Goal: Task Accomplishment & Management: Use online tool/utility

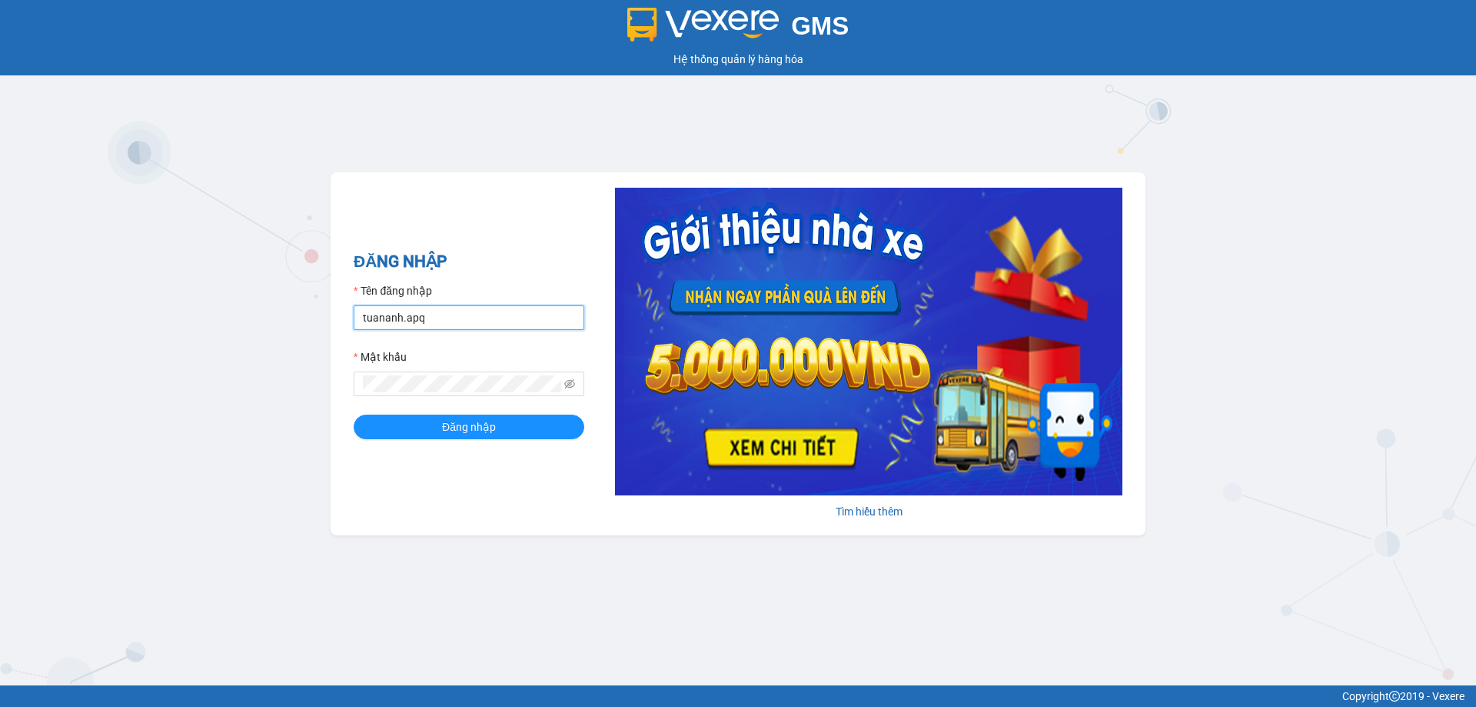
click at [470, 318] on input "tuananh.apq" at bounding box center [469, 317] width 231 height 25
type input "vvanh.apq"
click at [354, 414] on button "Đăng nhập" at bounding box center [469, 426] width 231 height 25
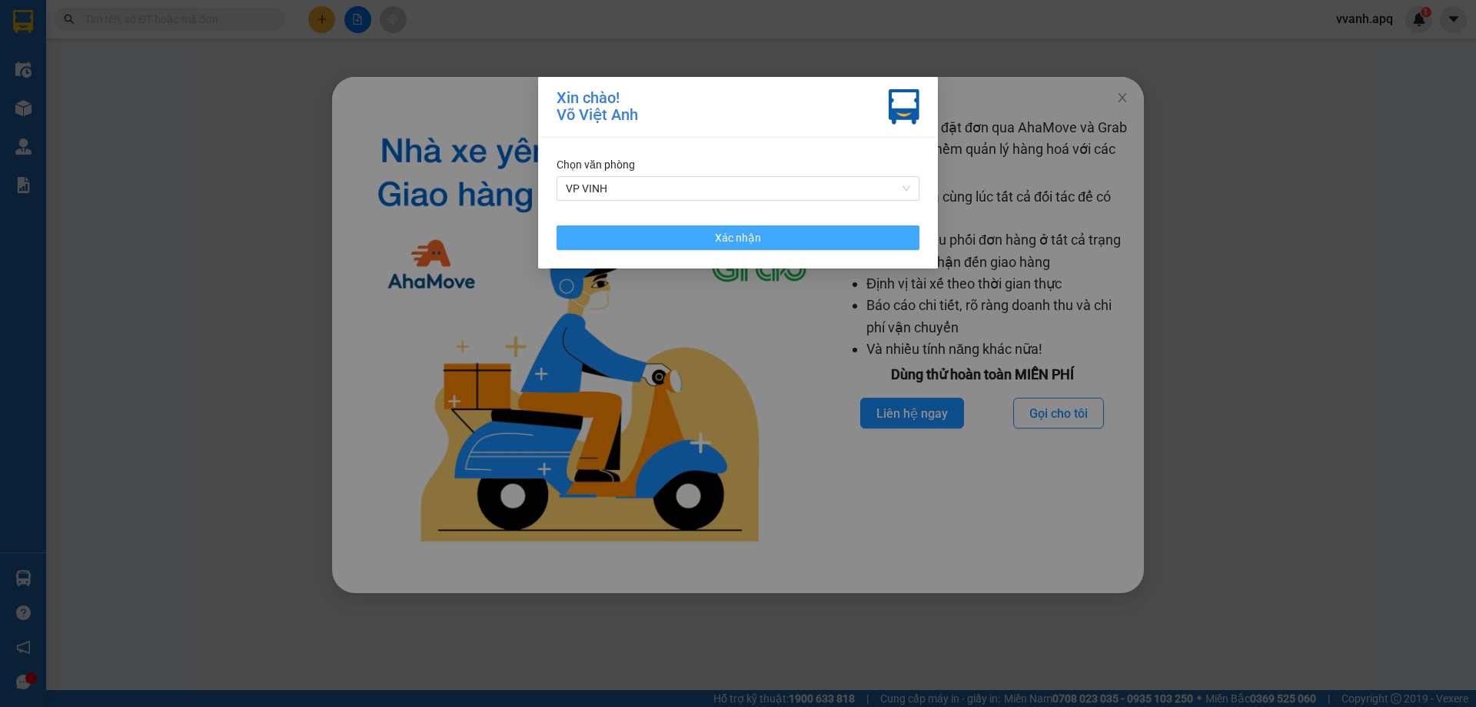
click at [836, 248] on button "Xác nhận" at bounding box center [738, 237] width 363 height 25
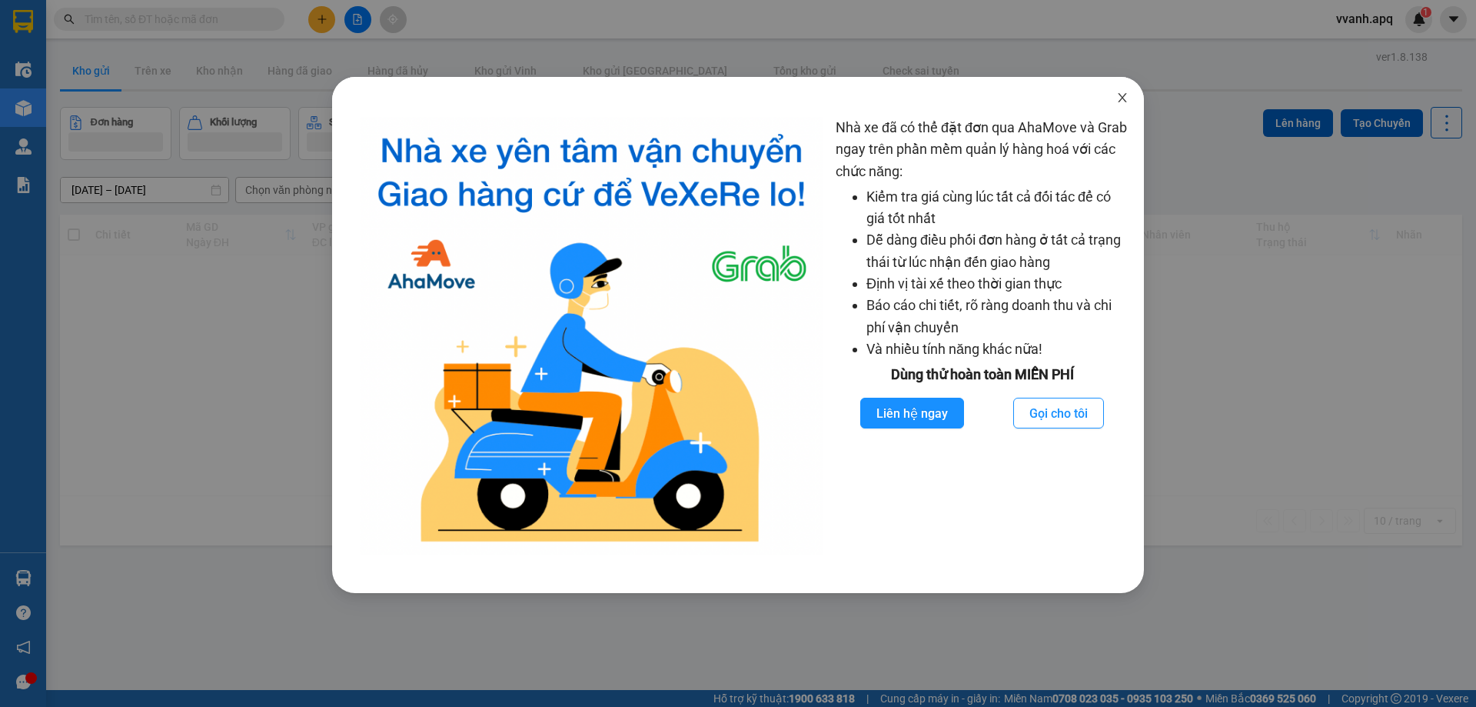
click at [1119, 99] on icon "close" at bounding box center [1122, 97] width 12 height 12
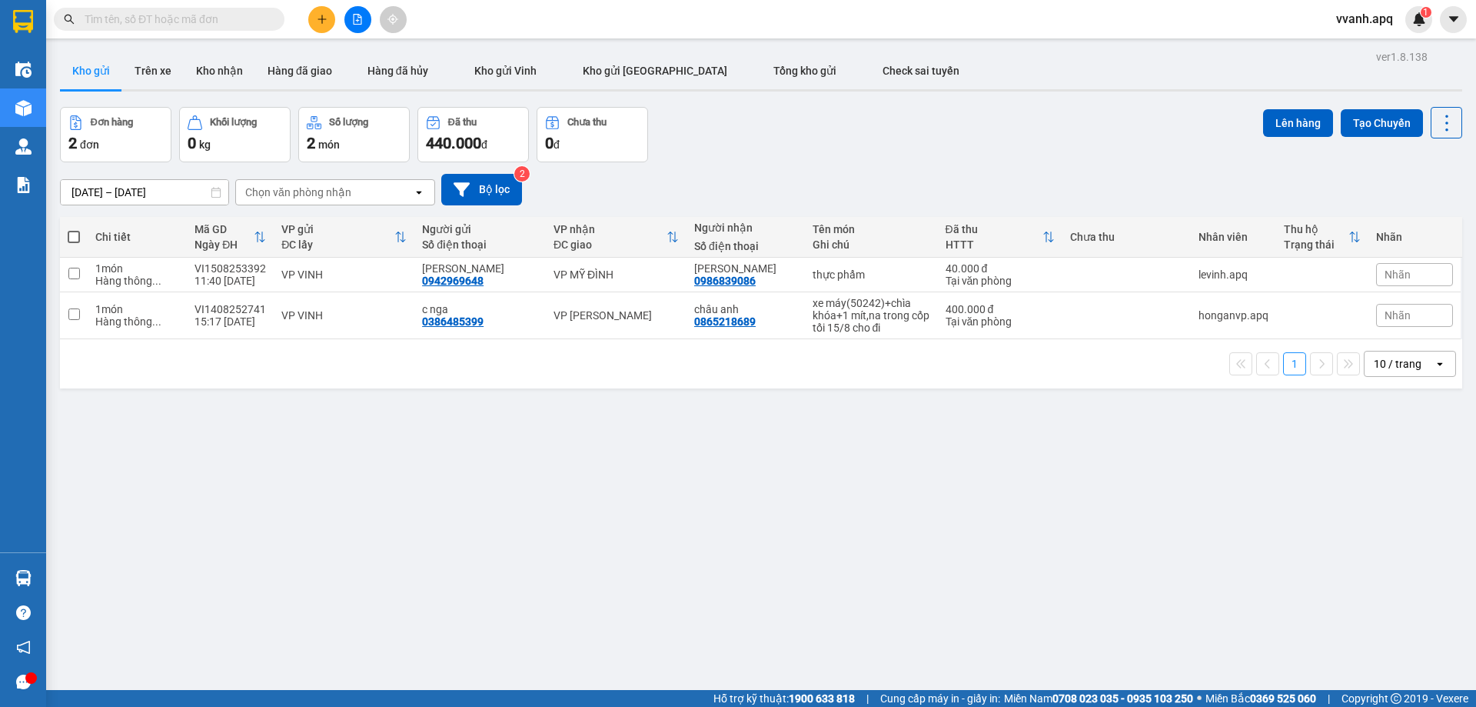
click at [320, 22] on icon "plus" at bounding box center [322, 19] width 11 height 11
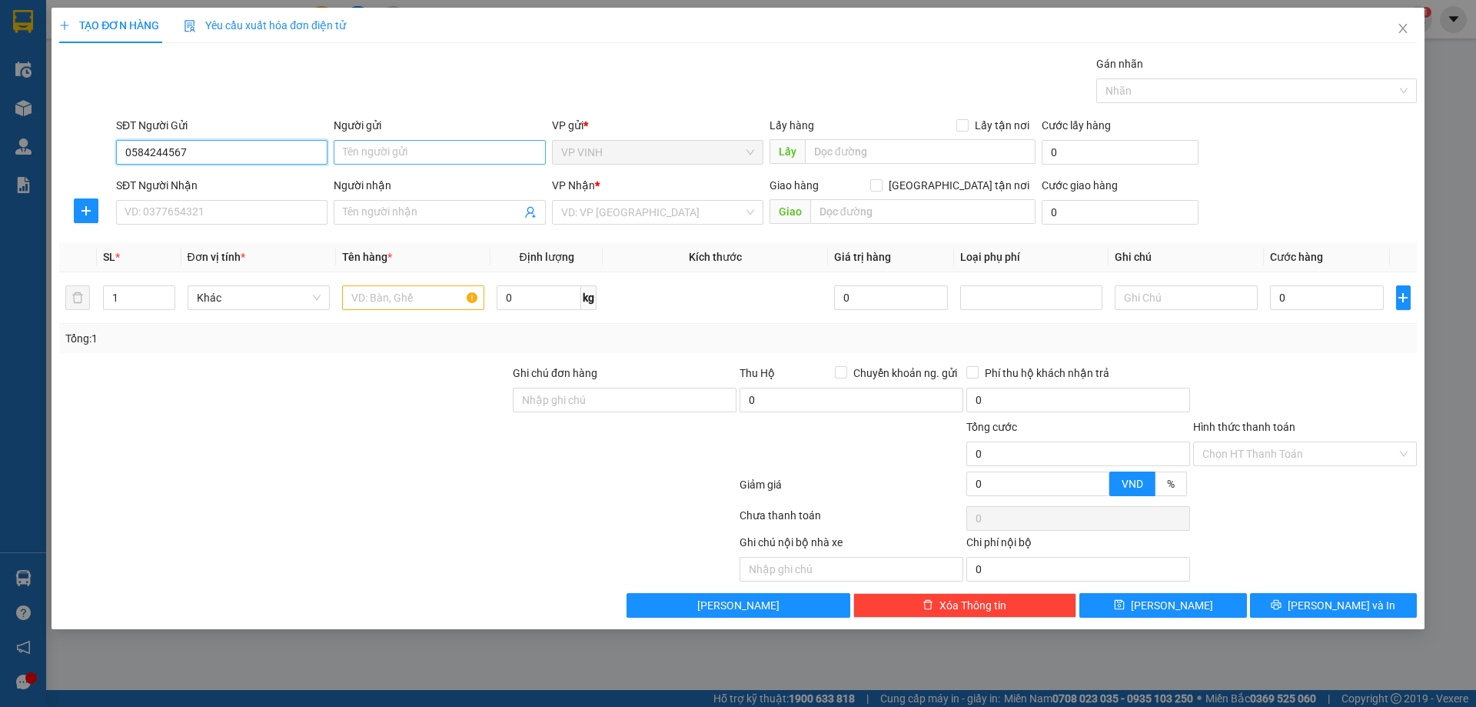
type input "0584244567"
click at [383, 154] on input "Người gửi" at bounding box center [439, 152] width 211 height 25
type input "k"
click at [285, 213] on input "SĐT Người Nhận" at bounding box center [221, 212] width 211 height 25
click at [284, 212] on input "0374761534" at bounding box center [221, 212] width 211 height 25
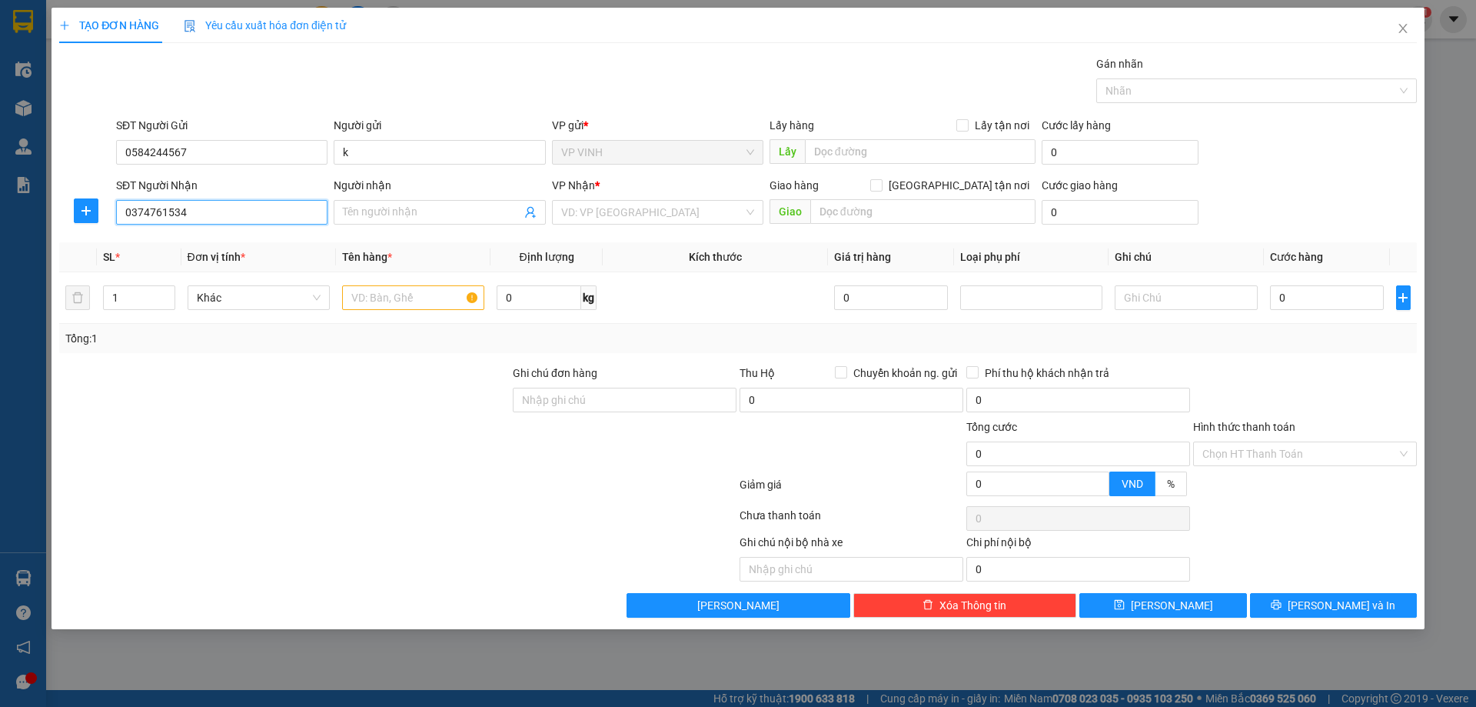
click at [284, 212] on input "0374761534" at bounding box center [221, 212] width 211 height 25
type input "0374761534"
click at [379, 218] on input "Người nhận" at bounding box center [432, 212] width 178 height 17
type input "k"
click at [611, 211] on input "search" at bounding box center [652, 212] width 182 height 23
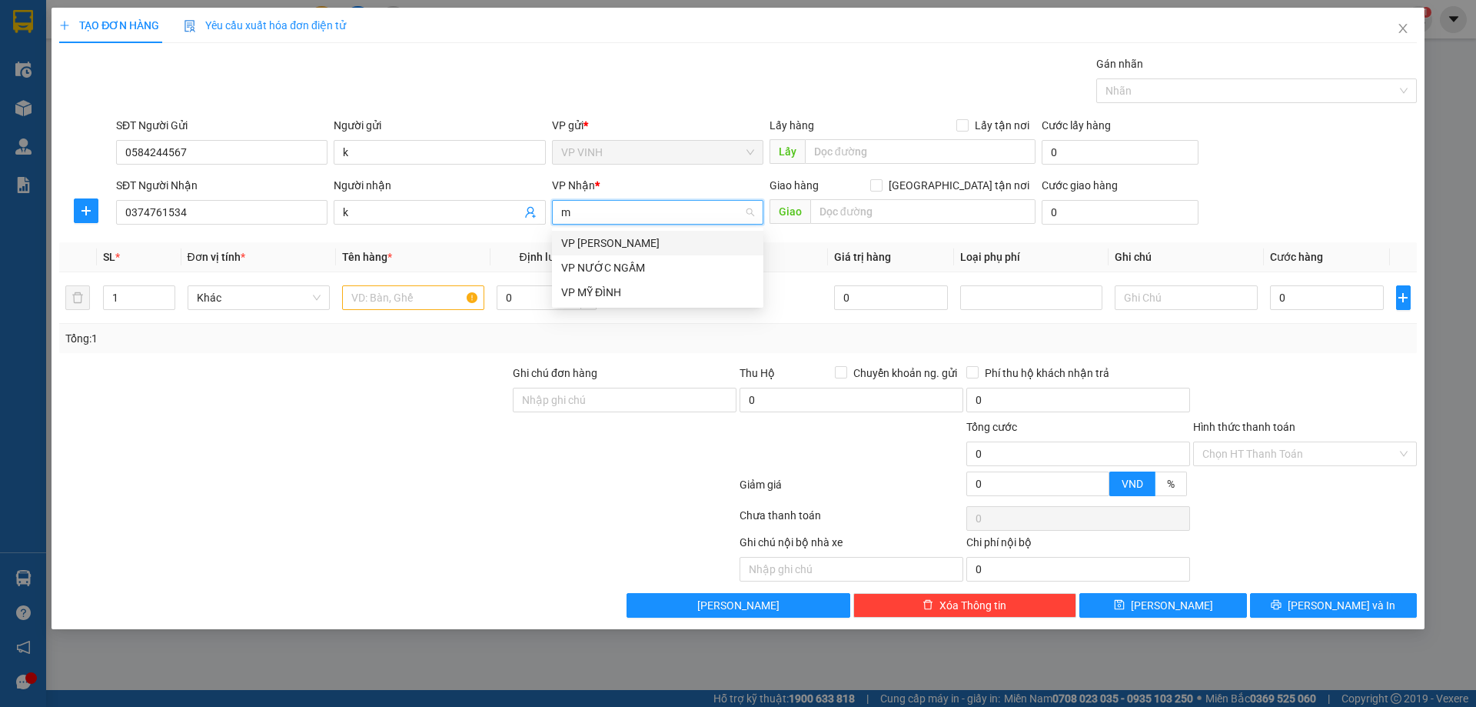
type input "md"
click at [614, 241] on div "VP MỸ ĐÌNH" at bounding box center [657, 242] width 193 height 17
click at [399, 305] on input "text" at bounding box center [413, 297] width 142 height 25
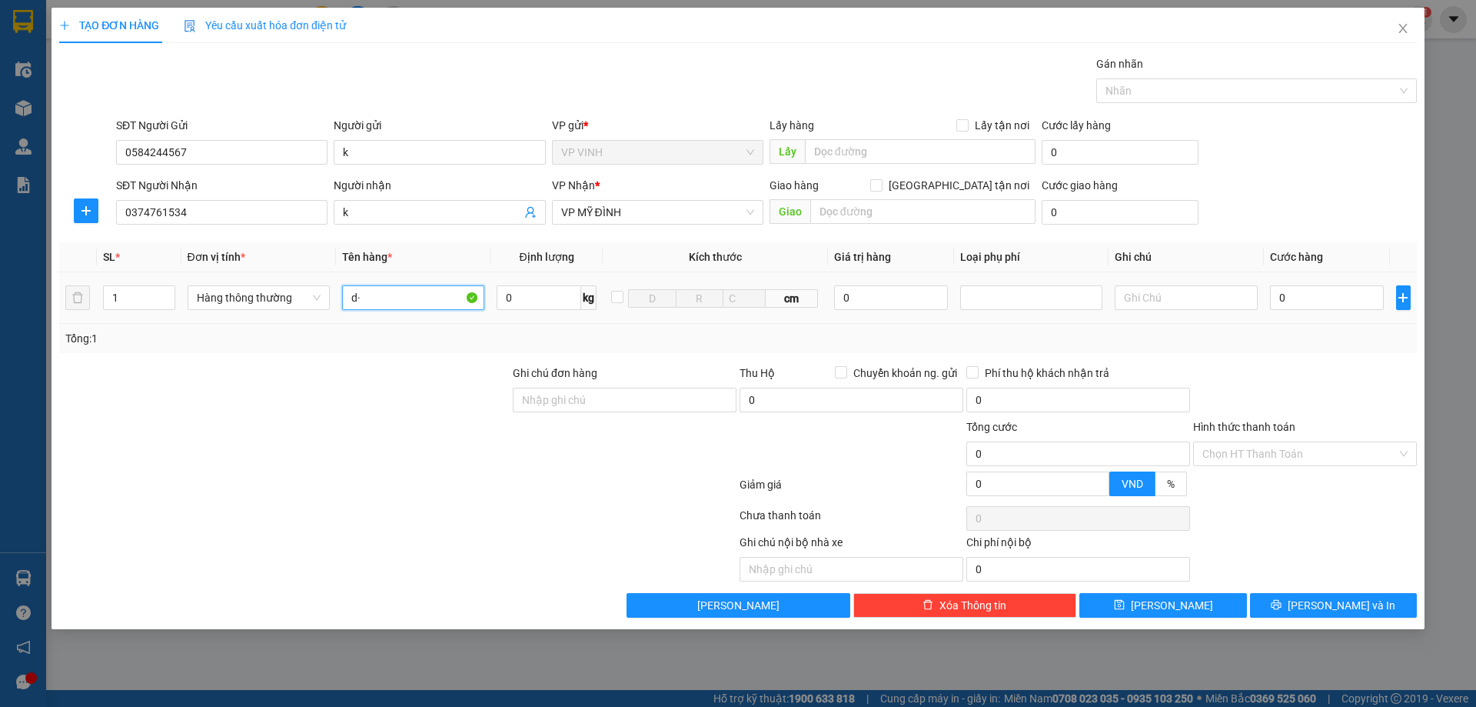
type input "d"
type input "điện thoại ( nhận nguyên kiện )"
click at [864, 296] on input "0" at bounding box center [891, 297] width 115 height 25
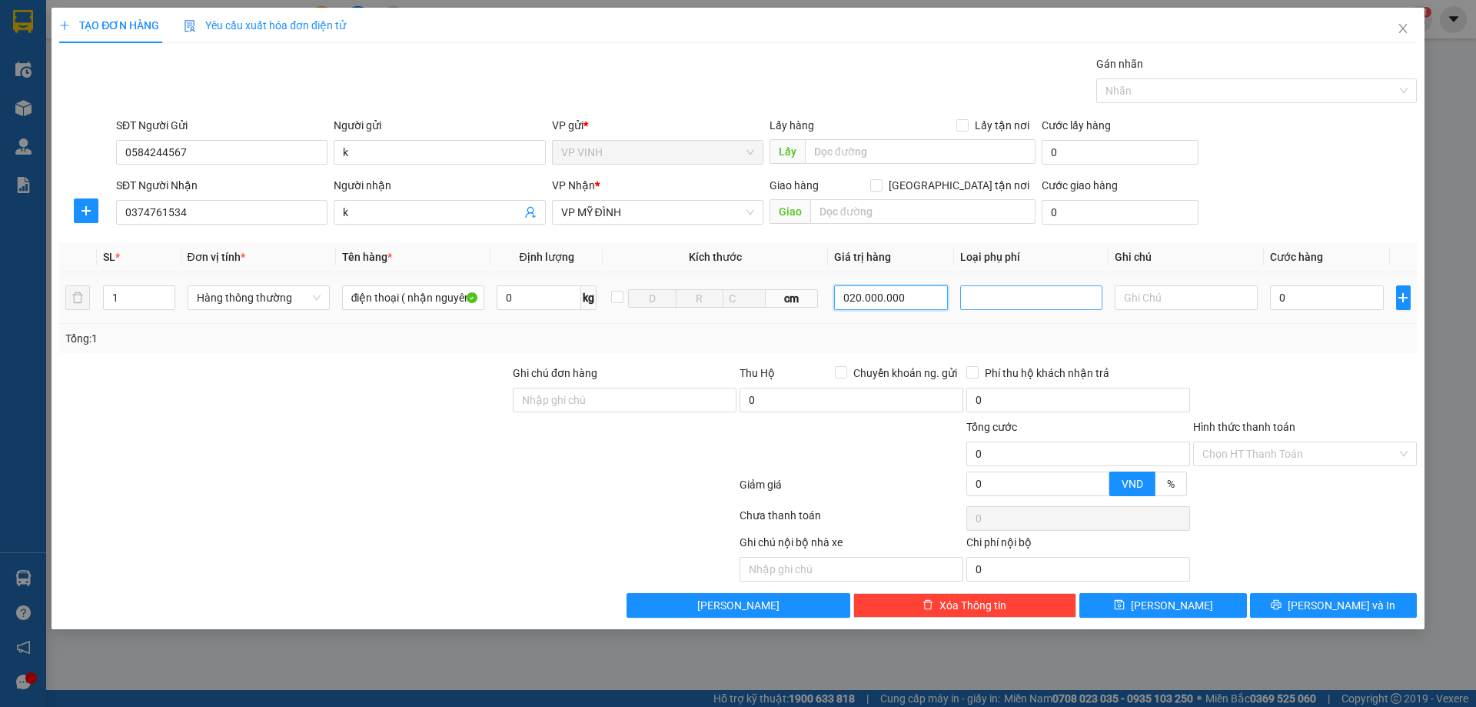
click at [1001, 298] on div at bounding box center [1031, 297] width 135 height 18
type input "20.000.000"
click at [1019, 334] on div "Hàng giá trị cao" at bounding box center [1031, 328] width 124 height 17
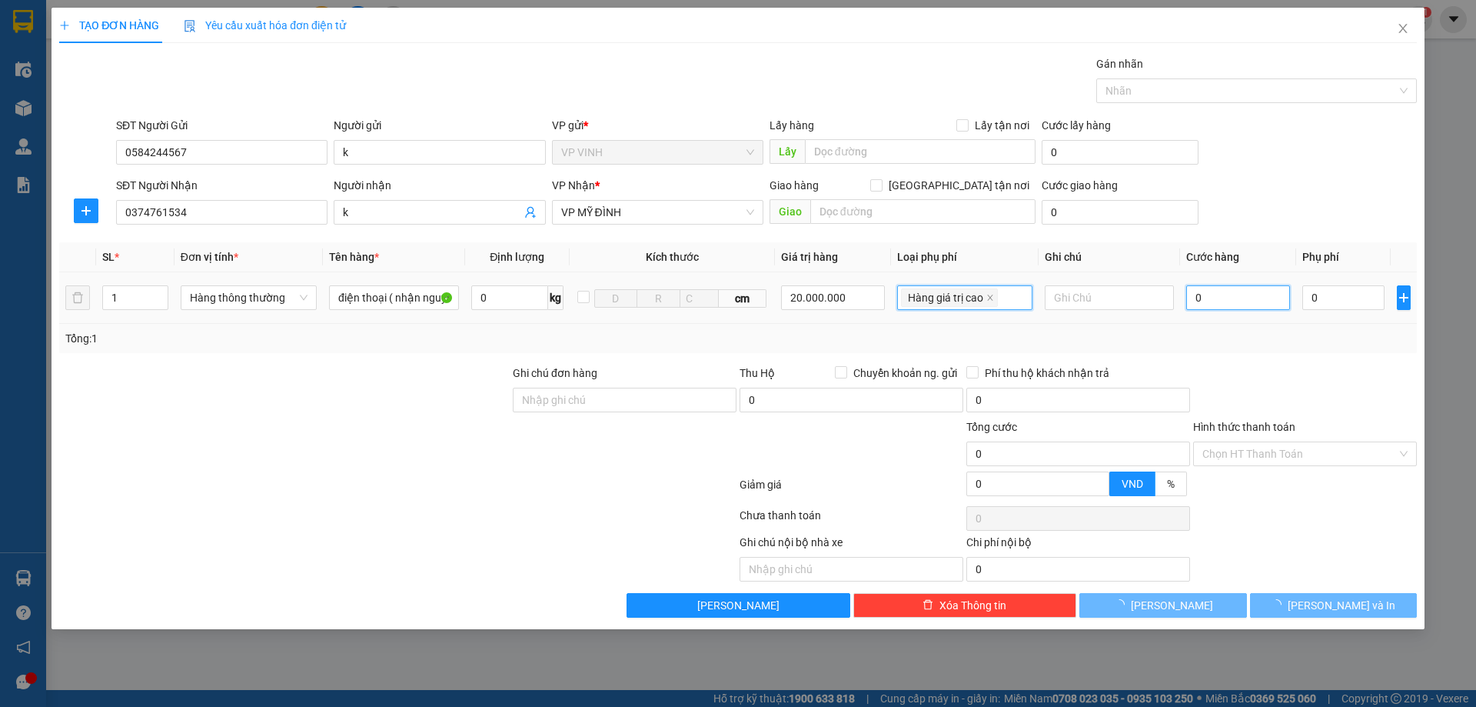
click at [1230, 298] on input "0" at bounding box center [1238, 297] width 105 height 25
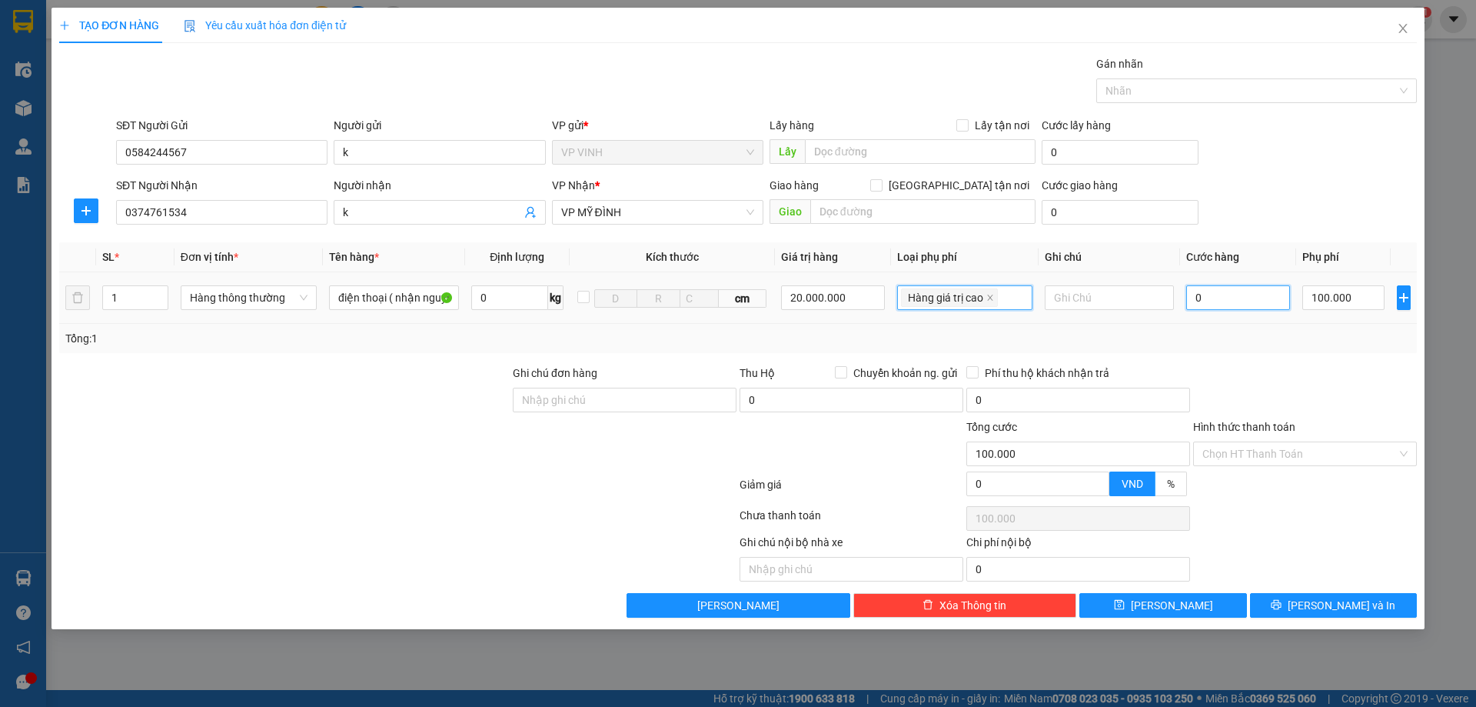
type input "100.000"
type input "5"
type input "100.005"
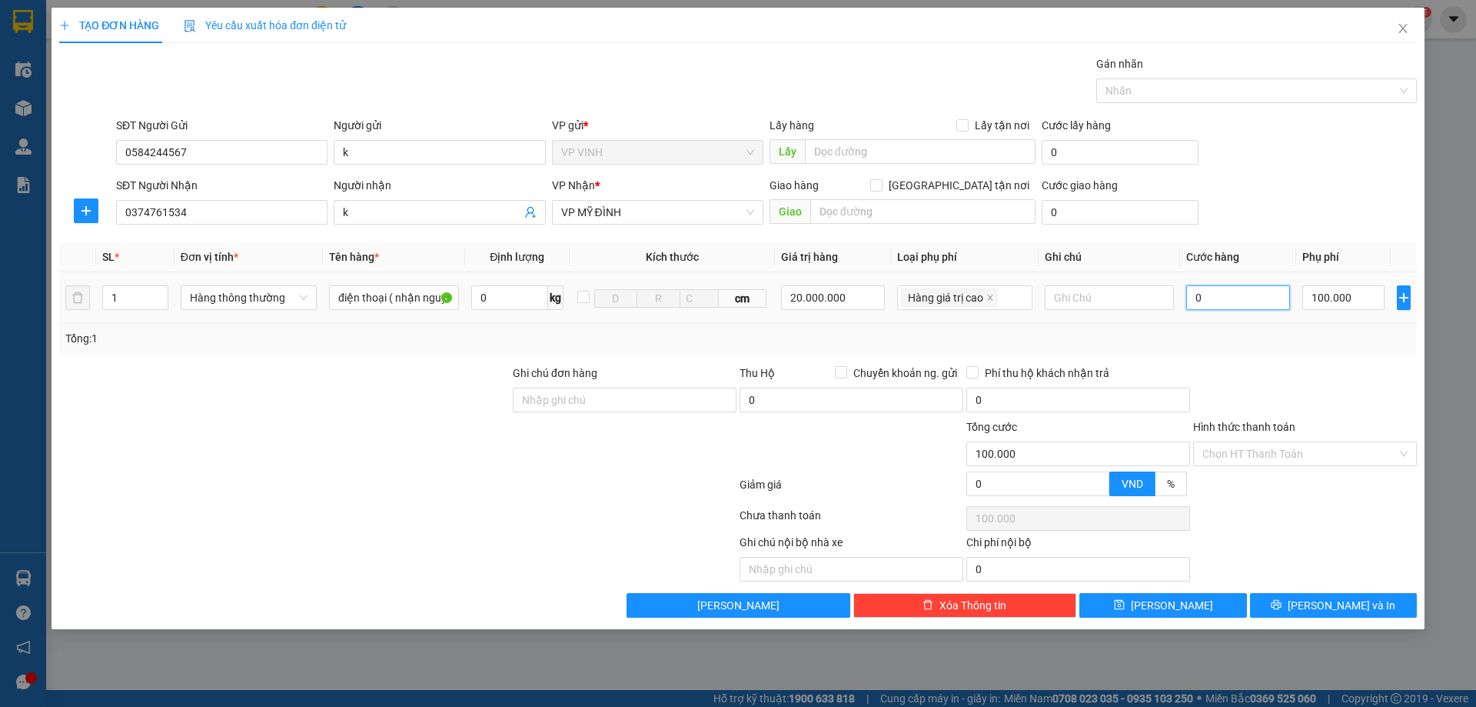
type input "100.005"
type input "50"
type input "100.050"
type input "50.000"
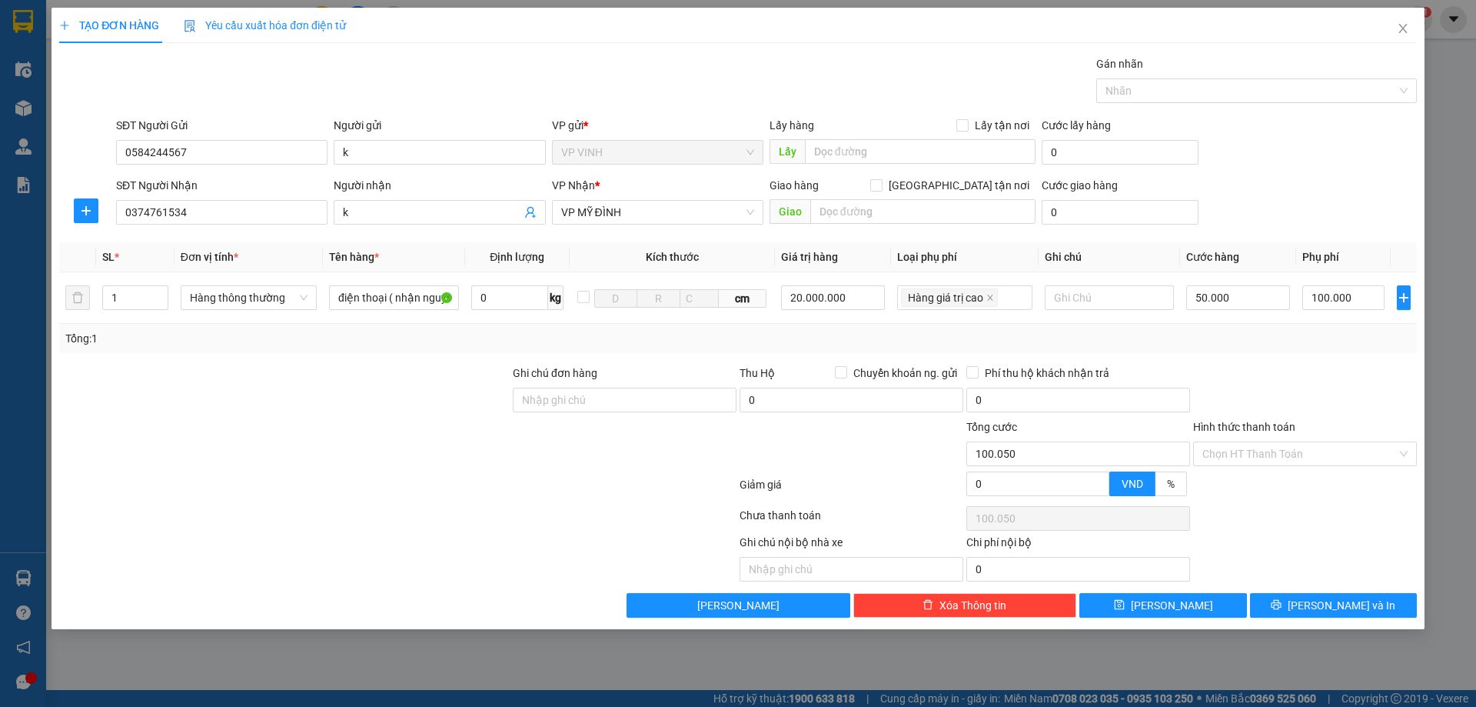
type input "150.000"
click at [1258, 361] on div "Transit Pickup Surcharge Ids Transit Deliver Surcharge Ids Transit Deliver Surc…" at bounding box center [738, 336] width 1358 height 562
click at [1285, 604] on button "[PERSON_NAME] và In" at bounding box center [1333, 605] width 167 height 25
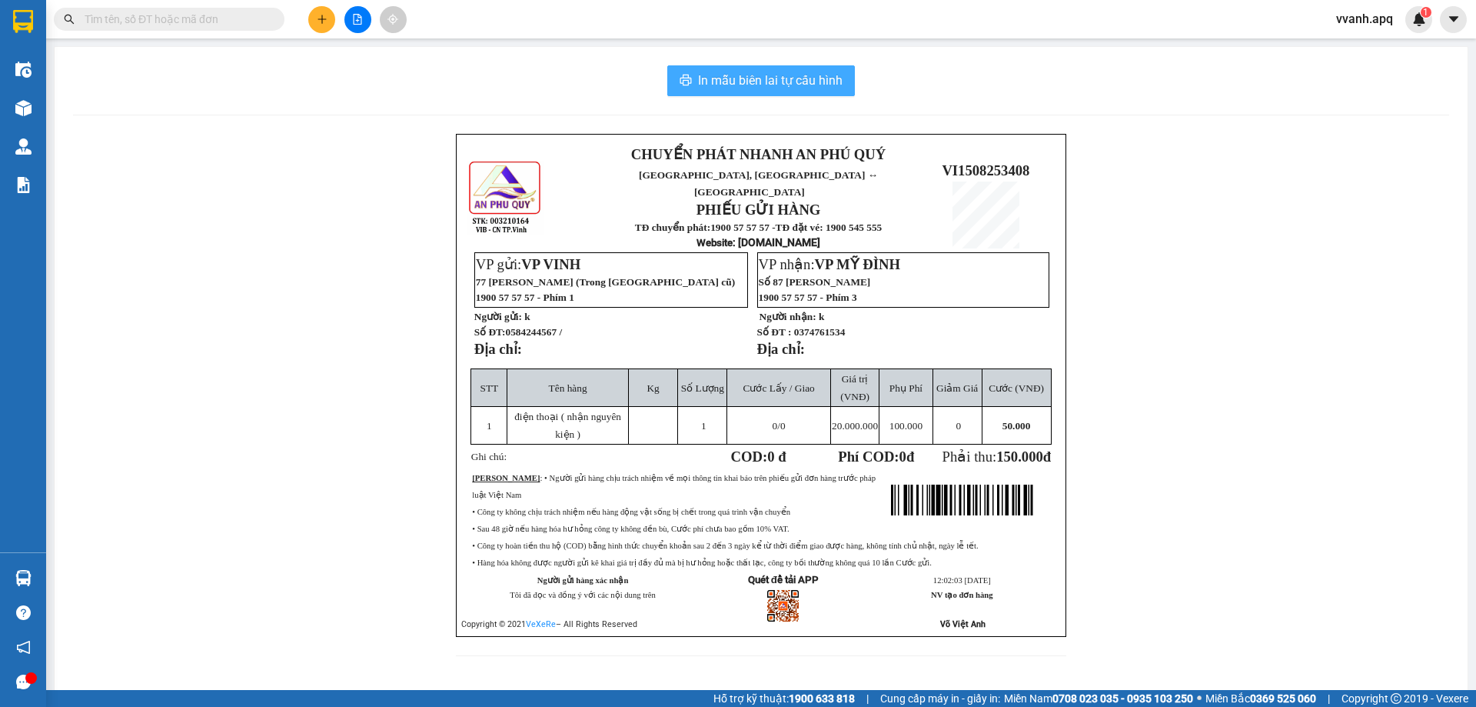
click at [796, 85] on span "In mẫu biên lai tự cấu hình" at bounding box center [770, 80] width 145 height 19
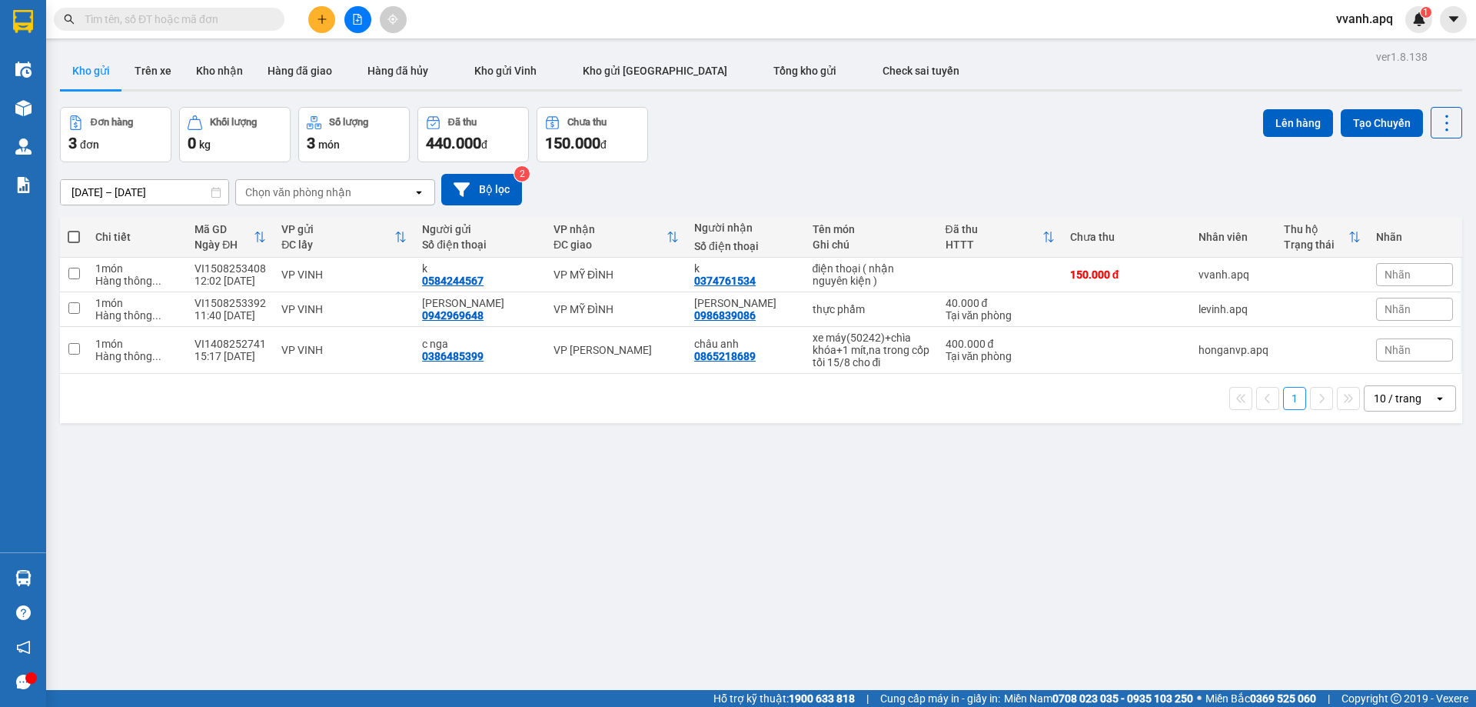
click at [1002, 175] on div "[DATE] – [DATE] Press the down arrow key to interact with the calendar and sele…" at bounding box center [761, 190] width 1402 height 32
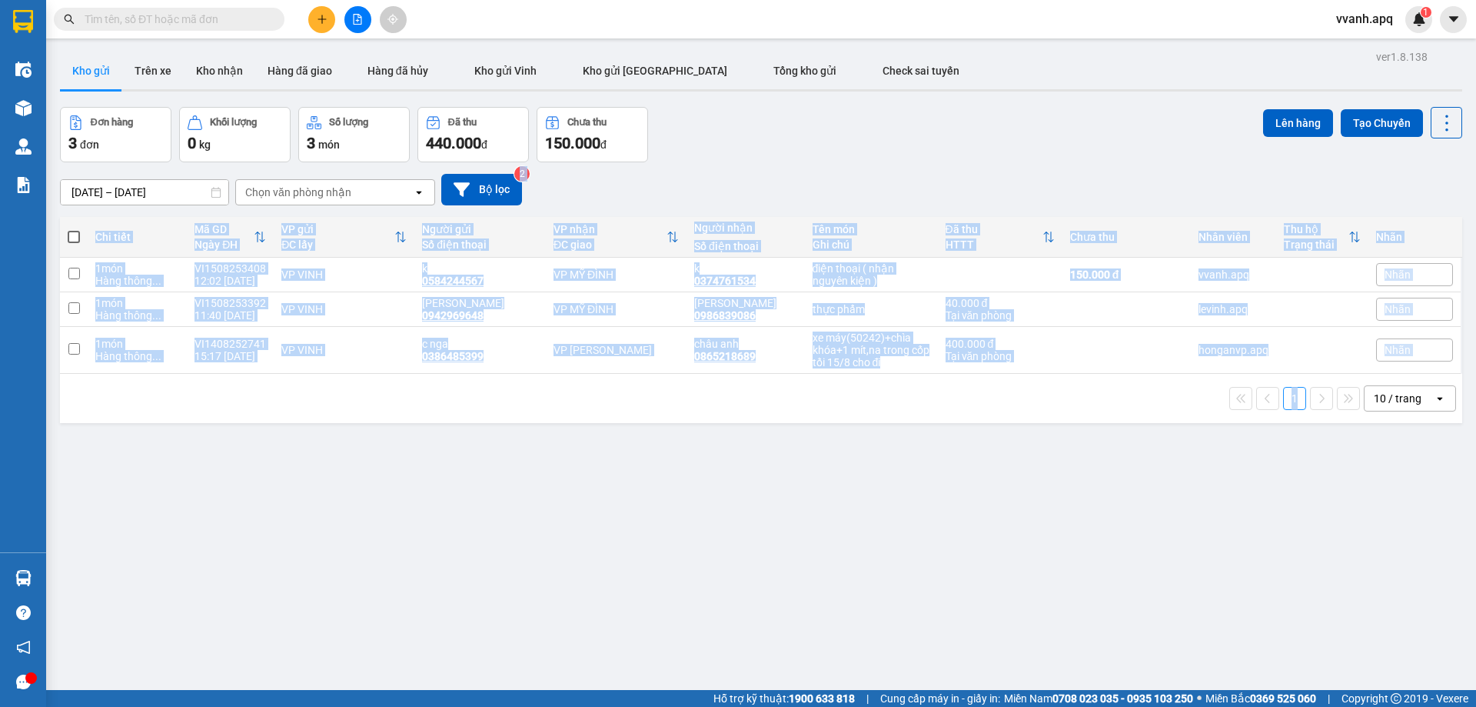
drag, startPoint x: 1002, startPoint y: 175, endPoint x: 1025, endPoint y: 467, distance: 293.0
click at [1025, 467] on div "ver 1.8.138 Kho gửi Trên xe Kho nhận Hàng đã giao Hàng đã hủy Kho gửi Vinh Kho …" at bounding box center [761, 399] width 1415 height 707
drag, startPoint x: 1025, startPoint y: 457, endPoint x: 982, endPoint y: 207, distance: 253.5
click at [983, 209] on div "ver 1.8.138 Kho gửi Trên xe Kho nhận Hàng đã giao Hàng đã hủy Kho gửi Vinh Kho …" at bounding box center [761, 399] width 1415 height 707
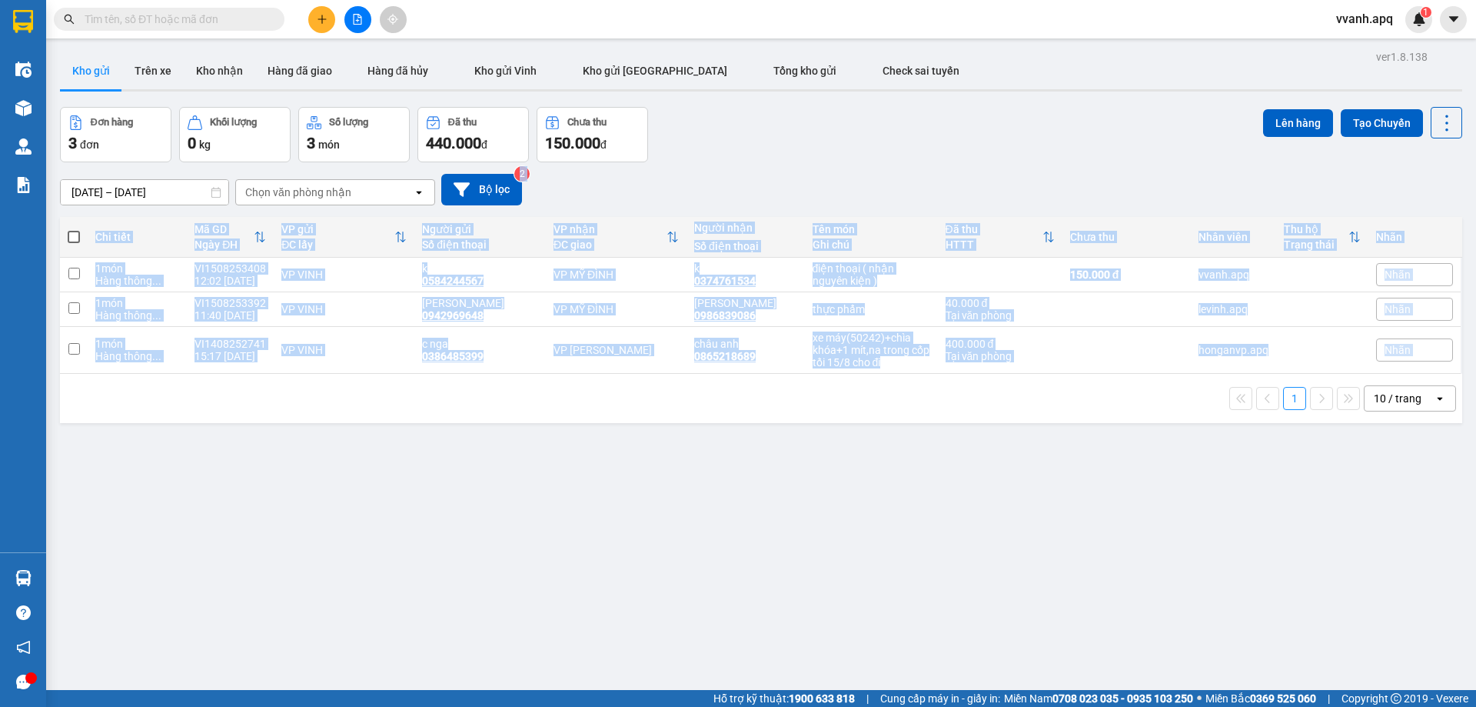
click at [971, 175] on div "[DATE] – [DATE] Press the down arrow key to interact with the calendar and sele…" at bounding box center [761, 190] width 1402 height 32
click at [1004, 404] on div "1 10 / trang open" at bounding box center [761, 398] width 1390 height 26
drag, startPoint x: 1004, startPoint y: 404, endPoint x: 978, endPoint y: 176, distance: 229.8
click at [983, 191] on div "ver 1.8.138 Kho gửi Trên xe Kho nhận Hàng đã giao Hàng đã hủy Kho gửi Vinh Kho …" at bounding box center [761, 399] width 1415 height 707
click at [977, 174] on div "[DATE] – [DATE] Press the down arrow key to interact with the calendar and sele…" at bounding box center [761, 190] width 1402 height 32
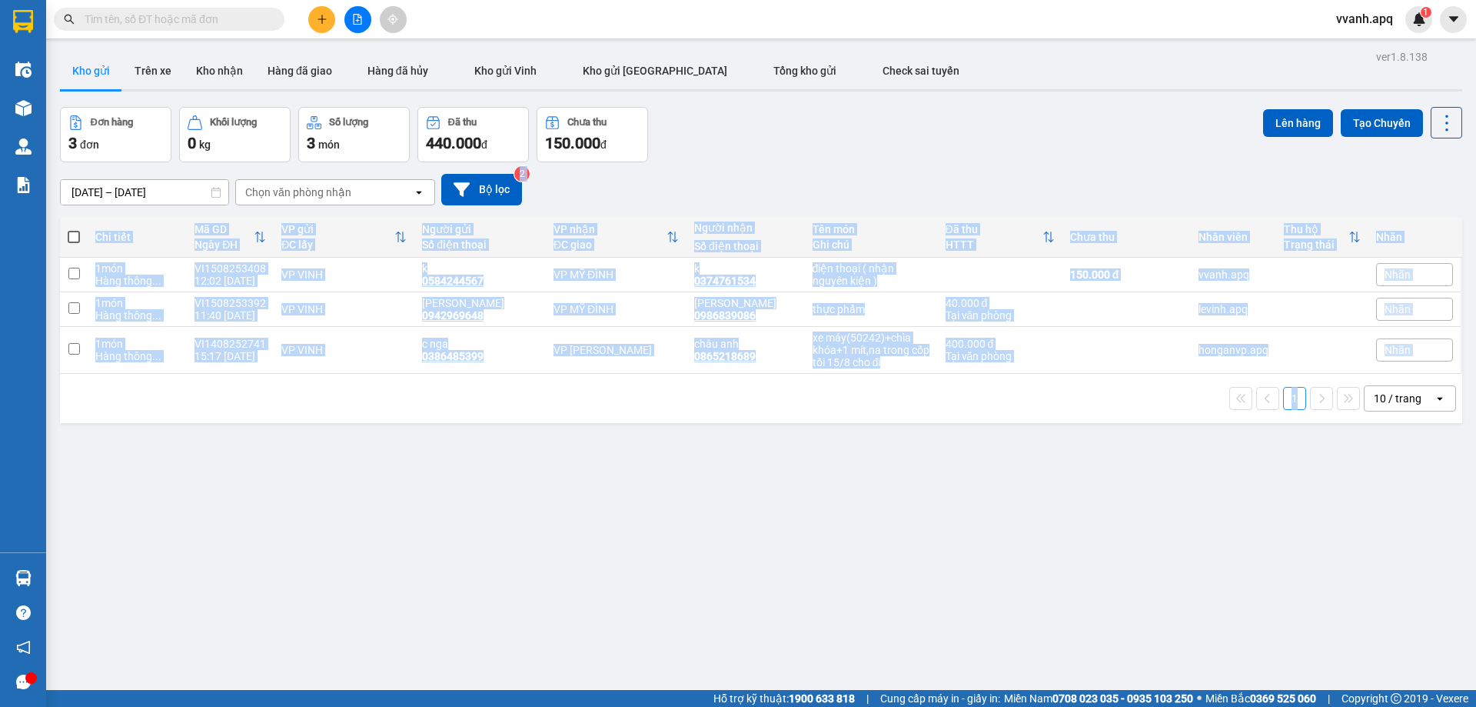
drag, startPoint x: 977, startPoint y: 174, endPoint x: 1059, endPoint y: 451, distance: 289.5
click at [1059, 451] on div "ver 1.8.138 Kho gửi Trên xe Kho nhận Hàng đã giao Hàng đã hủy Kho gửi Vinh Kho …" at bounding box center [761, 399] width 1415 height 707
click at [1062, 411] on div "1 10 / trang open" at bounding box center [761, 398] width 1390 height 26
drag, startPoint x: 1062, startPoint y: 418, endPoint x: 981, endPoint y: 147, distance: 283.1
click at [981, 147] on div "ver 1.8.138 Kho gửi Trên xe Kho nhận Hàng đã giao Hàng đã hủy Kho gửi Vinh Kho …" at bounding box center [761, 399] width 1415 height 707
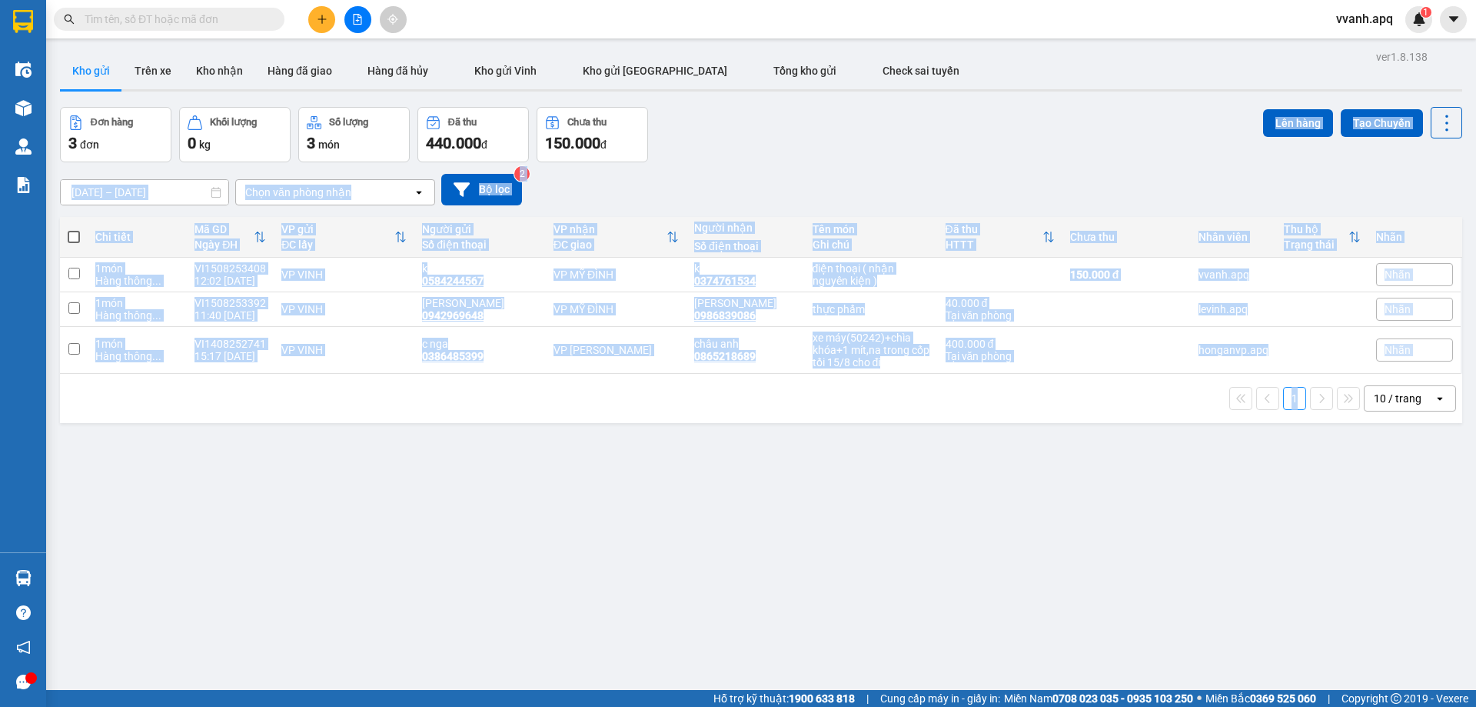
click at [981, 147] on div "Đơn hàng 3 đơn Khối lượng 0 kg Số lượng 3 món Đã thu 440.000 đ Chưa thu 150.000…" at bounding box center [761, 134] width 1402 height 55
drag, startPoint x: 981, startPoint y: 147, endPoint x: 1015, endPoint y: 406, distance: 261.3
click at [1015, 406] on div "ver 1.8.138 Kho gửi Trên xe Kho nhận Hàng đã giao Hàng đã hủy Kho gửi Vinh Kho …" at bounding box center [761, 399] width 1415 height 707
click at [1016, 408] on div "1 10 / trang open" at bounding box center [761, 398] width 1390 height 26
drag, startPoint x: 959, startPoint y: 182, endPoint x: 1007, endPoint y: 447, distance: 269.6
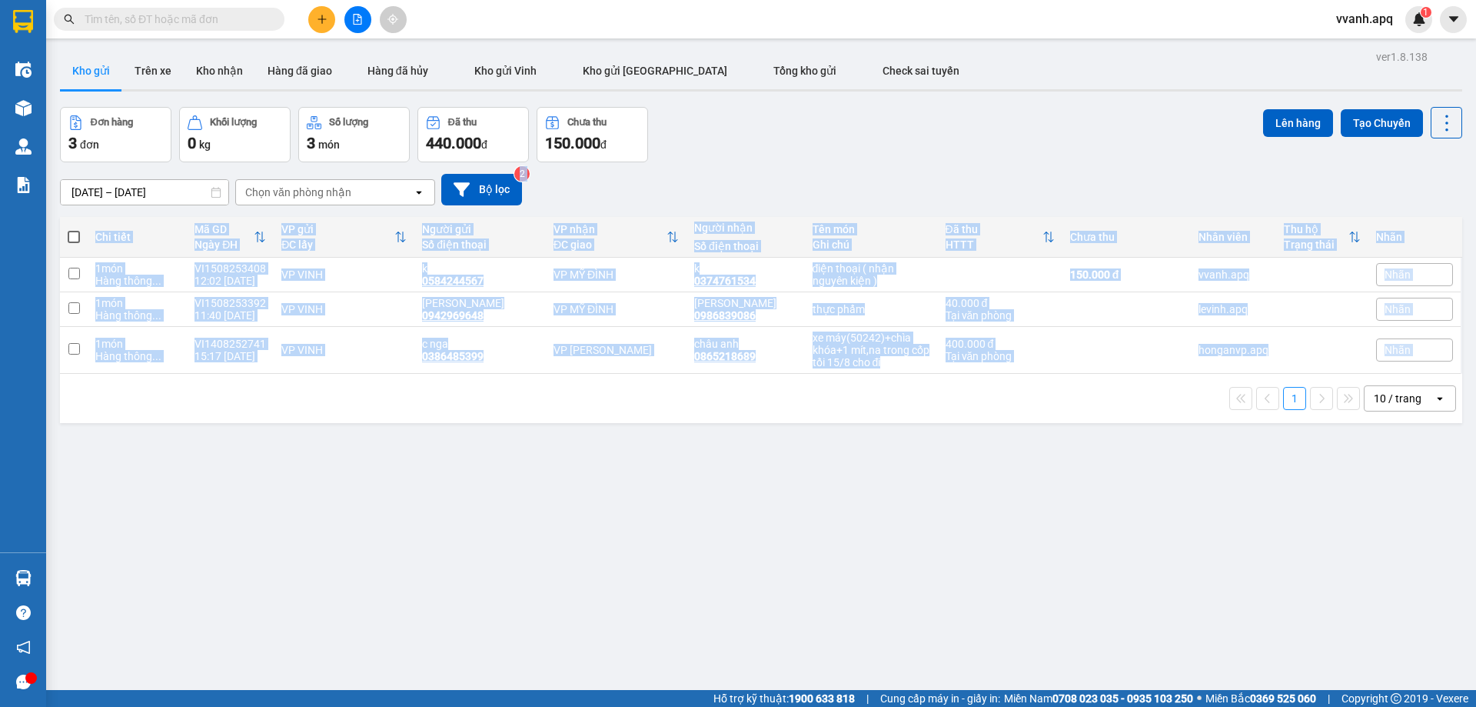
click at [1007, 447] on div "ver 1.8.138 Kho gửi Trên xe Kho nhận Hàng đã giao Hàng đã hủy Kho gửi Vinh Kho …" at bounding box center [761, 399] width 1415 height 707
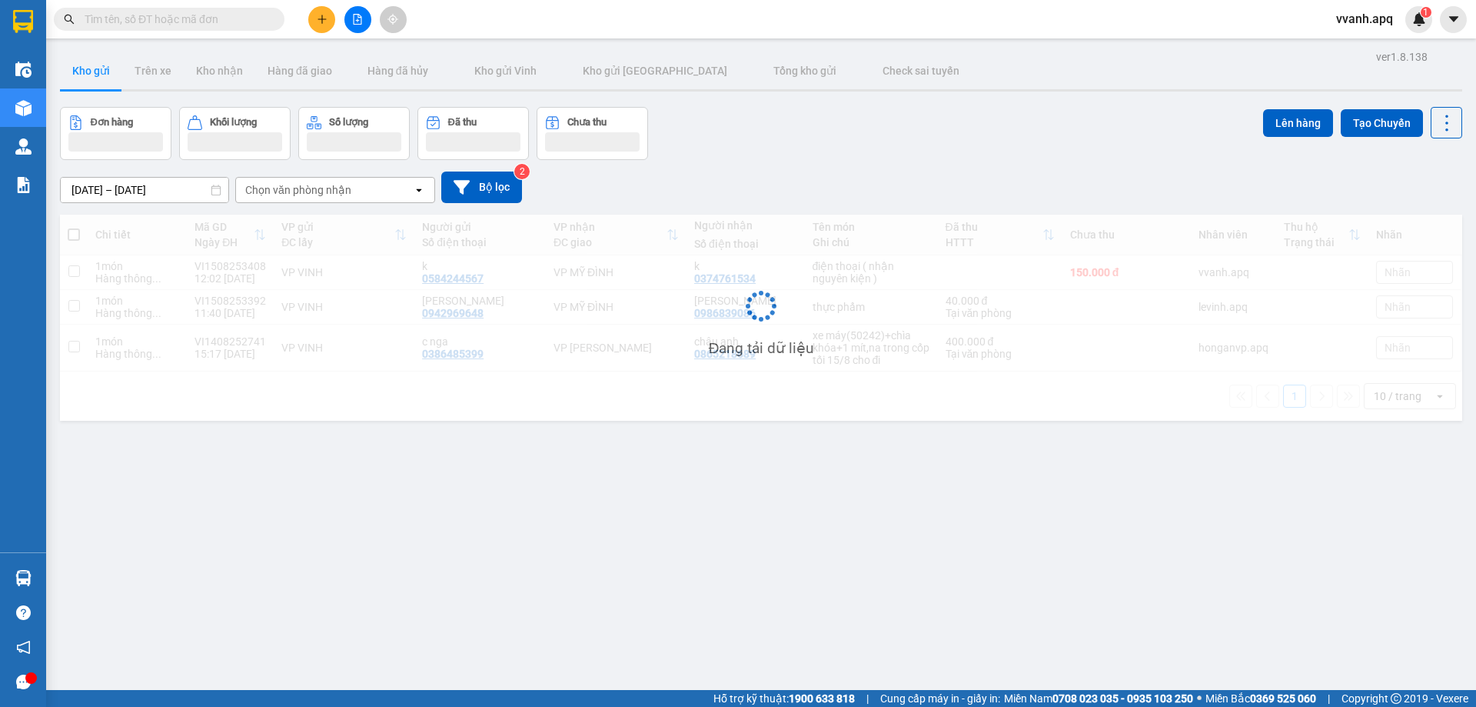
click at [224, 19] on input "text" at bounding box center [175, 19] width 181 height 17
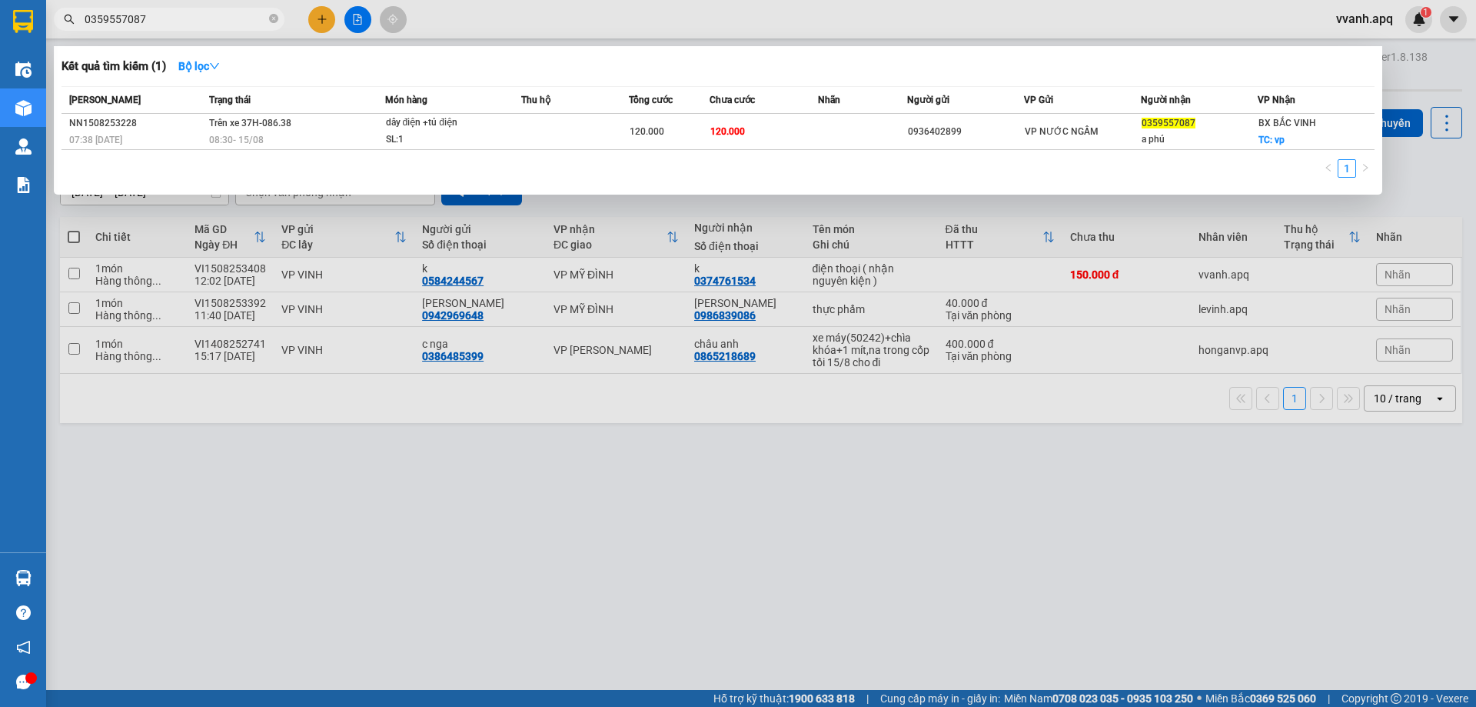
type input "0359557087"
click at [467, 171] on div "1" at bounding box center [718, 173] width 1313 height 28
click at [544, 427] on div at bounding box center [738, 353] width 1476 height 707
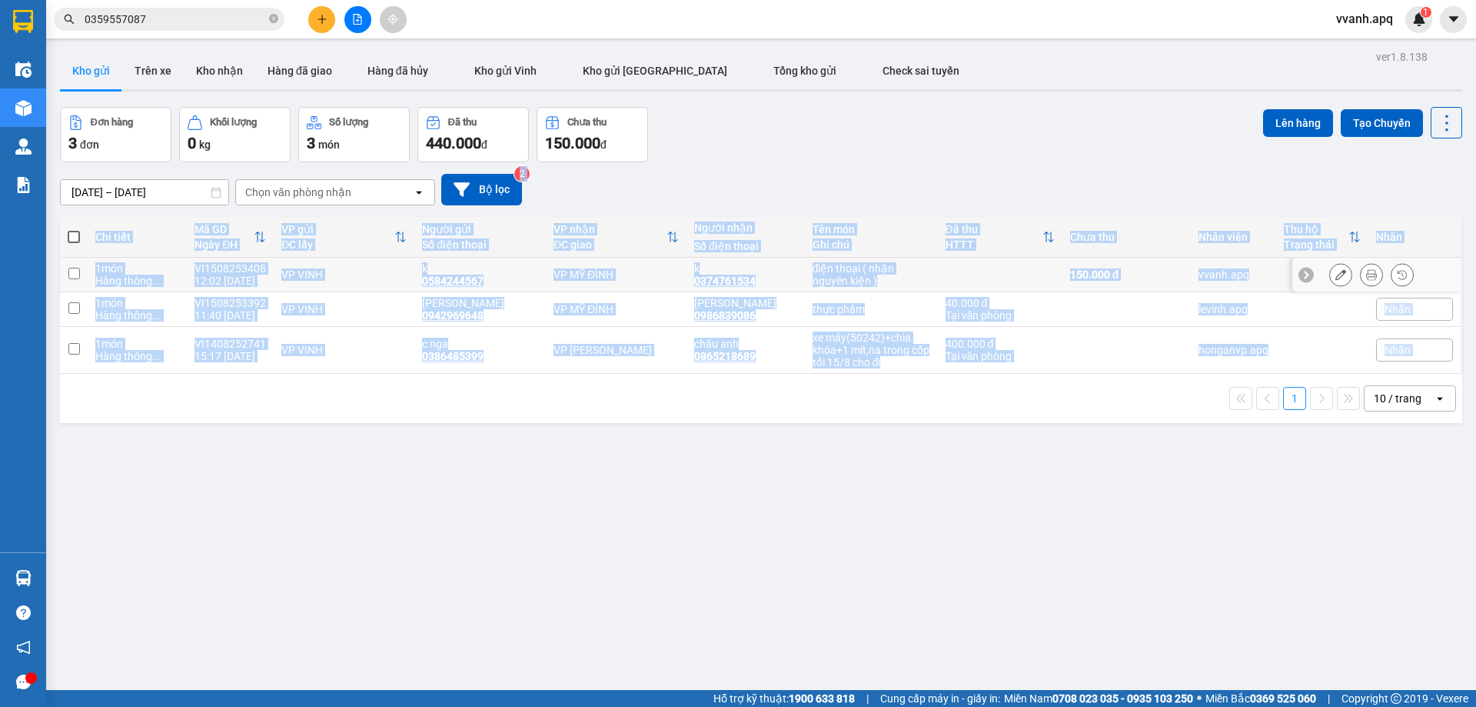
drag, startPoint x: 859, startPoint y: 447, endPoint x: 859, endPoint y: 153, distance: 294.4
click at [863, 165] on div "ver 1.8.138 Kho gửi Trên xe Kho nhận Hàng đã giao Hàng đã hủy Kho gửi Vinh Kho …" at bounding box center [761, 399] width 1415 height 707
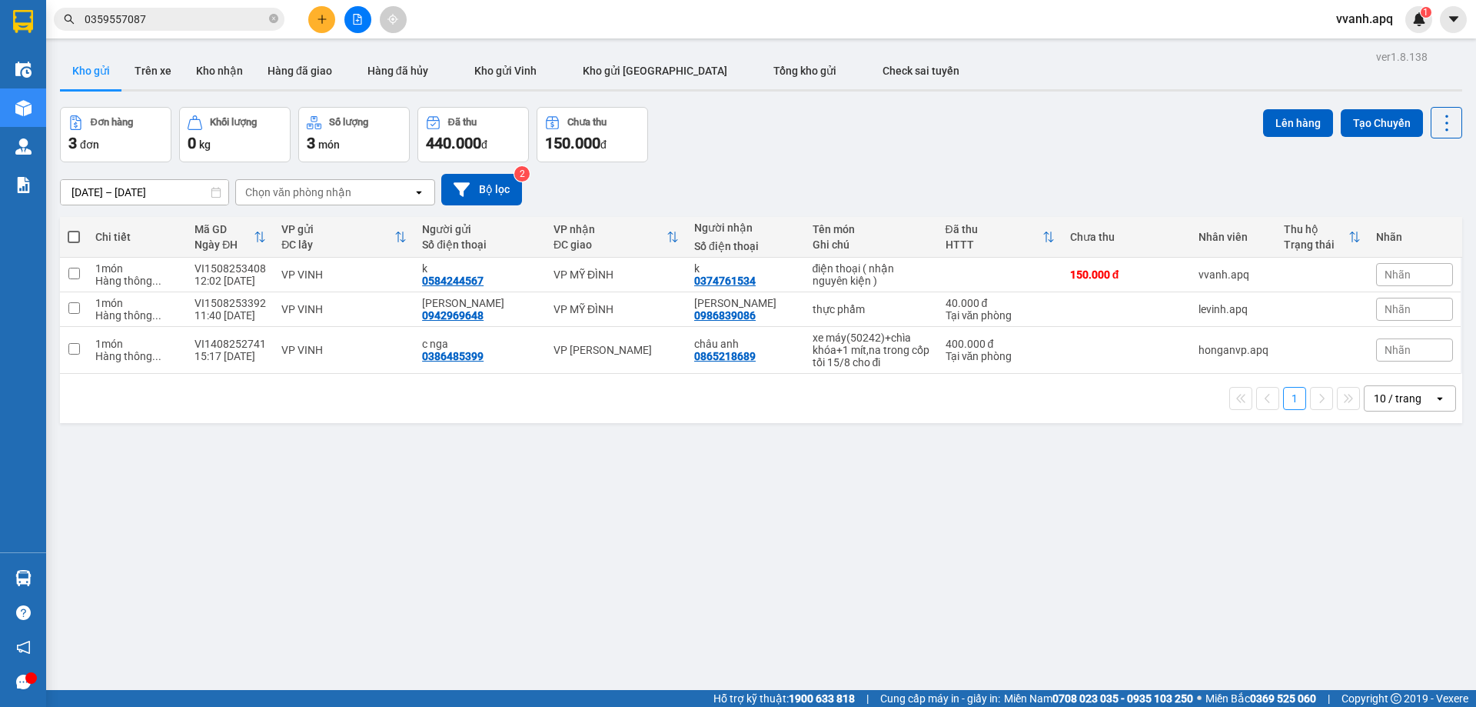
click at [856, 147] on div "Đơn hàng 3 đơn Khối lượng 0 kg Số lượng 3 món Đã thu 440.000 đ Chưa thu 150.000…" at bounding box center [761, 134] width 1402 height 55
click at [324, 22] on icon "plus" at bounding box center [322, 19] width 11 height 11
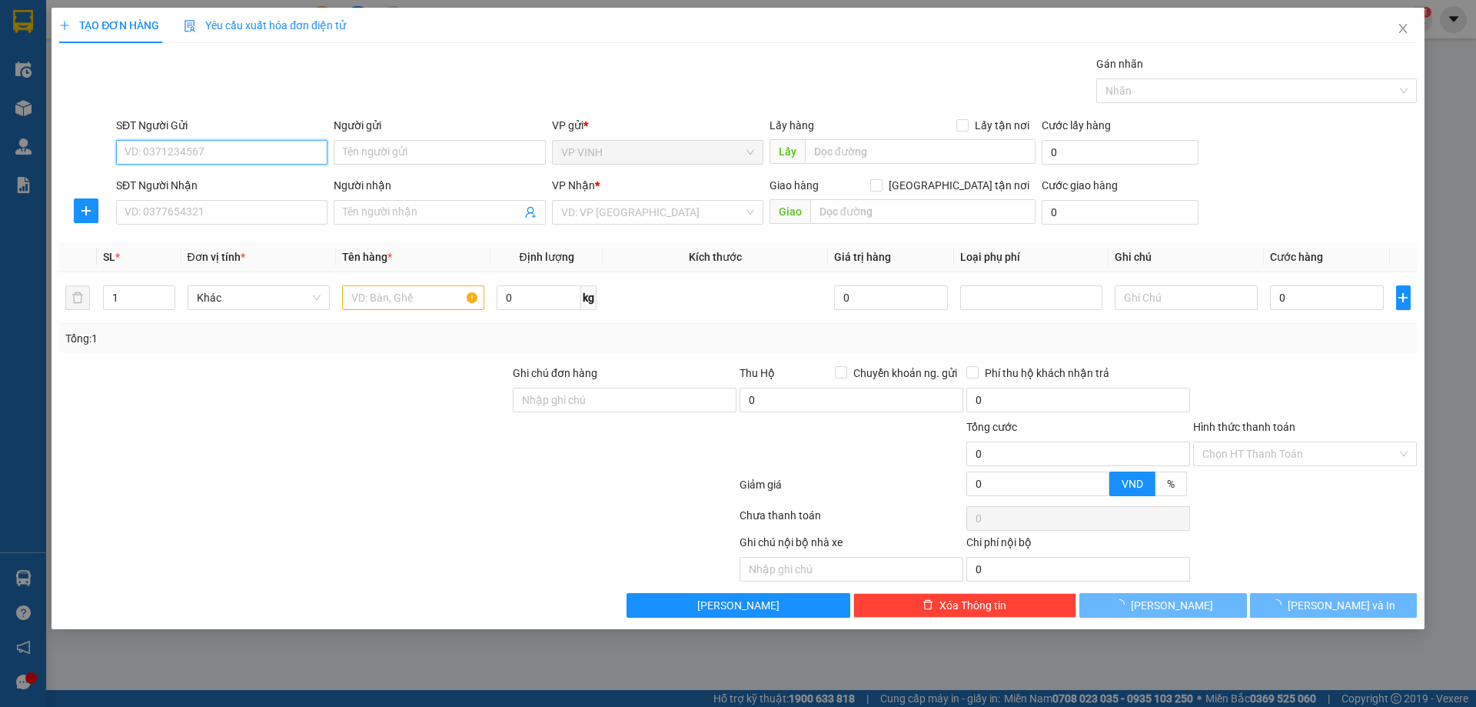
paste input "0973325295"
type input "0973325295"
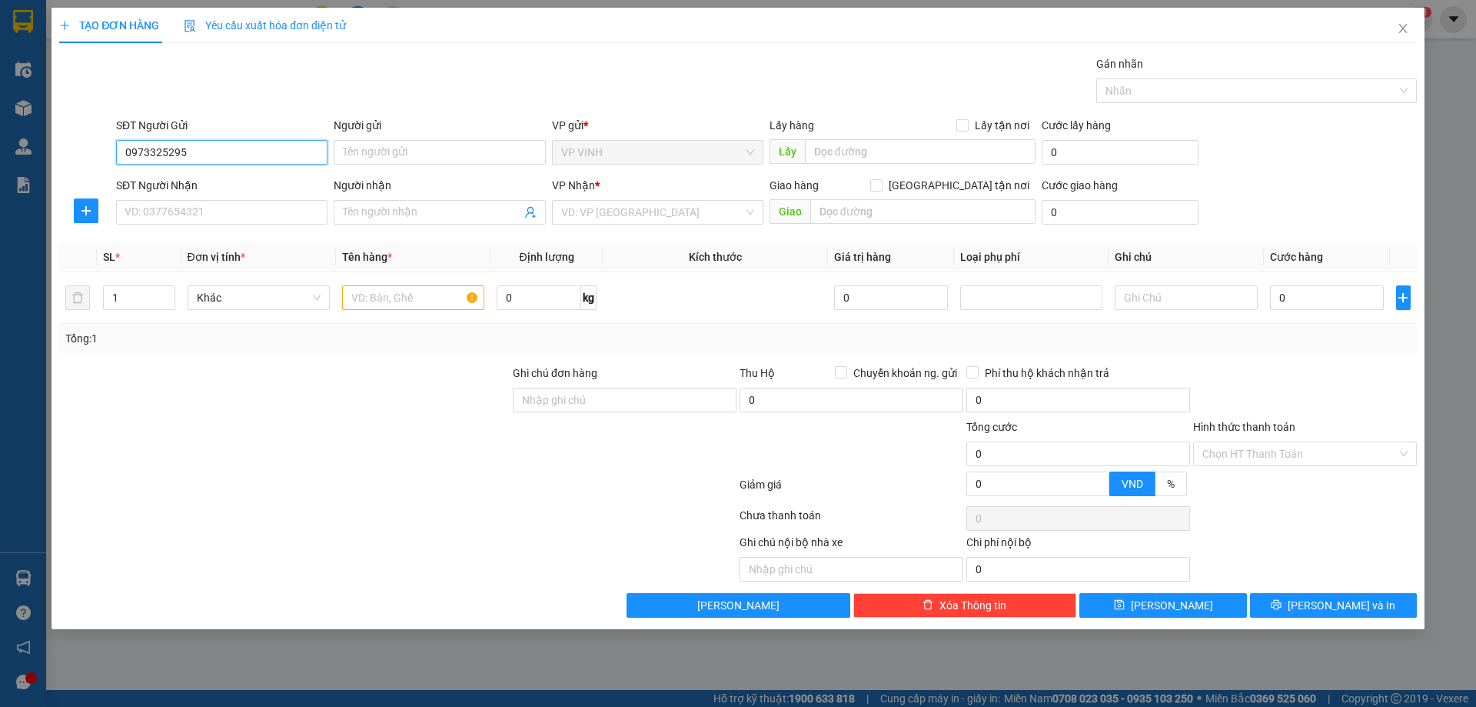
click at [256, 157] on input "0973325295" at bounding box center [221, 152] width 211 height 25
click at [250, 184] on div "0973325295 - nguyệt 0982721065" at bounding box center [221, 183] width 193 height 17
type input "nguyệt 0982721065"
checkbox input "true"
type input "8 ngõ 2 tt hưng nguyên"
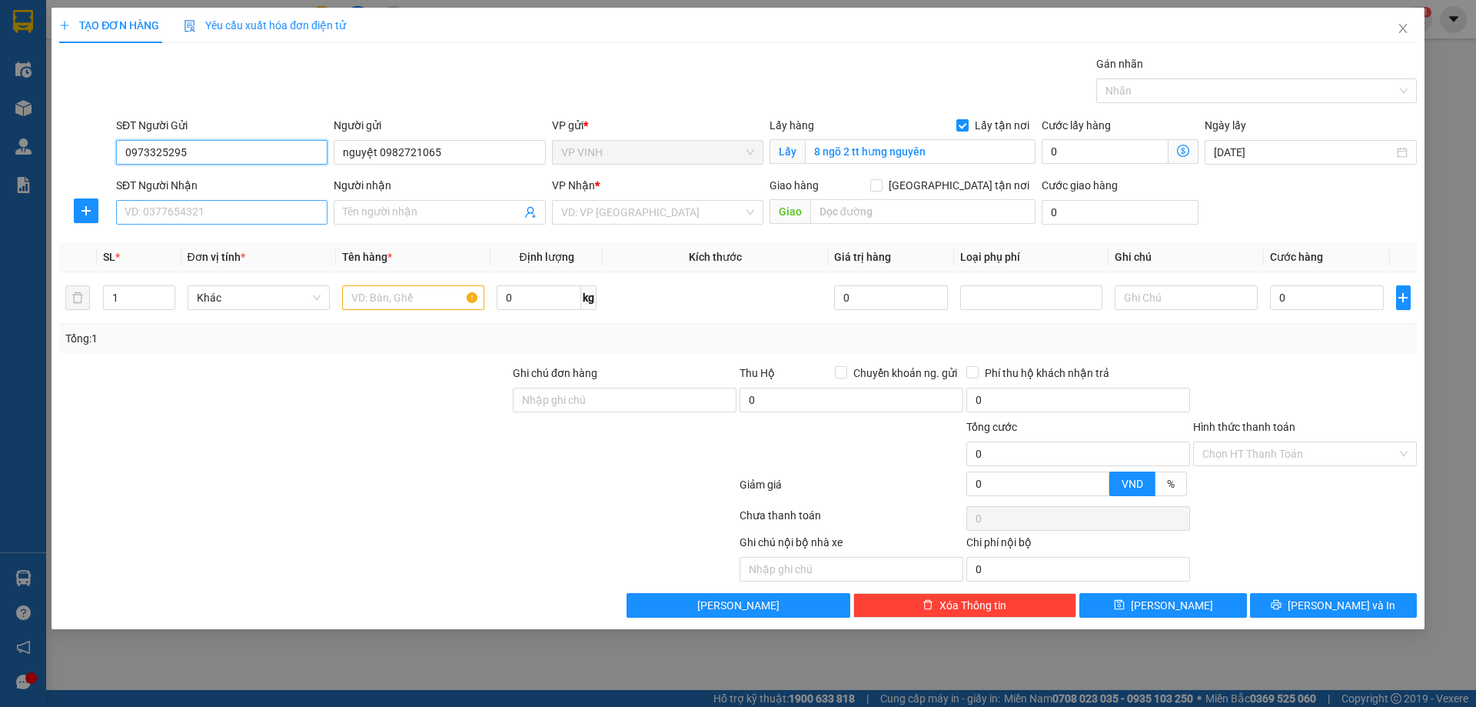
type input "0973325295"
click at [256, 213] on input "SĐT Người Nhận" at bounding box center [221, 212] width 211 height 25
type input "0982301242"
click at [237, 238] on div "0982301242 - c hương" at bounding box center [221, 242] width 193 height 17
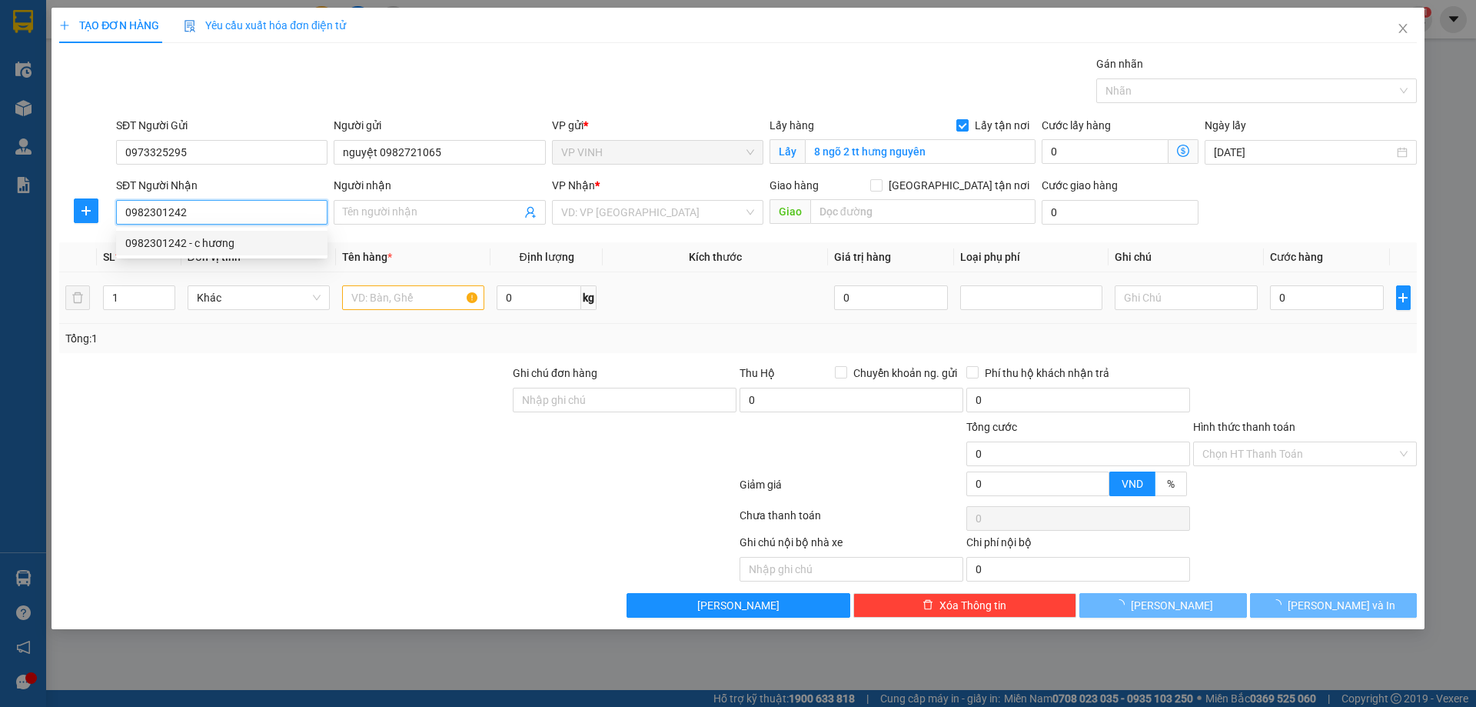
type input "c hương"
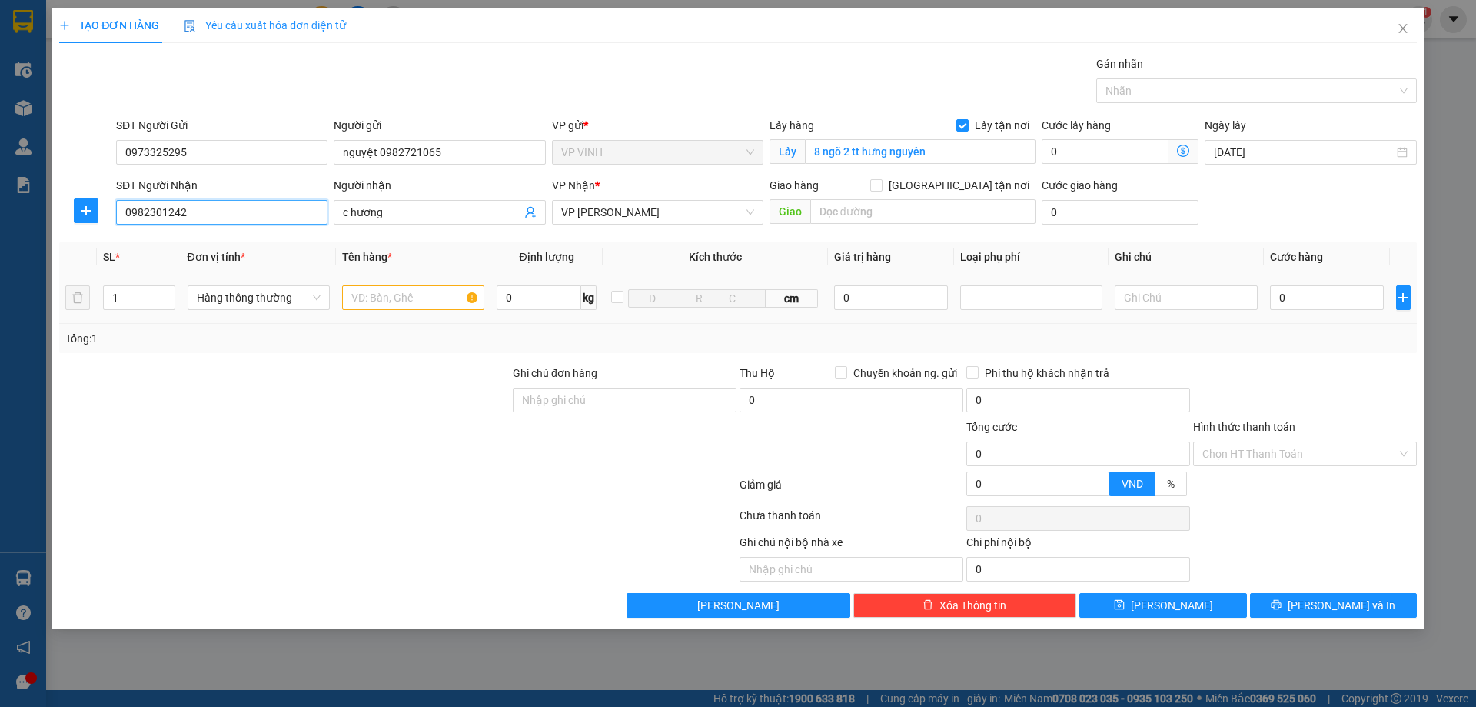
type input "0982301242"
click at [381, 312] on div at bounding box center [413, 297] width 142 height 31
click at [386, 310] on div at bounding box center [413, 297] width 142 height 31
click at [387, 304] on input "text" at bounding box center [413, 297] width 142 height 25
type input "sữa"
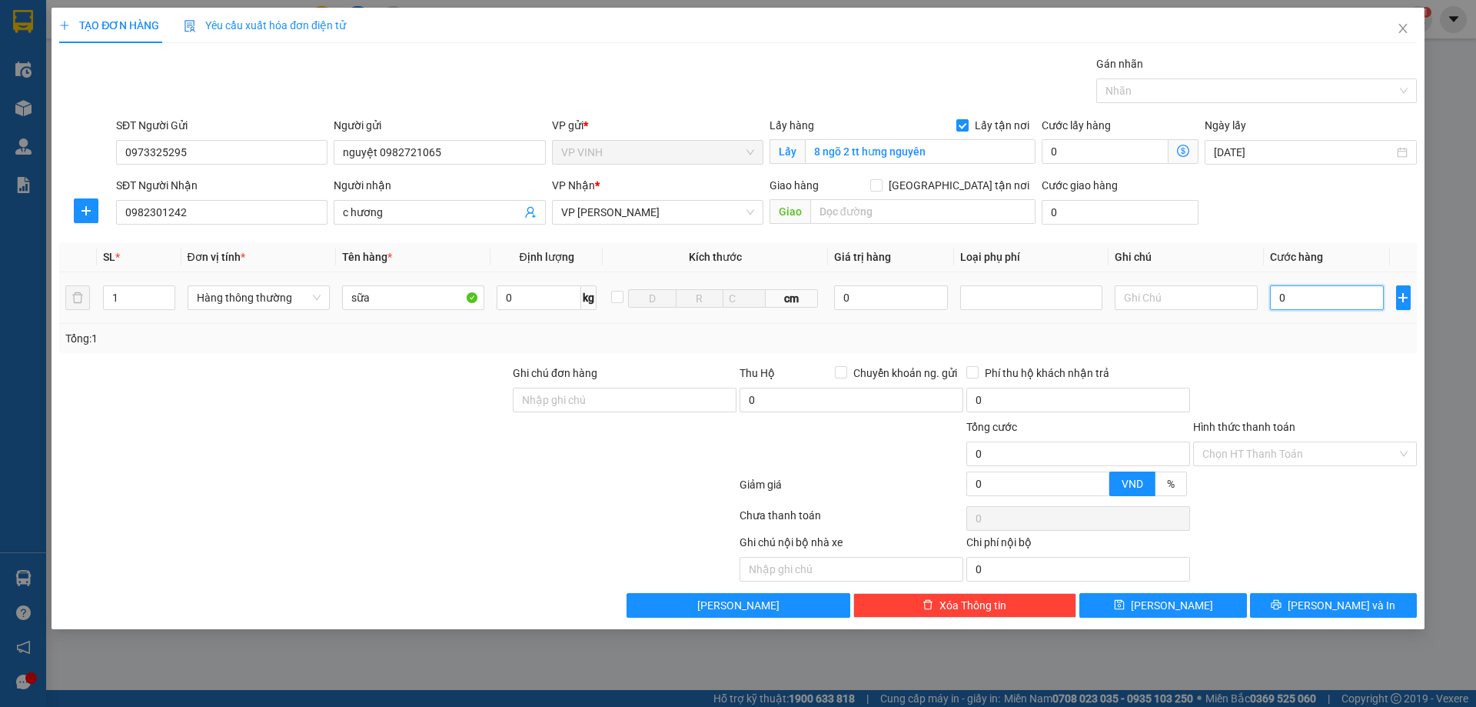
click at [1328, 294] on input "0" at bounding box center [1327, 297] width 115 height 25
type input "4"
type input "40"
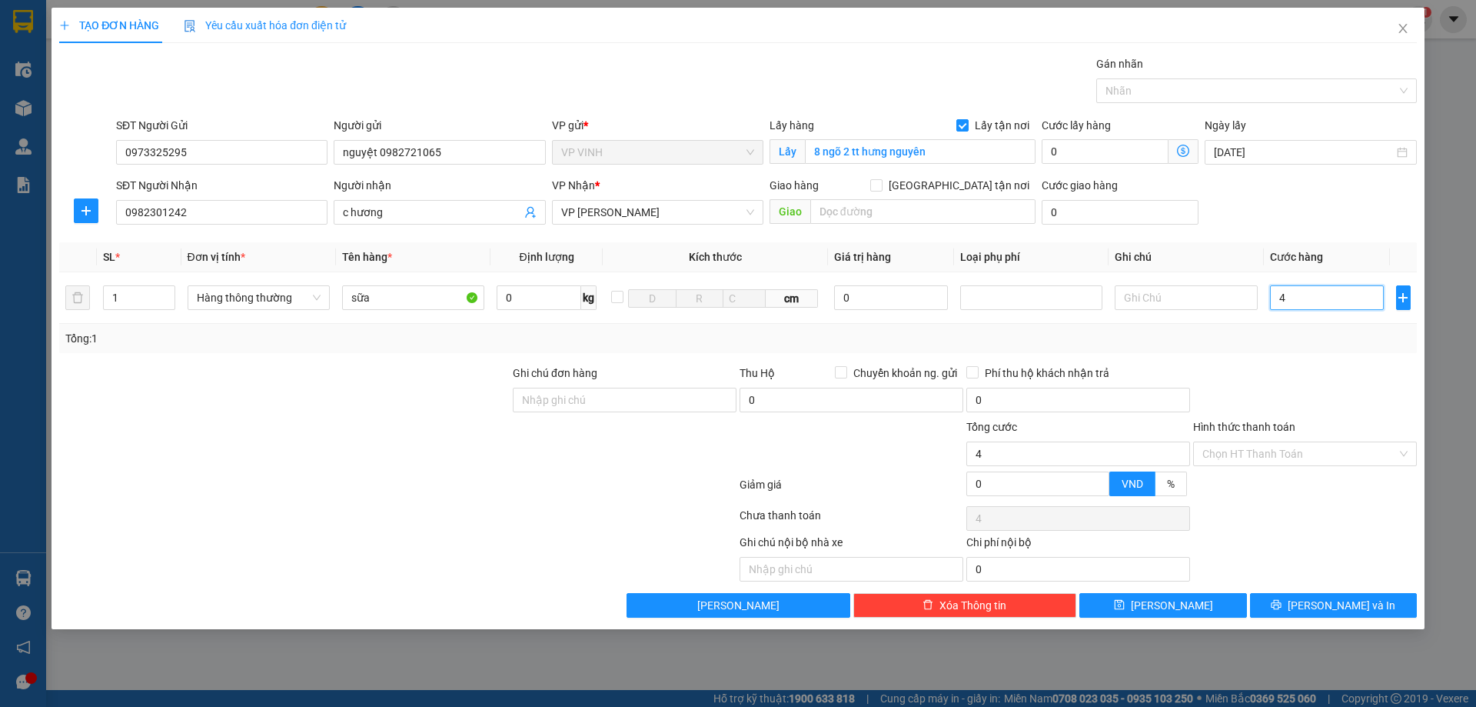
type input "40"
type input "40.000"
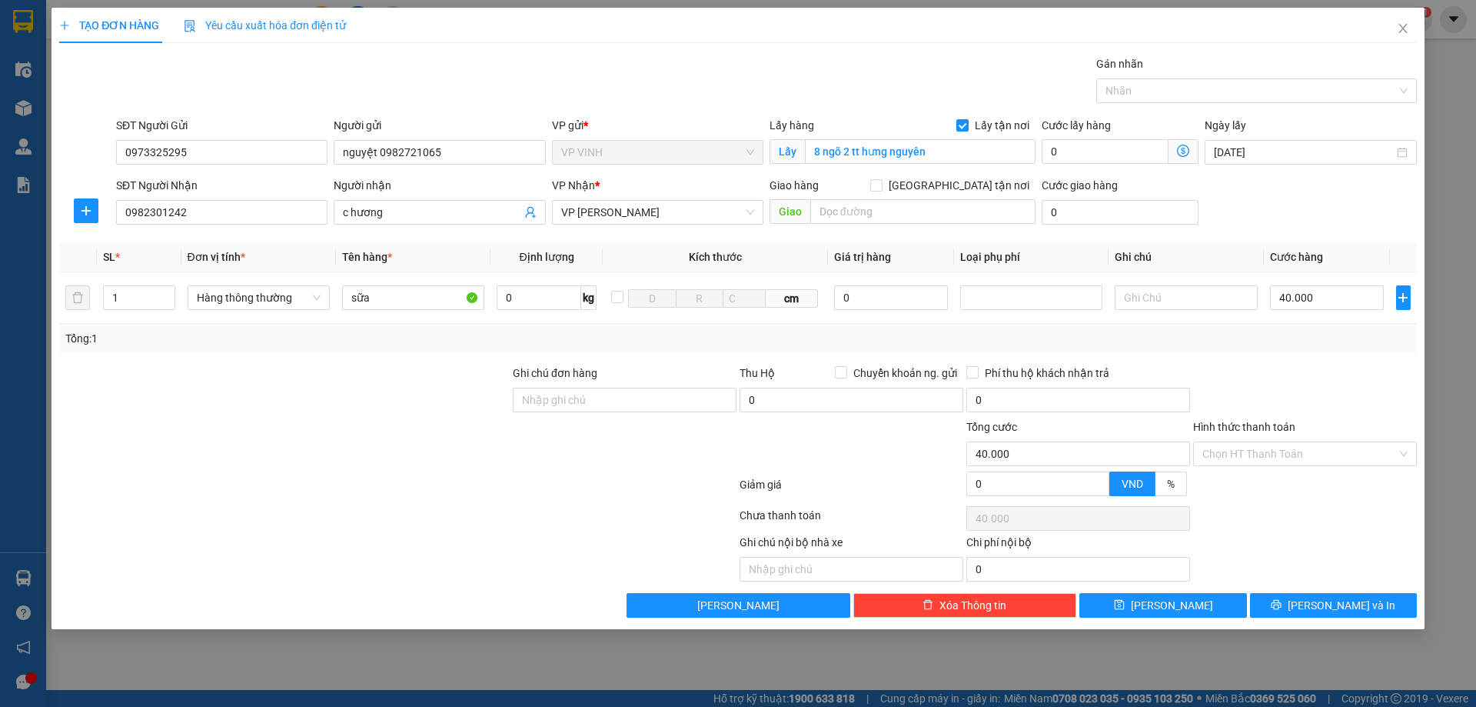
click at [1328, 401] on div at bounding box center [1305, 391] width 227 height 54
click at [1332, 608] on span "[PERSON_NAME] và In" at bounding box center [1342, 605] width 108 height 17
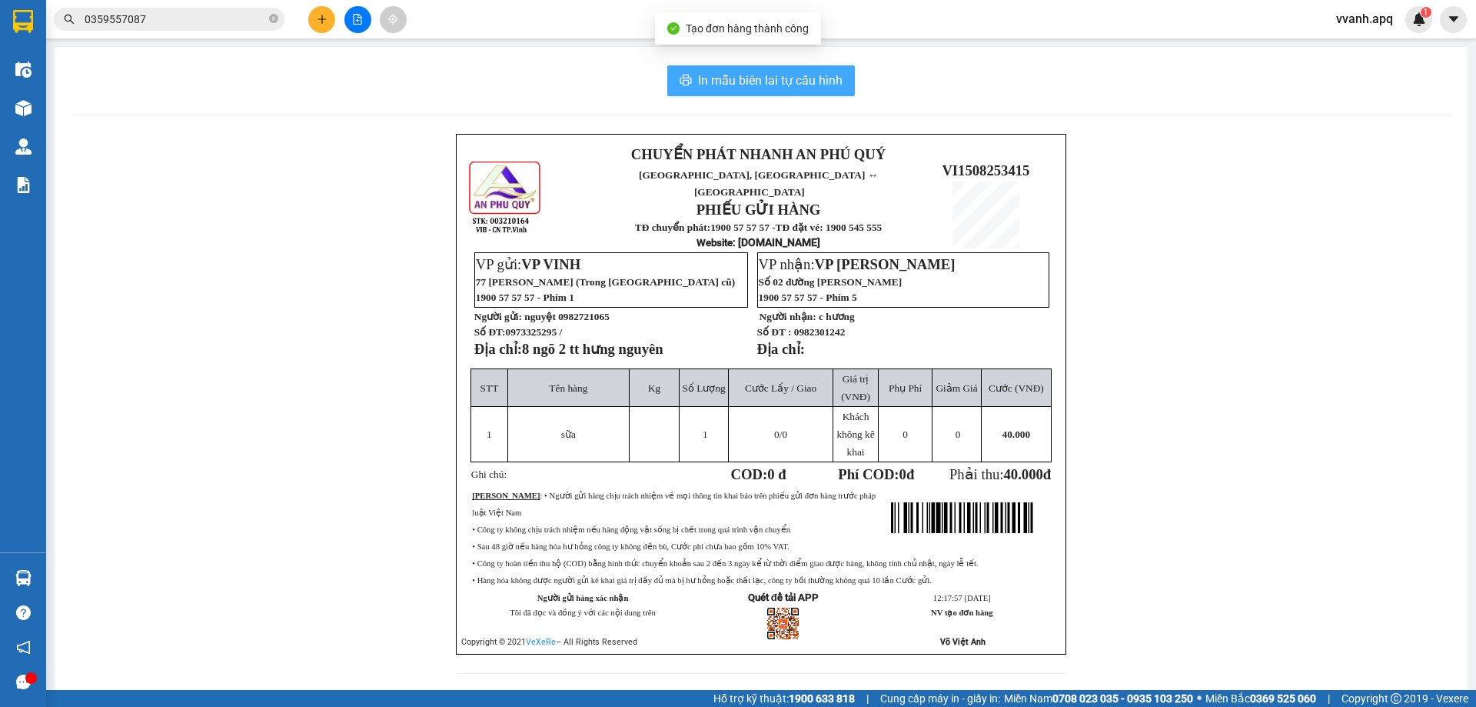
click at [790, 81] on span "In mẫu biên lai tự cấu hình" at bounding box center [770, 80] width 145 height 19
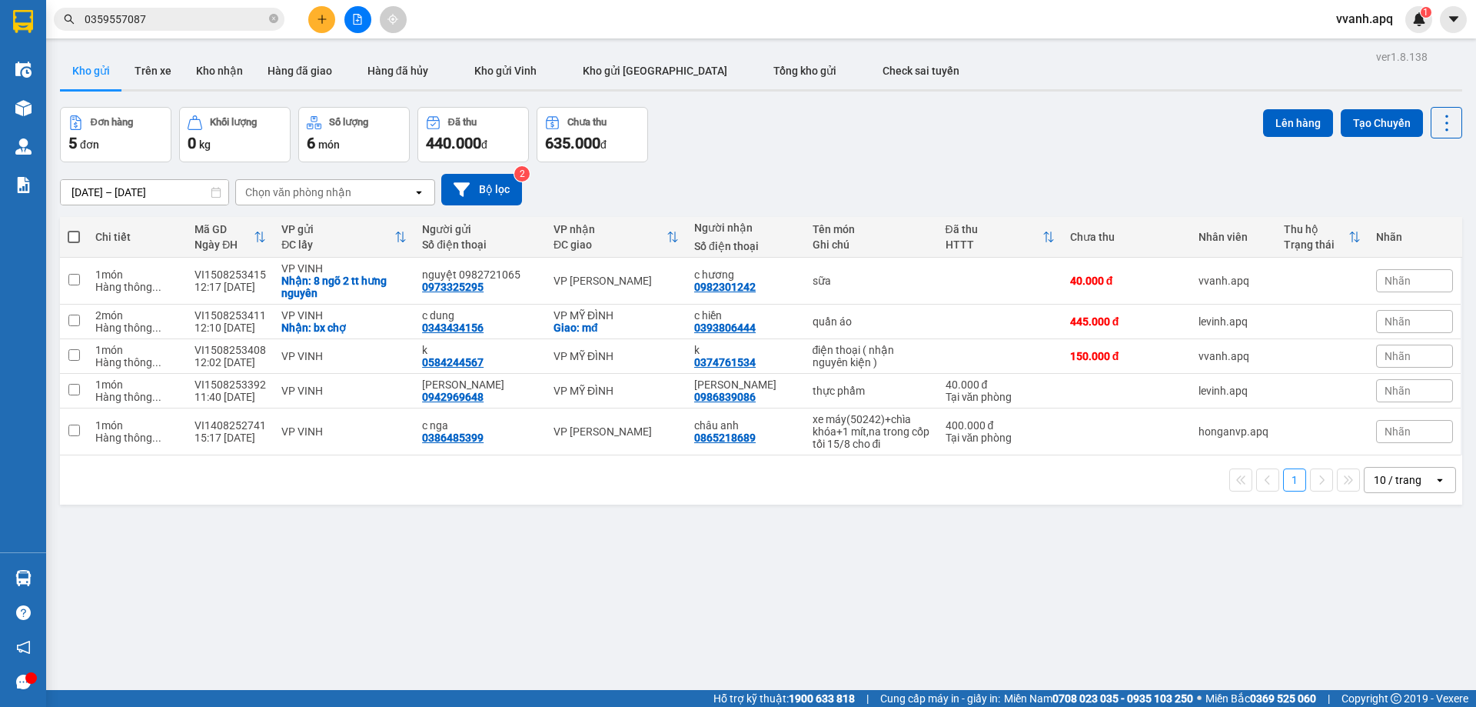
click at [228, 22] on input "0359557087" at bounding box center [175, 19] width 181 height 17
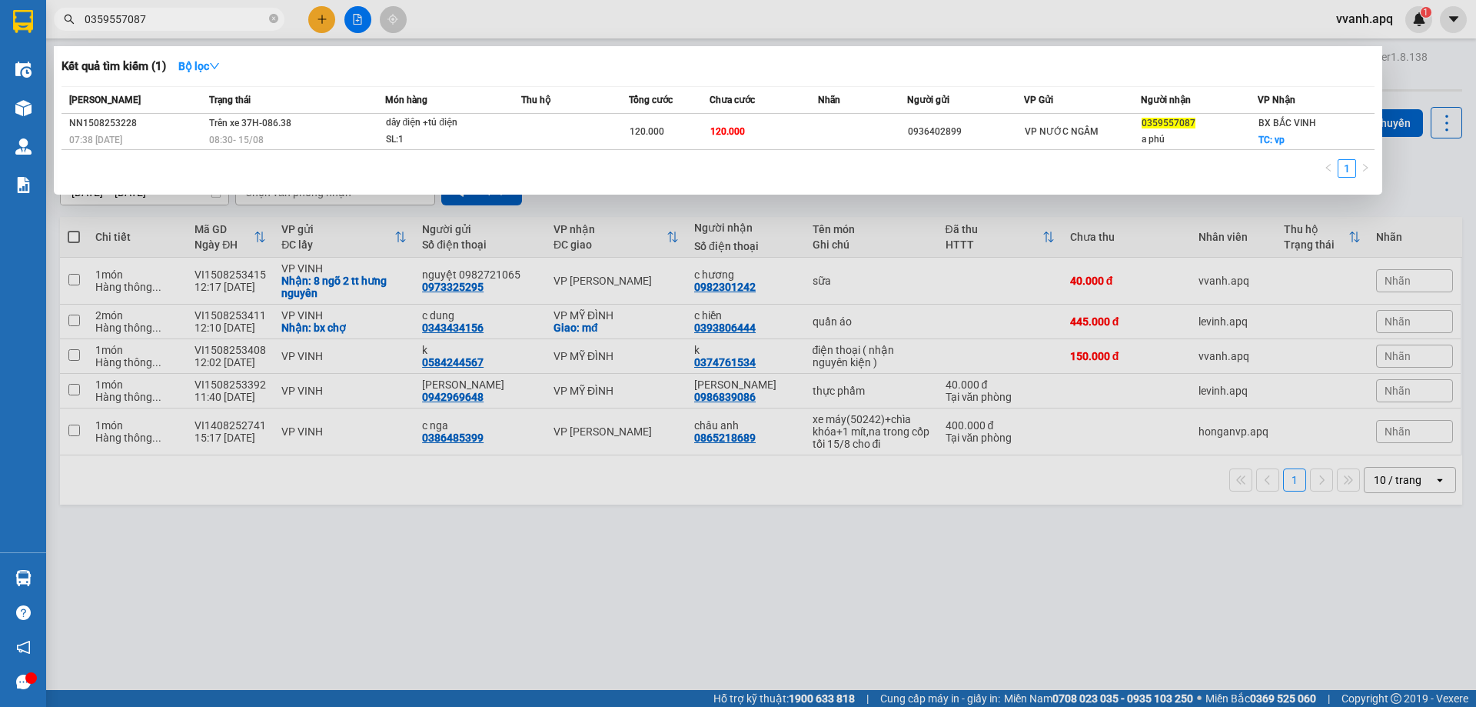
click at [228, 22] on input "0359557087" at bounding box center [175, 19] width 181 height 17
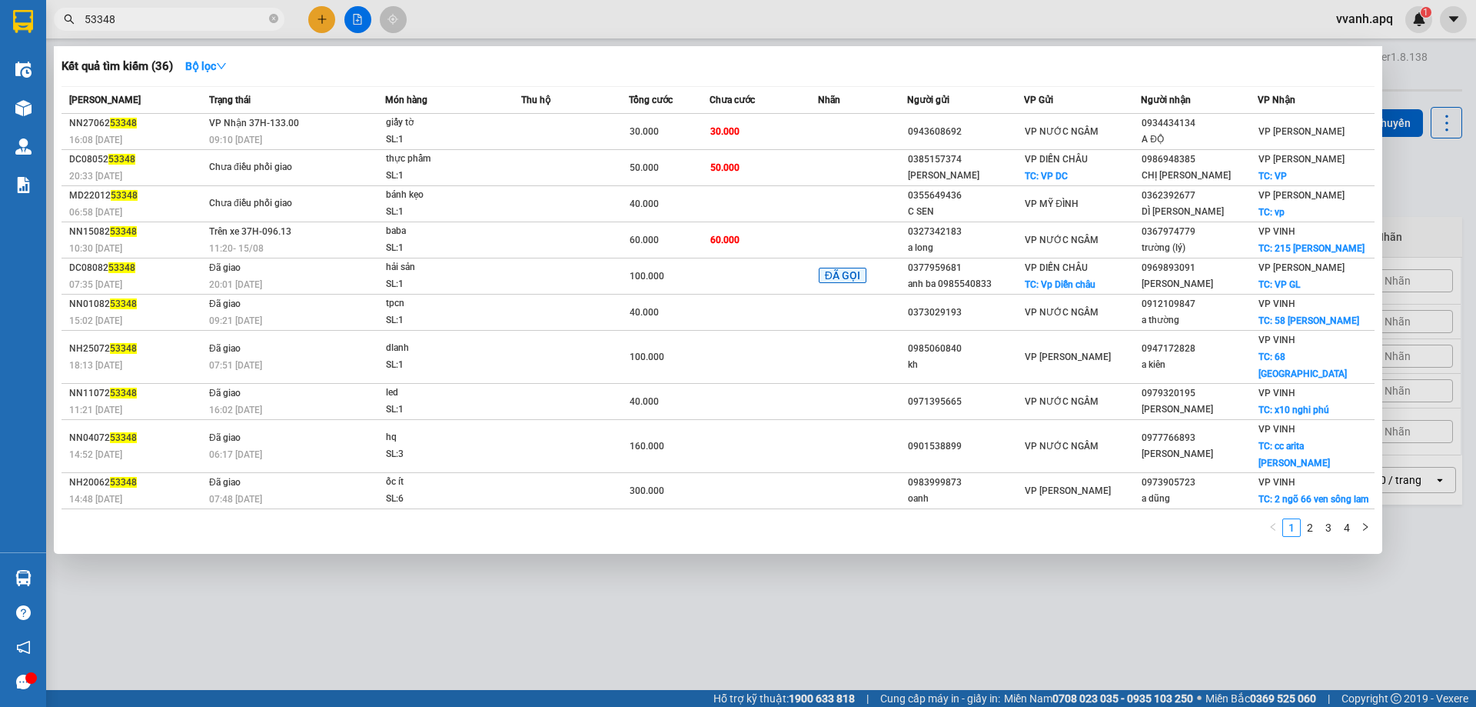
type input "53348"
click at [308, 18] on div at bounding box center [738, 353] width 1476 height 707
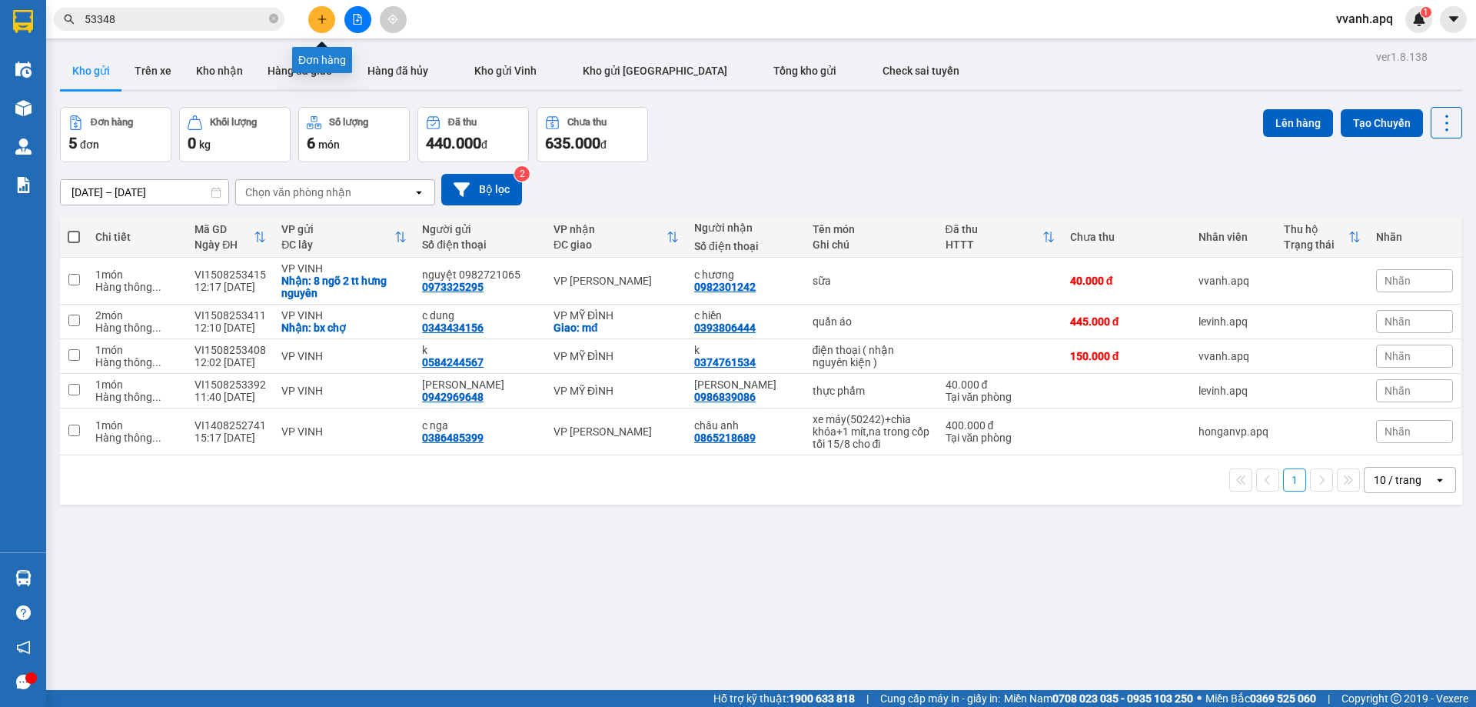
click at [309, 19] on button at bounding box center [321, 19] width 27 height 27
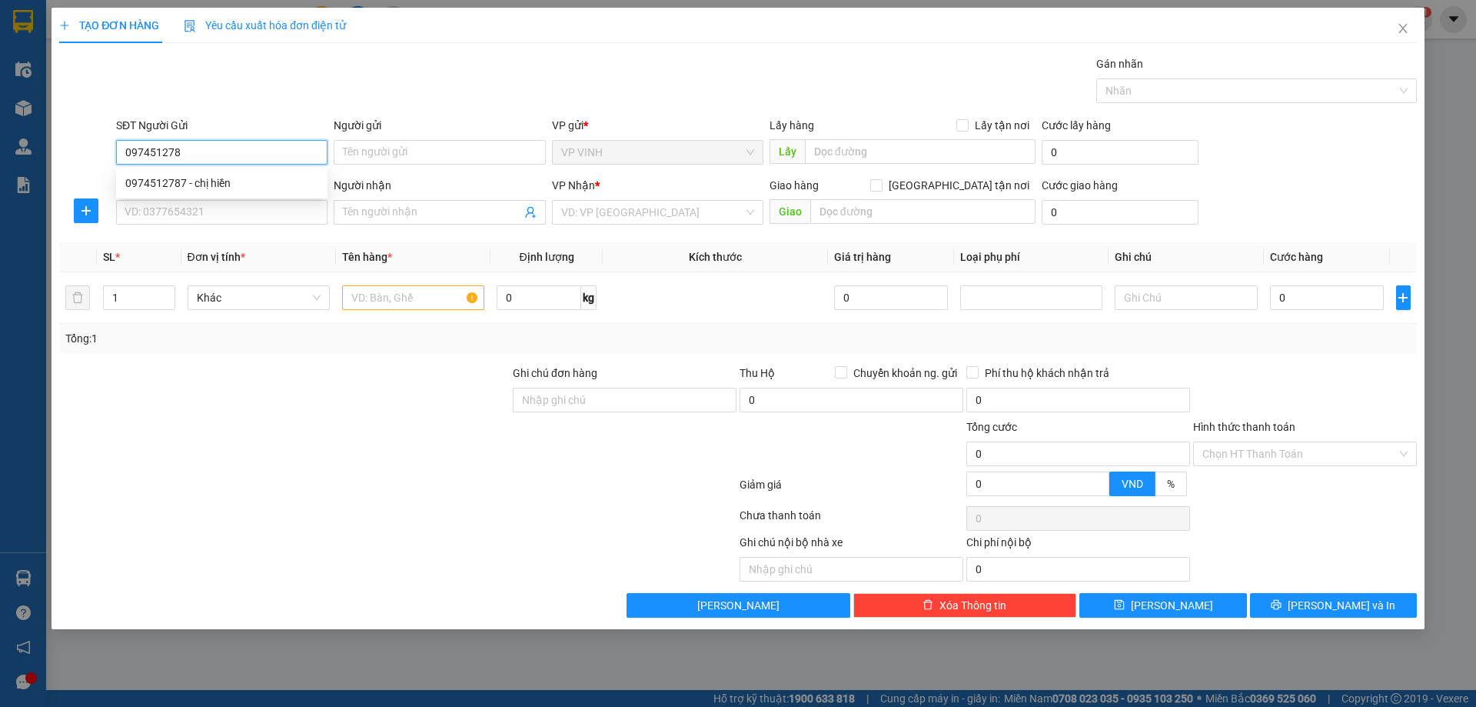
type input "0974512787"
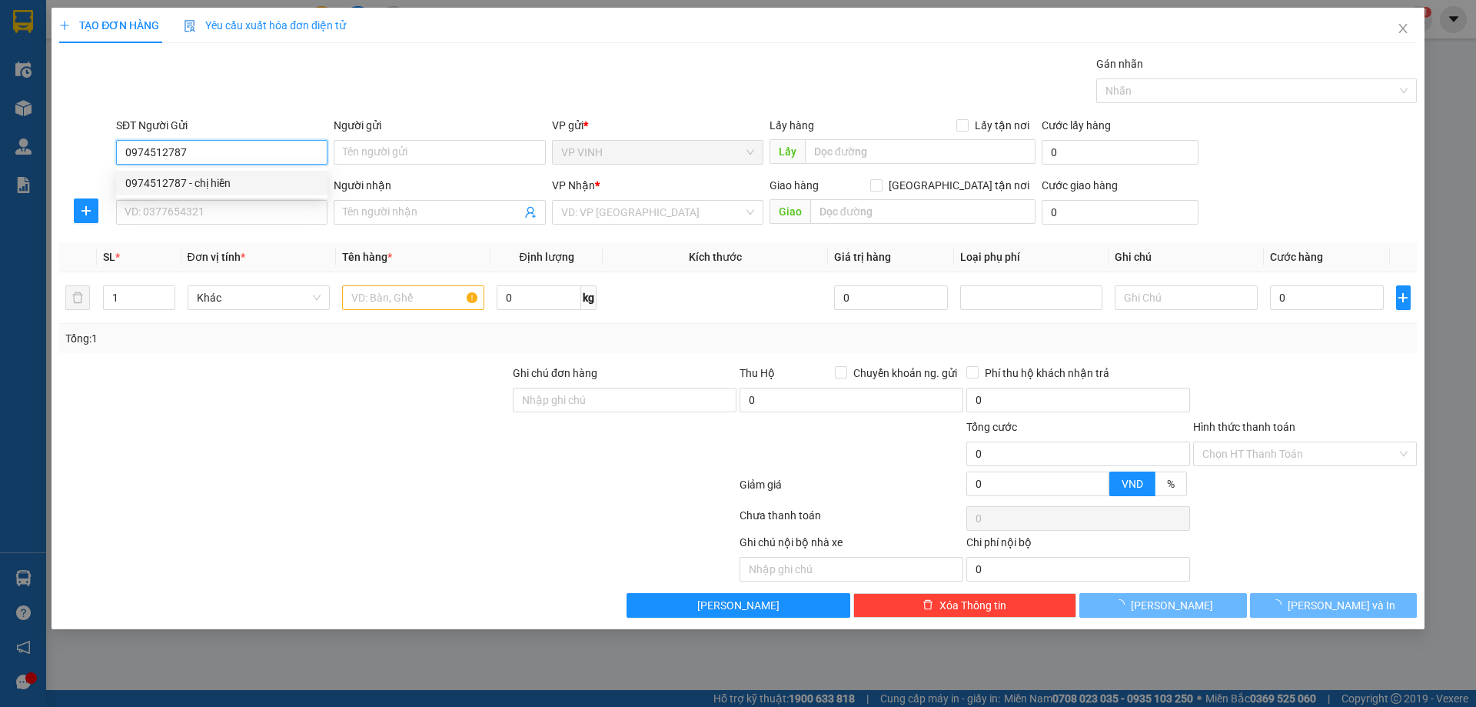
click at [174, 178] on div "0974512787 - chị hiền" at bounding box center [221, 183] width 193 height 17
type input "chị hiền"
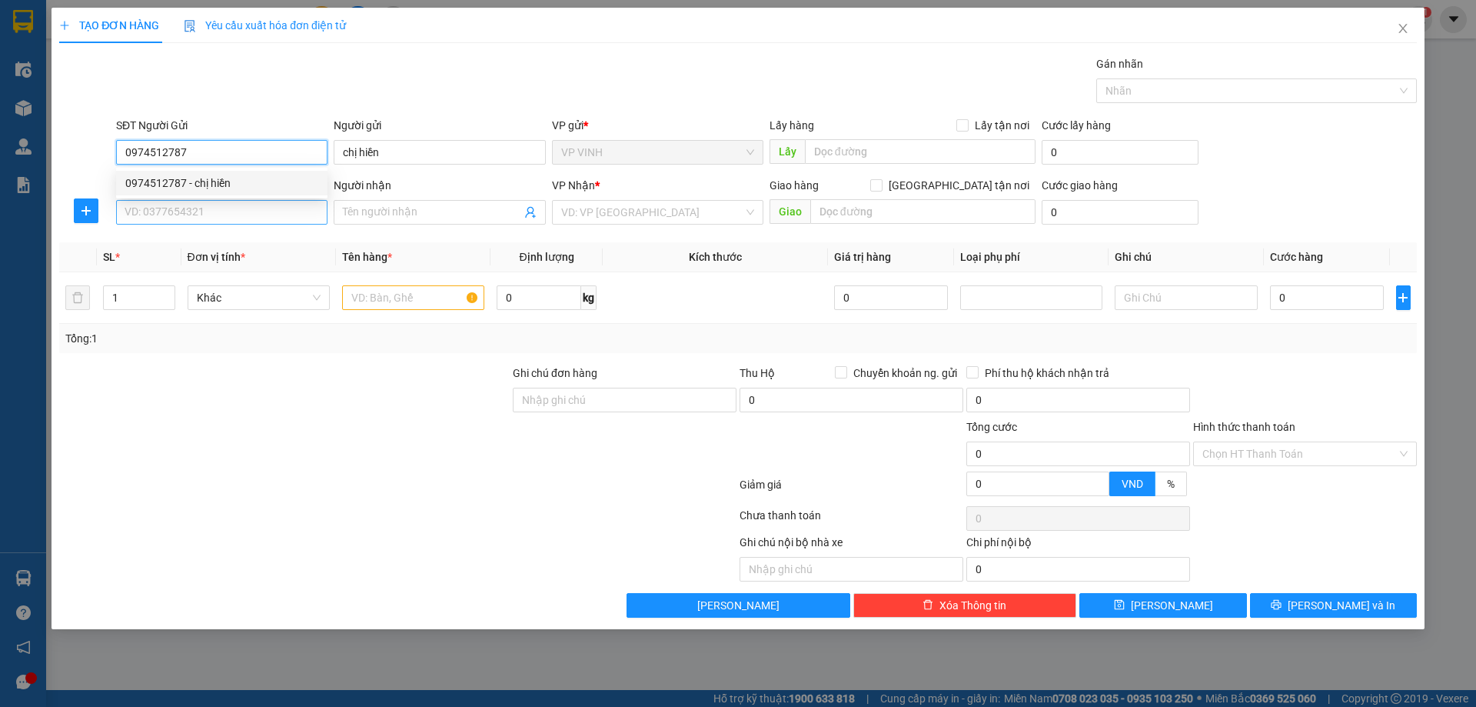
type input "0974512787"
click at [204, 223] on input "SĐT Người Nhận" at bounding box center [221, 212] width 211 height 25
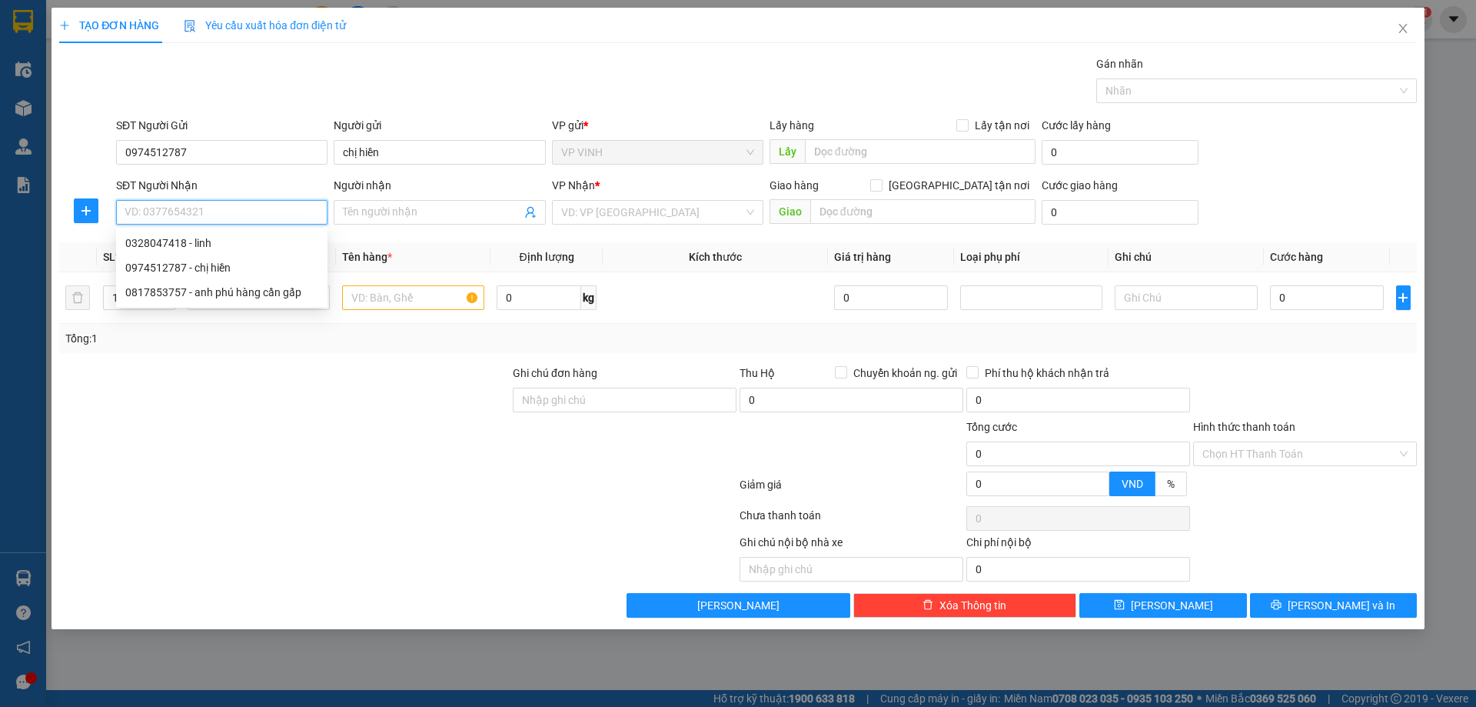
click at [214, 218] on input "SĐT Người Nhận" at bounding box center [221, 212] width 211 height 25
click at [224, 208] on input "SĐT Người Nhận" at bounding box center [221, 212] width 211 height 25
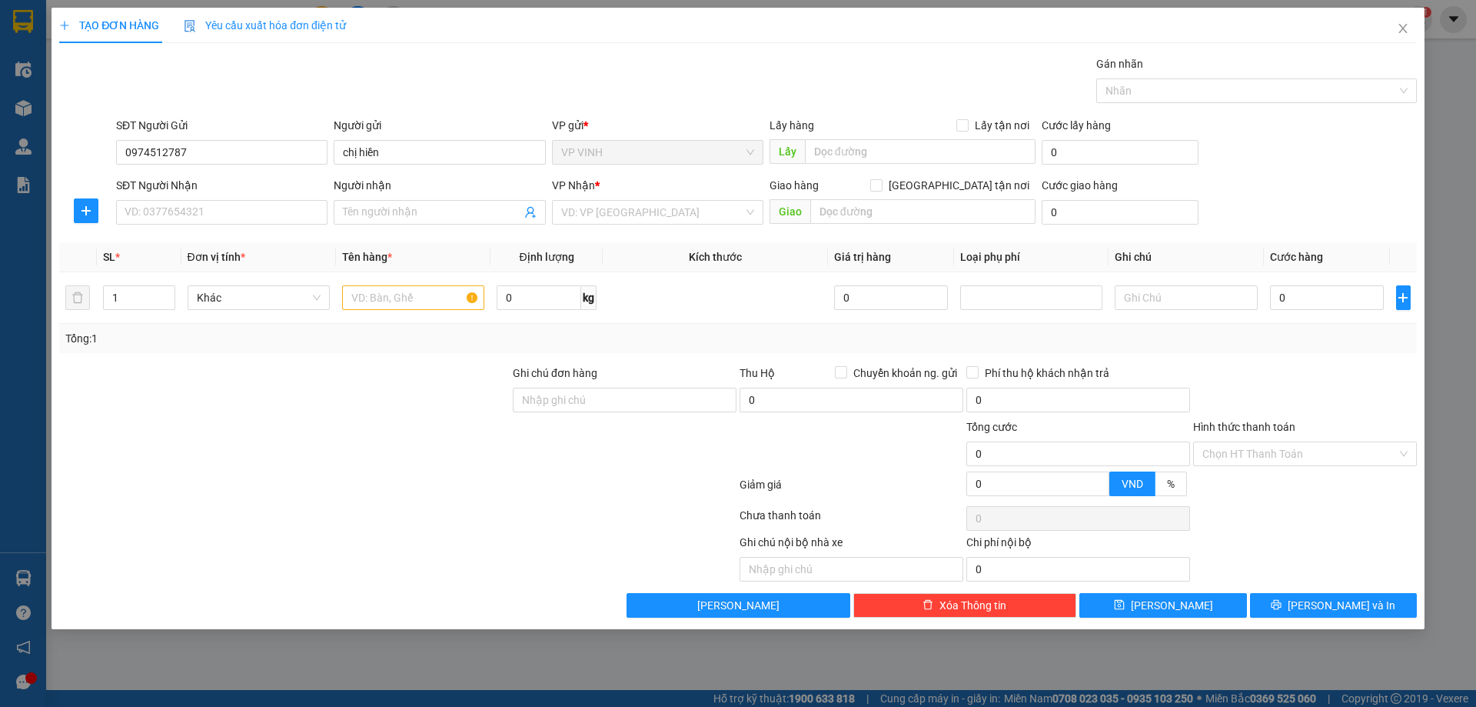
click at [715, 59] on div "Gói vận chuyển * Tiêu chuẩn Gán nhãn Nhãn" at bounding box center [766, 82] width 1307 height 54
click at [358, 122] on div "Người gửi" at bounding box center [439, 125] width 211 height 17
click at [358, 140] on input "chị hiền" at bounding box center [439, 152] width 211 height 25
click at [358, 122] on div "Người gửi" at bounding box center [439, 125] width 211 height 17
click at [358, 140] on input "chị hiền" at bounding box center [439, 152] width 211 height 25
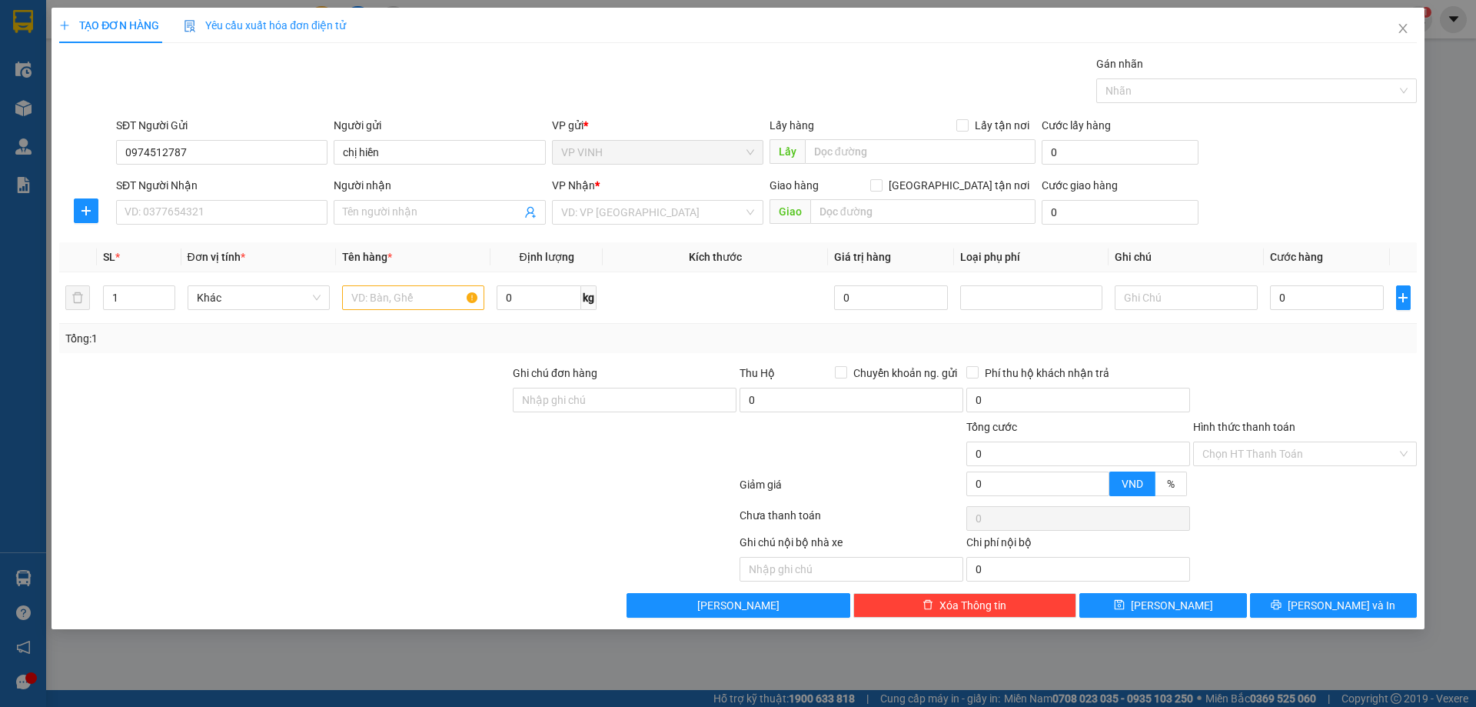
click at [379, 126] on div "Người gửi" at bounding box center [439, 125] width 211 height 17
click at [379, 140] on input "chị hiền" at bounding box center [439, 152] width 211 height 25
click at [379, 126] on div "Người gửi" at bounding box center [439, 125] width 211 height 17
click at [379, 140] on input "chị hiền" at bounding box center [439, 152] width 211 height 25
click at [274, 205] on input "SĐT Người Nhận" at bounding box center [221, 212] width 211 height 25
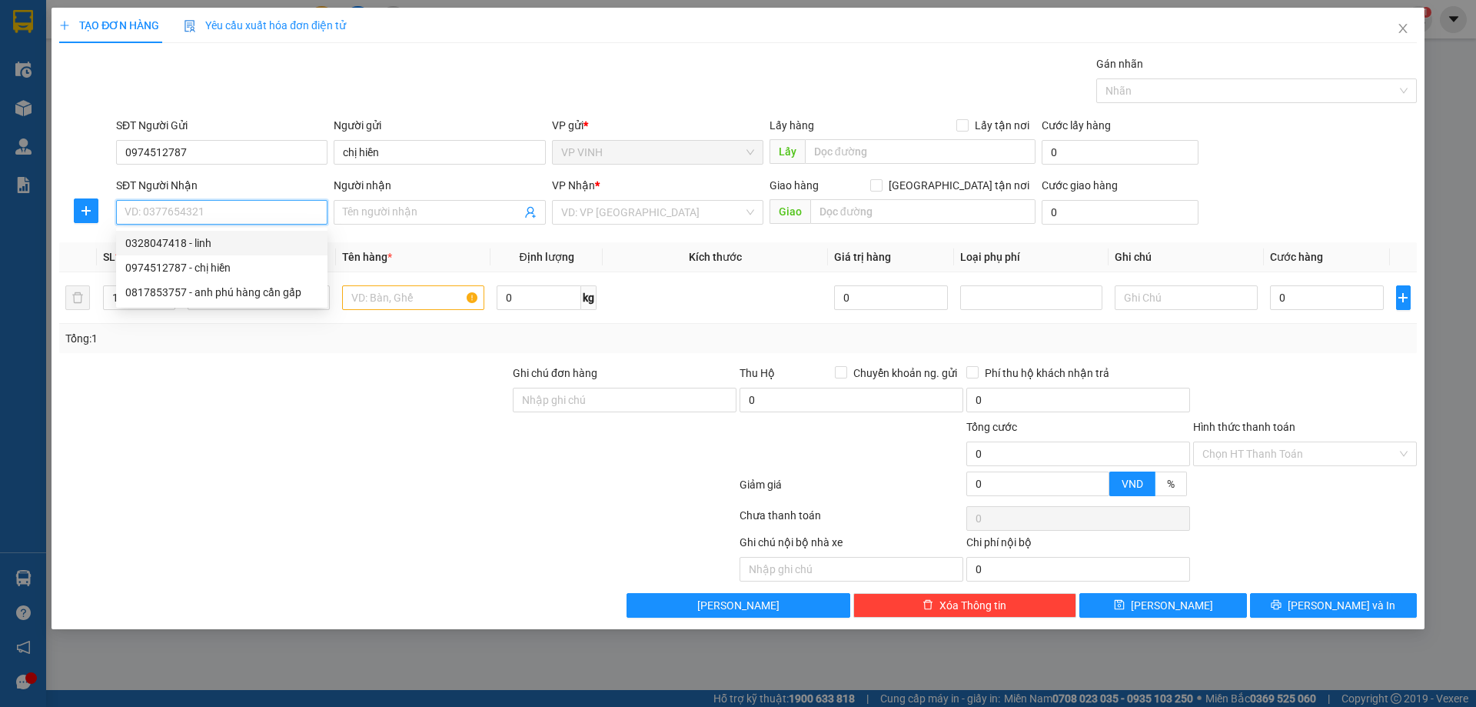
click at [243, 236] on div "0328047418 - linh" at bounding box center [221, 242] width 193 height 17
type input "0328047418"
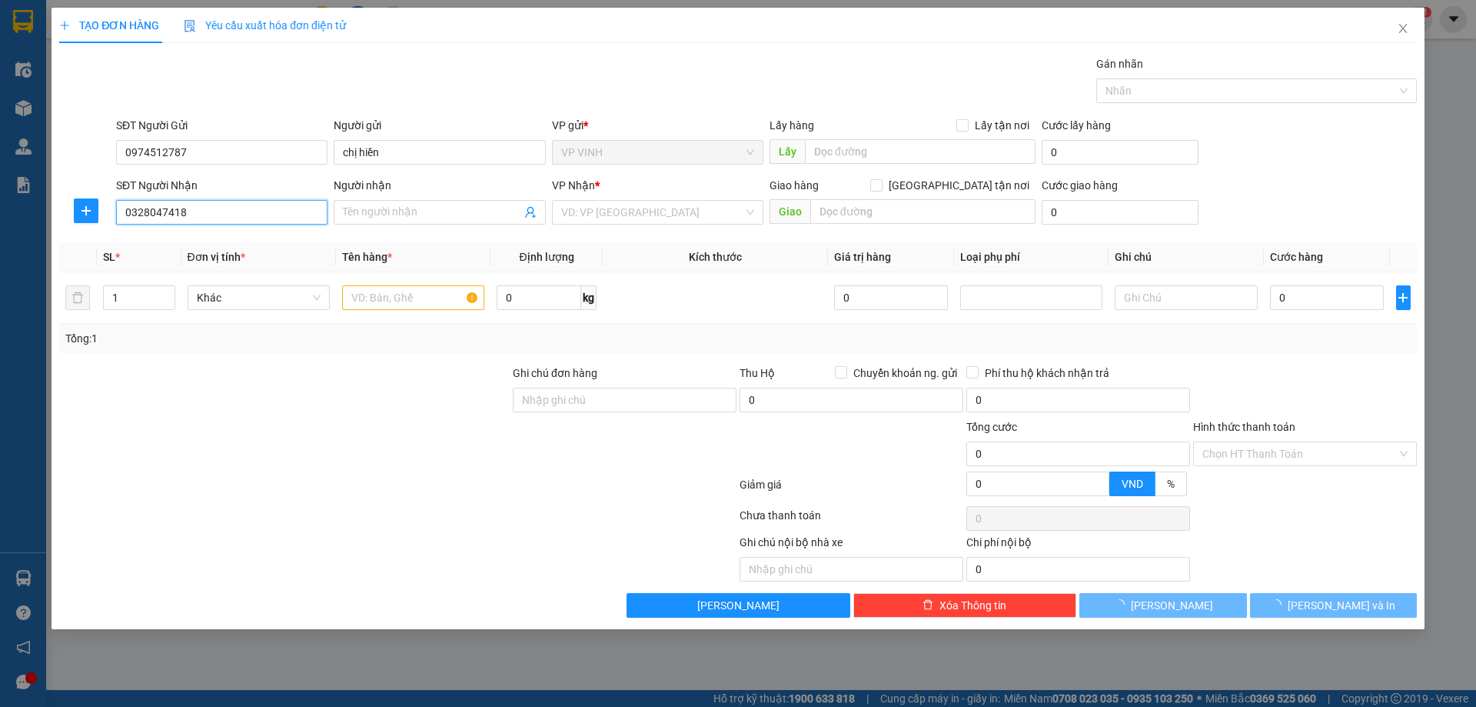
type input "linh"
checkbox input "true"
type input "nhà 12b, ngõ 394 phạm văn đồng ,cầu giấy, hà nội"
type input "50.000"
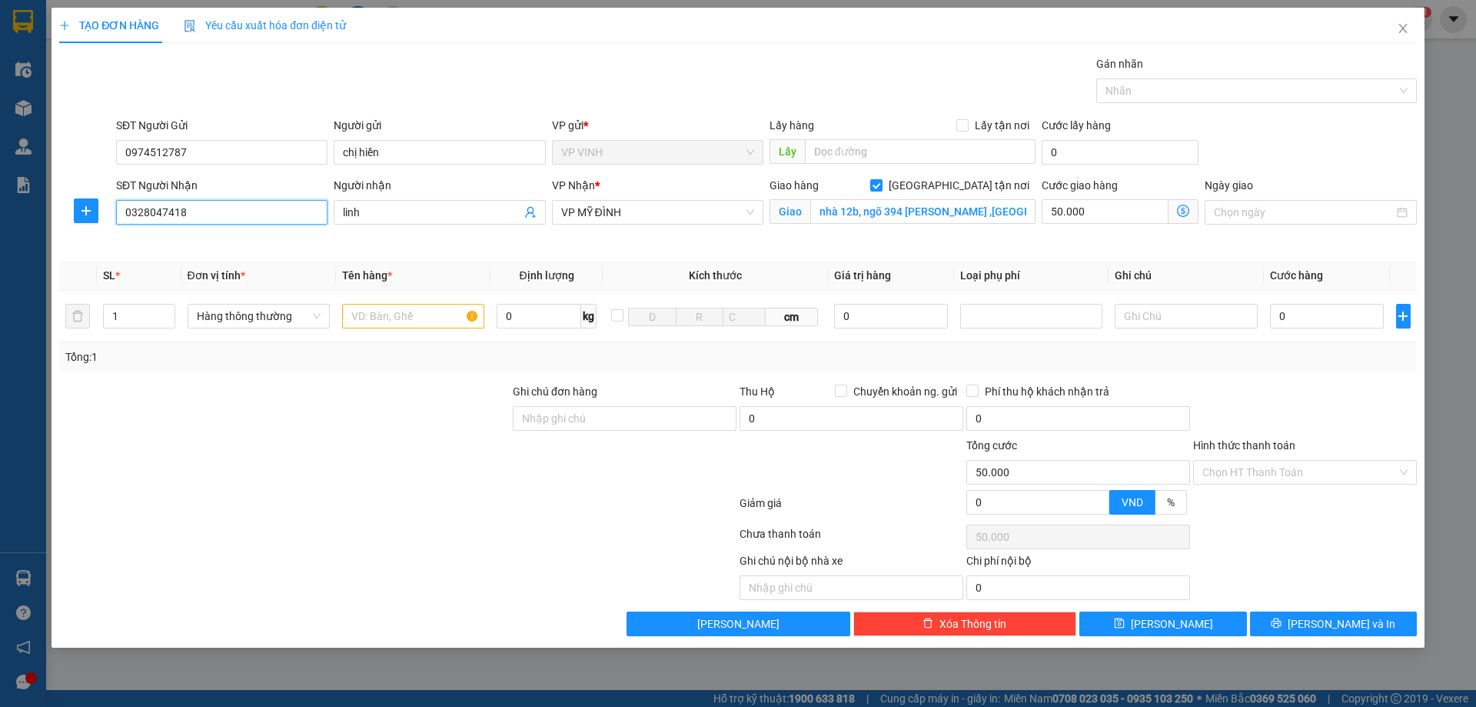
click at [238, 218] on input "0328047418" at bounding box center [221, 212] width 211 height 25
type input "0376516132"
click at [384, 201] on span "linh" at bounding box center [439, 212] width 211 height 25
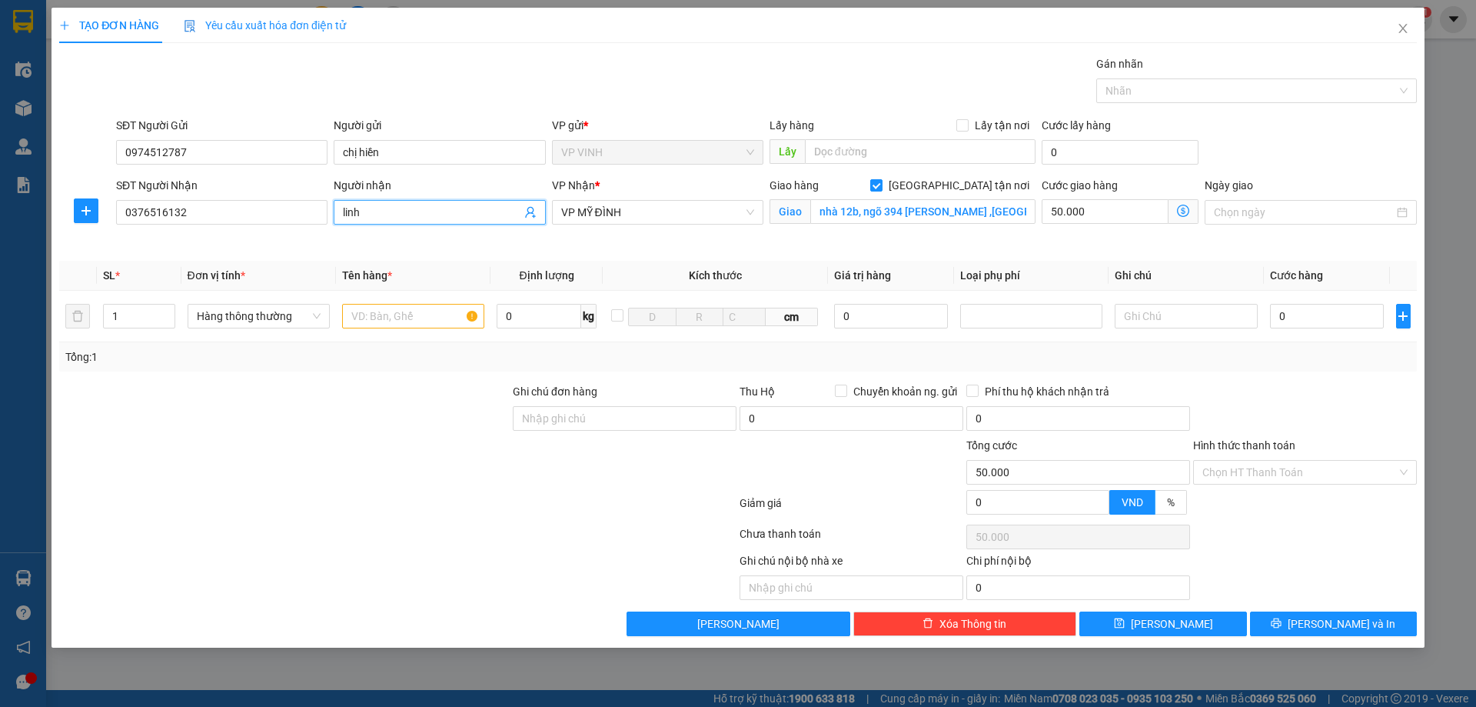
click at [386, 213] on input "linh" at bounding box center [432, 212] width 178 height 17
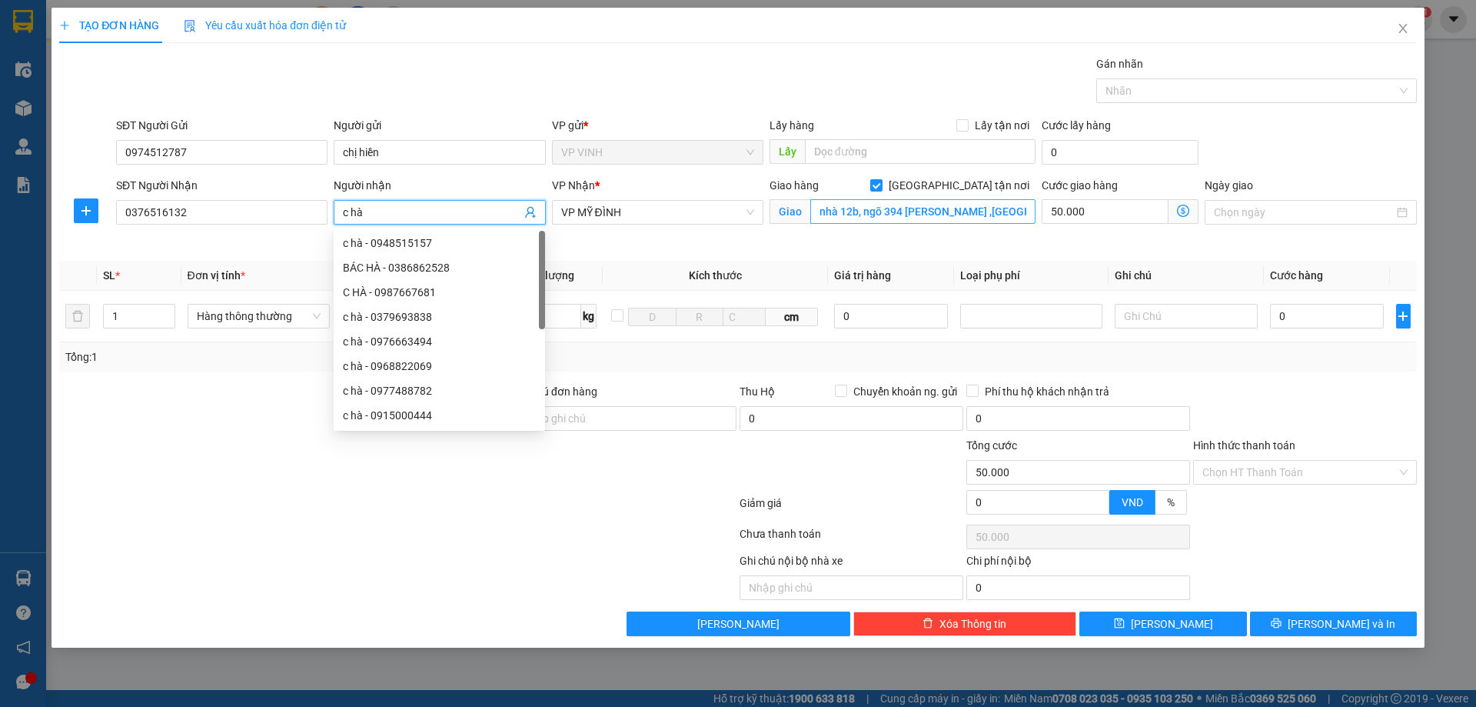
type input "c hà"
click at [866, 211] on input "nhà 12b, ngõ 394 phạm văn đồng ,cầu giấy, hà nội" at bounding box center [922, 211] width 225 height 25
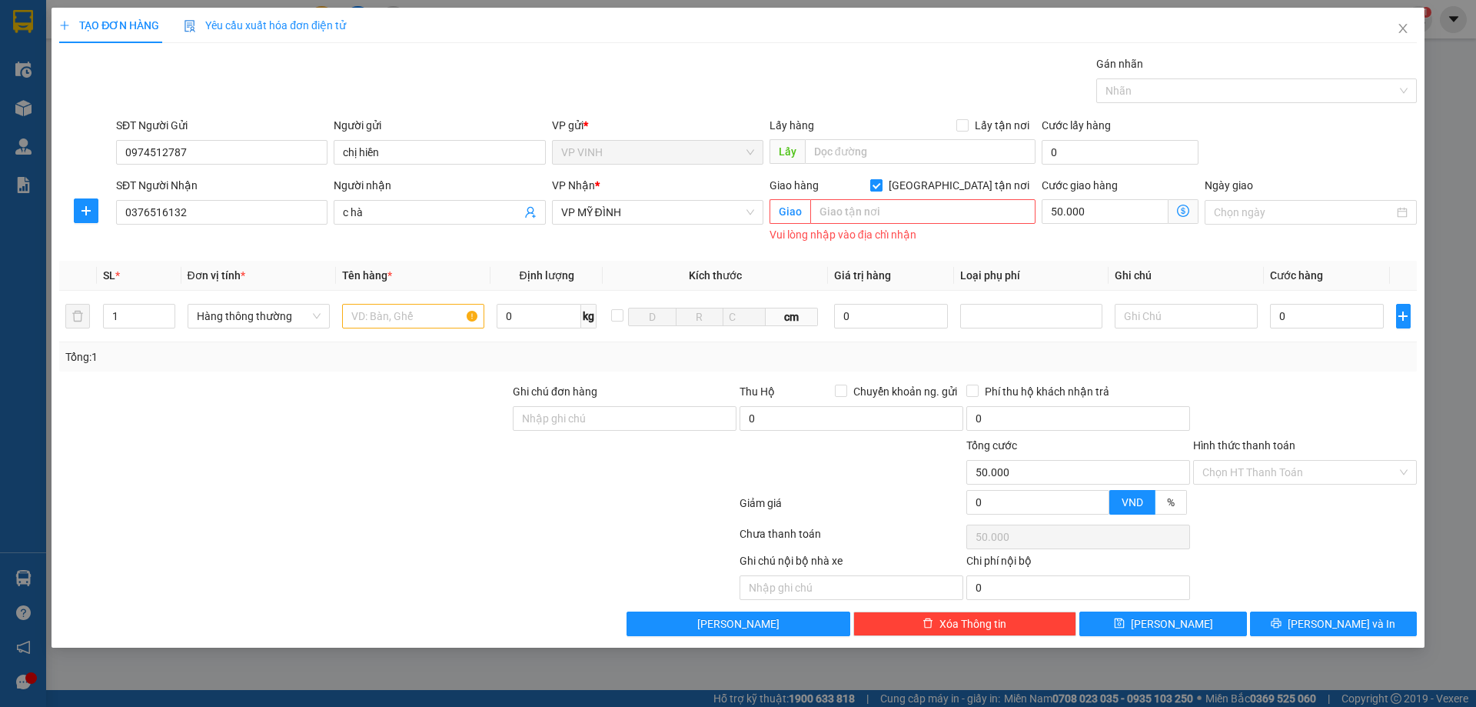
click at [989, 191] on span "[GEOGRAPHIC_DATA] tận nơi" at bounding box center [959, 185] width 153 height 17
click at [881, 190] on input "[GEOGRAPHIC_DATA] tận nơi" at bounding box center [875, 184] width 11 height 11
checkbox input "false"
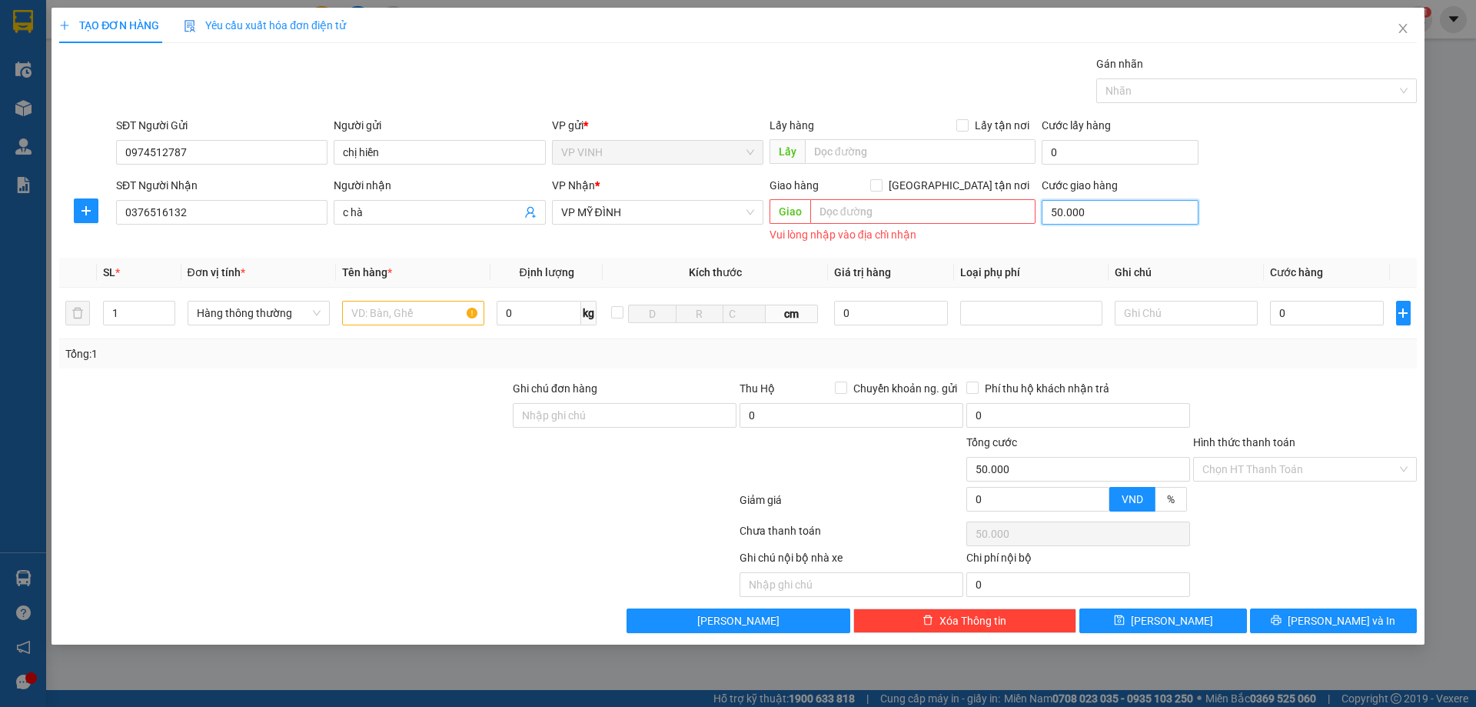
click at [1082, 214] on input "50.000" at bounding box center [1120, 212] width 157 height 25
type input "0"
click at [428, 314] on input "text" at bounding box center [413, 313] width 142 height 25
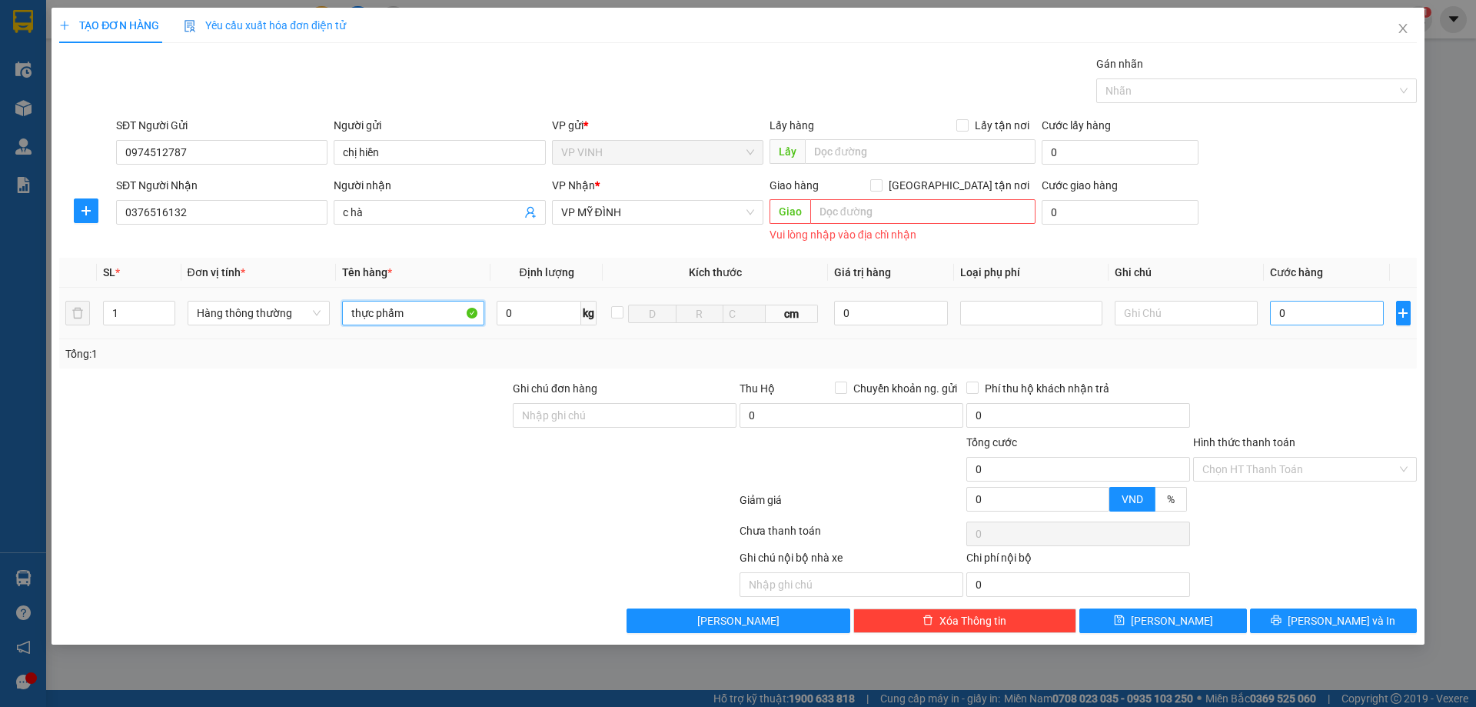
type input "thực phẩm"
click at [1297, 318] on input "0" at bounding box center [1327, 313] width 115 height 25
type input "4"
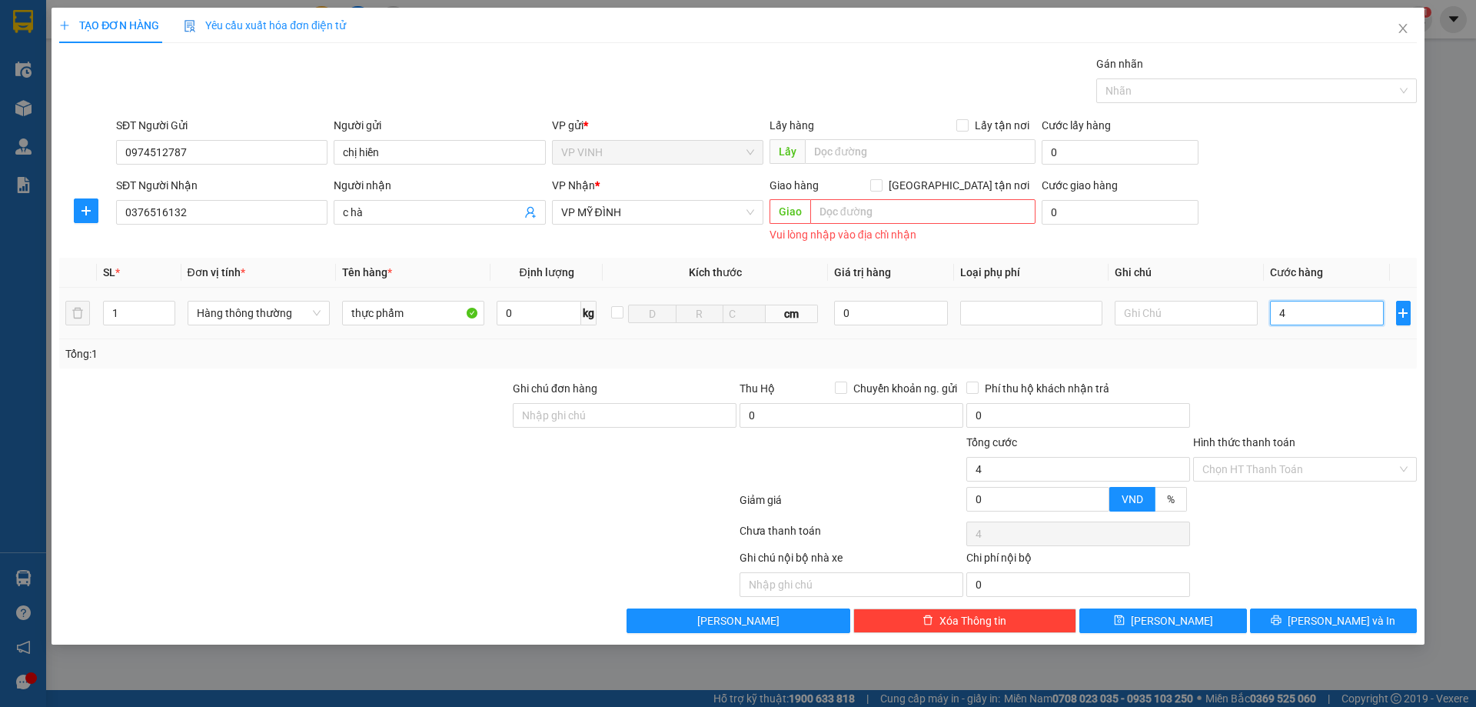
type input "40"
type input "40.000"
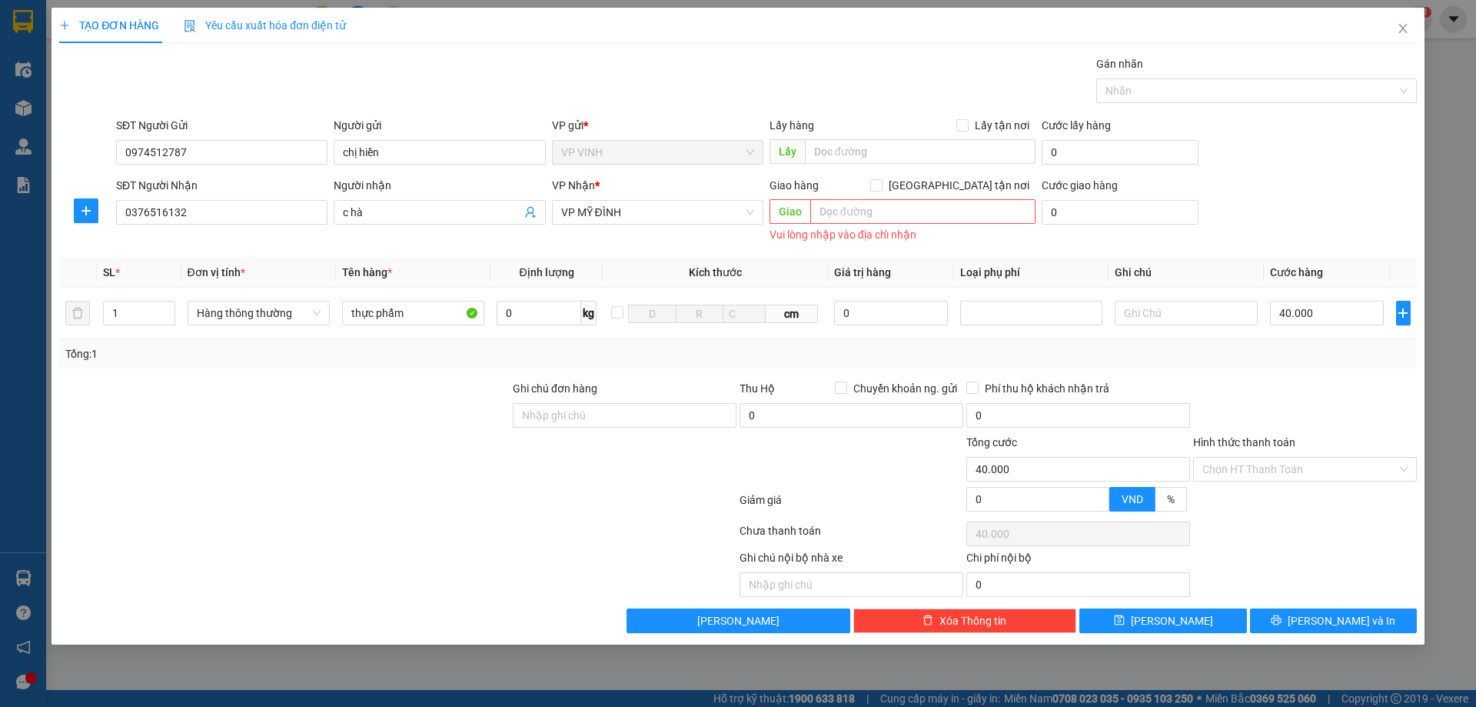
click at [1305, 377] on div "Transit Pickup Surcharge Ids Transit Deliver Surcharge Ids Transit Deliver Surc…" at bounding box center [738, 343] width 1358 height 577
click at [1298, 467] on input "Hình thức thanh toán" at bounding box center [1299, 468] width 195 height 23
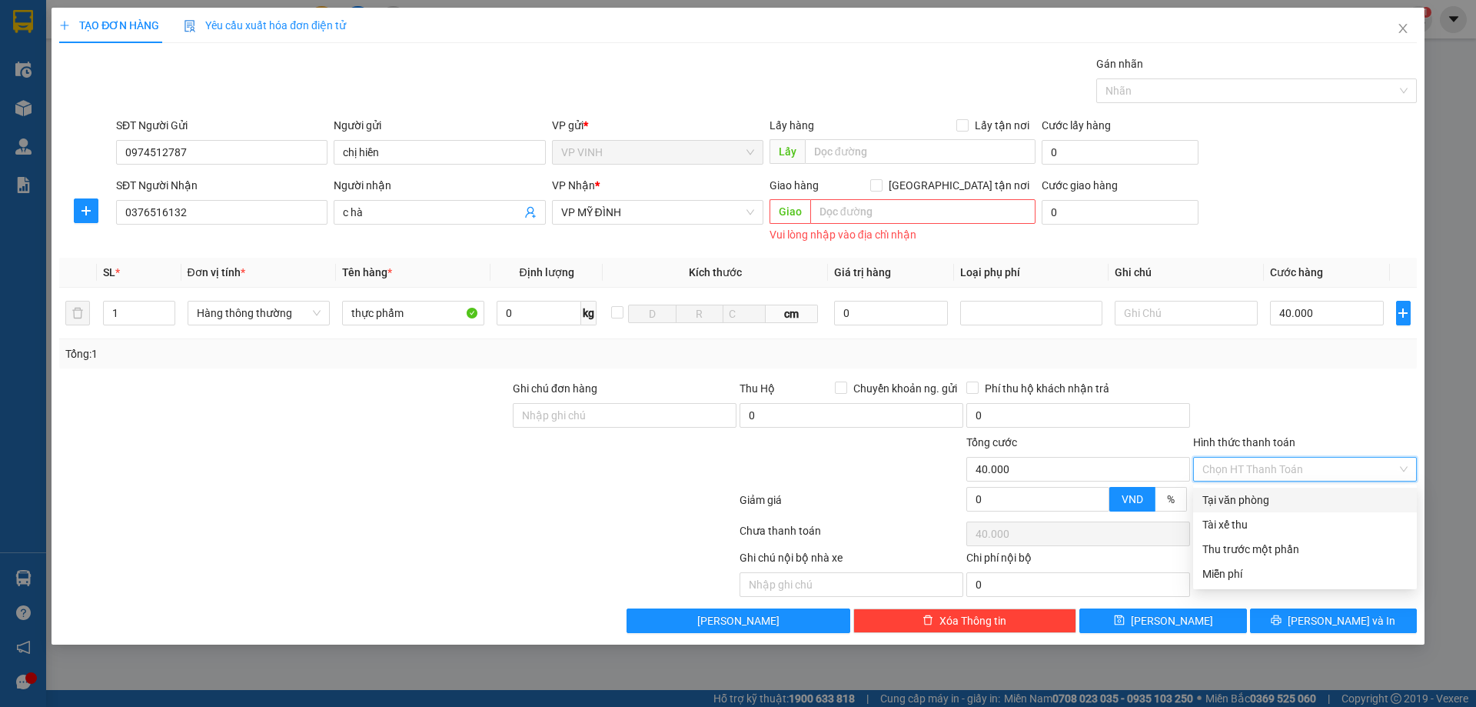
click at [1284, 497] on div "Tại văn phòng" at bounding box center [1304, 499] width 205 height 17
type input "0"
click at [1284, 427] on div at bounding box center [1305, 407] width 227 height 54
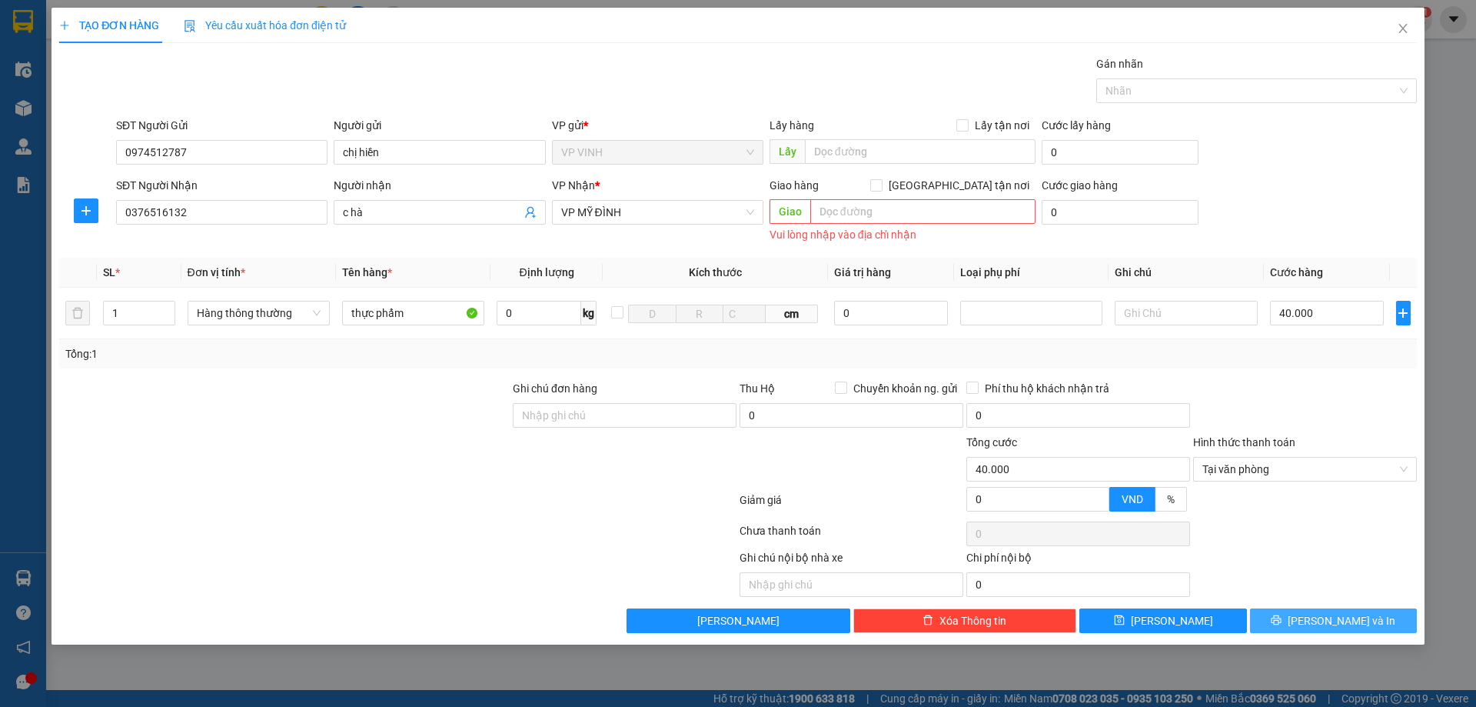
click at [1301, 613] on button "[PERSON_NAME] và In" at bounding box center [1333, 620] width 167 height 25
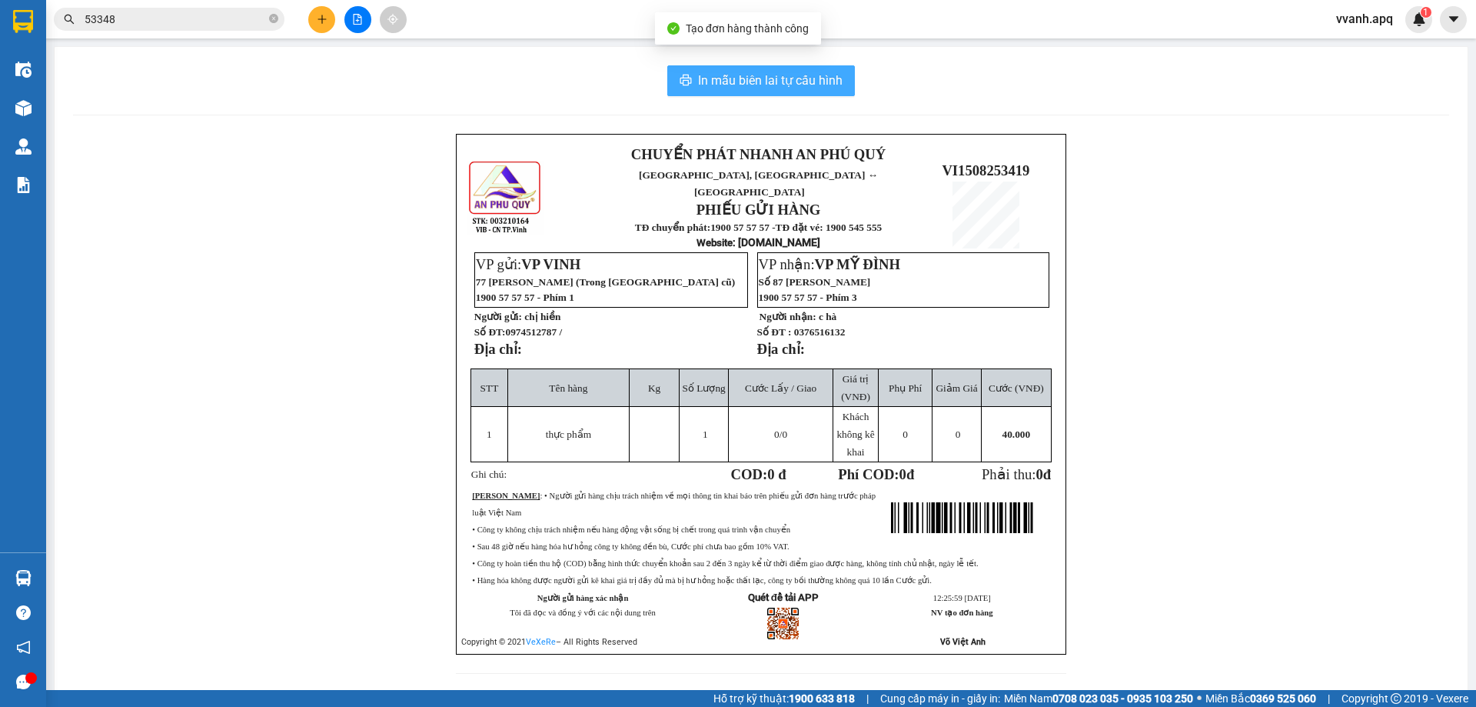
click at [736, 93] on button "In mẫu biên lai tự cấu hình" at bounding box center [761, 80] width 188 height 31
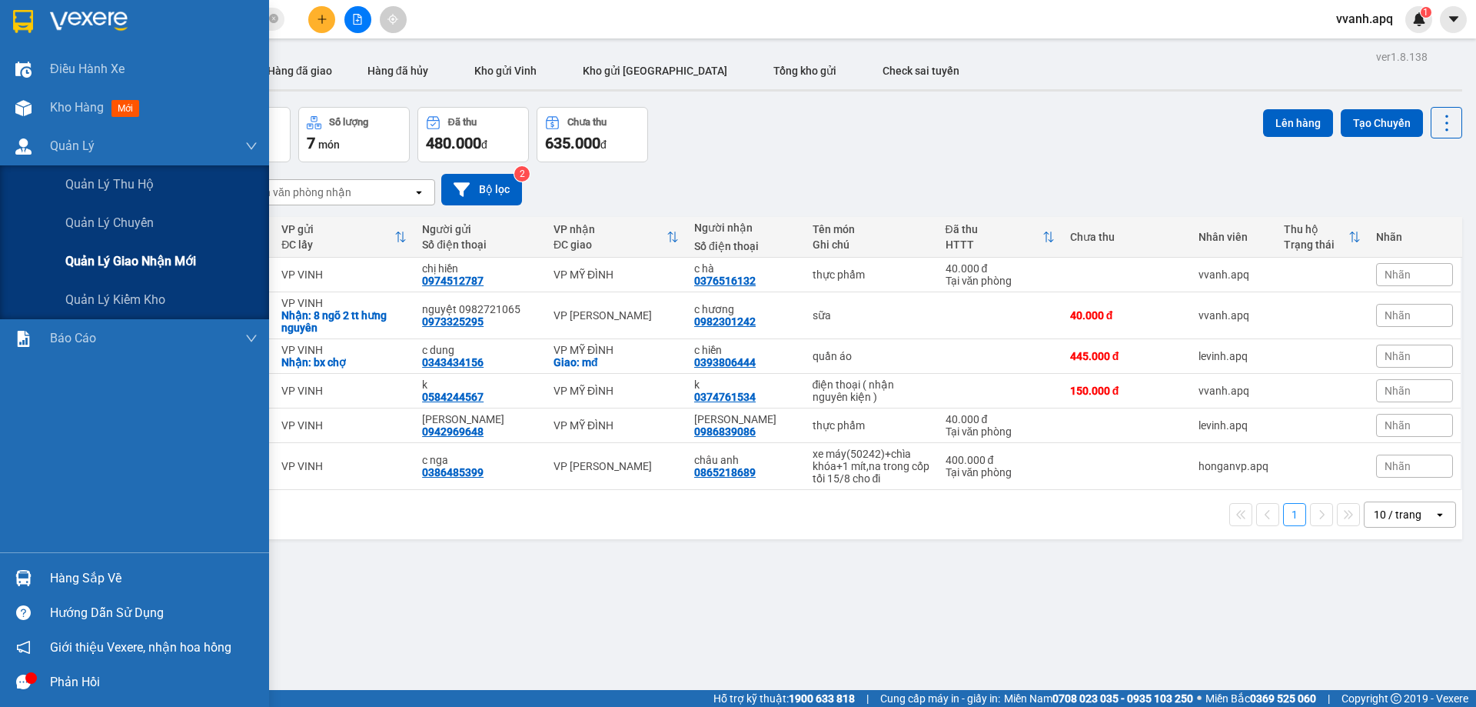
click at [174, 261] on span "Quản lý giao nhận mới" at bounding box center [130, 260] width 131 height 19
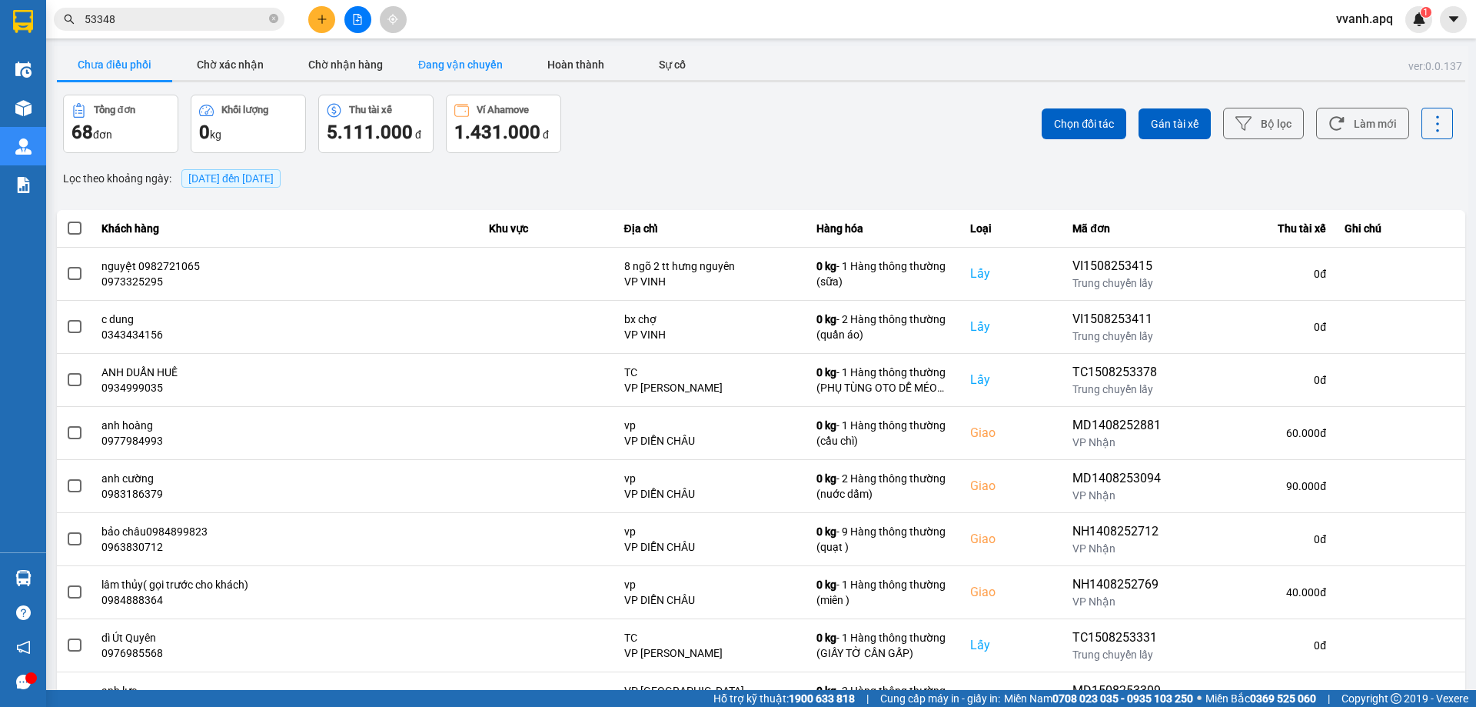
click at [468, 71] on button "Đang vận chuyển" at bounding box center [460, 64] width 115 height 31
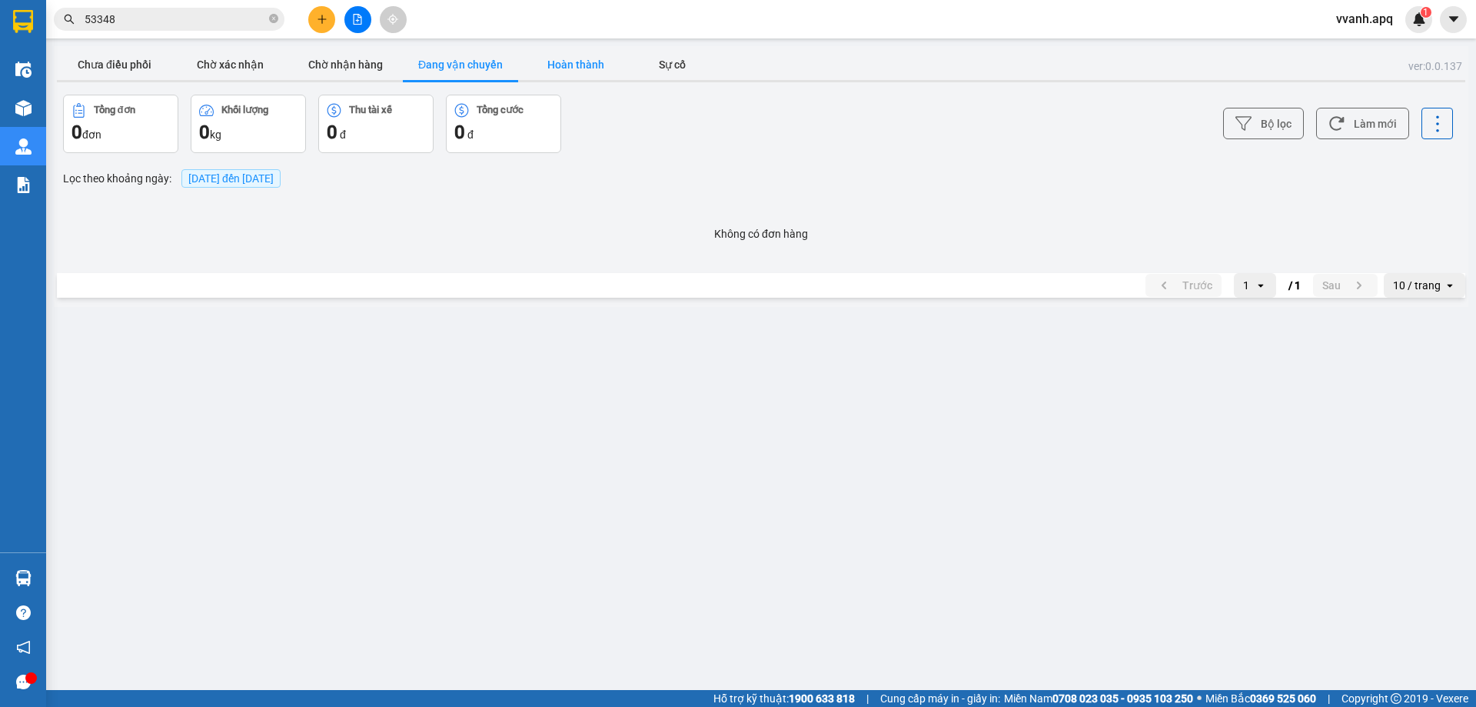
click at [545, 64] on button "Hoàn thành" at bounding box center [575, 64] width 115 height 31
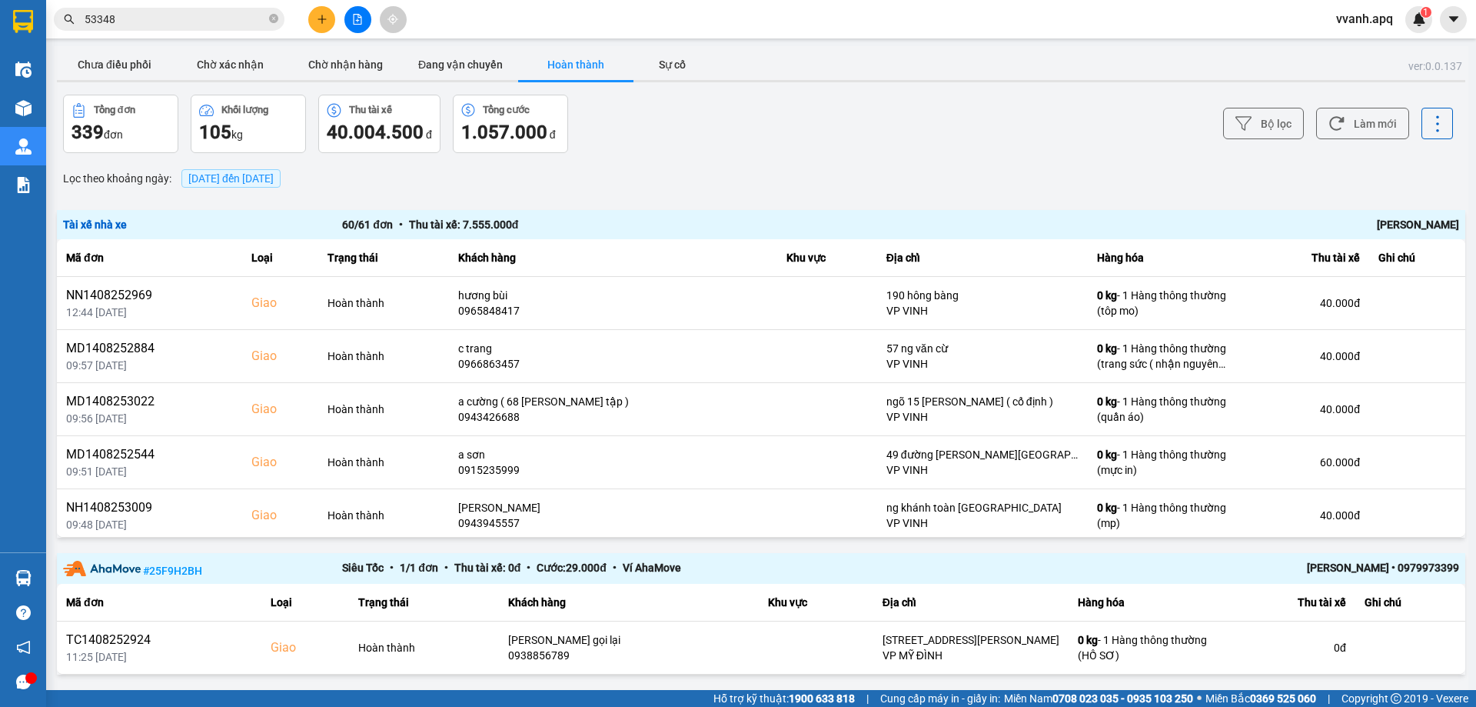
click at [1419, 224] on div "Trần Thanh Hải" at bounding box center [1180, 224] width 558 height 17
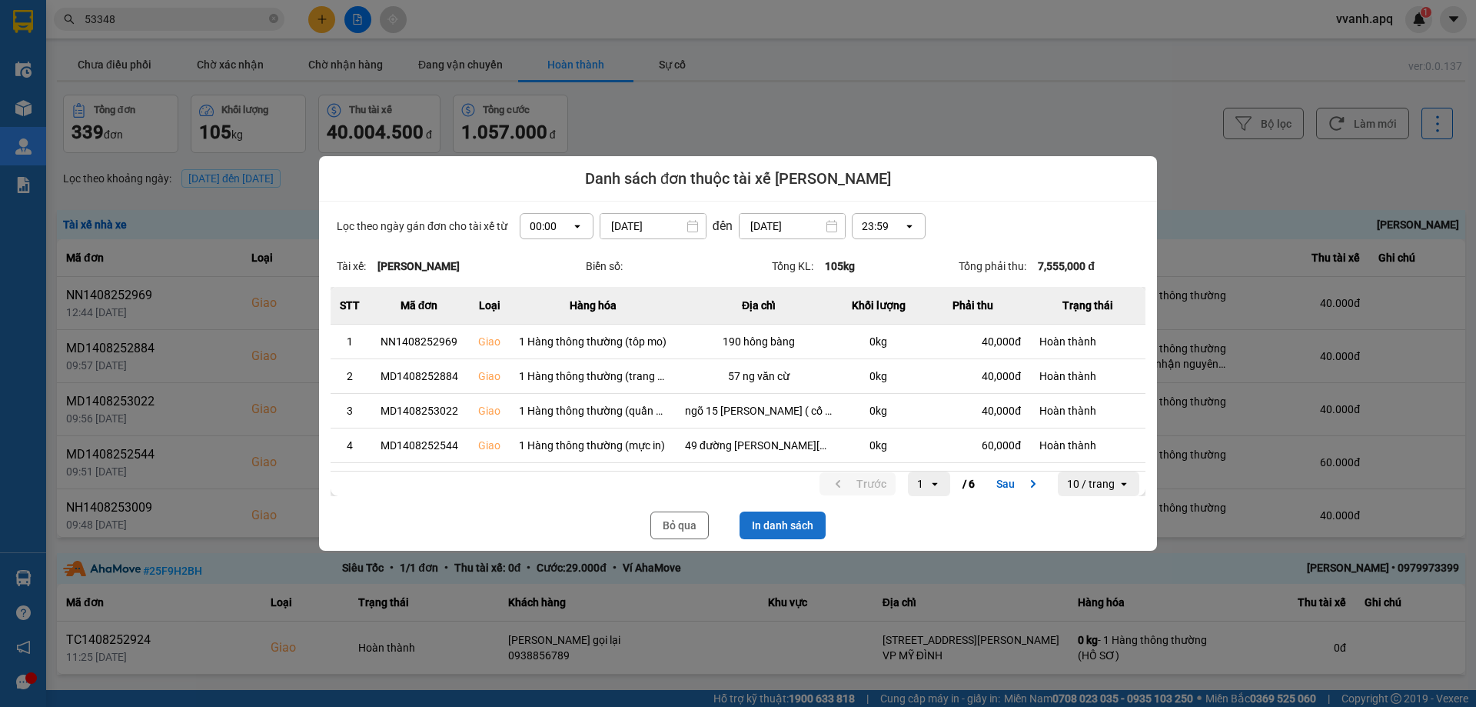
click at [774, 516] on button "In danh sách" at bounding box center [783, 525] width 86 height 28
click at [676, 535] on button "Bỏ qua" at bounding box center [679, 525] width 58 height 28
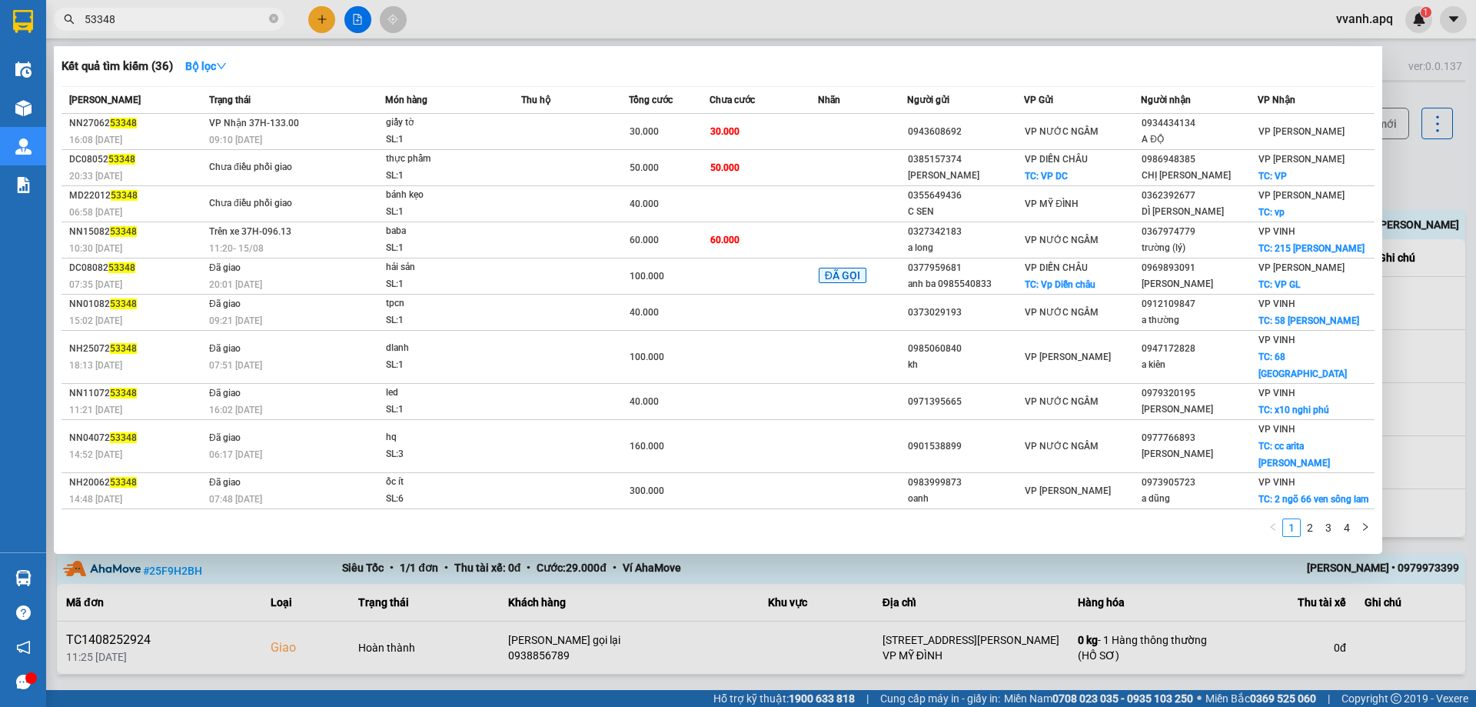
click at [199, 16] on input "53348" at bounding box center [175, 19] width 181 height 17
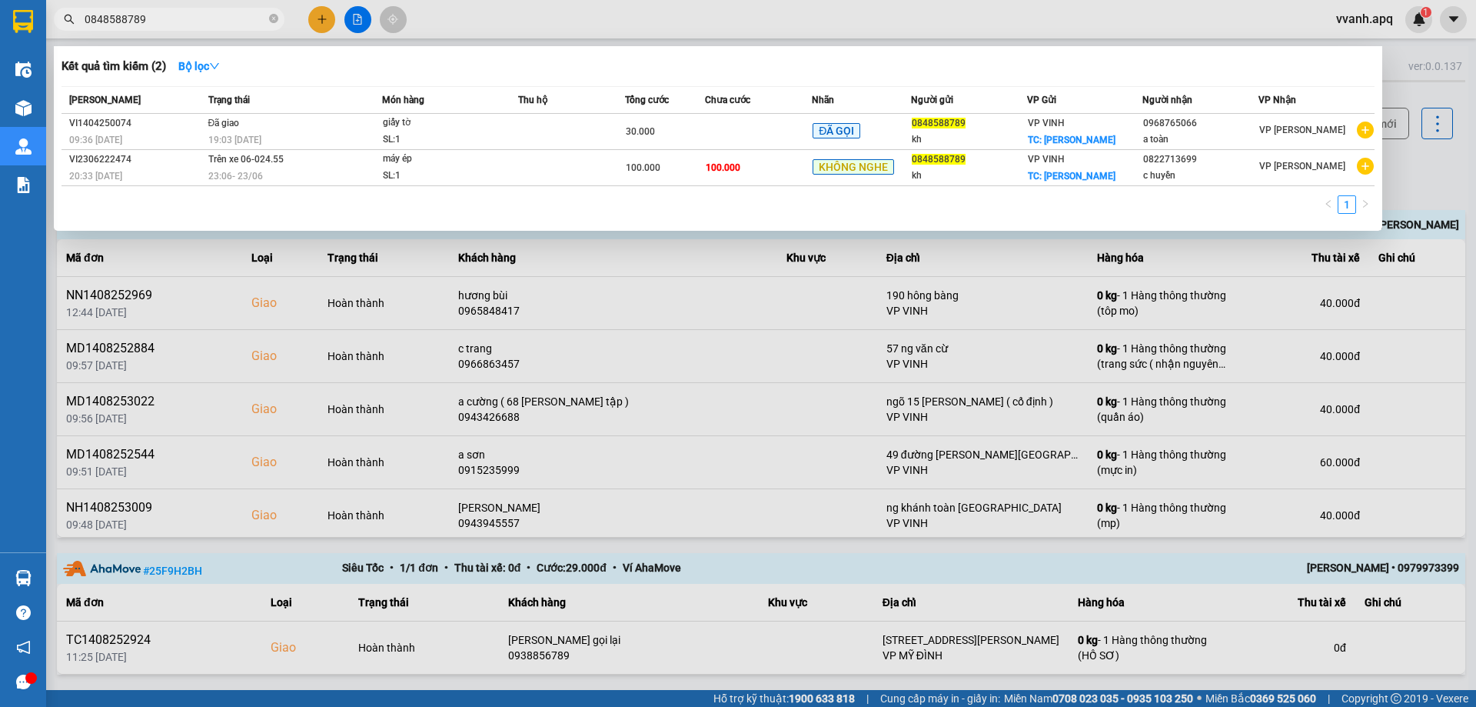
type input "0848588789"
click at [863, 24] on div at bounding box center [738, 353] width 1476 height 707
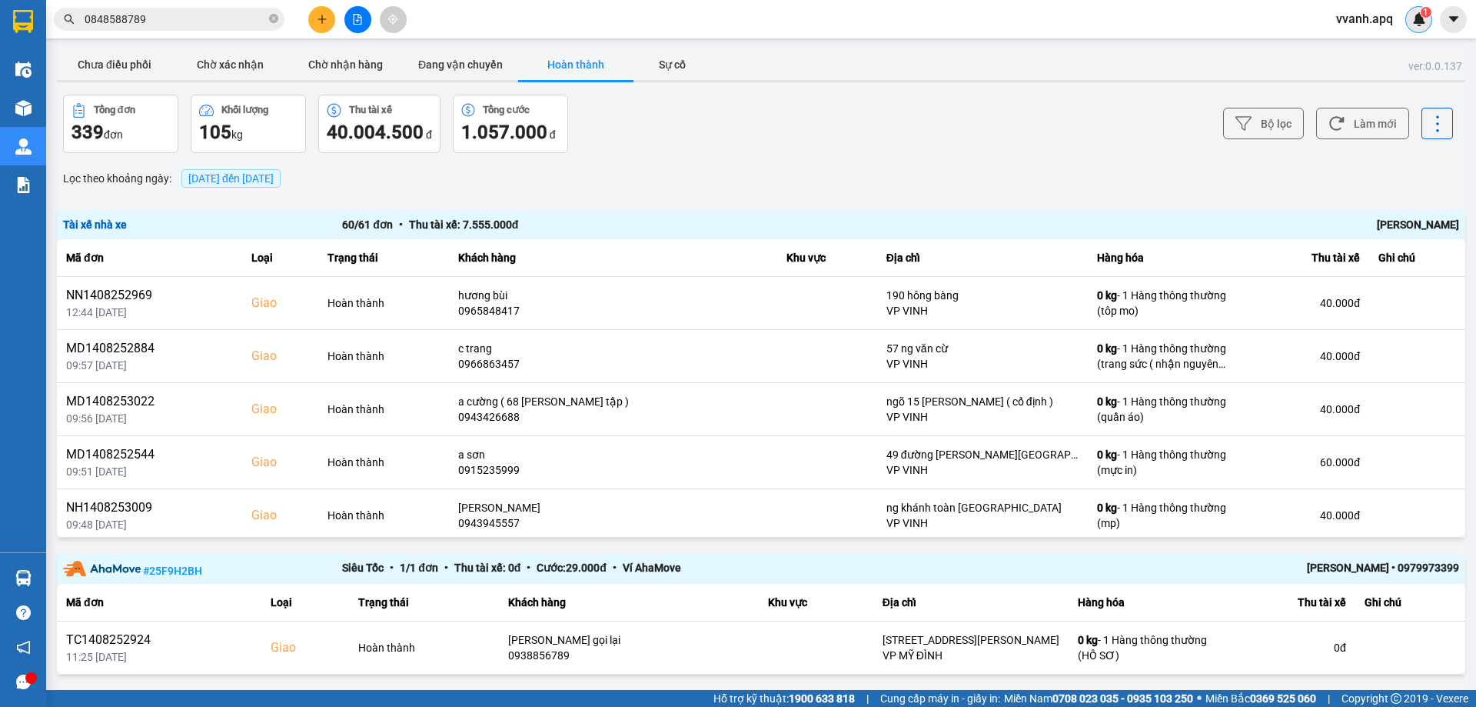
click at [1431, 22] on div "1" at bounding box center [1418, 19] width 27 height 27
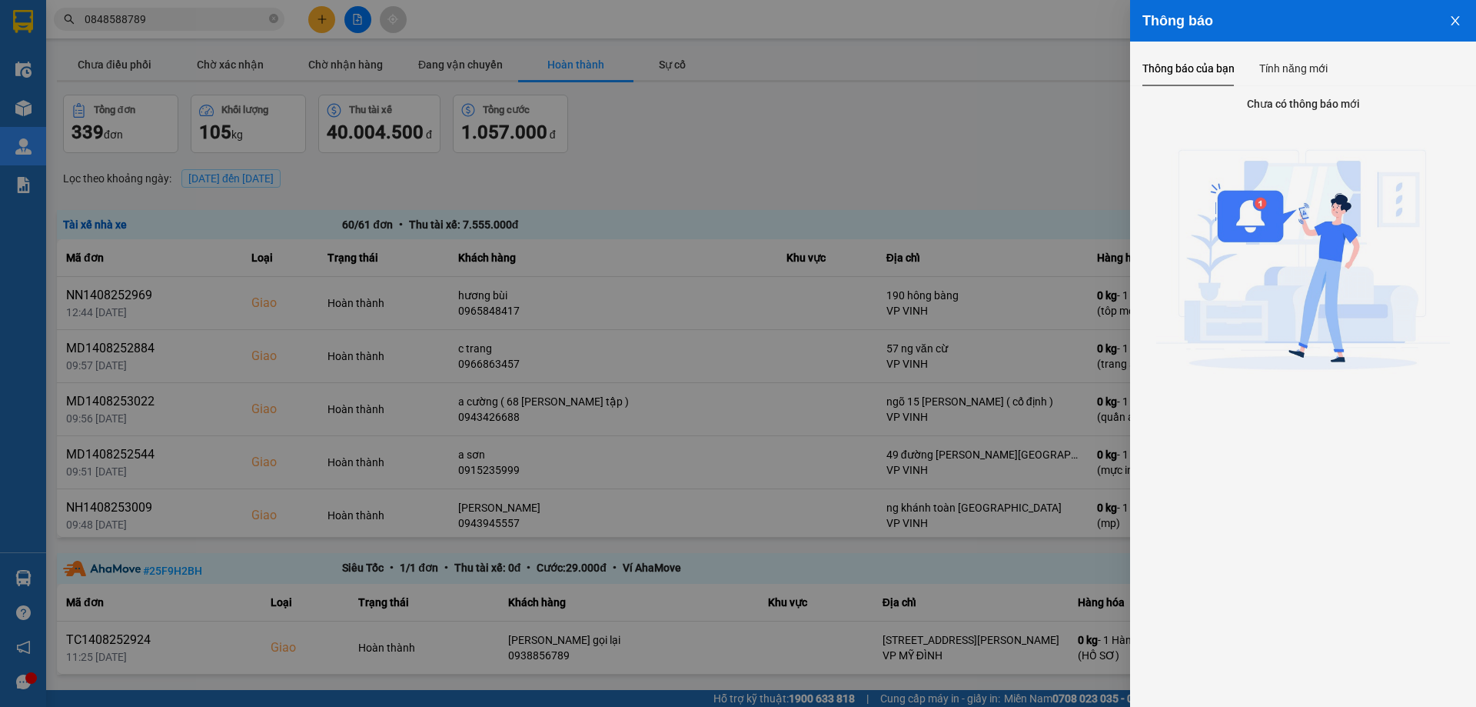
click at [850, 116] on div at bounding box center [738, 353] width 1476 height 707
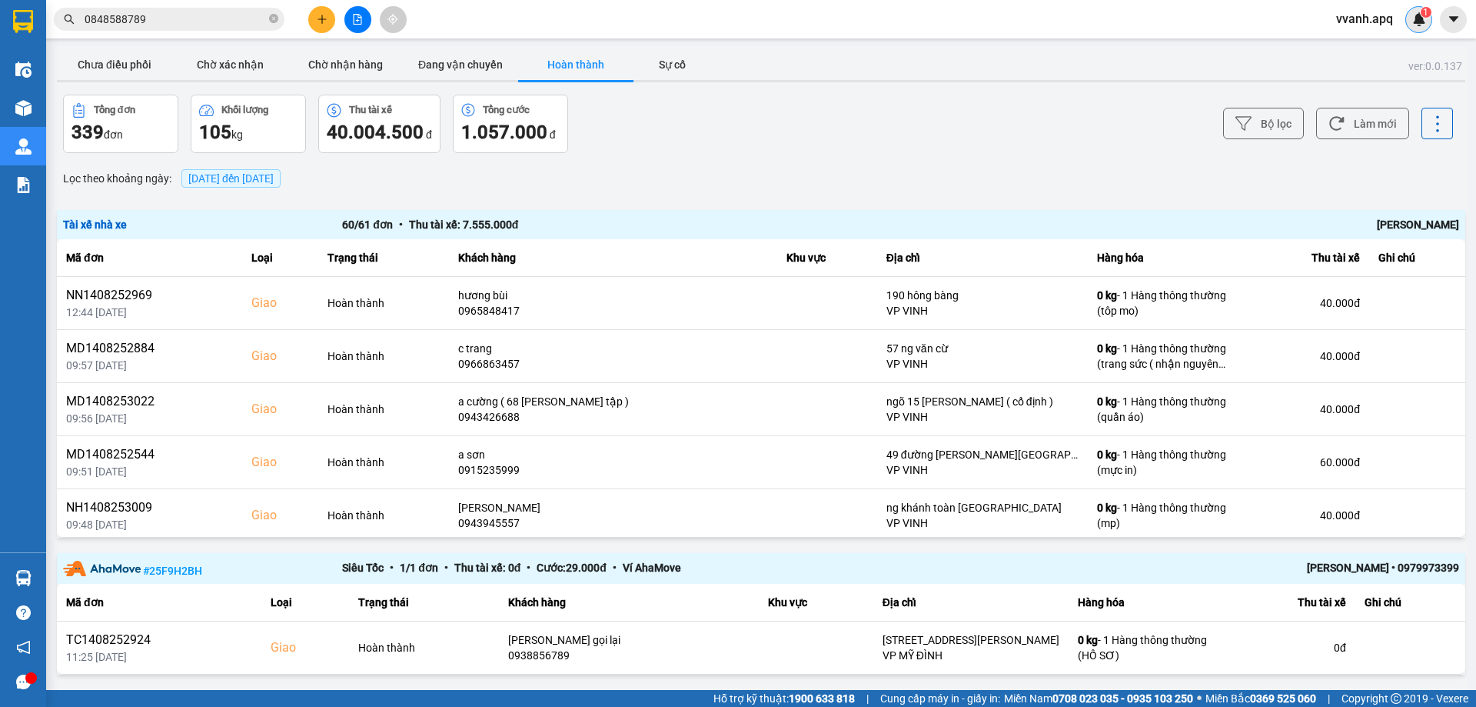
click at [1412, 20] on img at bounding box center [1419, 19] width 14 height 14
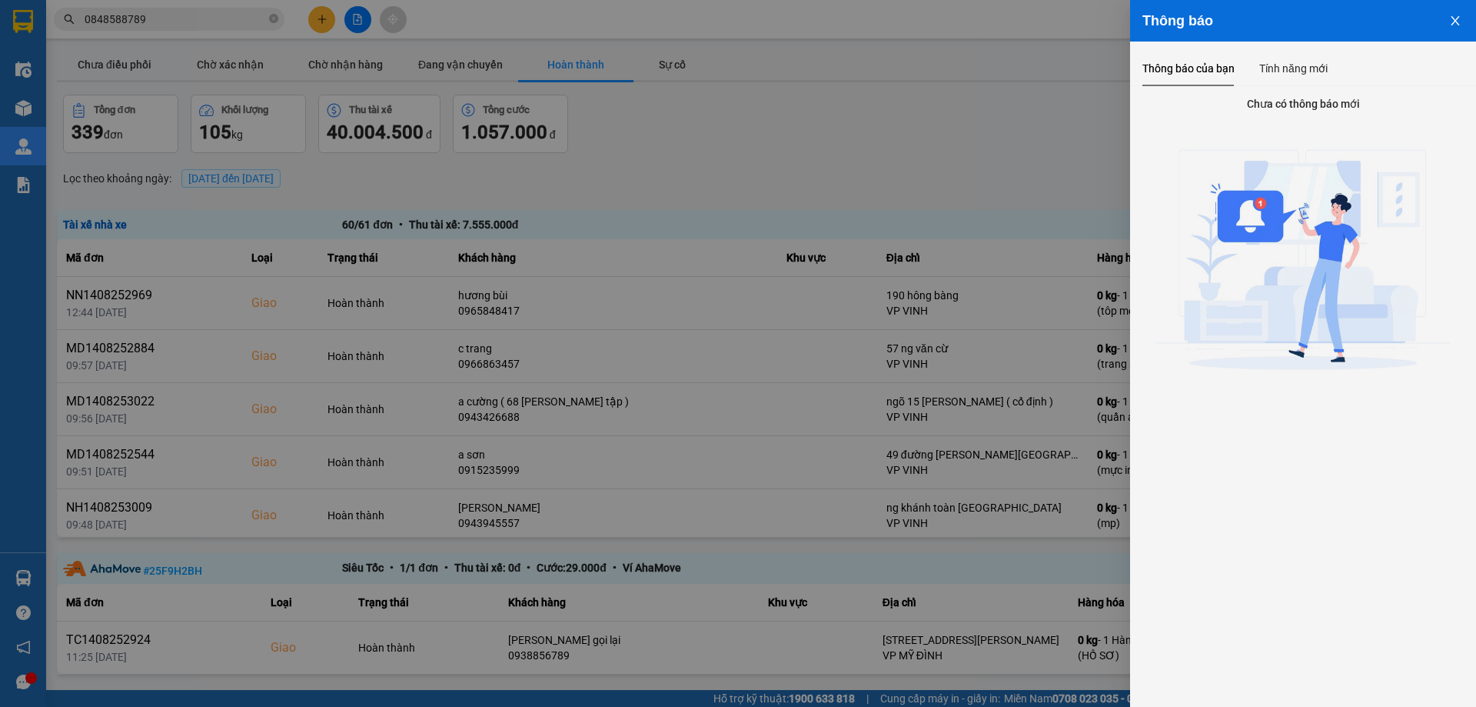
click at [899, 118] on div at bounding box center [738, 353] width 1476 height 707
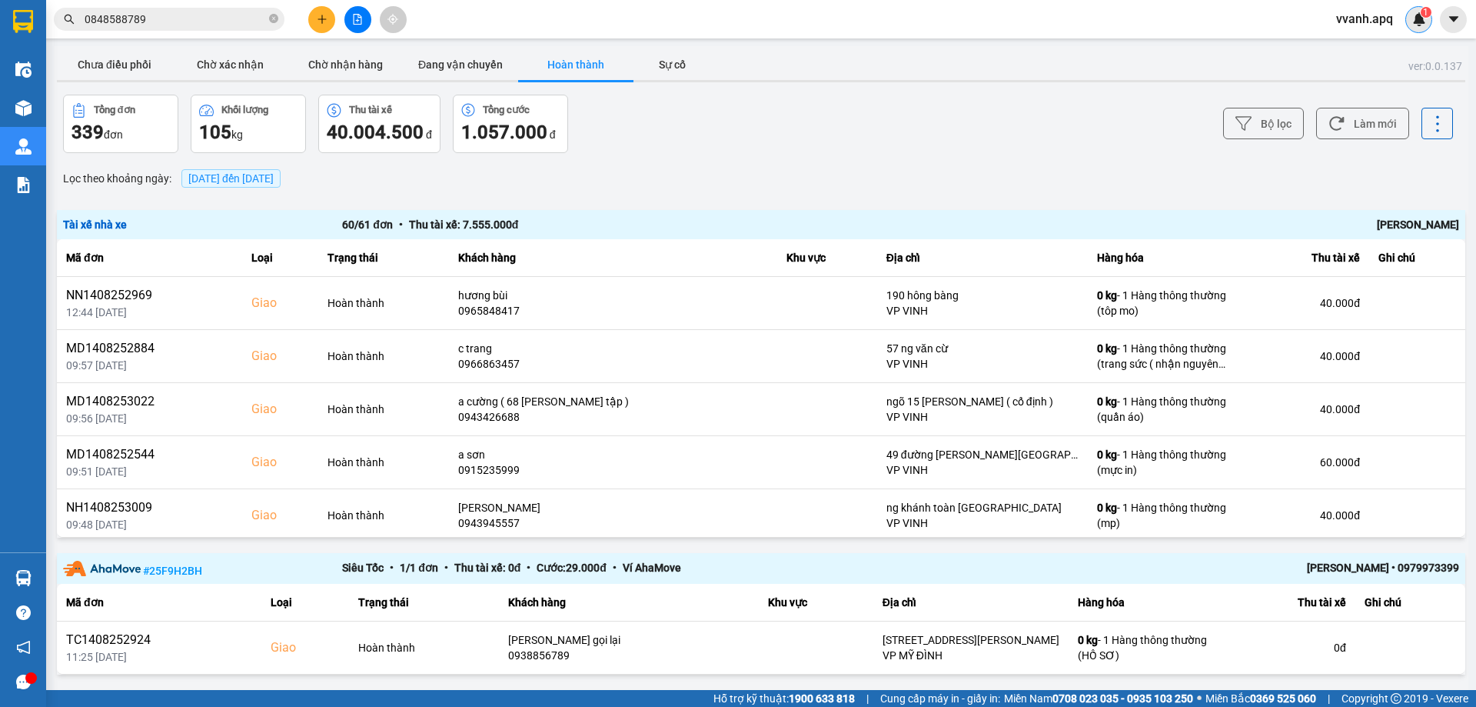
click at [1416, 21] on img at bounding box center [1419, 19] width 14 height 14
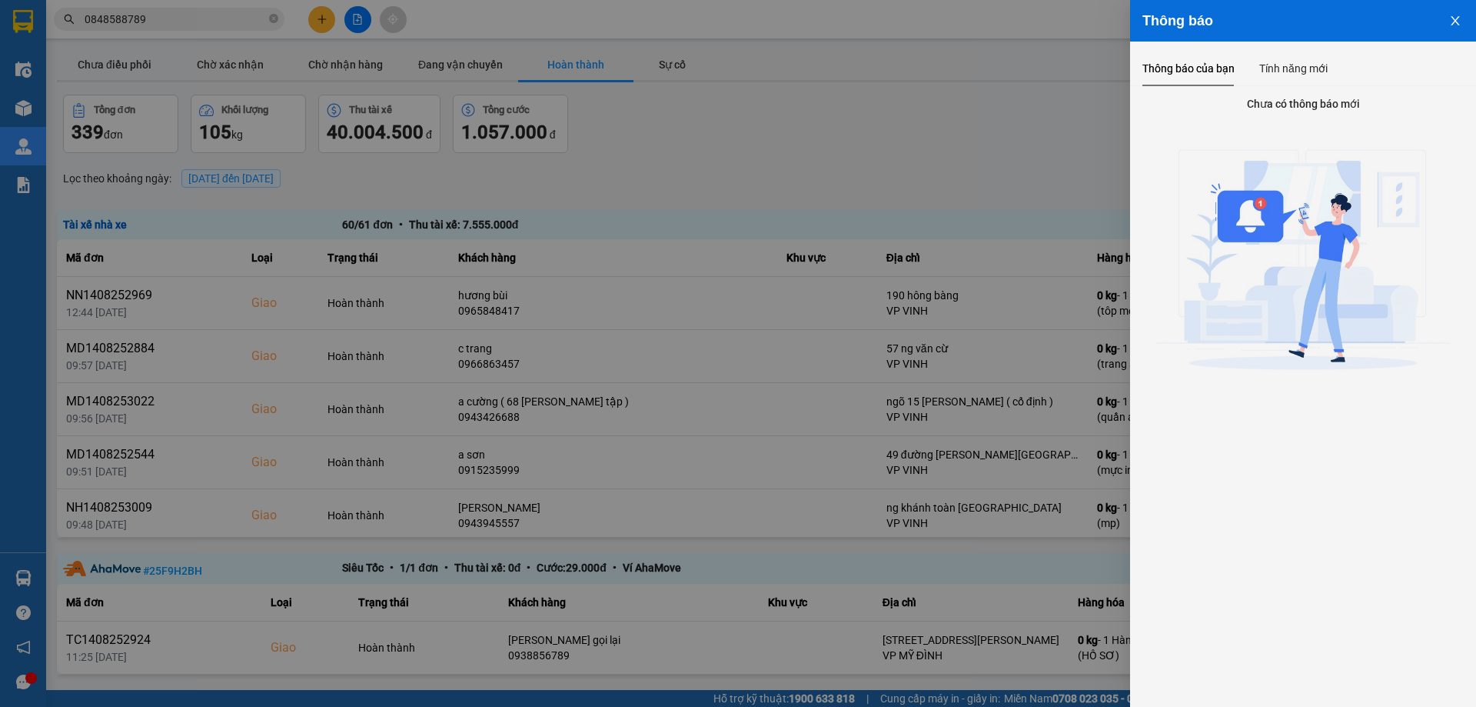
click at [783, 151] on div at bounding box center [738, 353] width 1476 height 707
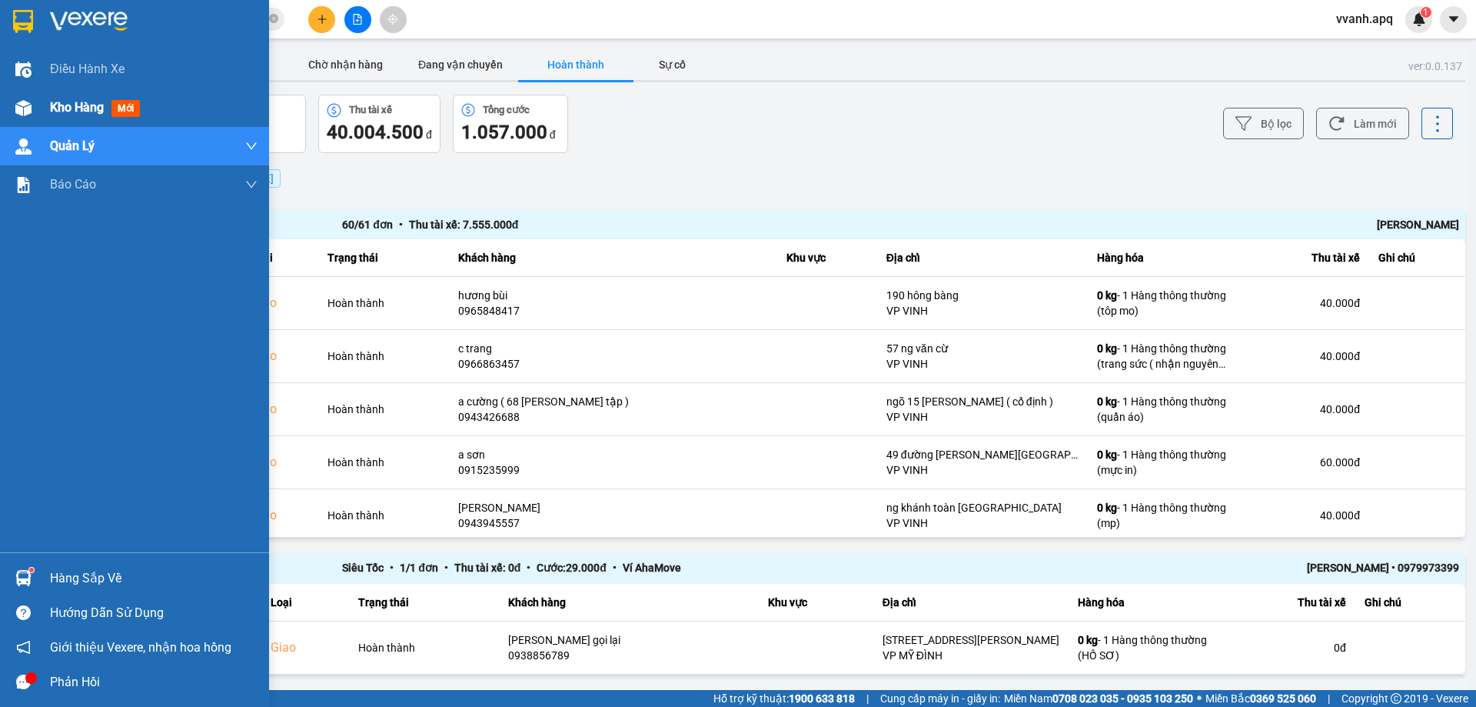
click at [53, 112] on span "Kho hàng" at bounding box center [77, 107] width 54 height 15
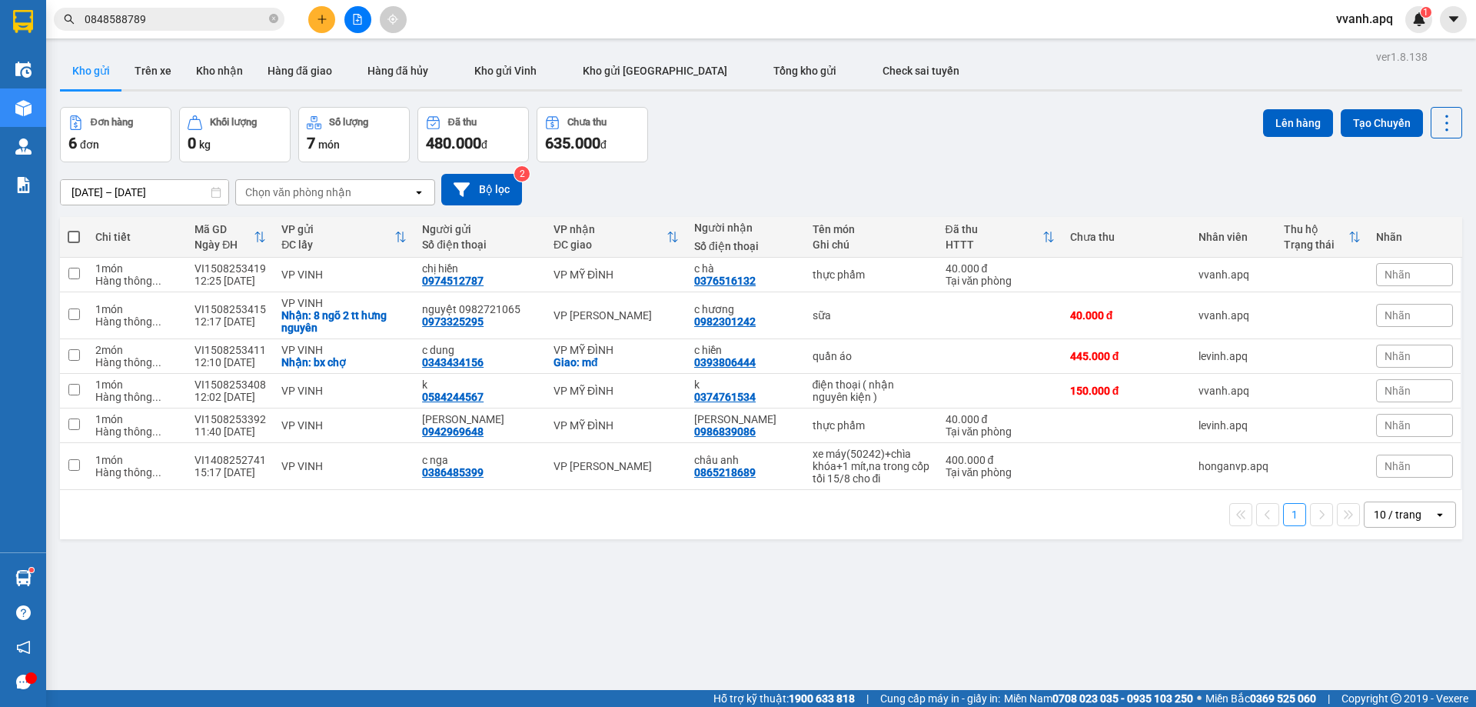
click at [75, 232] on span at bounding box center [74, 237] width 12 height 12
click at [74, 229] on input "checkbox" at bounding box center [74, 229] width 0 height 0
checkbox input "true"
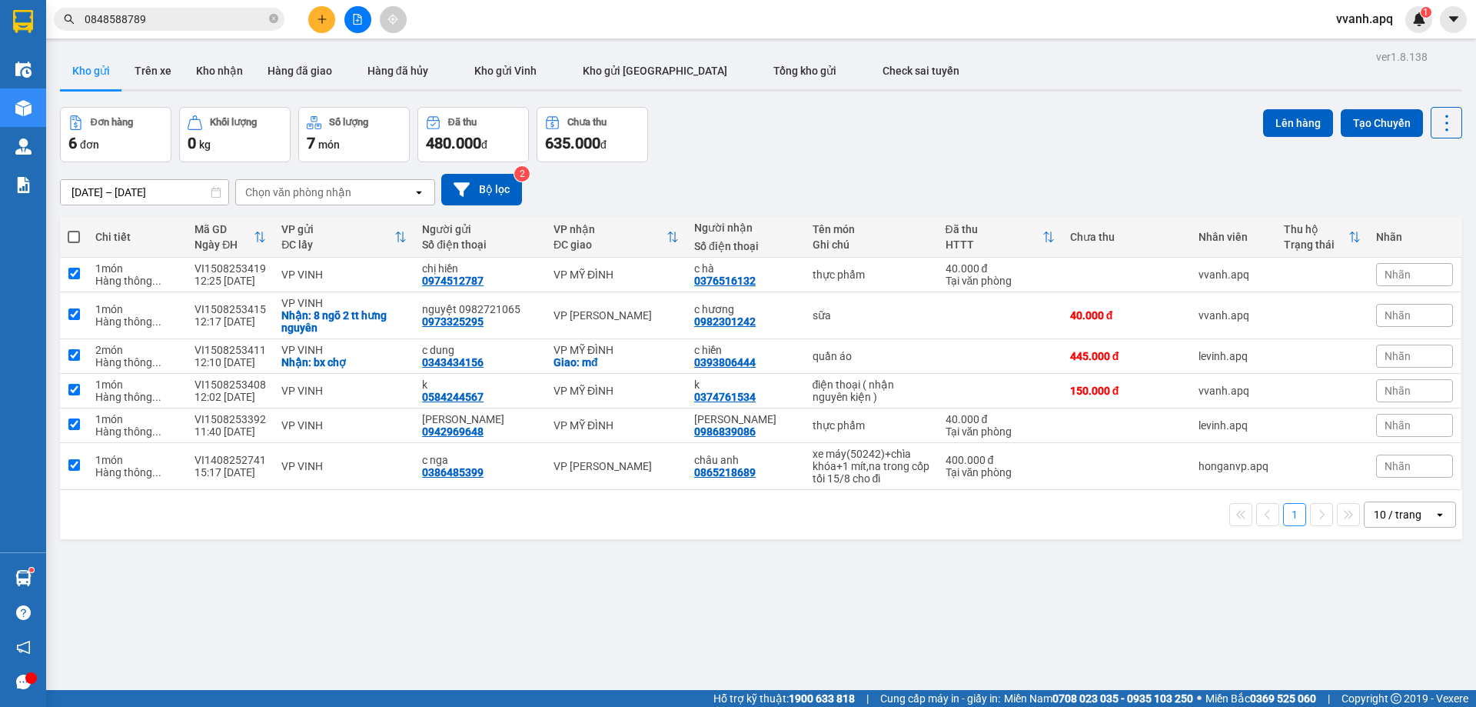
checkbox input "true"
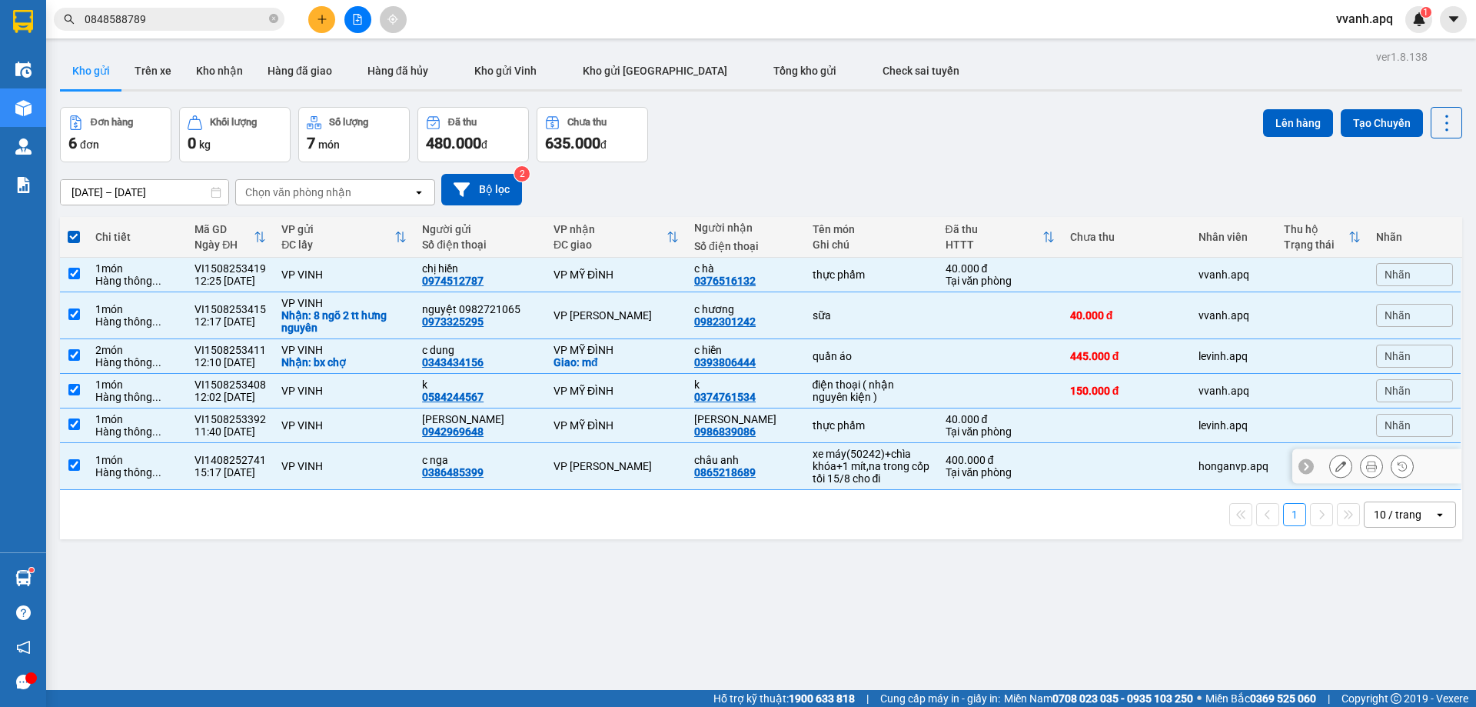
click at [477, 464] on div "c nga" at bounding box center [480, 460] width 116 height 12
checkbox input "false"
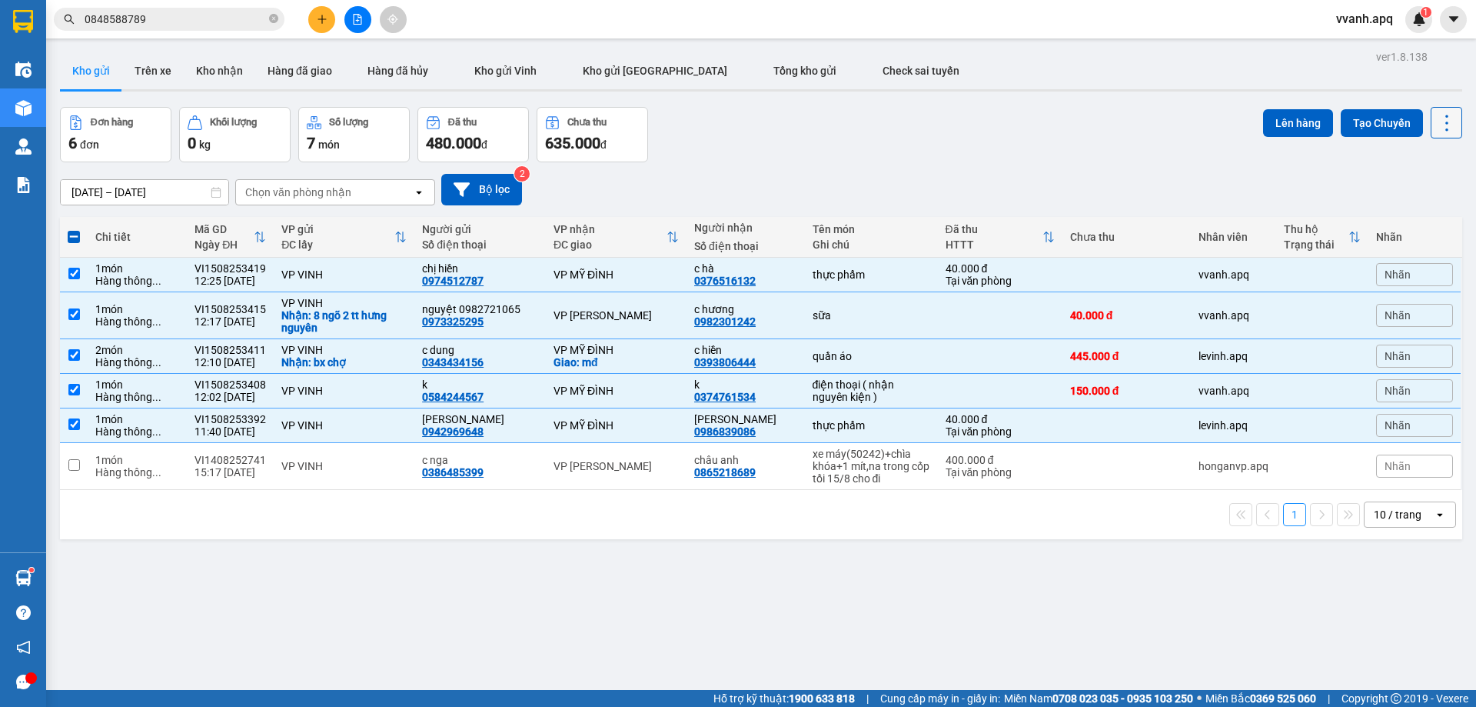
click at [1436, 118] on icon at bounding box center [1447, 123] width 22 height 22
click at [1405, 211] on li "Làm mới" at bounding box center [1406, 220] width 115 height 28
click at [1438, 122] on icon at bounding box center [1447, 123] width 22 height 22
click at [1414, 216] on span "Làm mới" at bounding box center [1413, 219] width 42 height 15
click at [1269, 132] on button "Lên hàng" at bounding box center [1298, 123] width 70 height 28
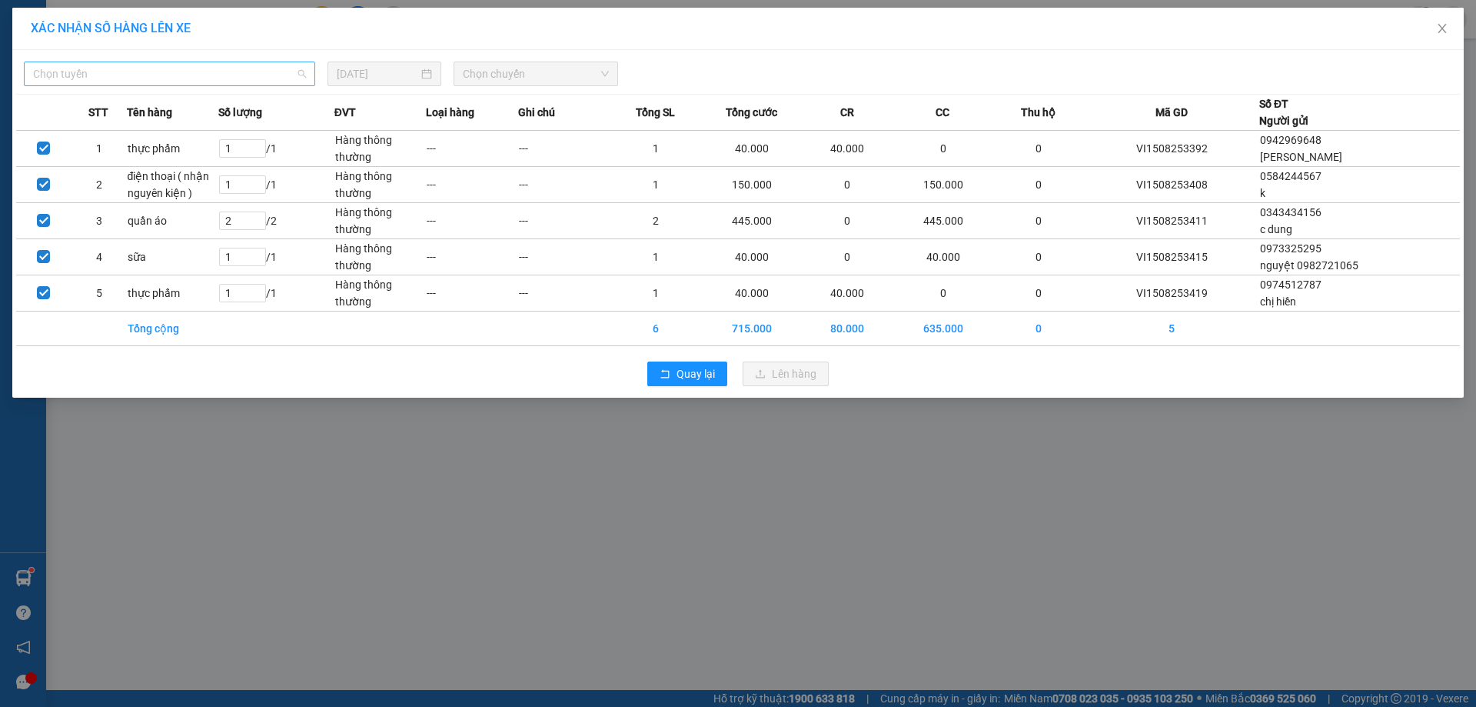
click at [208, 73] on span "Chọn tuyến" at bounding box center [169, 73] width 273 height 23
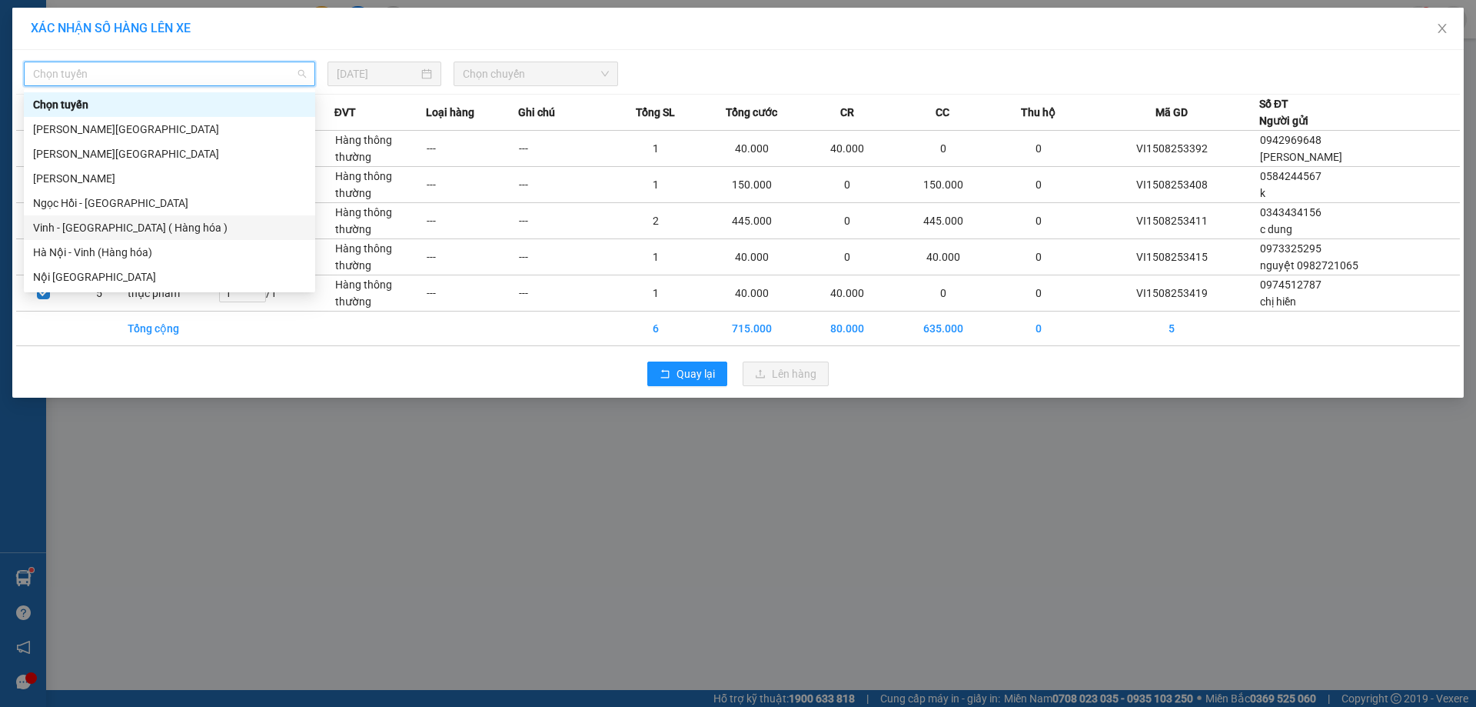
click at [77, 225] on div "Vinh - [GEOGRAPHIC_DATA] ( Hàng hóa )" at bounding box center [169, 227] width 273 height 17
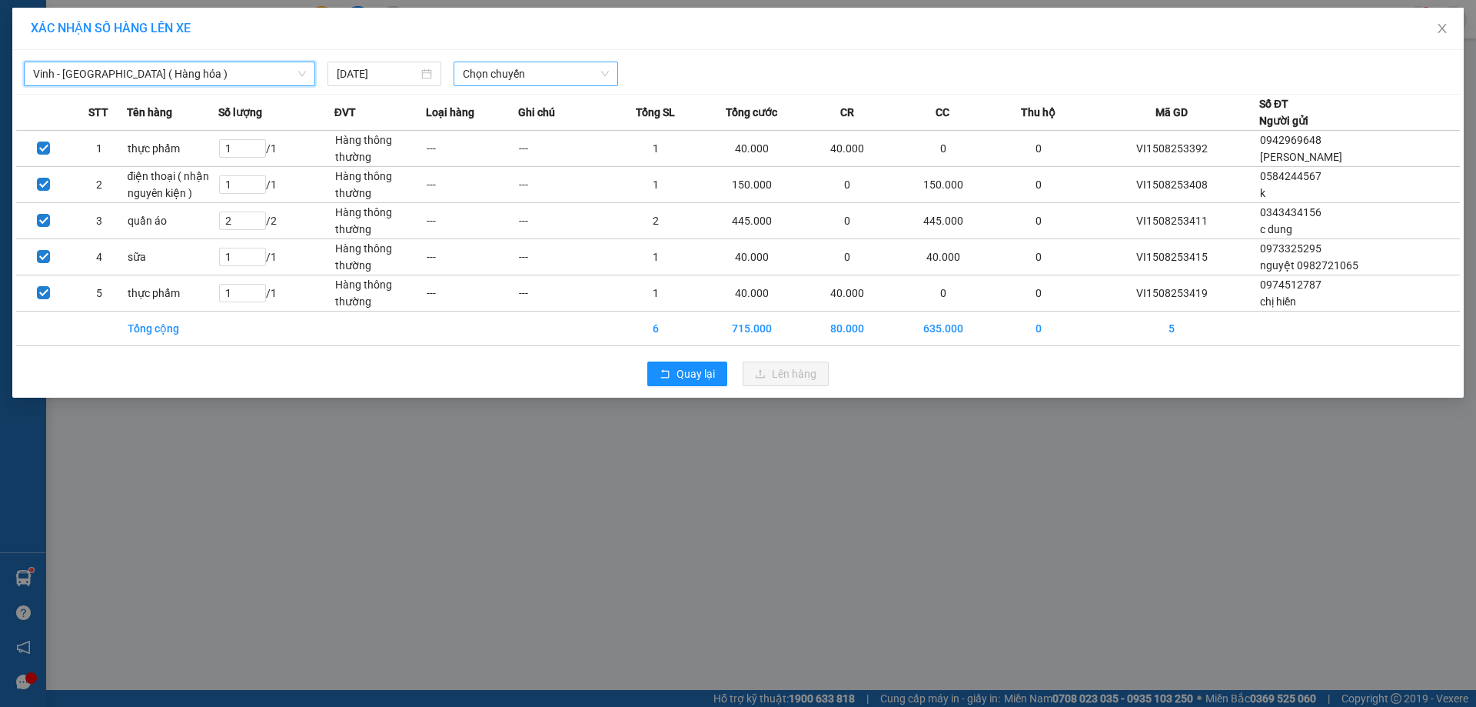
click at [494, 75] on span "Chọn chuyến" at bounding box center [536, 73] width 146 height 23
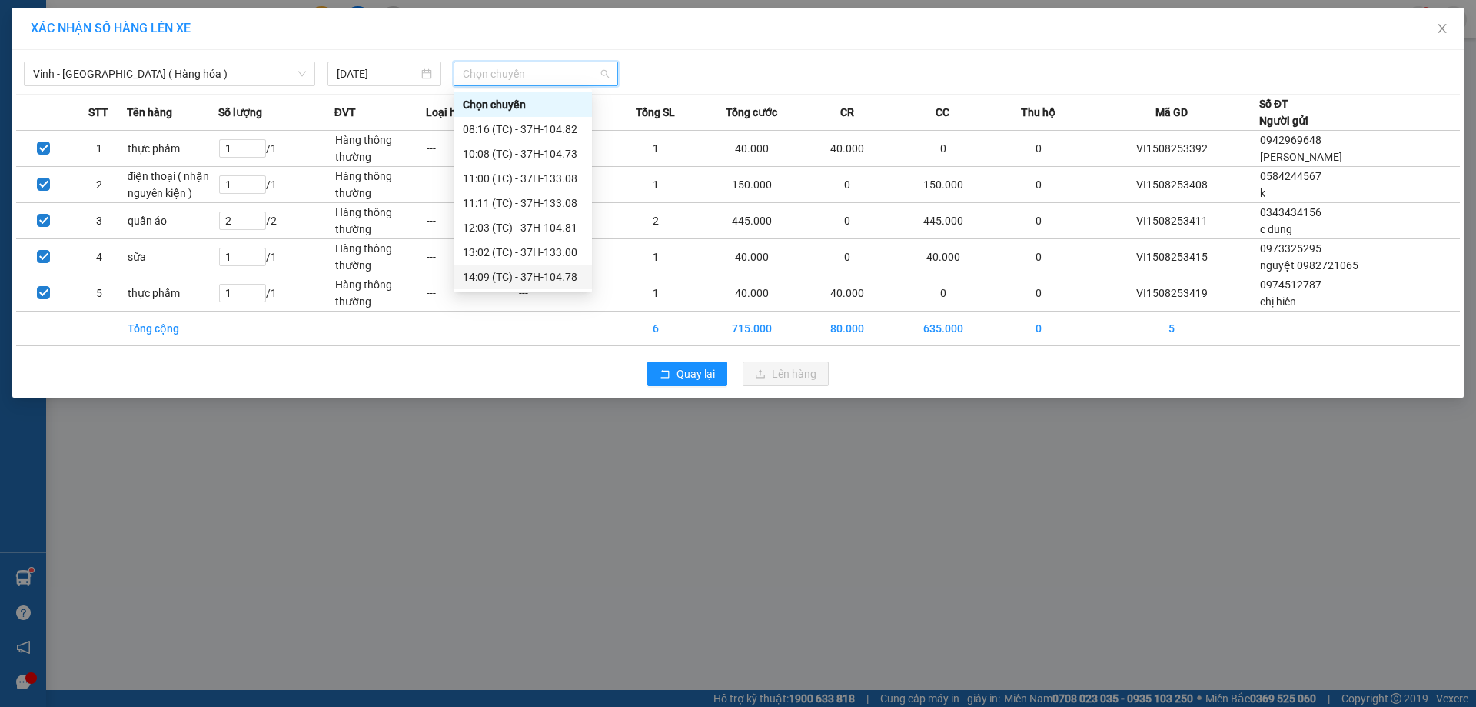
click at [515, 271] on div "14:09 (TC) - 37H-104.78" at bounding box center [523, 276] width 120 height 17
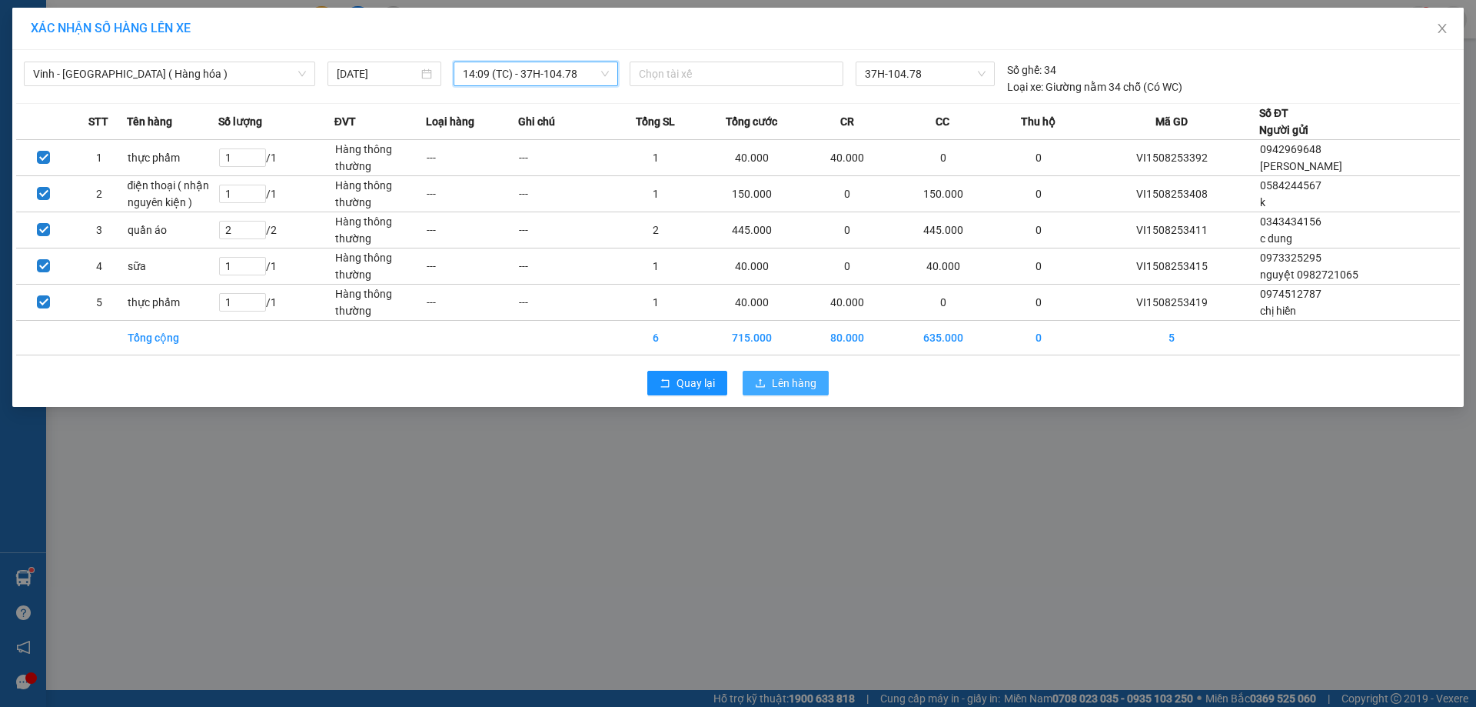
click at [762, 376] on button "Lên hàng" at bounding box center [786, 383] width 86 height 25
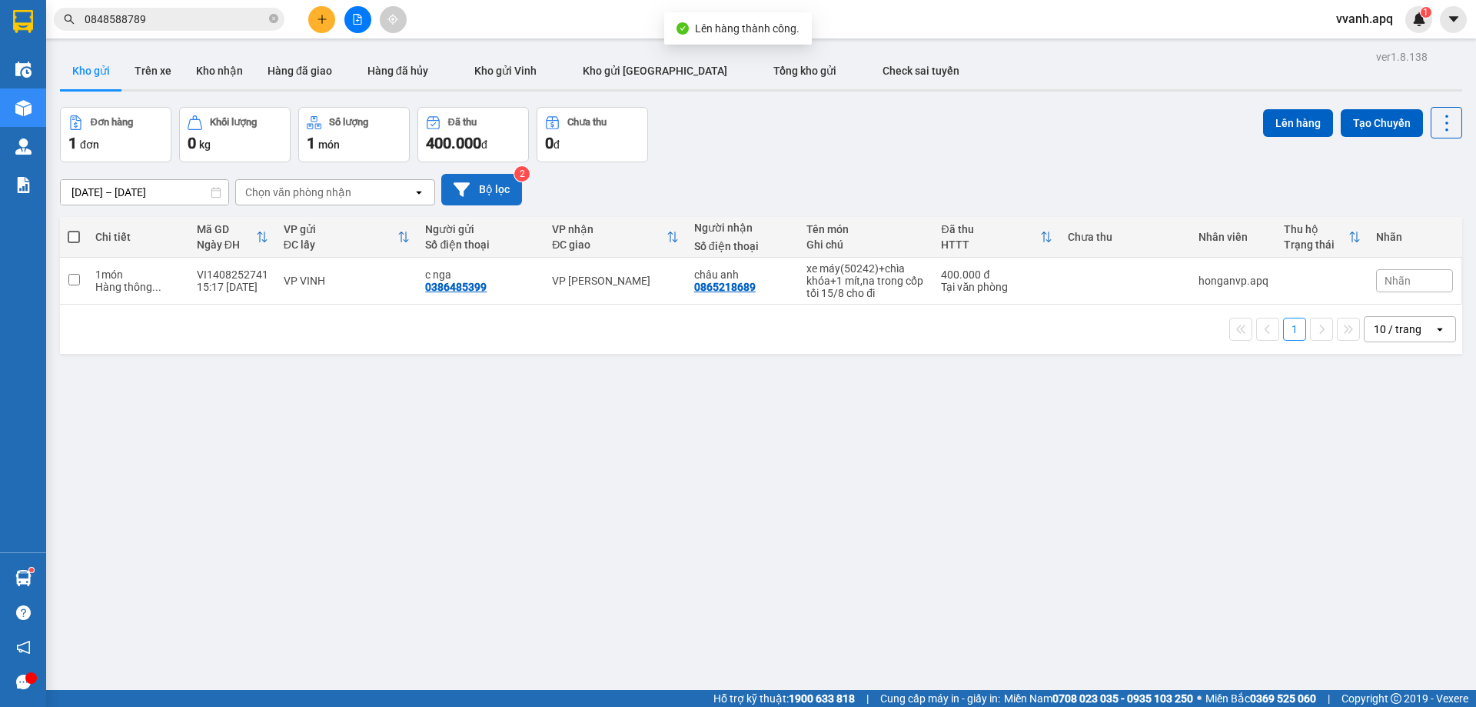
click at [467, 188] on icon at bounding box center [462, 189] width 16 height 16
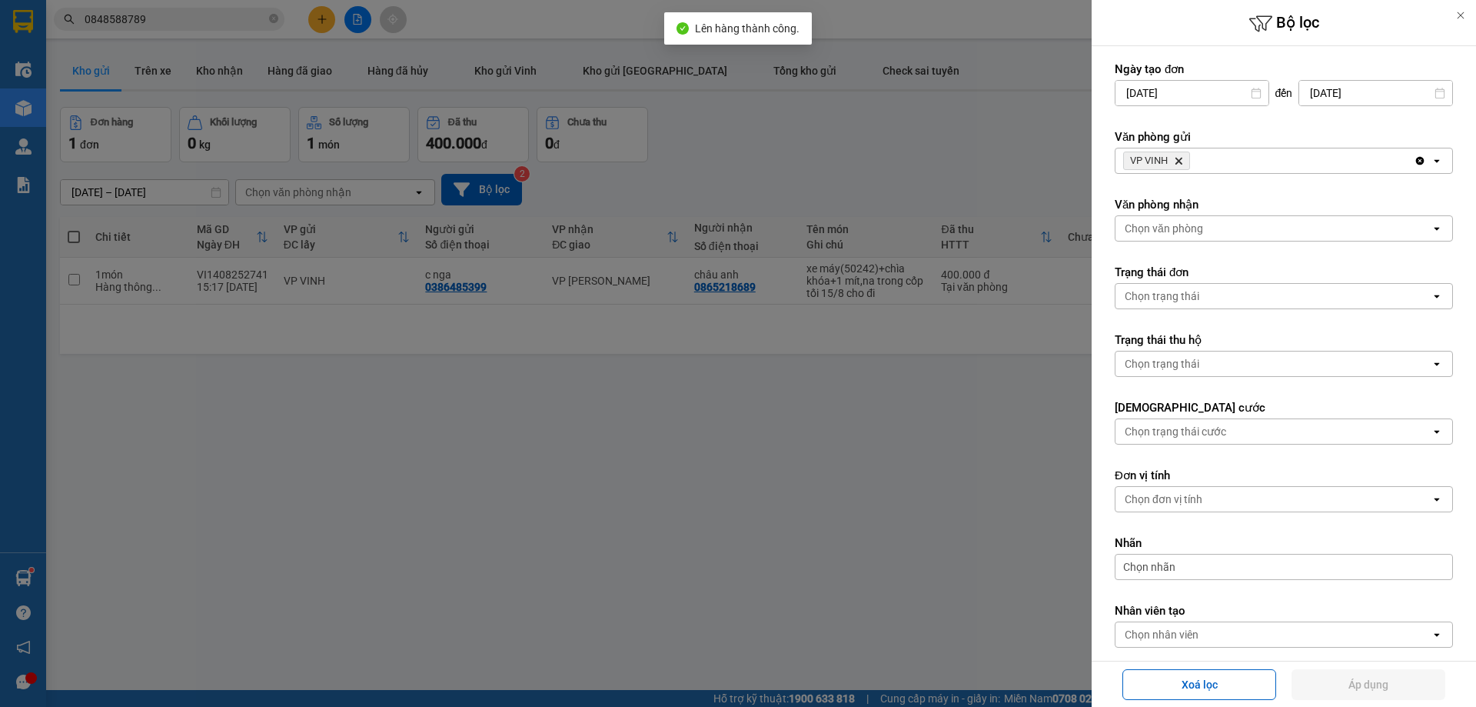
click at [1177, 158] on icon "VP VINH, close by backspace" at bounding box center [1178, 161] width 7 height 7
click at [1177, 158] on div "Chọn văn phòng" at bounding box center [1164, 160] width 78 height 15
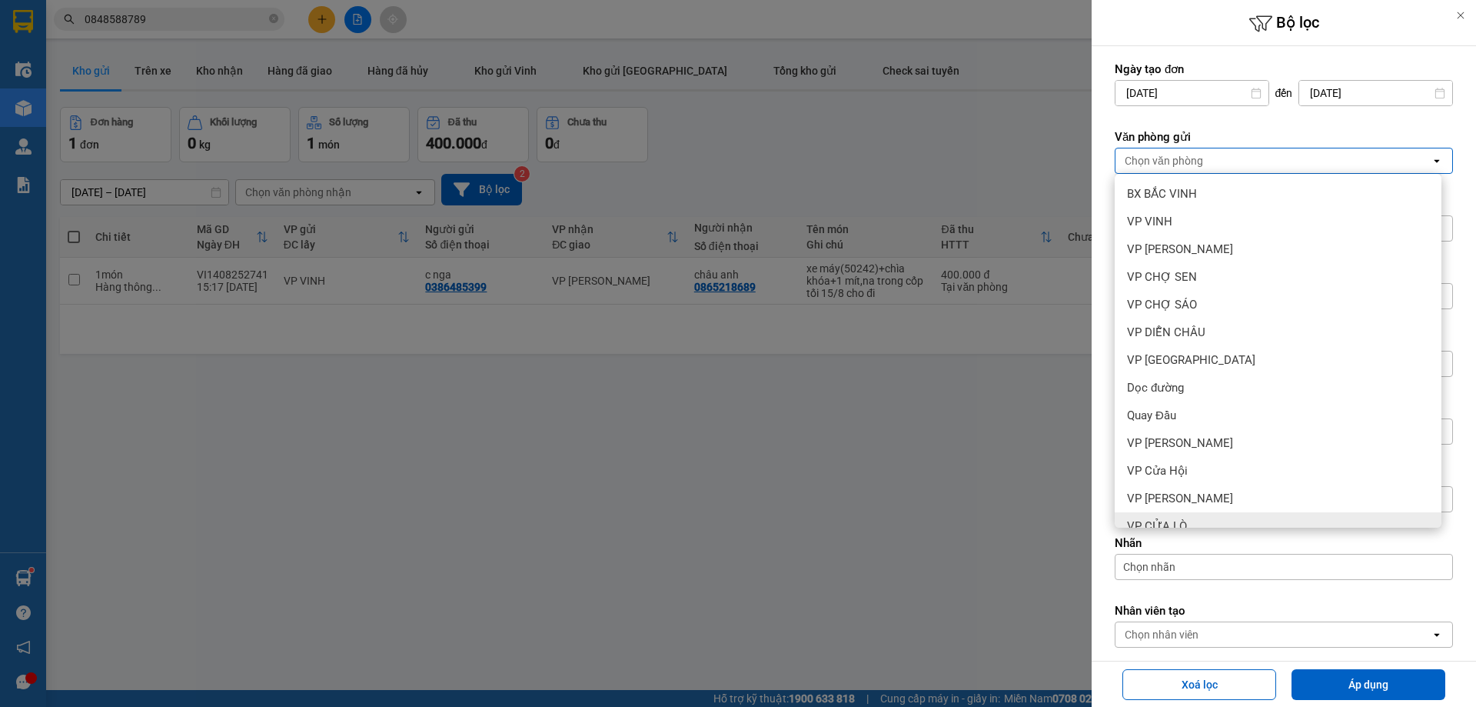
click at [1217, 514] on div "VP CỬA LÒ" at bounding box center [1278, 526] width 327 height 28
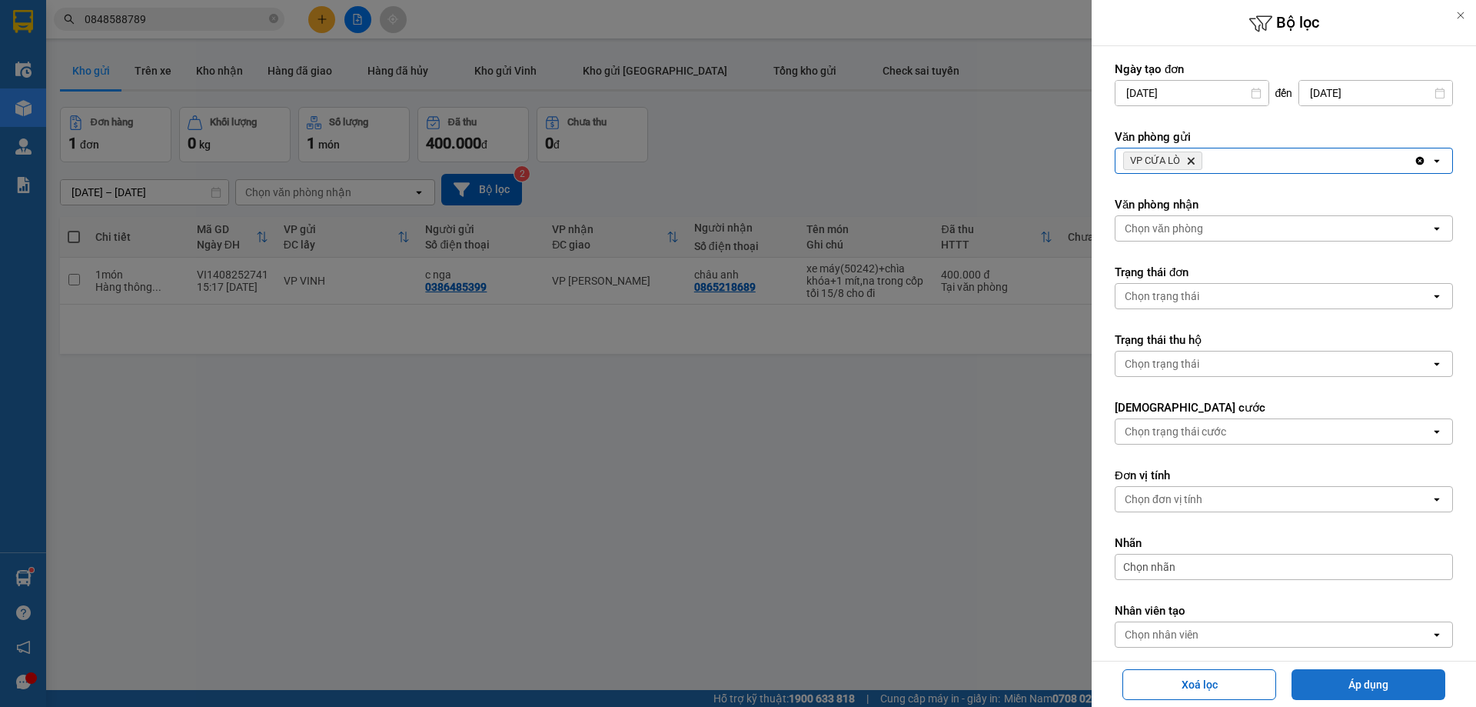
click at [1368, 676] on button "Áp dụng" at bounding box center [1369, 684] width 154 height 31
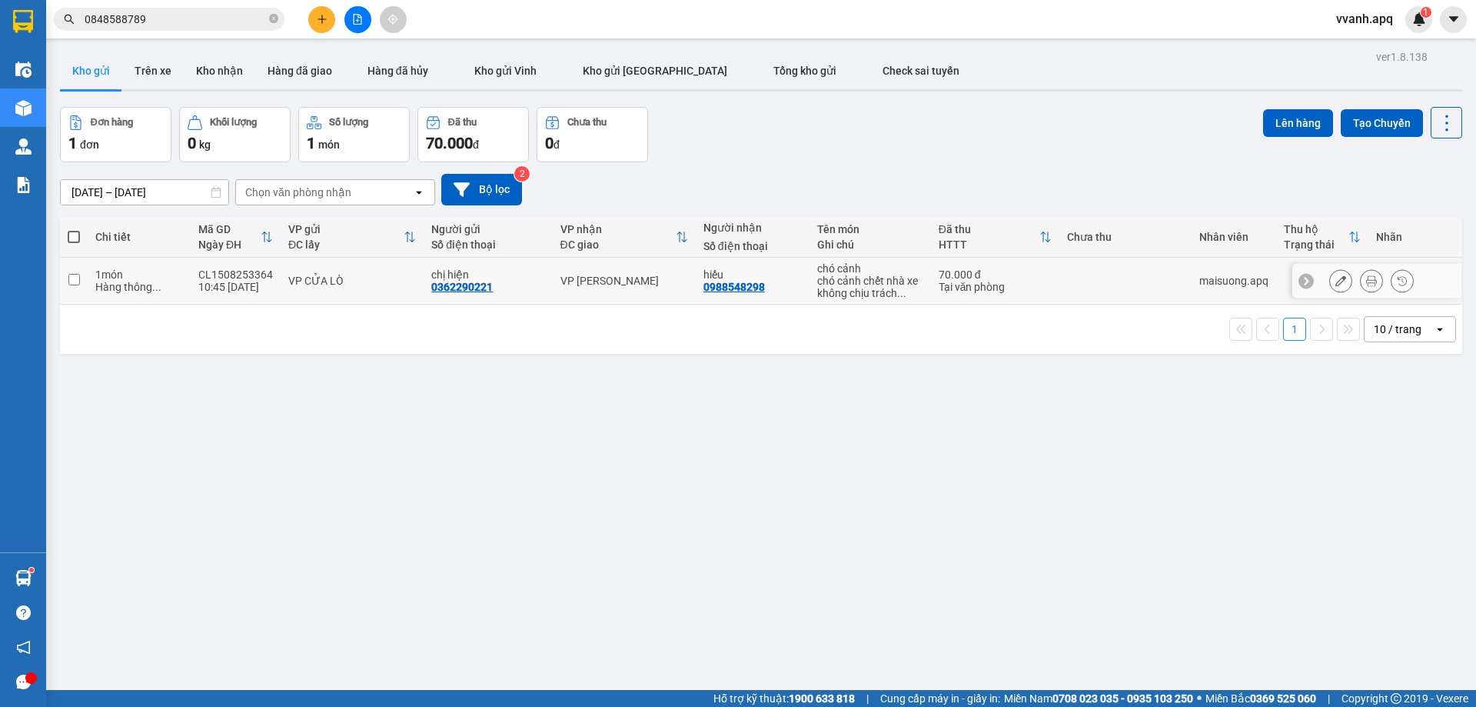
click at [1042, 281] on div "Tại văn phòng" at bounding box center [995, 287] width 113 height 12
checkbox input "true"
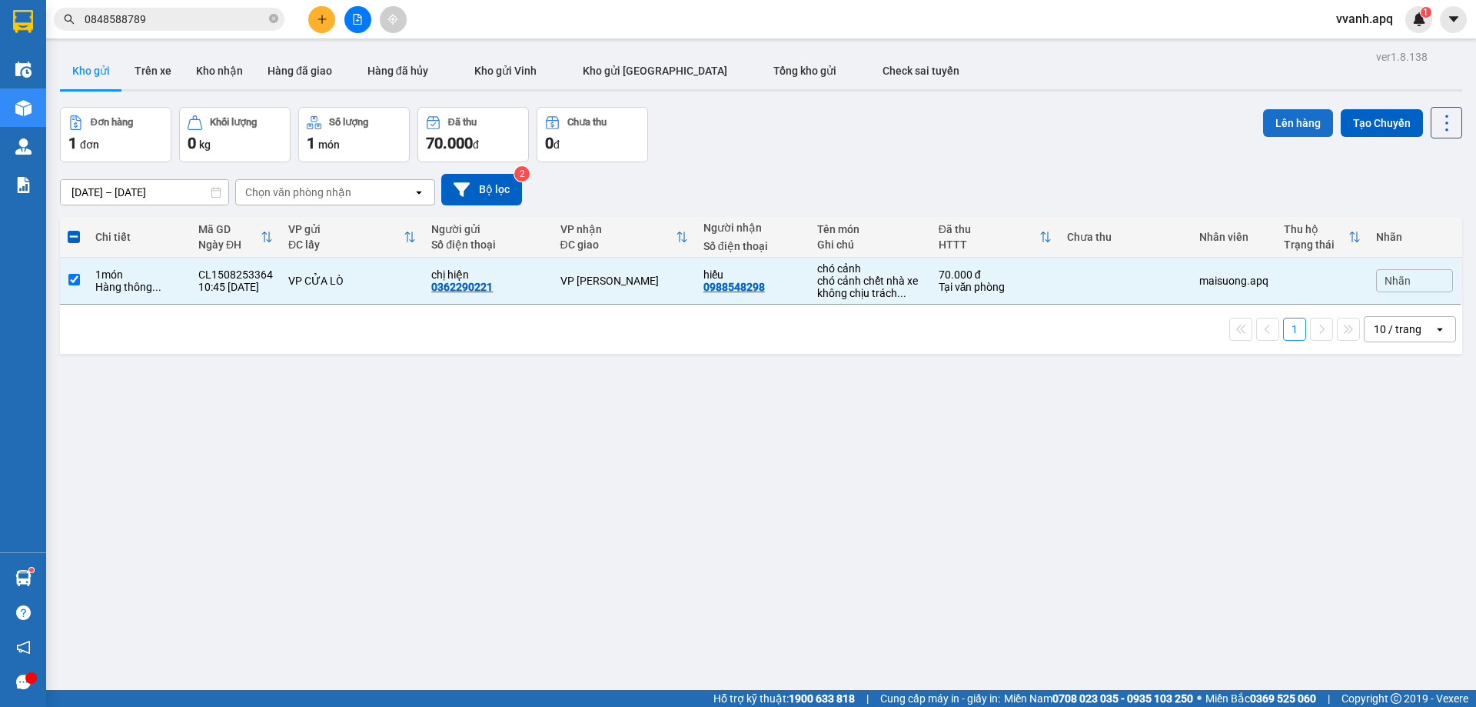
click at [1270, 121] on button "Lên hàng" at bounding box center [1298, 123] width 70 height 28
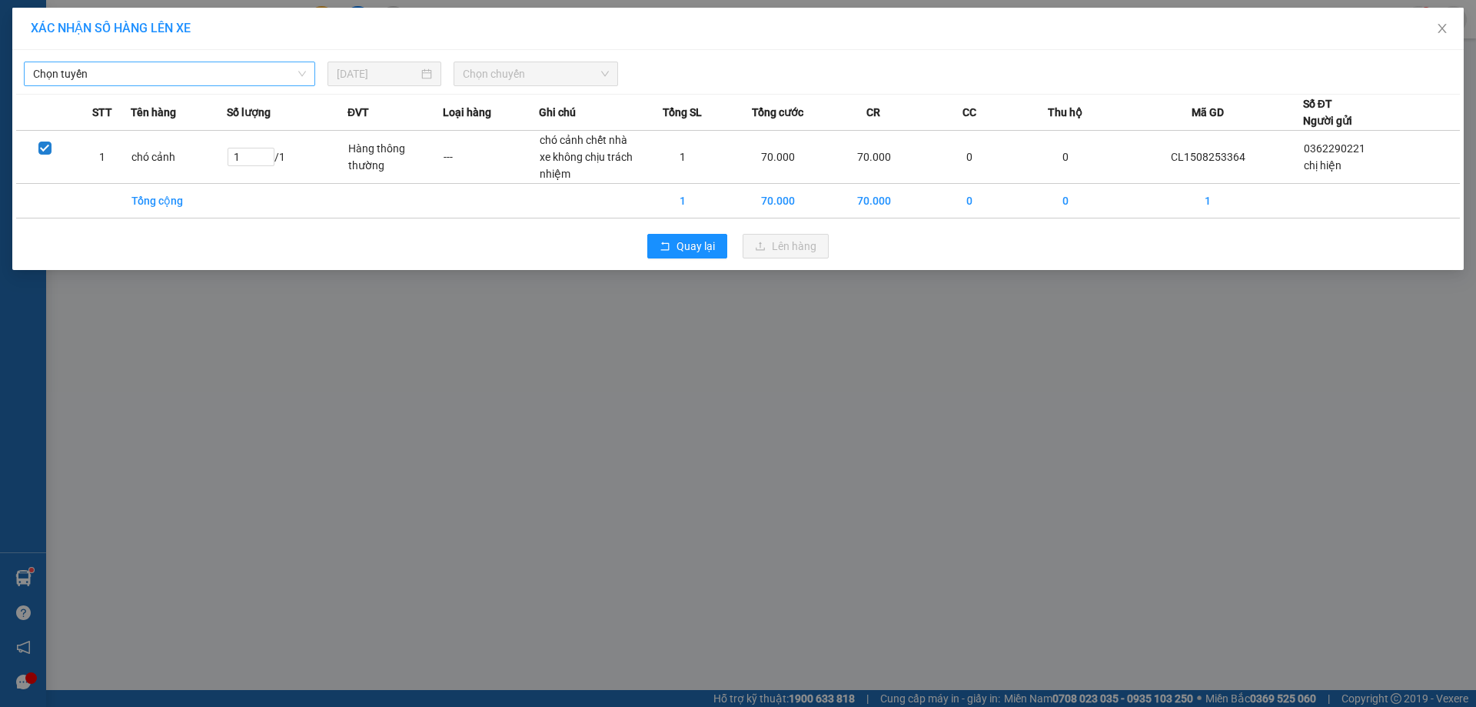
drag, startPoint x: 278, startPoint y: 75, endPoint x: 271, endPoint y: 88, distance: 14.8
click at [278, 76] on span "Chọn tuyến" at bounding box center [169, 73] width 273 height 23
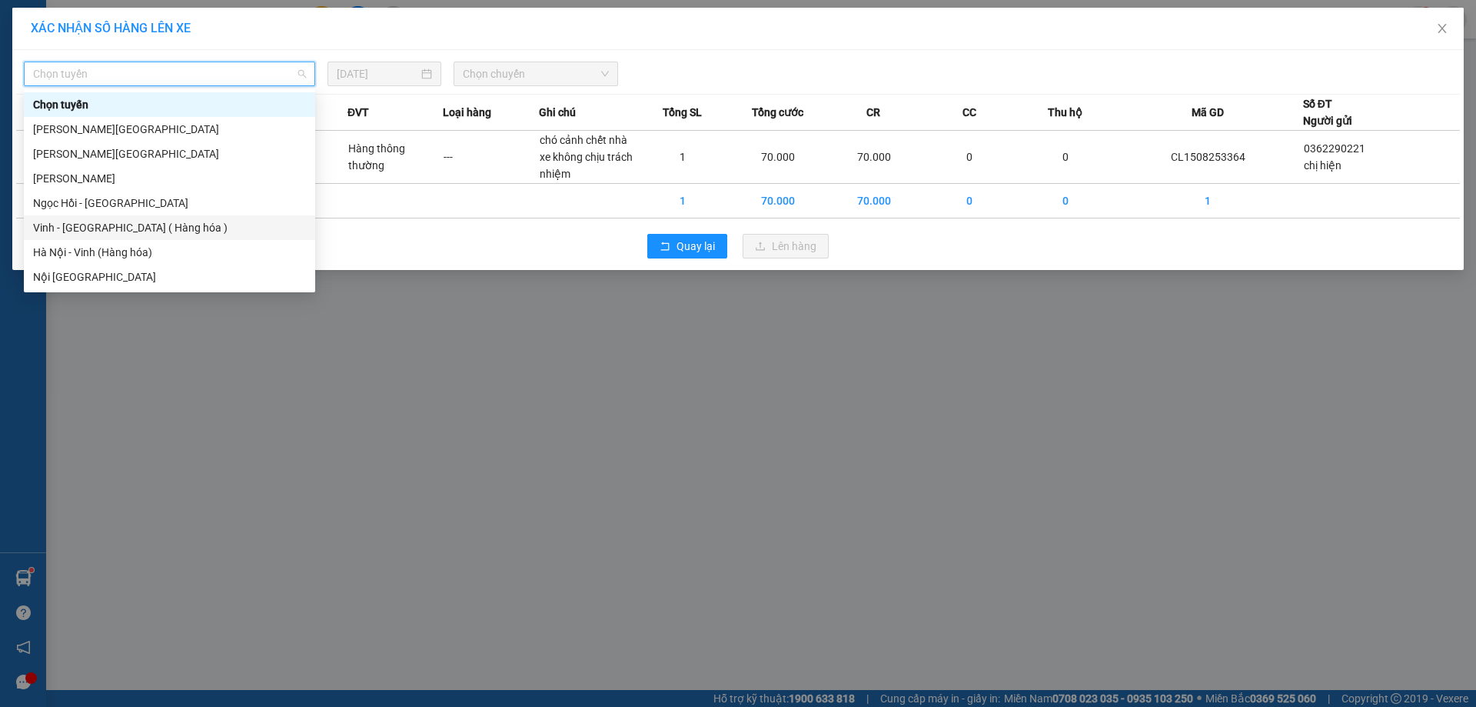
click at [154, 223] on div "Vinh - [GEOGRAPHIC_DATA] ( Hàng hóa )" at bounding box center [169, 227] width 273 height 17
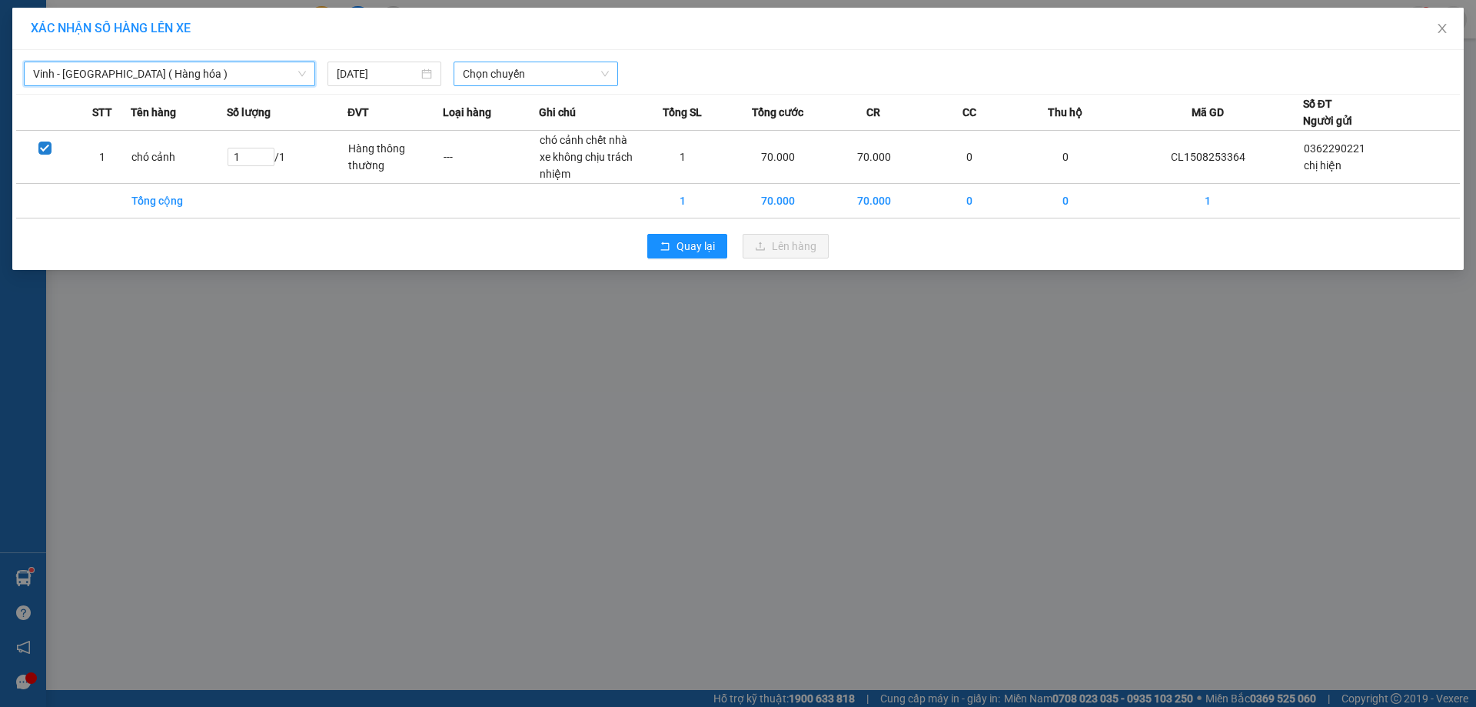
click at [521, 71] on span "Chọn chuyến" at bounding box center [536, 73] width 146 height 23
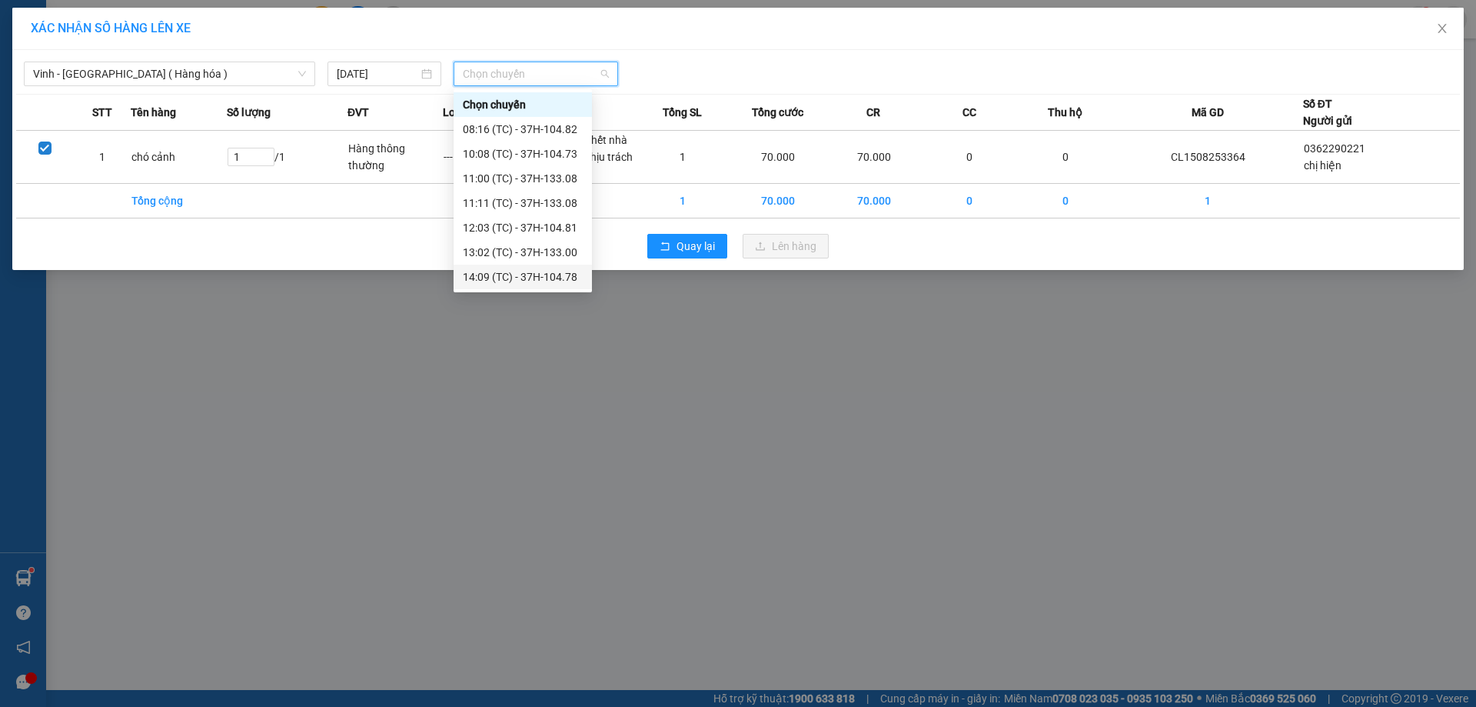
click at [545, 280] on div "14:09 (TC) - 37H-104.78" at bounding box center [523, 276] width 120 height 17
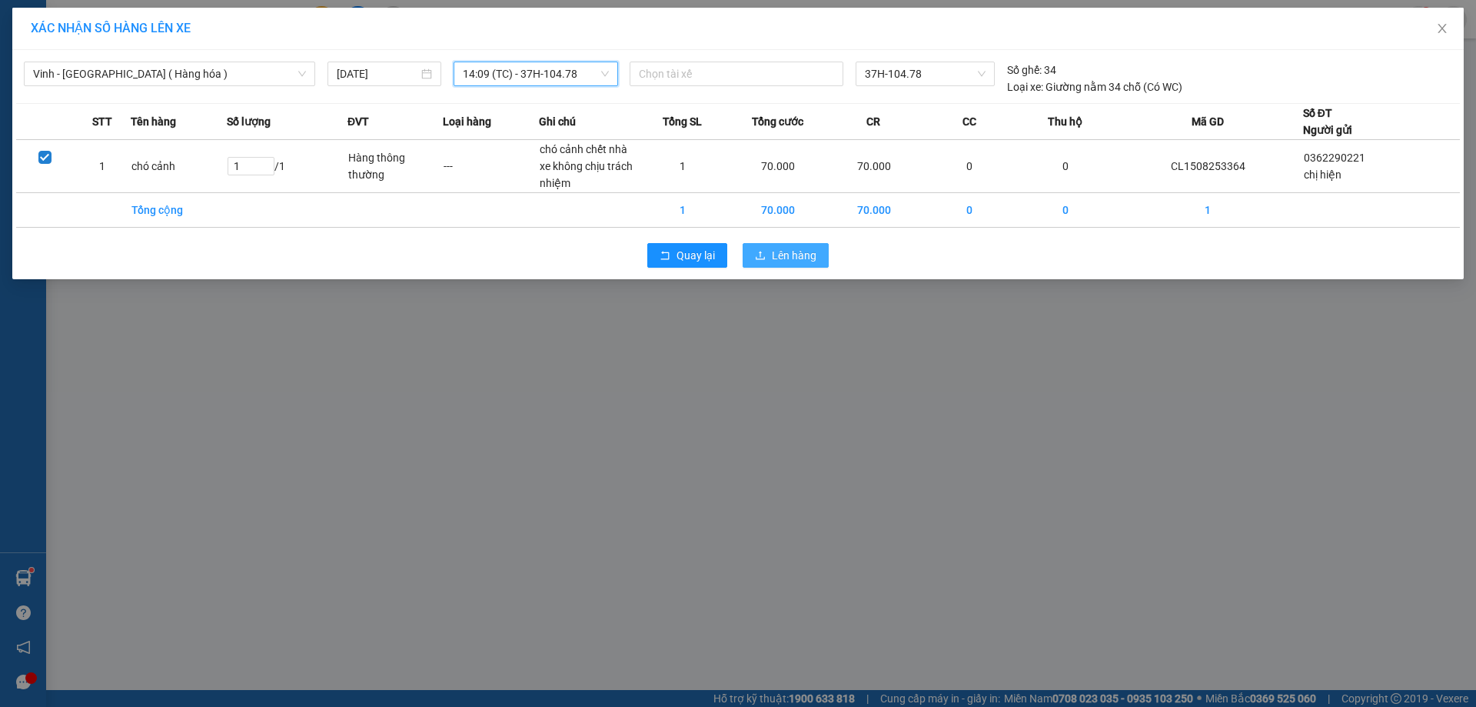
click at [782, 243] on button "Lên hàng" at bounding box center [786, 255] width 86 height 25
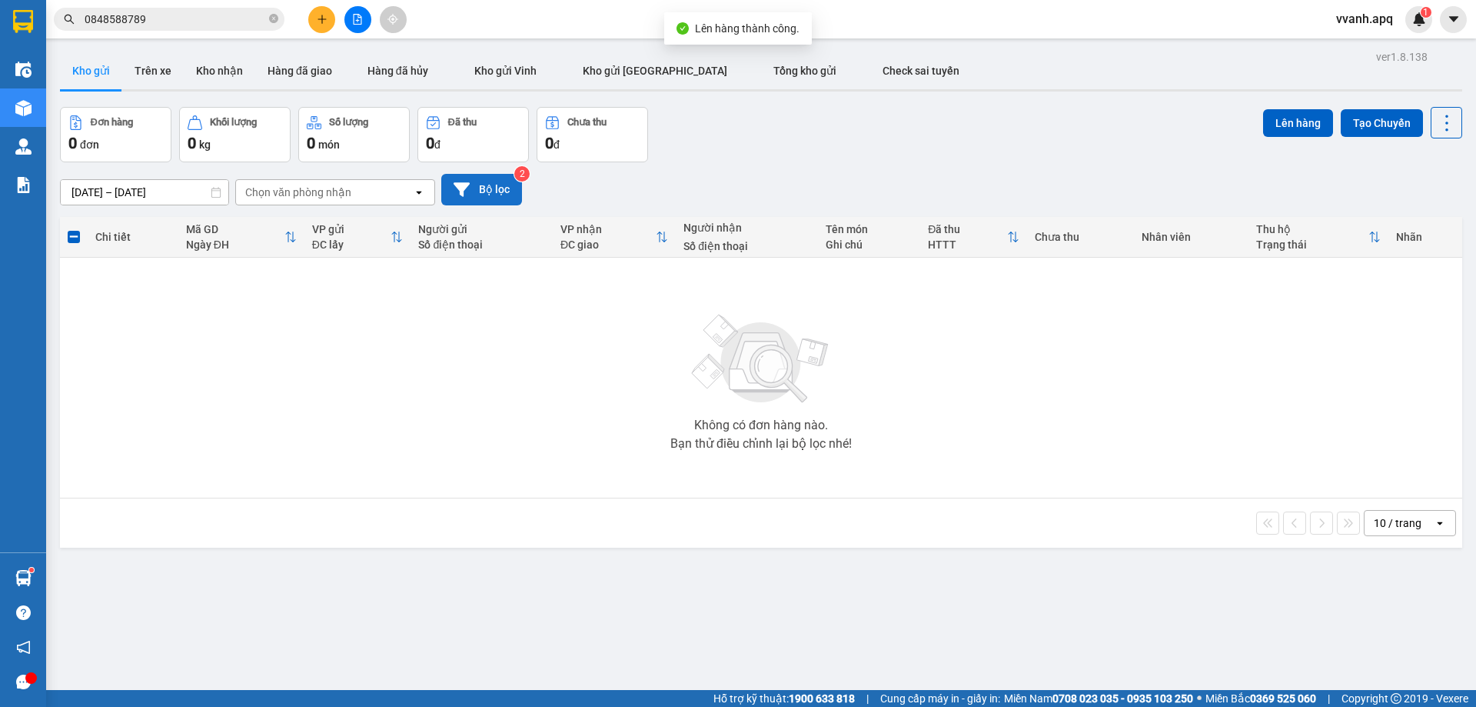
click at [508, 194] on button "Bộ lọc" at bounding box center [481, 190] width 81 height 32
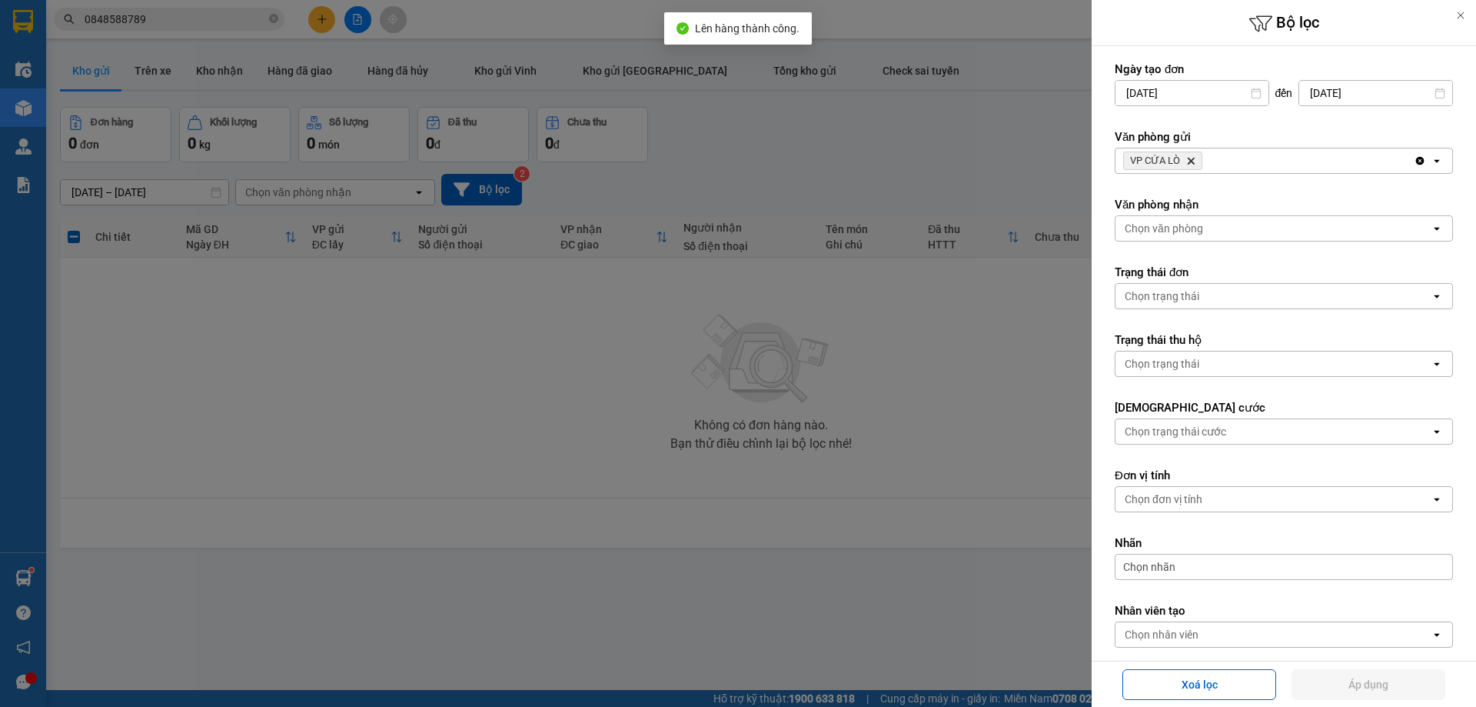
click at [1186, 158] on icon "Delete" at bounding box center [1190, 160] width 9 height 9
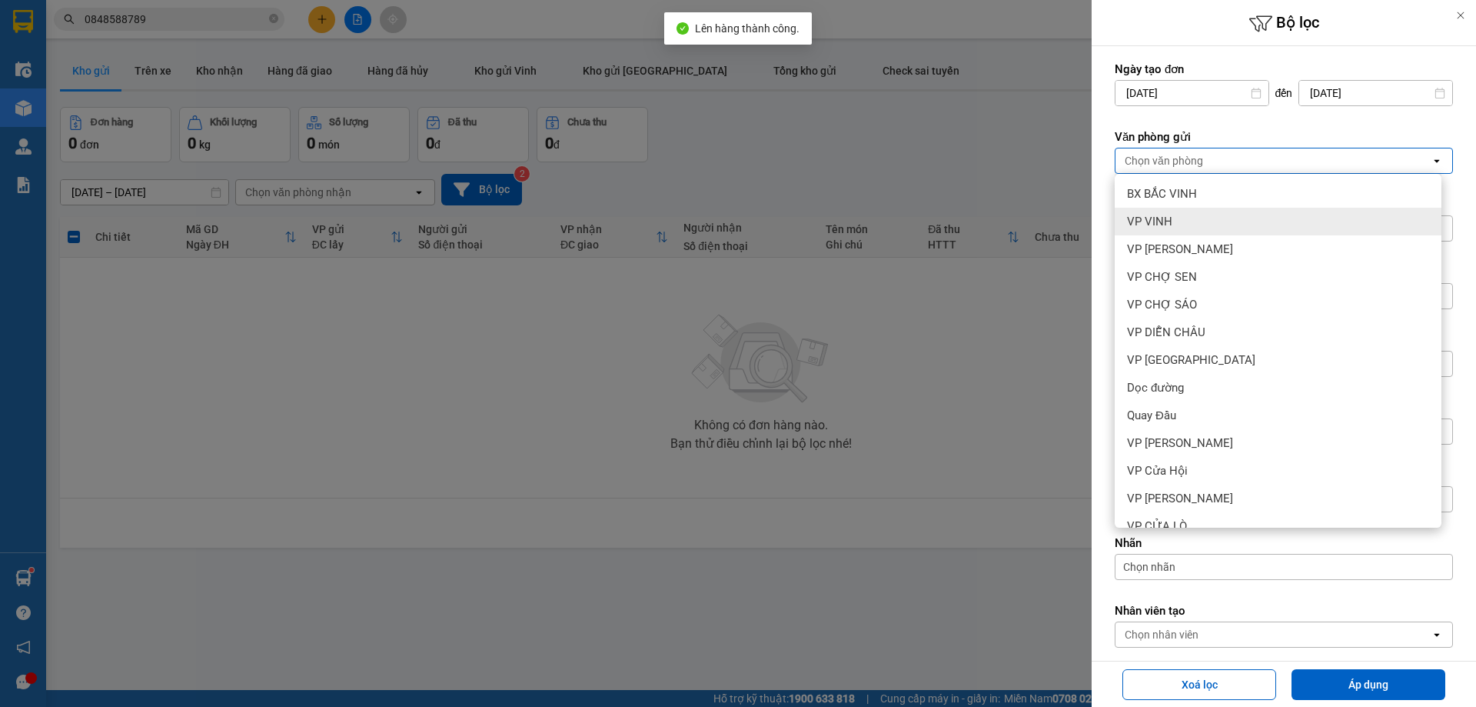
click at [1162, 211] on div "VP VINH" at bounding box center [1278, 222] width 327 height 28
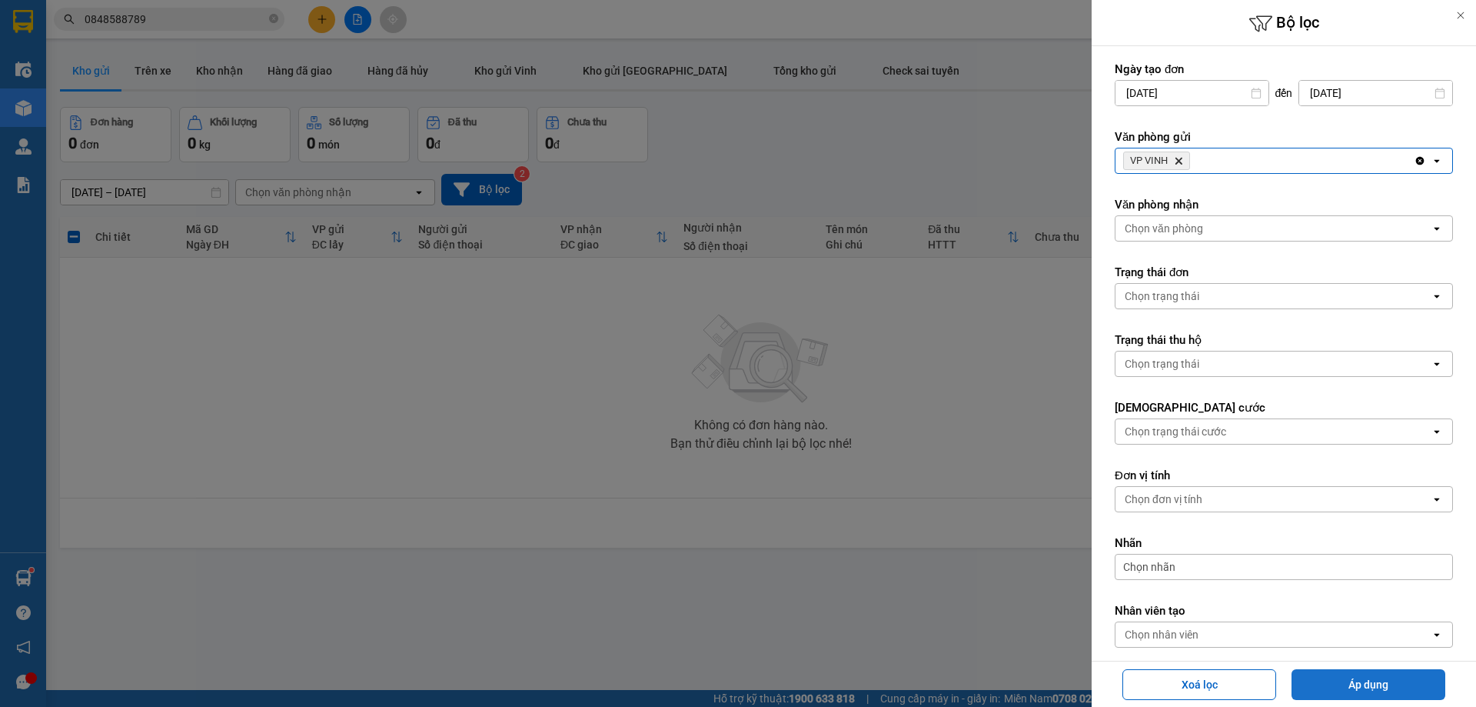
click at [1332, 684] on button "Áp dụng" at bounding box center [1369, 684] width 154 height 31
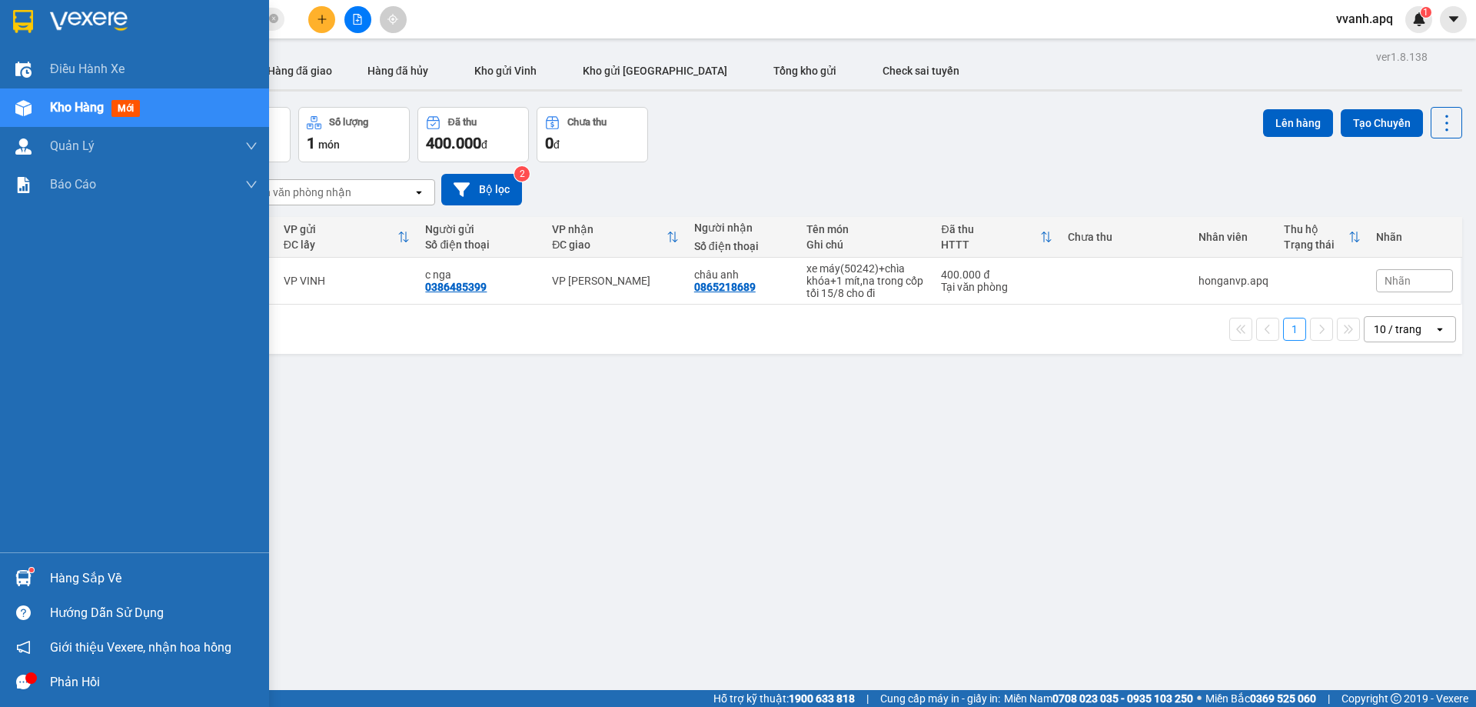
click at [28, 562] on div "Hàng sắp về" at bounding box center [134, 577] width 269 height 35
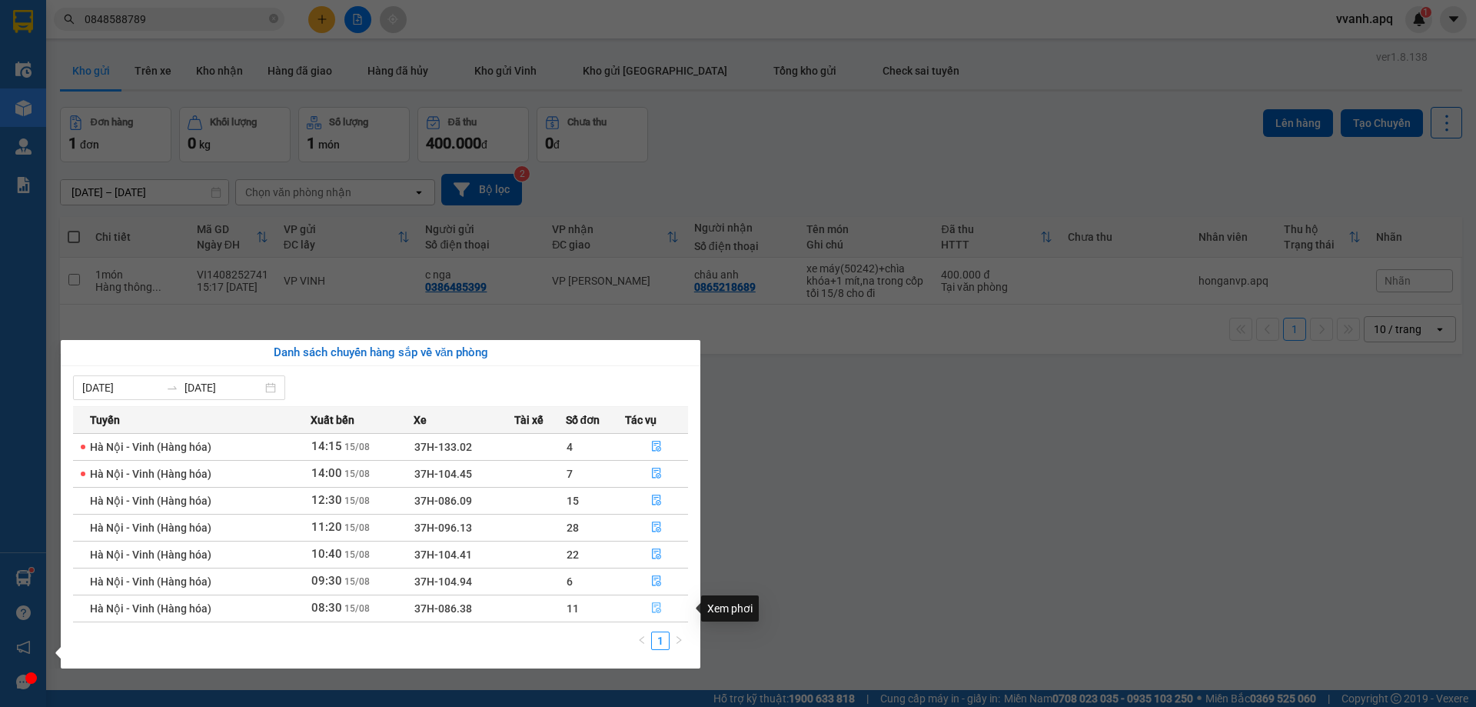
click at [650, 609] on button "button" at bounding box center [657, 608] width 62 height 25
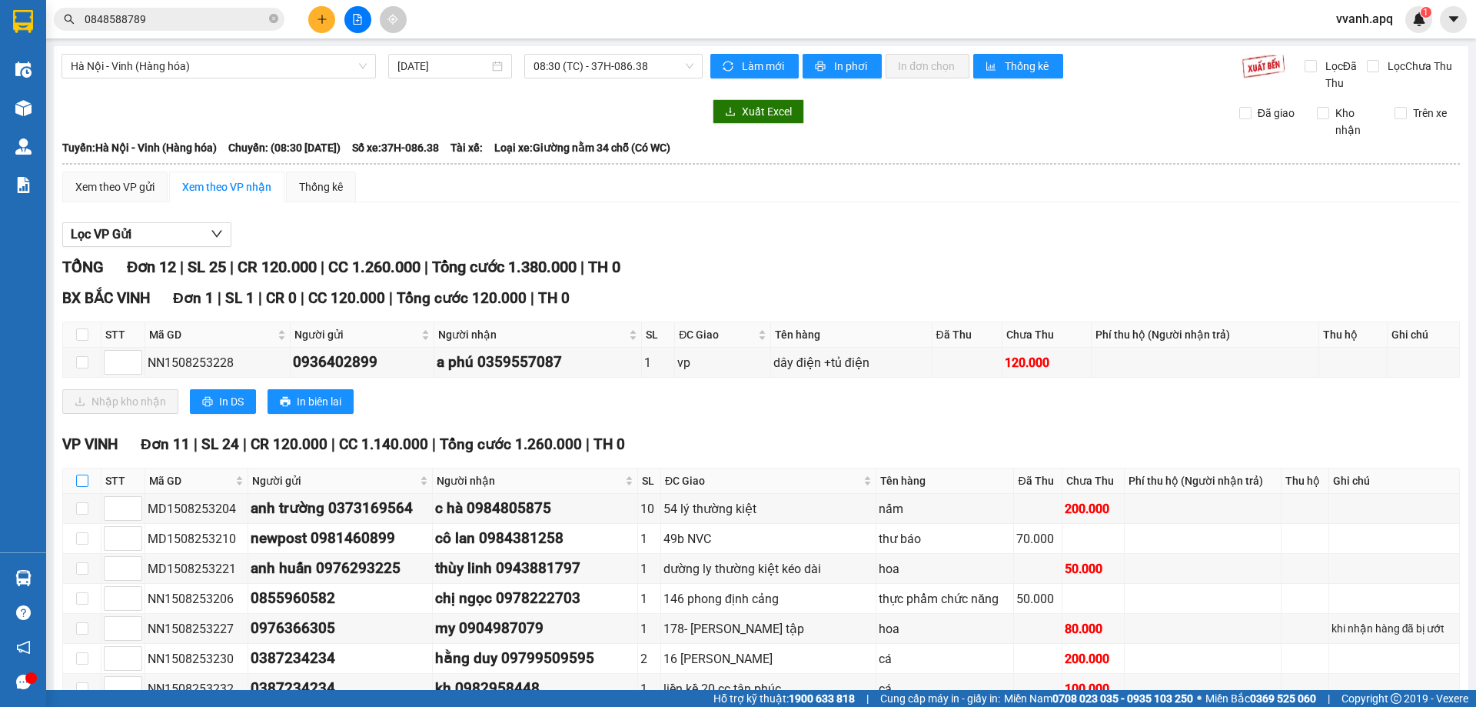
click at [84, 482] on input "checkbox" at bounding box center [82, 480] width 12 height 12
checkbox input "true"
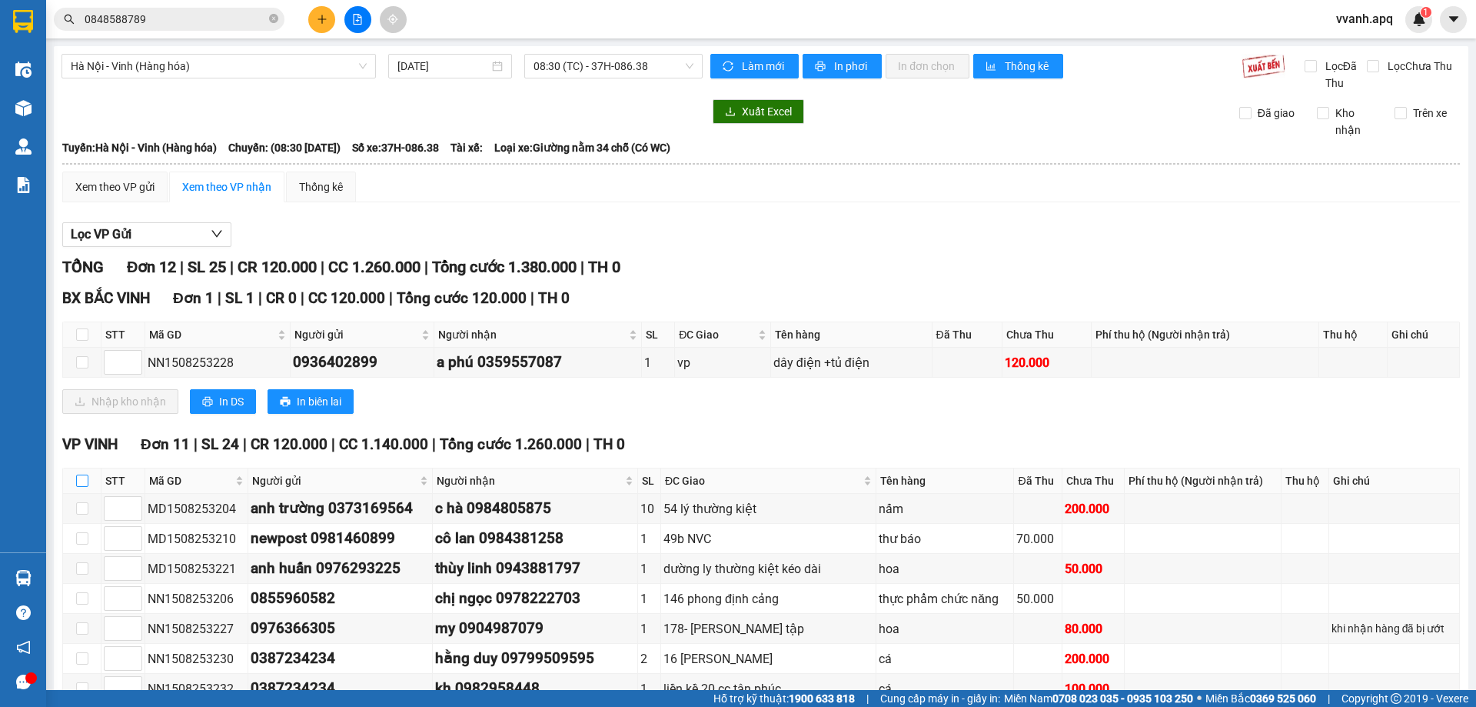
checkbox input "true"
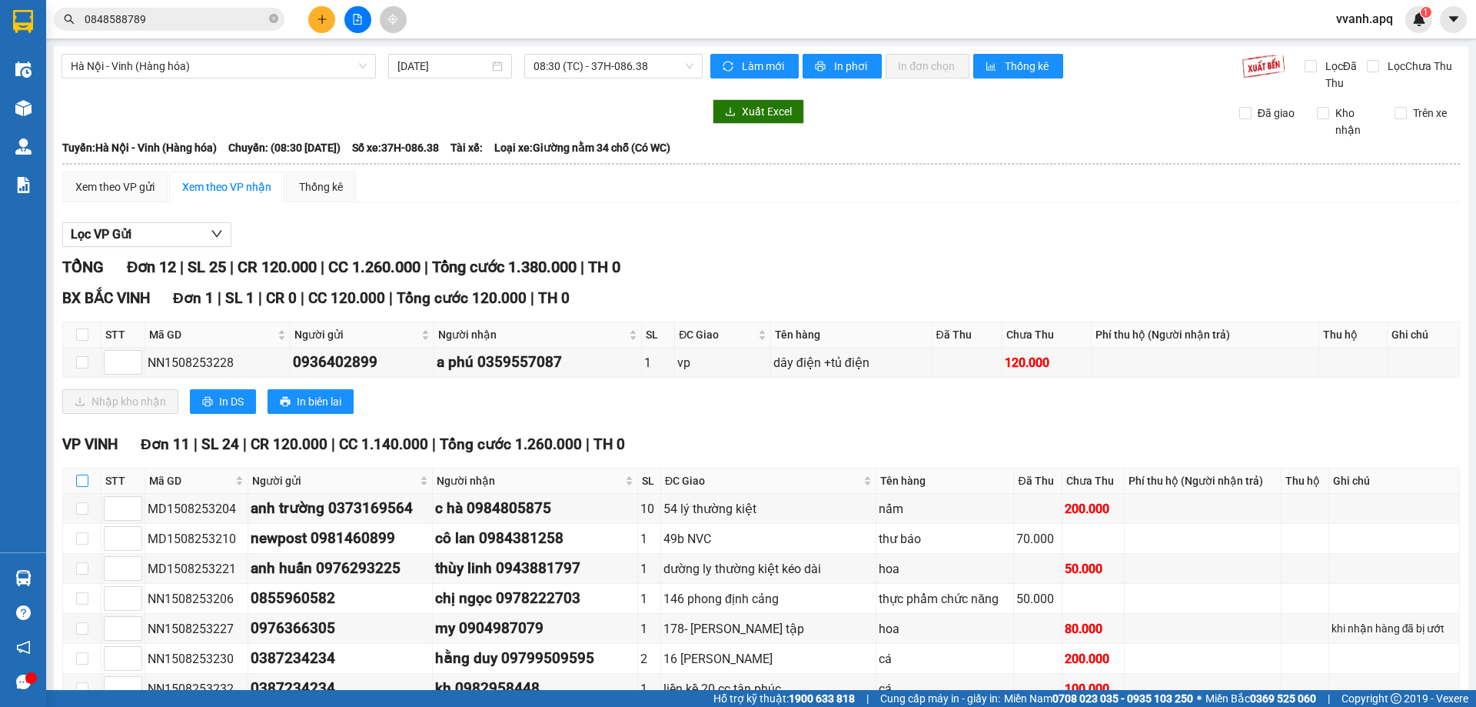
checkbox input "true"
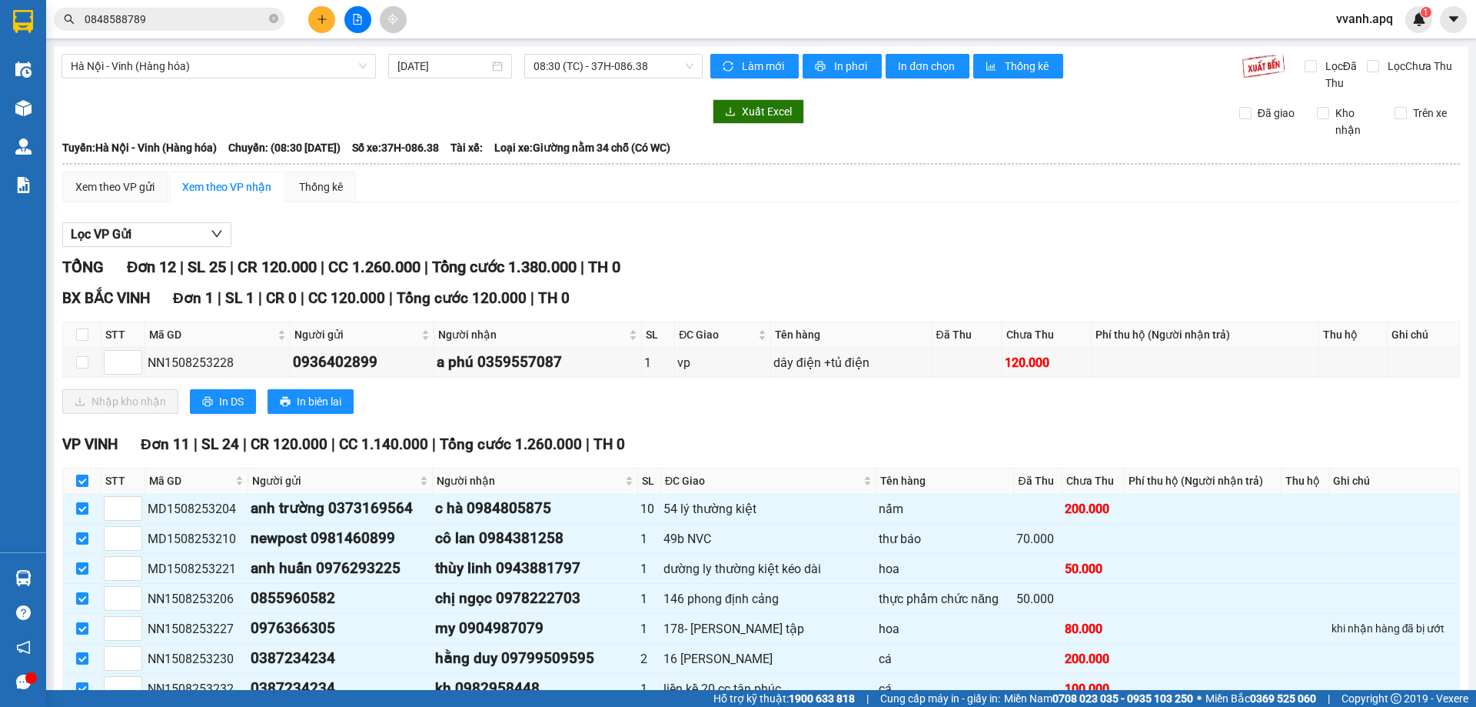
scroll to position [213, 0]
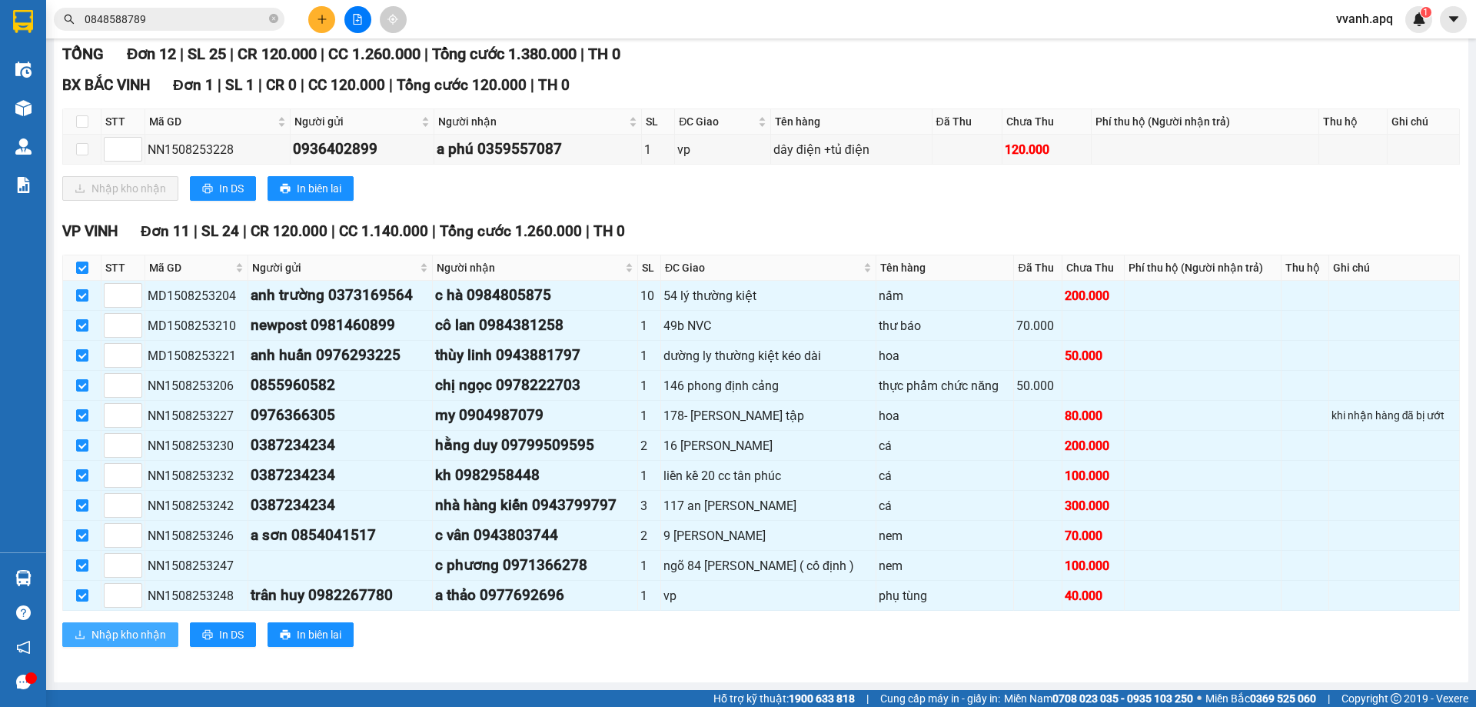
click at [89, 633] on button "Nhập kho nhận" at bounding box center [120, 634] width 116 height 25
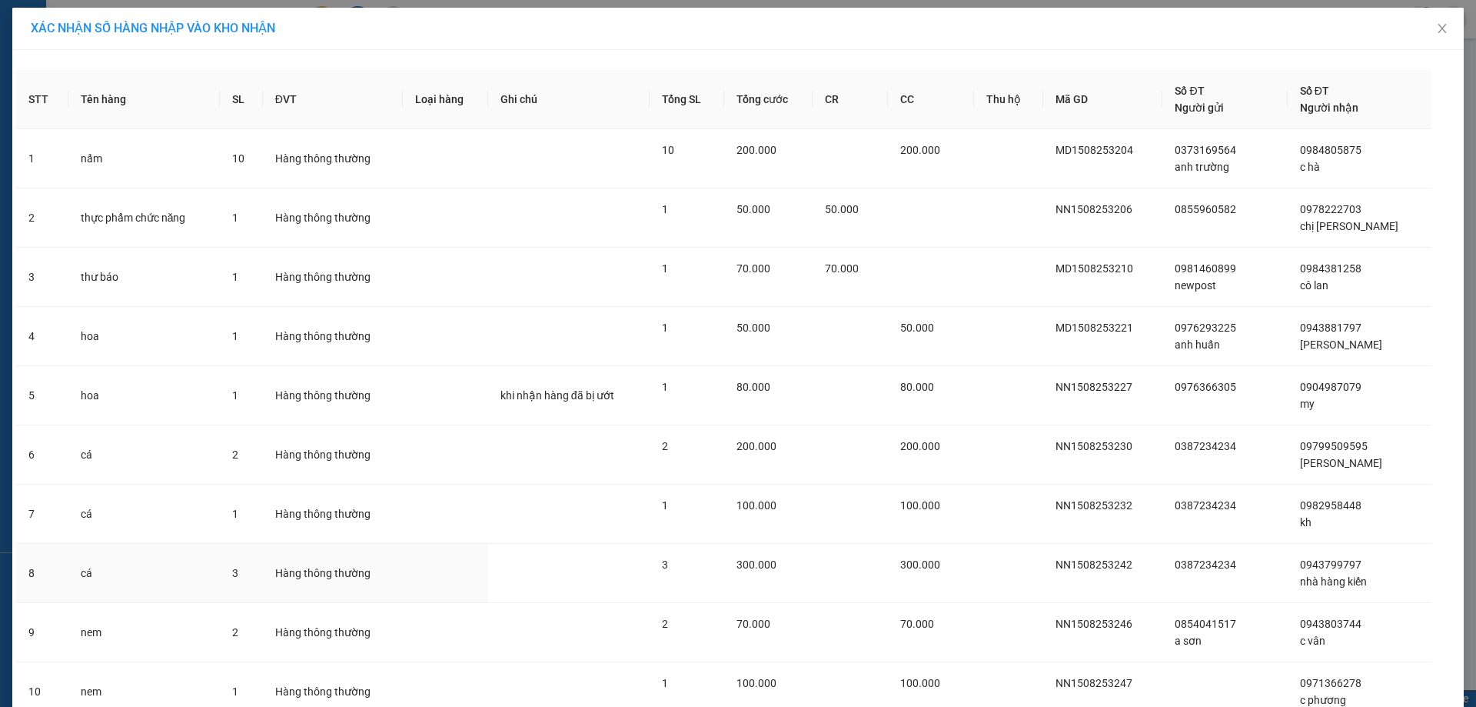
scroll to position [186, 0]
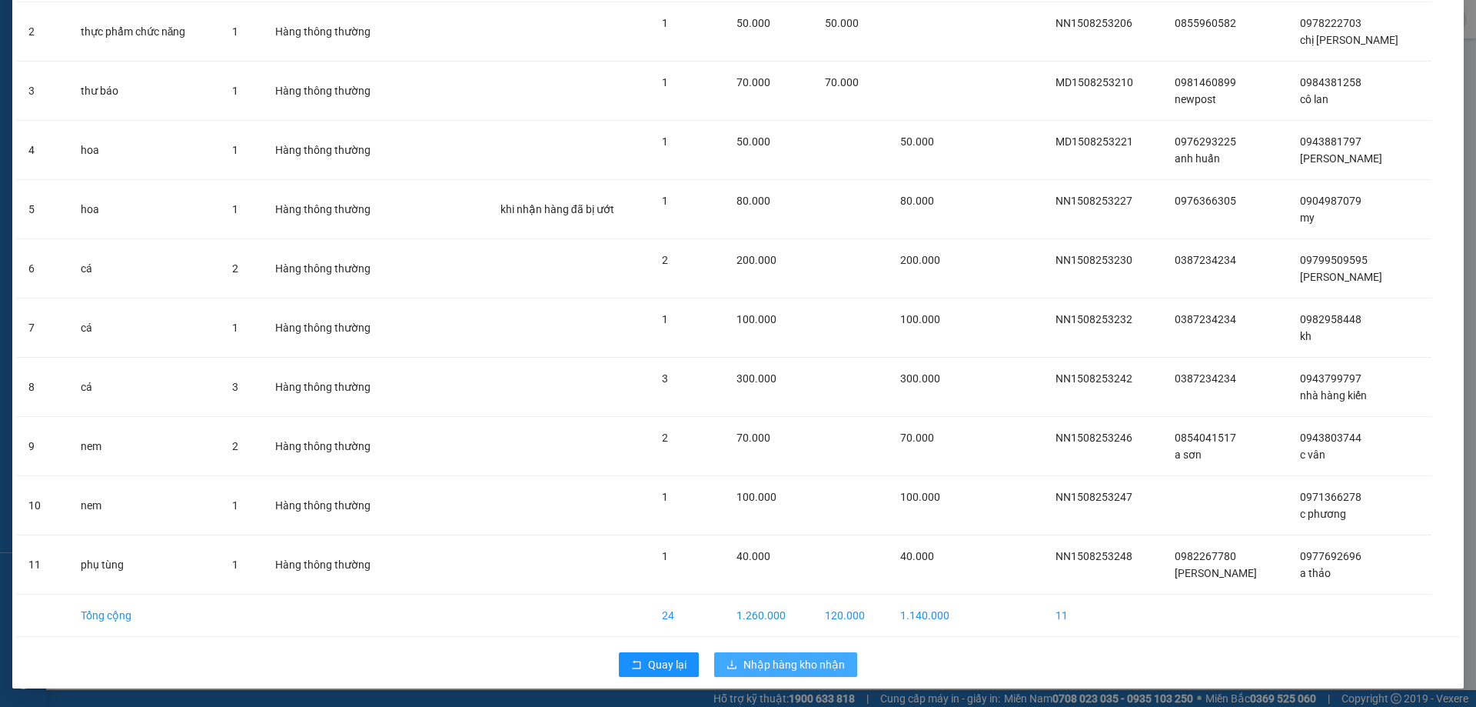
click at [737, 653] on button "Nhập hàng kho nhận" at bounding box center [785, 664] width 143 height 25
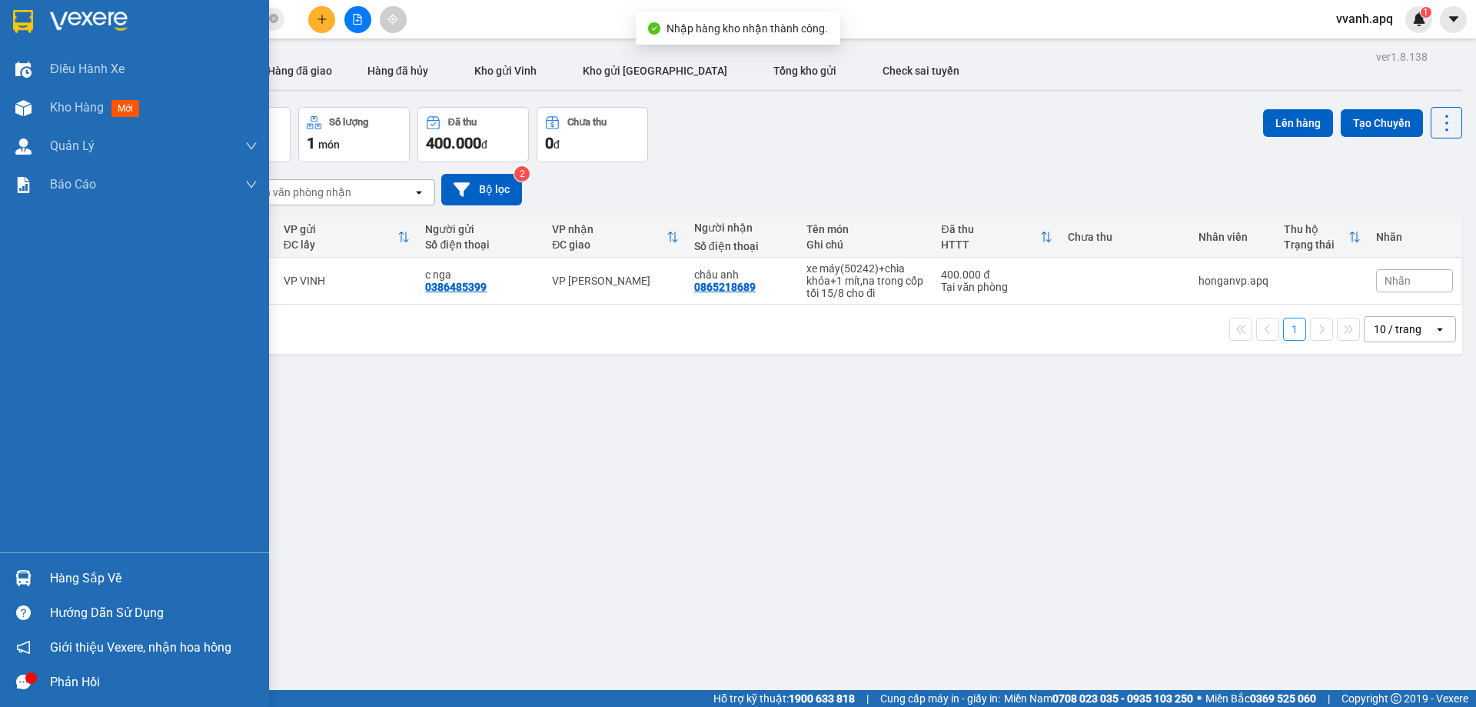
click at [30, 564] on div "Hàng sắp về" at bounding box center [134, 577] width 269 height 35
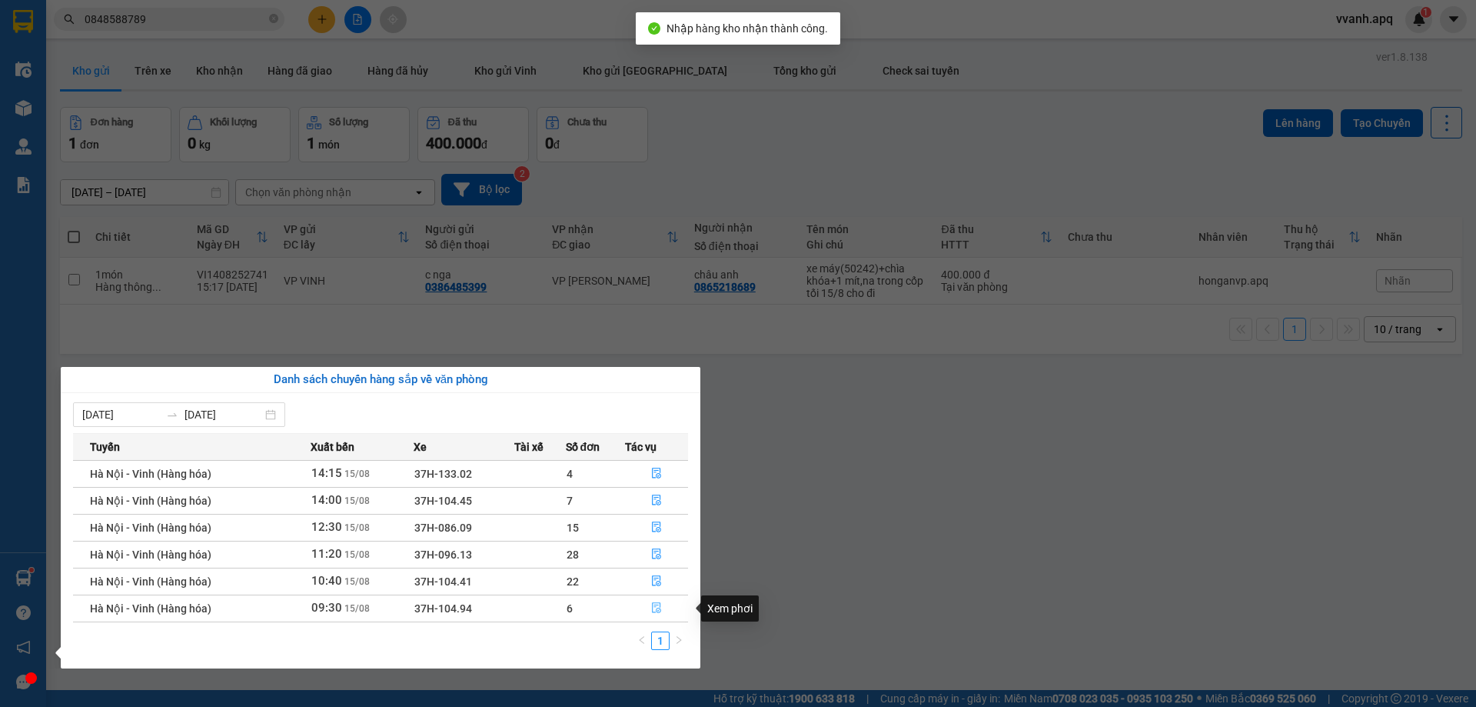
click at [652, 613] on icon "file-done" at bounding box center [656, 607] width 11 height 11
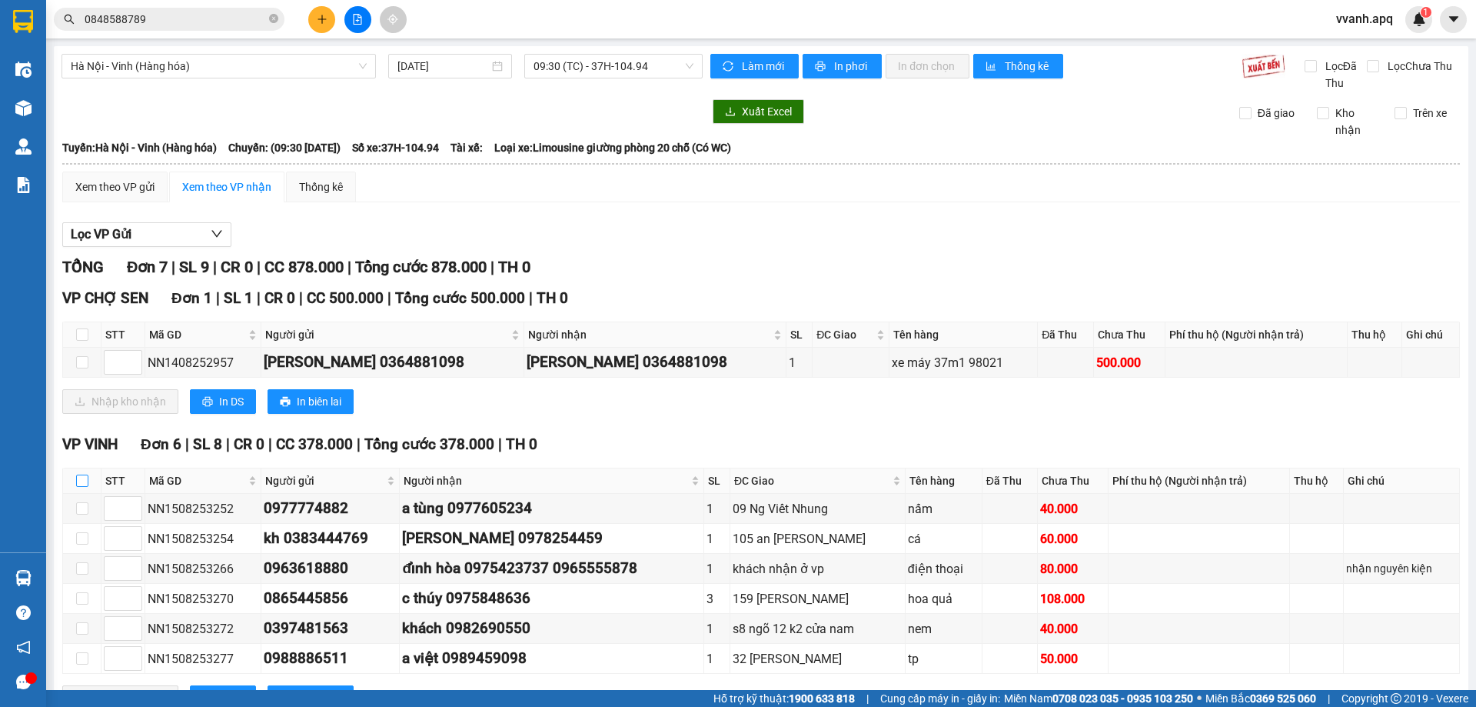
click at [87, 480] on input "checkbox" at bounding box center [82, 480] width 12 height 12
checkbox input "true"
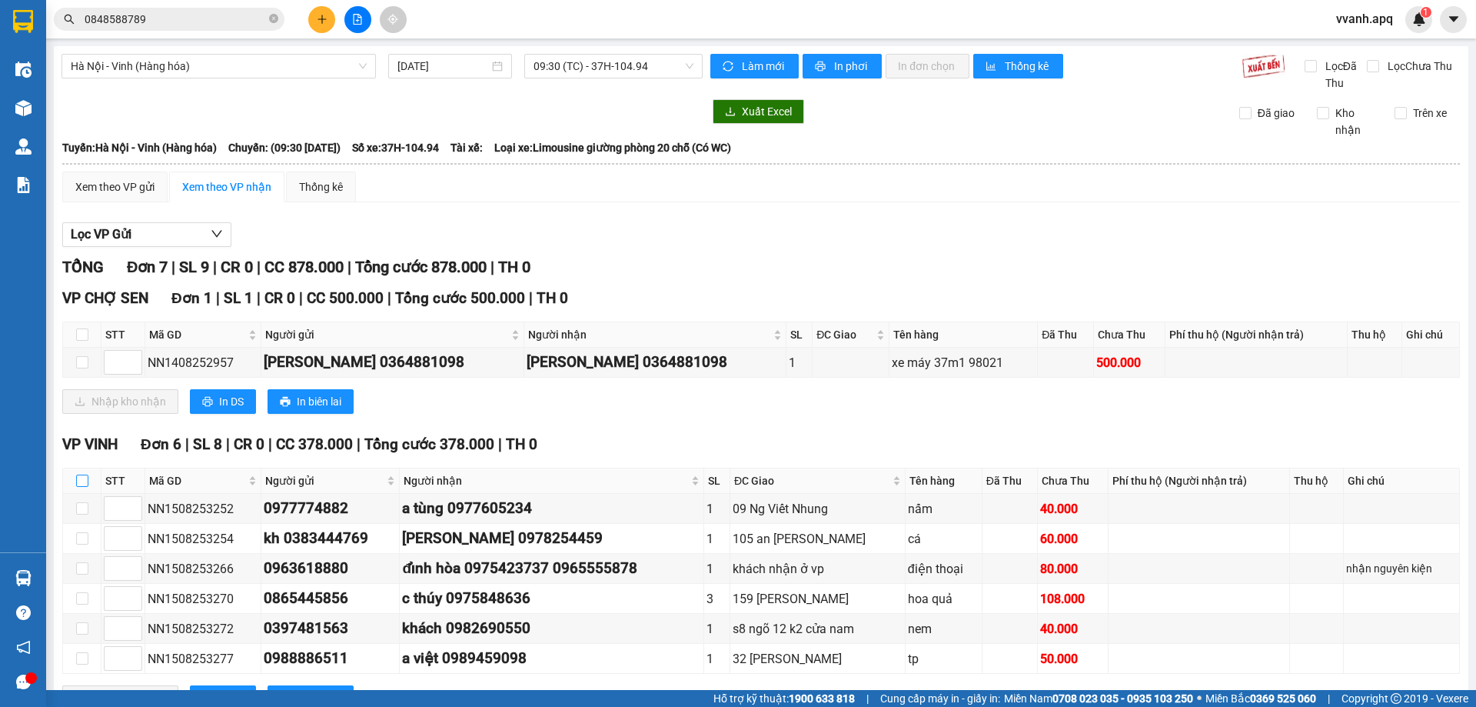
checkbox input "true"
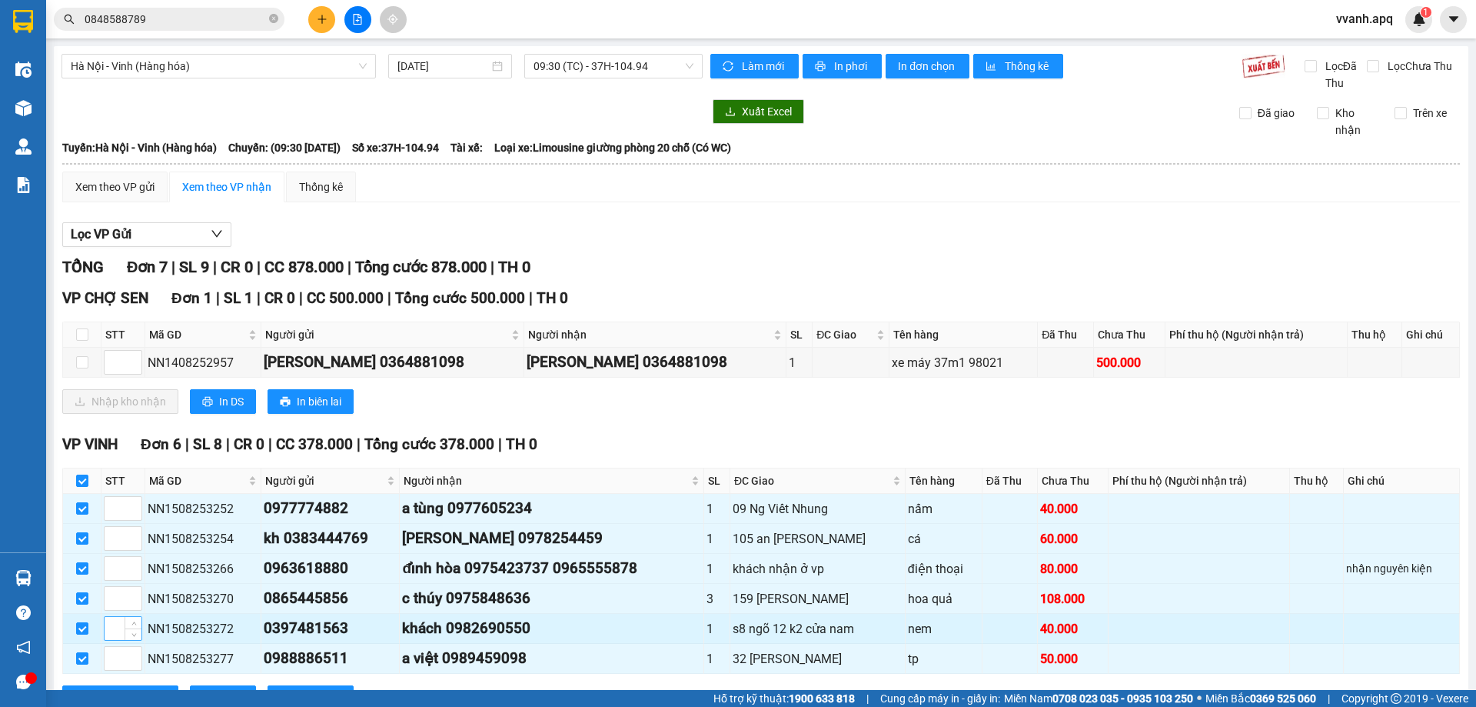
scroll to position [63, 0]
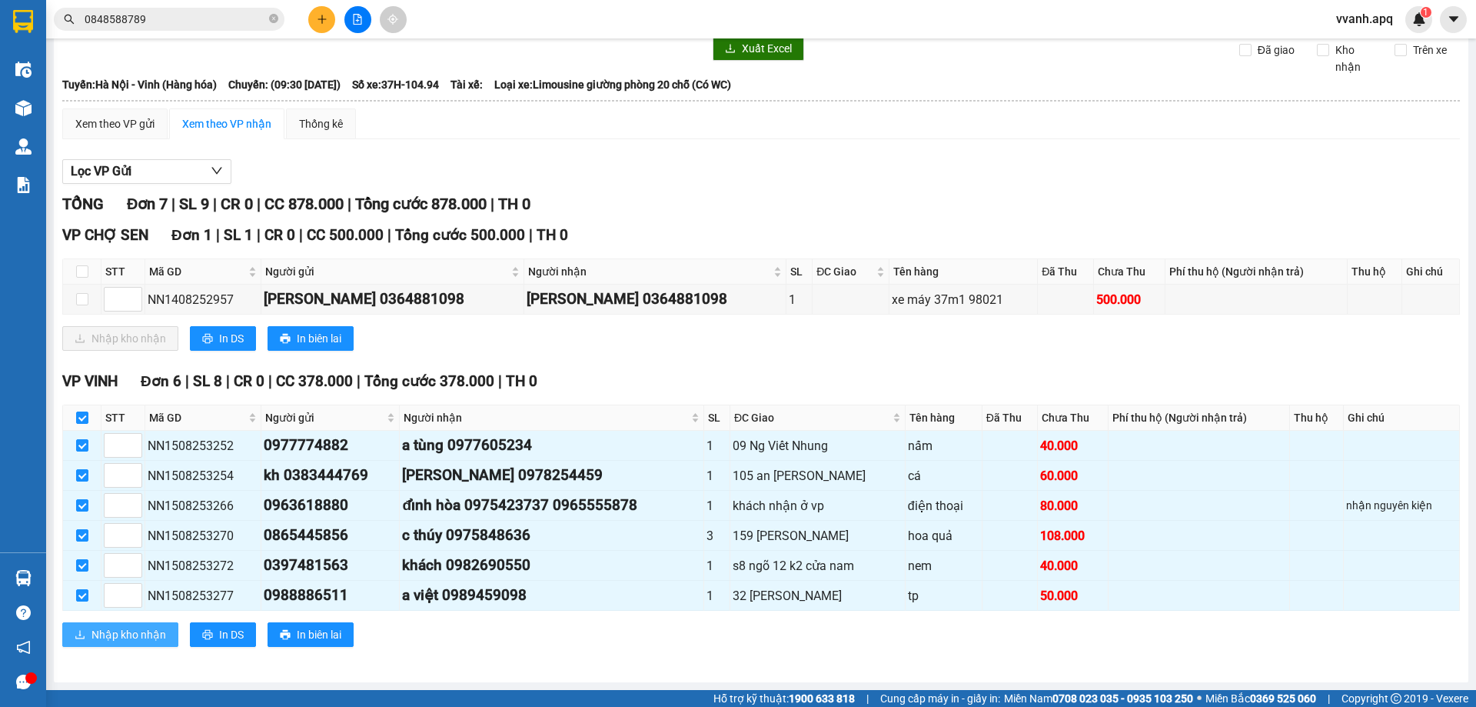
click at [133, 632] on span "Nhập kho nhận" at bounding box center [128, 634] width 75 height 17
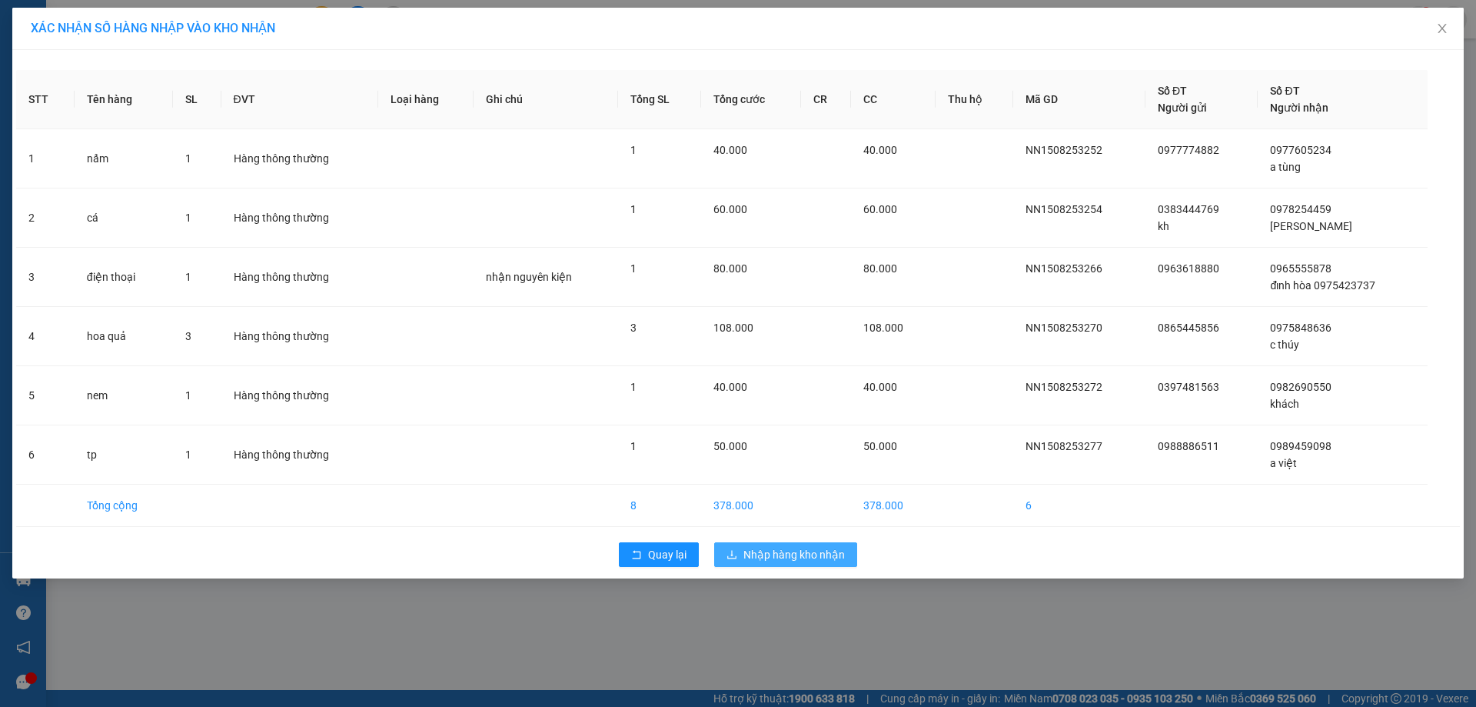
click at [760, 558] on span "Nhập hàng kho nhận" at bounding box center [793, 554] width 101 height 17
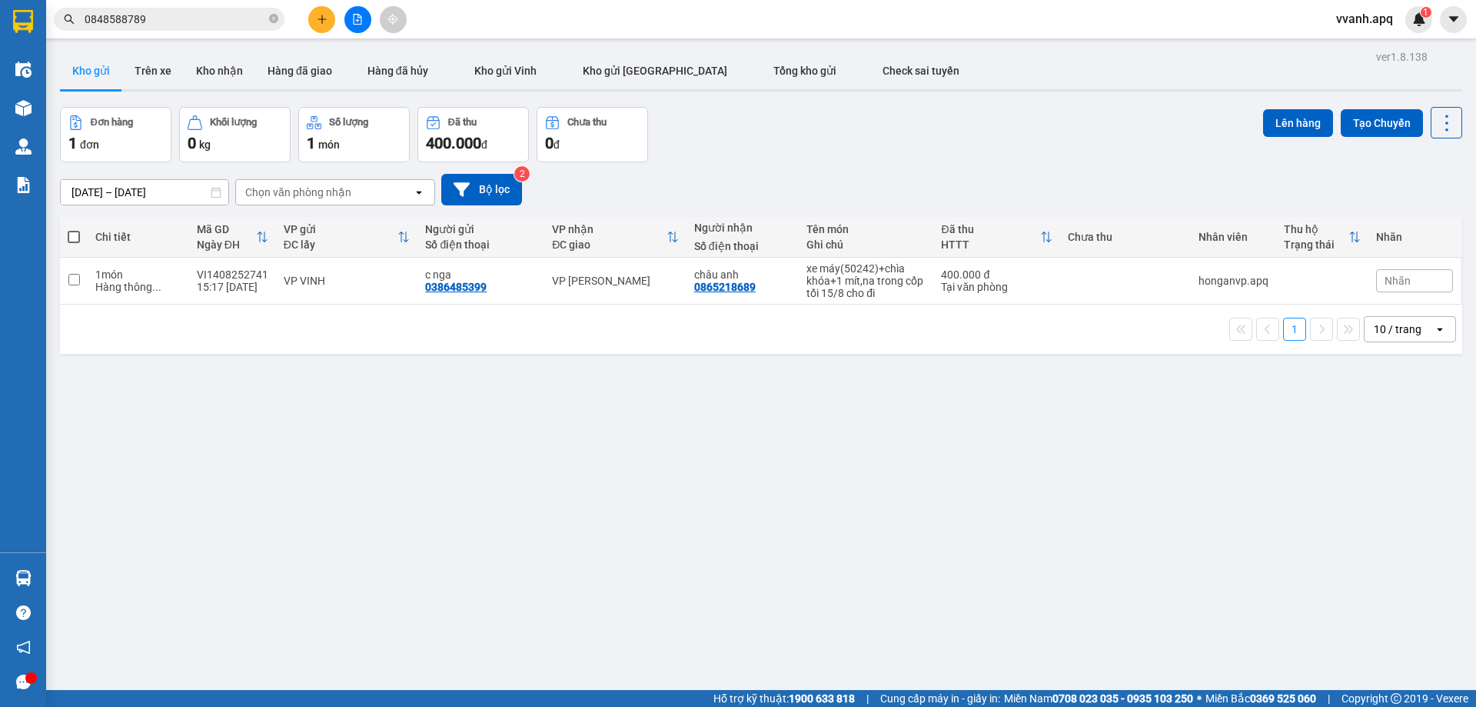
click at [363, 19] on button at bounding box center [357, 19] width 27 height 27
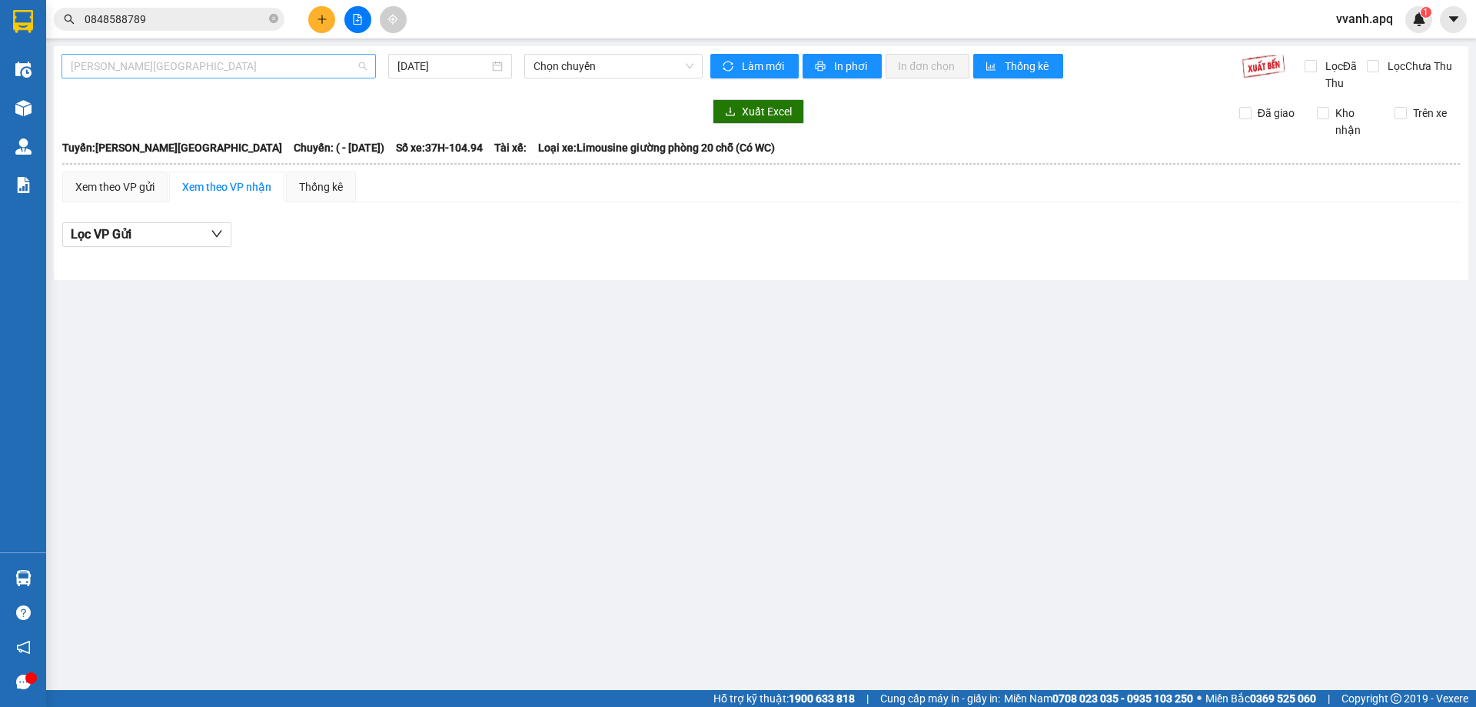
click at [185, 76] on span "Gia Lâm - Mỹ Đình" at bounding box center [219, 66] width 296 height 23
click at [185, 69] on span "Gia Lâm - Mỹ Đình" at bounding box center [219, 66] width 296 height 23
click at [153, 76] on span "Gia Lâm - Mỹ Đình" at bounding box center [219, 66] width 296 height 23
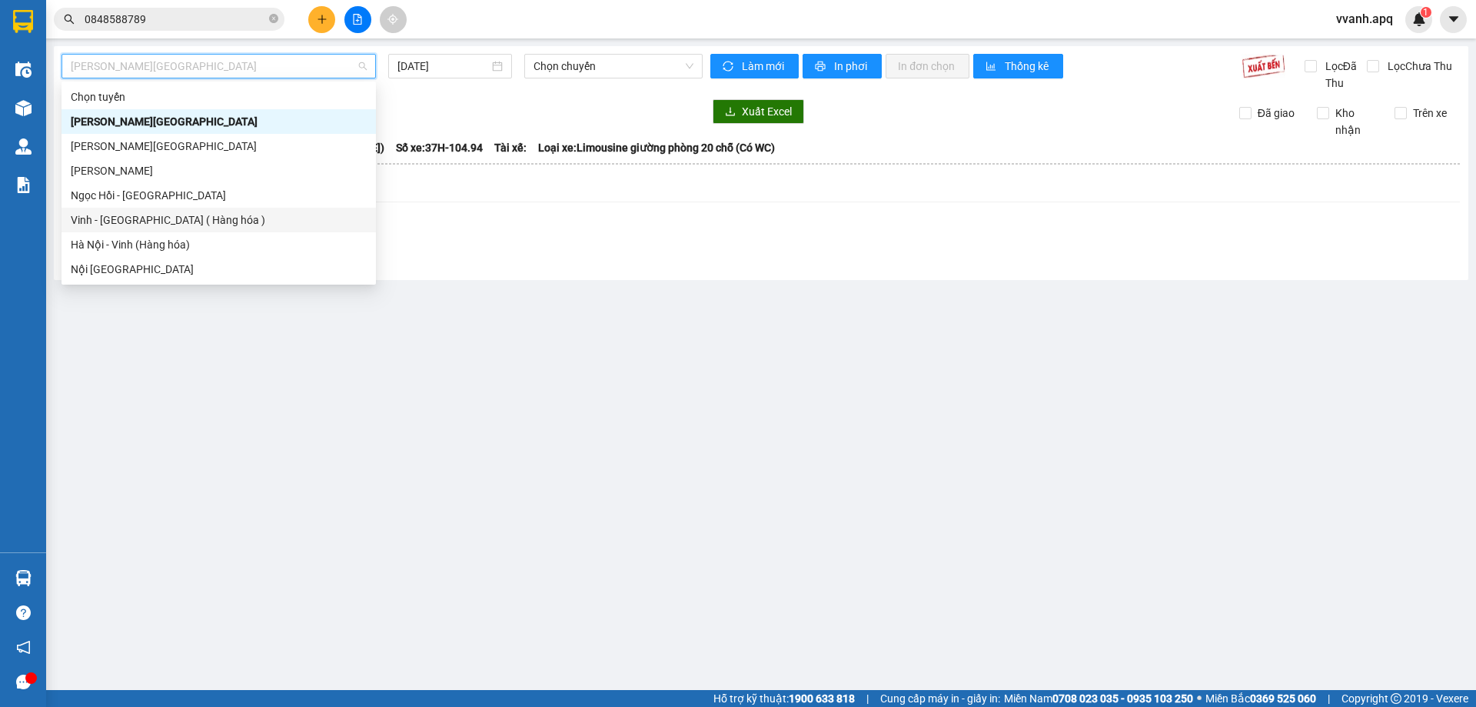
click at [119, 228] on div "Vinh - Hà Nội ( Hàng hóa )" at bounding box center [219, 220] width 314 height 25
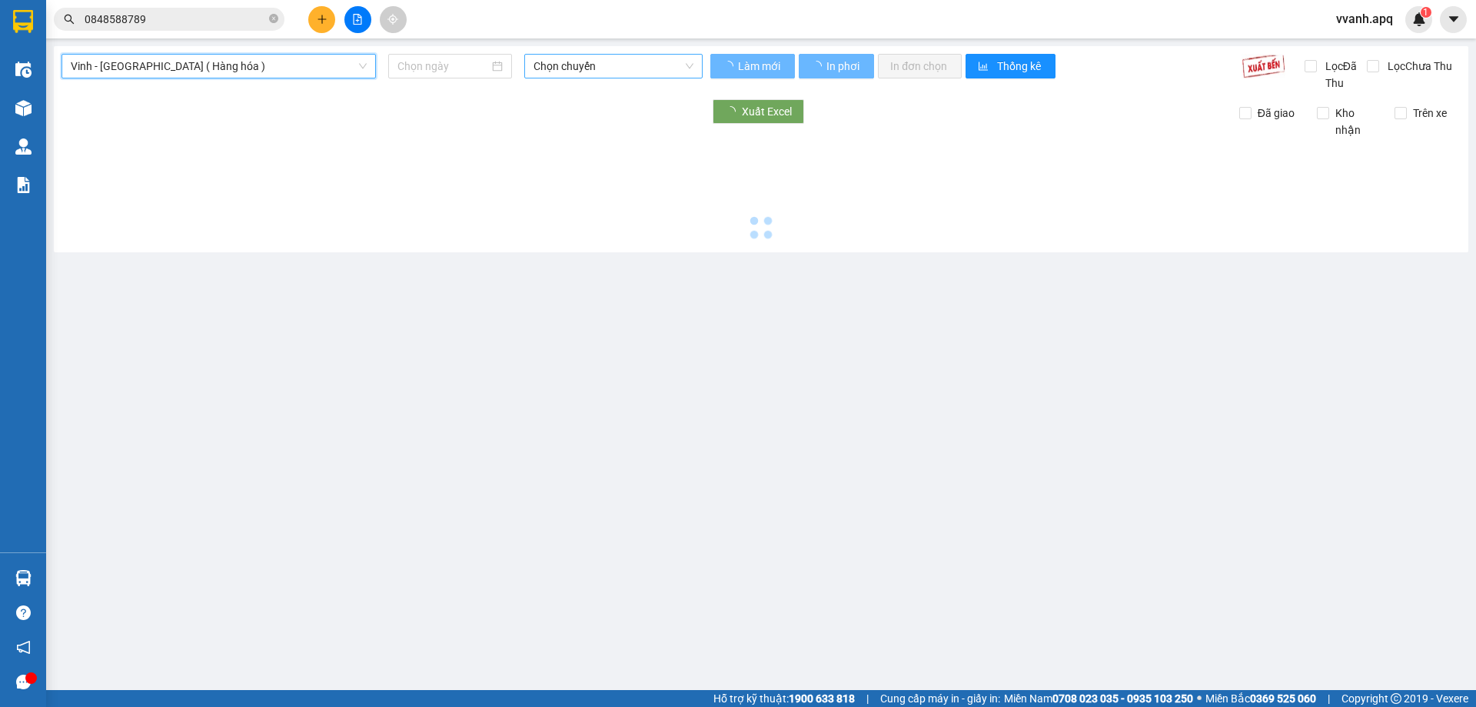
type input "15/08/2025"
click at [629, 71] on span "Chọn chuyến" at bounding box center [614, 66] width 160 height 23
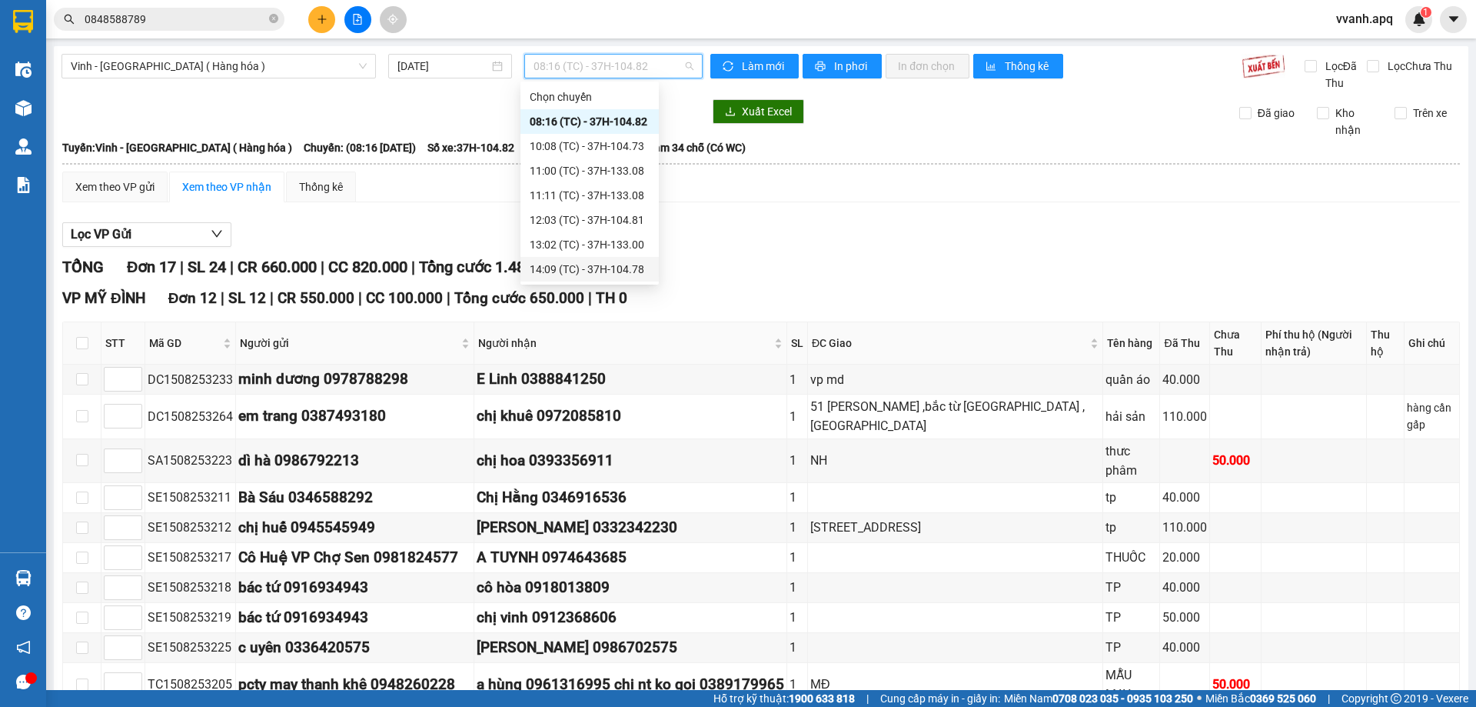
click at [599, 259] on div "14:09 (TC) - 37H-104.78" at bounding box center [589, 269] width 138 height 25
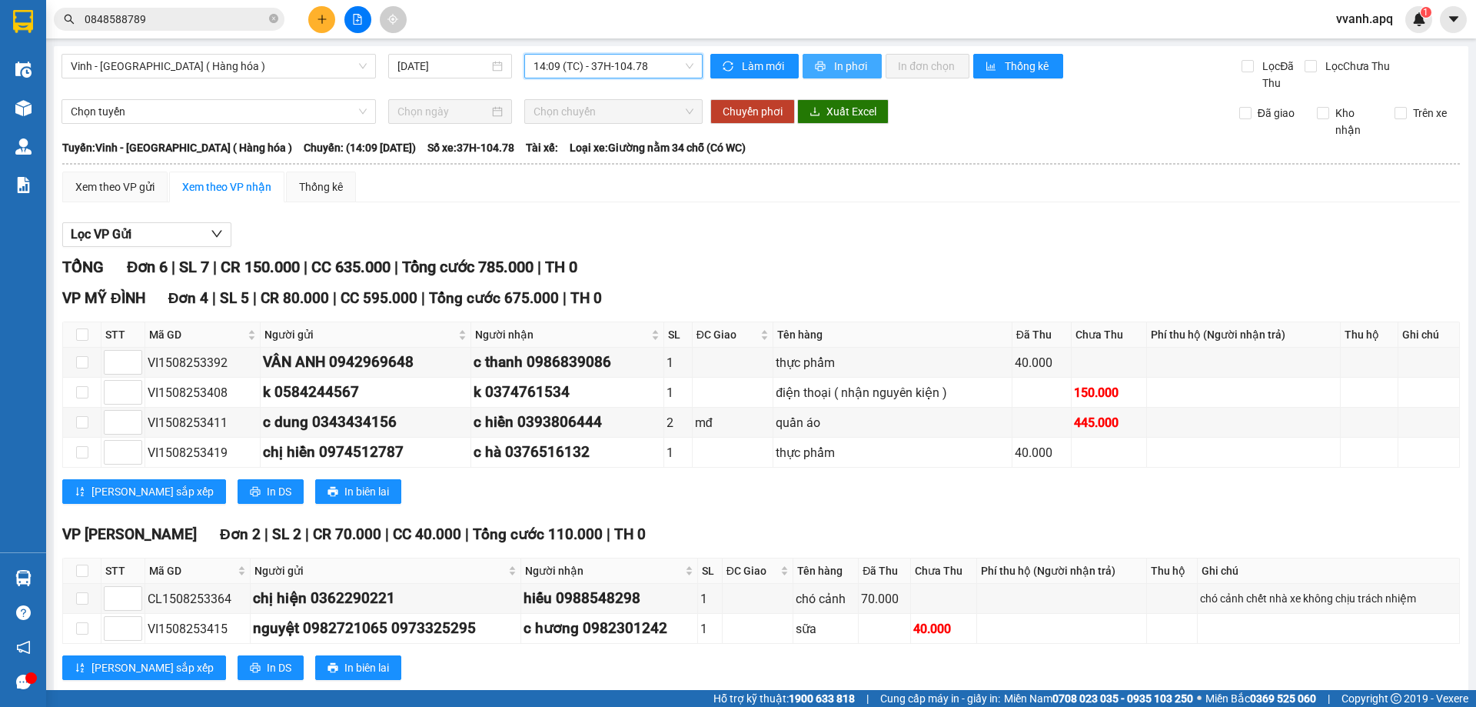
click at [834, 72] on span "In phơi" at bounding box center [851, 66] width 35 height 17
click at [1347, 22] on span "vvanh.apq" at bounding box center [1364, 18] width 81 height 19
click at [1350, 45] on span "Đăng xuất" at bounding box center [1380, 47] width 65 height 17
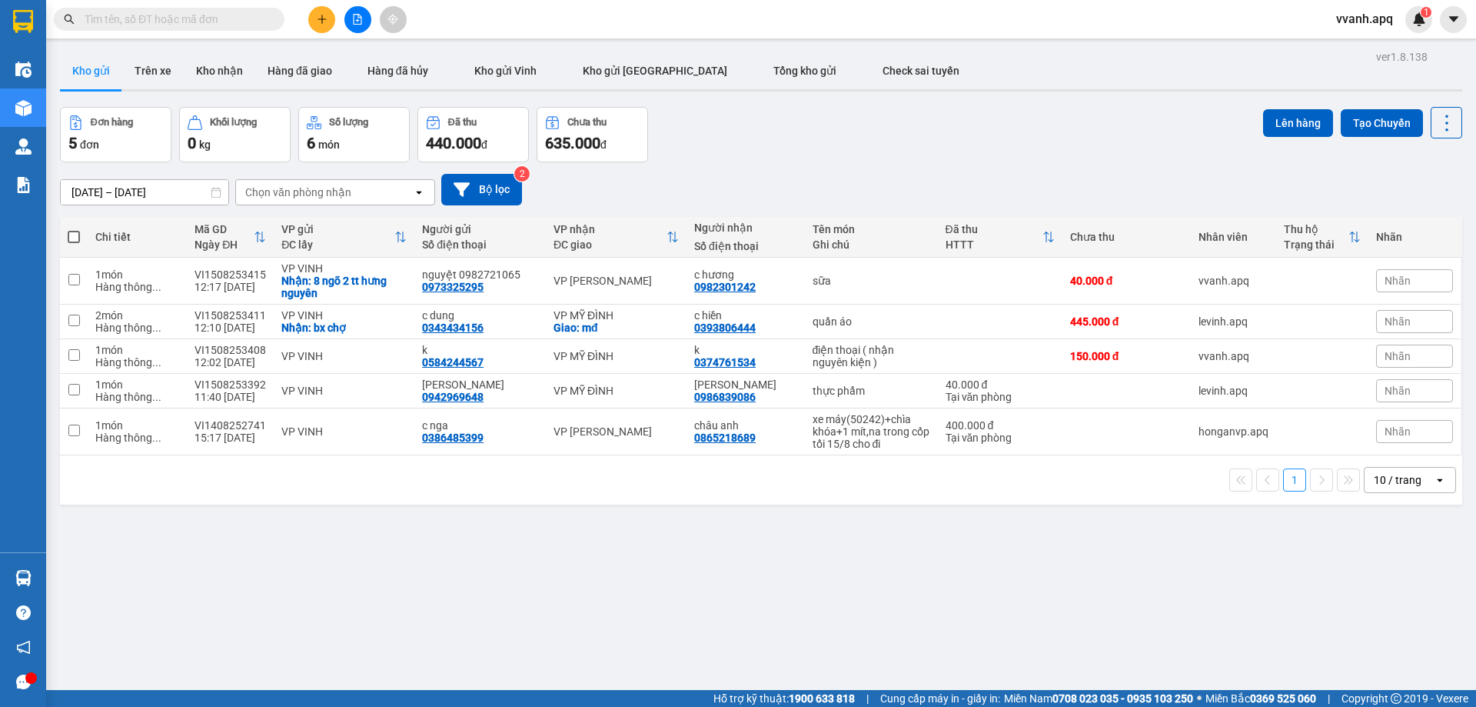
click at [147, 35] on div "Kết quả tìm kiếm ( 0 ) Bộ lọc No Data vvanh.apq 1" at bounding box center [738, 19] width 1476 height 38
click at [158, 18] on input "text" at bounding box center [175, 19] width 181 height 17
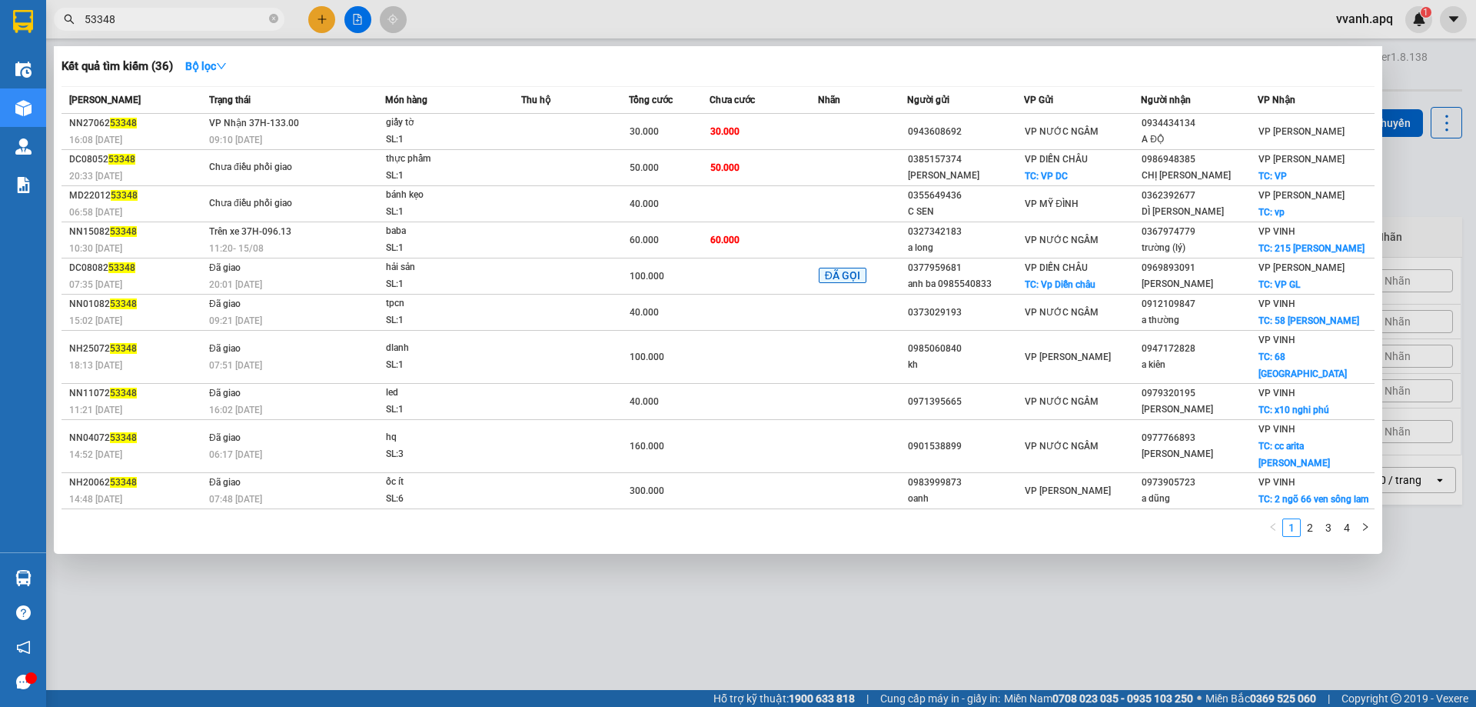
type input "53348"
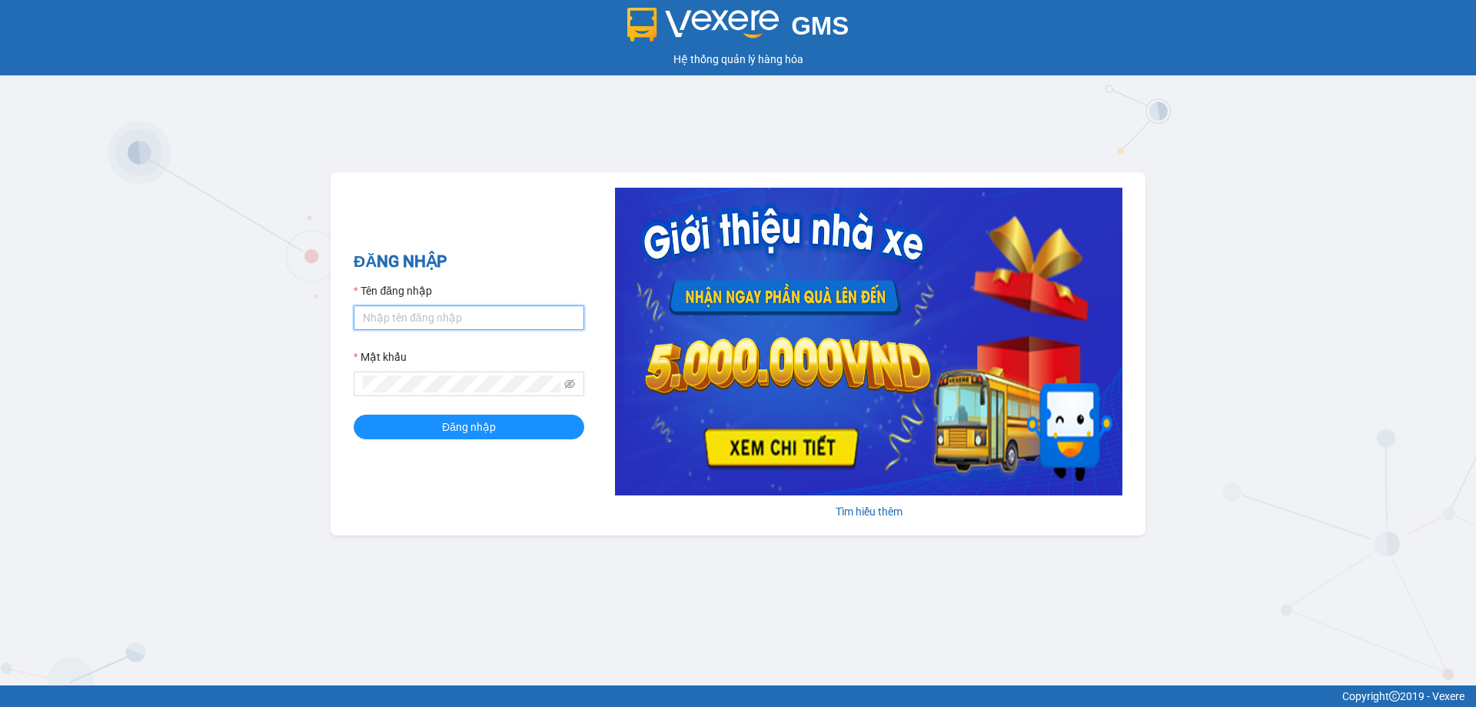
type input "tuananh.apq"
drag, startPoint x: 474, startPoint y: 318, endPoint x: 312, endPoint y: 338, distance: 162.8
click at [312, 338] on div "GMS Hệ thống quản lý hàng hóa ĐĂNG NHẬP Tên đăng nhập tuananh.apq Mật khẩu Đăng…" at bounding box center [738, 342] width 1476 height 685
type input "levananh.apq"
click at [351, 391] on div "ĐĂNG NHẬP Tên đăng nhập levananh.apq Mật khẩu Đăng nhập Tìm hiểu thêm" at bounding box center [738, 353] width 815 height 363
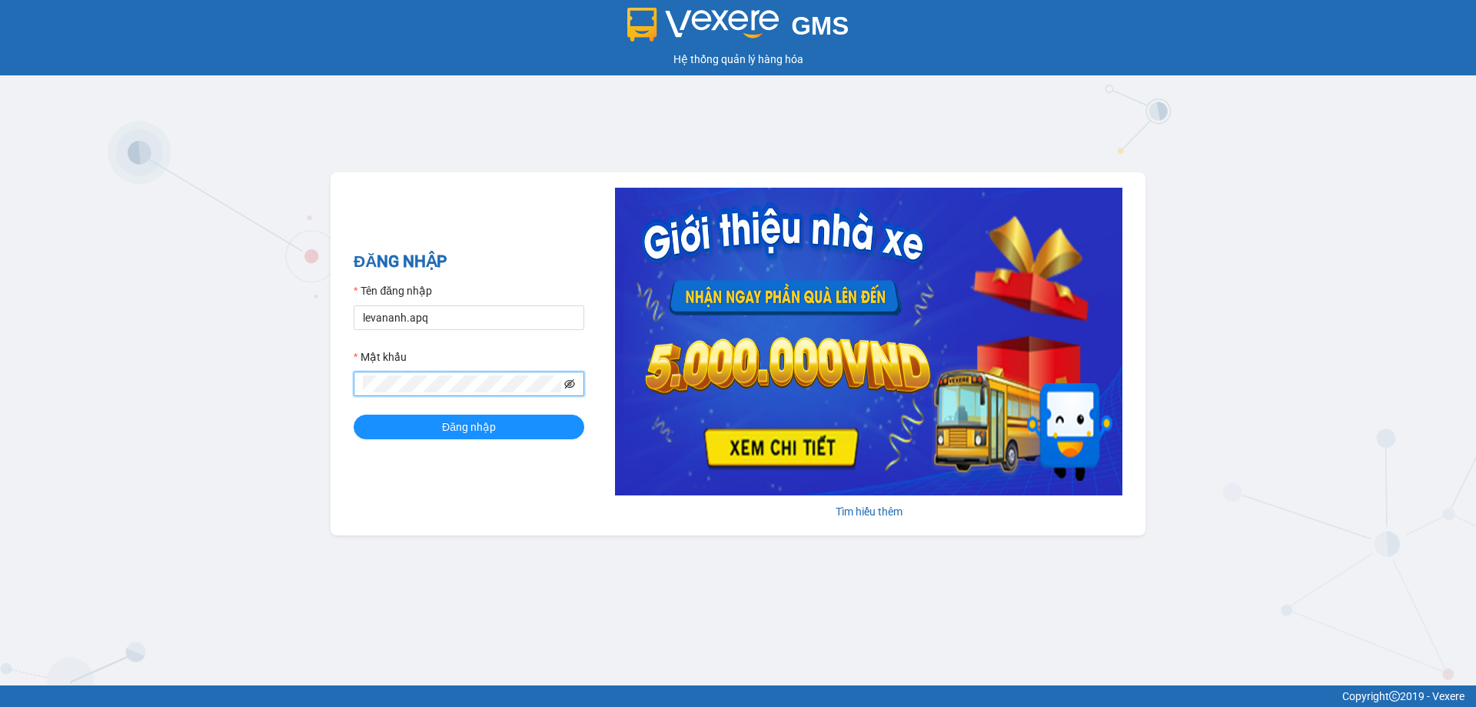
click at [572, 384] on icon "eye-invisible" at bounding box center [569, 383] width 11 height 11
click at [354, 414] on button "Đăng nhập" at bounding box center [469, 426] width 231 height 25
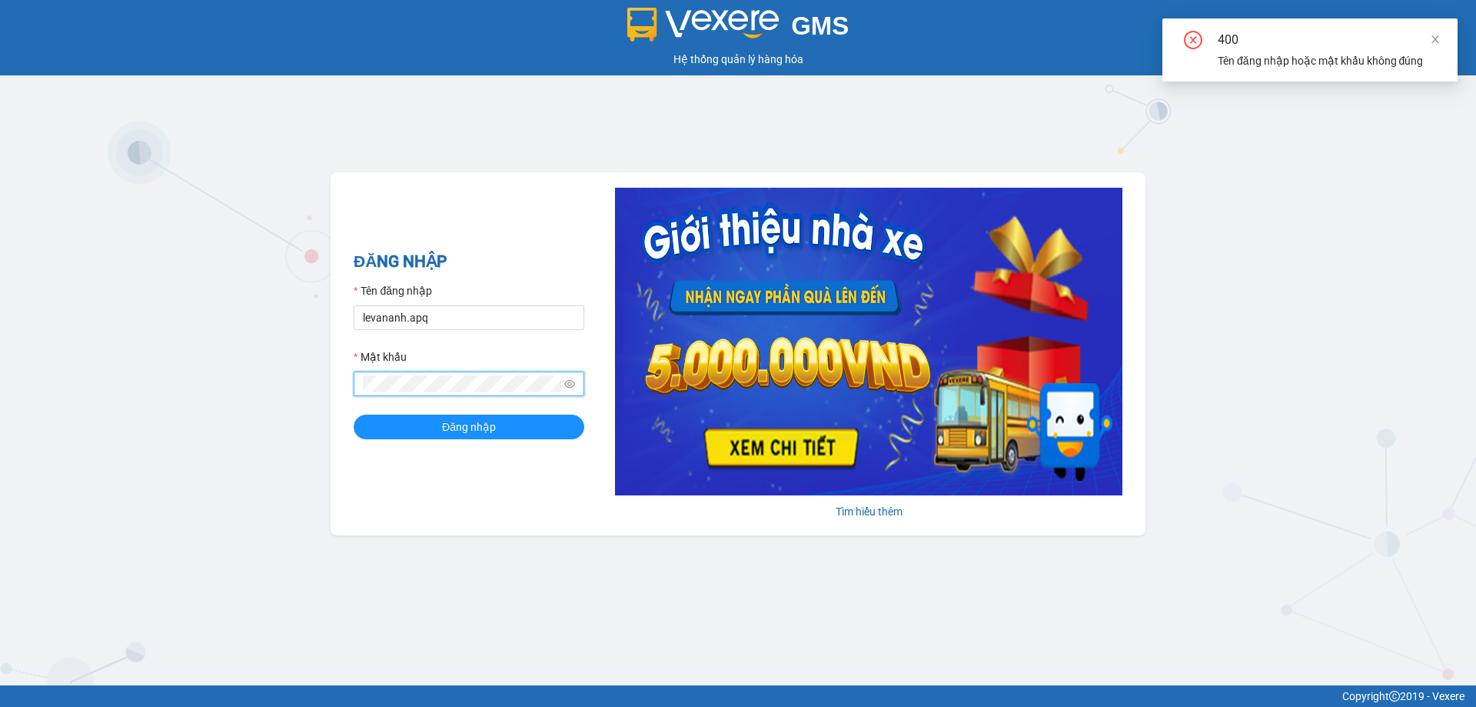
click at [354, 414] on button "Đăng nhập" at bounding box center [469, 426] width 231 height 25
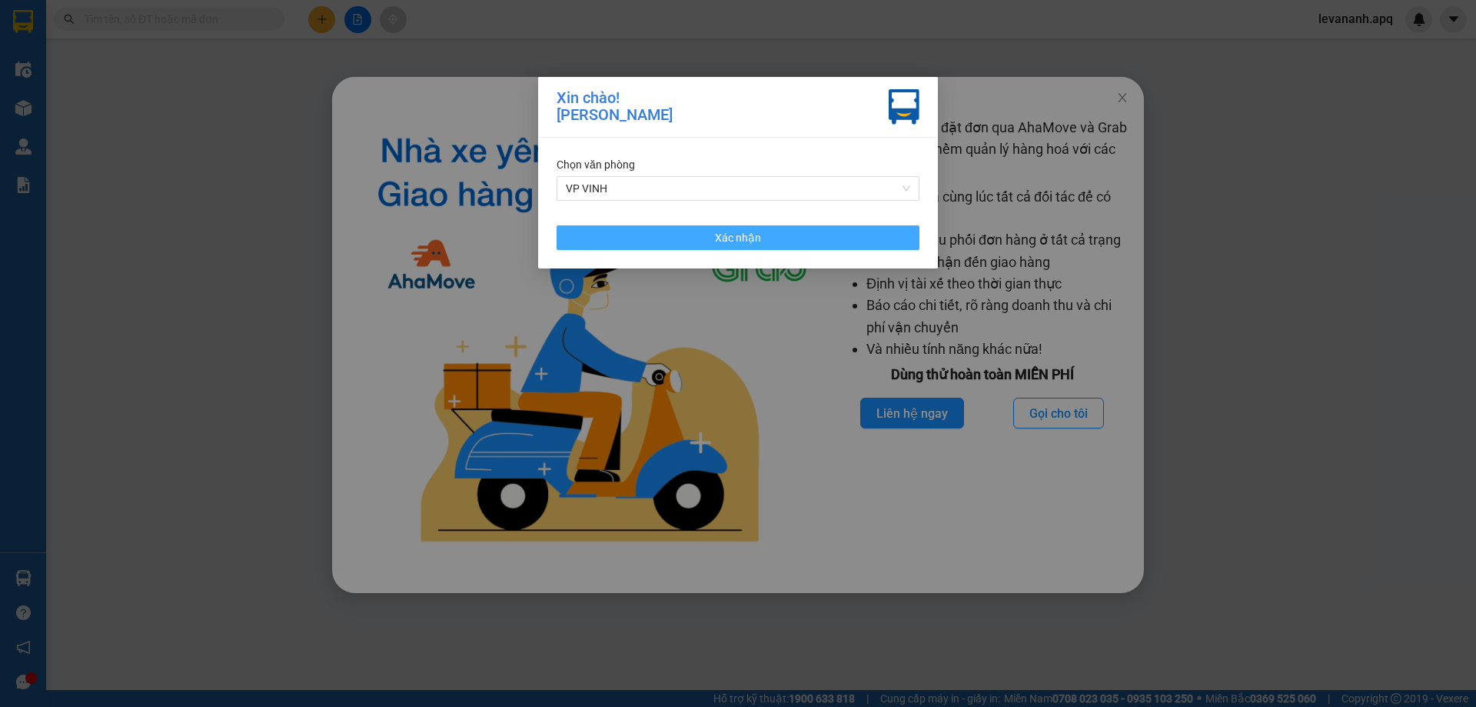
click at [707, 241] on button "Xác nhận" at bounding box center [738, 237] width 363 height 25
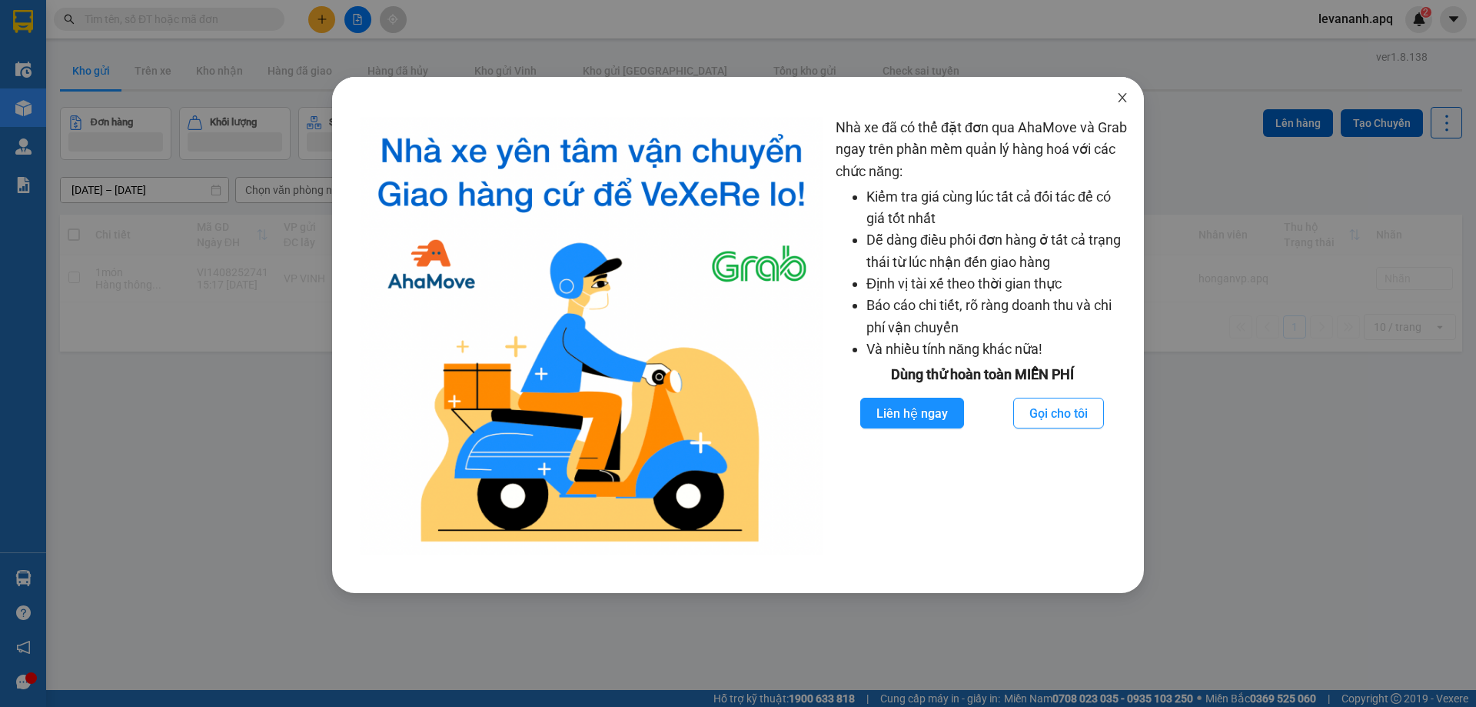
click at [1124, 101] on icon "close" at bounding box center [1122, 97] width 12 height 12
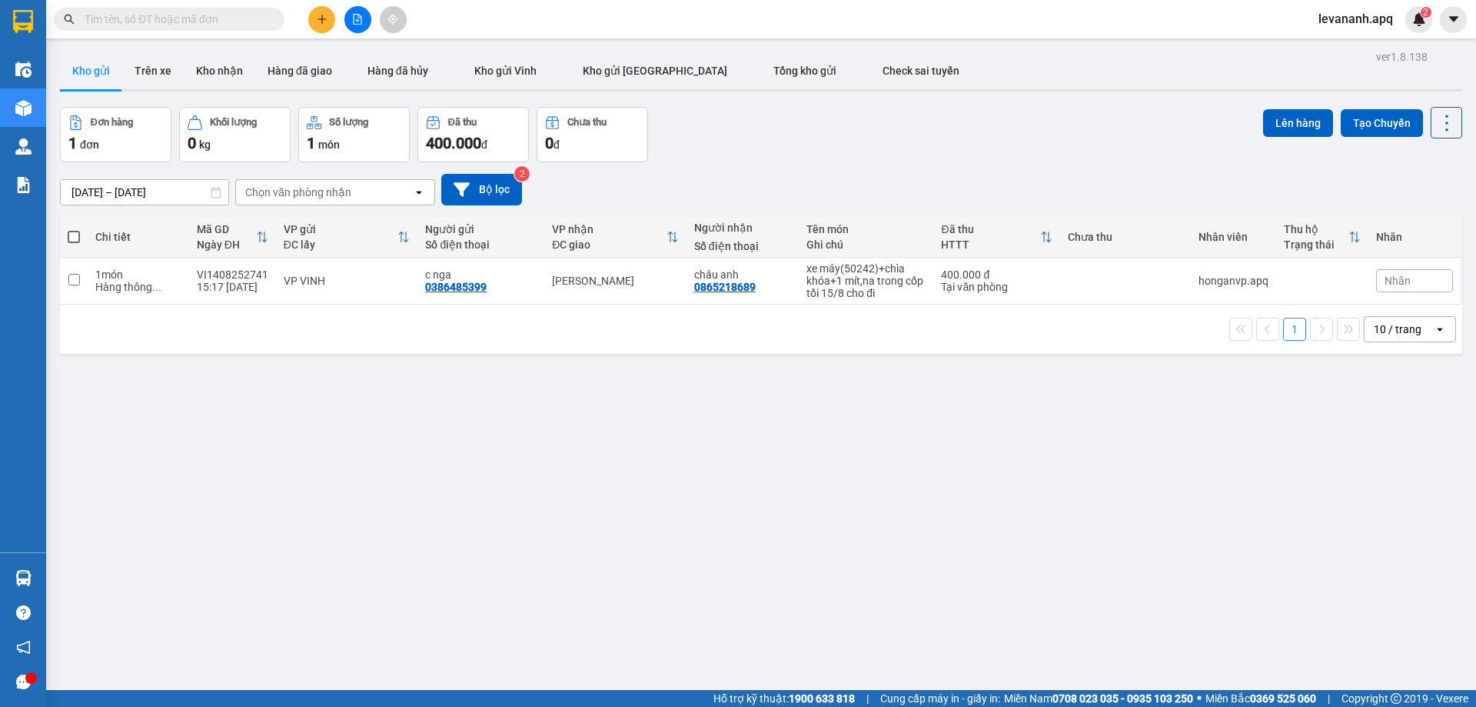
click at [148, 24] on input "text" at bounding box center [175, 19] width 181 height 17
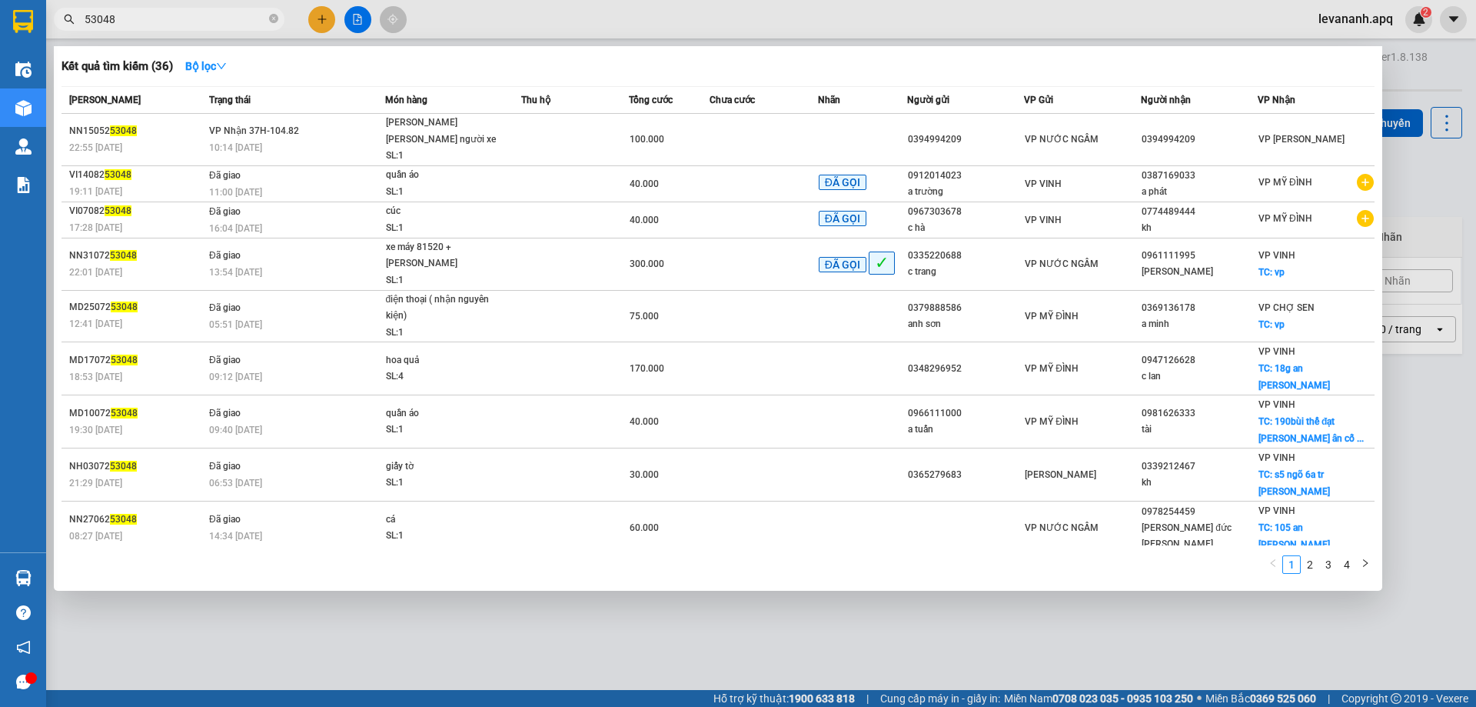
type input "53048"
click at [274, 21] on icon "close-circle" at bounding box center [273, 18] width 9 height 9
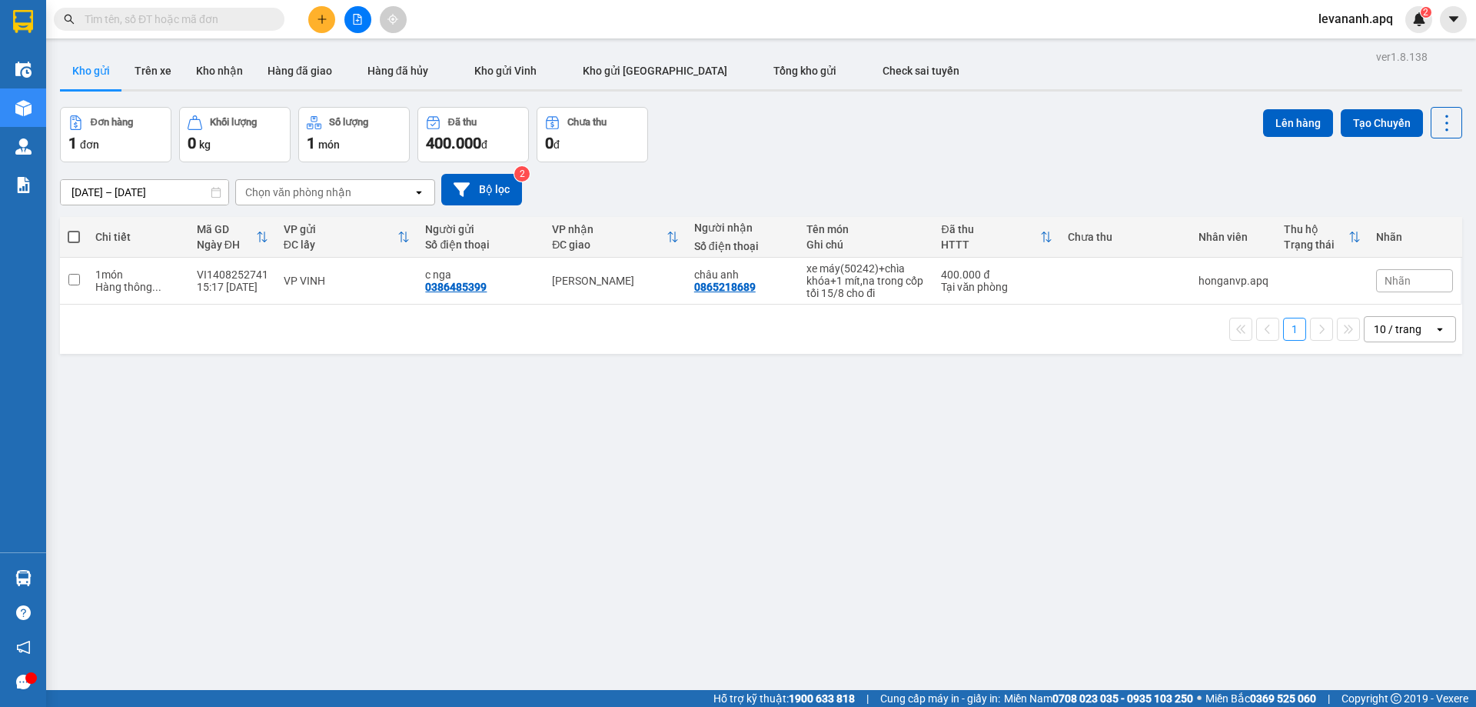
click at [226, 21] on input "text" at bounding box center [175, 19] width 181 height 17
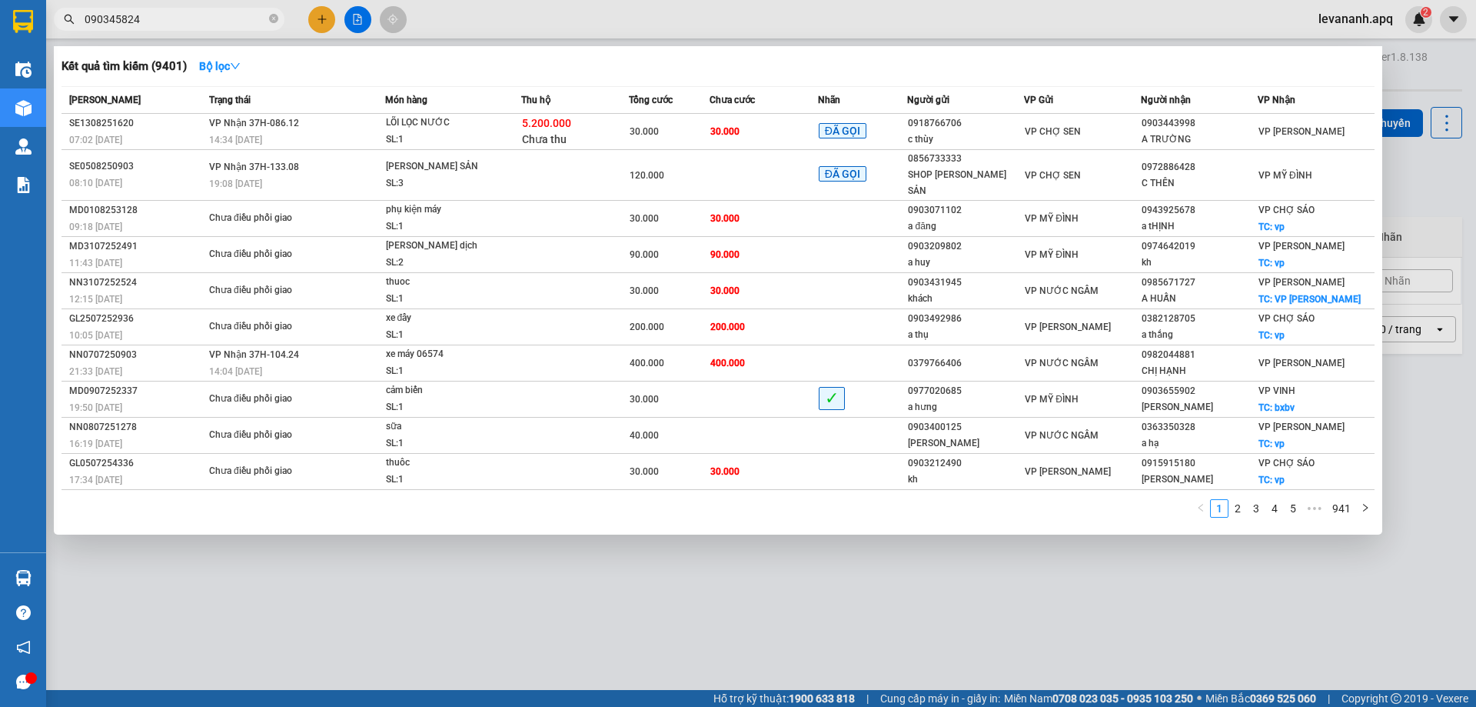
type input "0903458242"
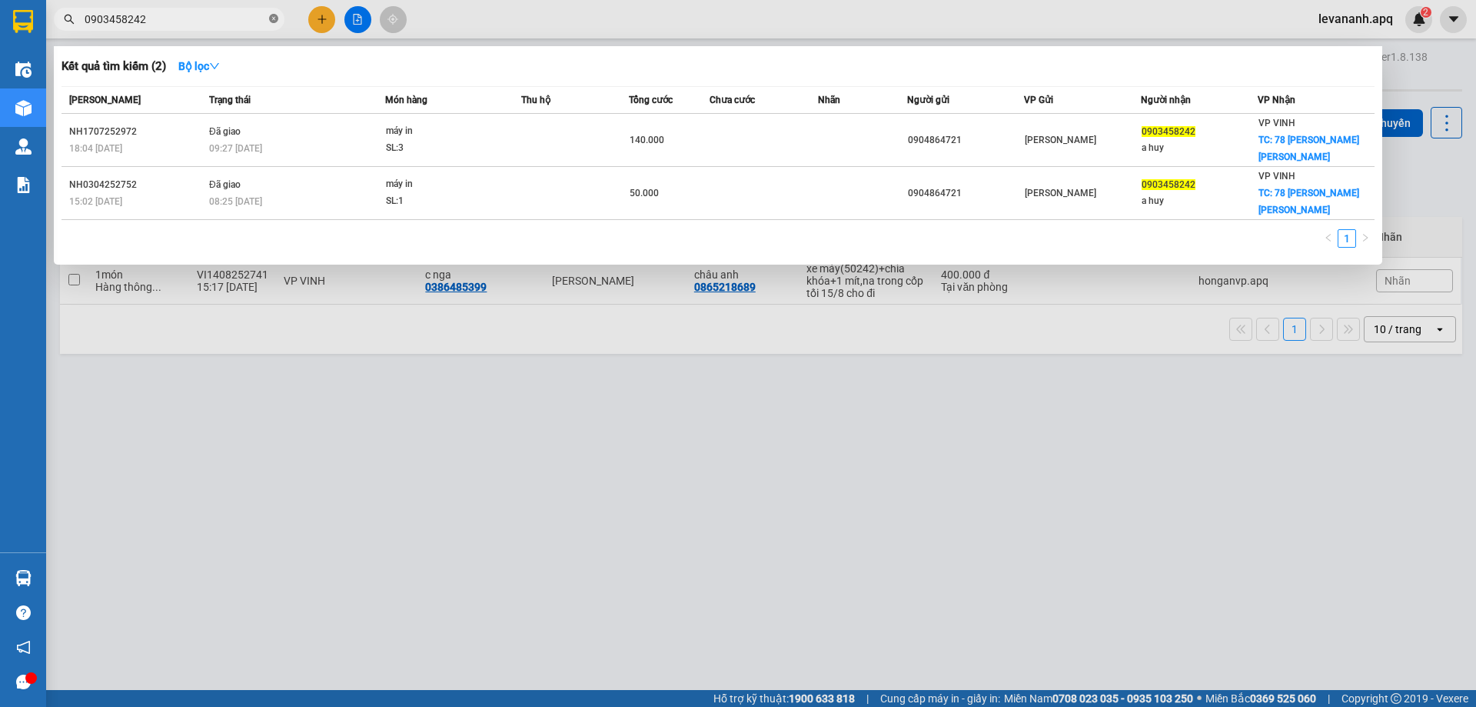
click at [273, 14] on span at bounding box center [273, 19] width 9 height 15
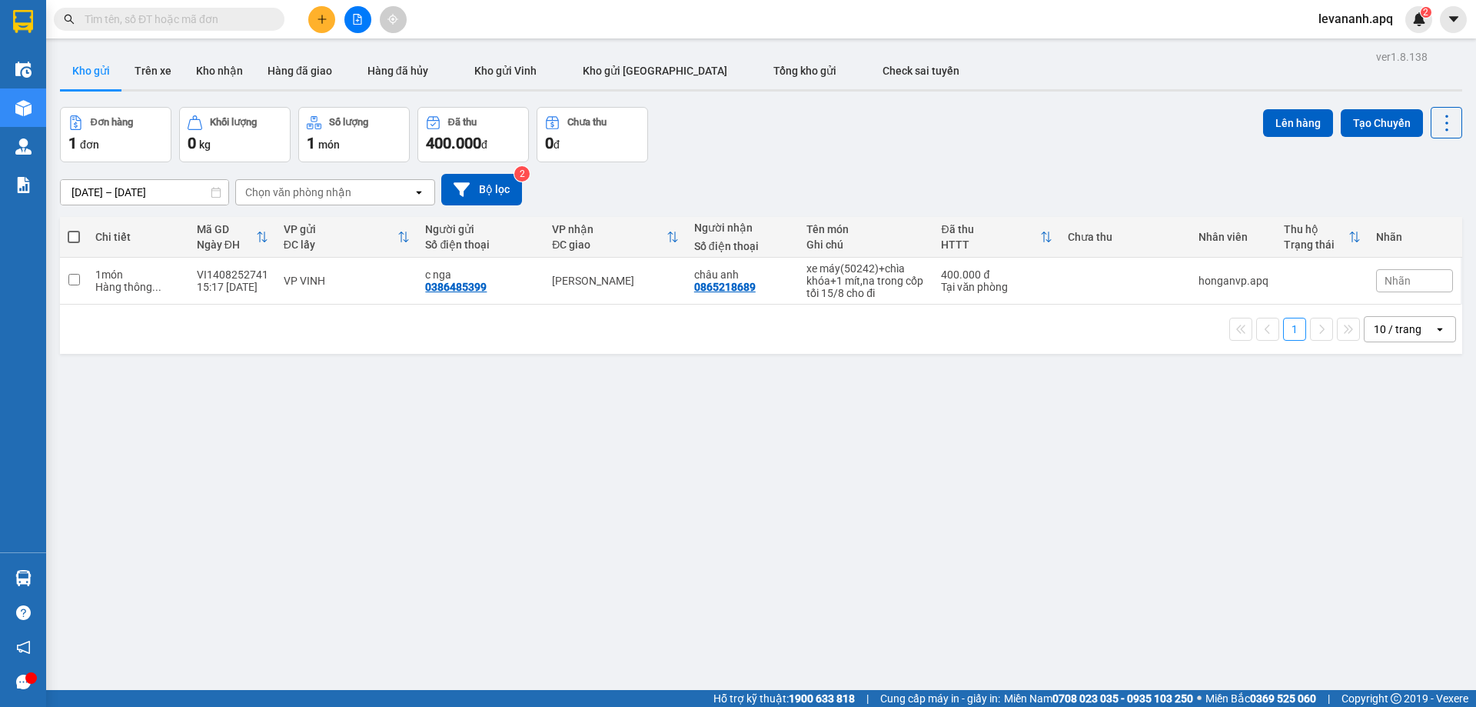
click at [258, 14] on input "text" at bounding box center [175, 19] width 181 height 17
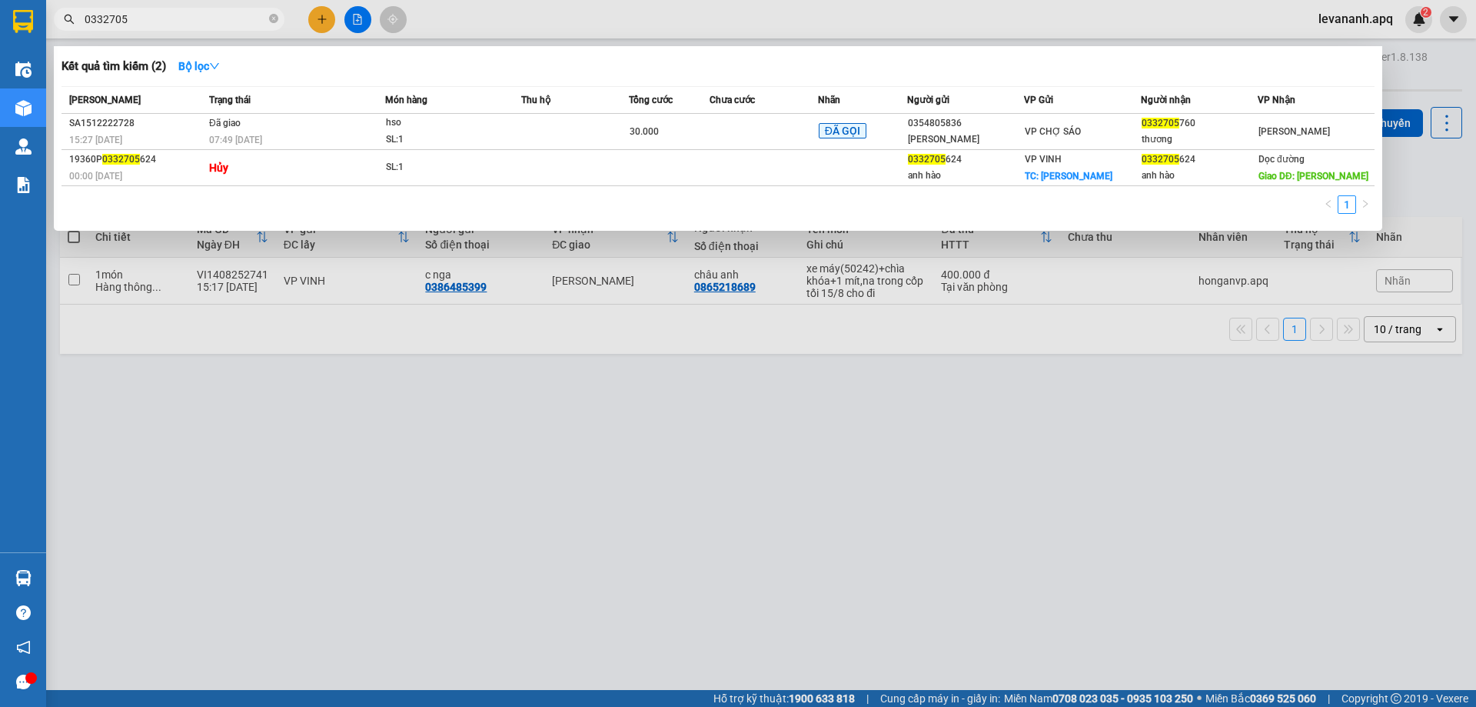
type input "033270"
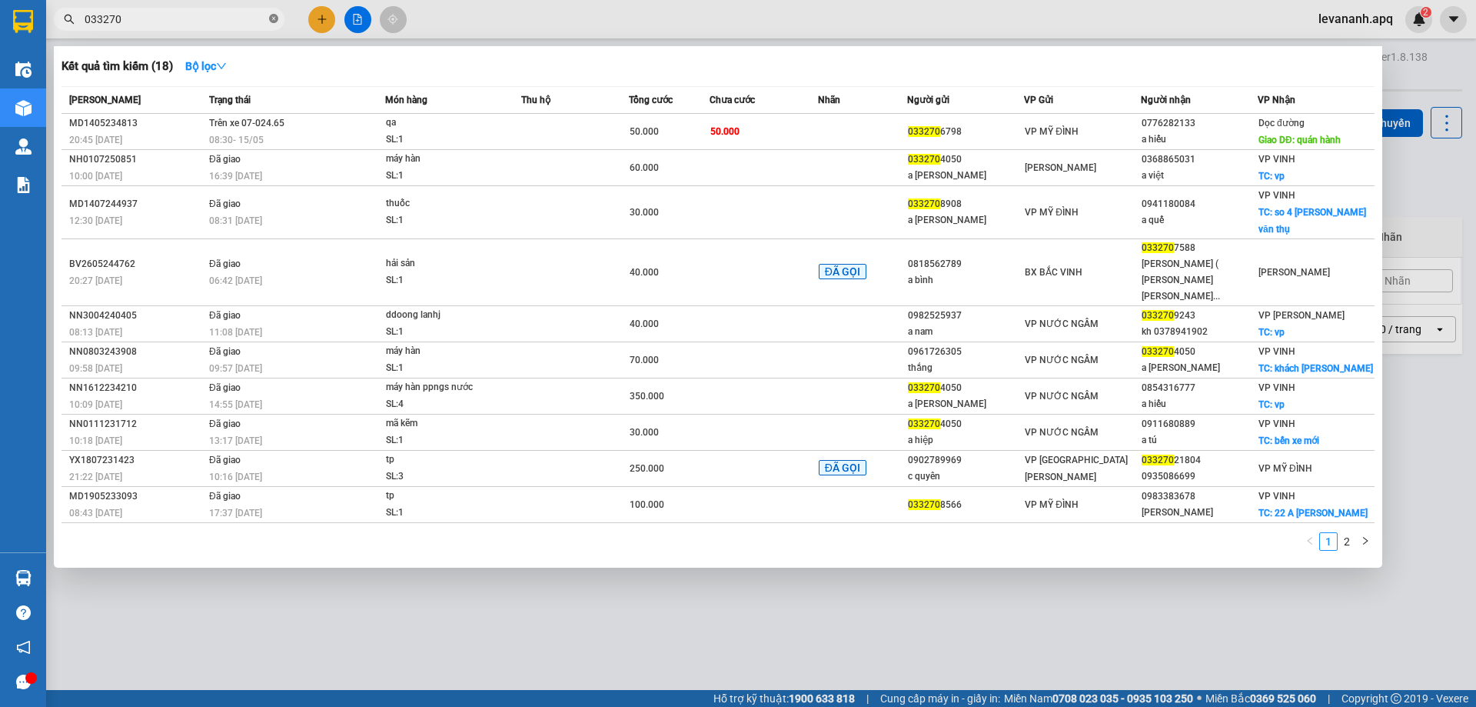
click at [278, 20] on icon "close-circle" at bounding box center [273, 18] width 9 height 9
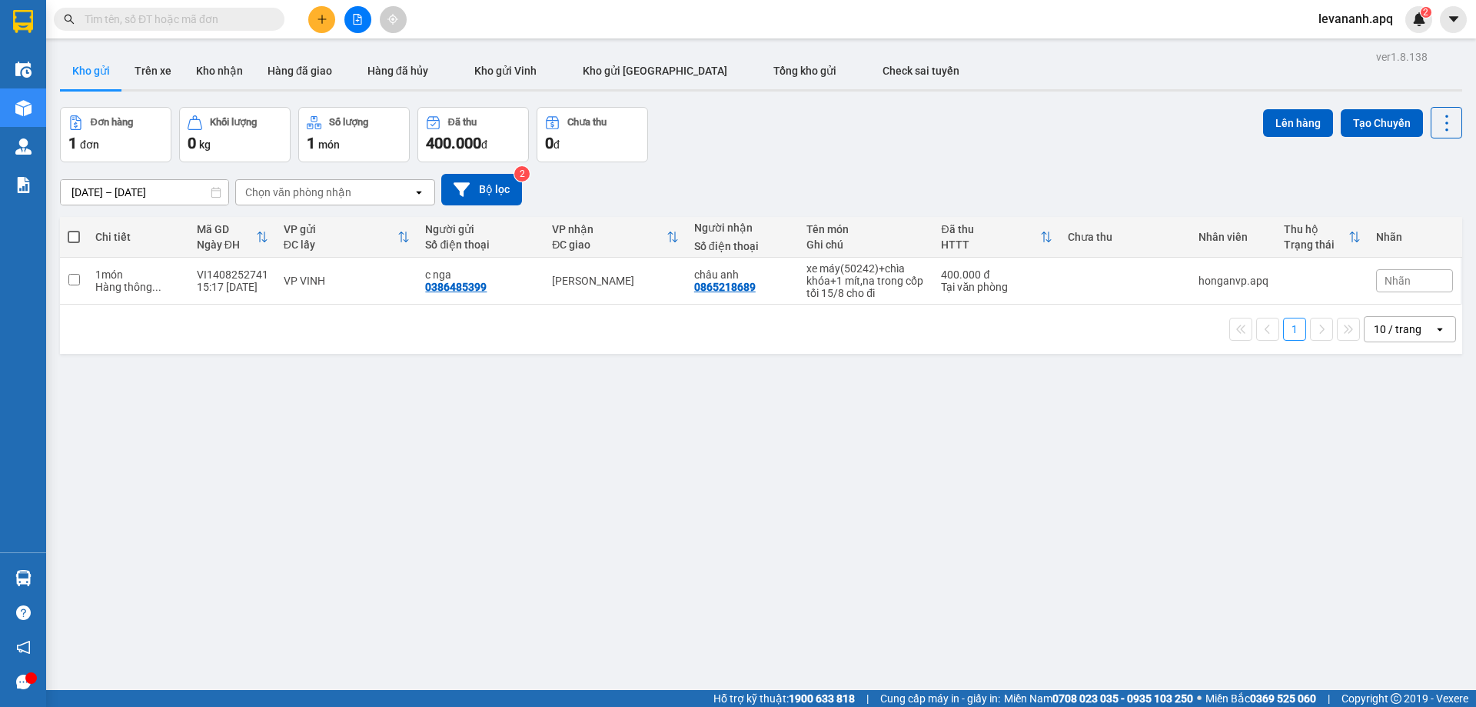
click at [262, 23] on input "text" at bounding box center [175, 19] width 181 height 17
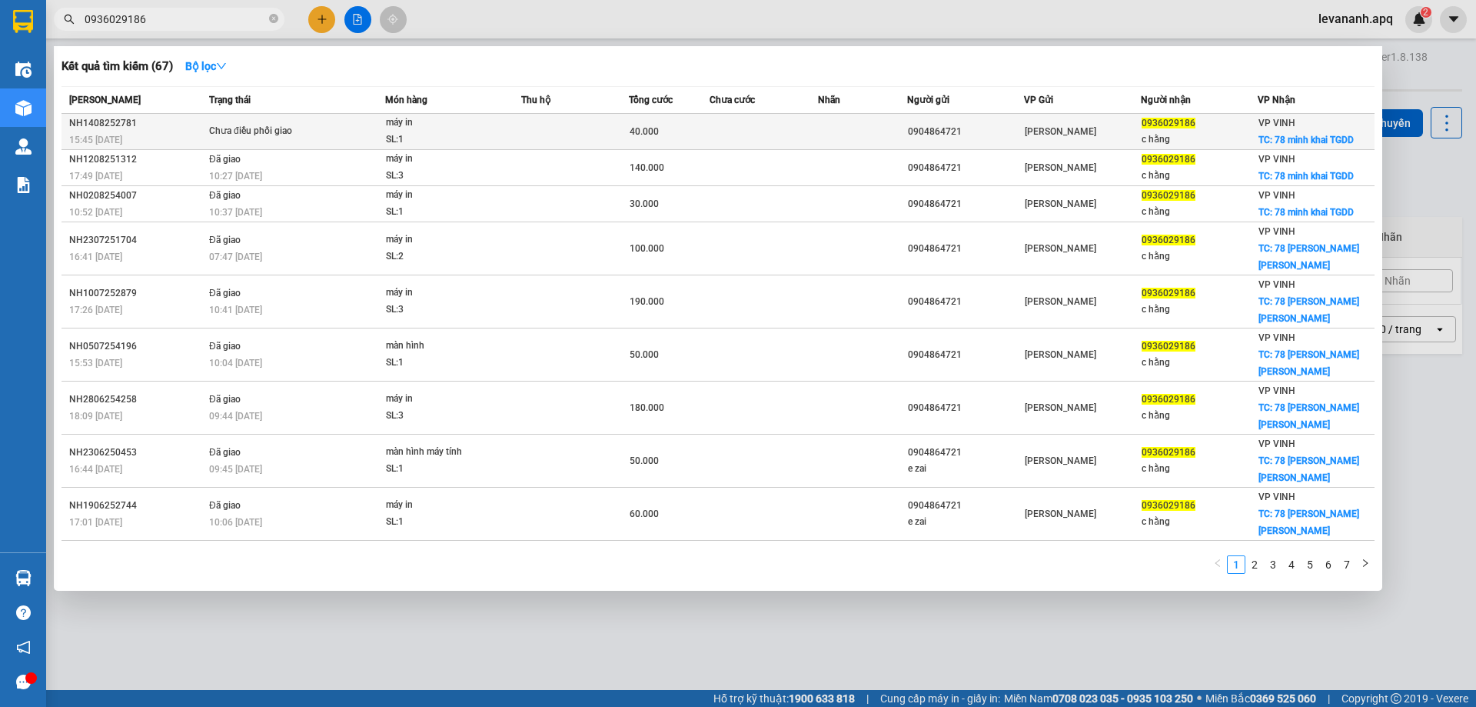
type input "0936029186"
click at [346, 134] on span "Chưa điều phối giao" at bounding box center [296, 131] width 175 height 17
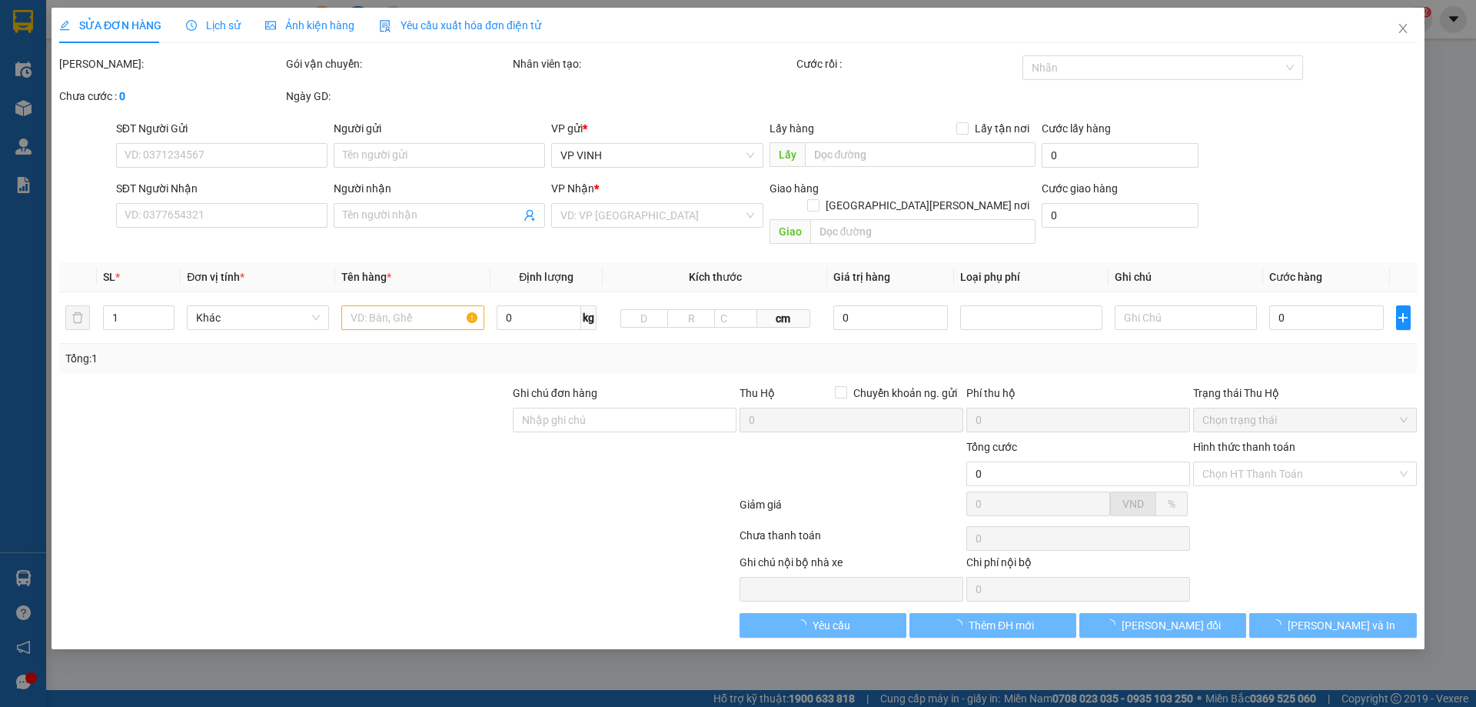
click at [211, 25] on span "Lịch sử" at bounding box center [213, 25] width 55 height 12
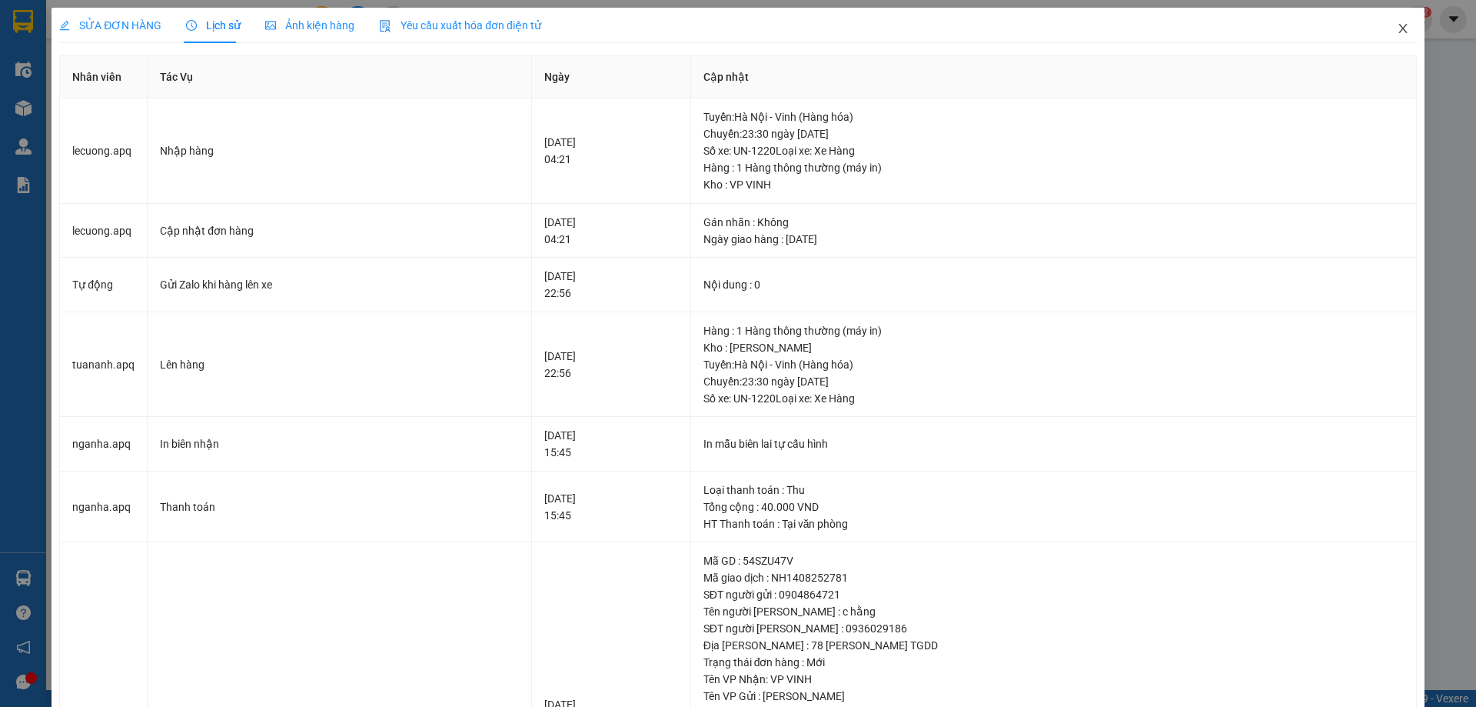
click at [1397, 32] on icon "close" at bounding box center [1403, 28] width 12 height 12
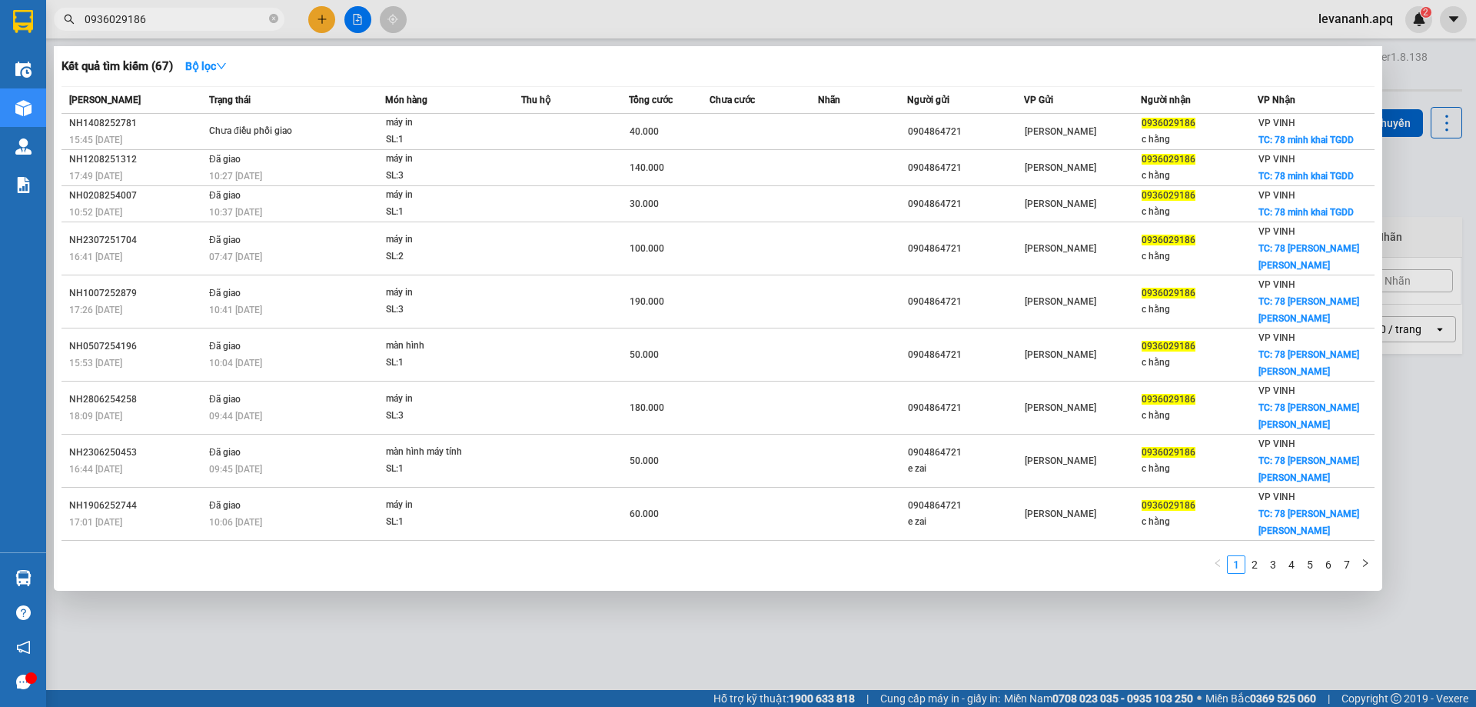
click at [183, 11] on input "0936029186" at bounding box center [175, 19] width 181 height 17
click at [463, 613] on div at bounding box center [738, 353] width 1476 height 707
click at [155, 24] on input "0936029186" at bounding box center [175, 19] width 181 height 17
drag, startPoint x: 273, startPoint y: 21, endPoint x: 241, endPoint y: 27, distance: 32.9
click at [273, 22] on icon "close-circle" at bounding box center [273, 18] width 9 height 9
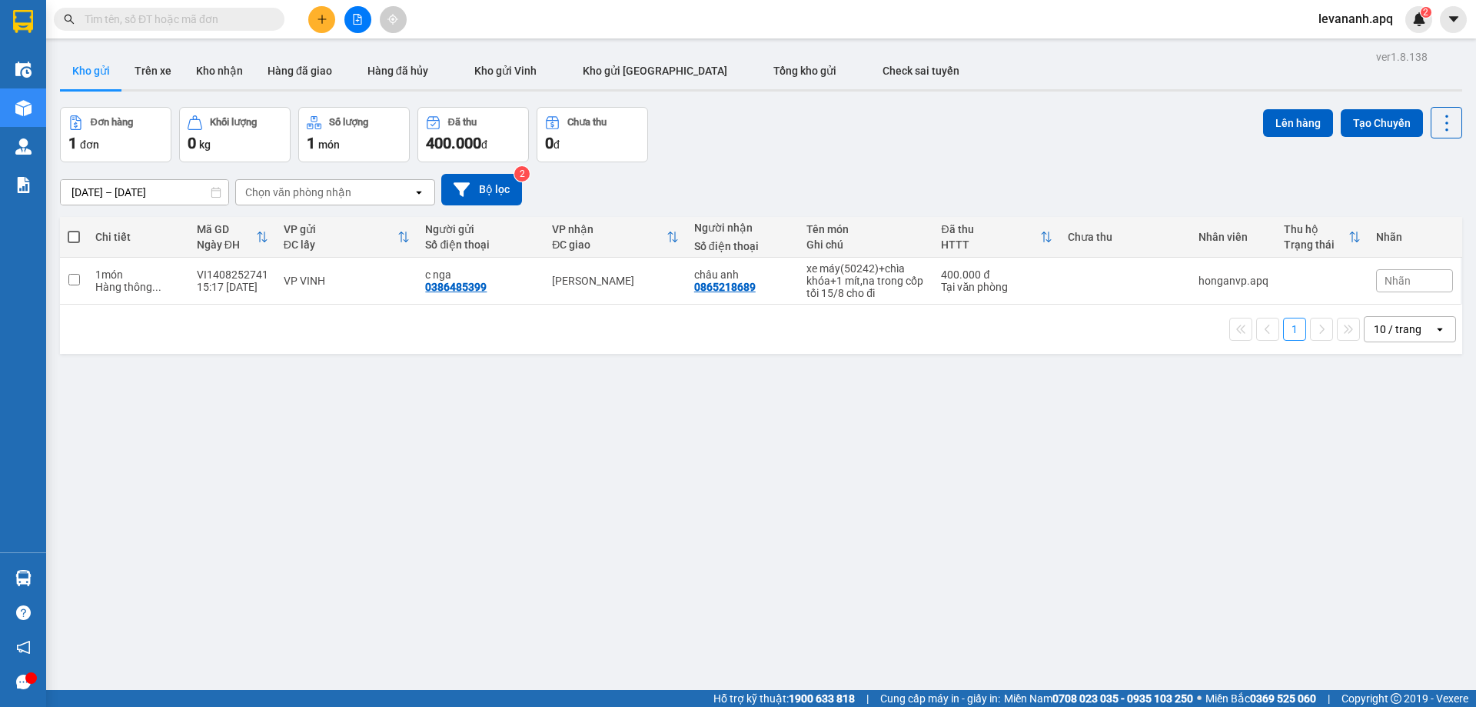
click at [234, 27] on input "text" at bounding box center [175, 19] width 181 height 17
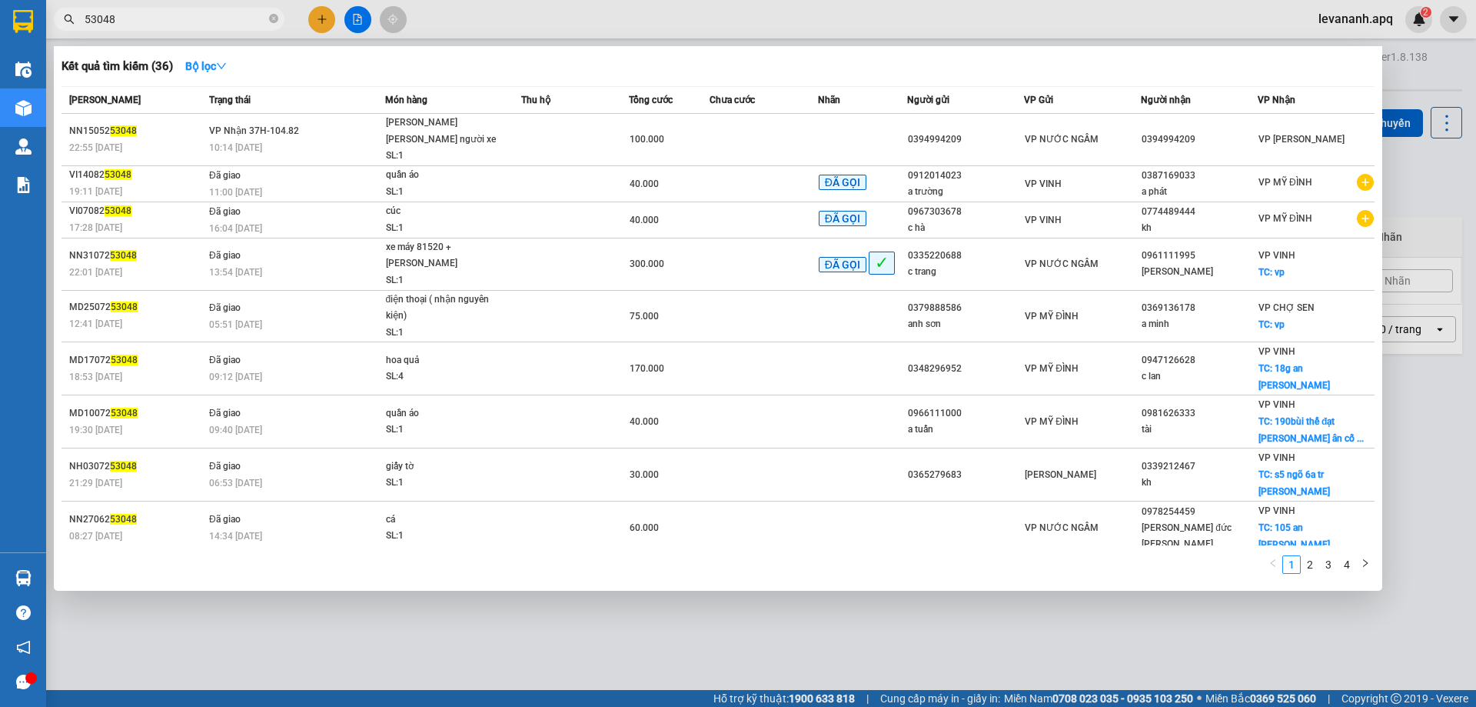
type input "53048"
click at [1419, 215] on div at bounding box center [738, 353] width 1476 height 707
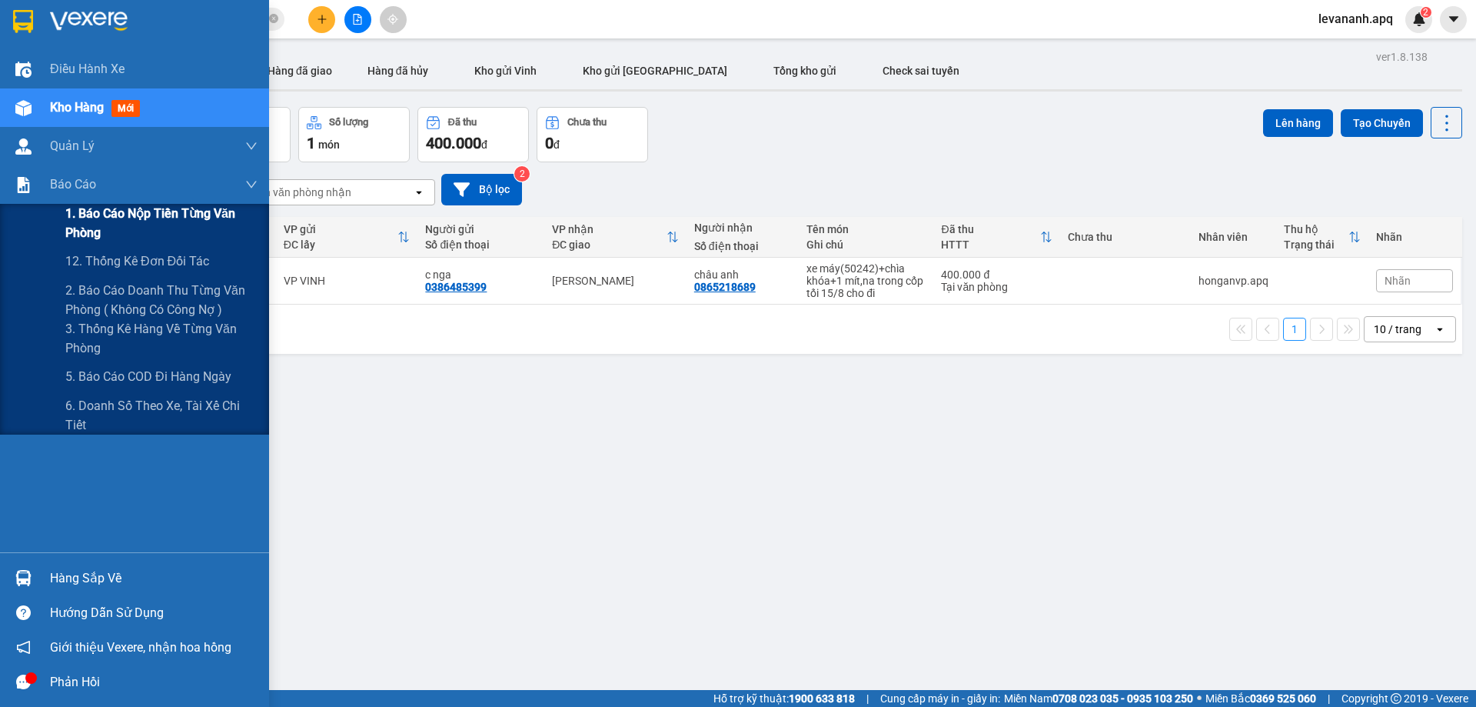
click at [77, 228] on span "1. Báo cáo nộp tiền từng văn phòng" at bounding box center [161, 223] width 192 height 38
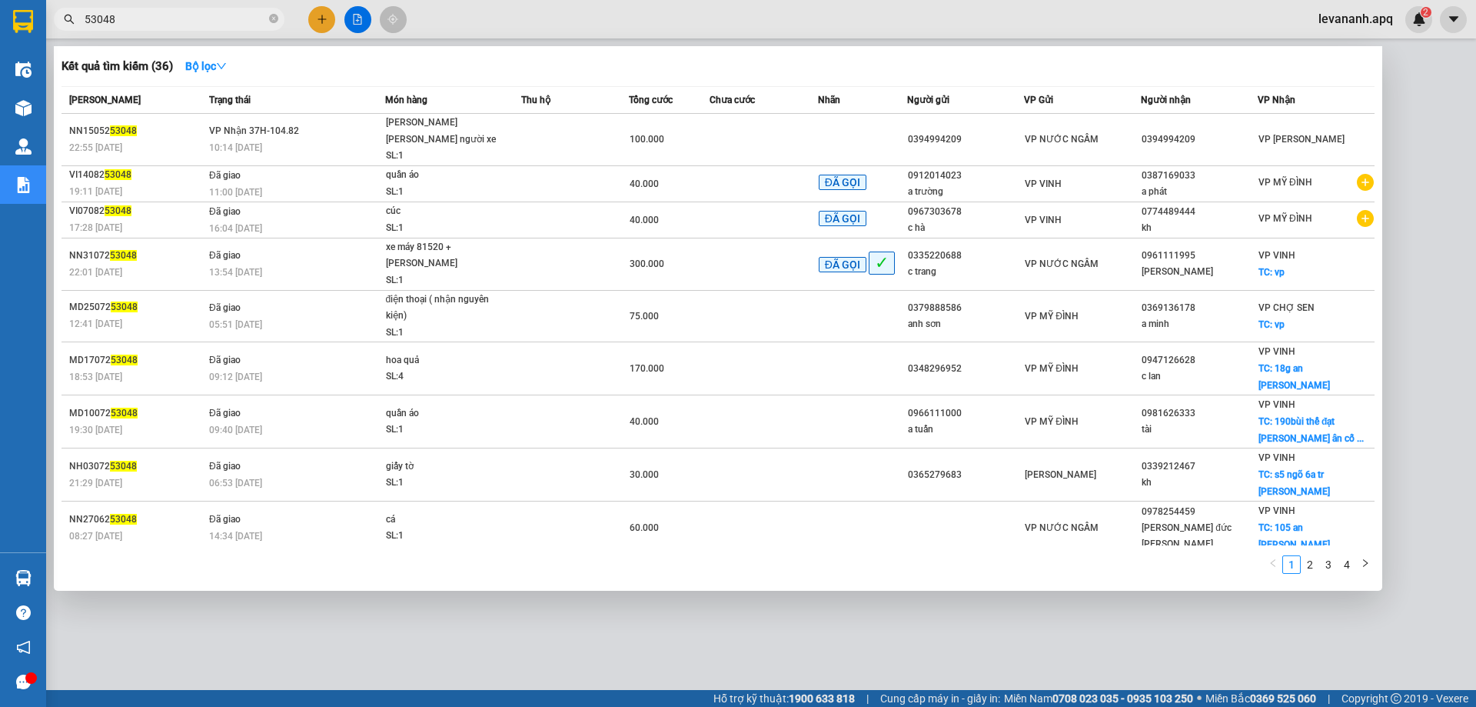
click at [208, 14] on input "53048" at bounding box center [175, 19] width 181 height 17
click at [1431, 98] on div at bounding box center [738, 353] width 1476 height 707
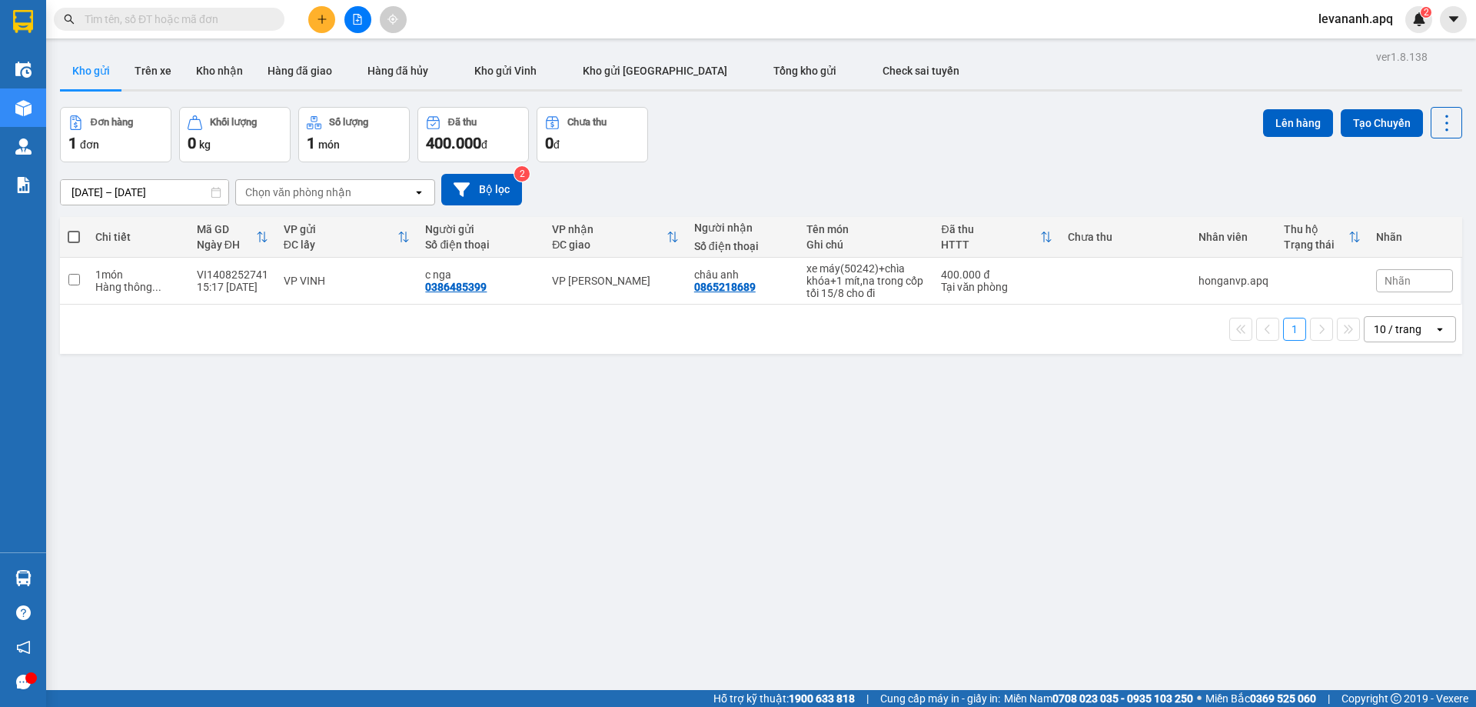
click at [1381, 337] on div "10 / trang" at bounding box center [1398, 328] width 48 height 15
click at [1398, 509] on span "100 / trang" at bounding box center [1392, 511] width 55 height 15
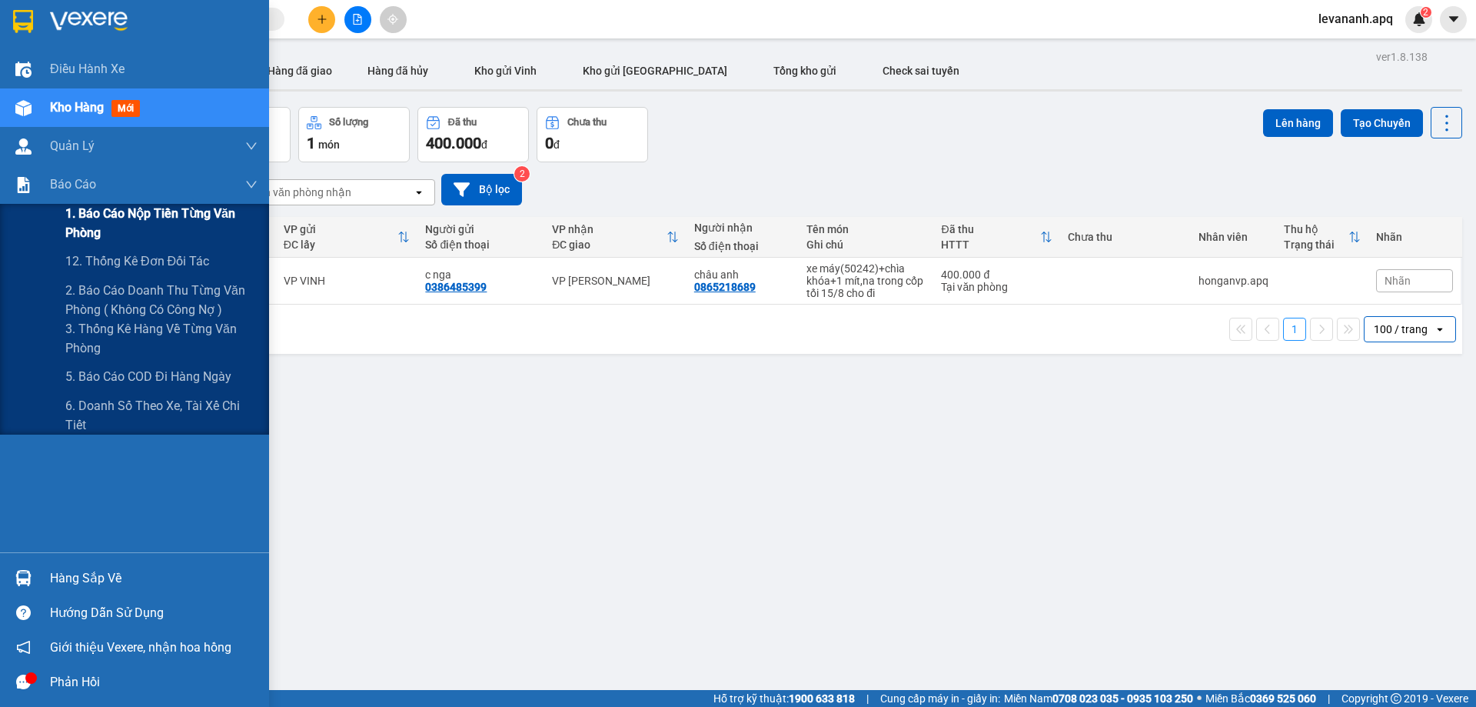
click at [62, 211] on div "1. Báo cáo nộp tiền từng văn phòng" at bounding box center [134, 223] width 269 height 38
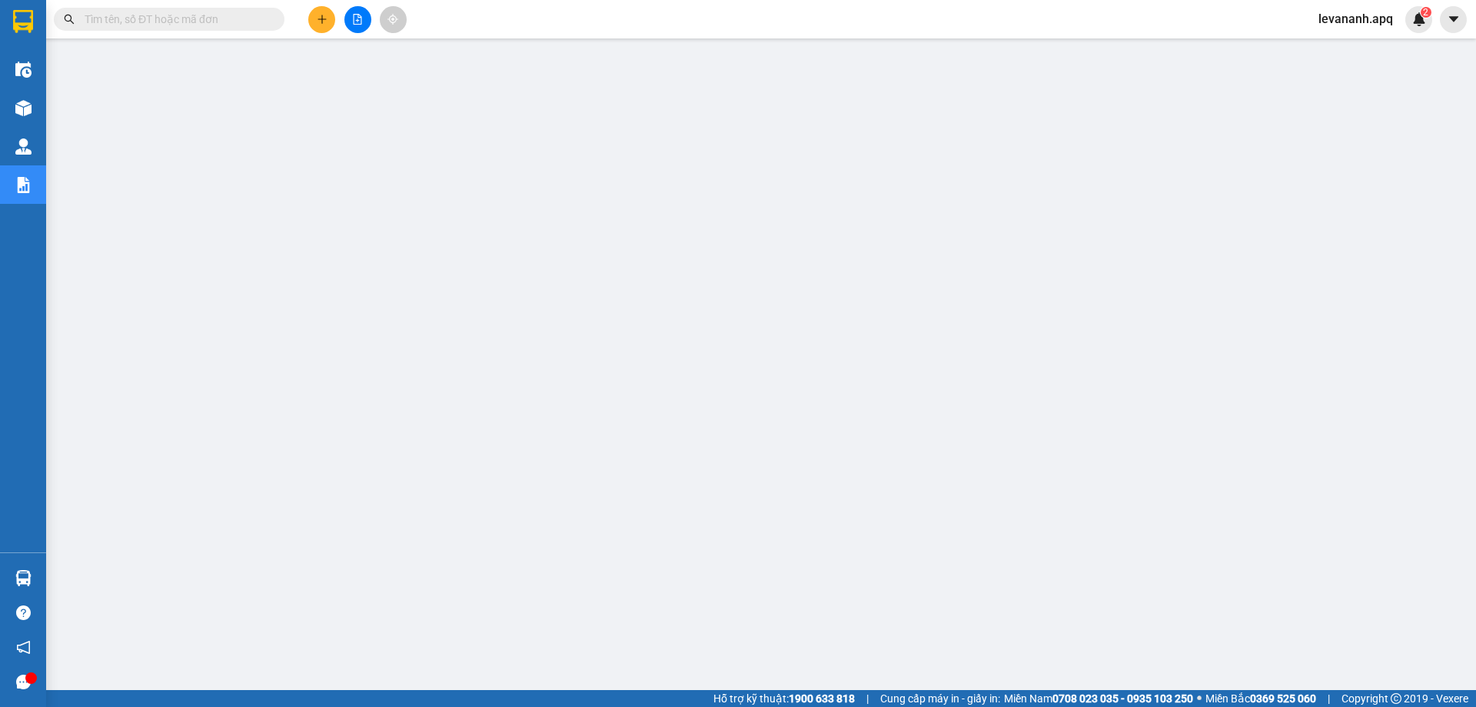
click at [167, 25] on input "text" at bounding box center [175, 19] width 181 height 17
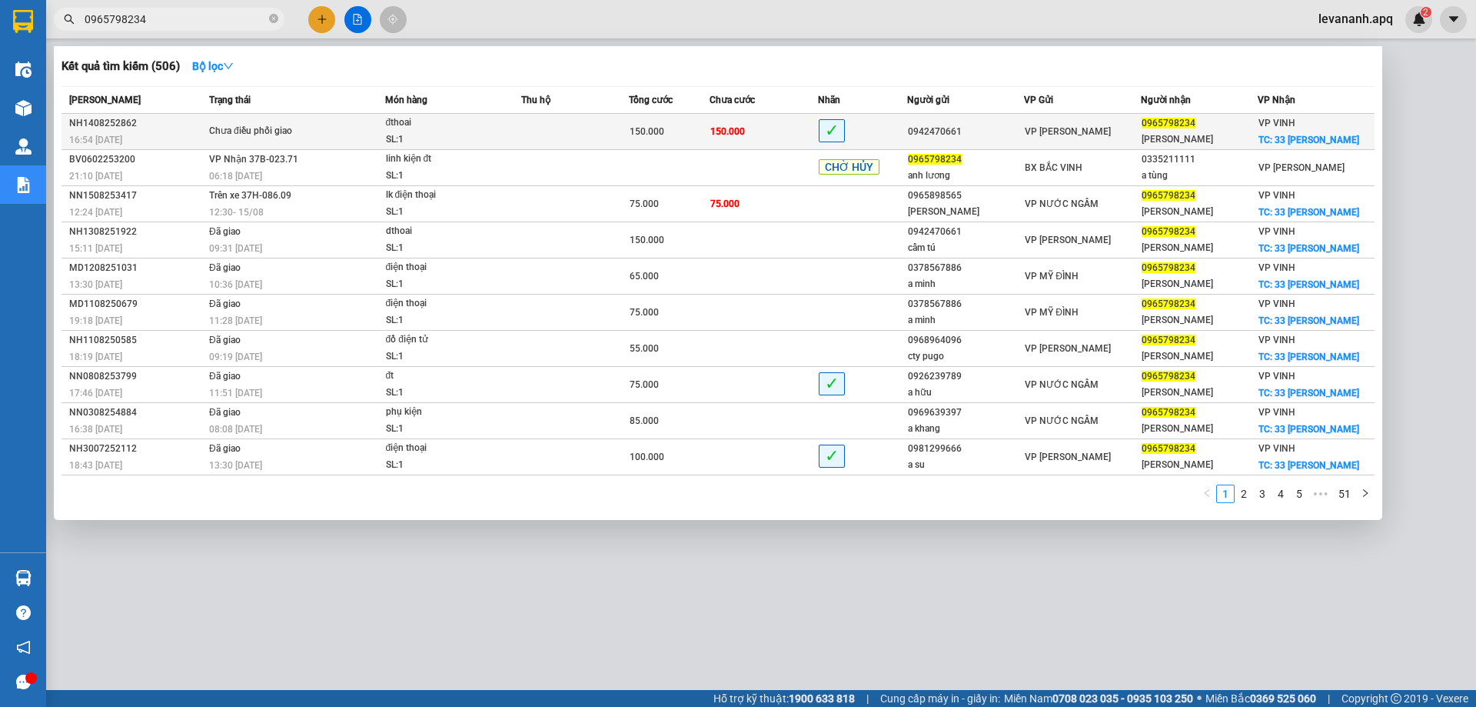
type input "0965798234"
click at [736, 142] on td "150.000" at bounding box center [764, 132] width 108 height 36
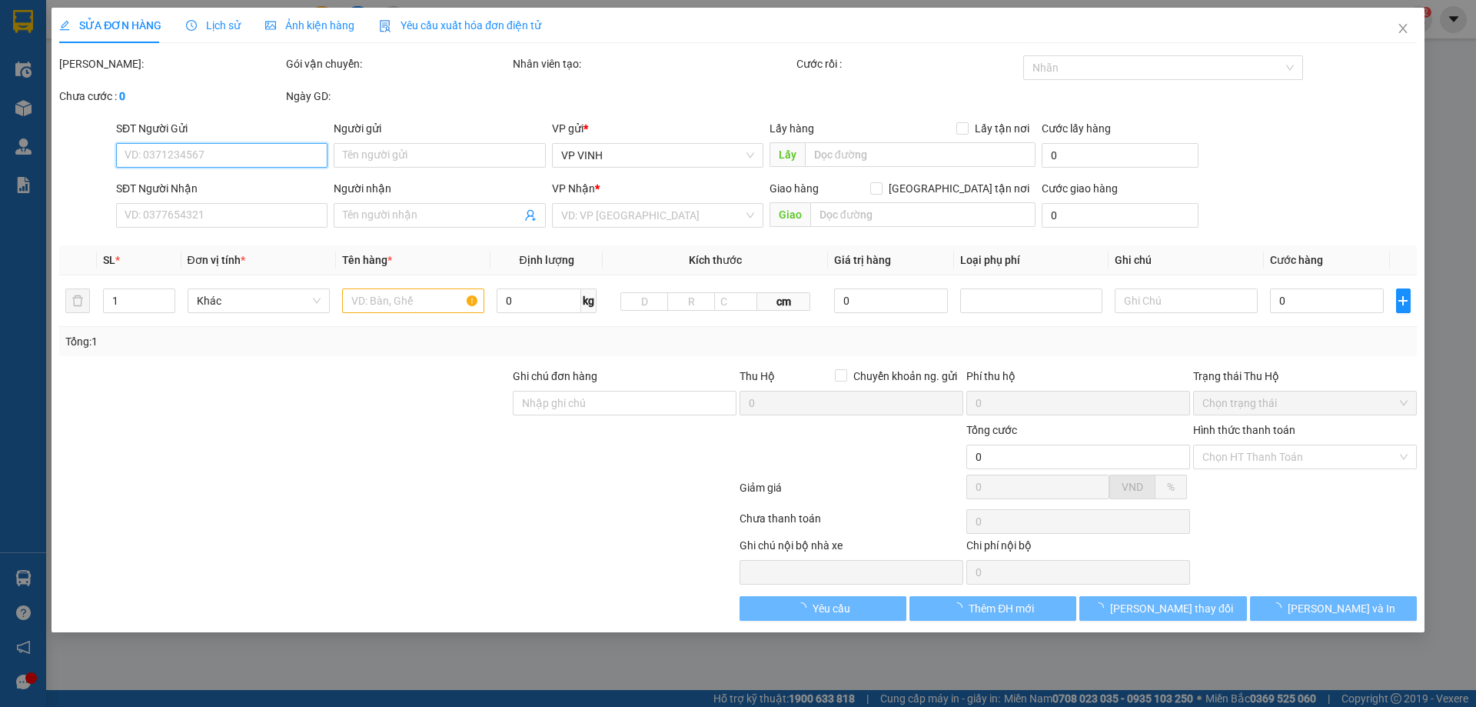
type input "0942470661"
type input "0965798234"
type input "[PERSON_NAME]"
checkbox input "true"
type input "33 [PERSON_NAME]"
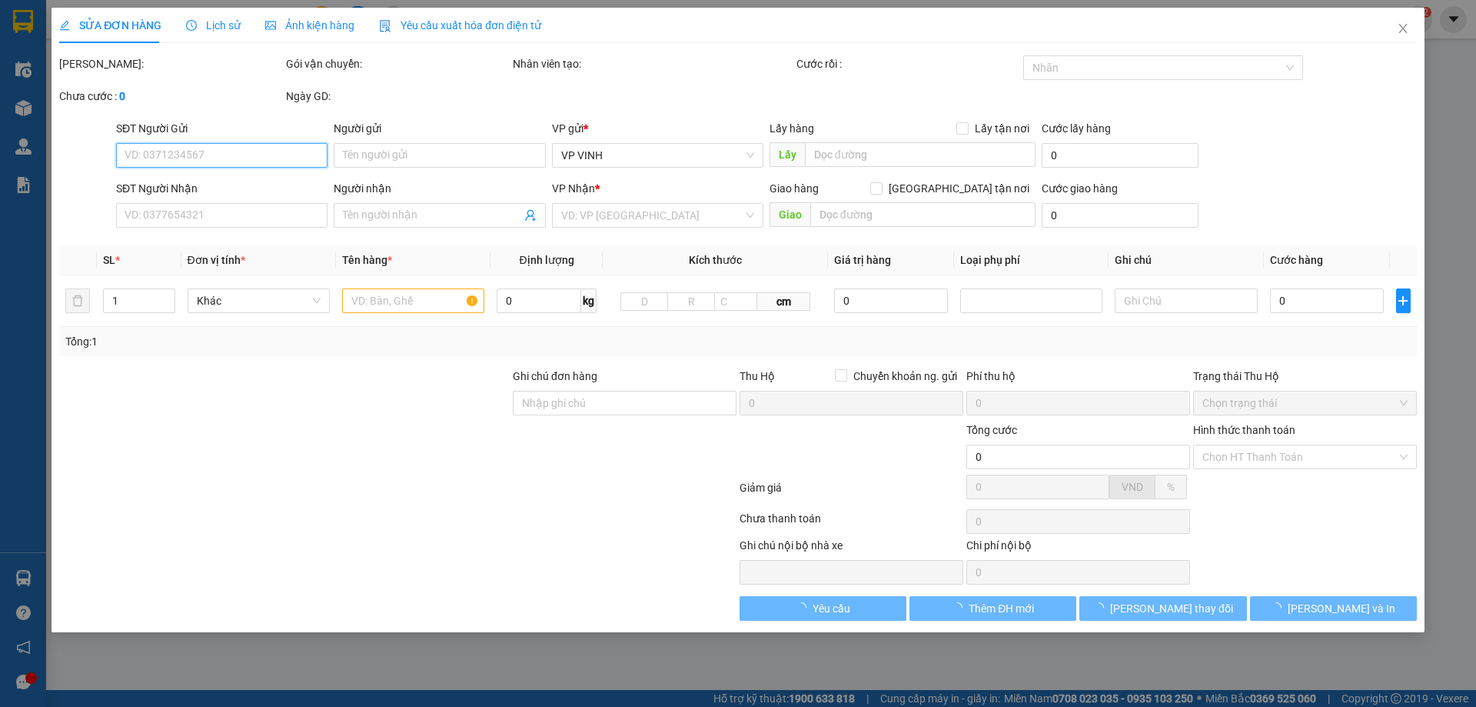
type input "150.000"
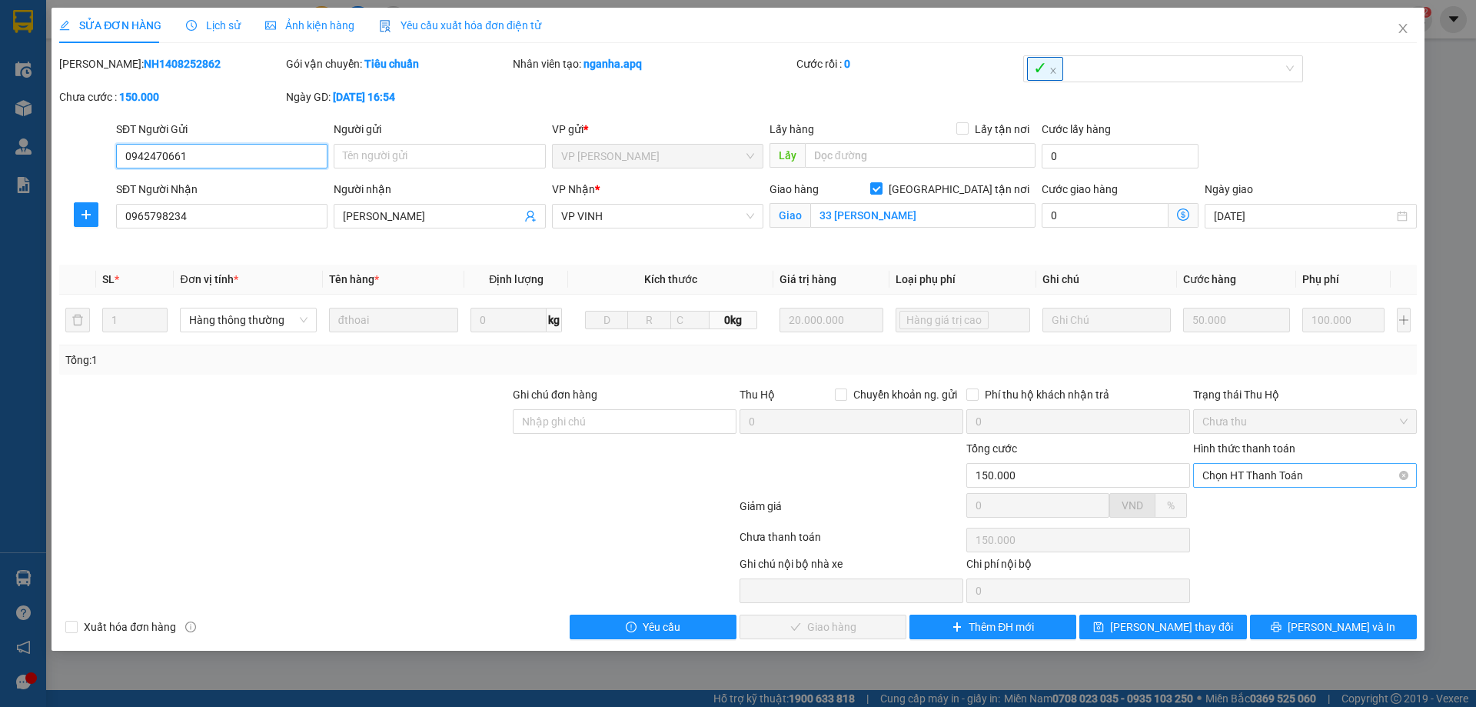
click at [1274, 470] on span "Chọn HT Thanh Toán" at bounding box center [1304, 475] width 205 height 23
click at [1270, 498] on div "Tại văn phòng" at bounding box center [1304, 505] width 205 height 17
type input "0"
click at [835, 620] on span "[PERSON_NAME] và Giao hàng" at bounding box center [843, 626] width 148 height 17
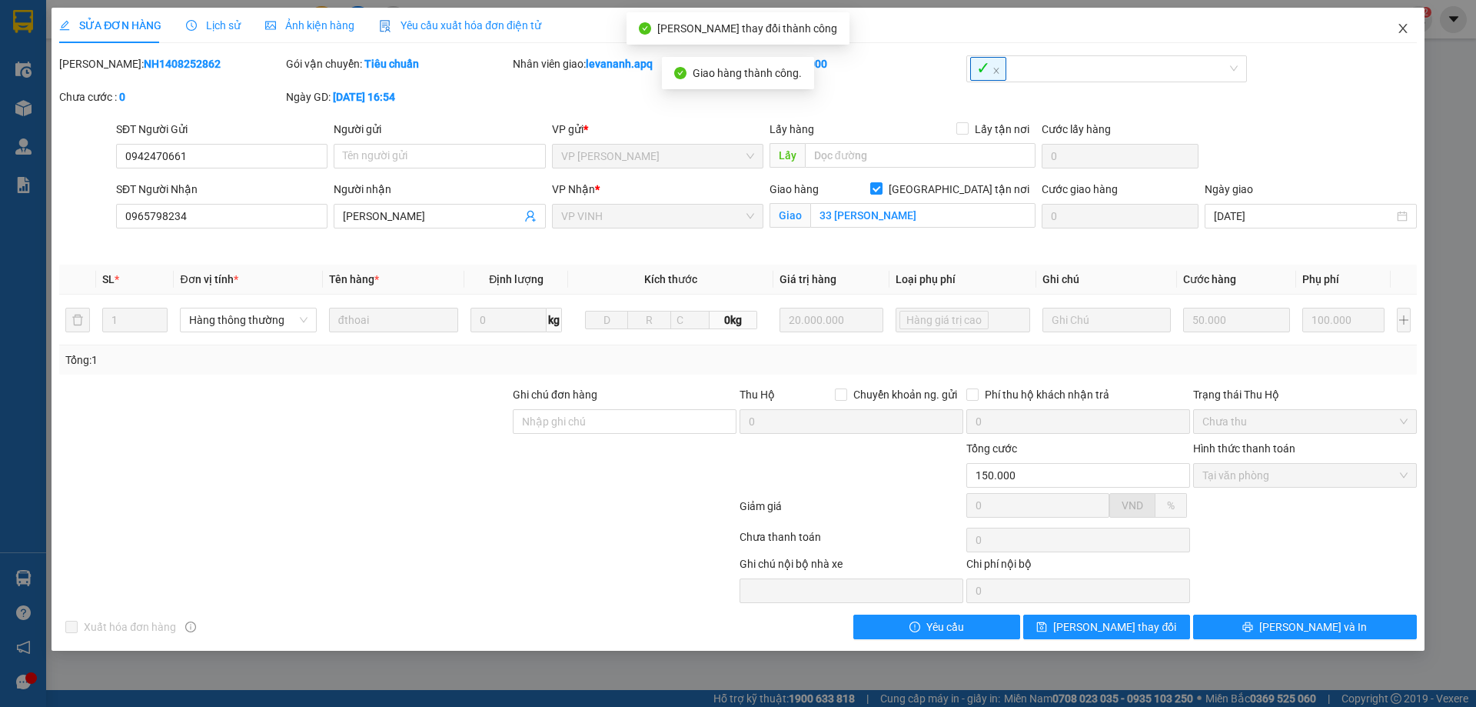
click at [1393, 30] on span "Close" at bounding box center [1402, 29] width 43 height 43
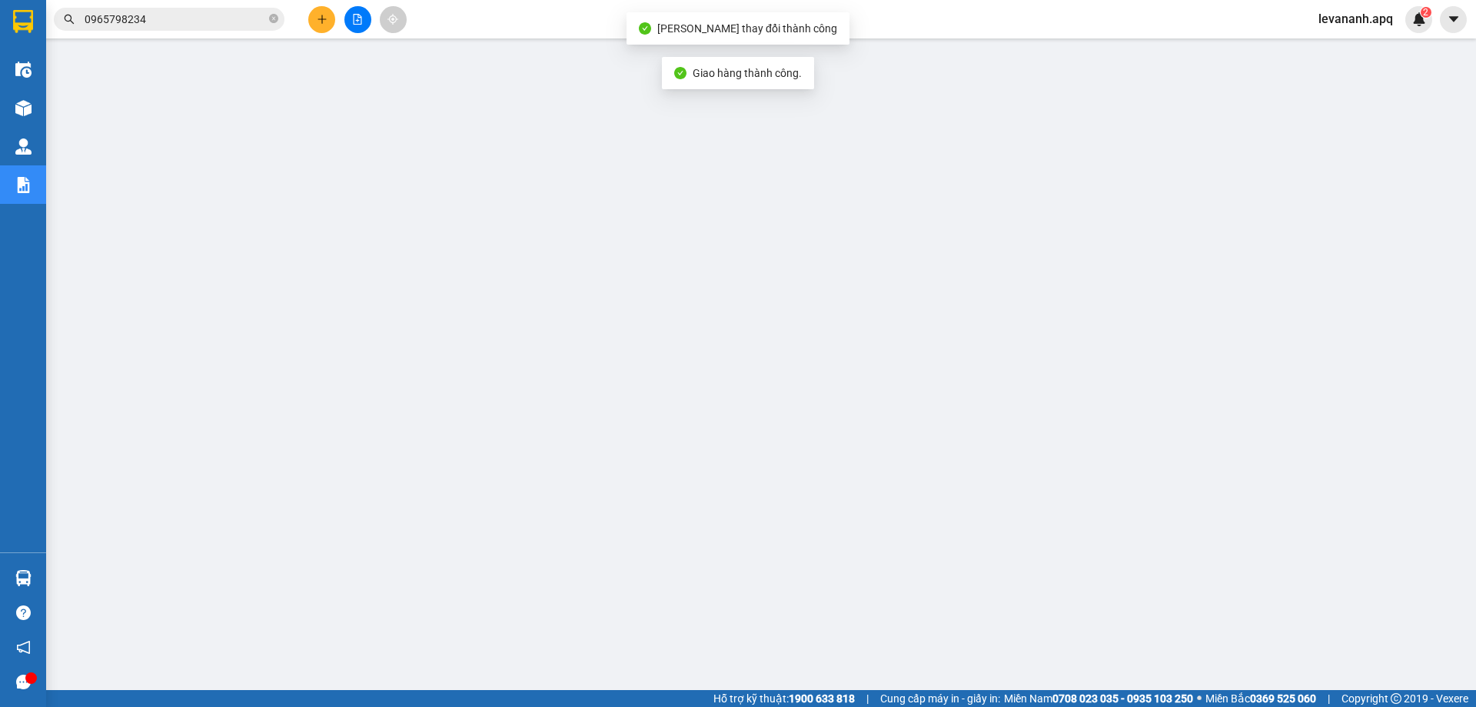
click at [153, 18] on input "0965798234" at bounding box center [175, 19] width 181 height 17
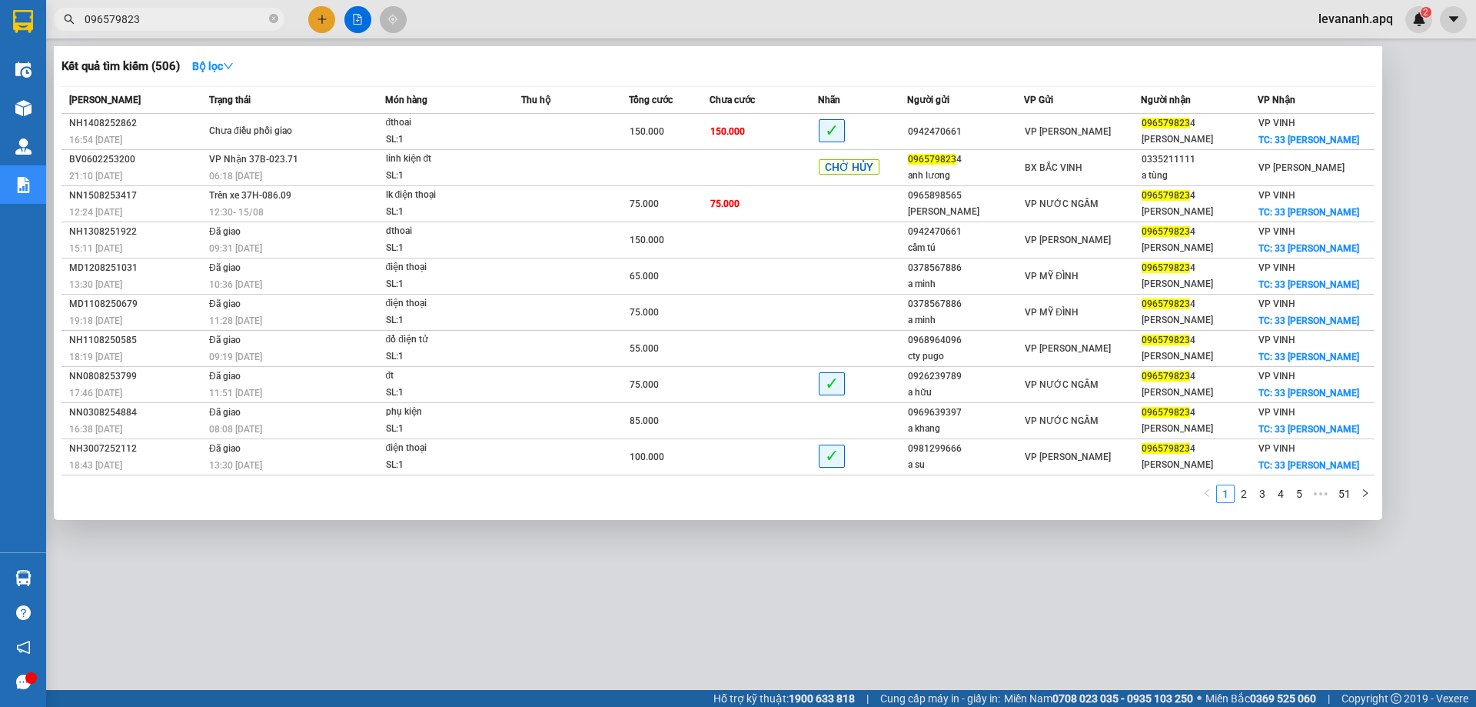
type input "0965798234"
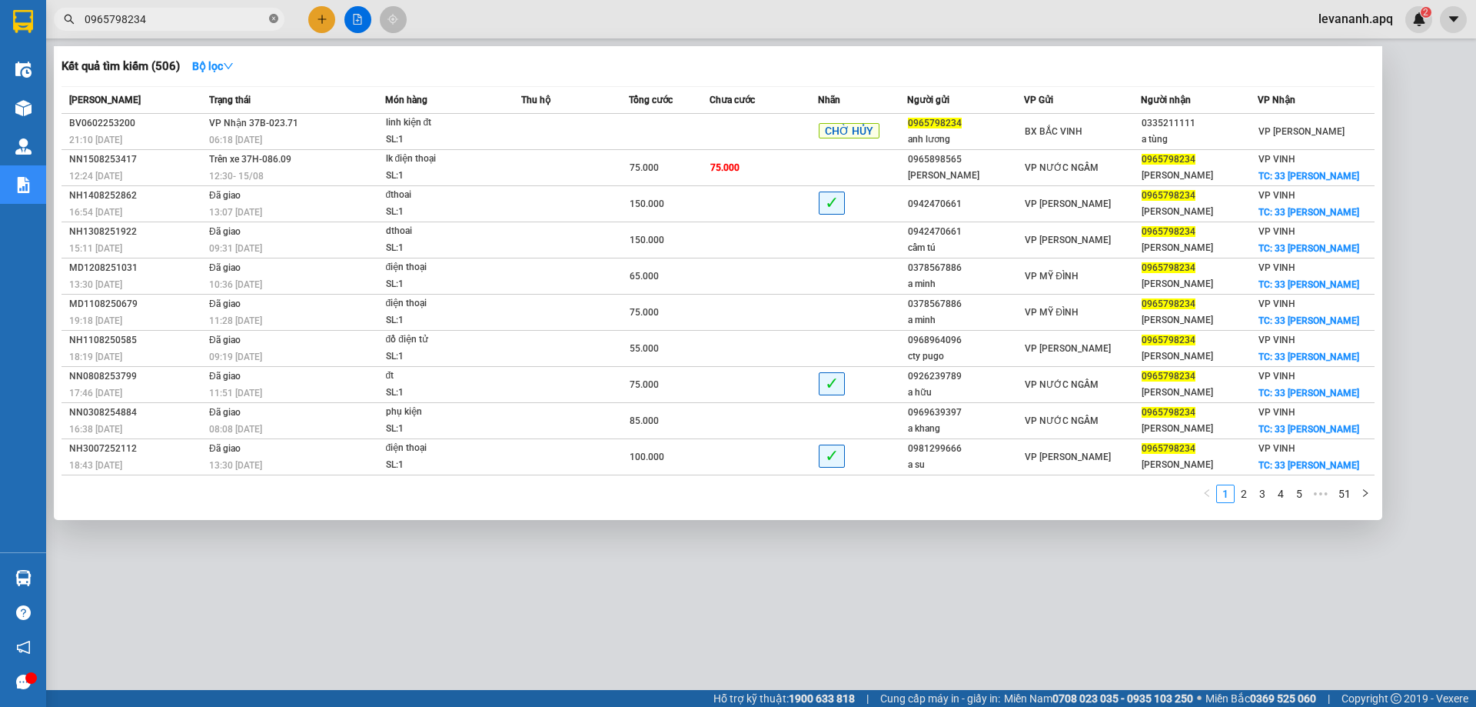
click at [272, 15] on icon "close-circle" at bounding box center [273, 18] width 9 height 9
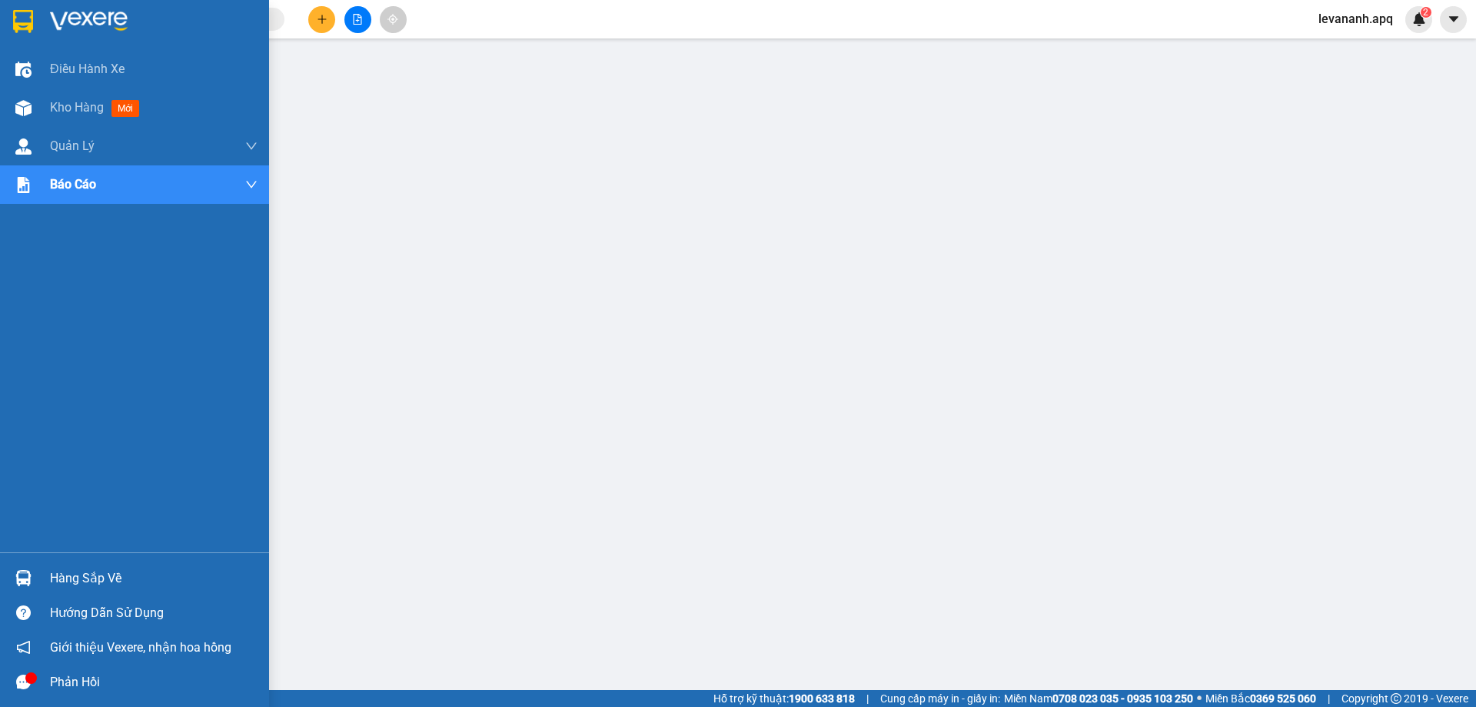
click at [24, 18] on img at bounding box center [23, 21] width 20 height 23
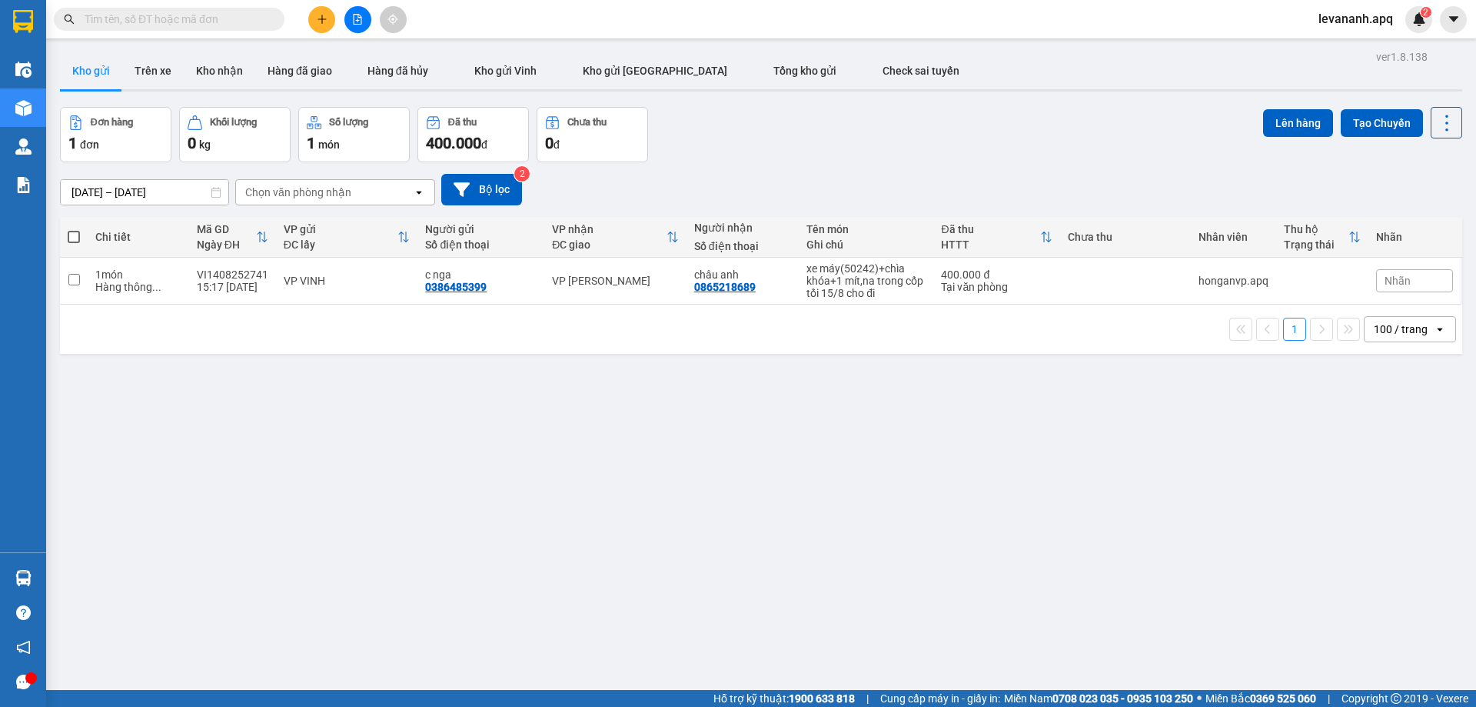
click at [140, 21] on input "text" at bounding box center [175, 19] width 181 height 17
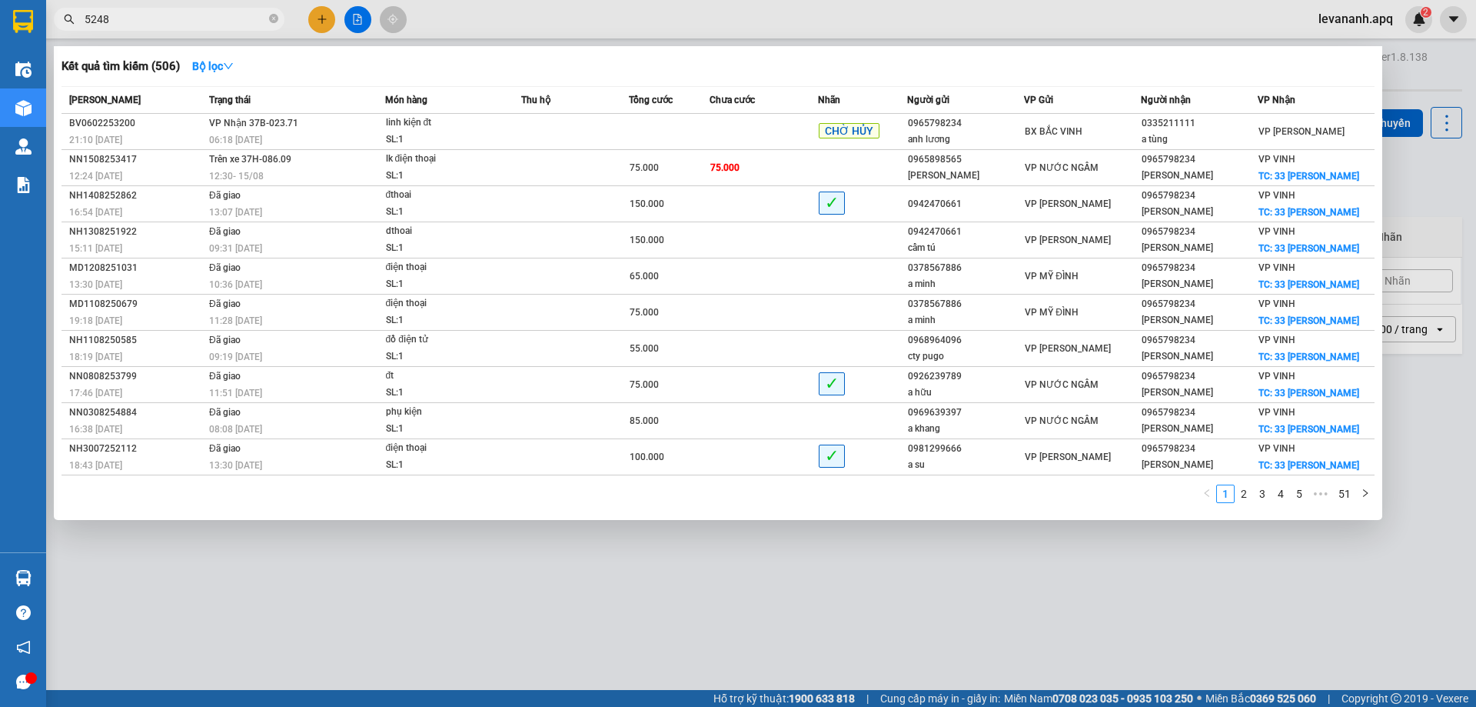
type input "52486"
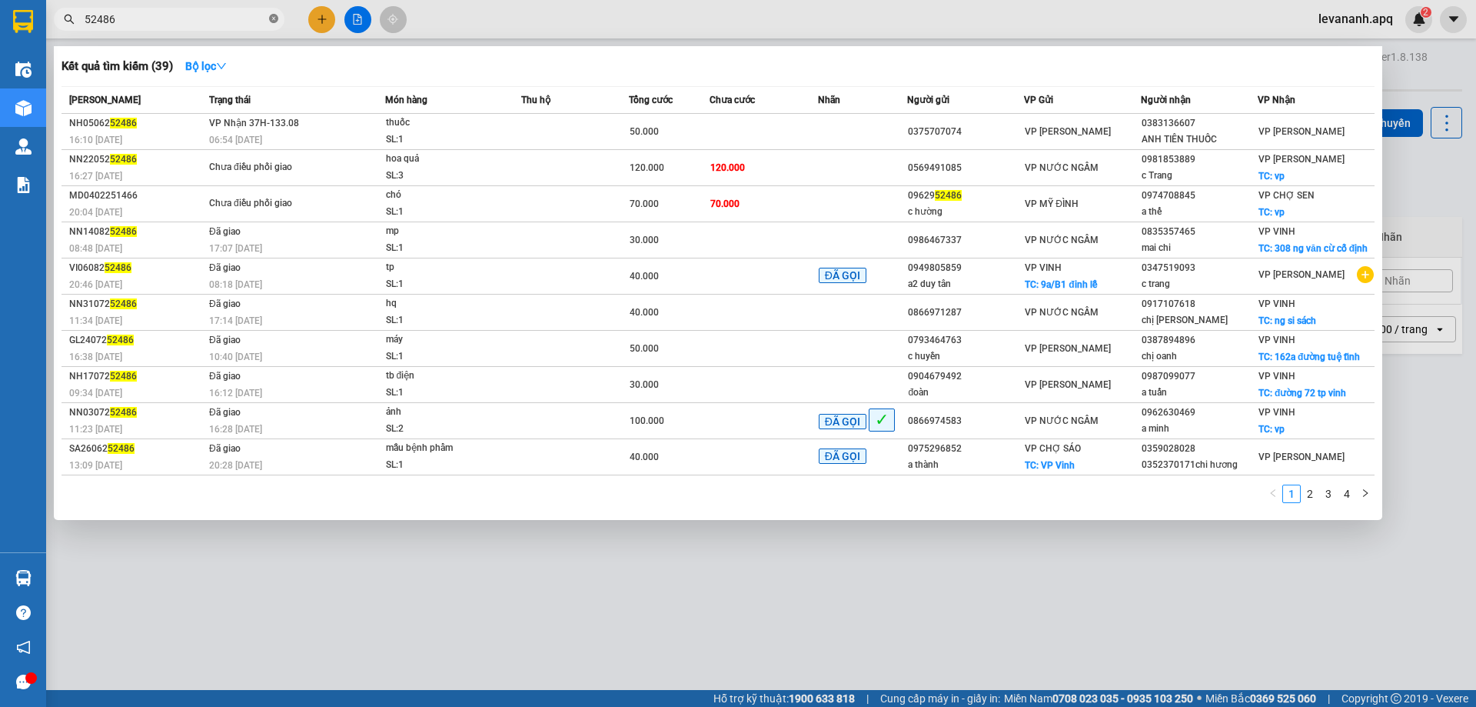
drag, startPoint x: 271, startPoint y: 20, endPoint x: 243, endPoint y: 22, distance: 27.7
click at [270, 20] on icon "close-circle" at bounding box center [273, 18] width 9 height 9
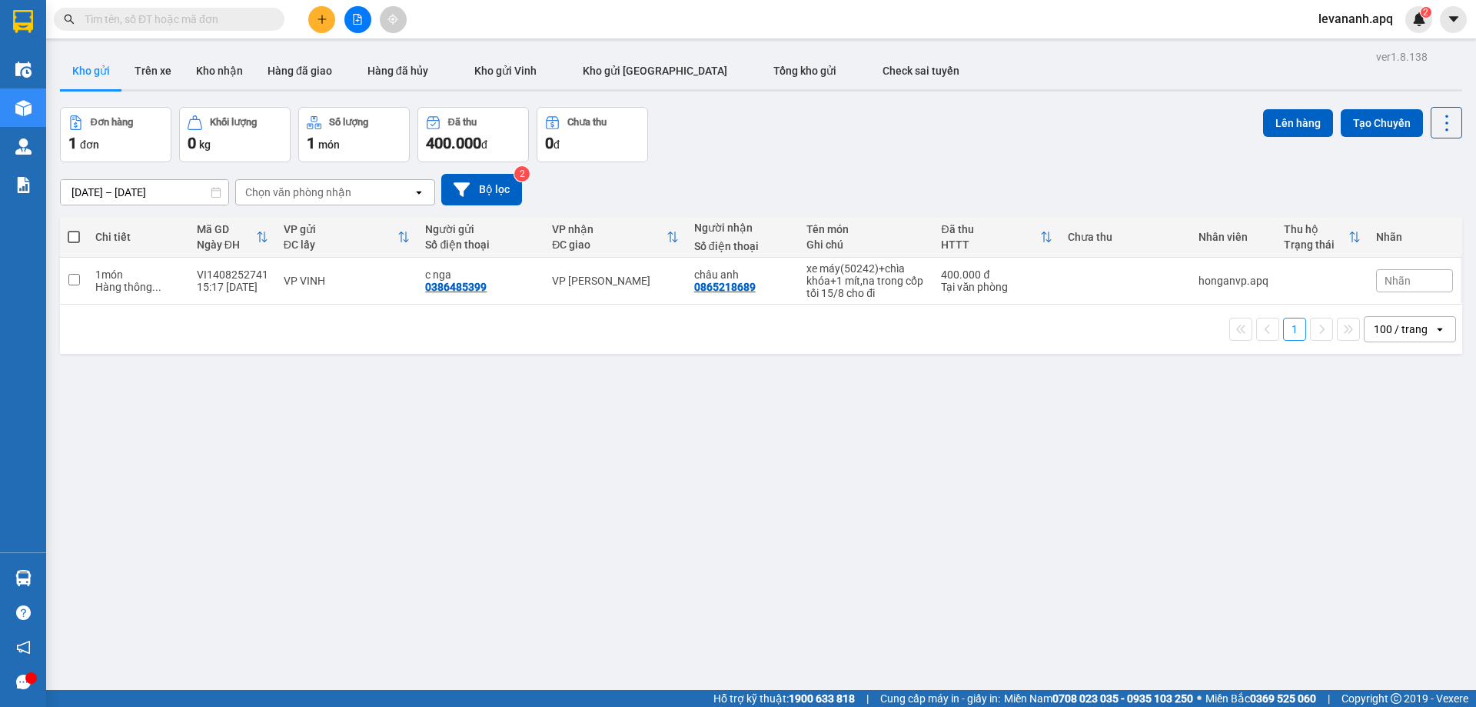
click at [243, 22] on input "text" at bounding box center [175, 19] width 181 height 17
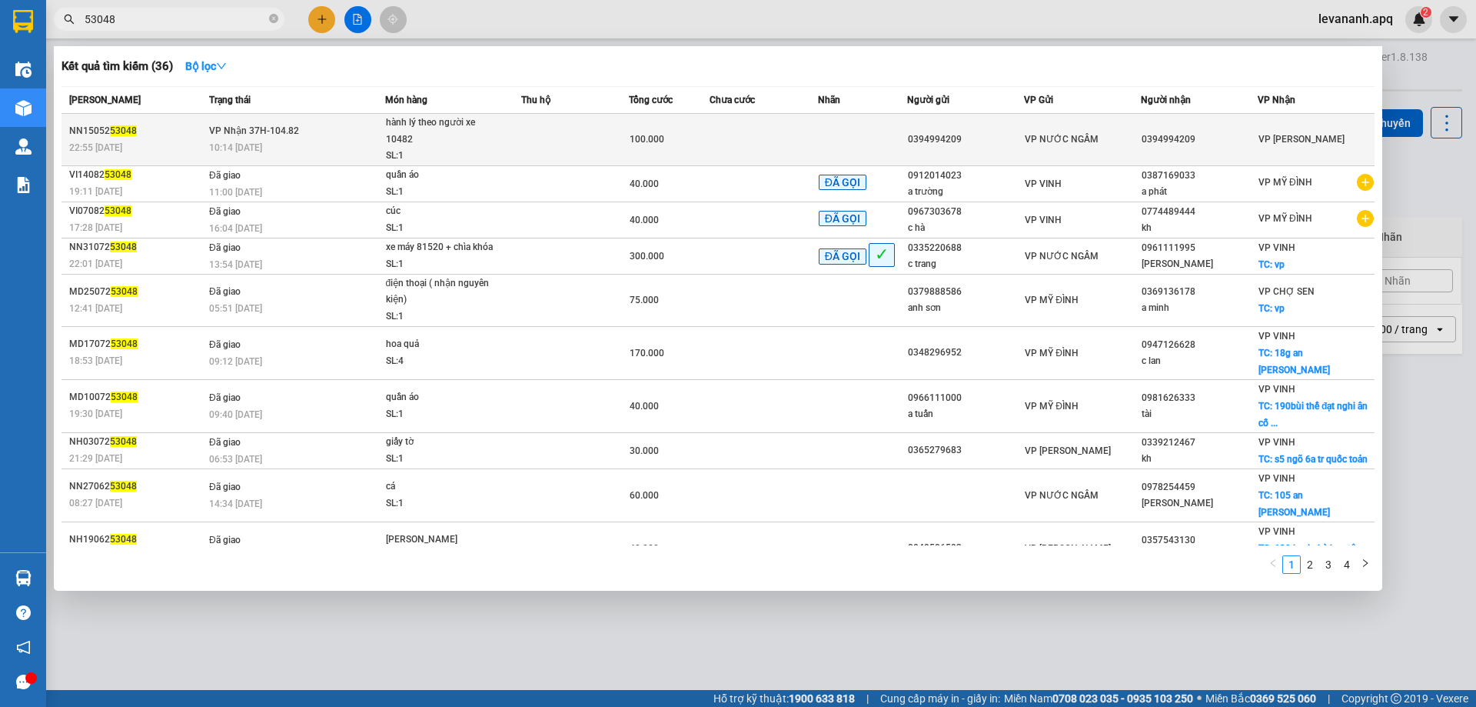
type input "53048"
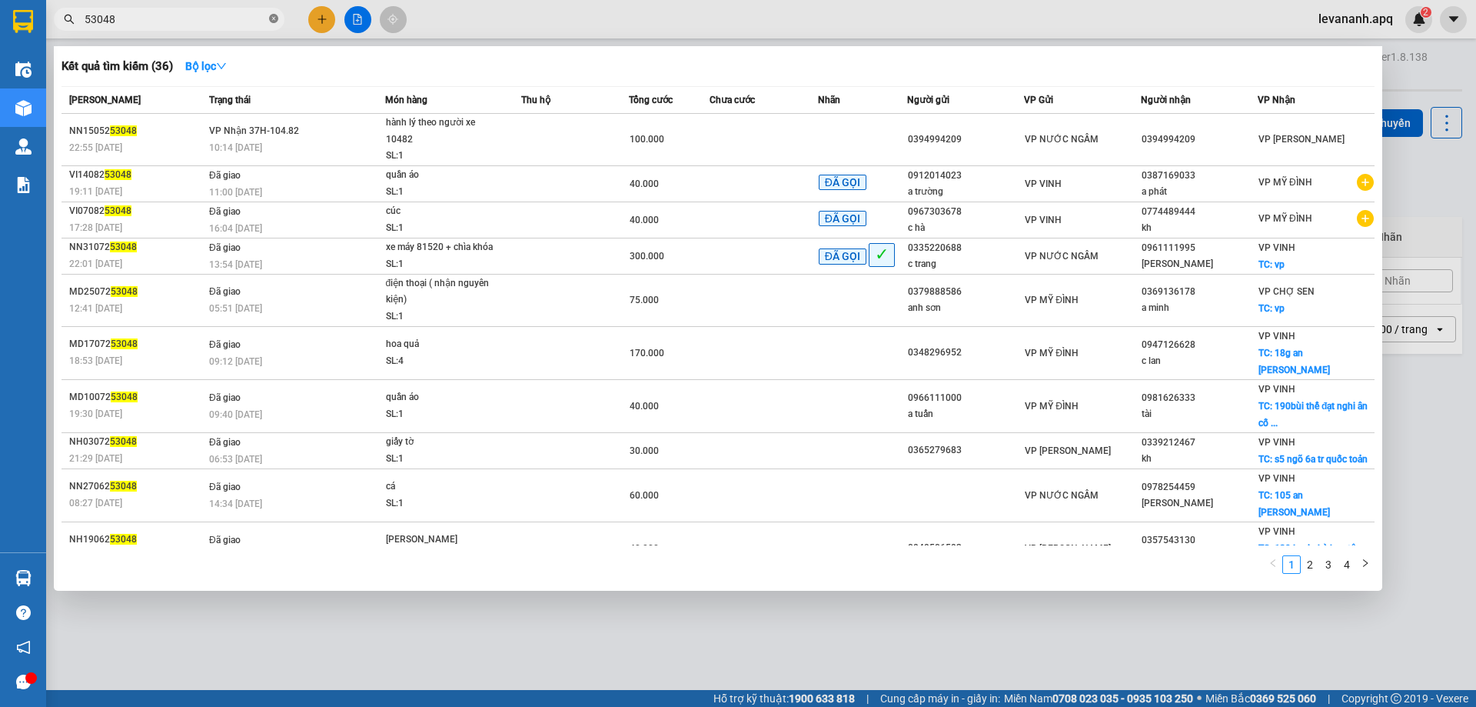
click at [272, 18] on icon "close-circle" at bounding box center [273, 18] width 9 height 9
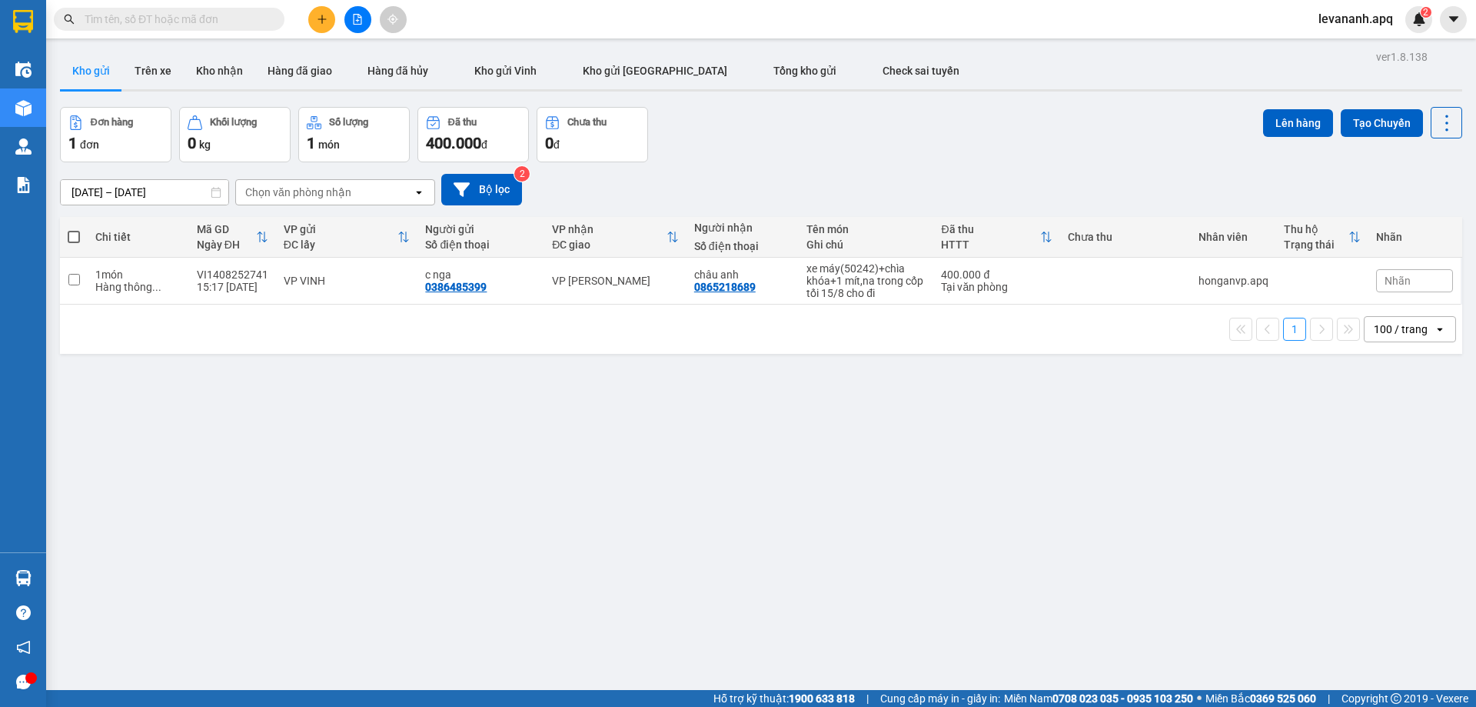
click at [266, 19] on span at bounding box center [169, 19] width 231 height 23
click at [260, 19] on input "text" at bounding box center [175, 19] width 181 height 17
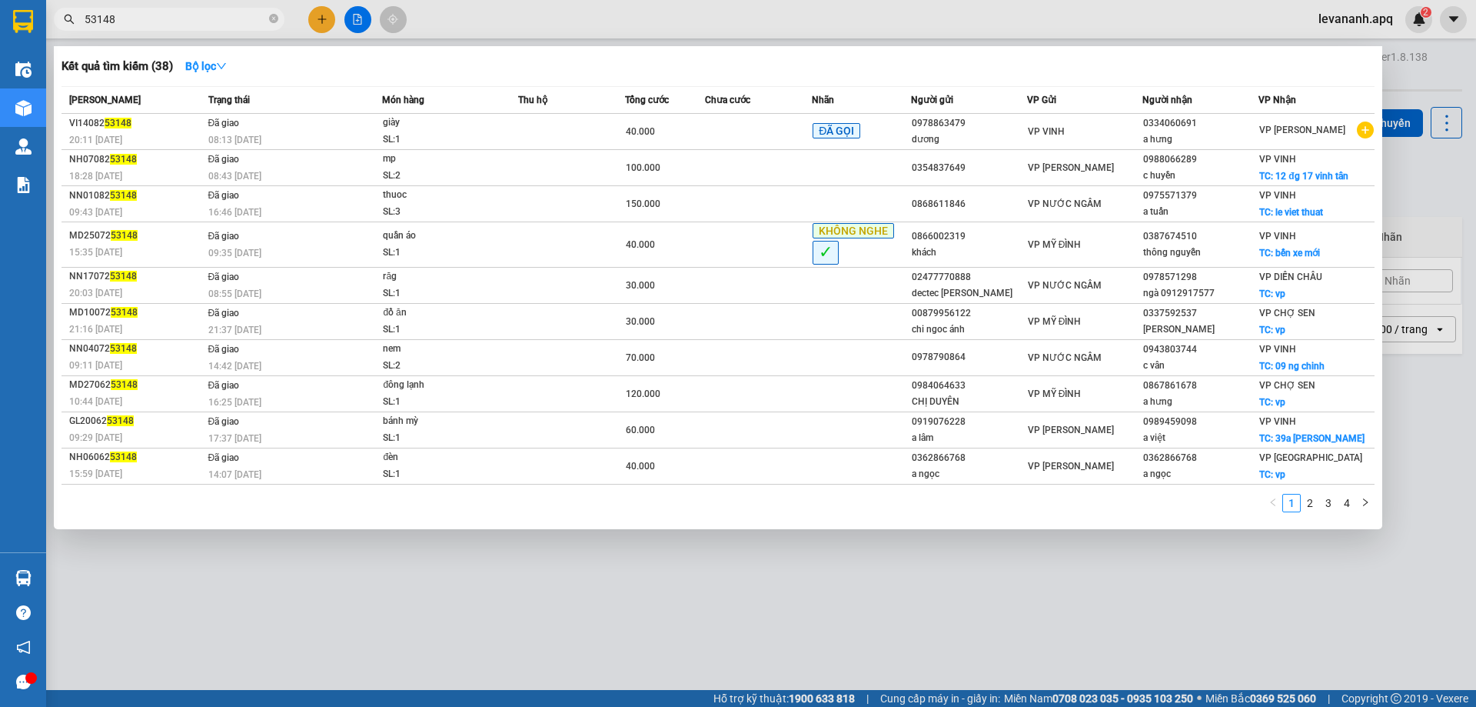
type input "53148"
click at [268, 622] on div at bounding box center [738, 353] width 1476 height 707
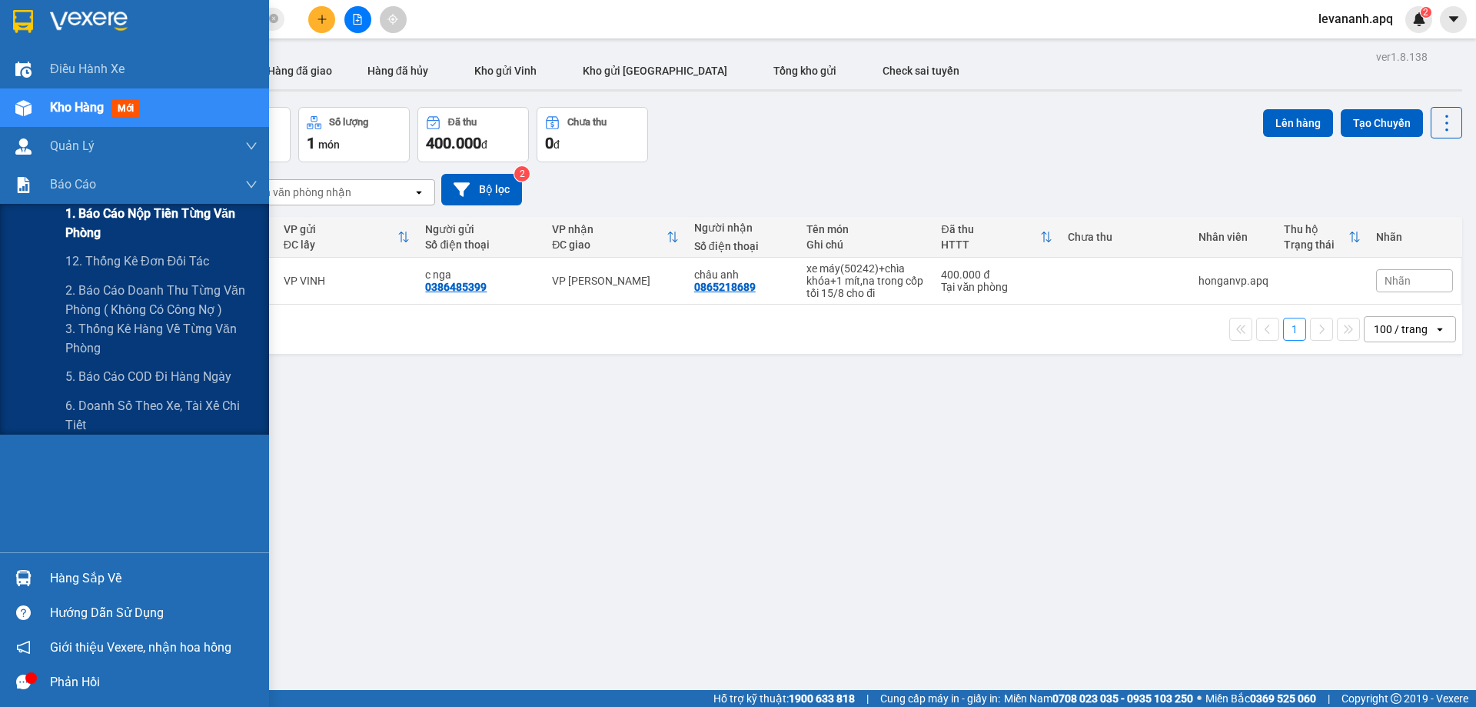
click at [78, 224] on span "1. Báo cáo nộp tiền từng văn phòng" at bounding box center [161, 223] width 192 height 38
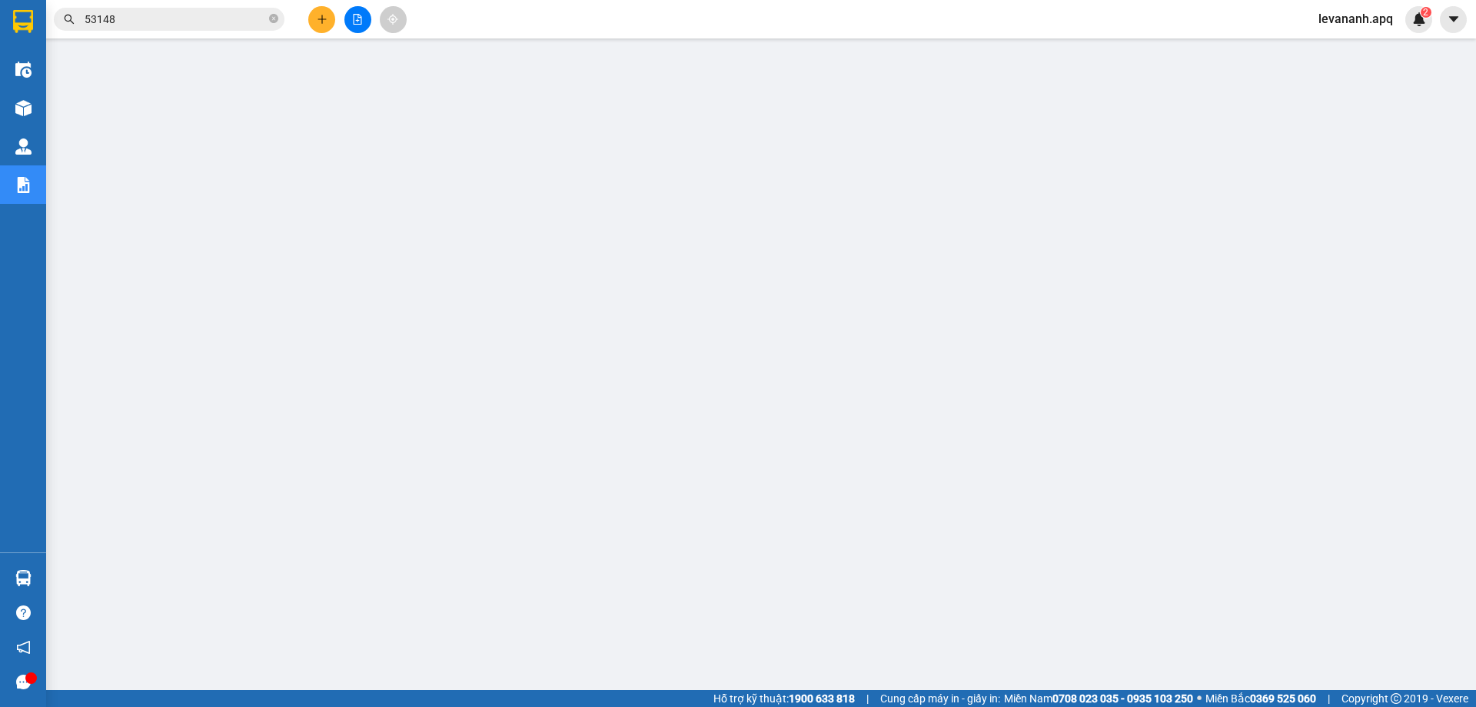
click at [219, 12] on input "53148" at bounding box center [175, 19] width 181 height 17
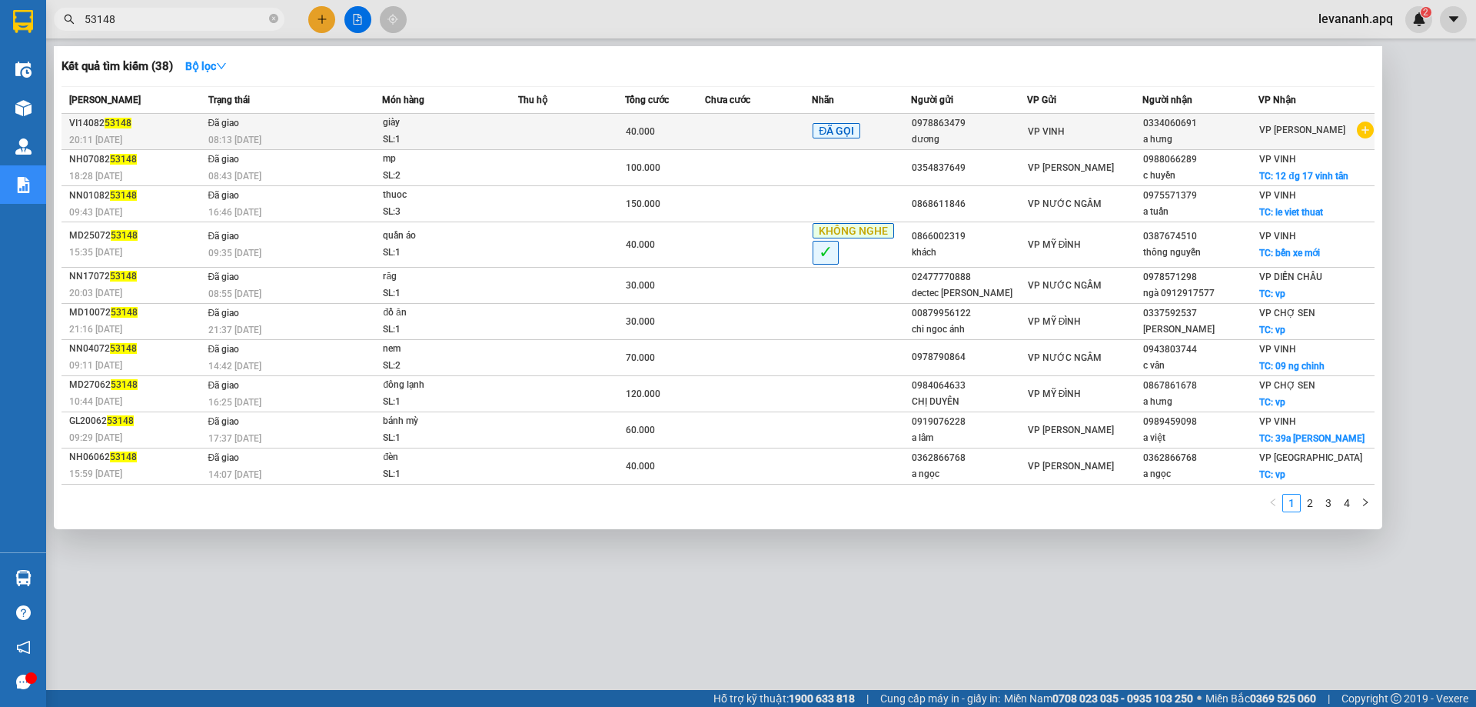
click at [293, 125] on td "Đã giao 08:13 - 15/08" at bounding box center [293, 132] width 178 height 36
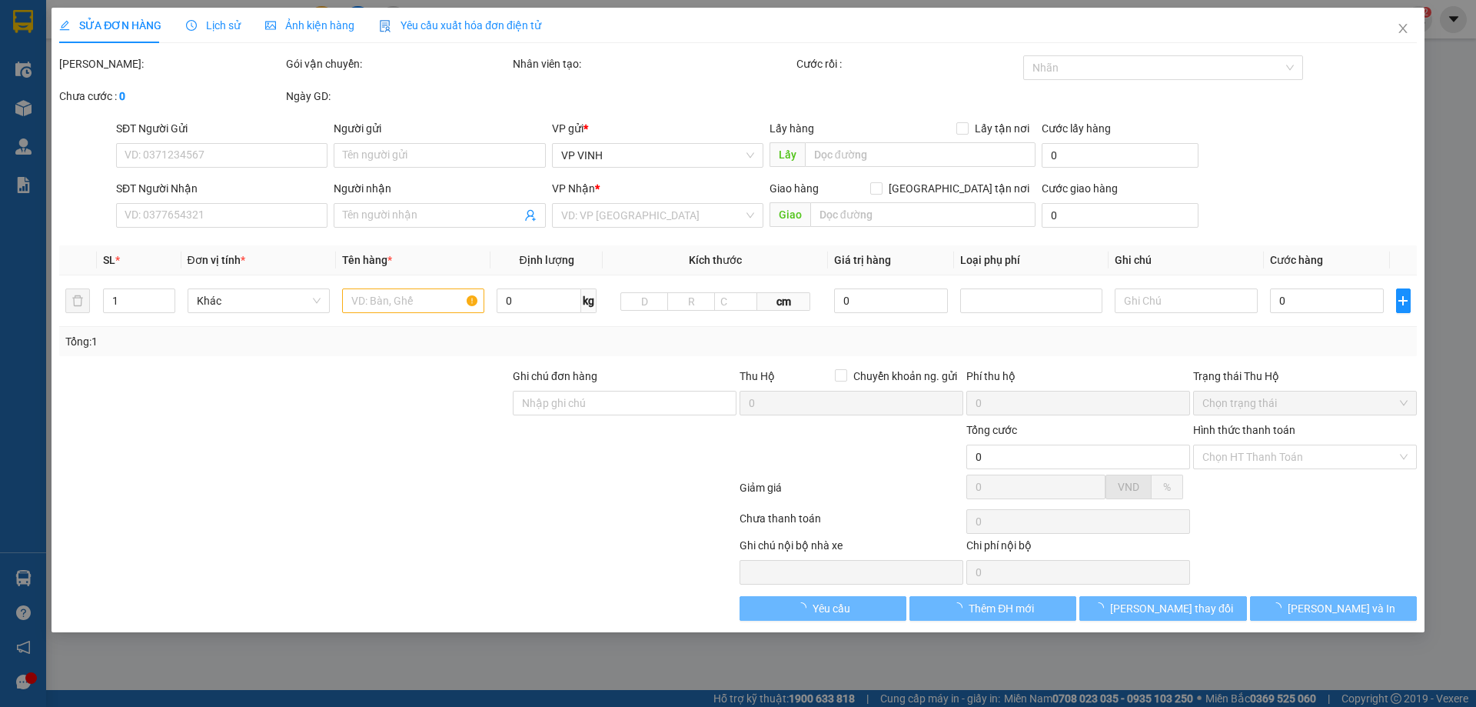
click at [218, 12] on div "Lịch sử" at bounding box center [213, 25] width 55 height 35
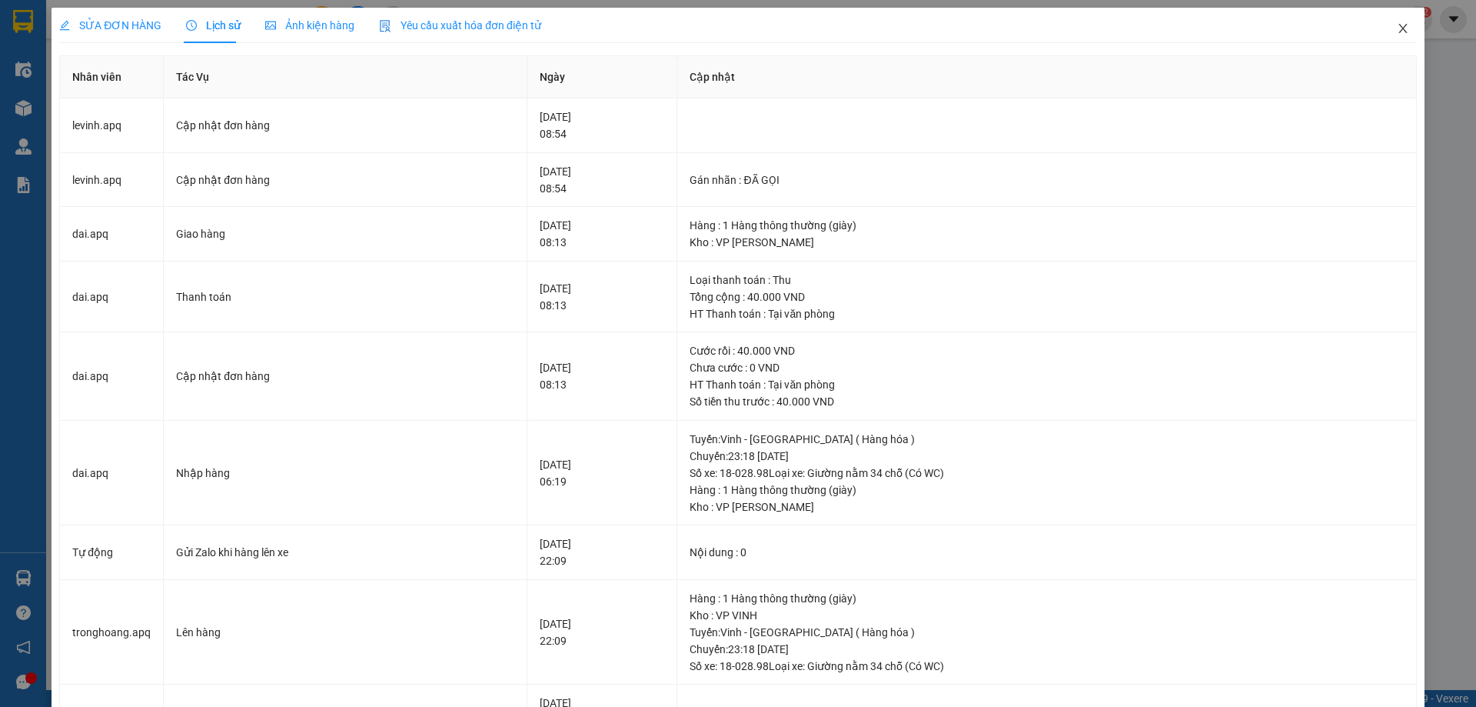
click at [1384, 25] on span "Close" at bounding box center [1402, 29] width 43 height 43
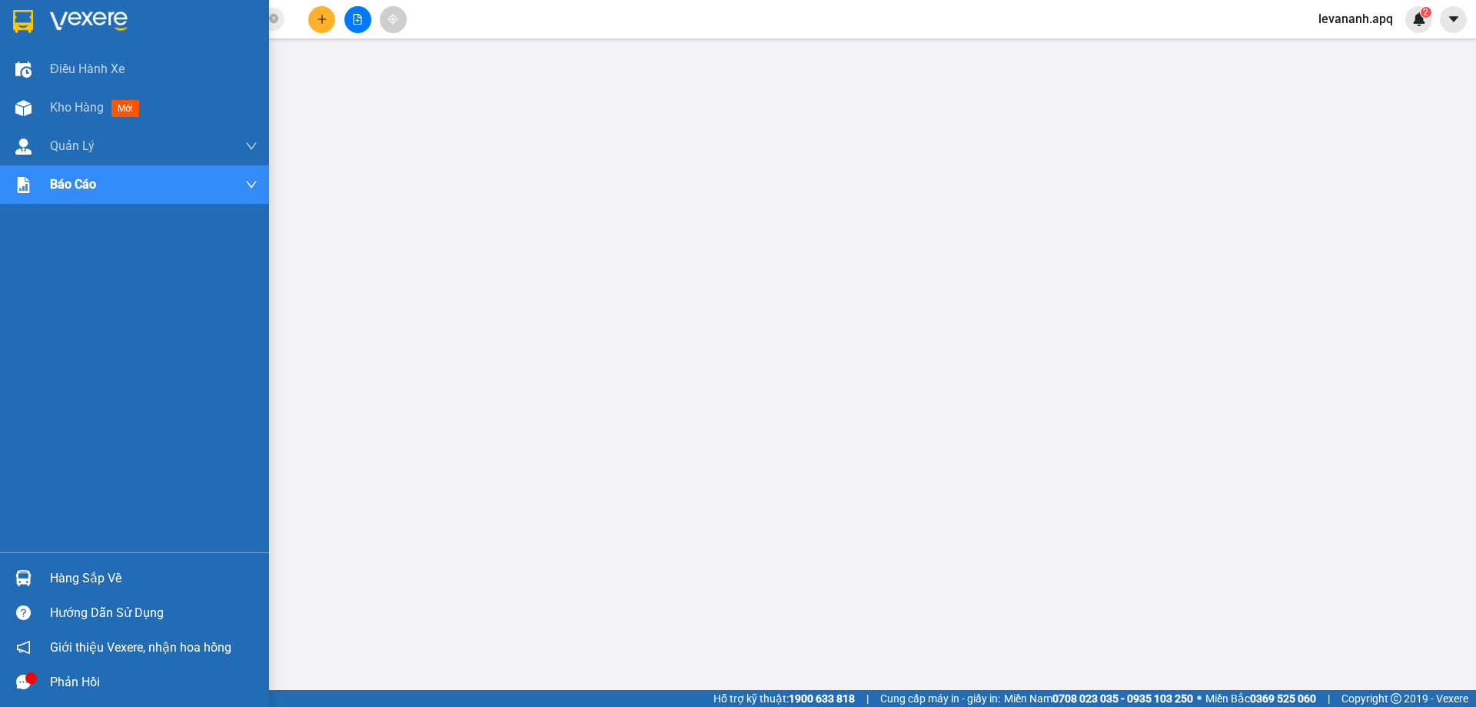
click at [11, 11] on div at bounding box center [23, 21] width 27 height 27
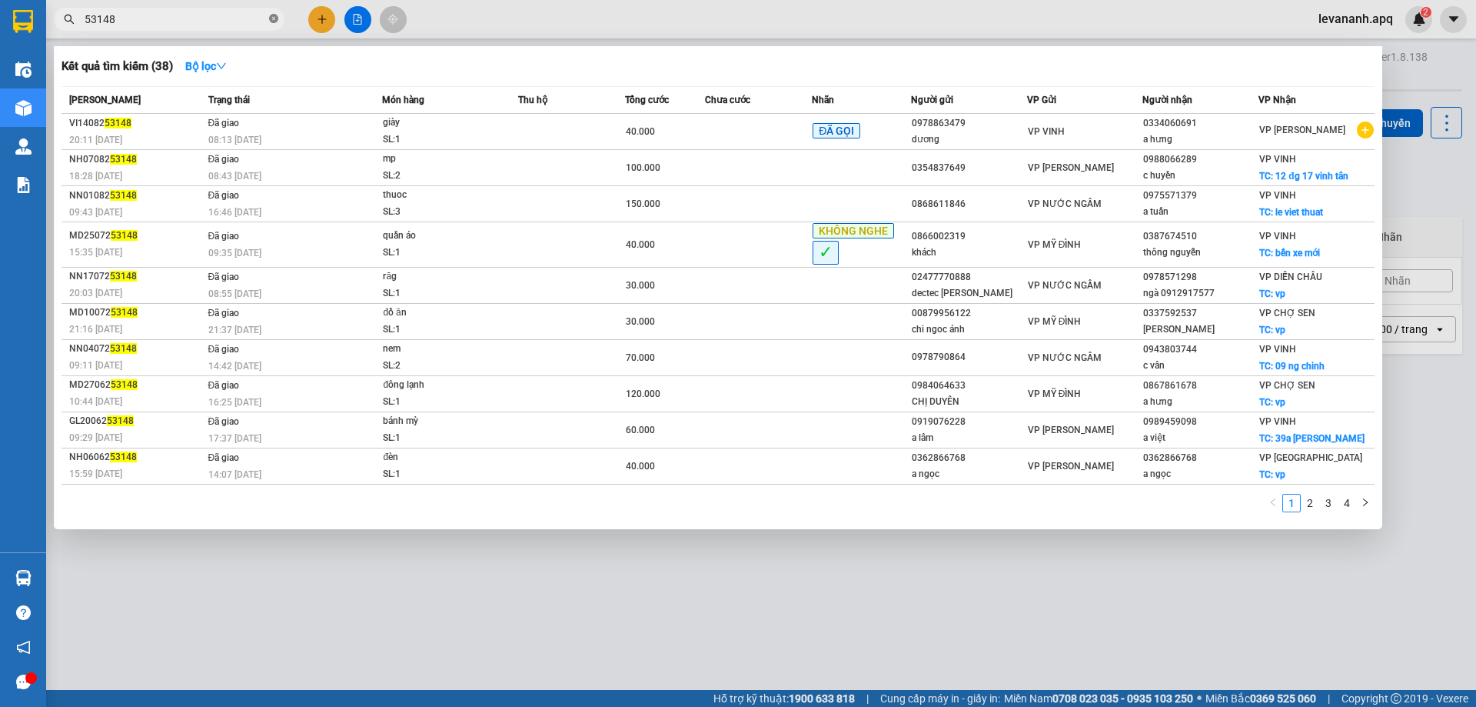
click at [275, 15] on icon "close-circle" at bounding box center [273, 18] width 9 height 9
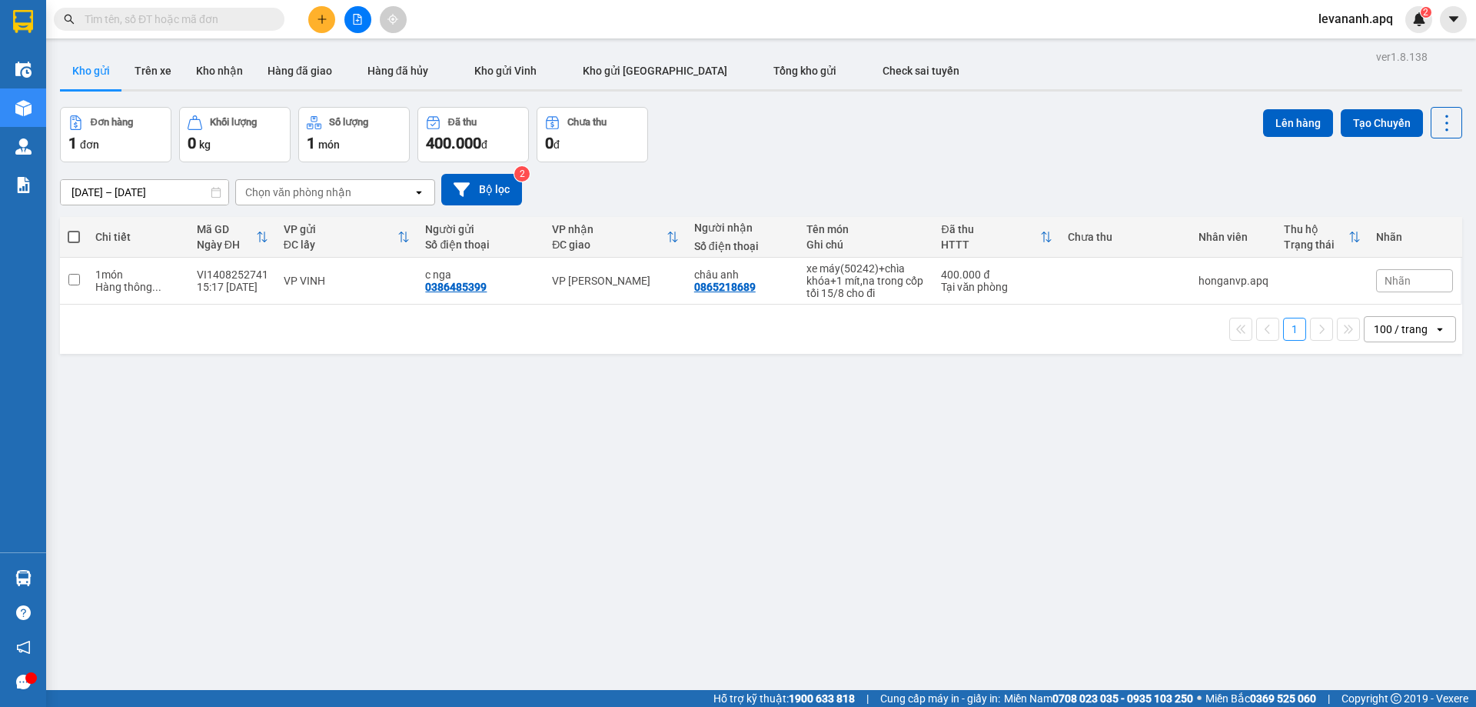
click at [271, 19] on span at bounding box center [273, 19] width 9 height 17
click at [237, 19] on input "text" at bounding box center [175, 19] width 181 height 17
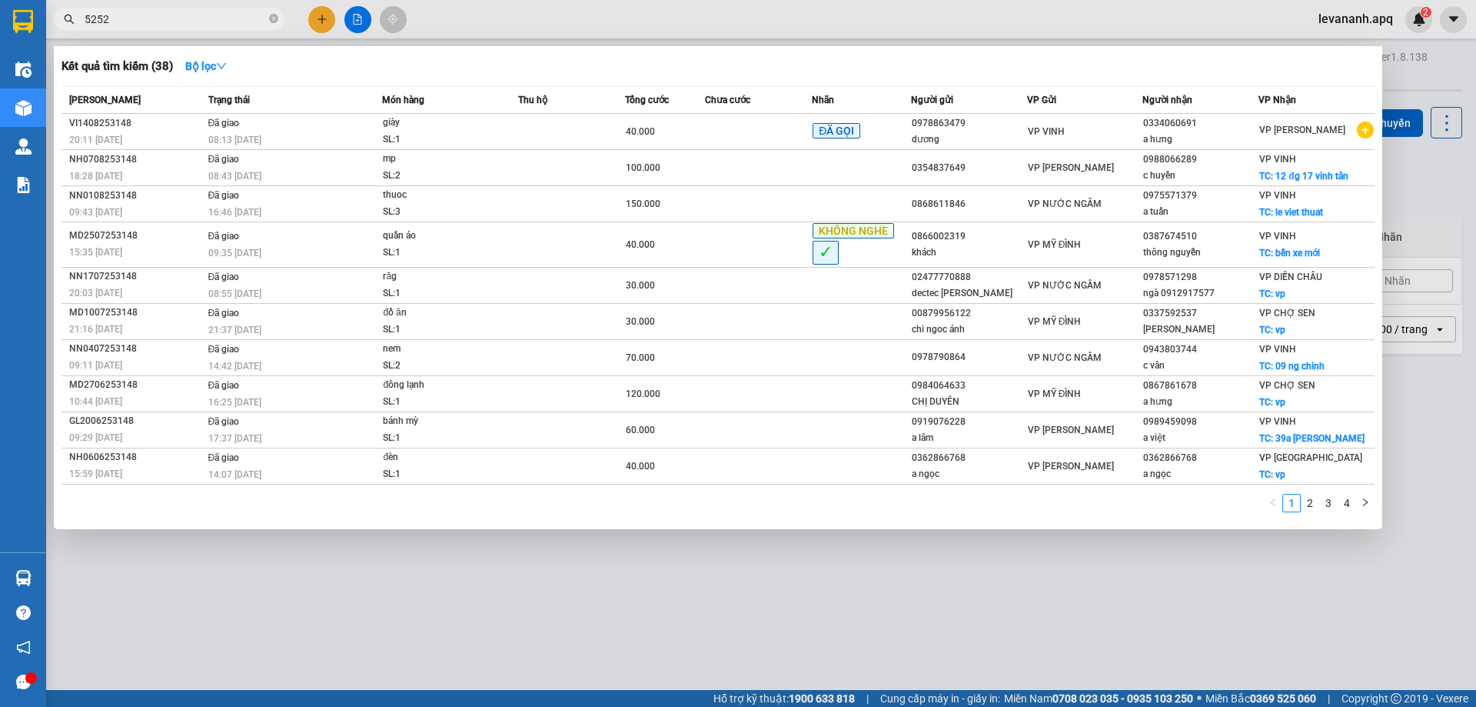
type input "52522"
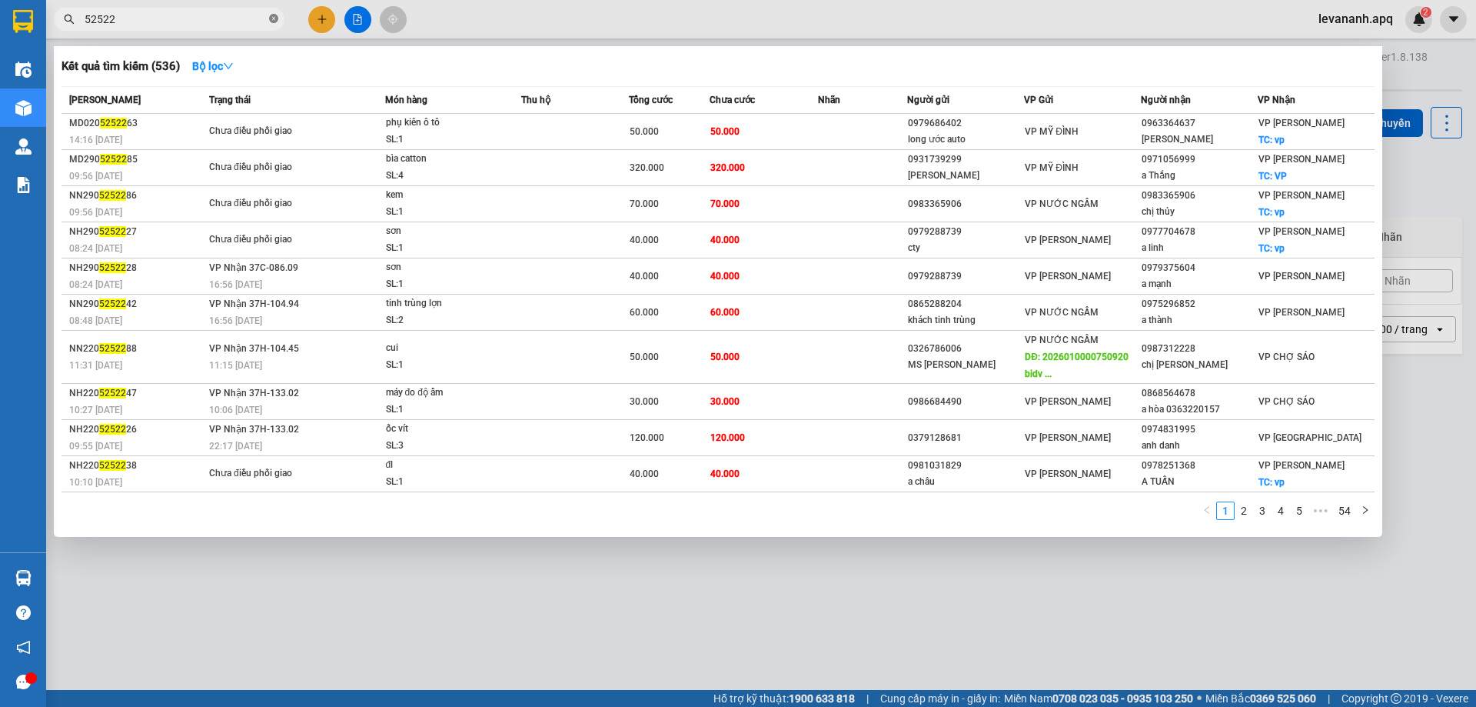
click at [272, 22] on icon "close-circle" at bounding box center [273, 18] width 9 height 9
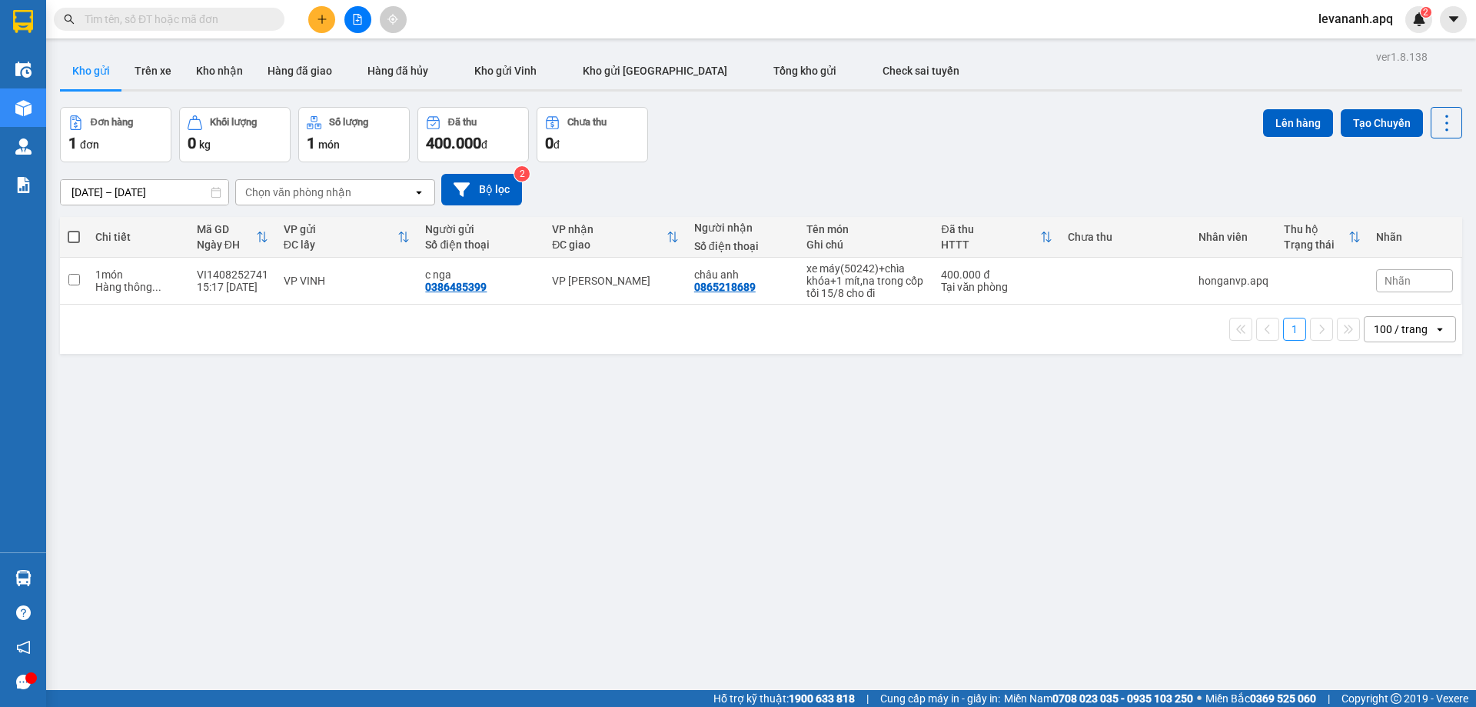
click at [264, 22] on input "text" at bounding box center [175, 19] width 181 height 17
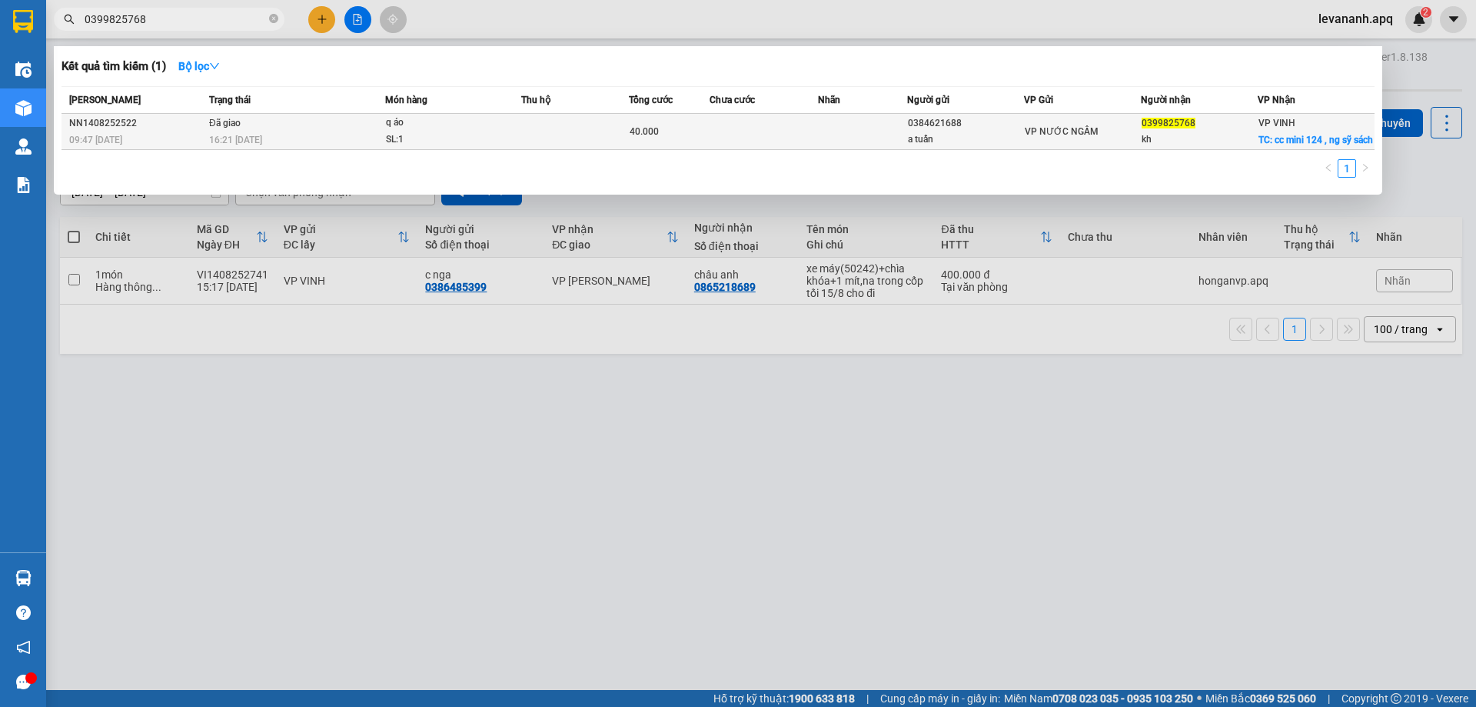
type input "0399825768"
click at [748, 129] on td at bounding box center [764, 132] width 108 height 36
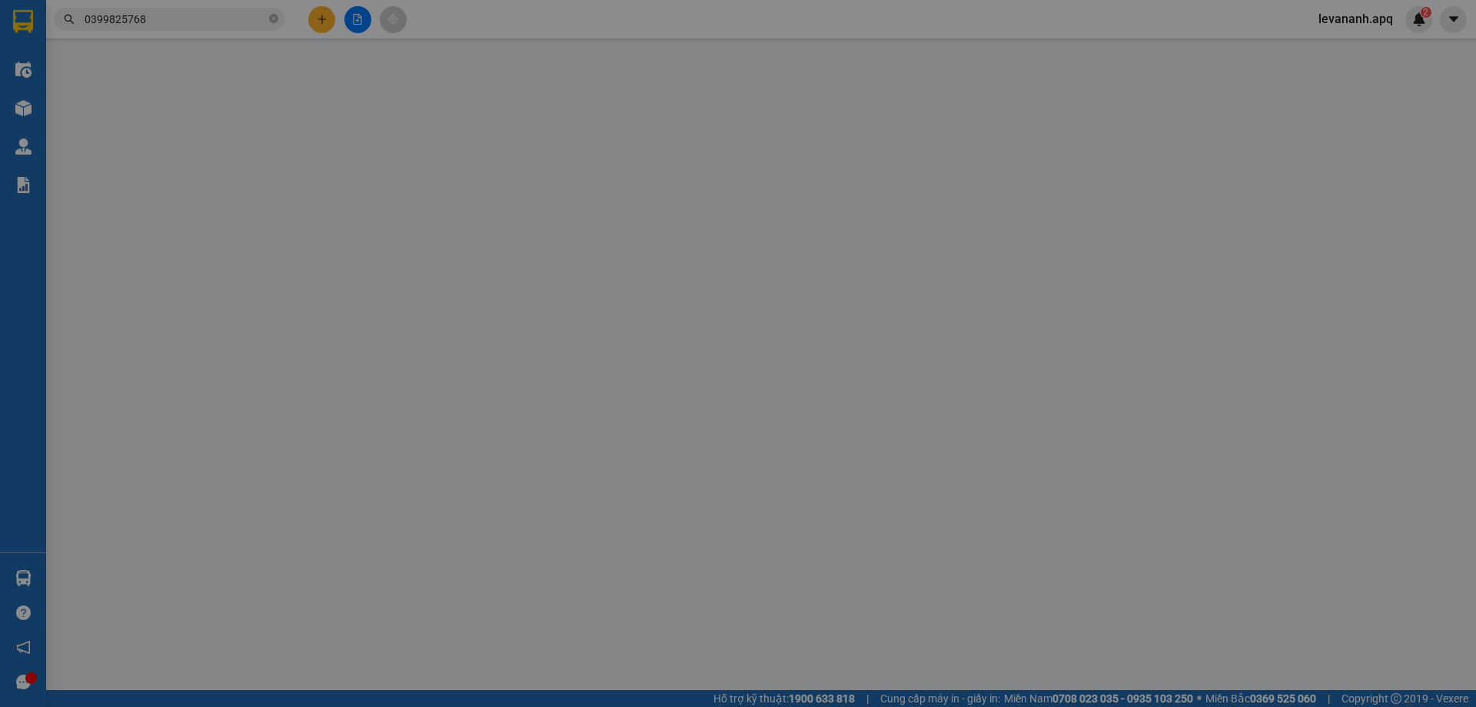
type input "0384621688"
type input "a tuấn"
type input "0399825768"
type input "kh"
checkbox input "true"
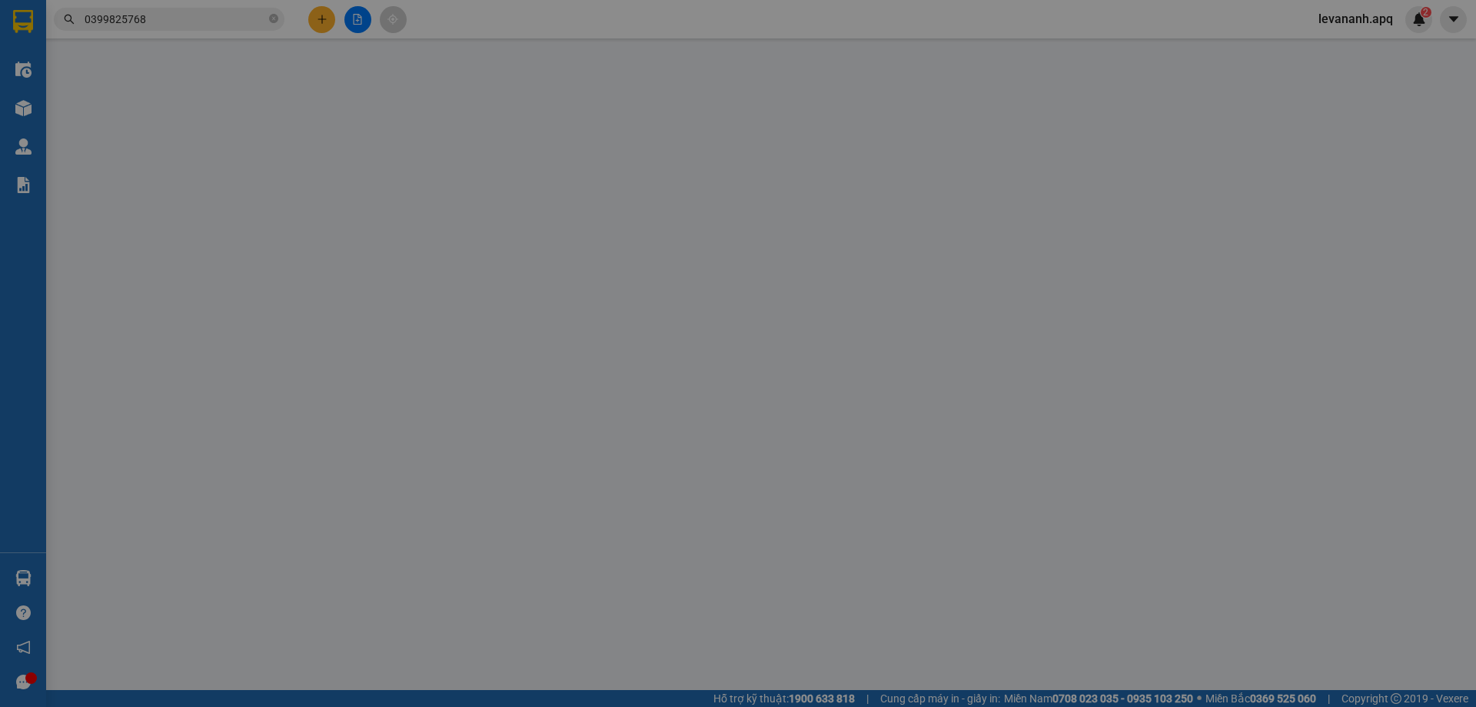
type input "cc mini 124 , ng sỹ sách"
type input "40.000"
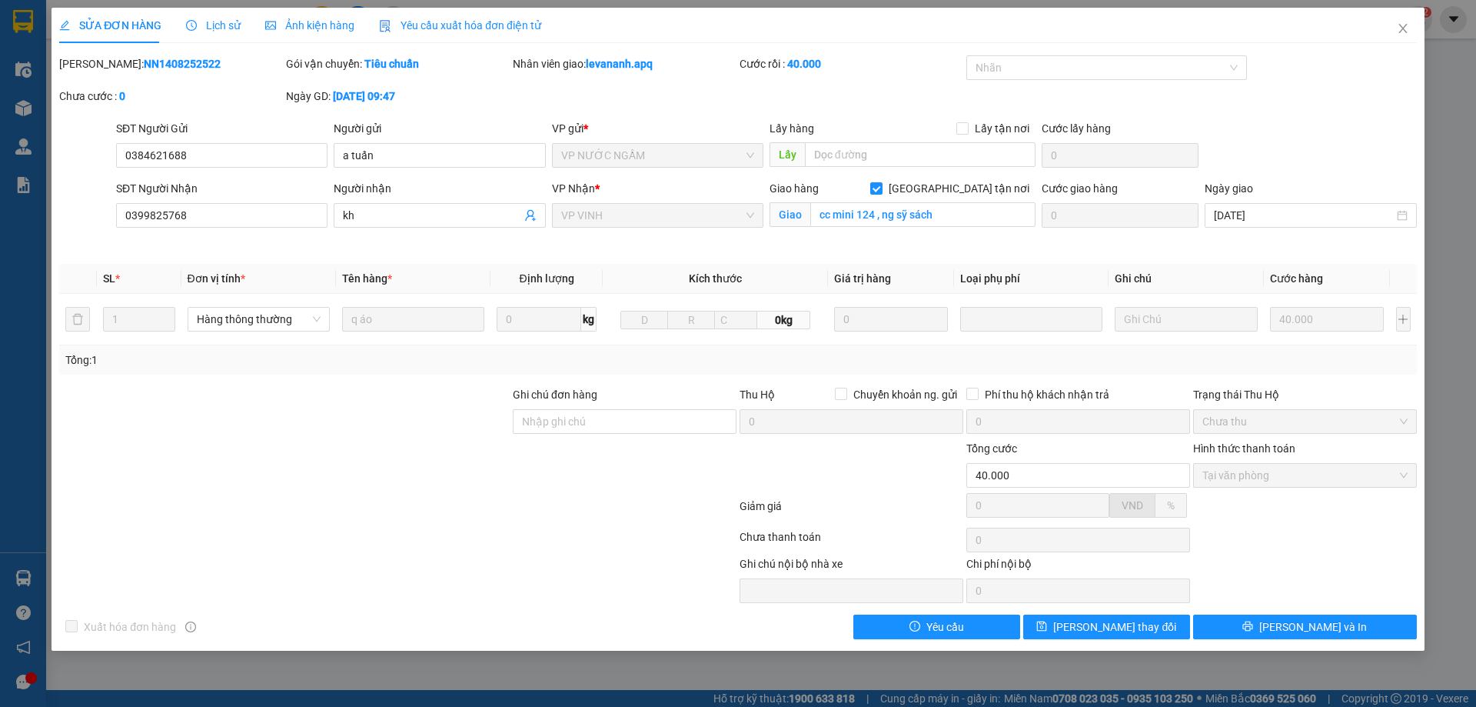
click at [212, 29] on span "Lịch sử" at bounding box center [213, 25] width 55 height 12
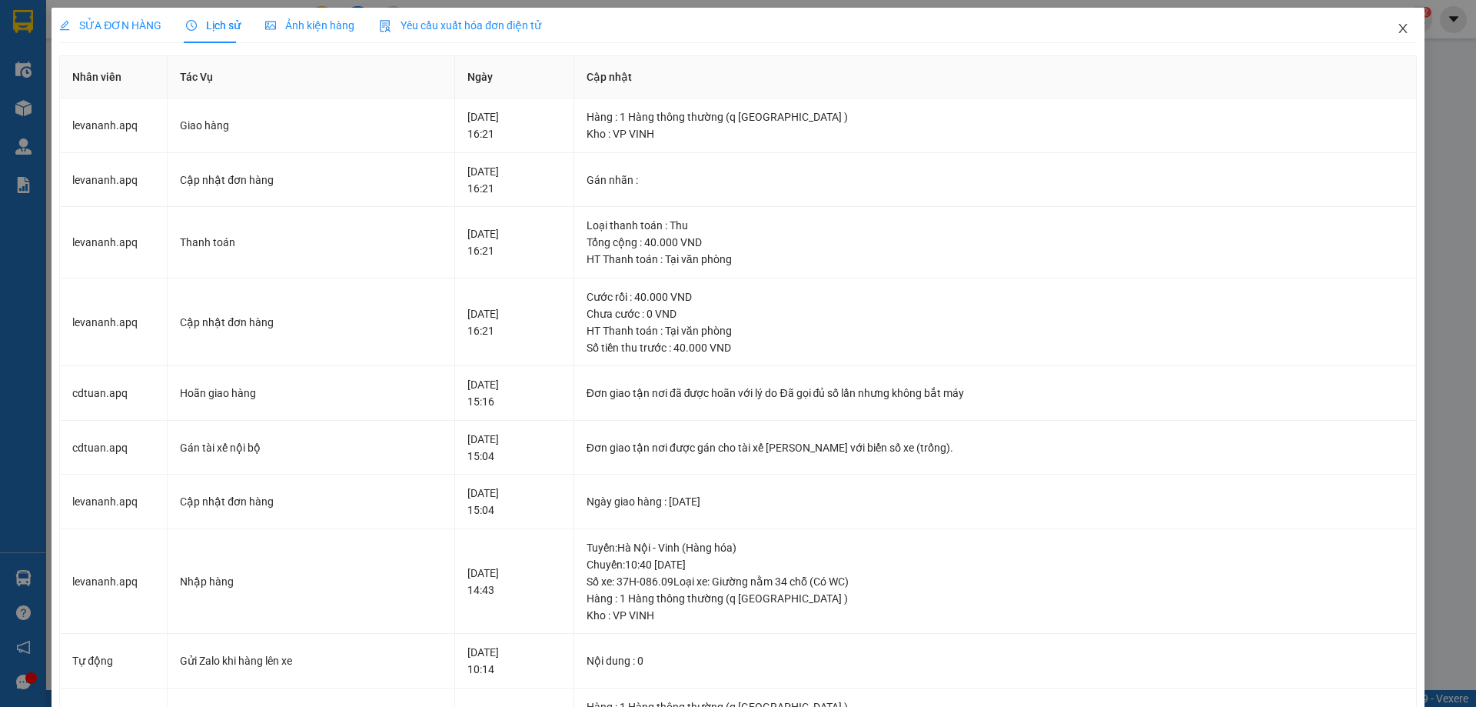
click at [1401, 30] on span "Close" at bounding box center [1402, 29] width 43 height 43
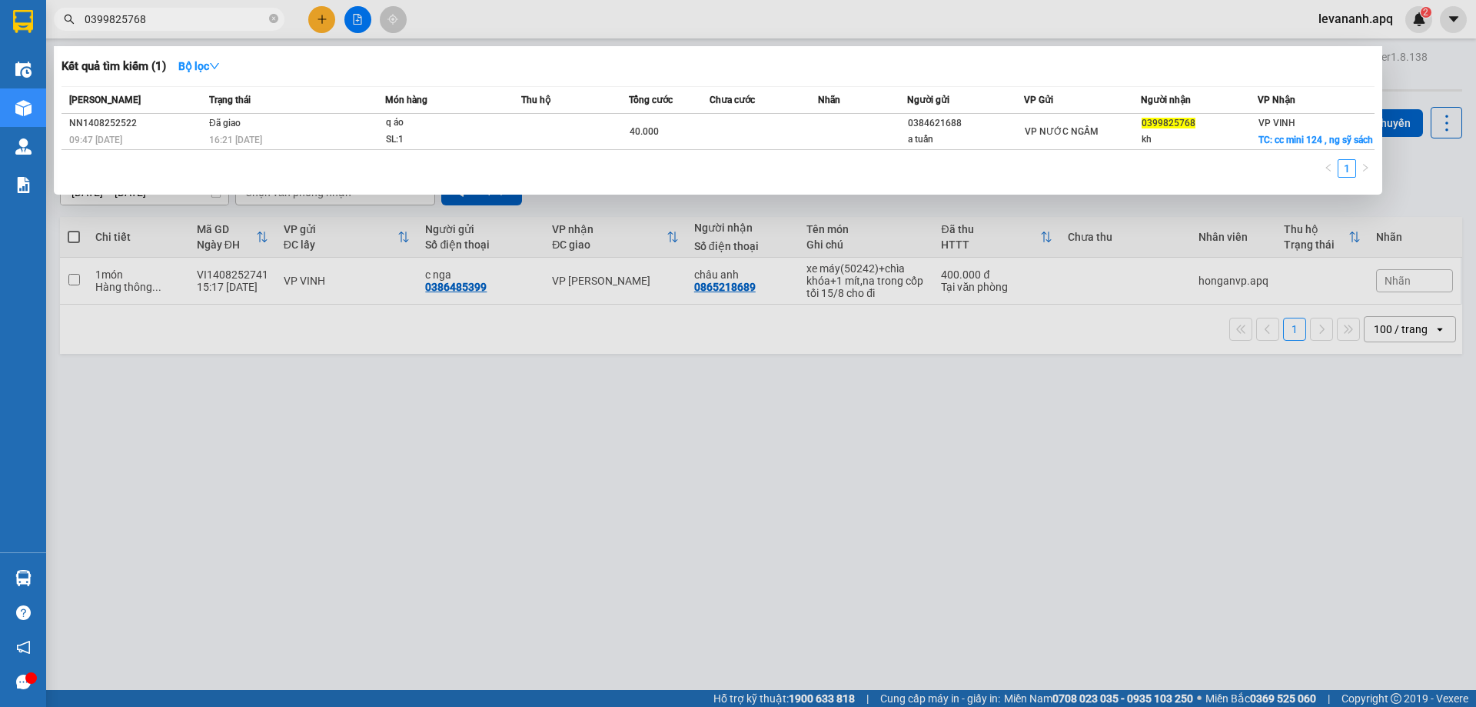
click at [251, 18] on input "0399825768" at bounding box center [175, 19] width 181 height 17
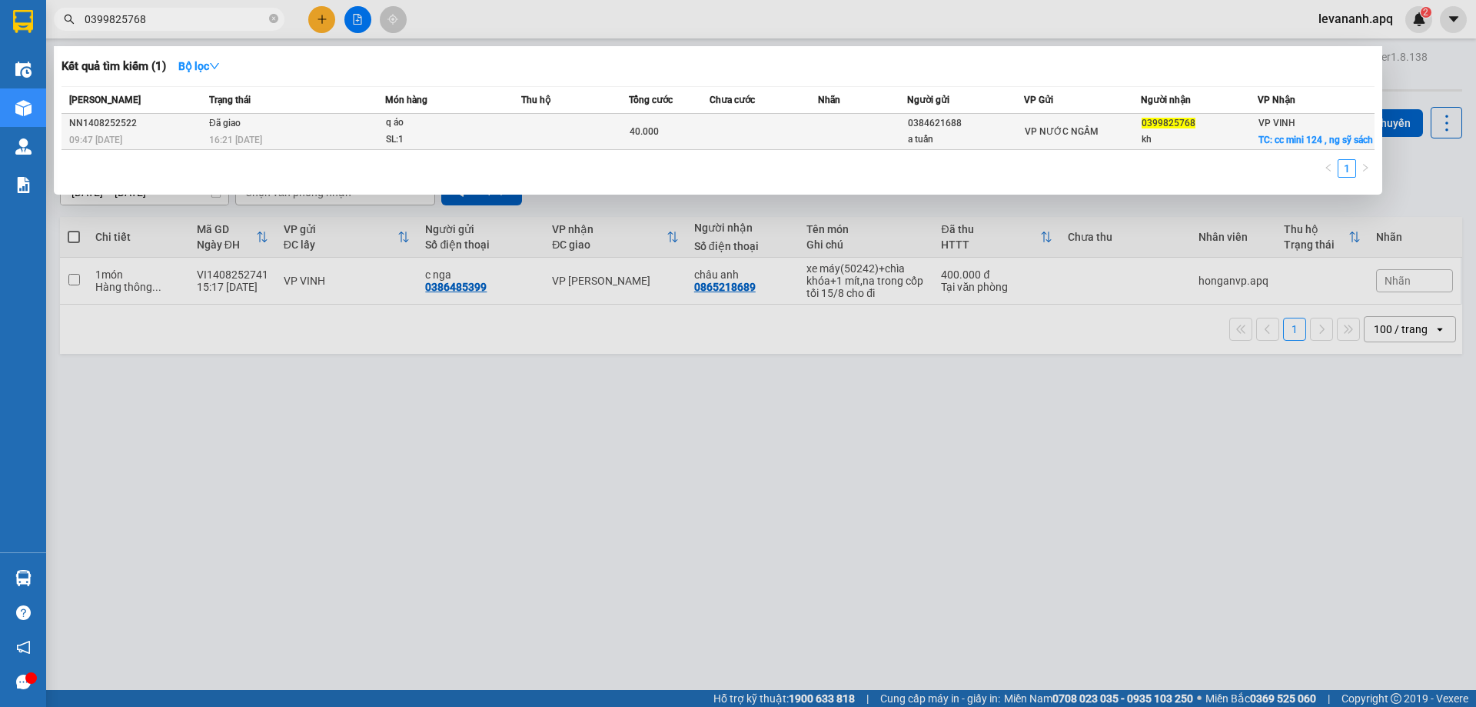
click at [443, 119] on div "q áo" at bounding box center [443, 123] width 115 height 17
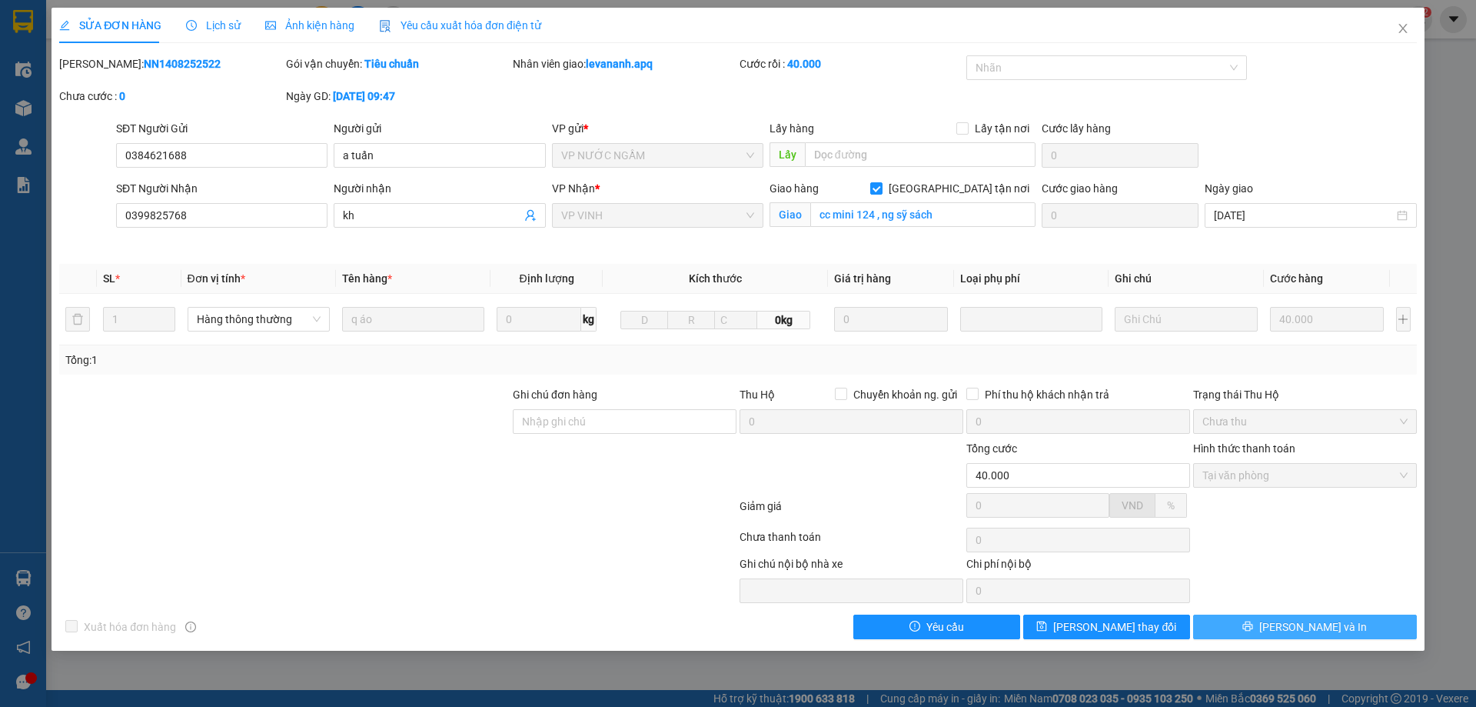
click at [1340, 629] on button "Lưu và In" at bounding box center [1305, 626] width 224 height 25
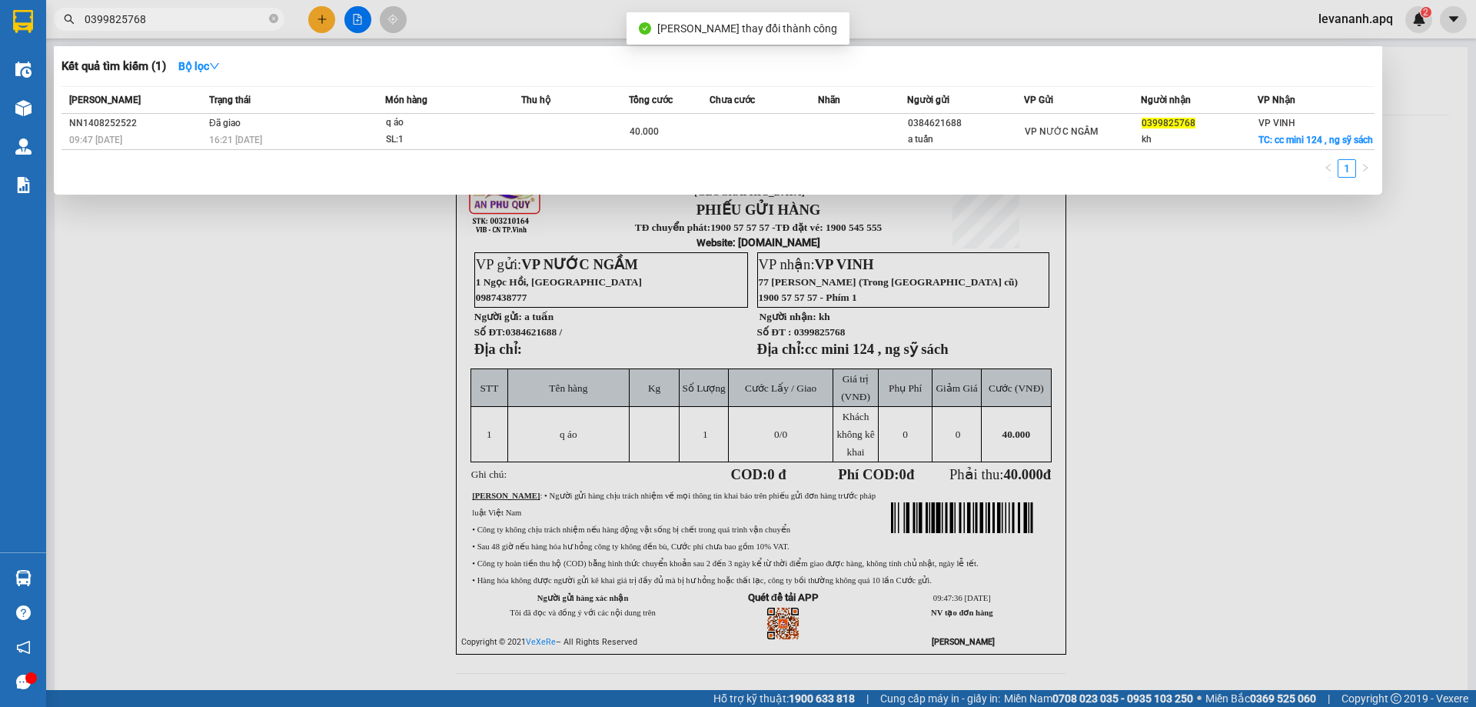
click at [196, 25] on input "0399825768" at bounding box center [175, 19] width 181 height 17
click at [360, 394] on div at bounding box center [738, 353] width 1476 height 707
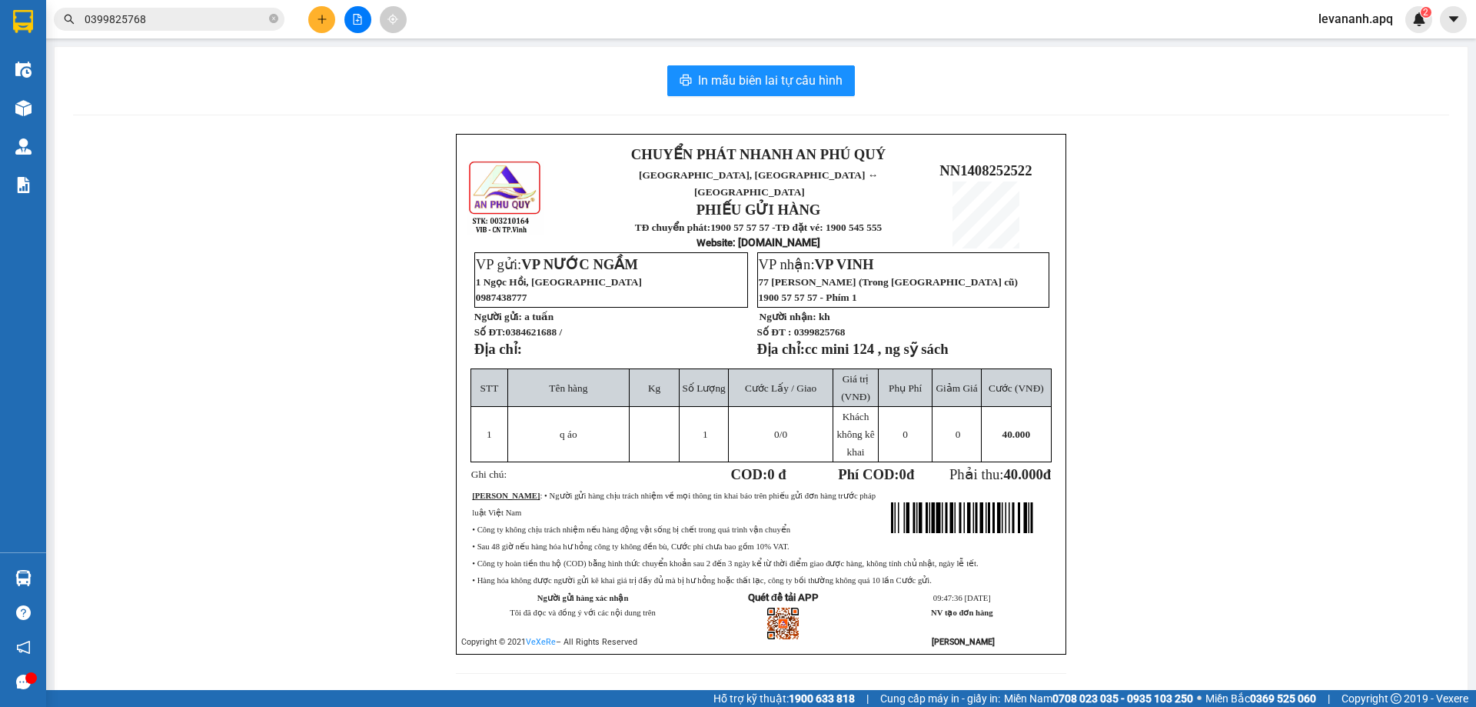
click at [1331, 20] on span "levananh.apq" at bounding box center [1355, 18] width 99 height 19
click at [1335, 43] on span "Đăng xuất" at bounding box center [1363, 47] width 65 height 17
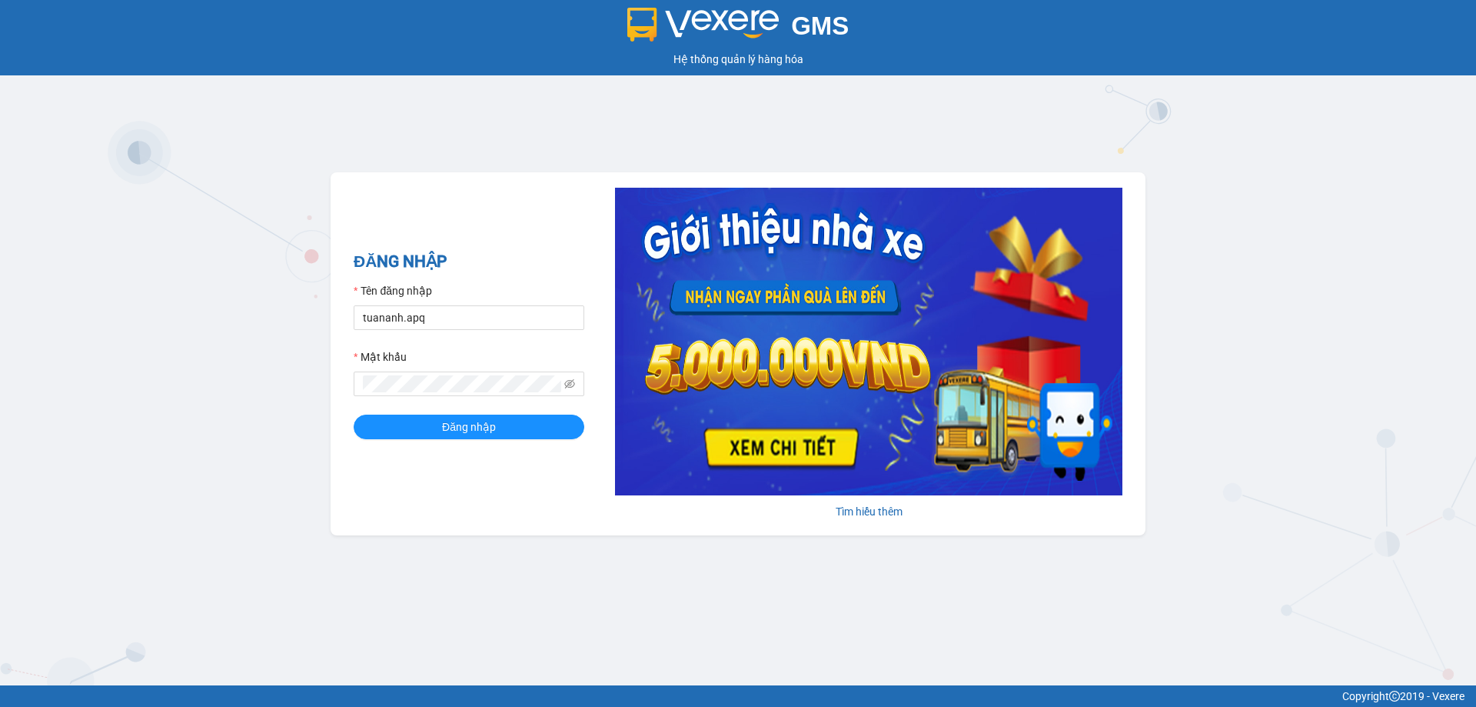
click at [514, 633] on div "GMS Hệ thống quản lý hàng hóa ĐĂNG NHẬP Tên đăng nhập tuananh.apq Mật khẩu Đăng…" at bounding box center [738, 342] width 1476 height 685
click at [440, 320] on input "tuananh.apq" at bounding box center [469, 317] width 231 height 25
type input "honganvp.apq"
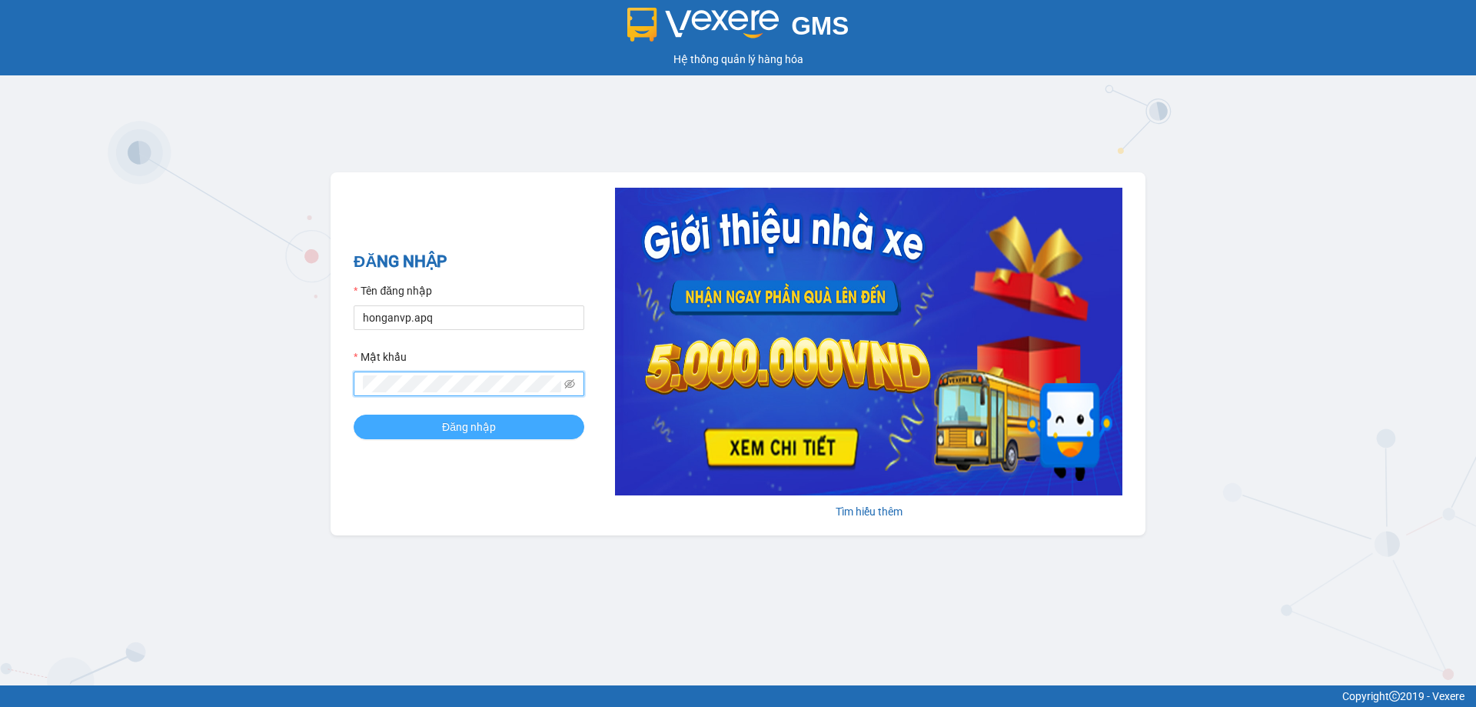
click at [381, 437] on button "Đăng nhập" at bounding box center [469, 426] width 231 height 25
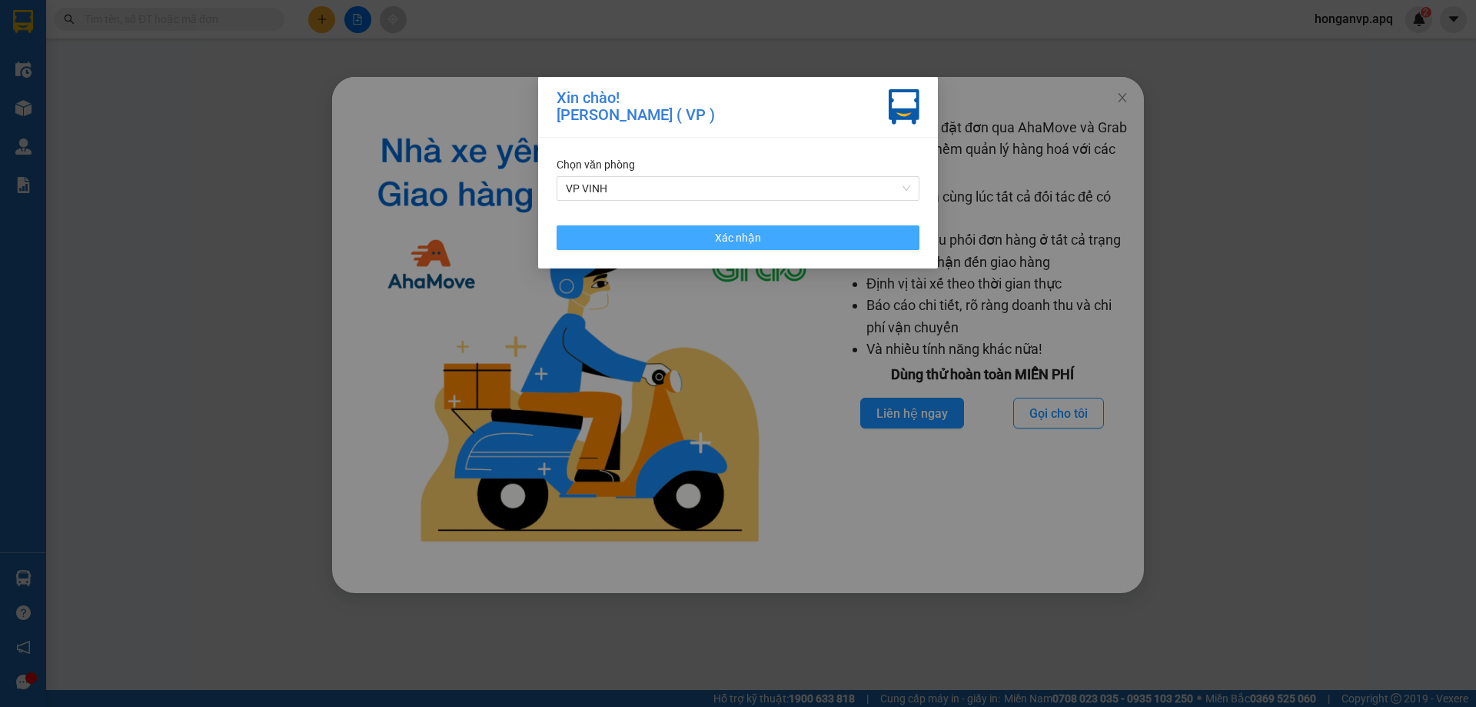
click at [676, 248] on button "Xác nhận" at bounding box center [738, 237] width 363 height 25
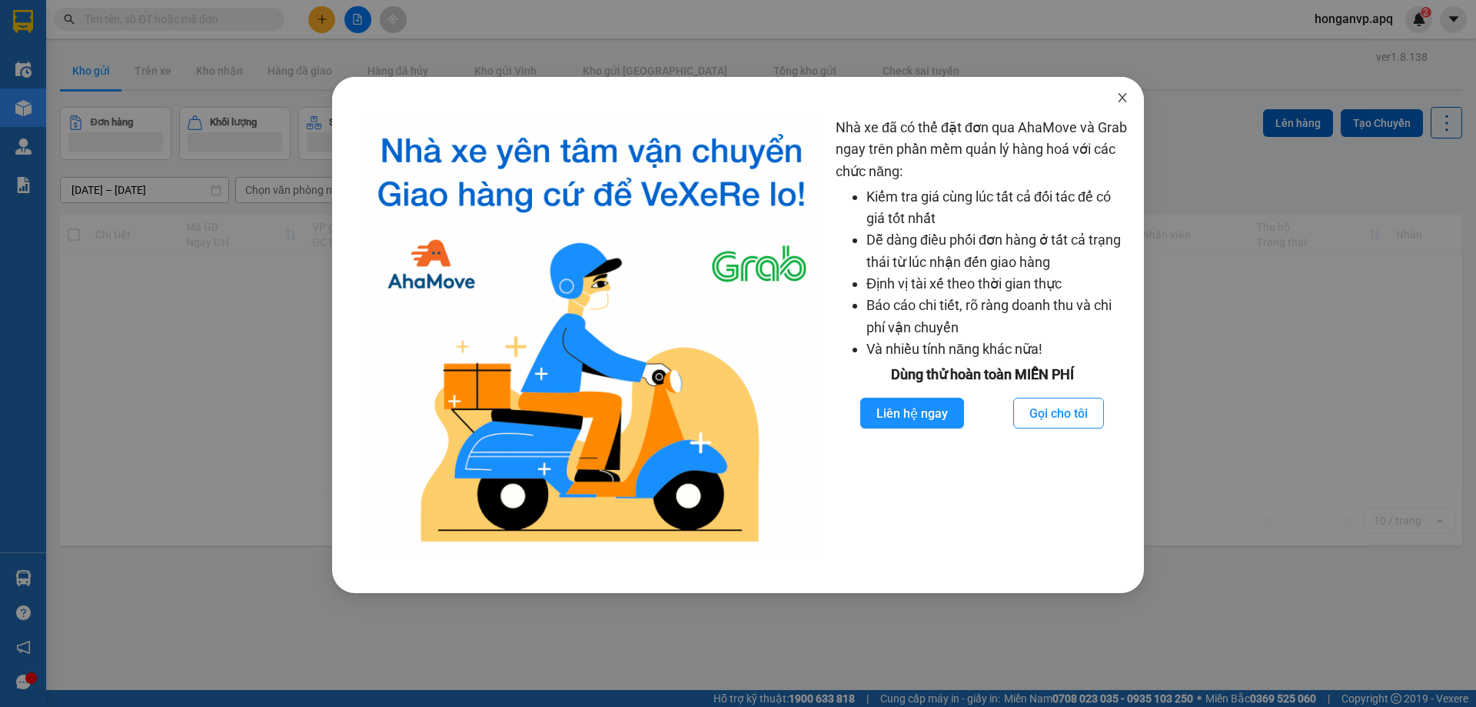
click at [1121, 97] on icon "close" at bounding box center [1122, 97] width 8 height 9
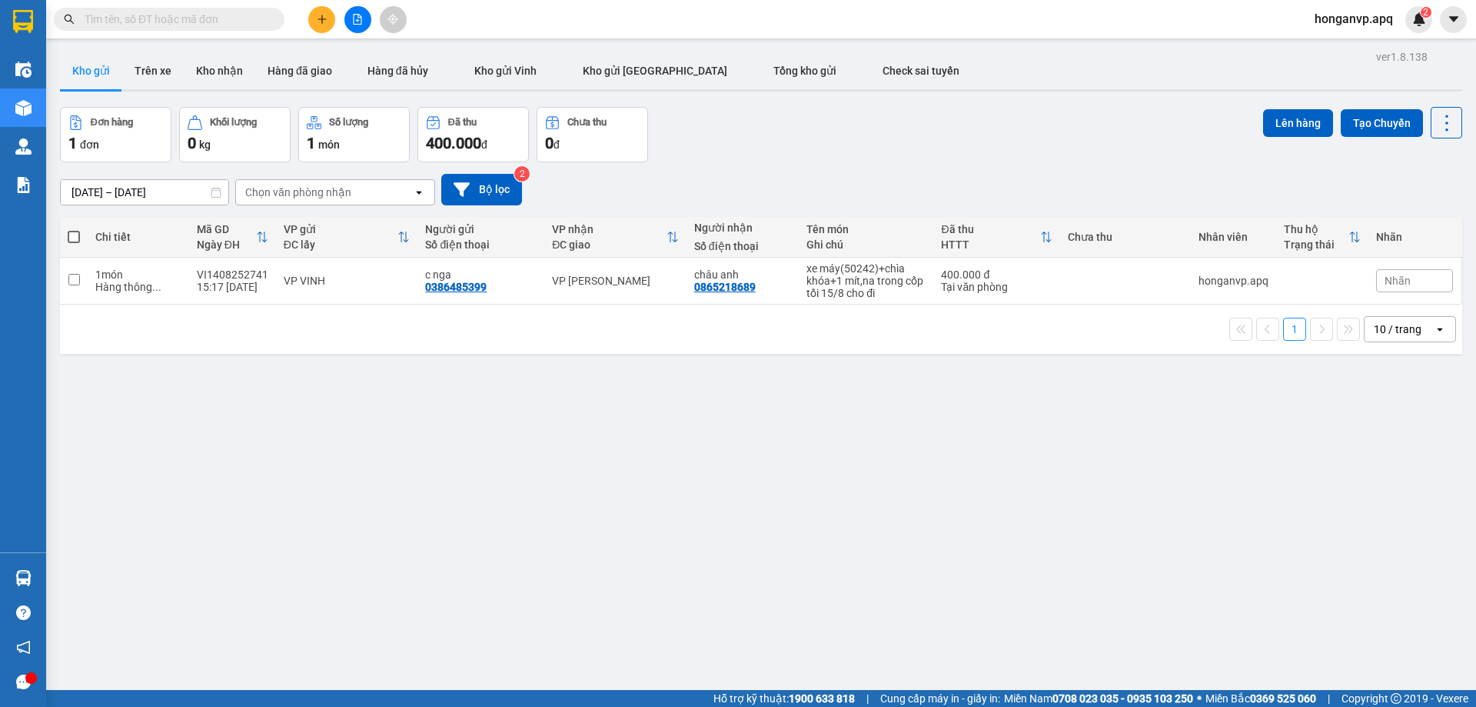
click at [663, 504] on div "ver 1.8.138 Kho gửi Trên xe Kho nhận Hàng đã giao Hàng đã hủy Kho gửi [PERSON_N…" at bounding box center [761, 399] width 1415 height 707
click at [757, 132] on div "Đơn hàng 1 đơn Khối lượng 0 kg Số lượng 1 món Đã thu 400.000 đ Chưa thu 0 đ Lên…" at bounding box center [761, 134] width 1402 height 55
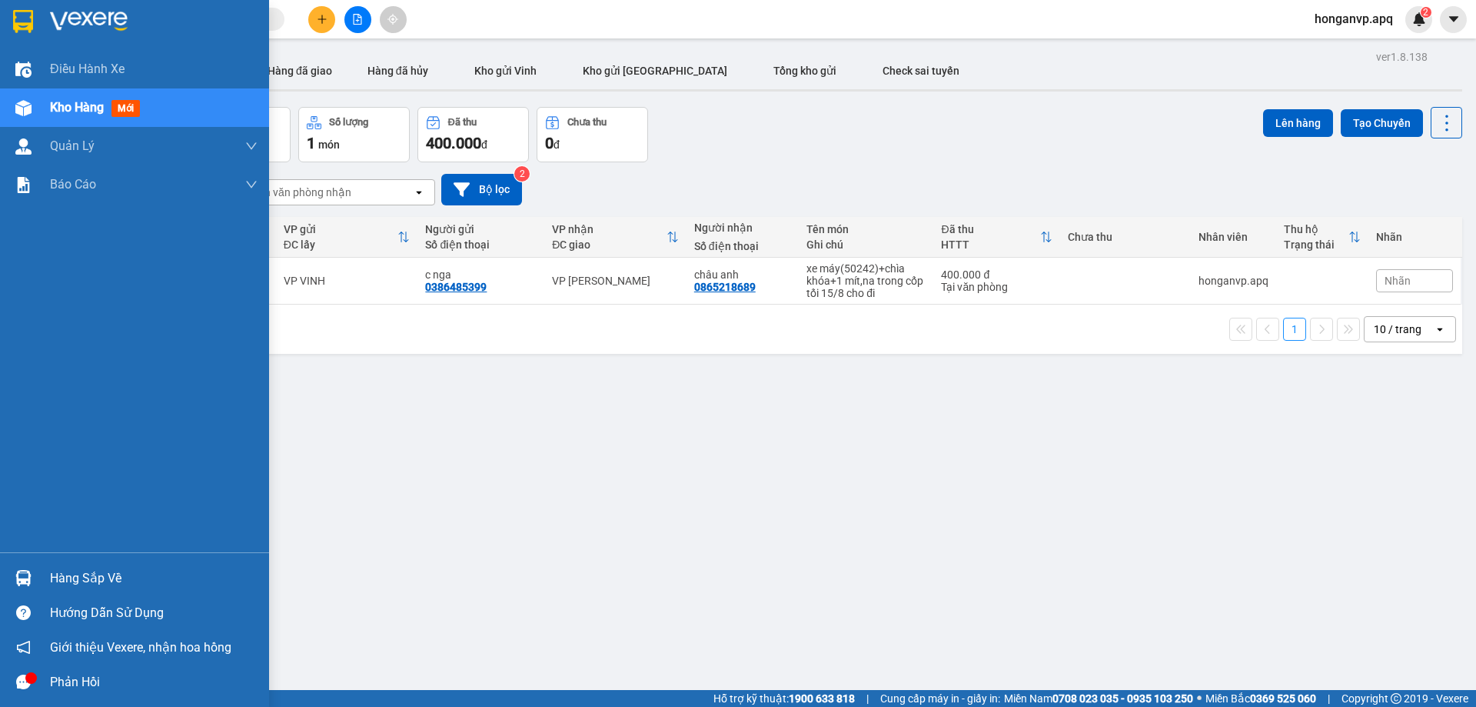
click at [85, 22] on img at bounding box center [89, 21] width 78 height 23
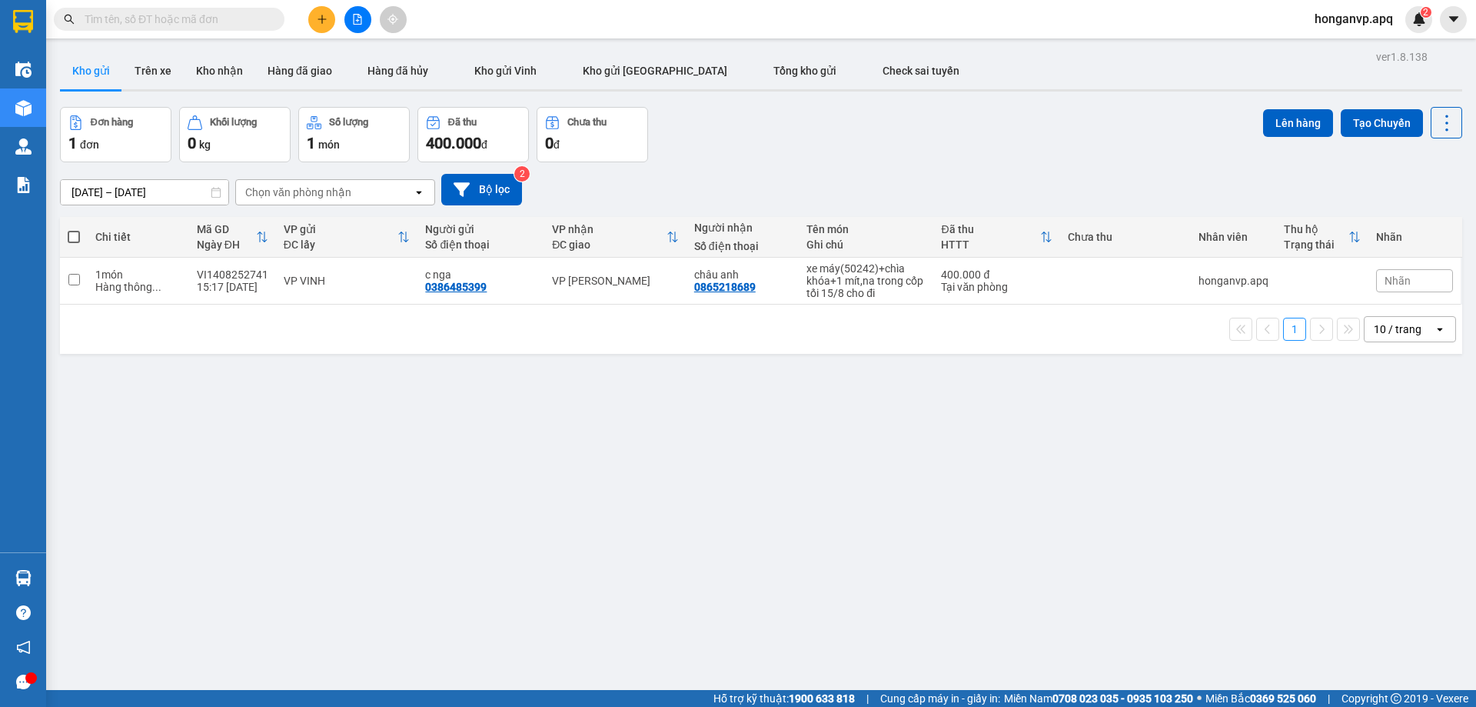
click at [757, 156] on div "Đơn hàng 1 đơn Khối lượng 0 kg Số lượng 1 món Đã thu 400.000 đ Chưa thu 0 đ Lên…" at bounding box center [761, 134] width 1402 height 55
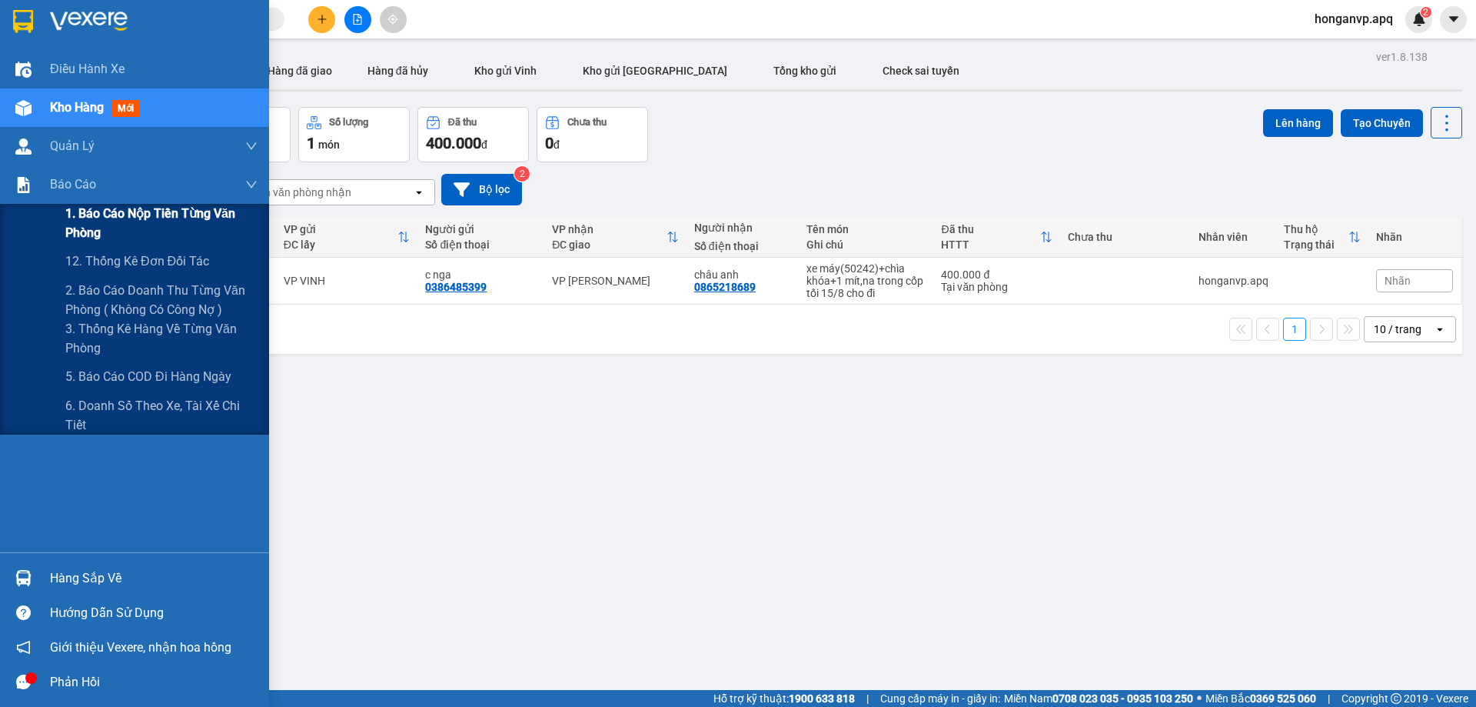
click at [124, 211] on span "1. Báo cáo nộp tiền từng văn phòng" at bounding box center [161, 223] width 192 height 38
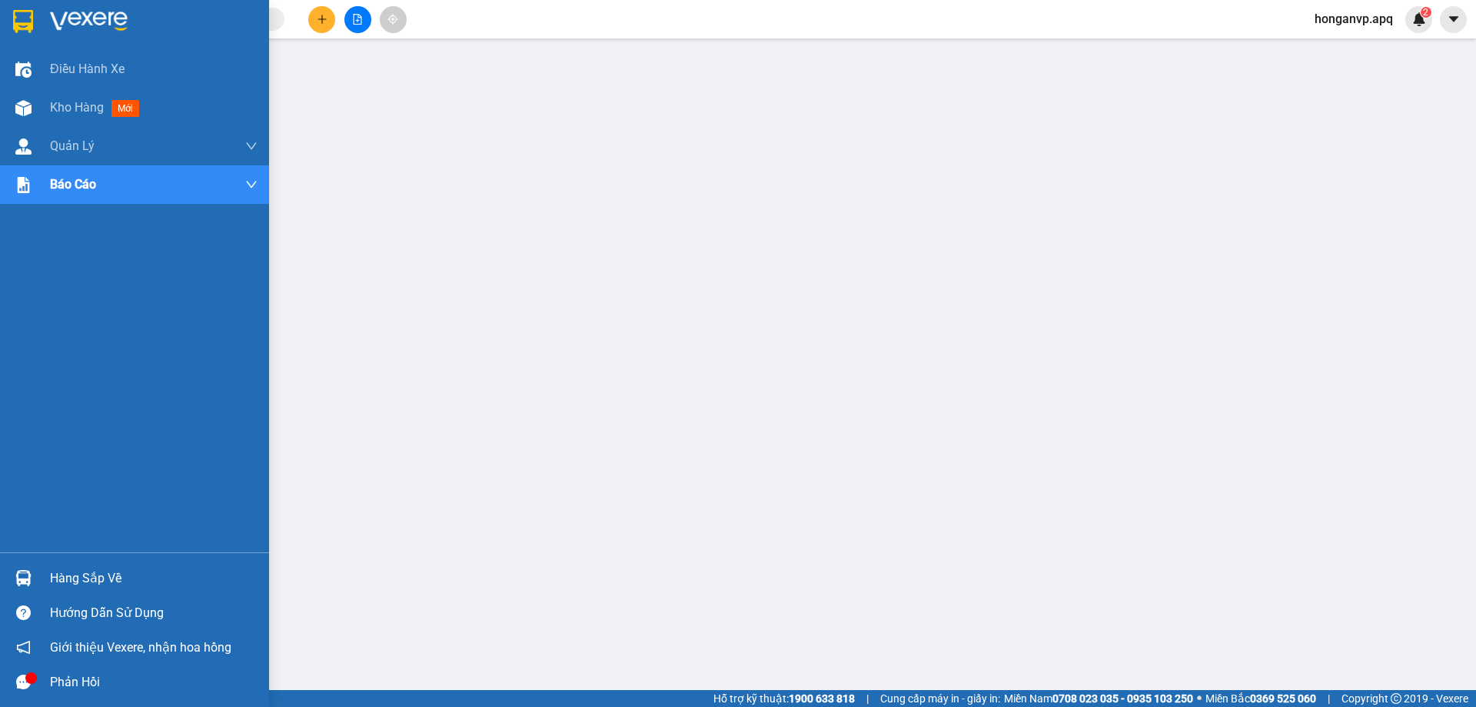
click at [69, 22] on img at bounding box center [89, 21] width 78 height 23
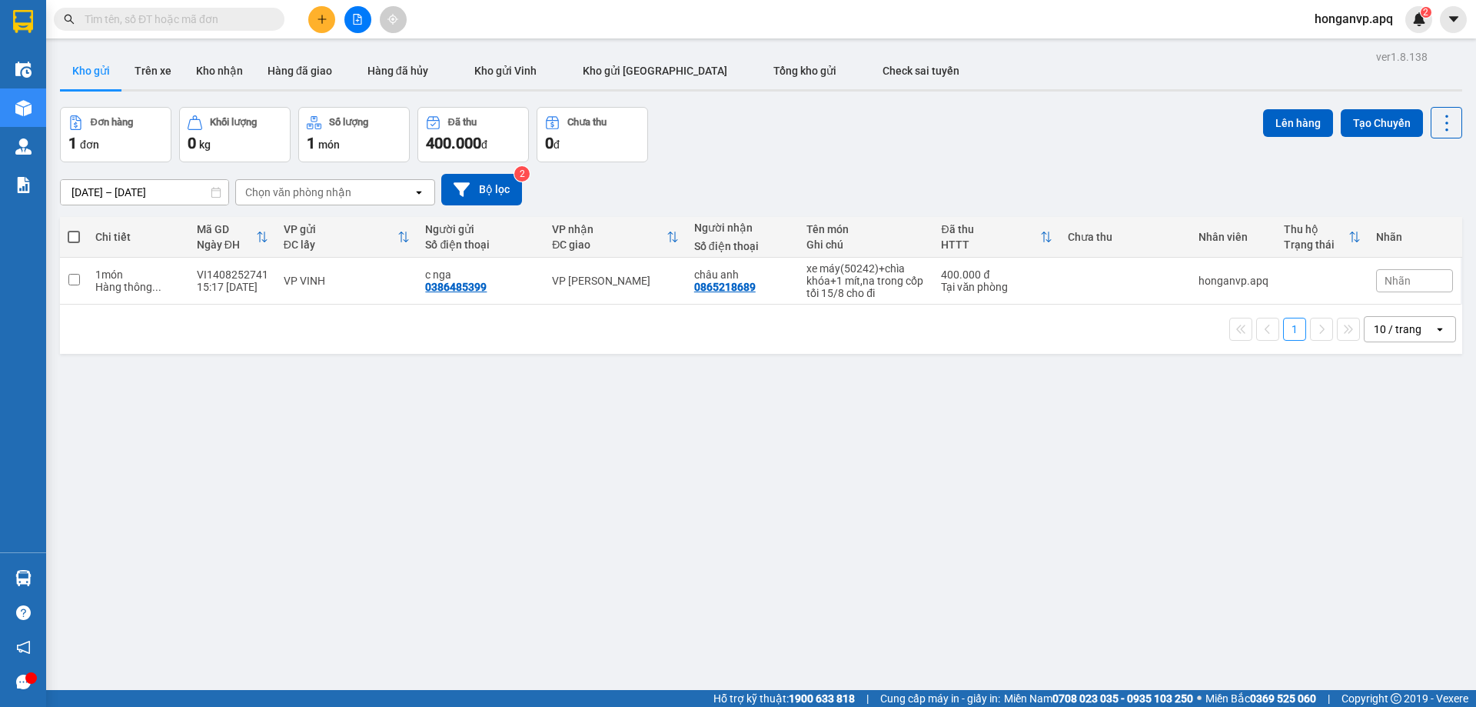
click at [894, 148] on div "Đơn hàng 1 đơn Khối lượng 0 kg Số lượng 1 món Đã thu 400.000 đ Chưa thu 0 đ Lên…" at bounding box center [761, 134] width 1402 height 55
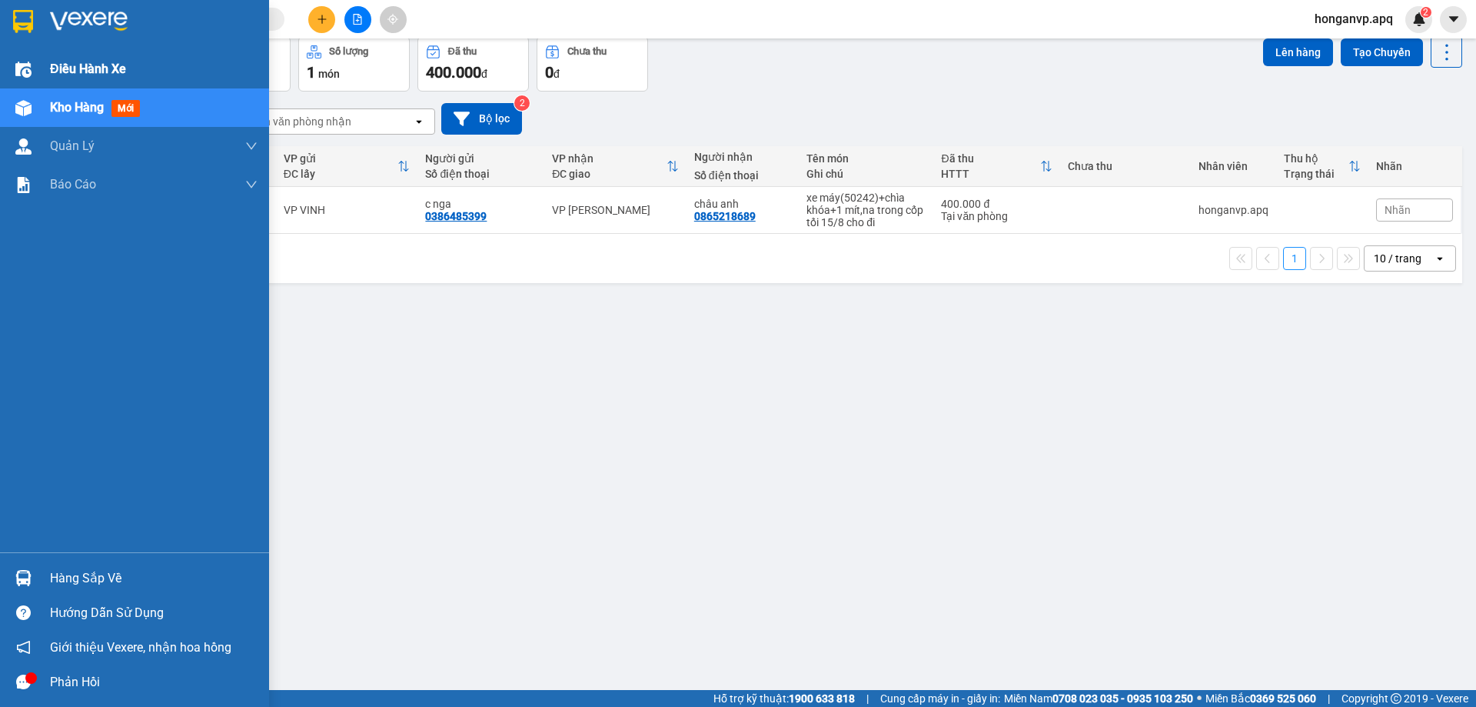
click at [69, 64] on span "Điều hành xe" at bounding box center [88, 68] width 76 height 19
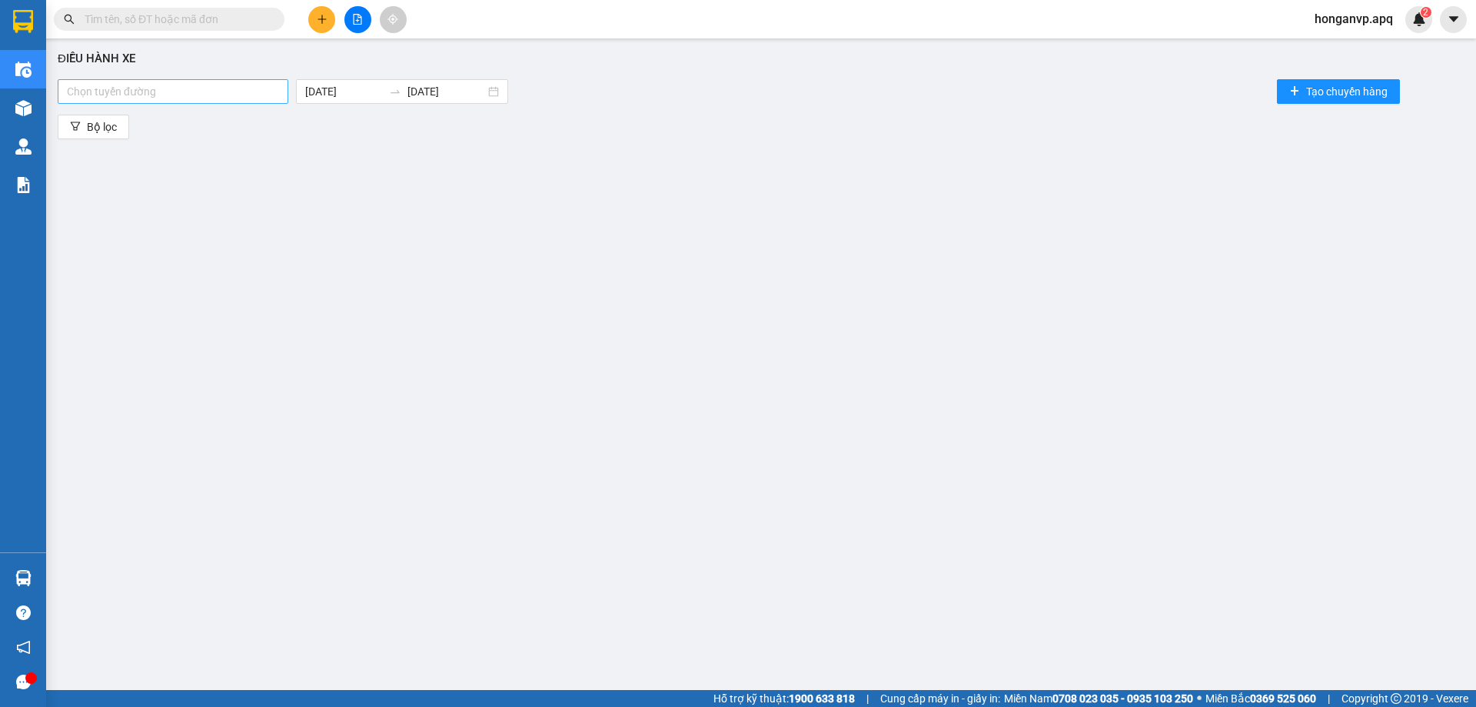
click at [208, 95] on div at bounding box center [173, 91] width 223 height 18
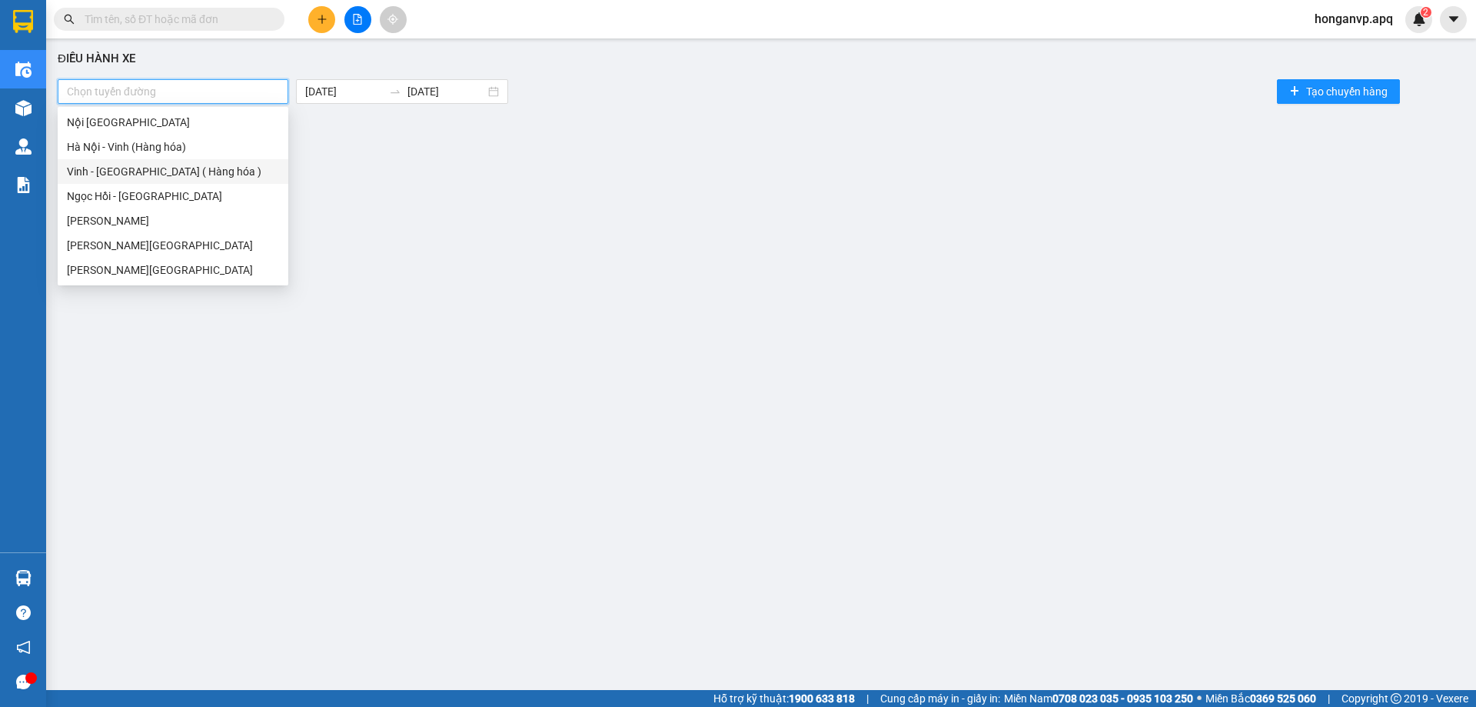
click at [95, 168] on div "Vinh - Hà Nội ( Hàng hóa )" at bounding box center [173, 171] width 212 height 17
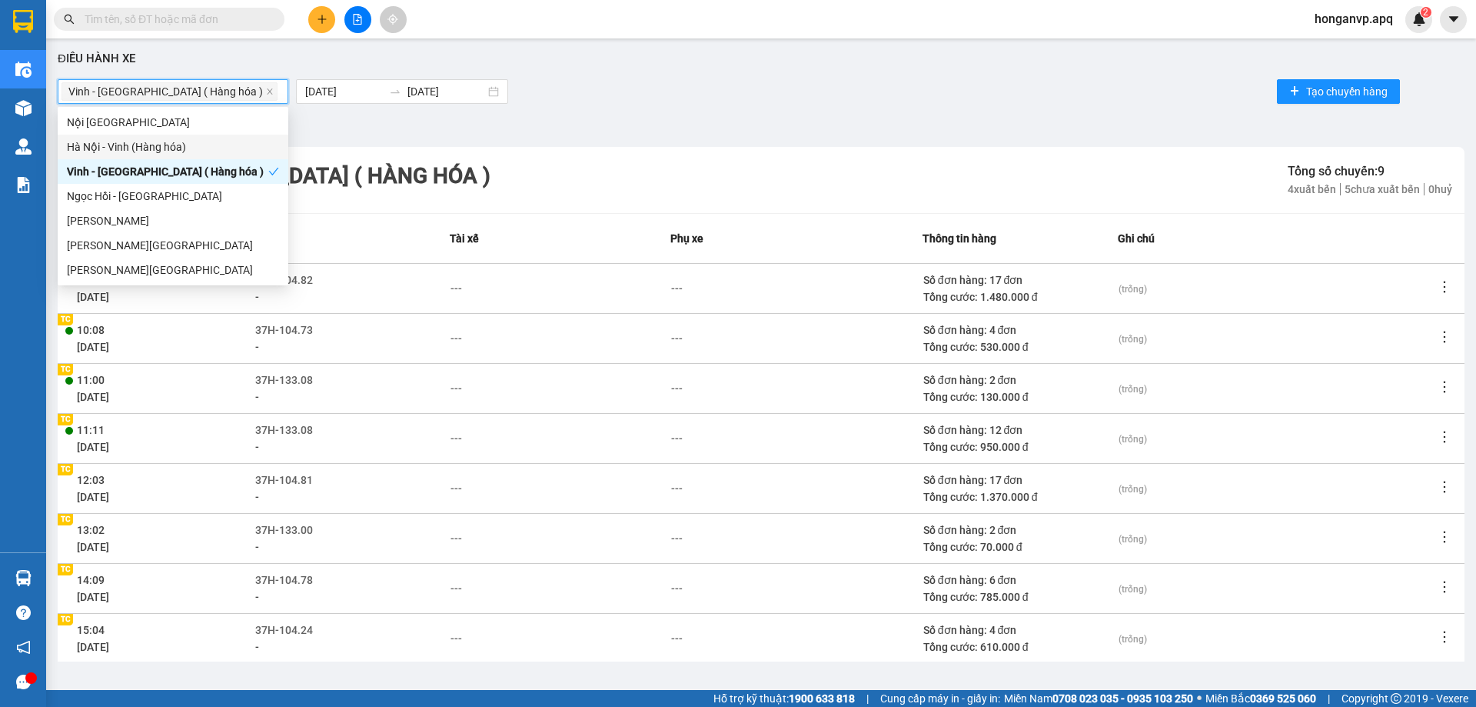
click at [667, 90] on div "Vinh - Hà Nội ( Hàng hóa ) 15/08/2025 15/08/2025 Tạo chuyến hàng" at bounding box center [761, 91] width 1407 height 31
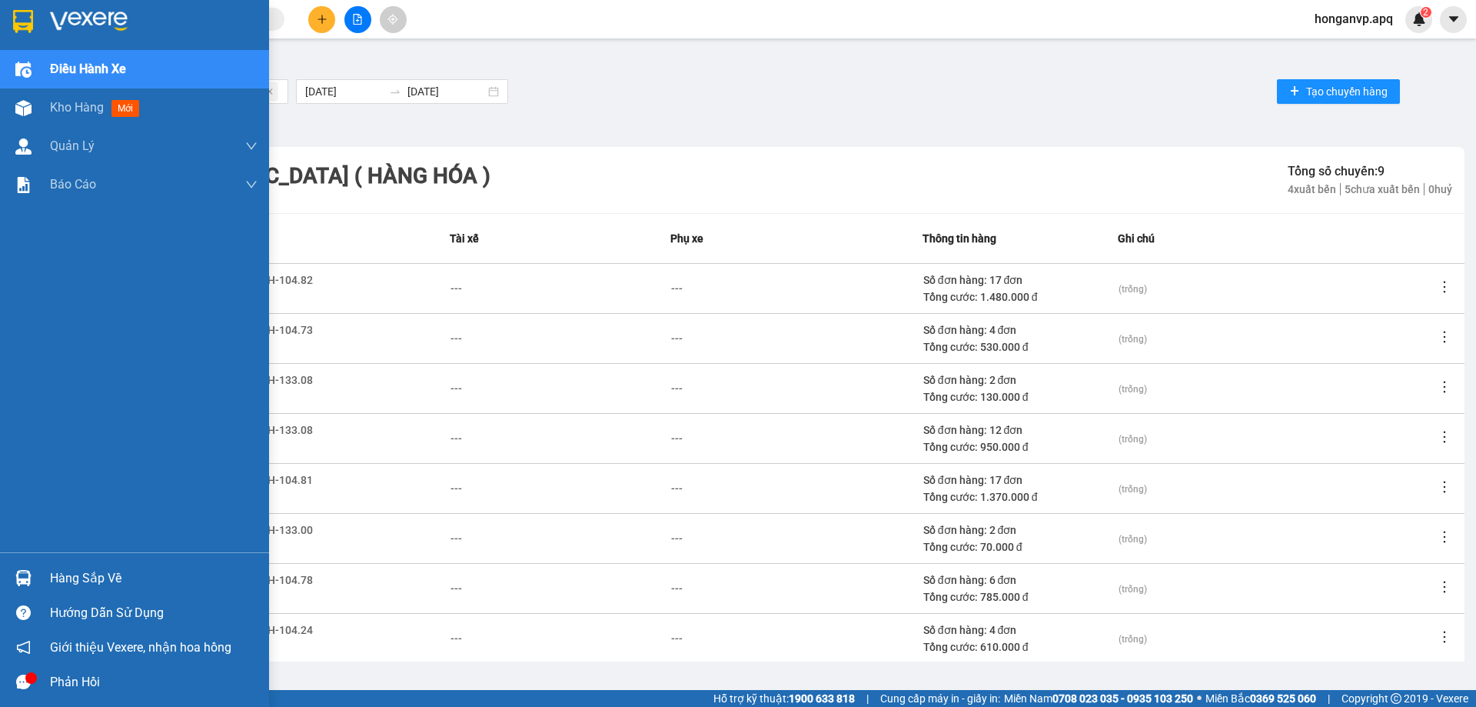
click at [61, 19] on img at bounding box center [89, 21] width 78 height 23
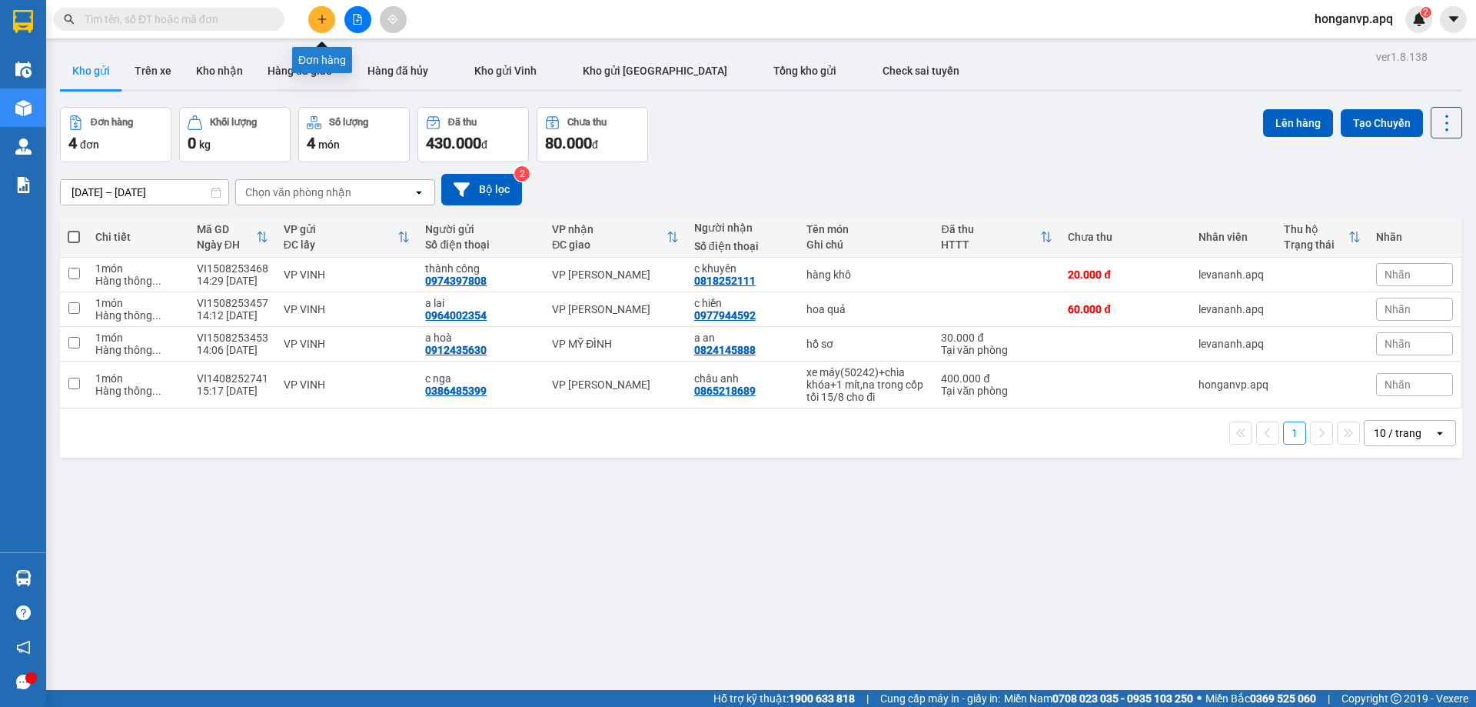
click at [318, 17] on icon "plus" at bounding box center [322, 19] width 11 height 11
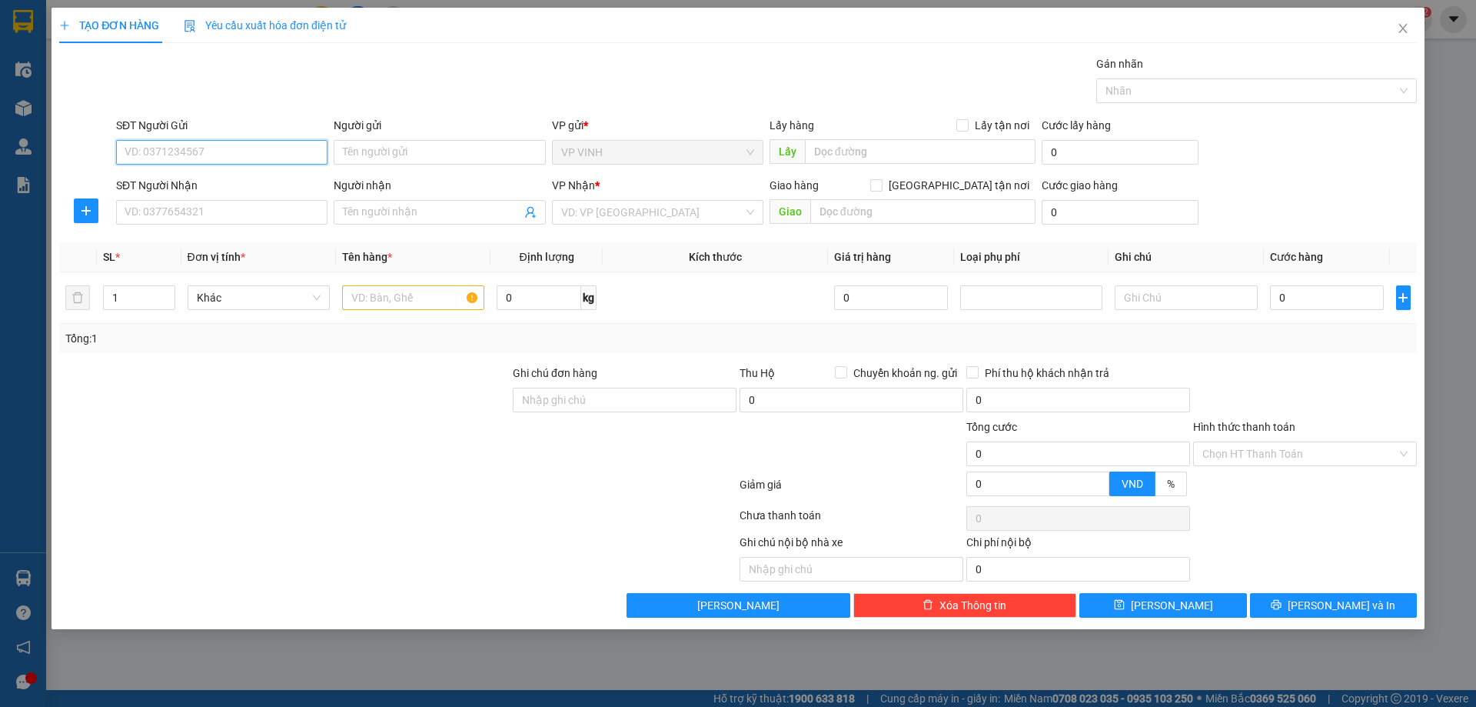
click at [152, 155] on input "SĐT Người Gửi" at bounding box center [221, 152] width 211 height 25
paste input "0985444045"
type input "0985444045"
click at [151, 177] on div "0985444045 - a kiều" at bounding box center [221, 183] width 193 height 17
type input "a kiều"
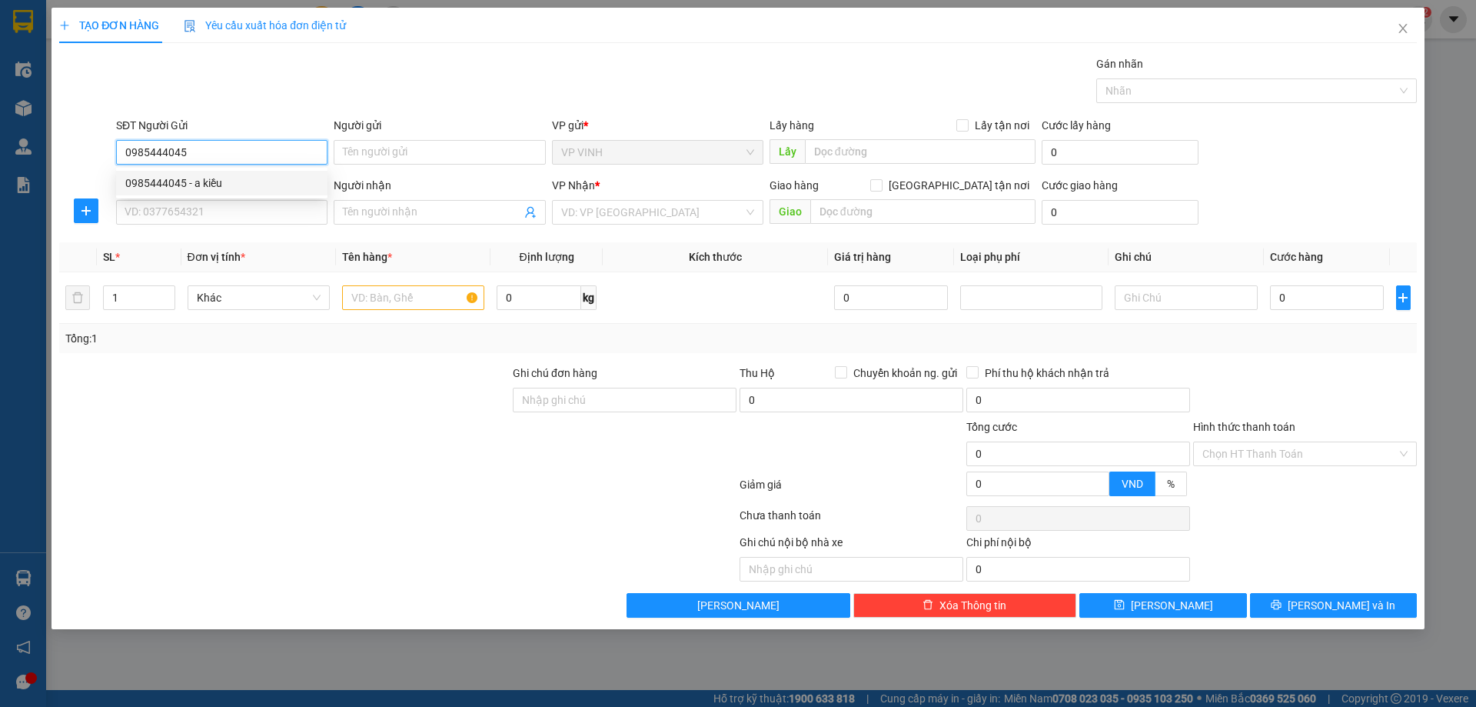
checkbox input "true"
type input "Đền trìa hưng lộc"
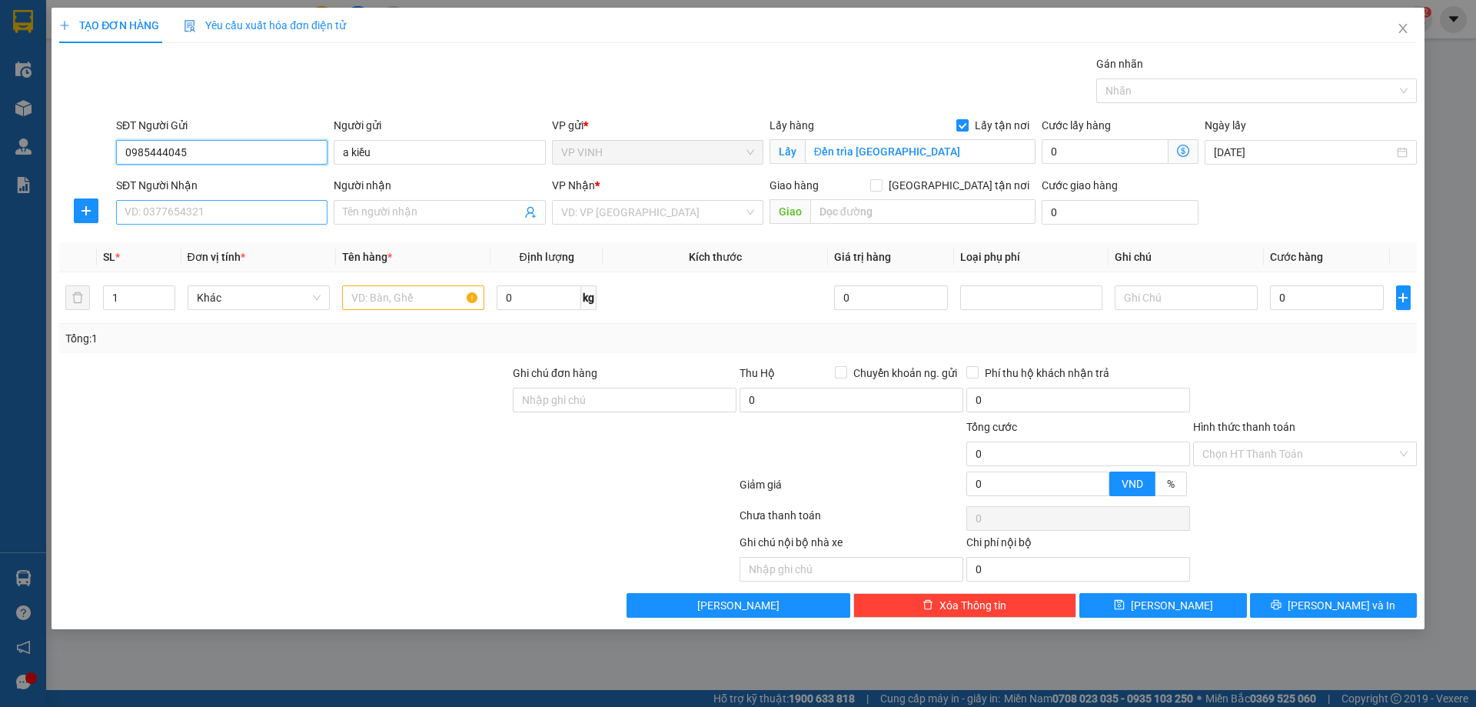
type input "0985444045"
click at [228, 207] on input "SĐT Người Nhận" at bounding box center [221, 212] width 211 height 25
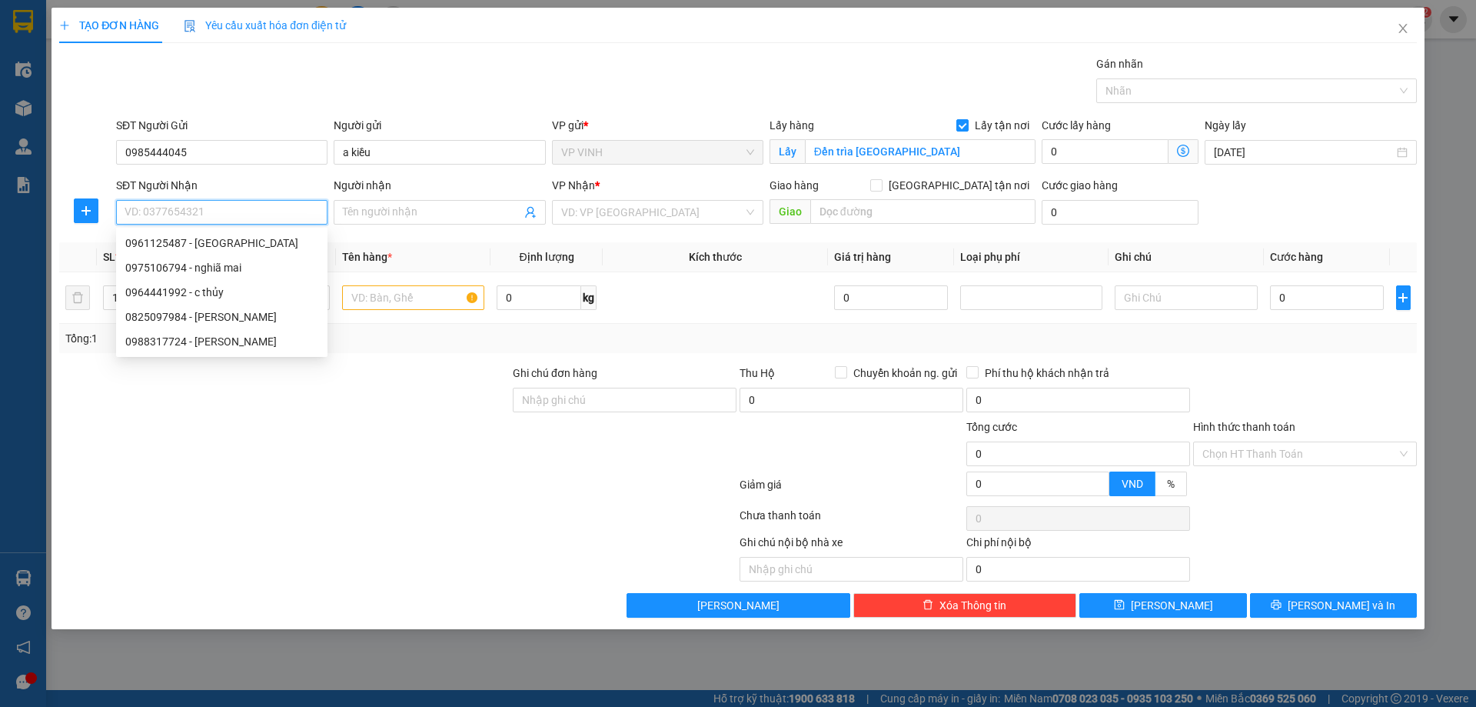
click at [205, 214] on input "SĐT Người Nhận" at bounding box center [221, 212] width 211 height 25
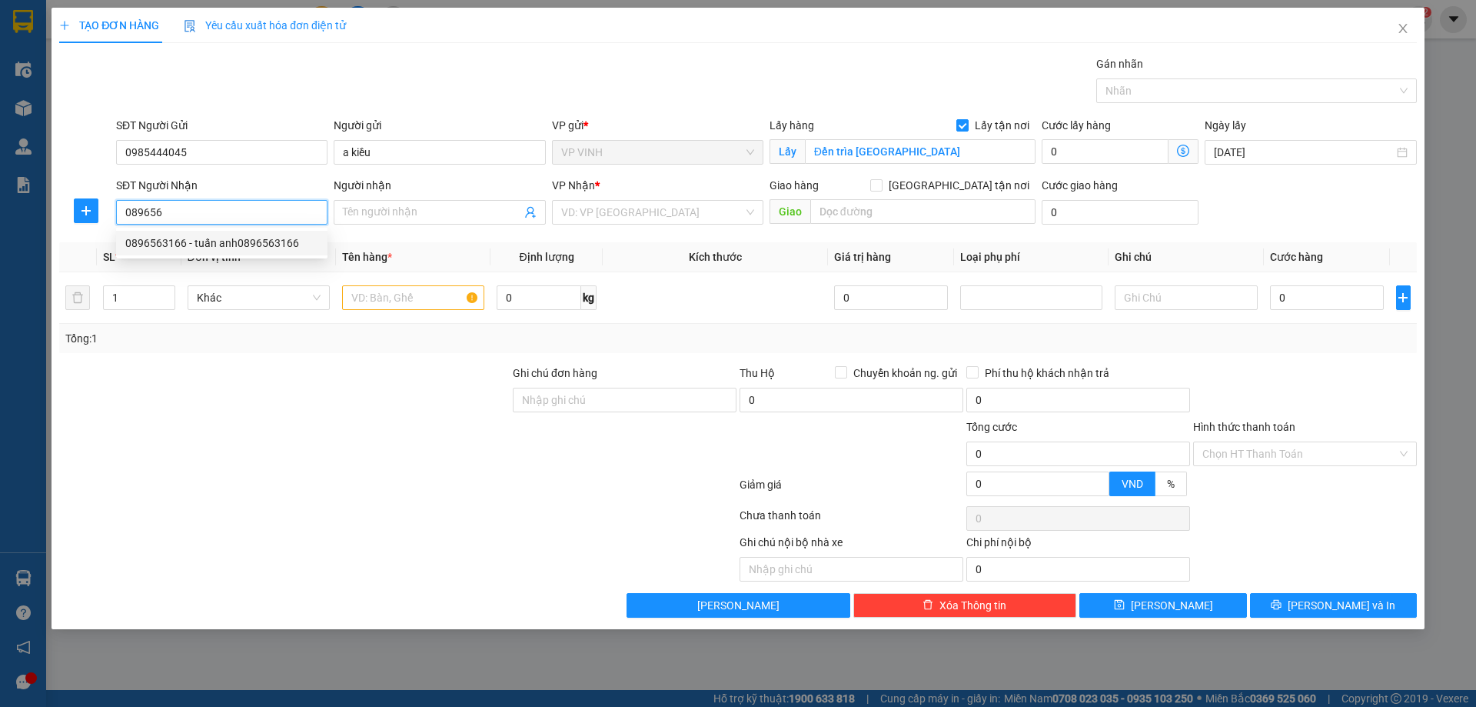
click at [214, 245] on div "0896563166 - tuấn anh0896563166" at bounding box center [221, 242] width 193 height 17
type input "0896563166"
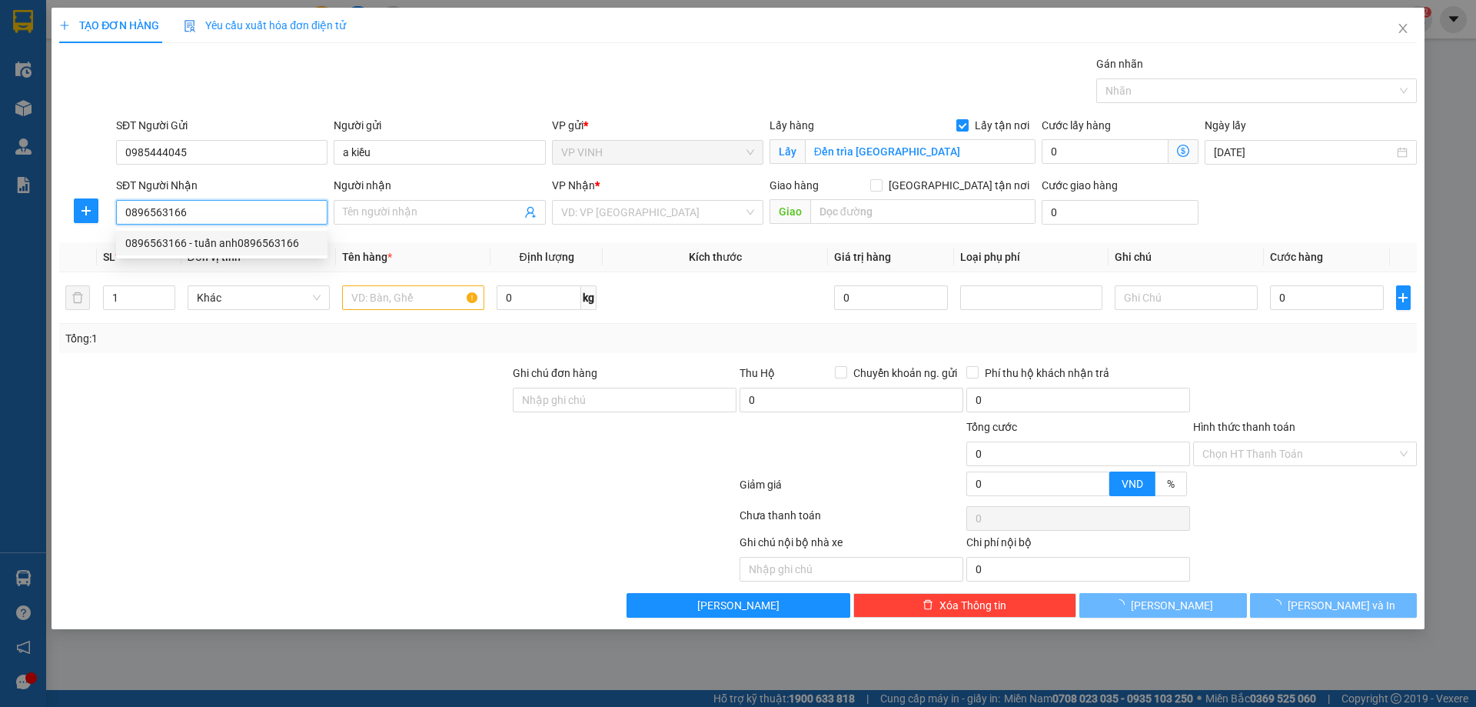
type input "tuấn anh0896563166"
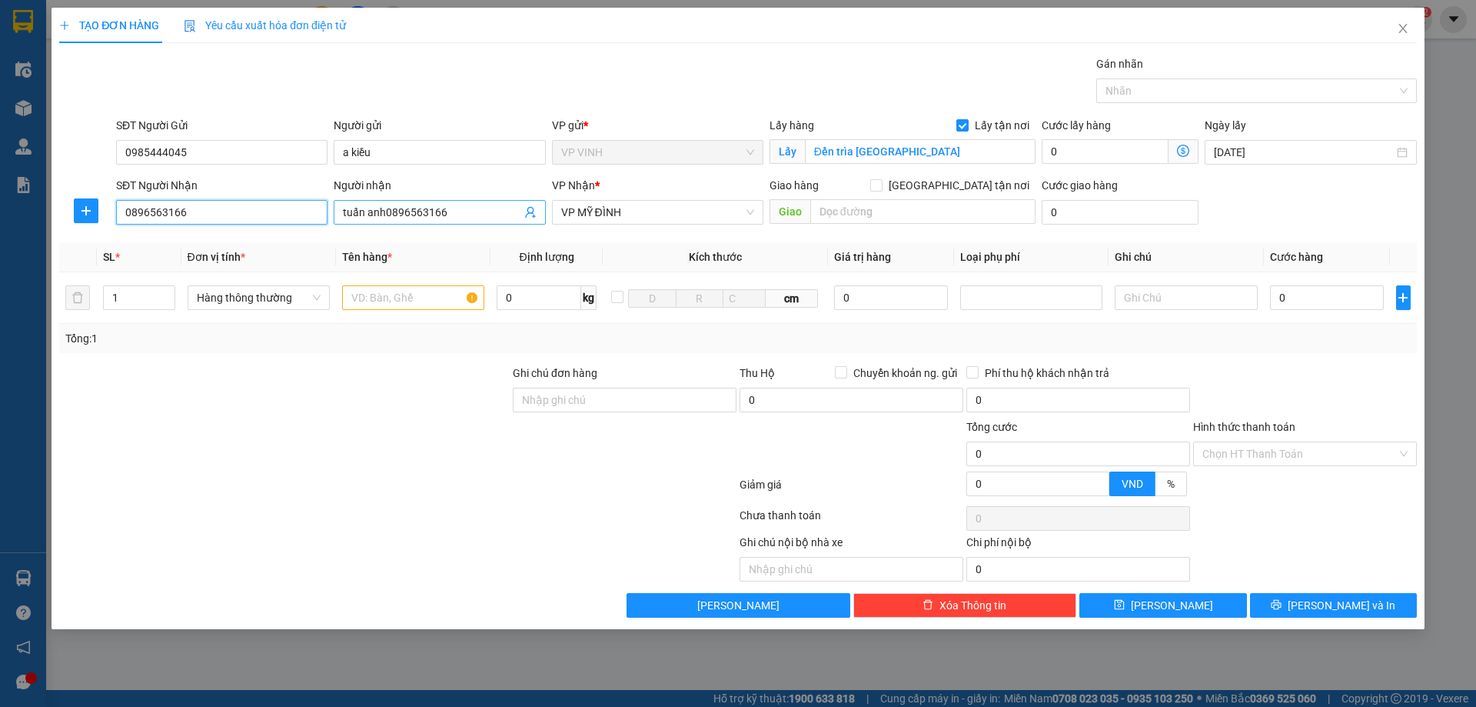
type input "0896563166"
click at [383, 211] on input "tuấn anh0896563166" at bounding box center [432, 212] width 178 height 17
type input "tuấn anh 0896563166"
click at [397, 301] on input "text" at bounding box center [413, 297] width 142 height 25
type input "mỹ phẩm"
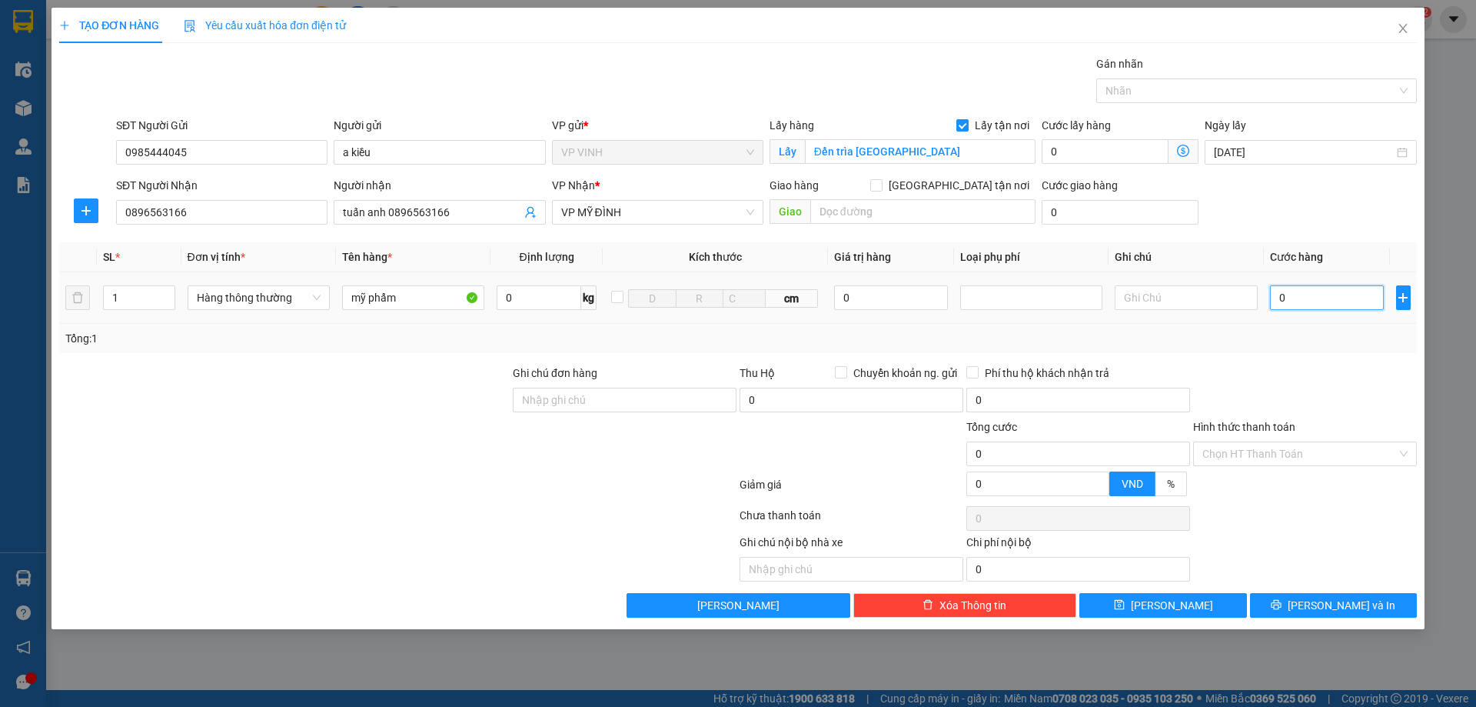
click at [1293, 303] on input "0" at bounding box center [1327, 297] width 115 height 25
type input "6"
type input "60"
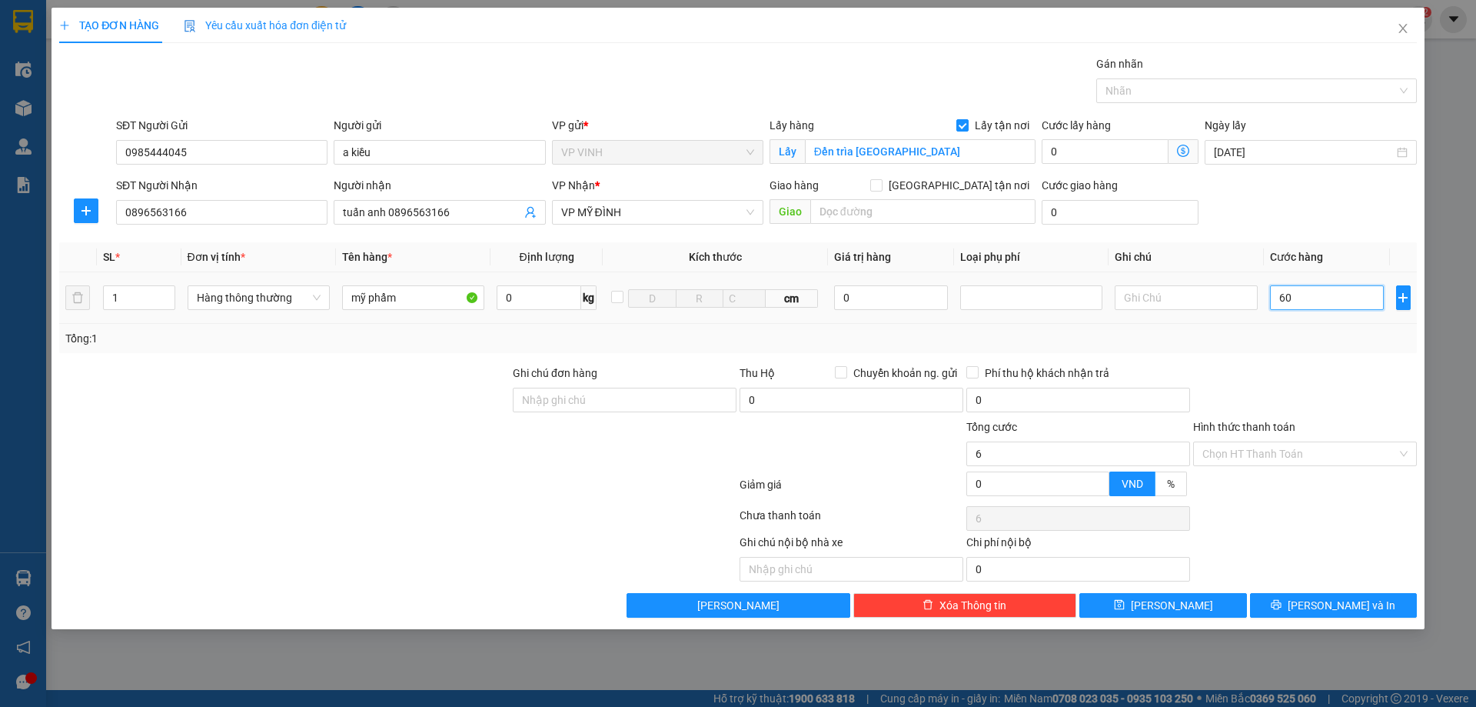
type input "60"
type input "60.000"
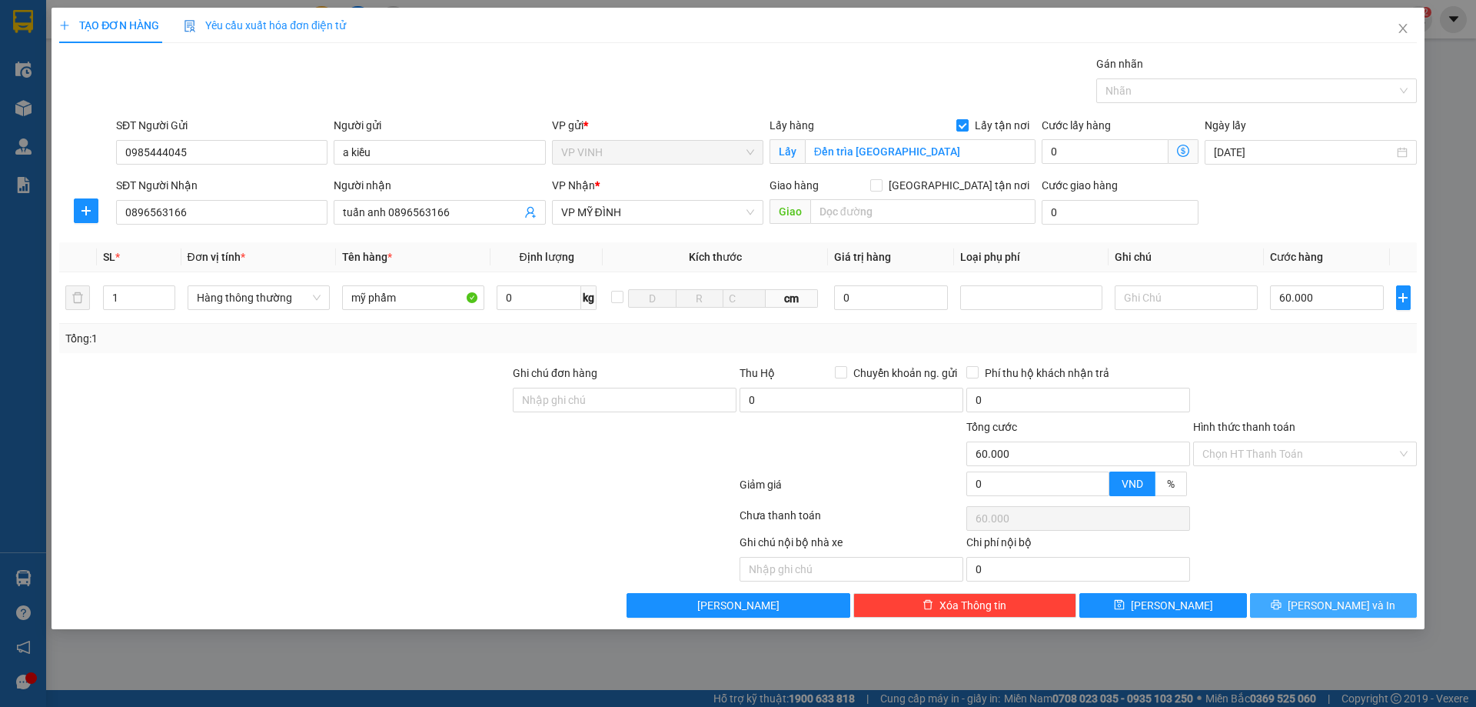
click at [1291, 603] on button "Lưu và In" at bounding box center [1333, 605] width 167 height 25
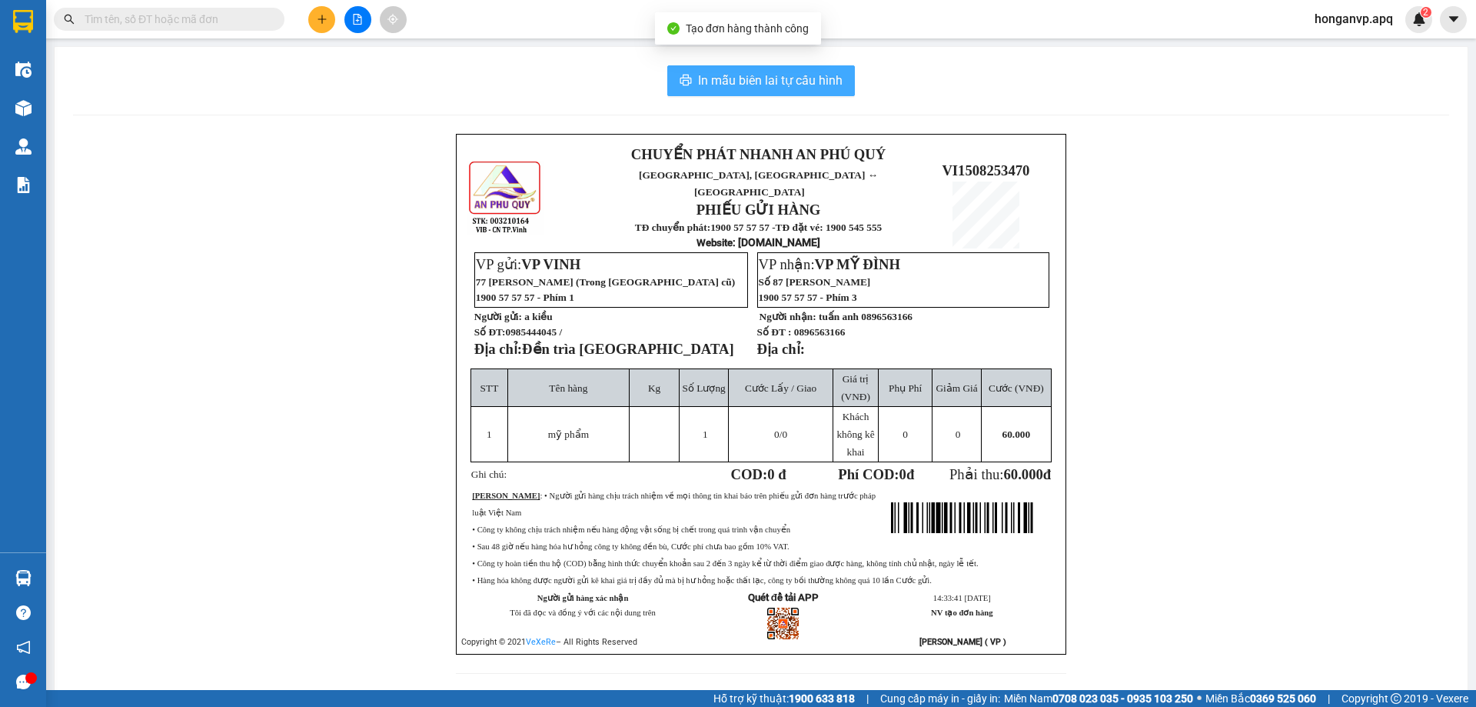
click at [792, 87] on span "In mẫu biên lai tự cấu hình" at bounding box center [770, 80] width 145 height 19
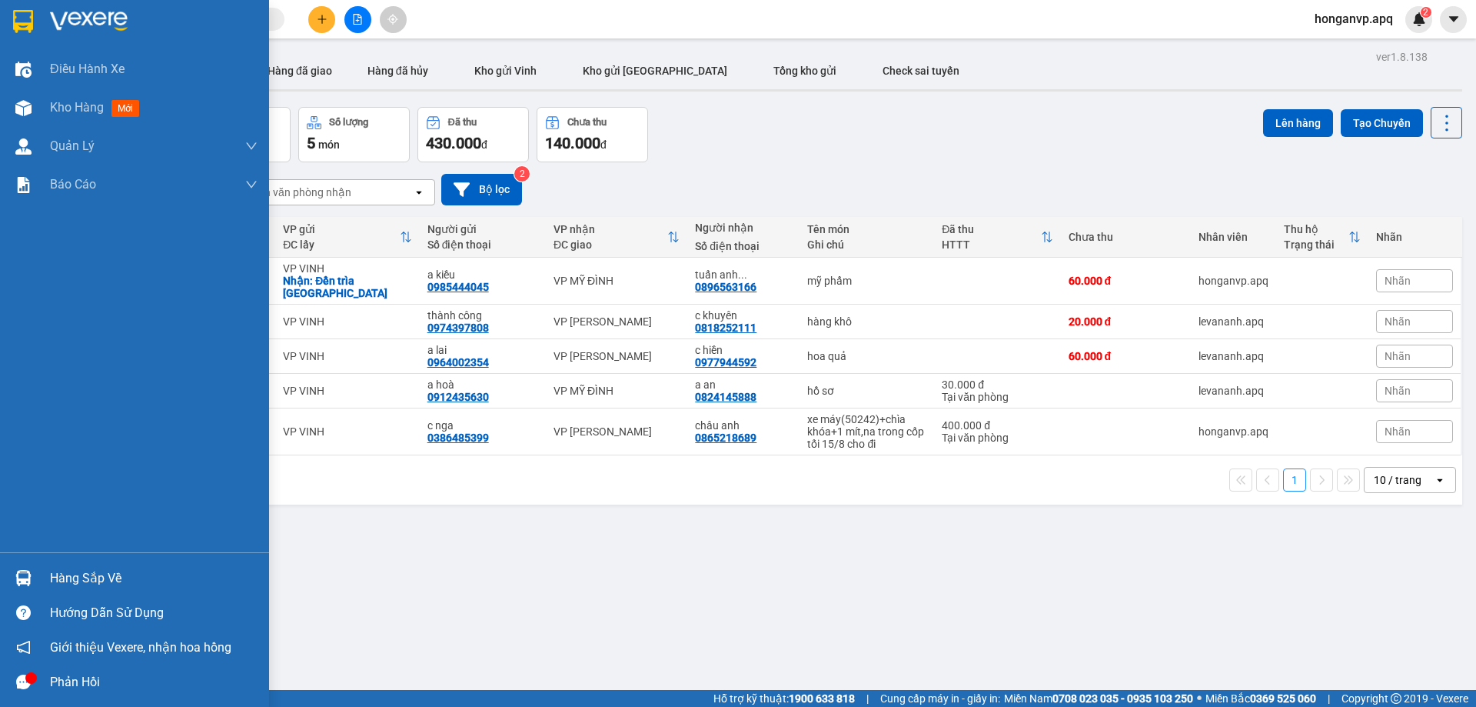
click at [54, 581] on div "Hàng sắp về" at bounding box center [154, 578] width 208 height 23
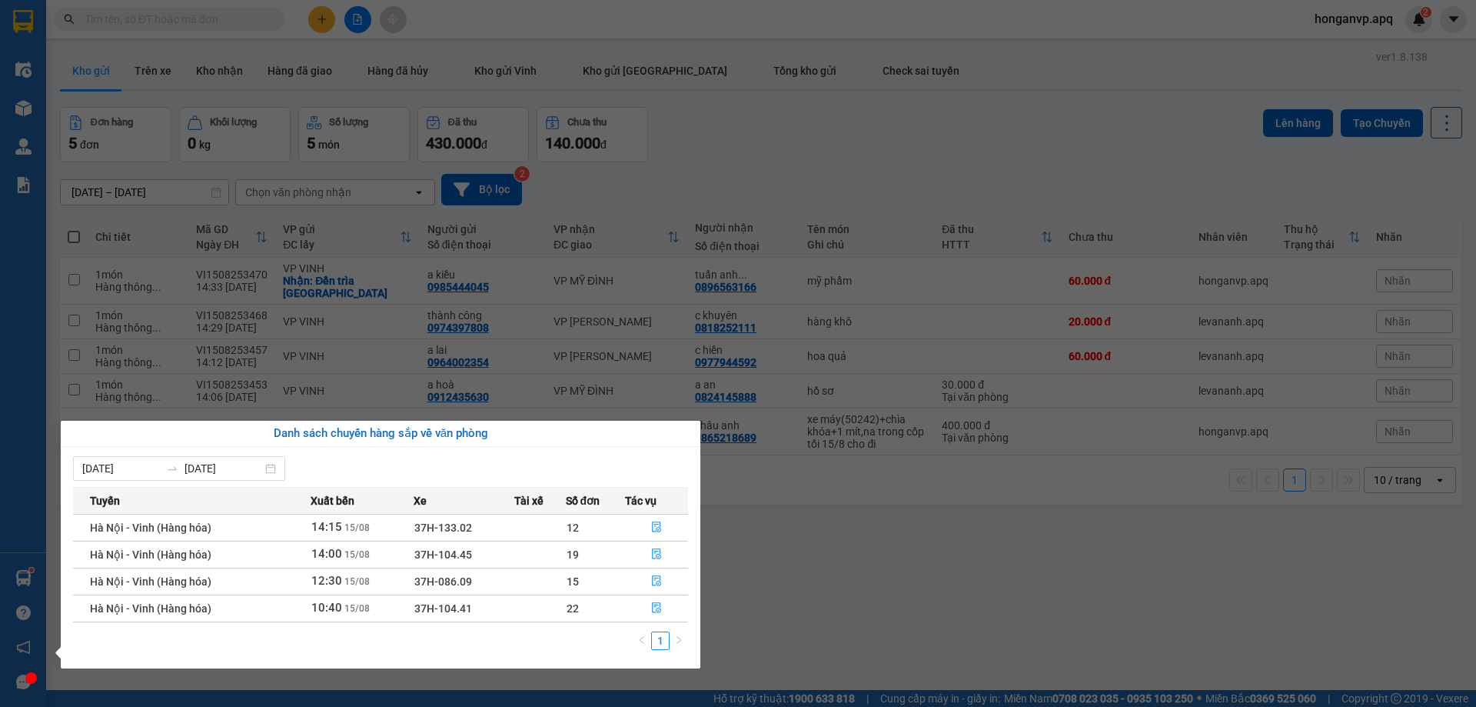
click at [851, 580] on section "Kết quả tìm kiếm ( 0 ) Bộ lọc No Data honganvp.apq 2 Điều hành xe Kho hàng mới …" at bounding box center [738, 353] width 1476 height 707
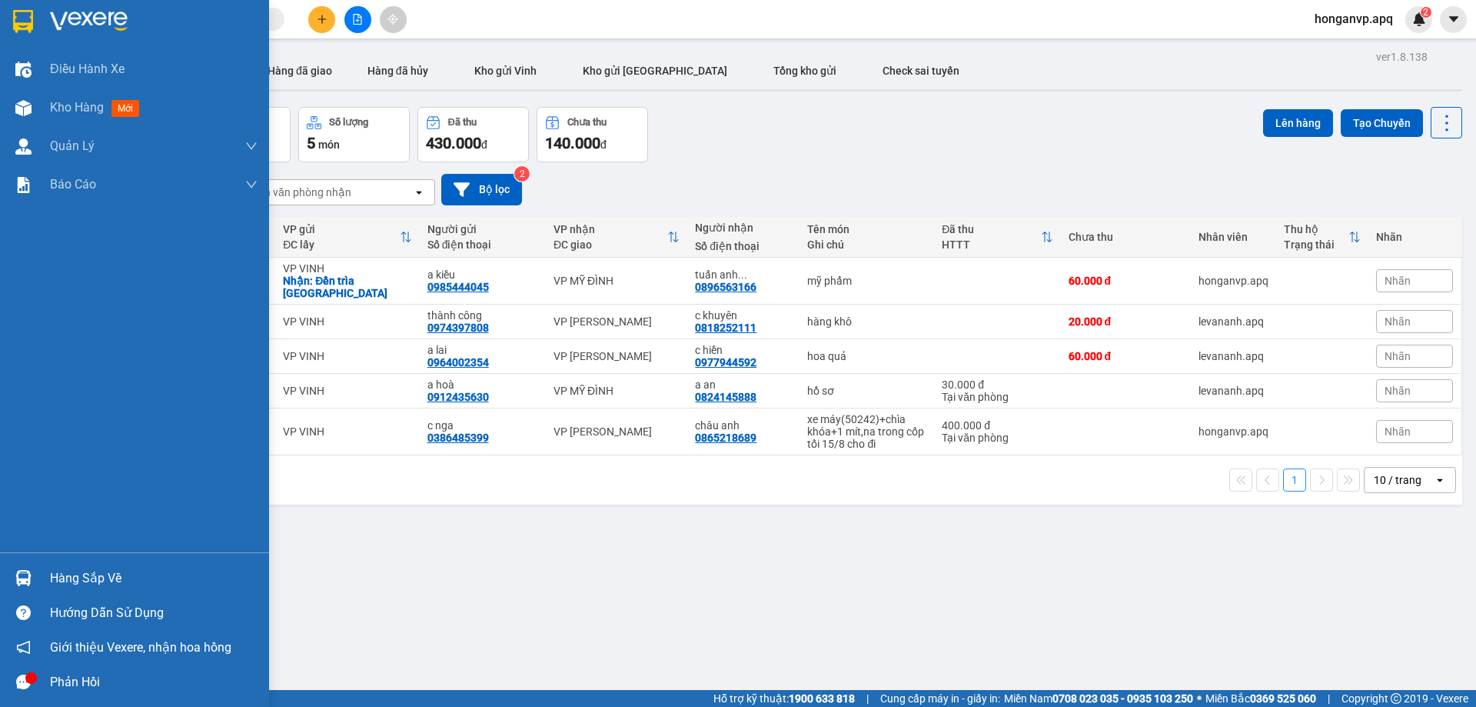
click at [71, 584] on div "Hàng sắp về" at bounding box center [154, 578] width 208 height 23
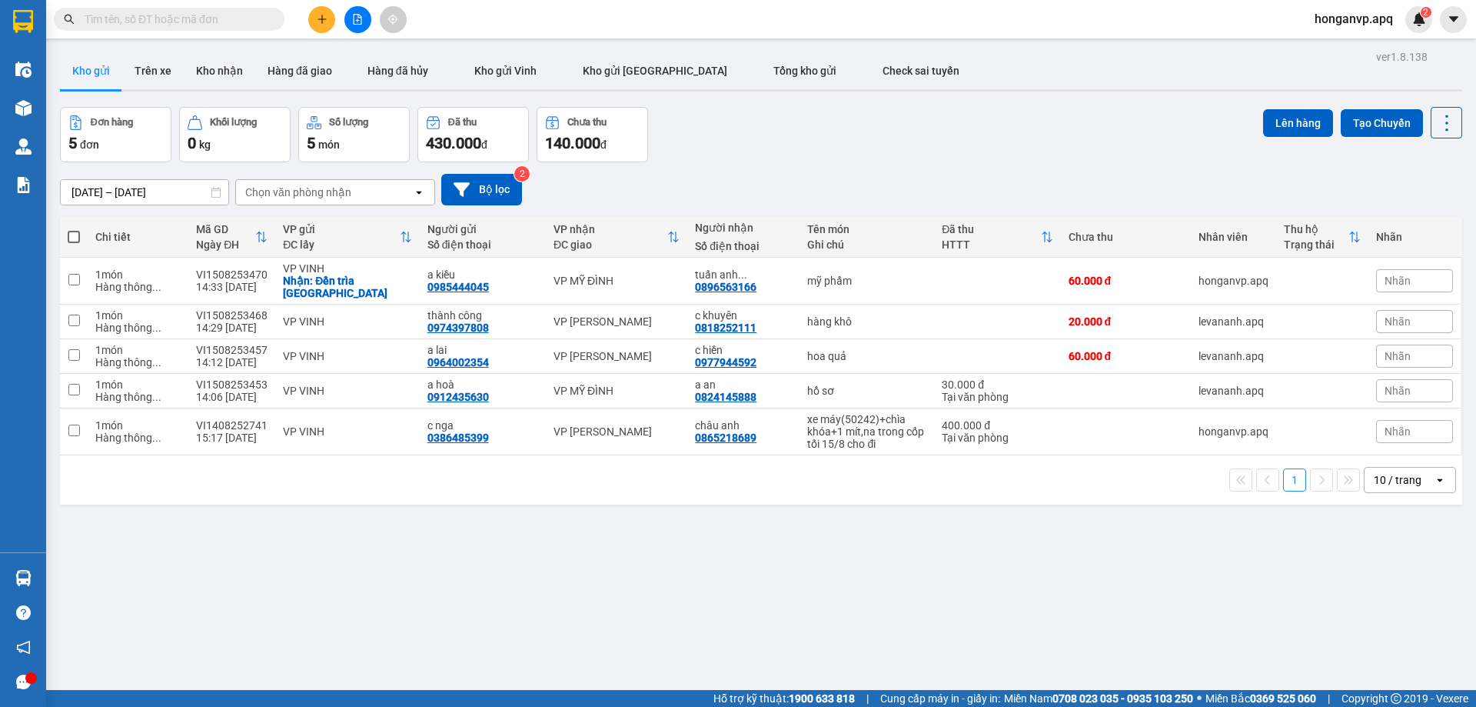
click at [759, 601] on section "Kết quả tìm kiếm ( 0 ) Bộ lọc No Data honganvp.apq 2 Điều hành xe Kho hàng mới …" at bounding box center [738, 353] width 1476 height 707
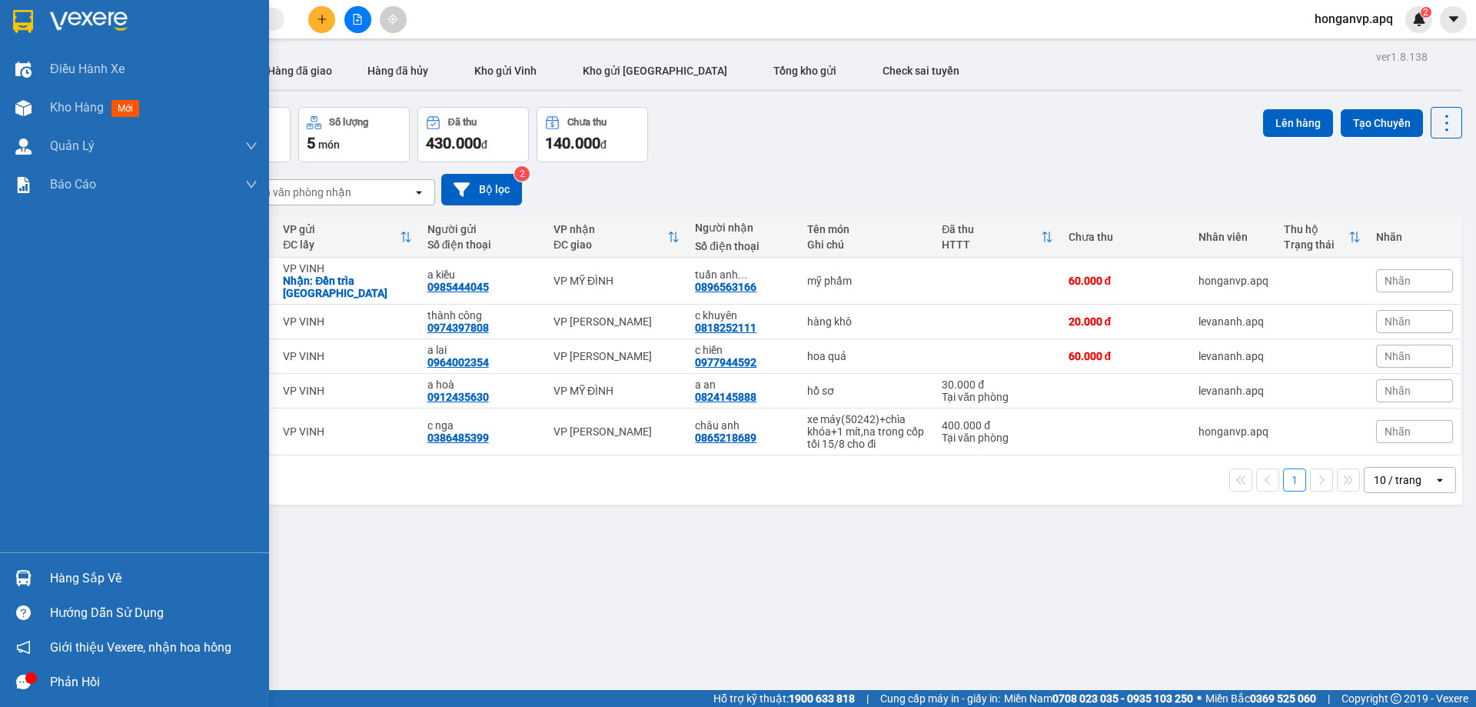
click at [61, 577] on div "Hàng sắp về" at bounding box center [154, 578] width 208 height 23
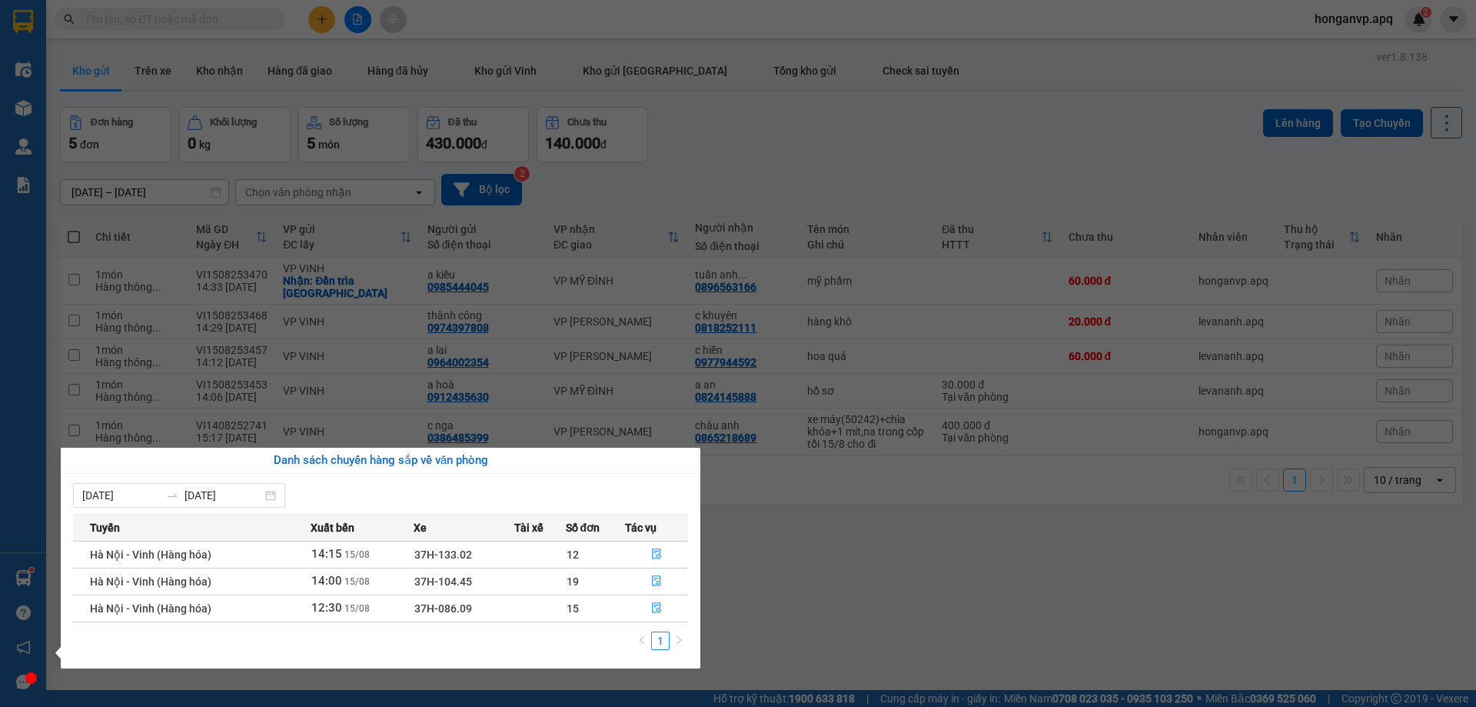
click at [336, 632] on div "1" at bounding box center [380, 645] width 615 height 28
click at [909, 590] on section "Kết quả tìm kiếm ( 0 ) Bộ lọc No Data honganvp.apq 2 Điều hành xe Kho hàng mới …" at bounding box center [738, 353] width 1476 height 707
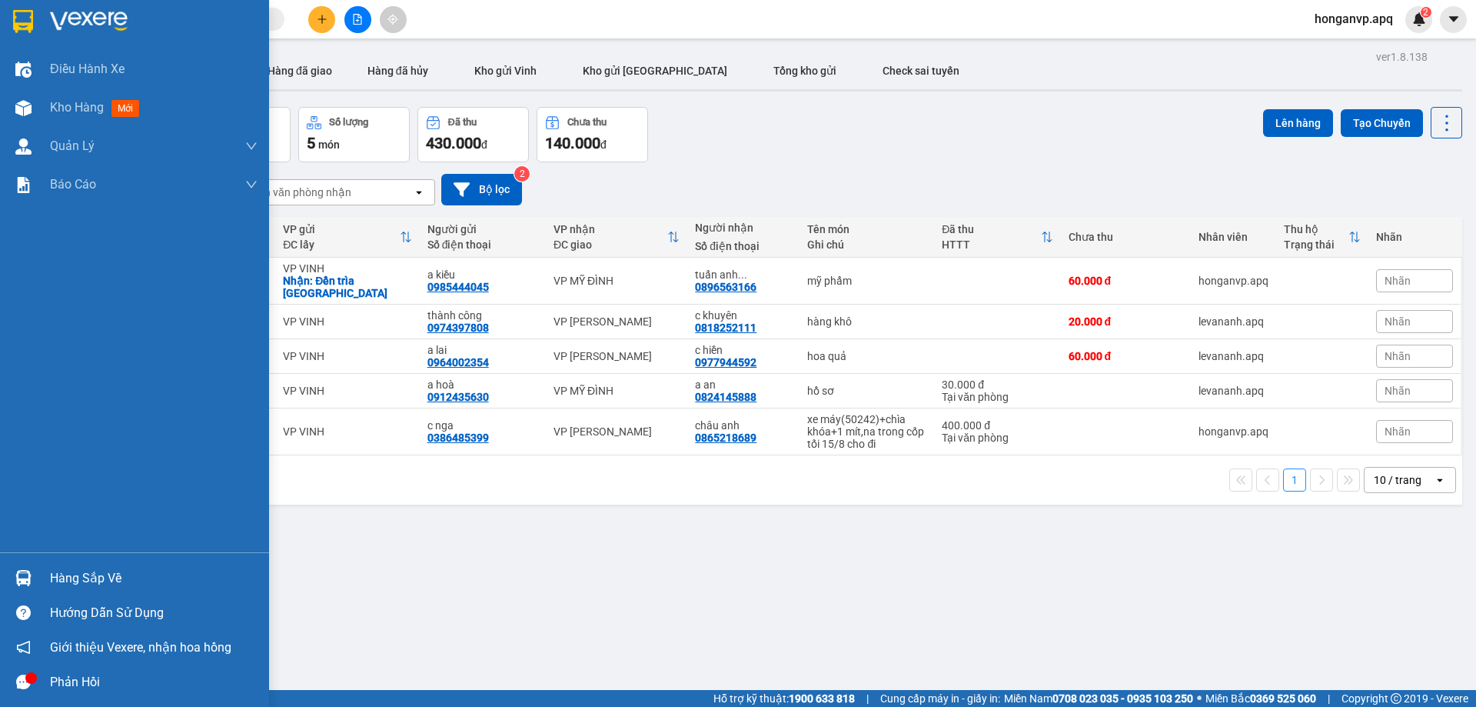
click at [79, 577] on div "Hàng sắp về" at bounding box center [154, 578] width 208 height 23
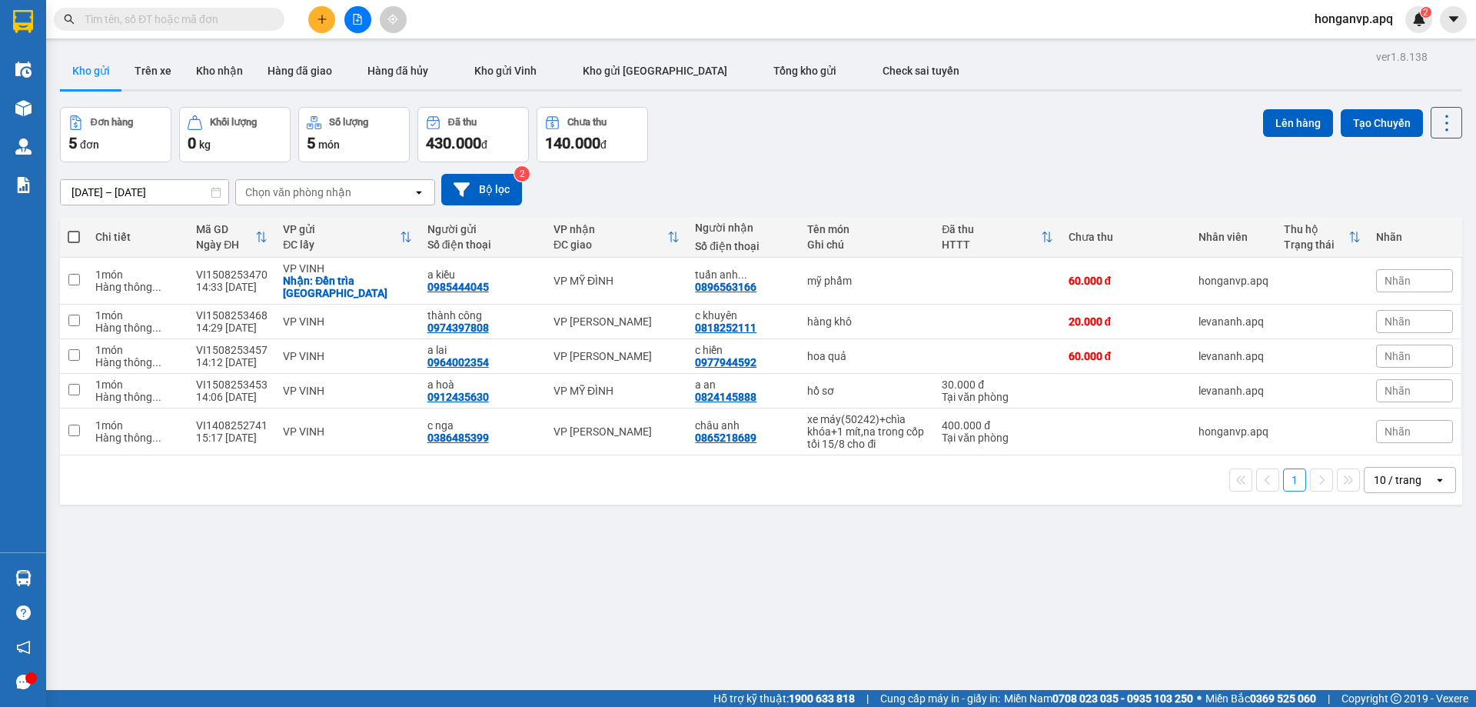
click at [940, 125] on section "Kết quả tìm kiếm ( 0 ) Bộ lọc No Data honganvp.apq 2 Điều hành xe Kho hàng mới …" at bounding box center [738, 353] width 1476 height 707
click at [354, 19] on icon "file-add" at bounding box center [357, 19] width 11 height 11
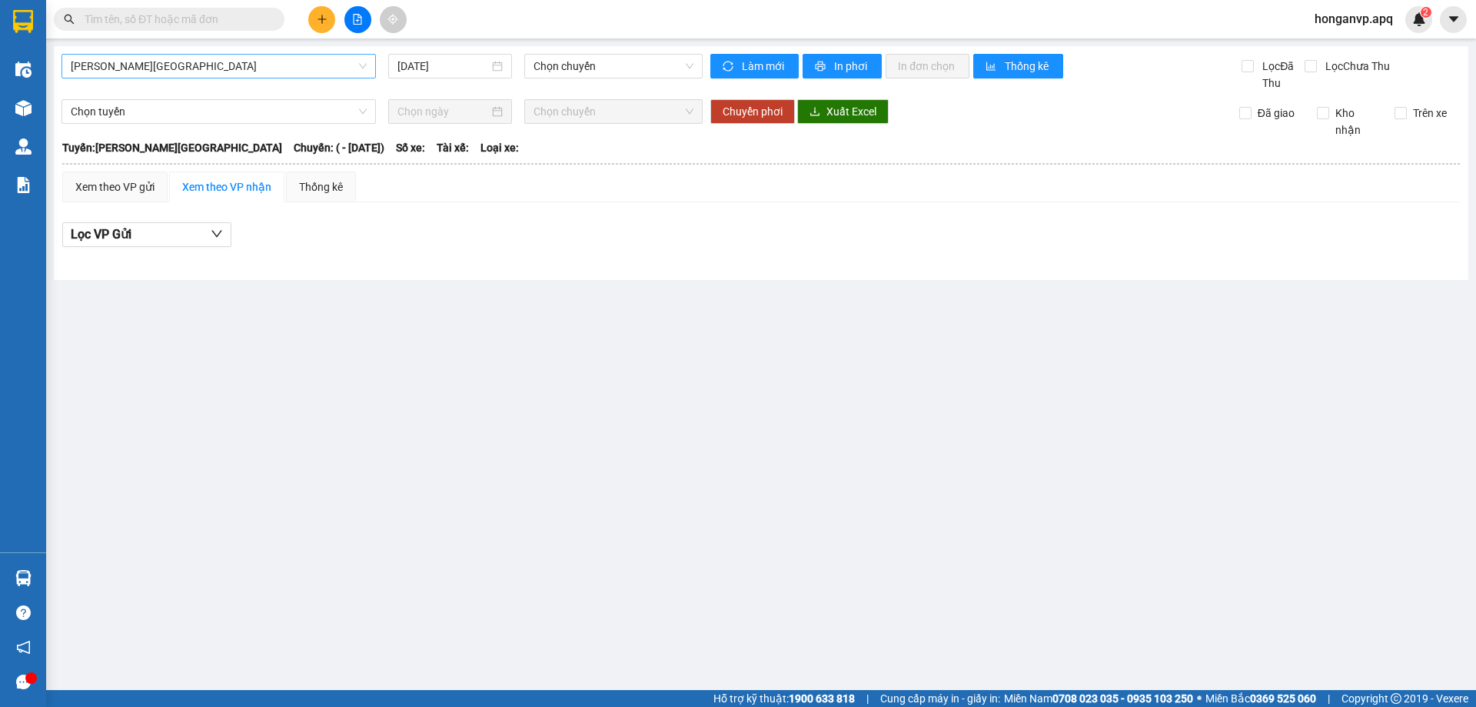
click at [168, 62] on span "Gia Lâm - Mỹ Đình" at bounding box center [219, 66] width 296 height 23
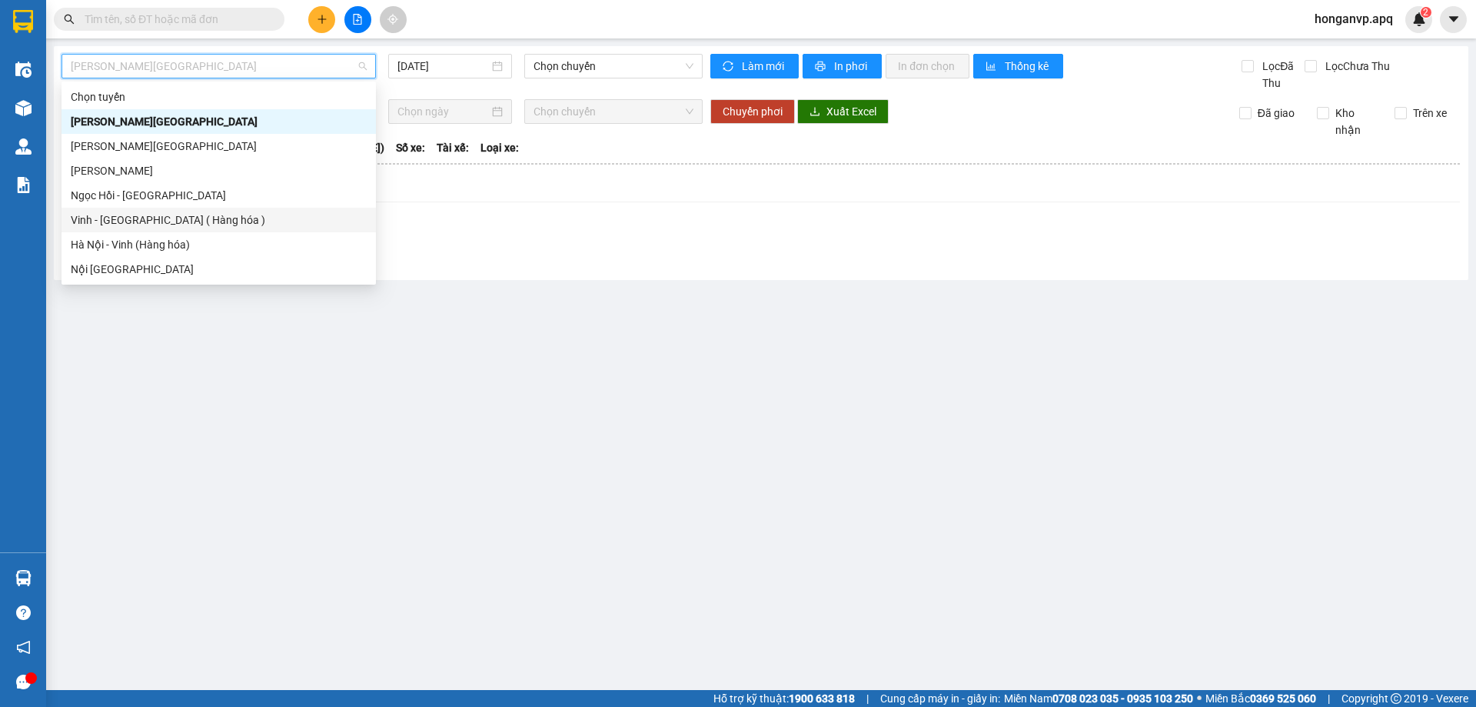
click at [98, 215] on div "Vinh - Hà Nội ( Hàng hóa )" at bounding box center [219, 219] width 296 height 17
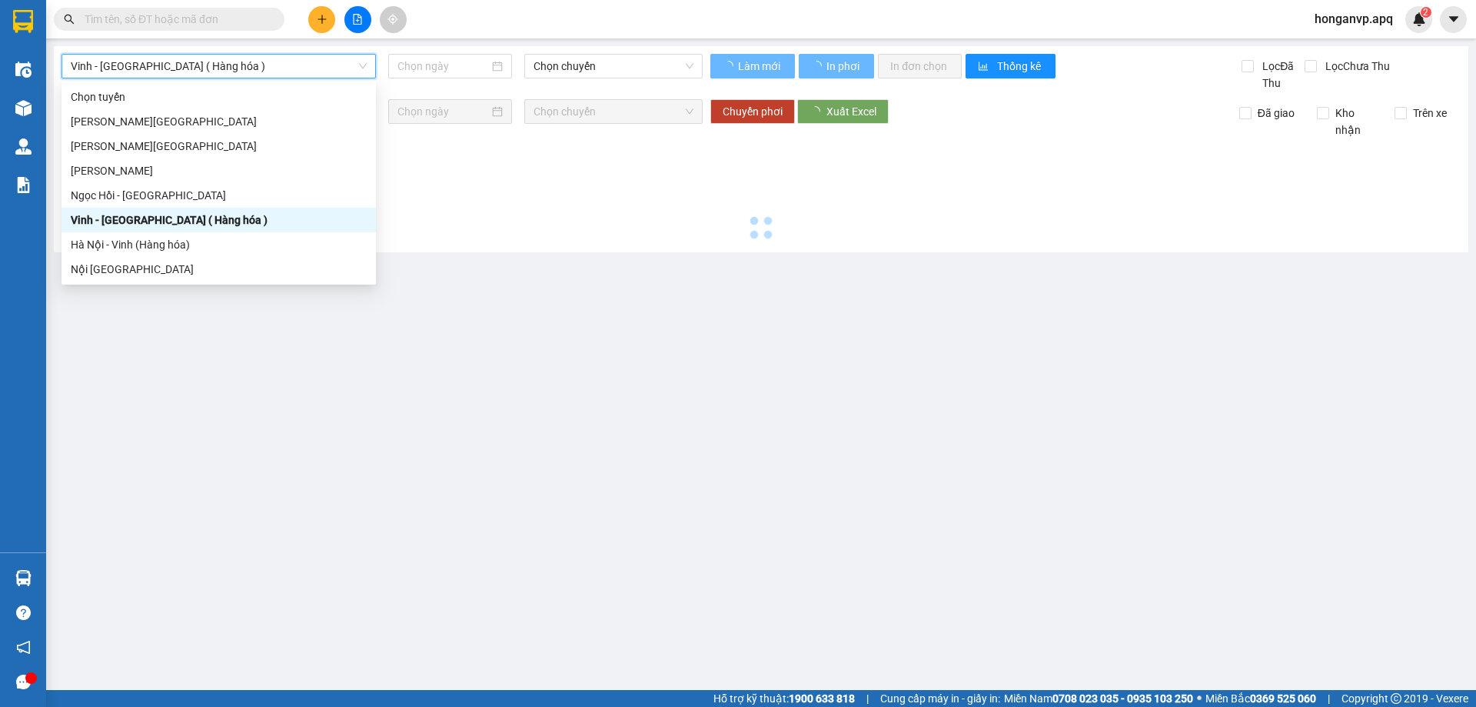
type input "15/08/2025"
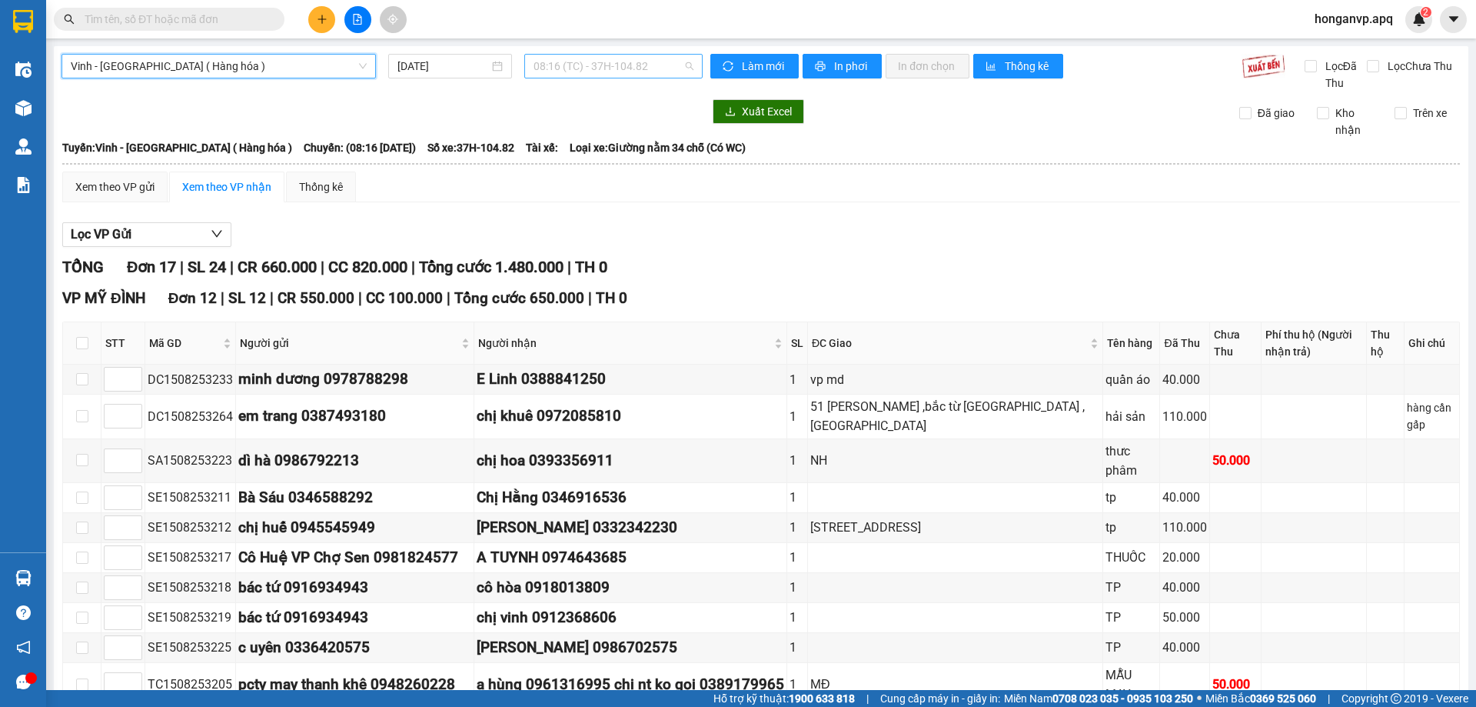
click at [620, 66] on span "08:16 (TC) - 37H-104.82" at bounding box center [614, 66] width 160 height 23
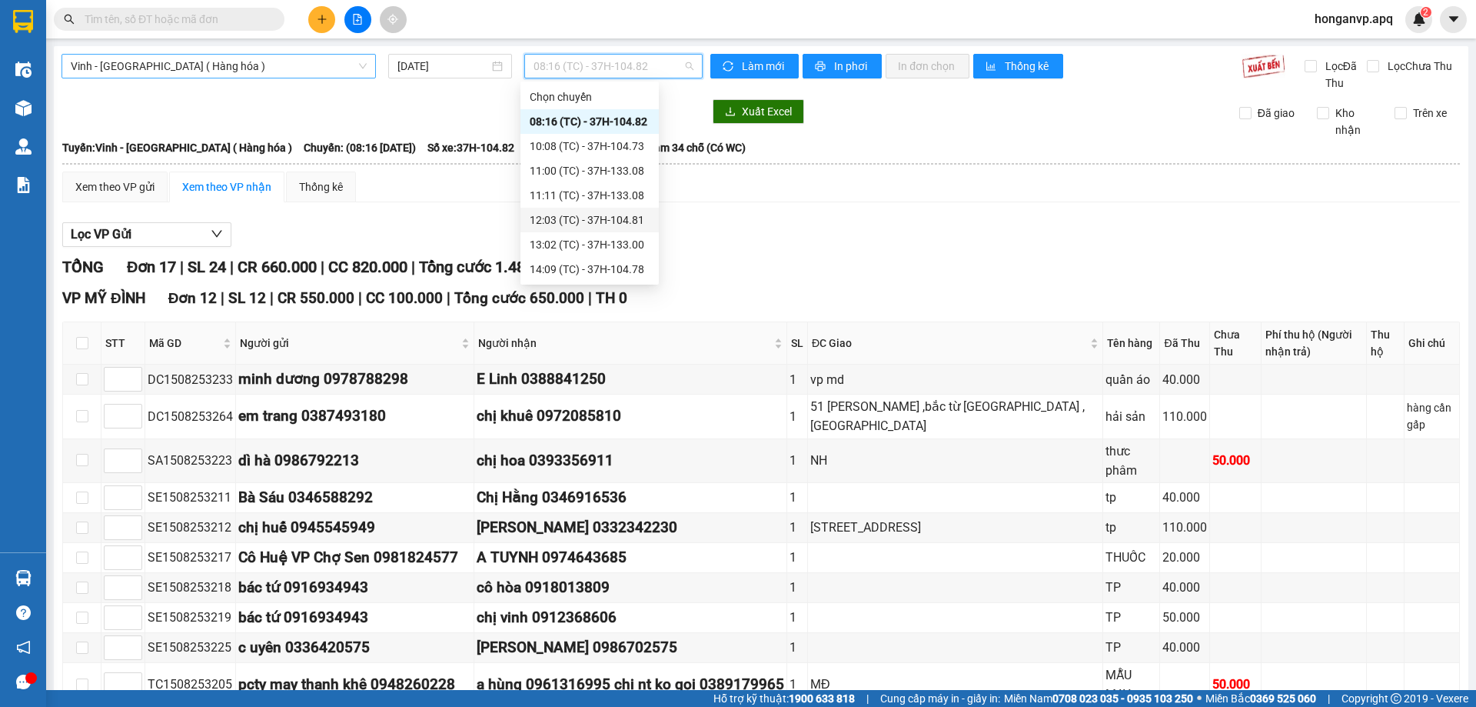
click at [125, 56] on span "Vinh - Hà Nội ( Hàng hóa )" at bounding box center [219, 66] width 296 height 23
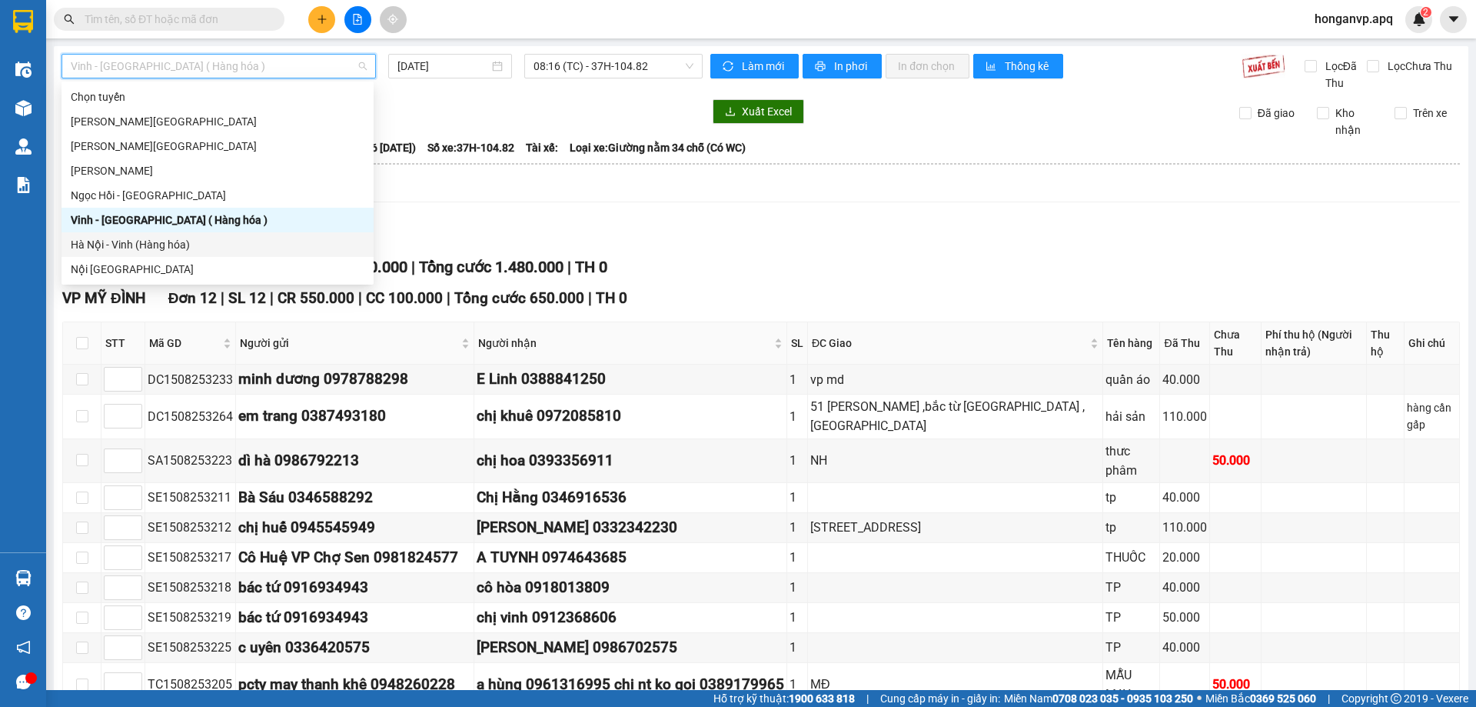
click at [98, 240] on div "Hà Nội - Vinh (Hàng hóa)" at bounding box center [218, 244] width 294 height 17
type input "15/08/2025"
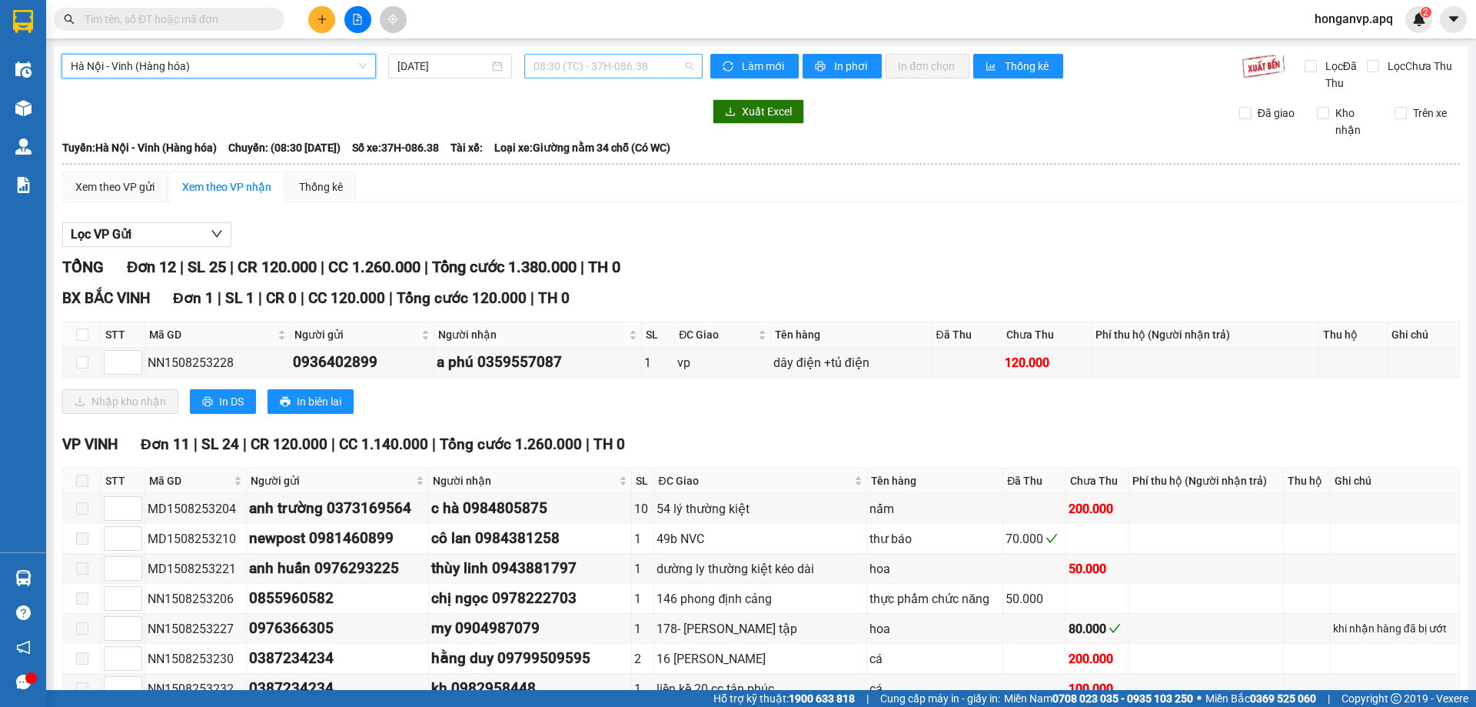
click at [583, 65] on span "08:30 (TC) - 37H-086.38" at bounding box center [614, 66] width 160 height 23
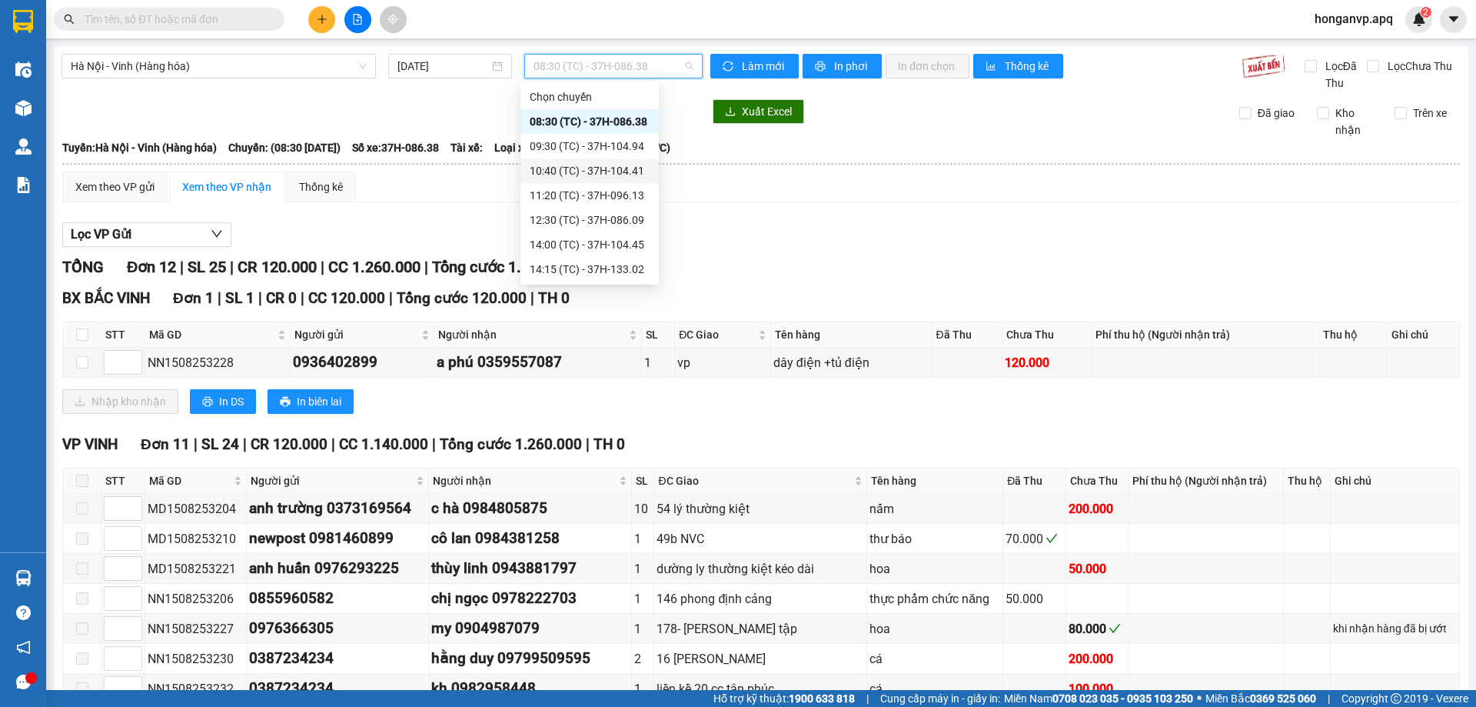
click at [562, 165] on div "10:40 (TC) - 37H-104.41" at bounding box center [590, 170] width 120 height 17
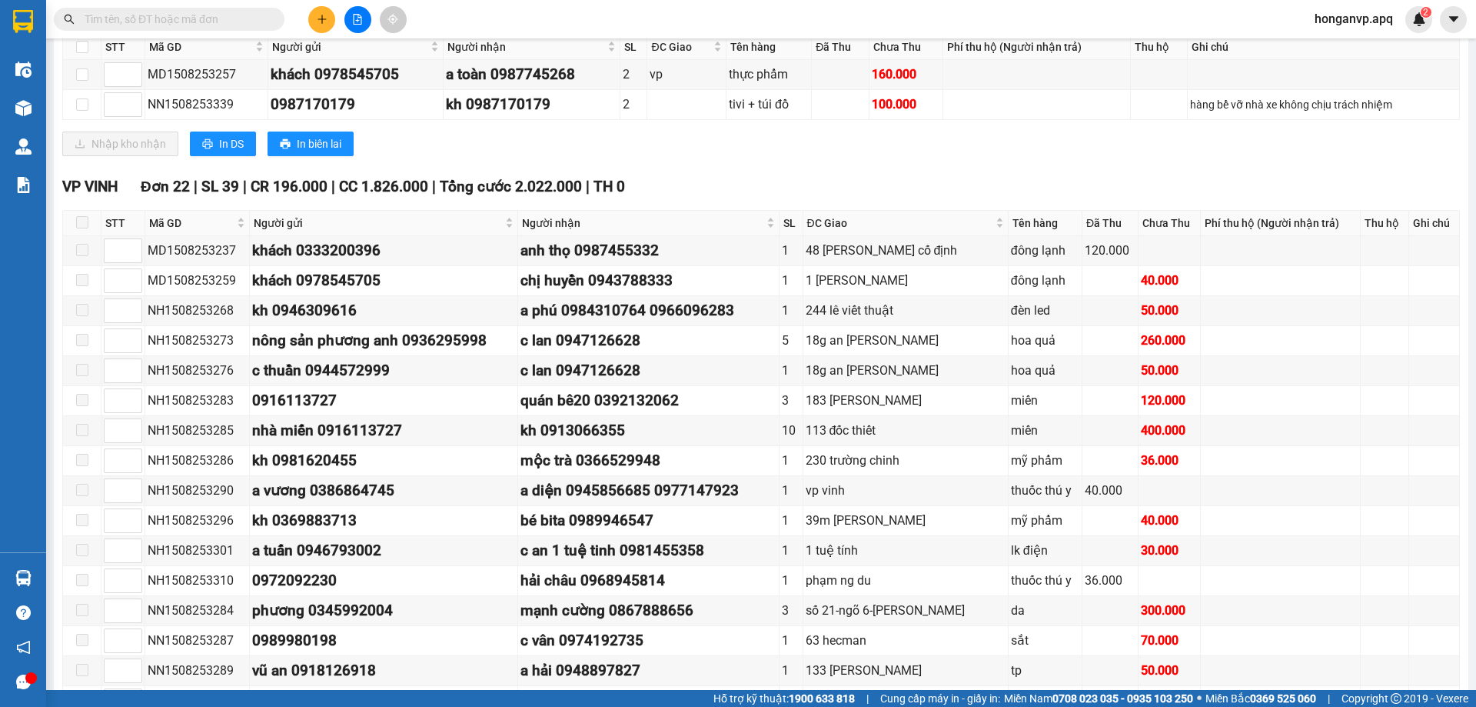
scroll to position [1131, 0]
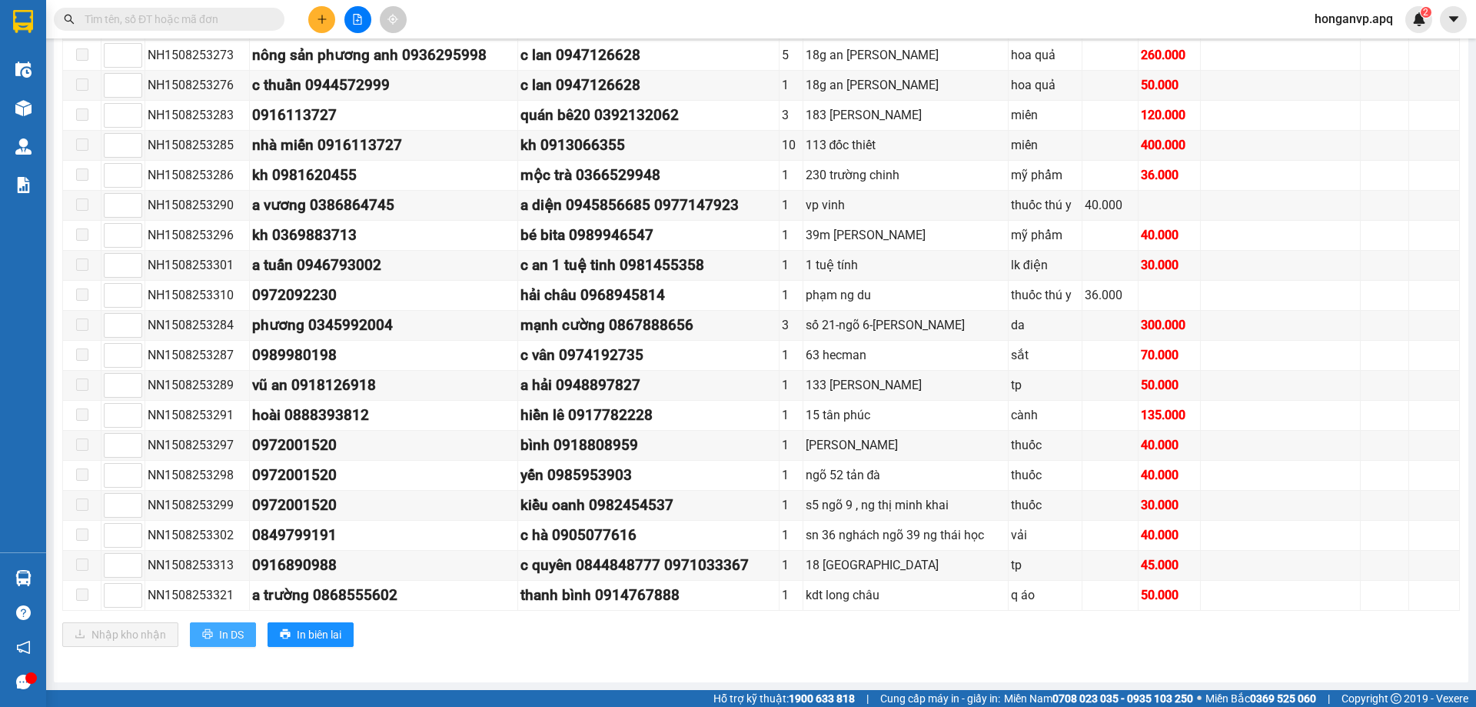
click at [228, 637] on span "In DS" at bounding box center [231, 634] width 25 height 17
click at [319, 21] on icon "plus" at bounding box center [322, 19] width 11 height 11
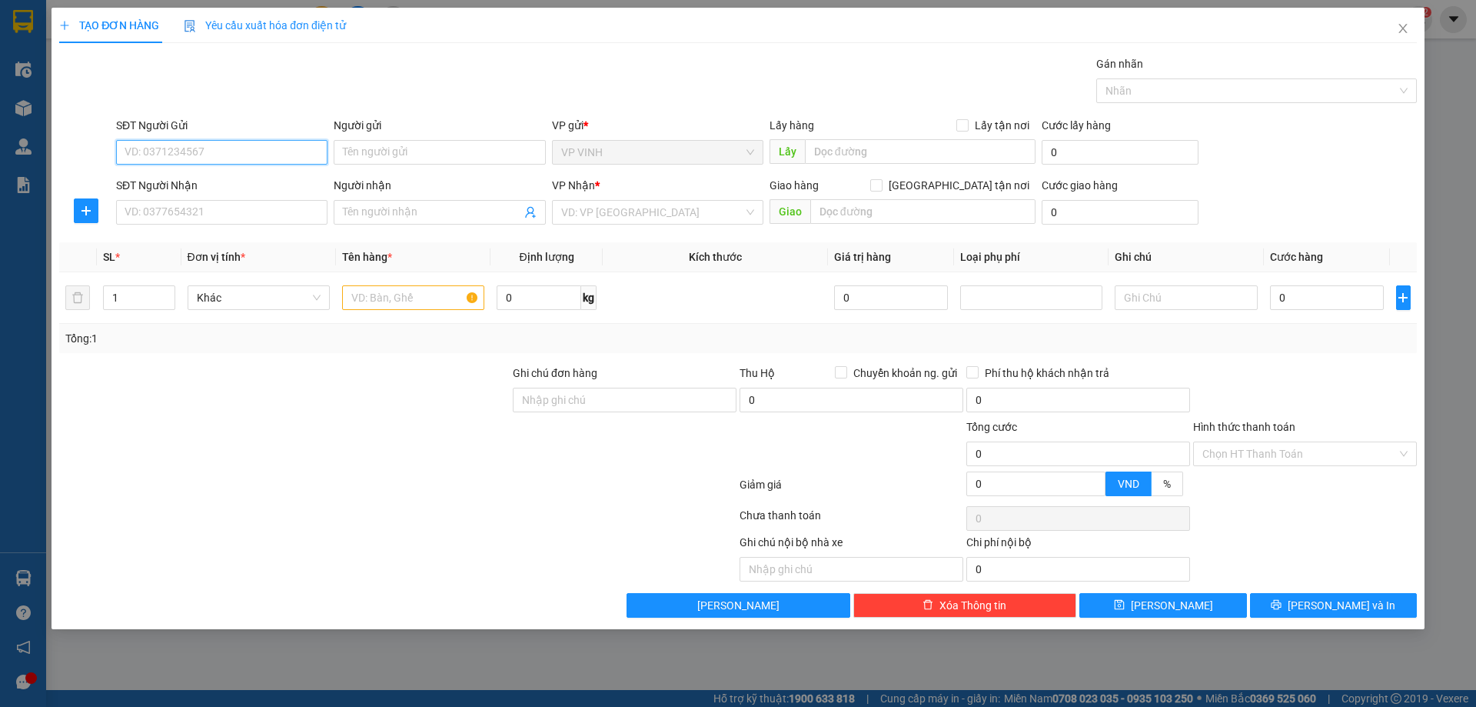
click at [229, 155] on input "SĐT Người Gửi" at bounding box center [221, 152] width 211 height 25
type input "0976199328"
click at [375, 155] on input "Người gửi" at bounding box center [439, 152] width 211 height 25
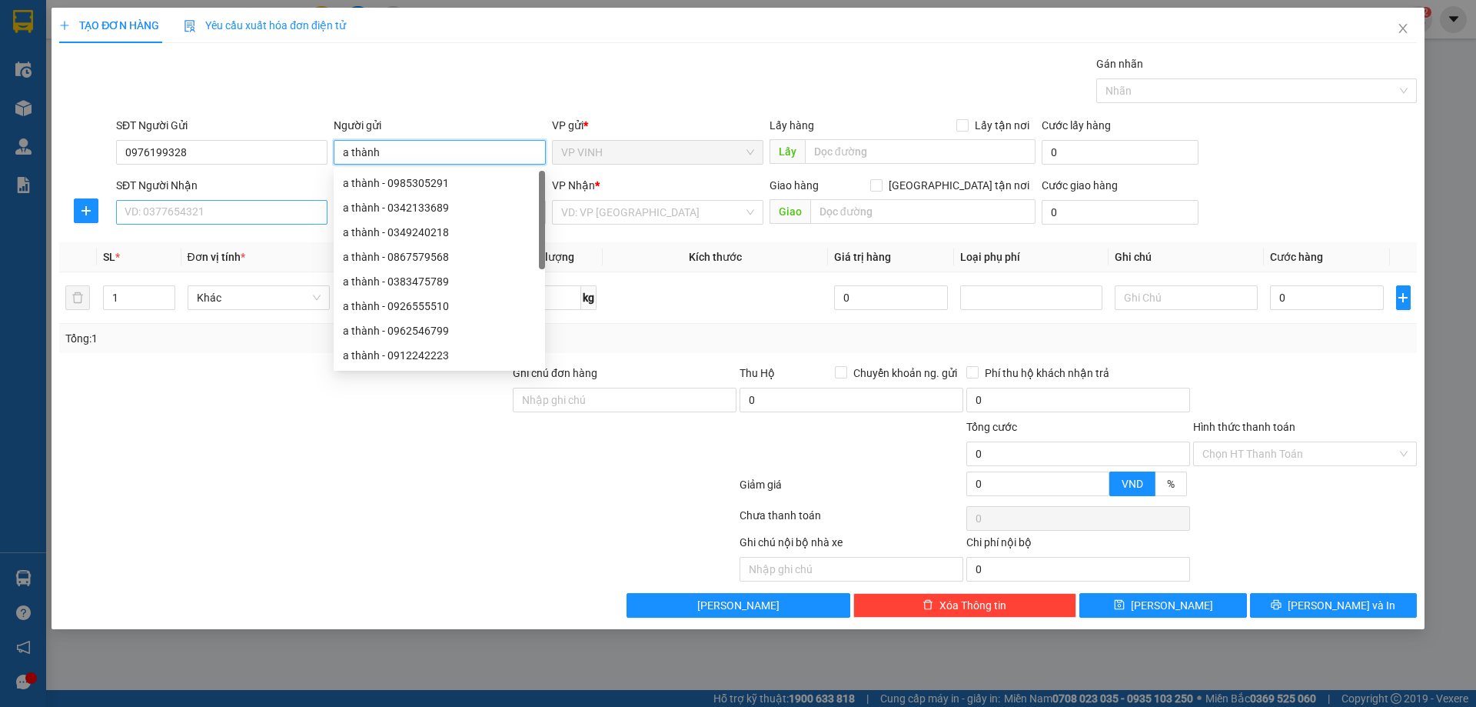
type input "a thành"
click at [151, 210] on input "SĐT Người Nhận" at bounding box center [221, 212] width 211 height 25
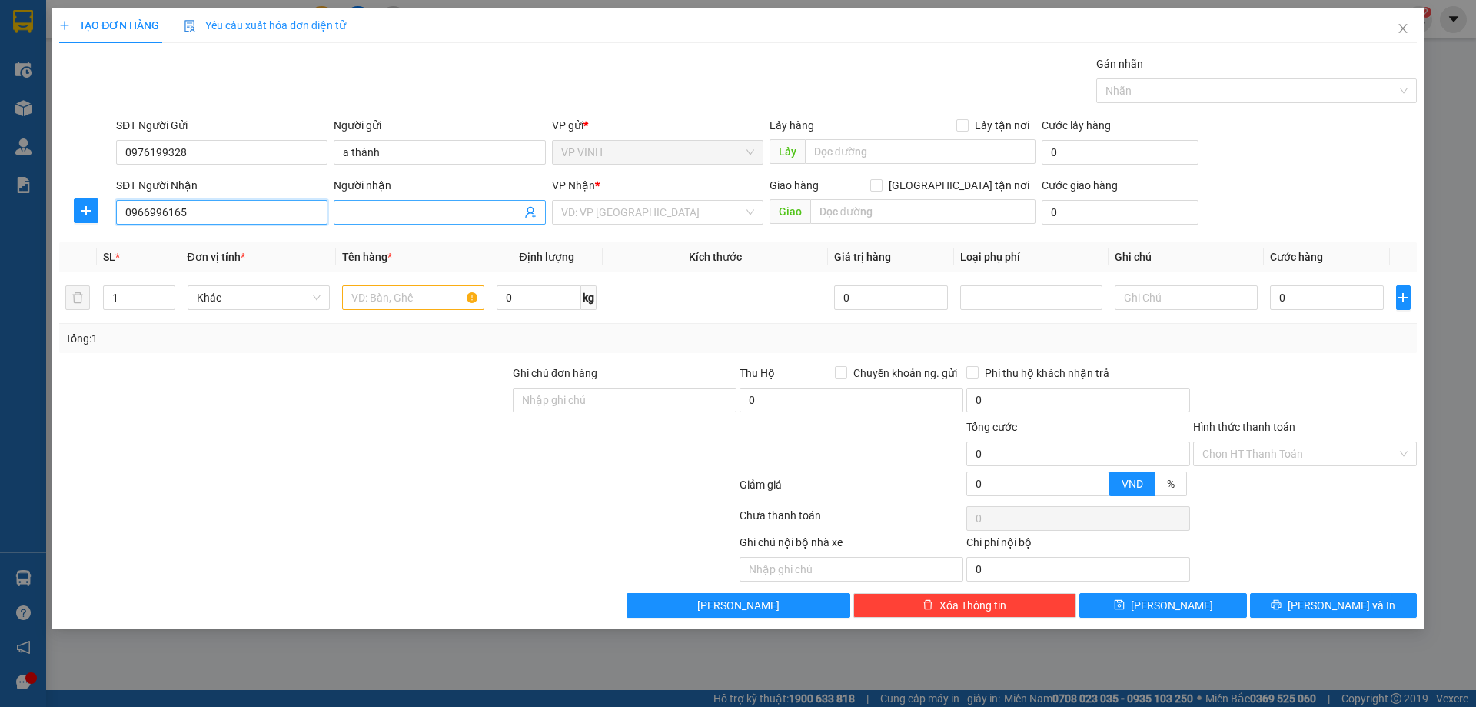
type input "0966996165"
click at [388, 214] on input "Người nhận" at bounding box center [432, 212] width 178 height 17
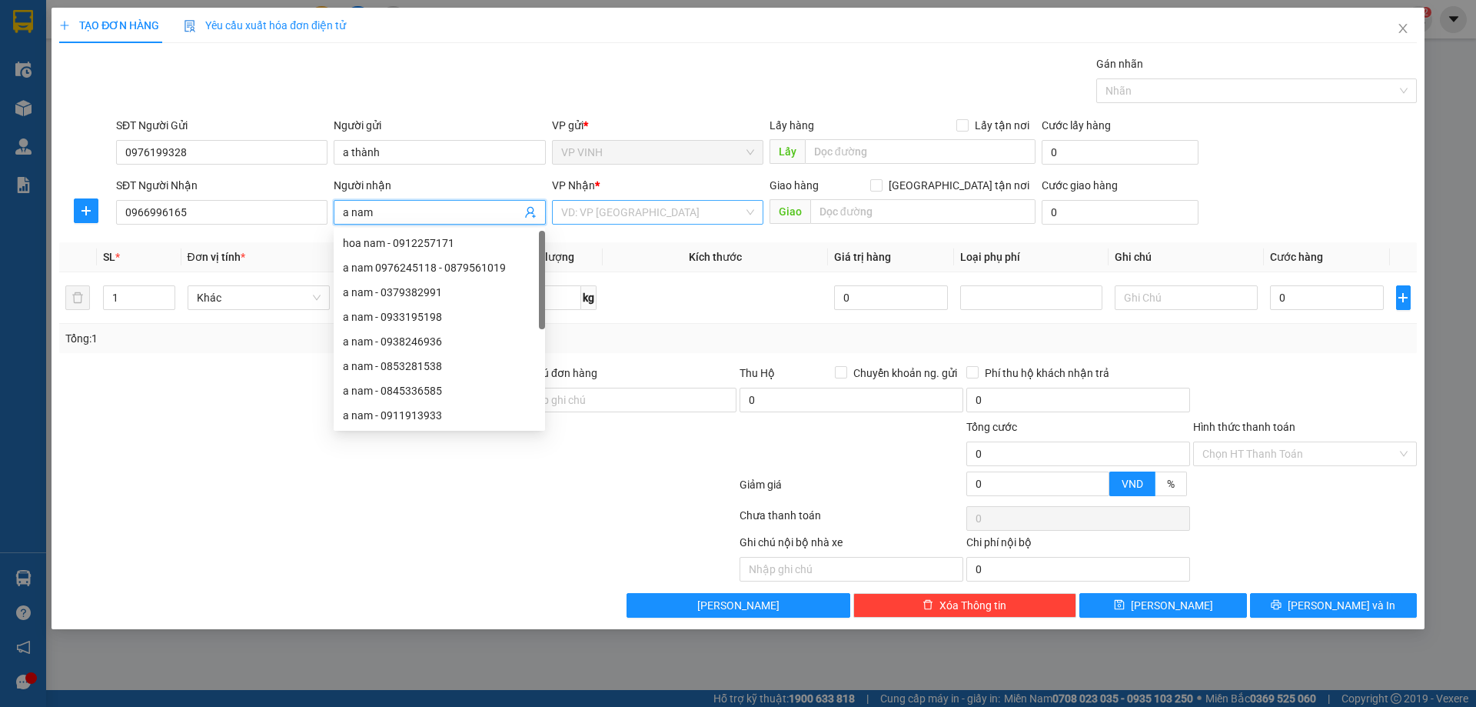
type input "a nam"
click at [647, 211] on input "search" at bounding box center [652, 212] width 182 height 23
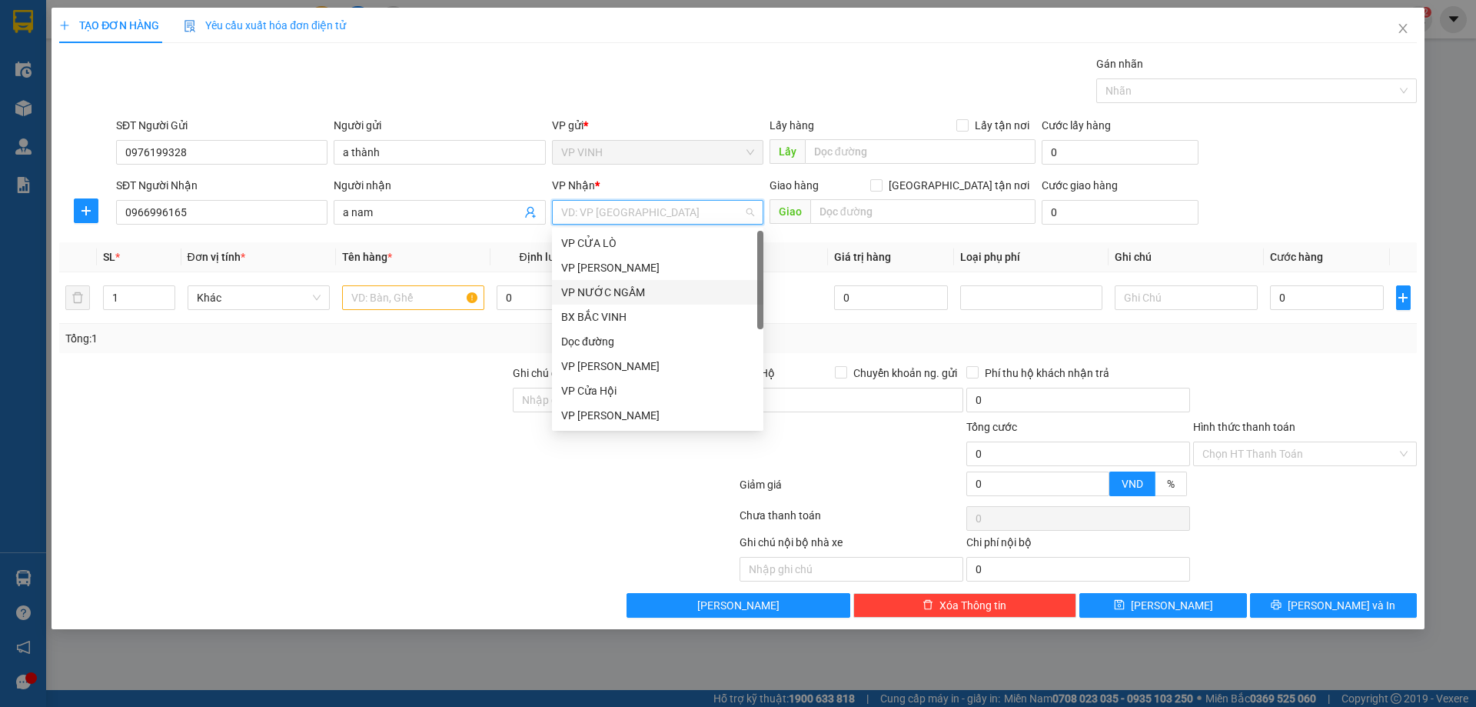
scroll to position [221, 0]
click at [584, 315] on div "VP MỸ ĐÌNH" at bounding box center [657, 316] width 193 height 17
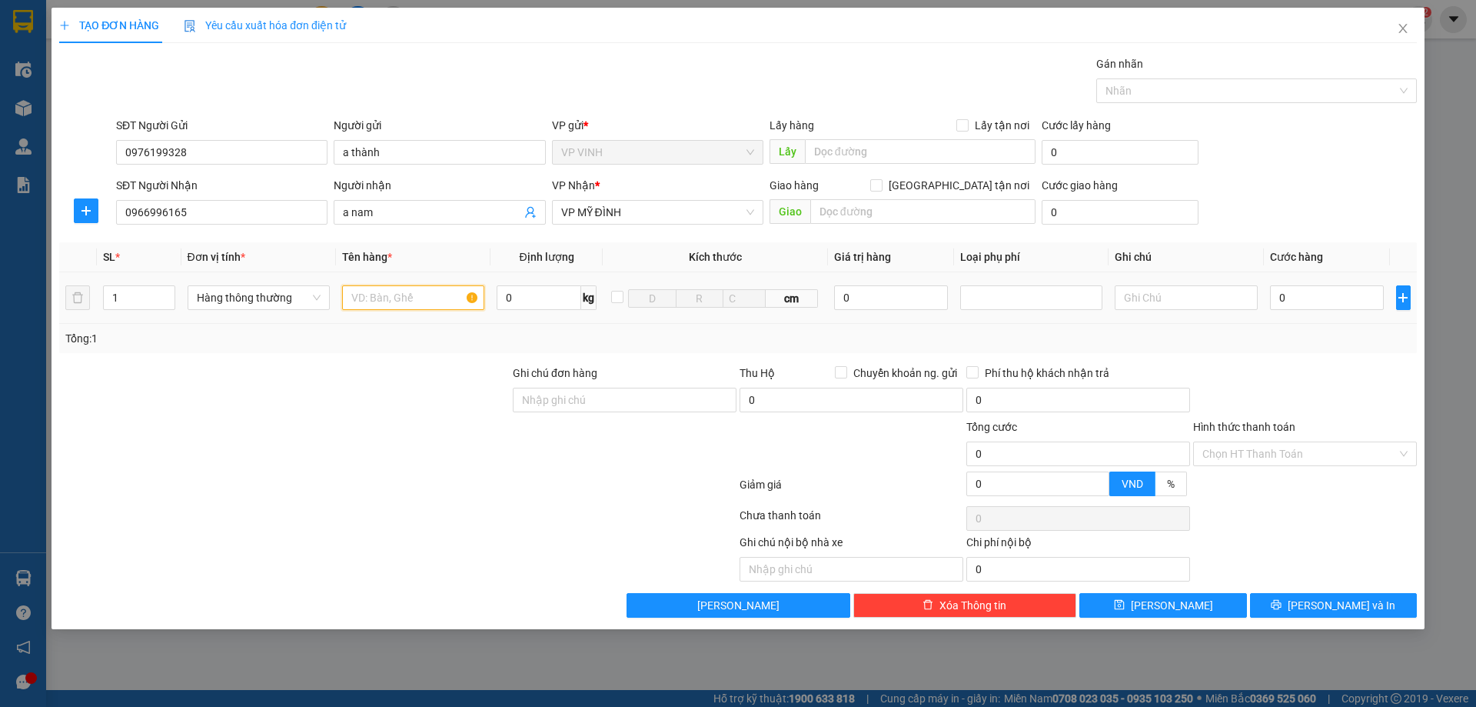
click at [397, 294] on input "text" at bounding box center [413, 297] width 142 height 25
type input "thép"
click at [1342, 302] on input "0" at bounding box center [1327, 297] width 115 height 25
type input "3"
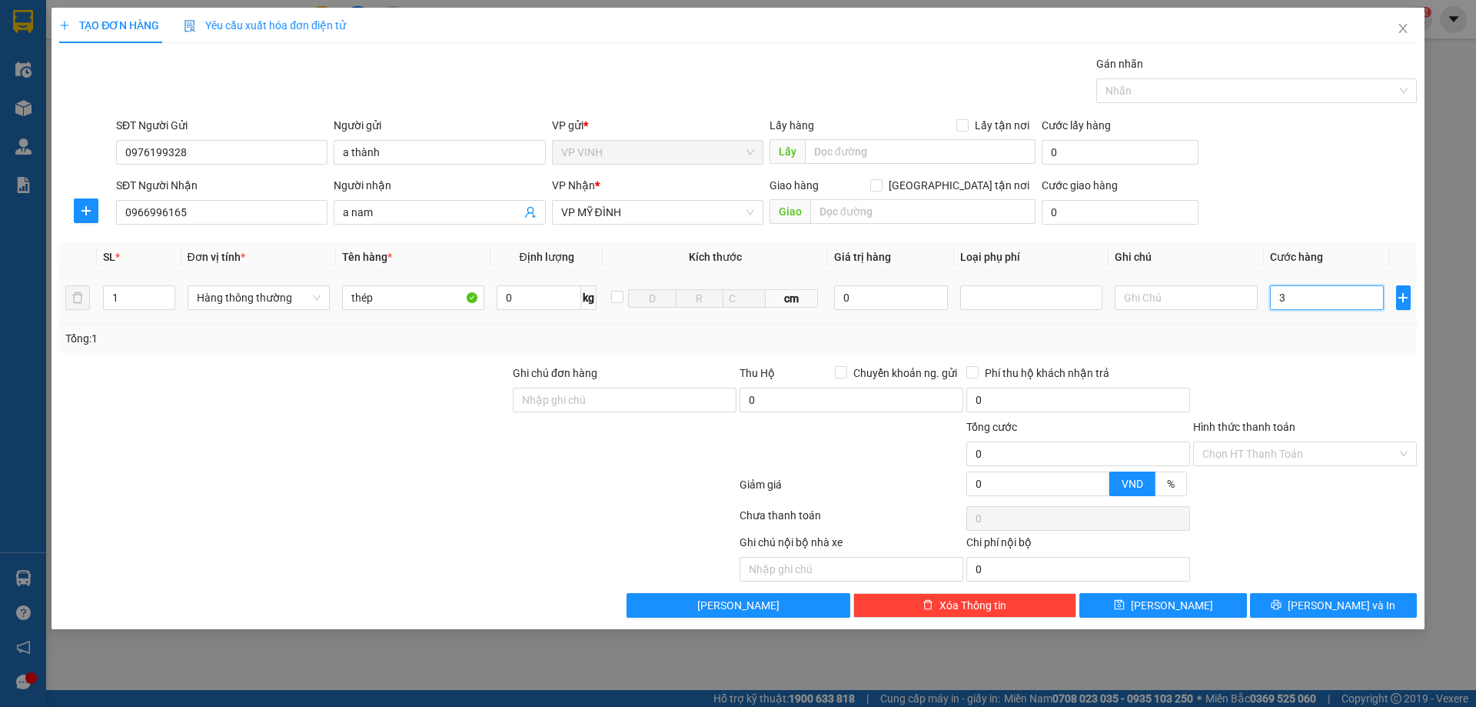
type input "3"
type input "30"
type input "30.000"
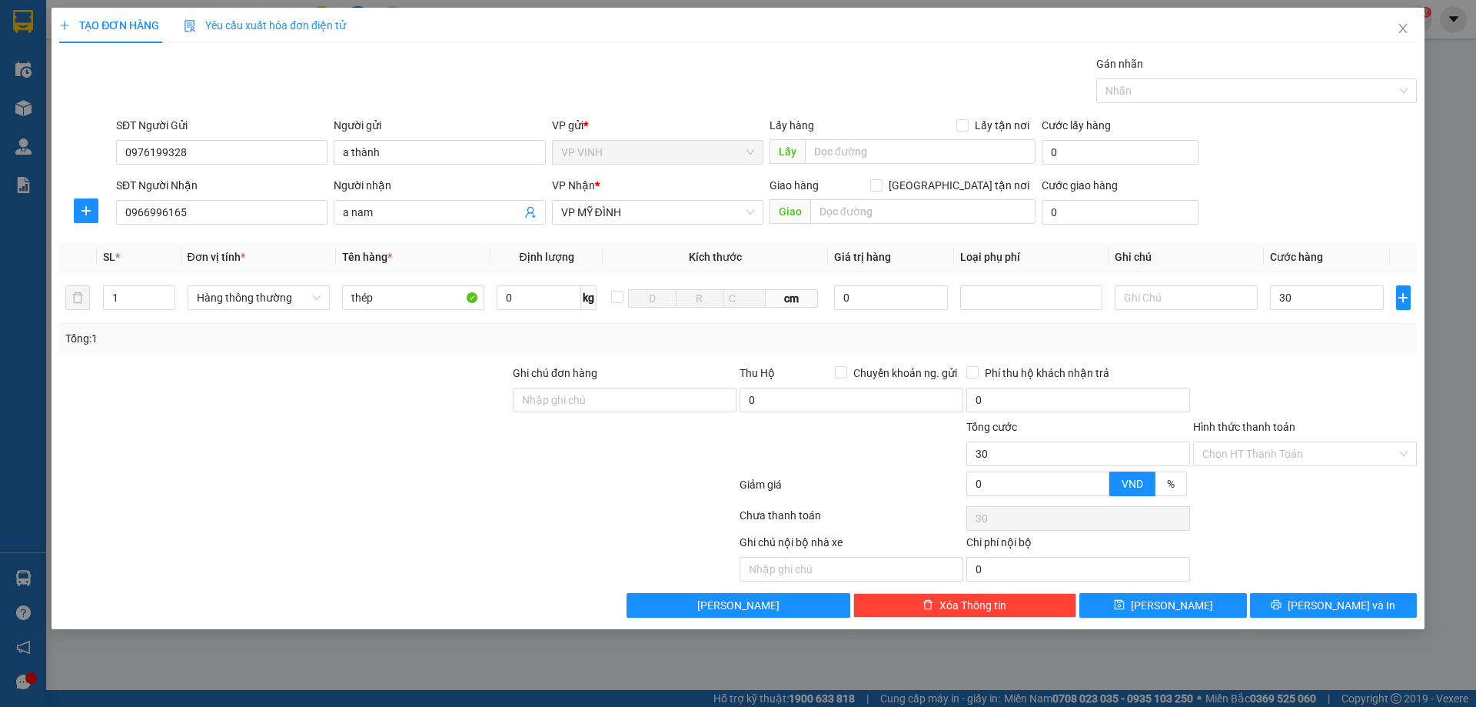
type input "30.000"
click at [1312, 374] on div at bounding box center [1305, 391] width 227 height 54
click at [1255, 452] on input "Hình thức thanh toán" at bounding box center [1299, 453] width 195 height 23
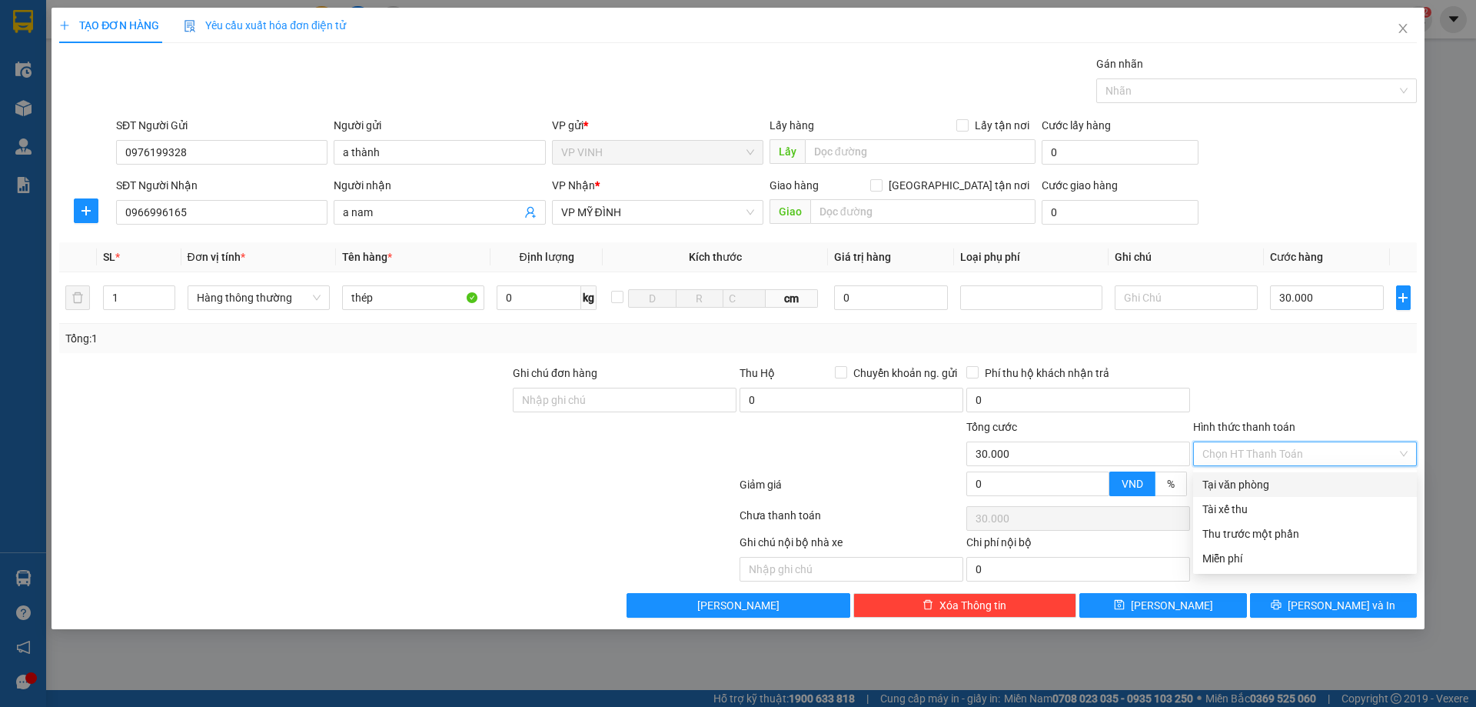
click at [1245, 487] on div "Tại văn phòng" at bounding box center [1304, 484] width 205 height 17
type input "0"
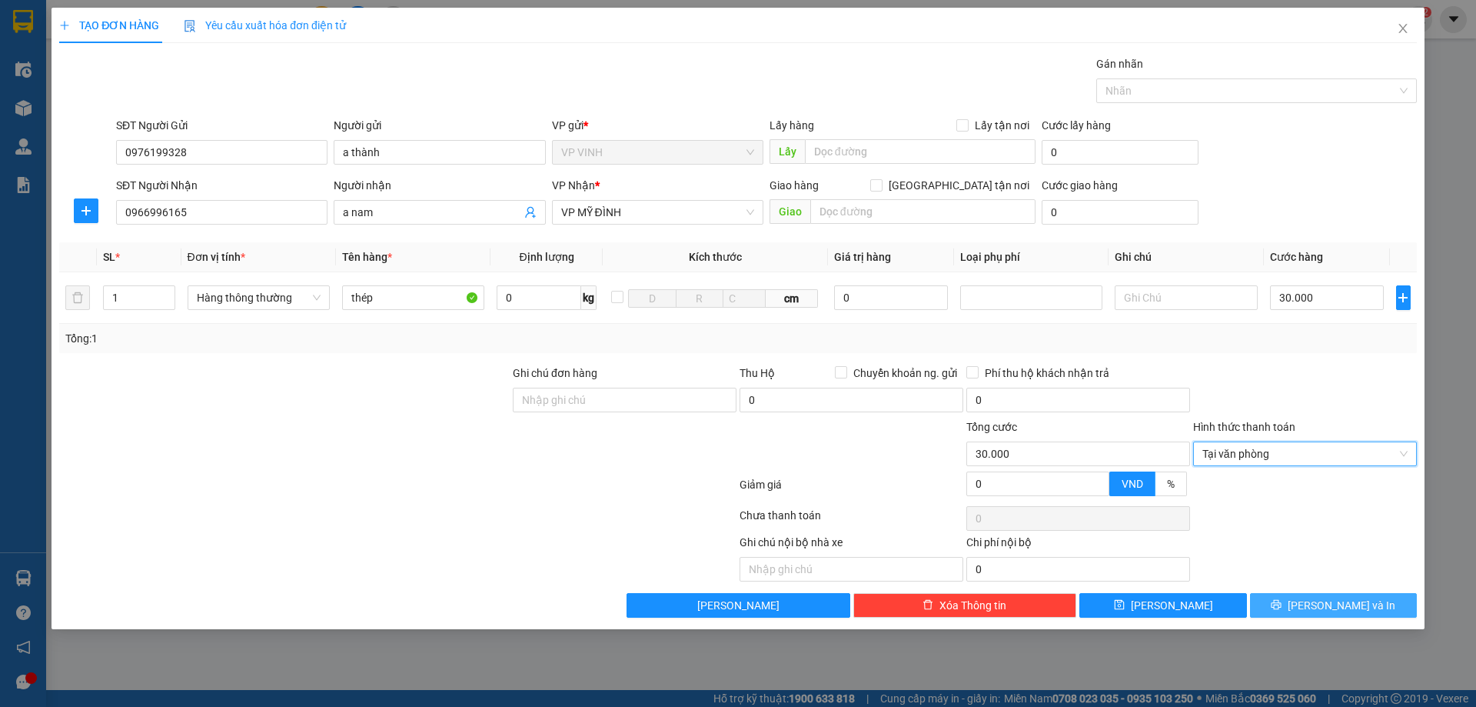
click at [1283, 603] on button "Lưu và In" at bounding box center [1333, 605] width 167 height 25
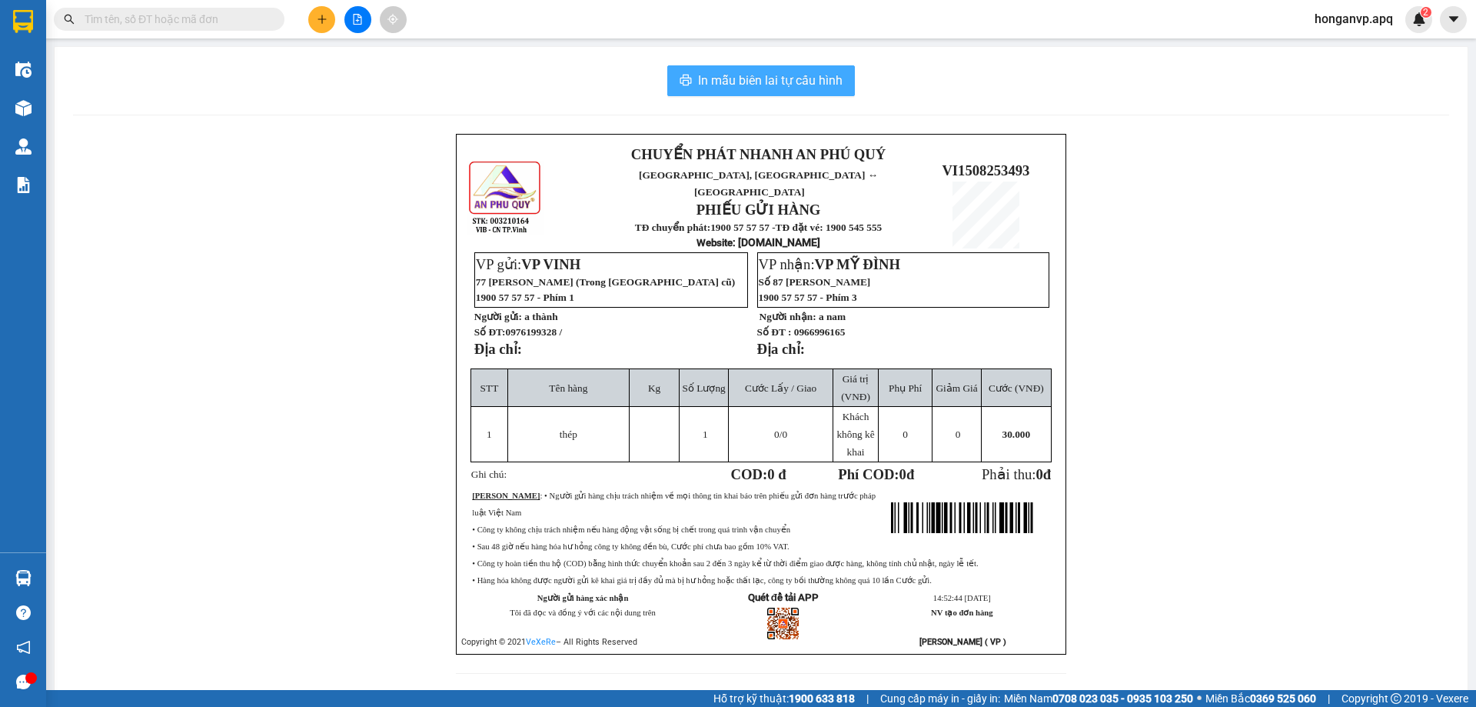
click at [797, 78] on span "In mẫu biên lai tự cấu hình" at bounding box center [770, 80] width 145 height 19
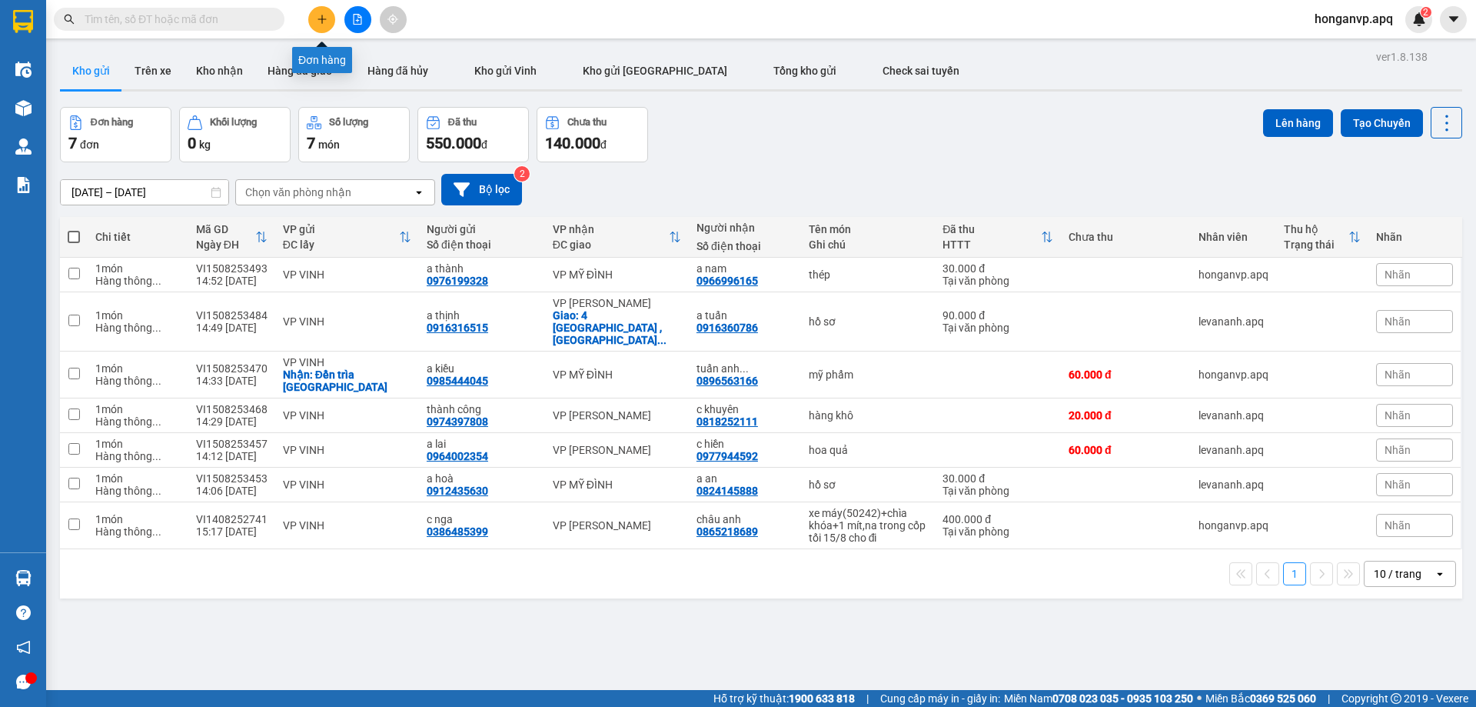
click at [321, 26] on button at bounding box center [321, 19] width 27 height 27
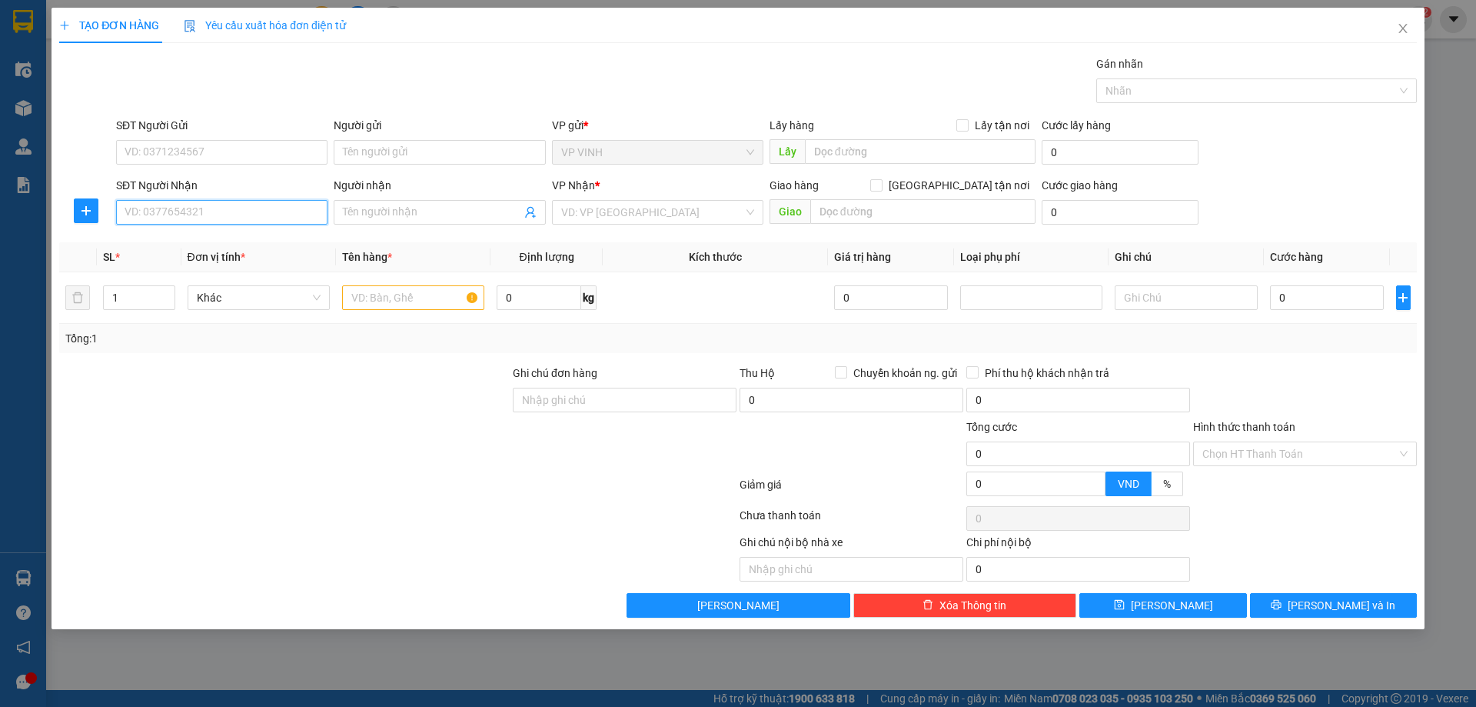
click at [158, 211] on input "SĐT Người Nhận" at bounding box center [221, 212] width 211 height 25
click at [176, 151] on input "SĐT Người Gửi" at bounding box center [221, 152] width 211 height 25
click at [158, 156] on input "SĐT Người Gửi" at bounding box center [221, 152] width 211 height 25
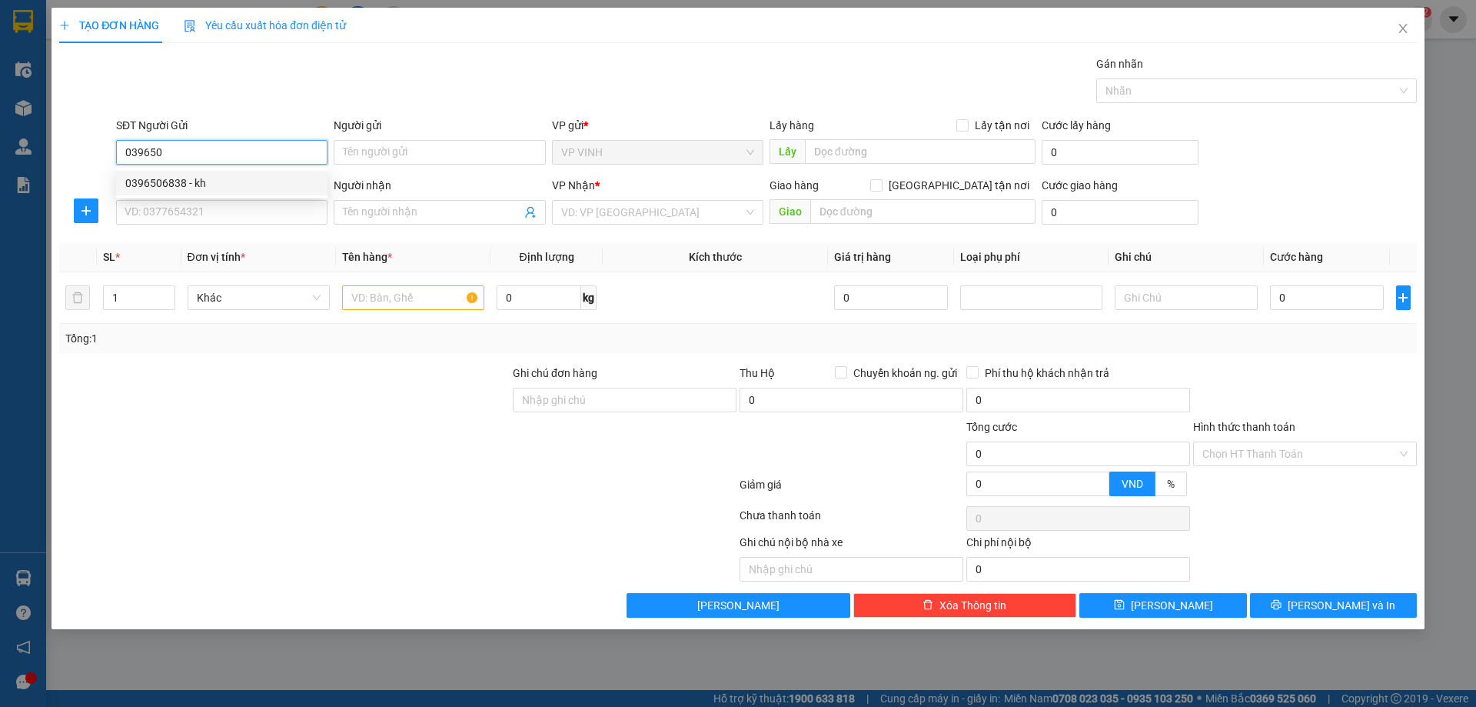
click at [163, 182] on div "0396506838 - kh" at bounding box center [221, 183] width 193 height 17
type input "0396506838"
type input "kh"
type input "0396506838"
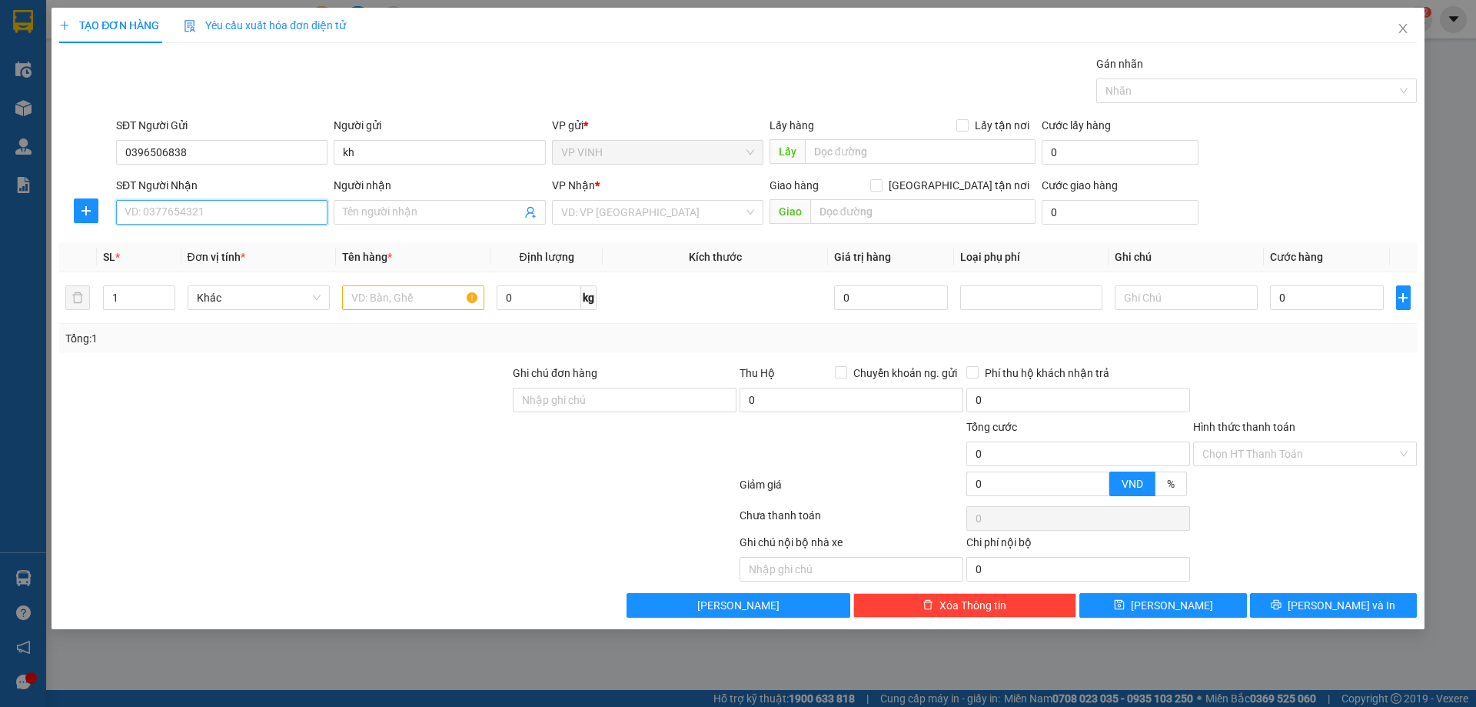
click at [156, 208] on input "SĐT Người Nhận" at bounding box center [221, 212] width 211 height 25
click at [164, 245] on div "0388933331 - hoàng anh" at bounding box center [221, 242] width 193 height 17
type input "0388933331"
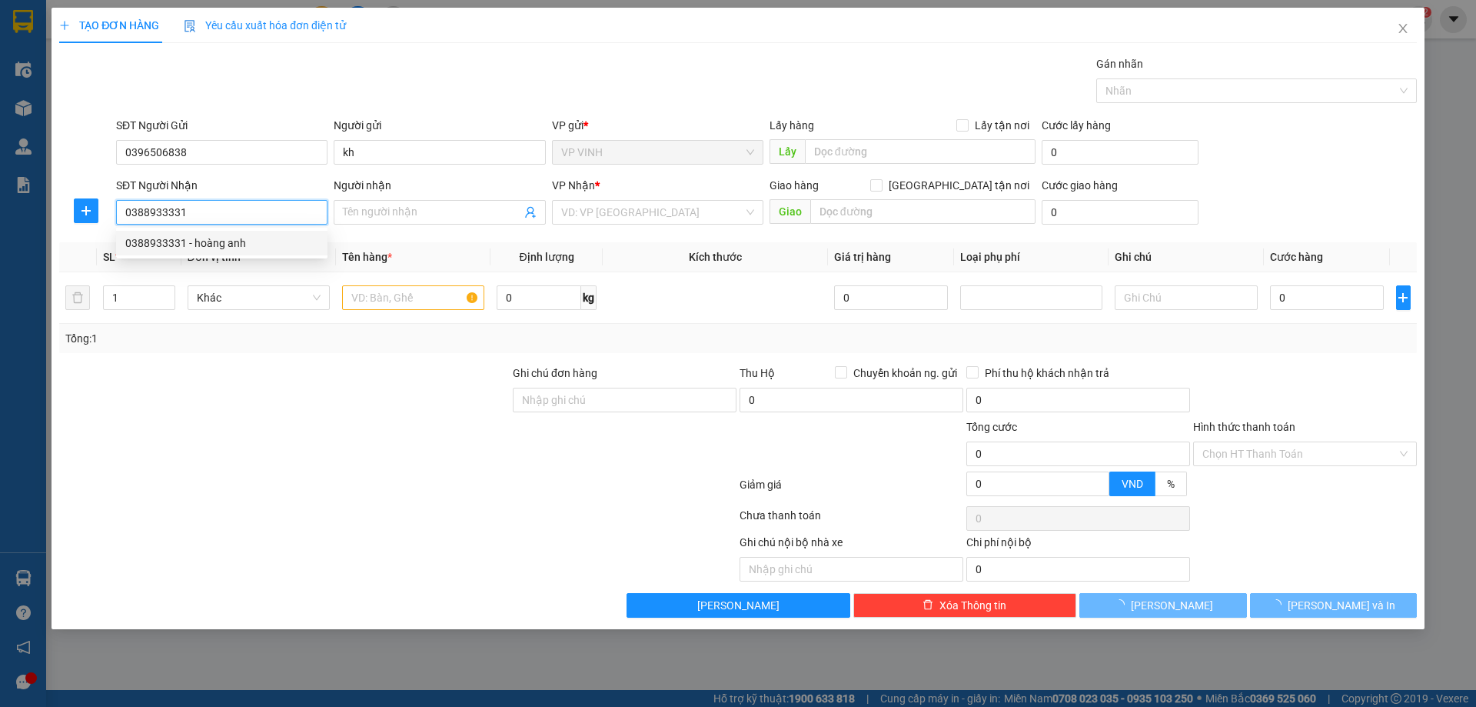
type input "hoàng anh"
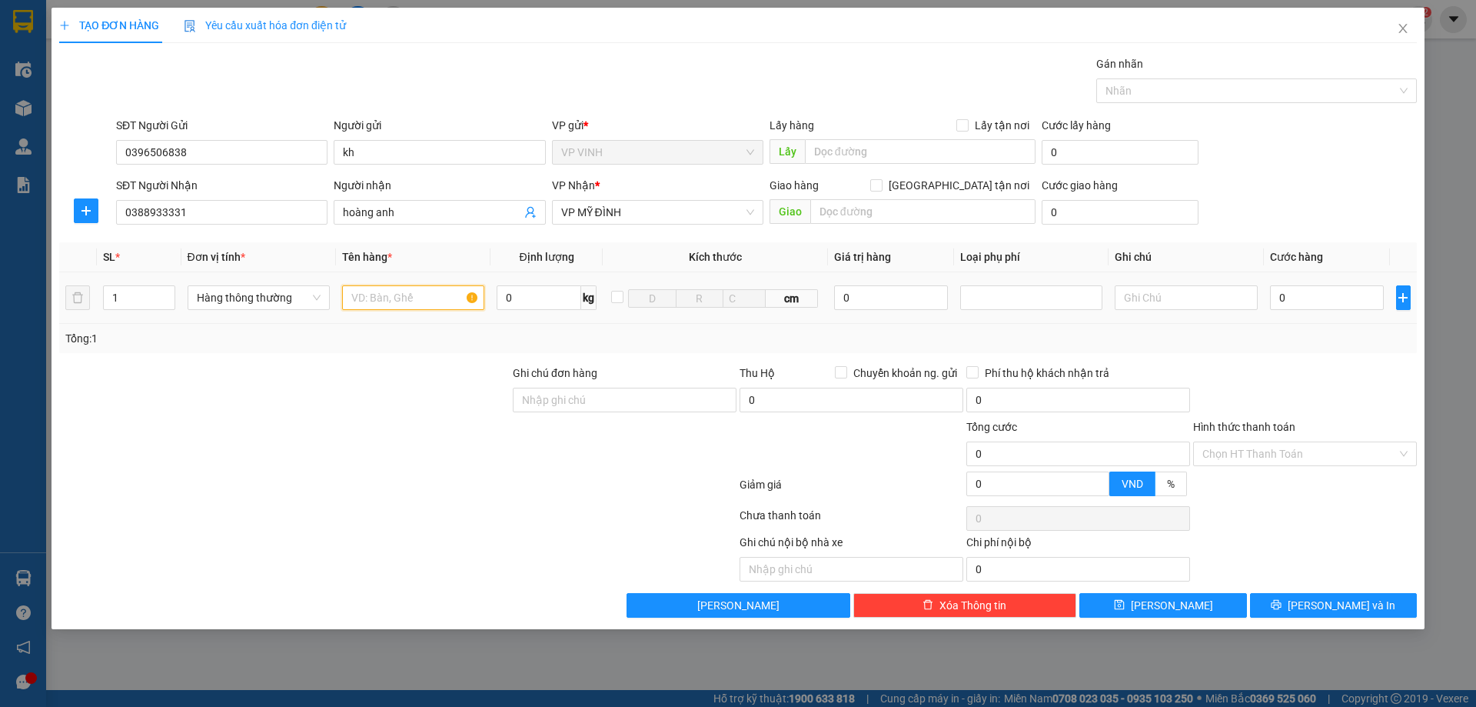
click at [397, 305] on input "text" at bounding box center [413, 297] width 142 height 25
type input "phụ tùng"
click at [1331, 306] on input "0" at bounding box center [1327, 297] width 115 height 25
type input "7"
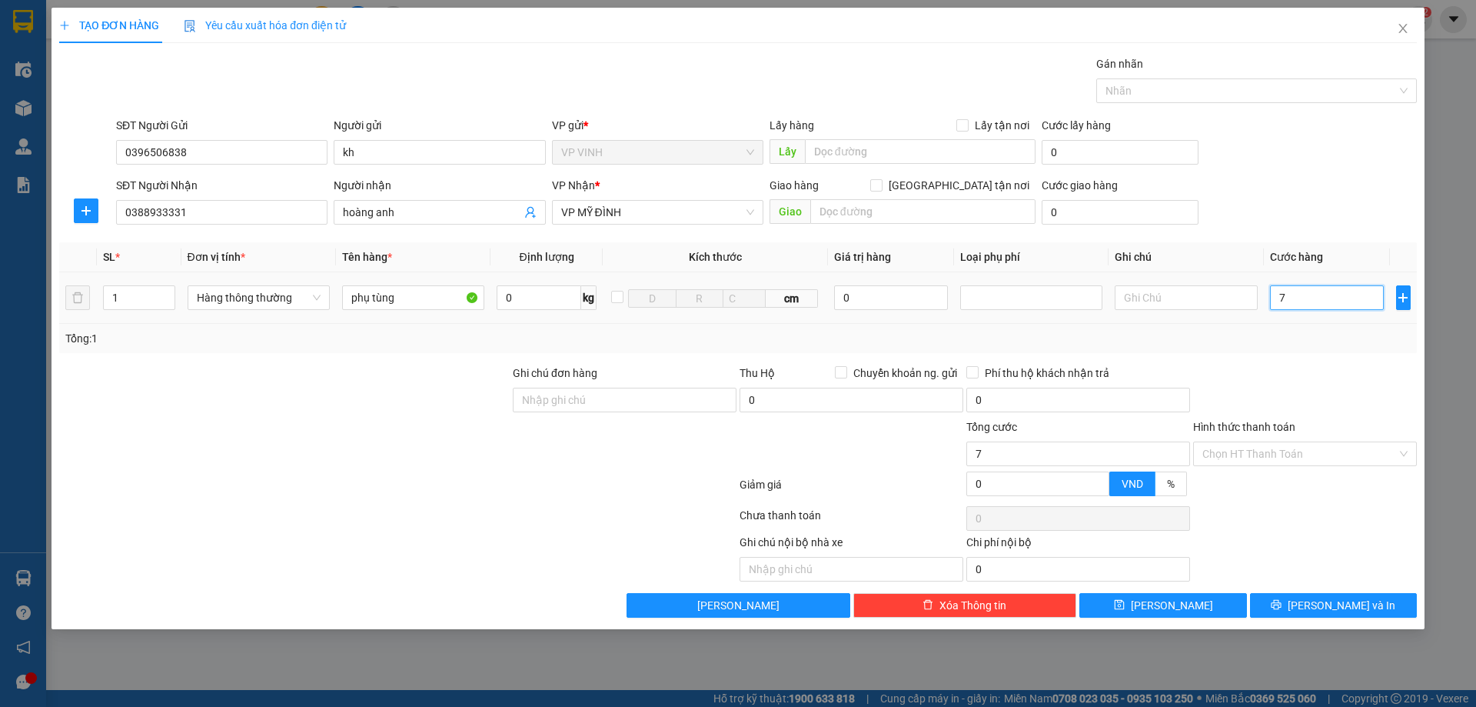
type input "7"
type input "70"
type input "70.000"
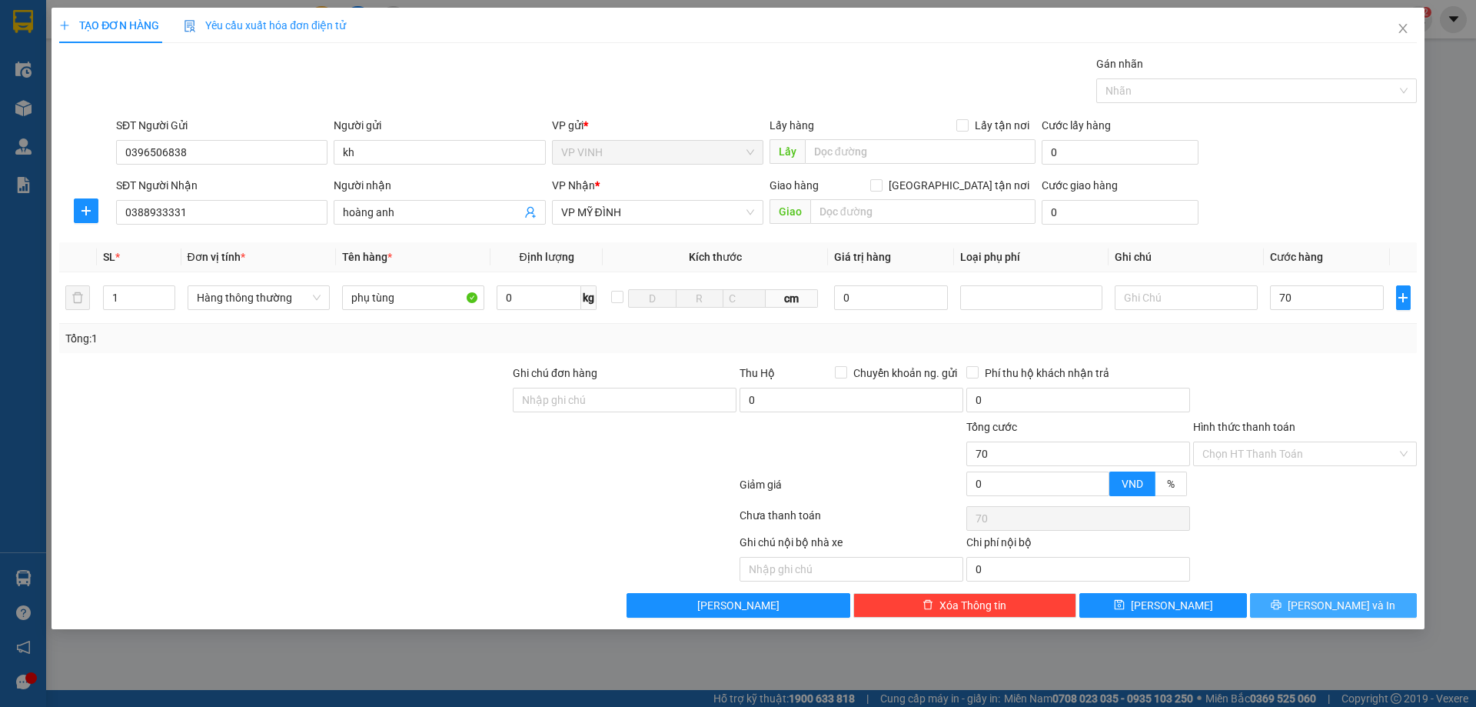
type input "70.000"
click at [1315, 606] on button "Lưu và In" at bounding box center [1333, 605] width 167 height 25
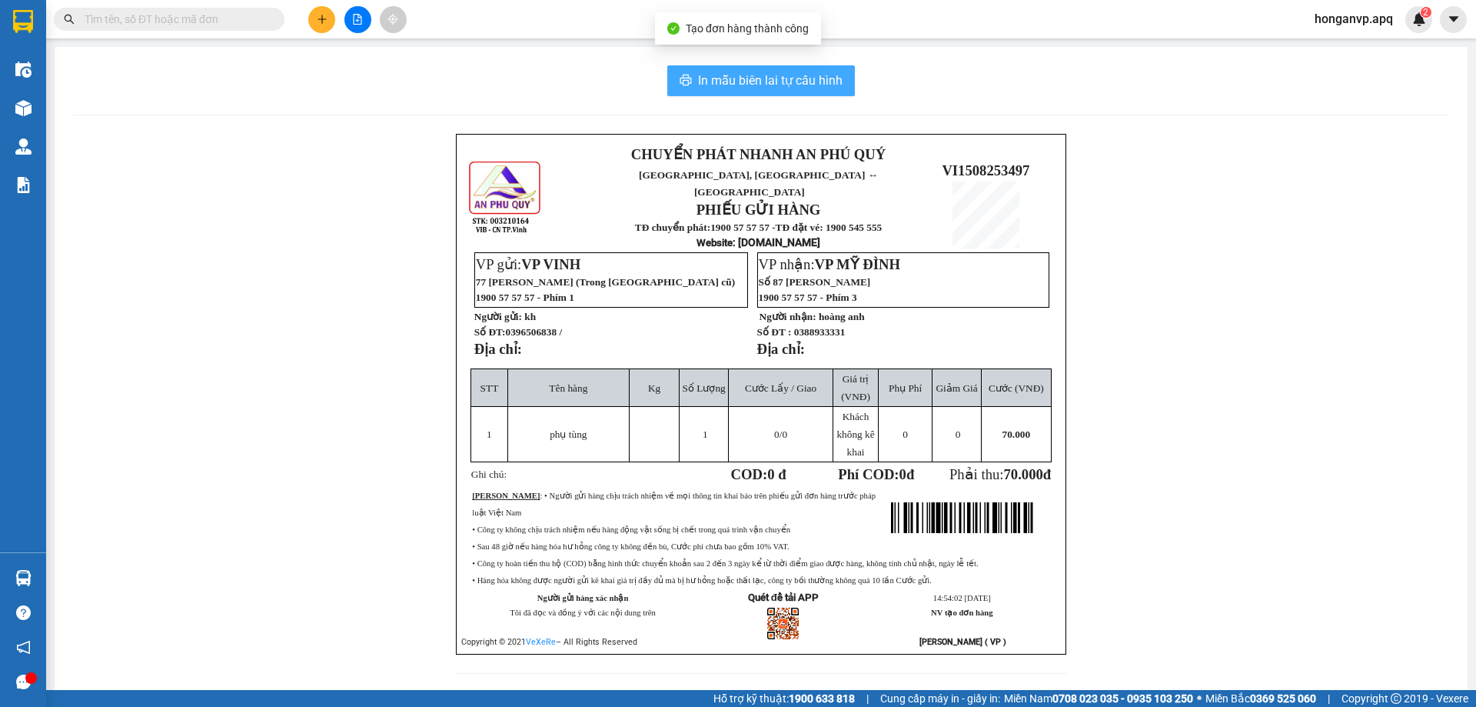
click at [740, 84] on span "In mẫu biên lai tự cấu hình" at bounding box center [770, 80] width 145 height 19
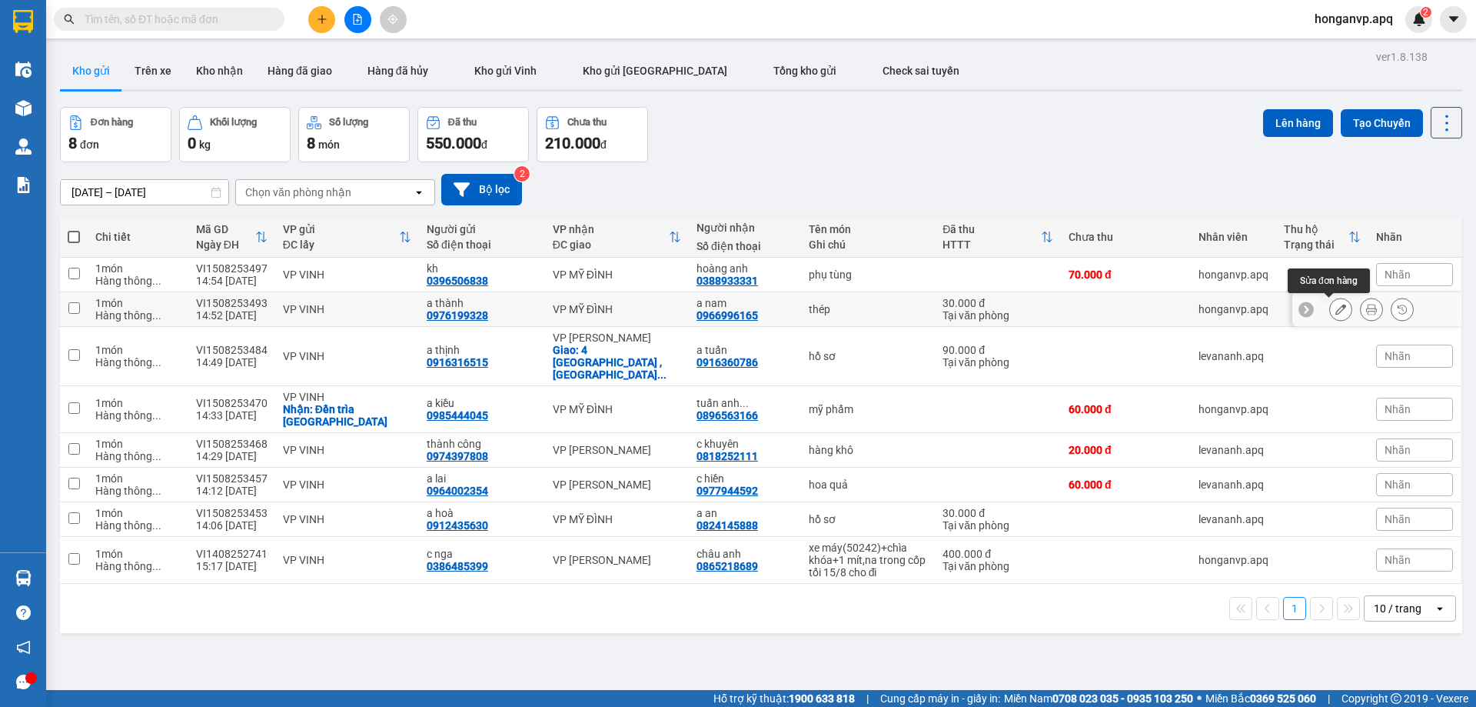
click at [1335, 310] on icon at bounding box center [1340, 309] width 11 height 11
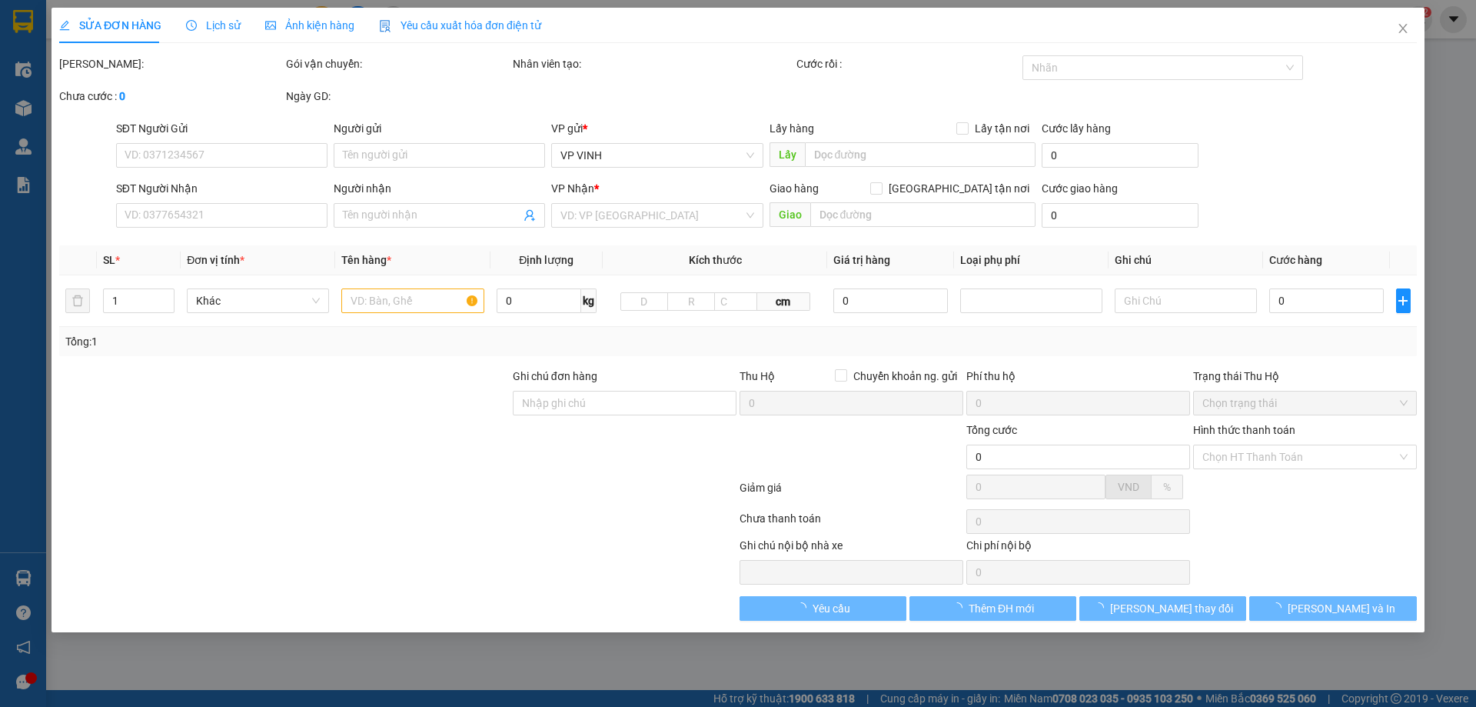
type input "0976199328"
type input "a thành"
type input "0966996165"
type input "a nam"
type input "30.000"
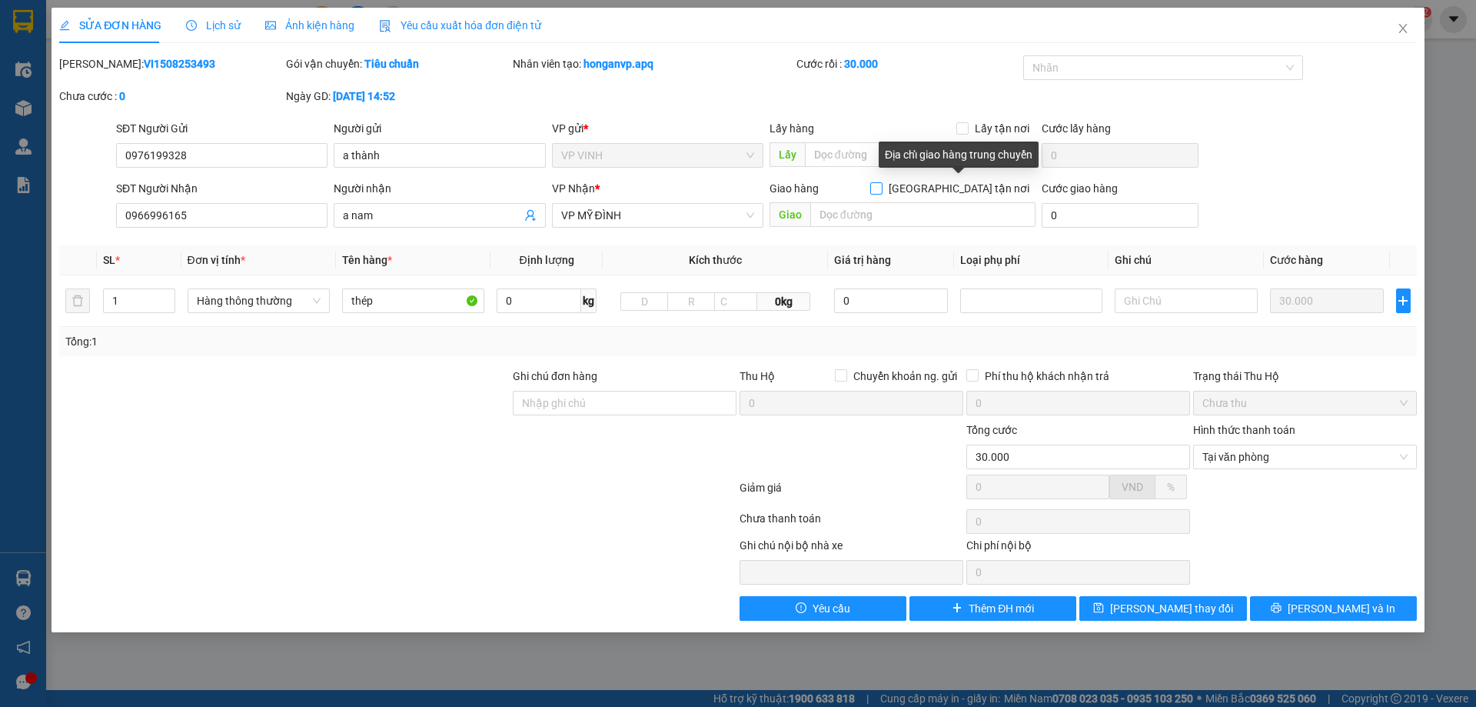
click at [881, 187] on input "Giao tận nơi" at bounding box center [875, 187] width 11 height 11
checkbox input "true"
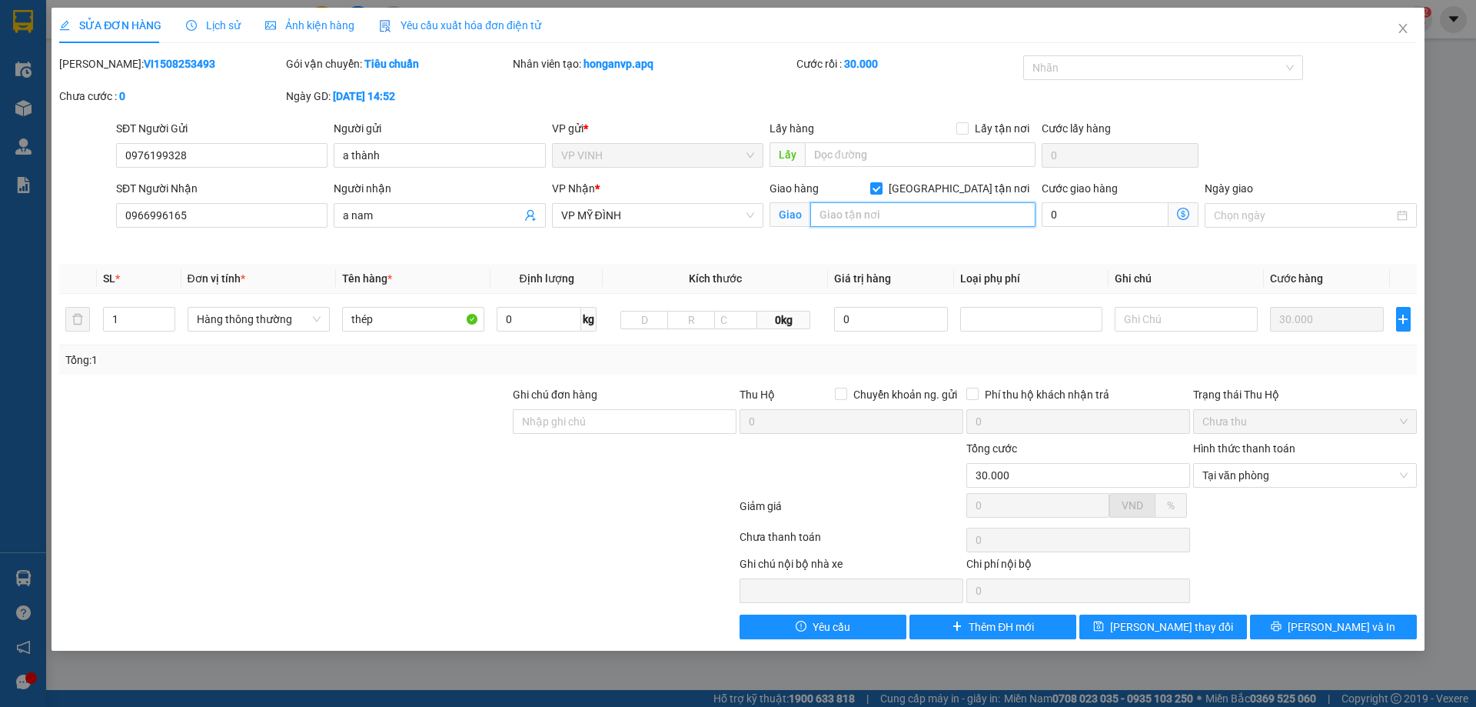
click at [906, 219] on input "text" at bounding box center [922, 214] width 225 height 25
type input "kcn lai xá, kim chung, hoài đức"
click at [1185, 211] on icon "dollar-circle" at bounding box center [1183, 214] width 12 height 12
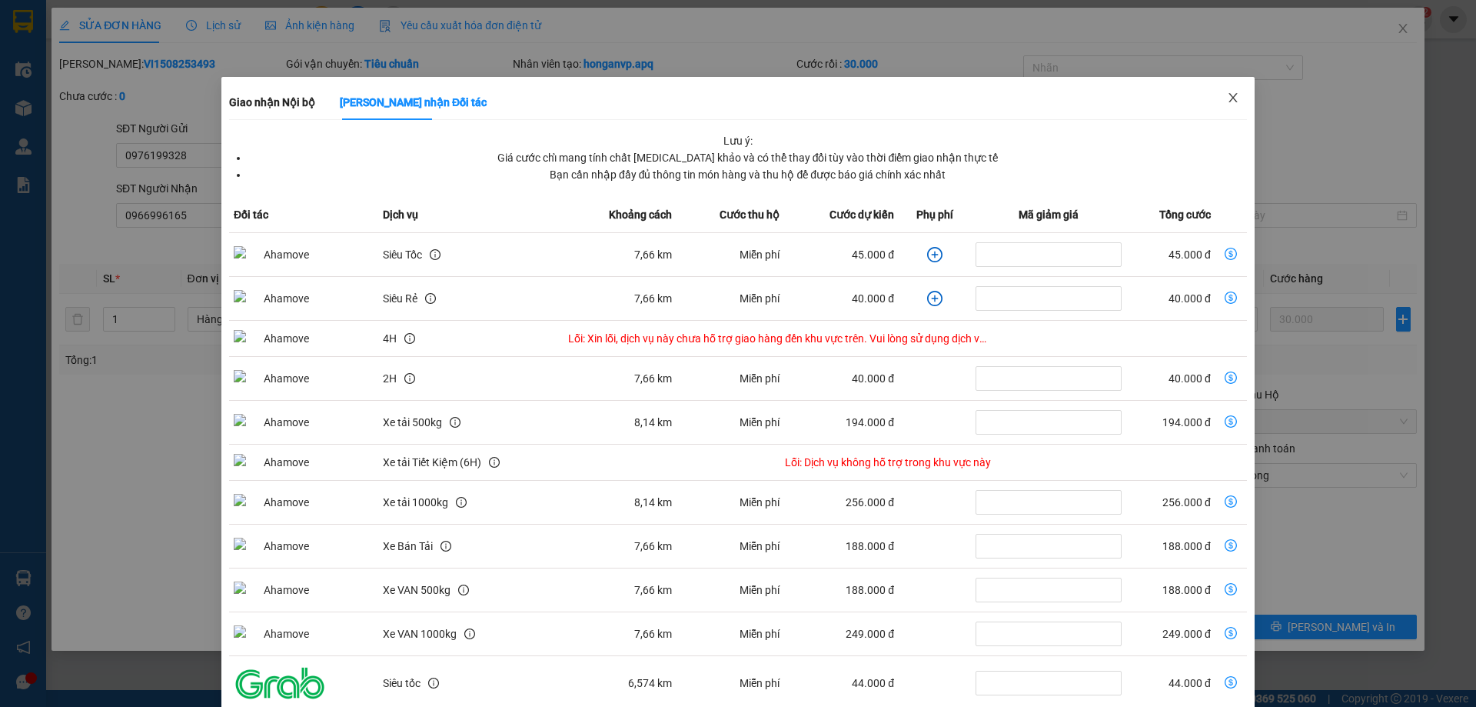
click at [1229, 98] on icon "close" at bounding box center [1233, 97] width 8 height 9
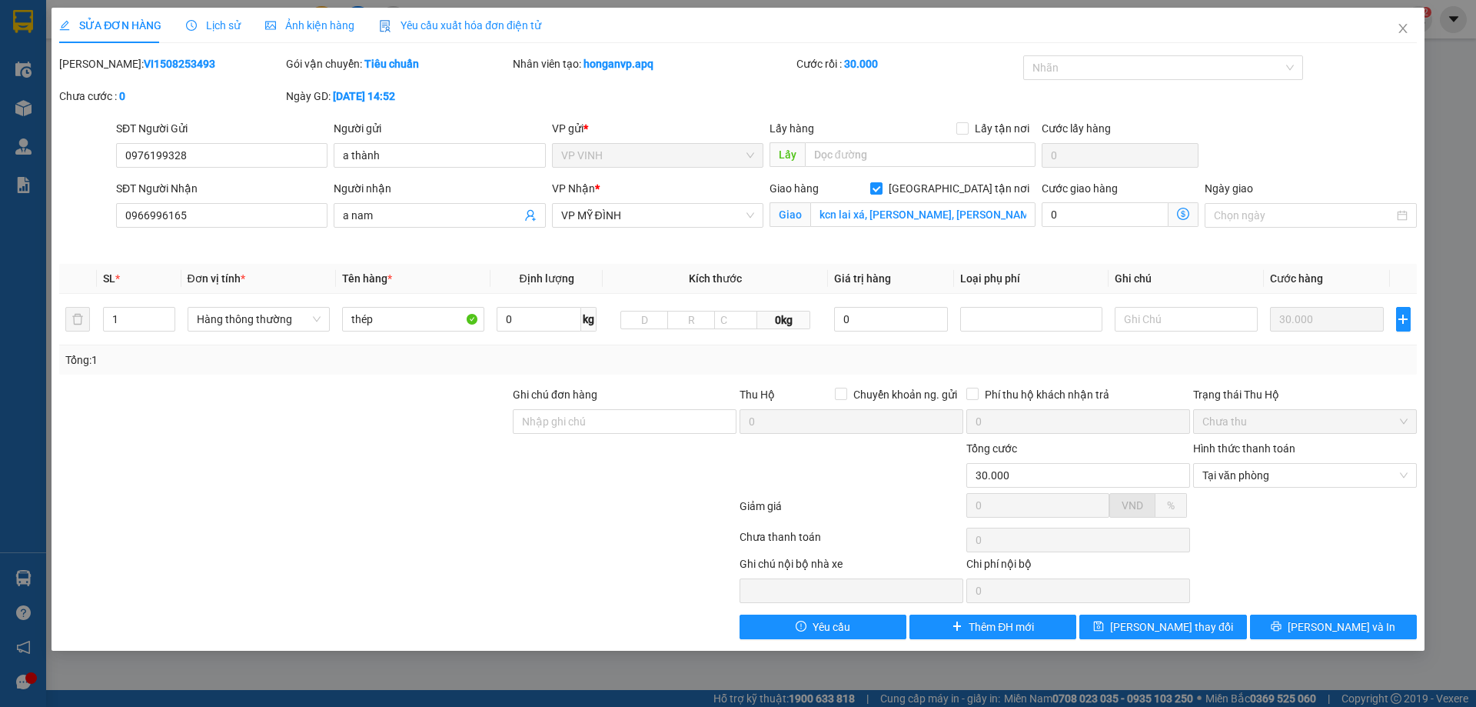
click at [1182, 216] on icon "dollar-circle" at bounding box center [1183, 214] width 12 height 12
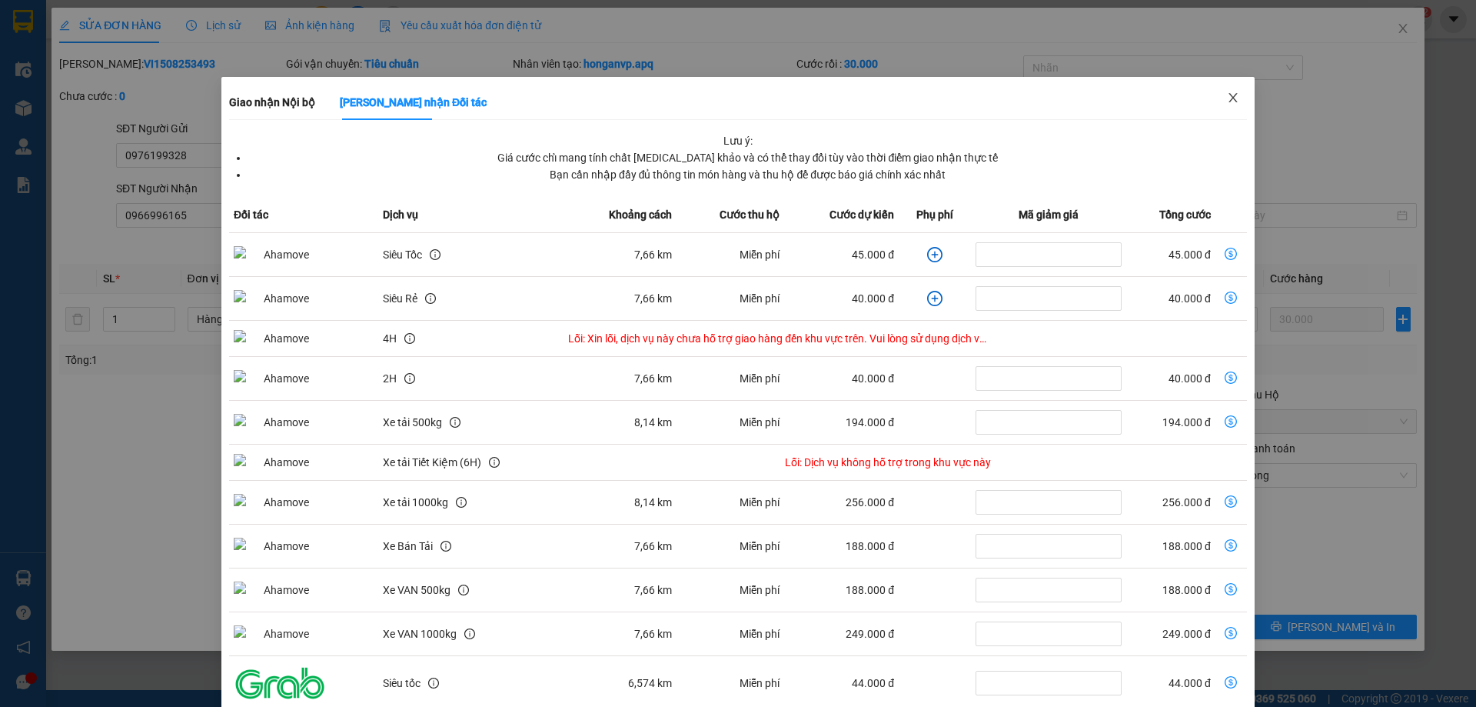
click at [1227, 99] on icon "close" at bounding box center [1233, 97] width 12 height 12
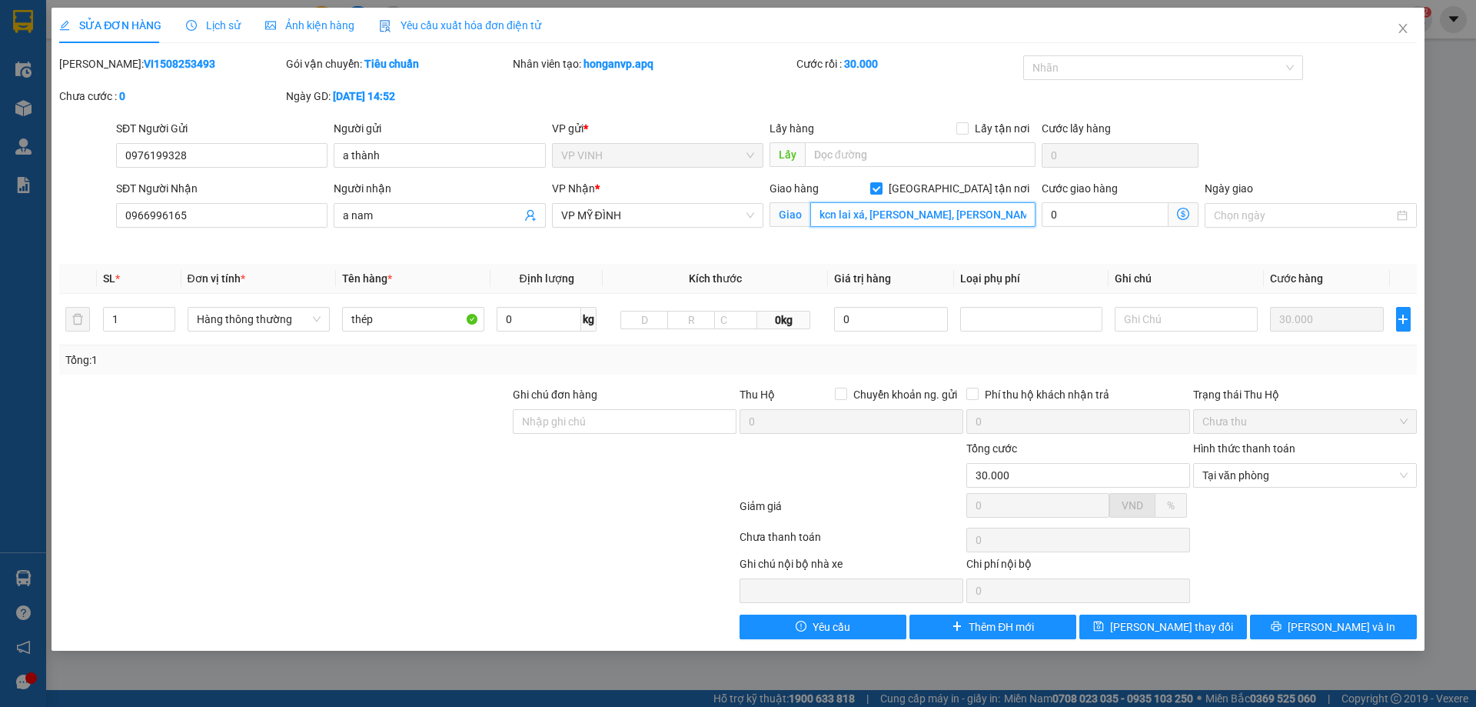
click at [992, 212] on input "kcn lai xá, kim chung, hoài đức" at bounding box center [922, 214] width 225 height 25
click at [881, 188] on input "Giao tận nơi" at bounding box center [875, 187] width 11 height 11
checkbox input "false"
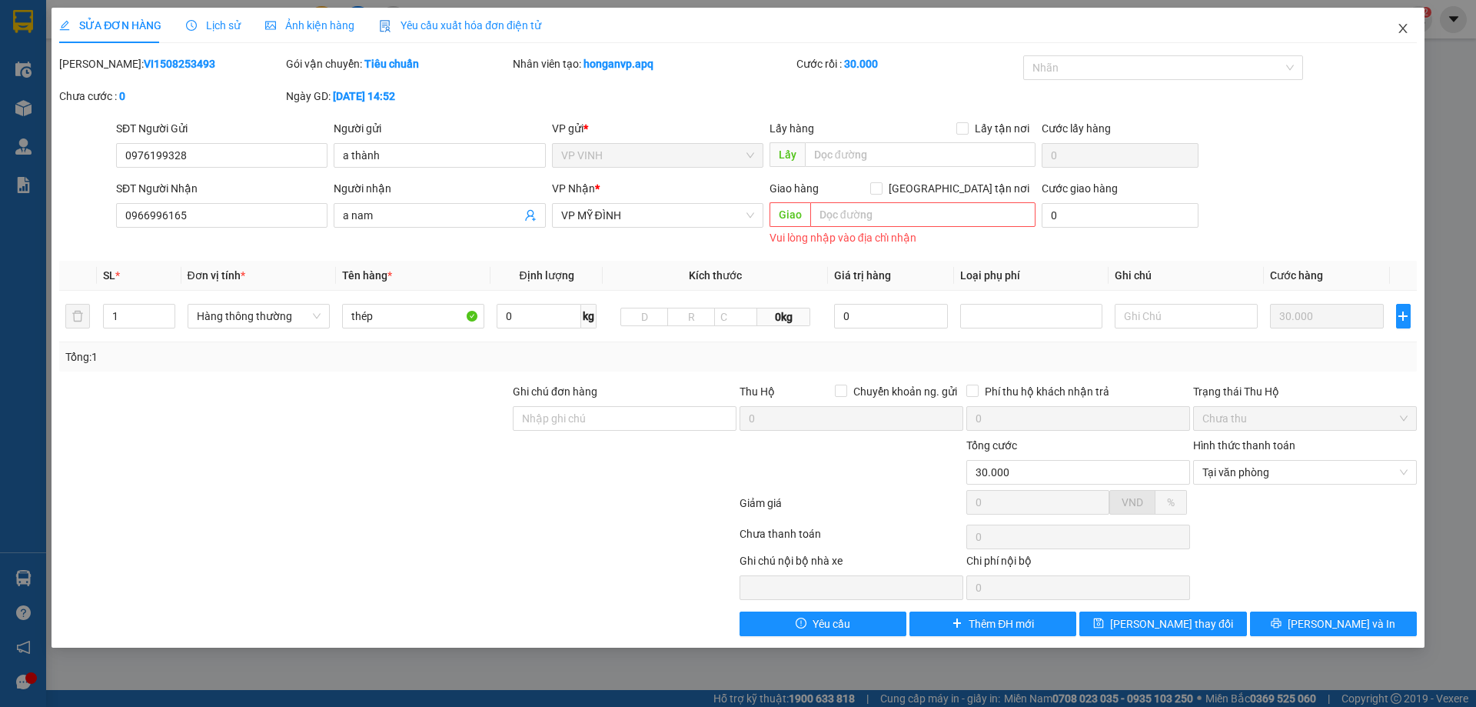
click at [1402, 29] on icon "close" at bounding box center [1402, 28] width 8 height 9
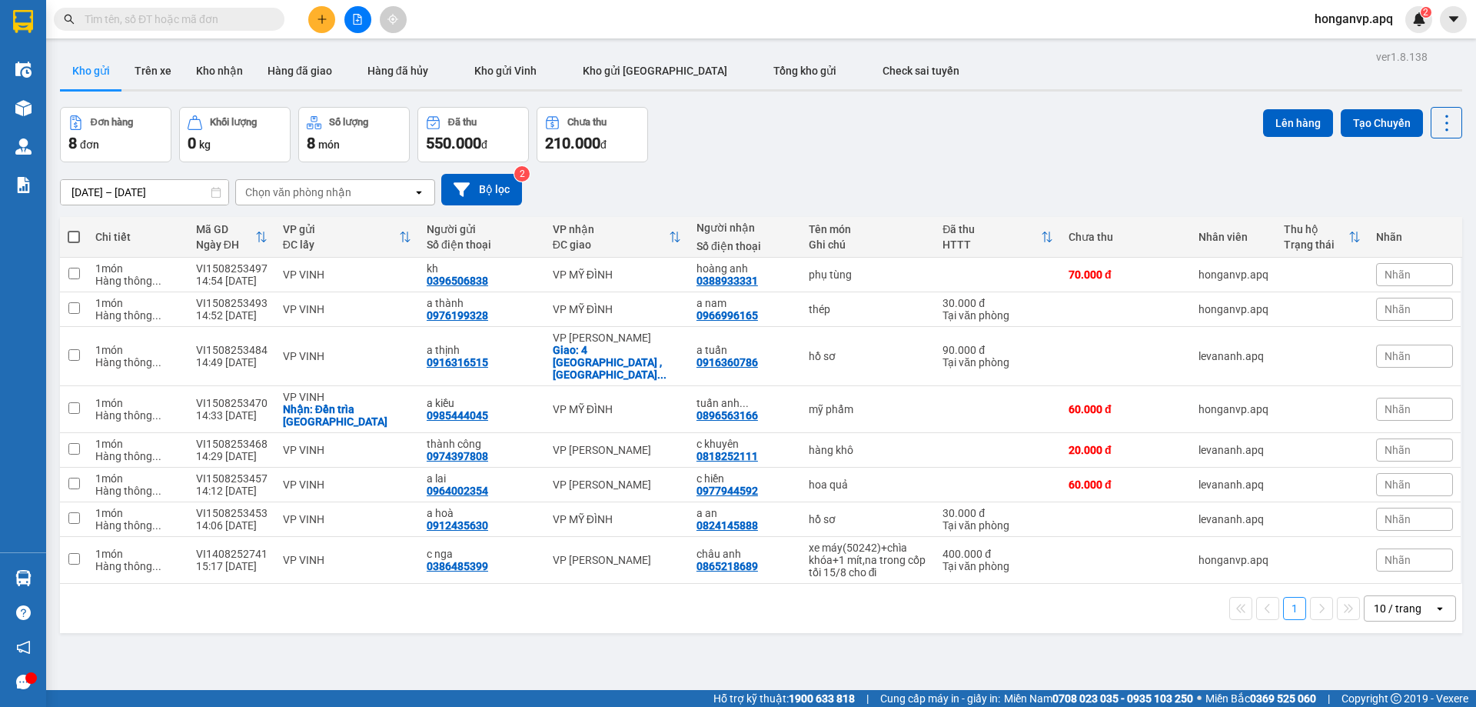
click at [906, 133] on div "Đơn hàng 8 đơn Khối lượng 0 kg Số lượng 8 món Đã thu 550.000 đ Chưa thu 210.000…" at bounding box center [761, 134] width 1402 height 55
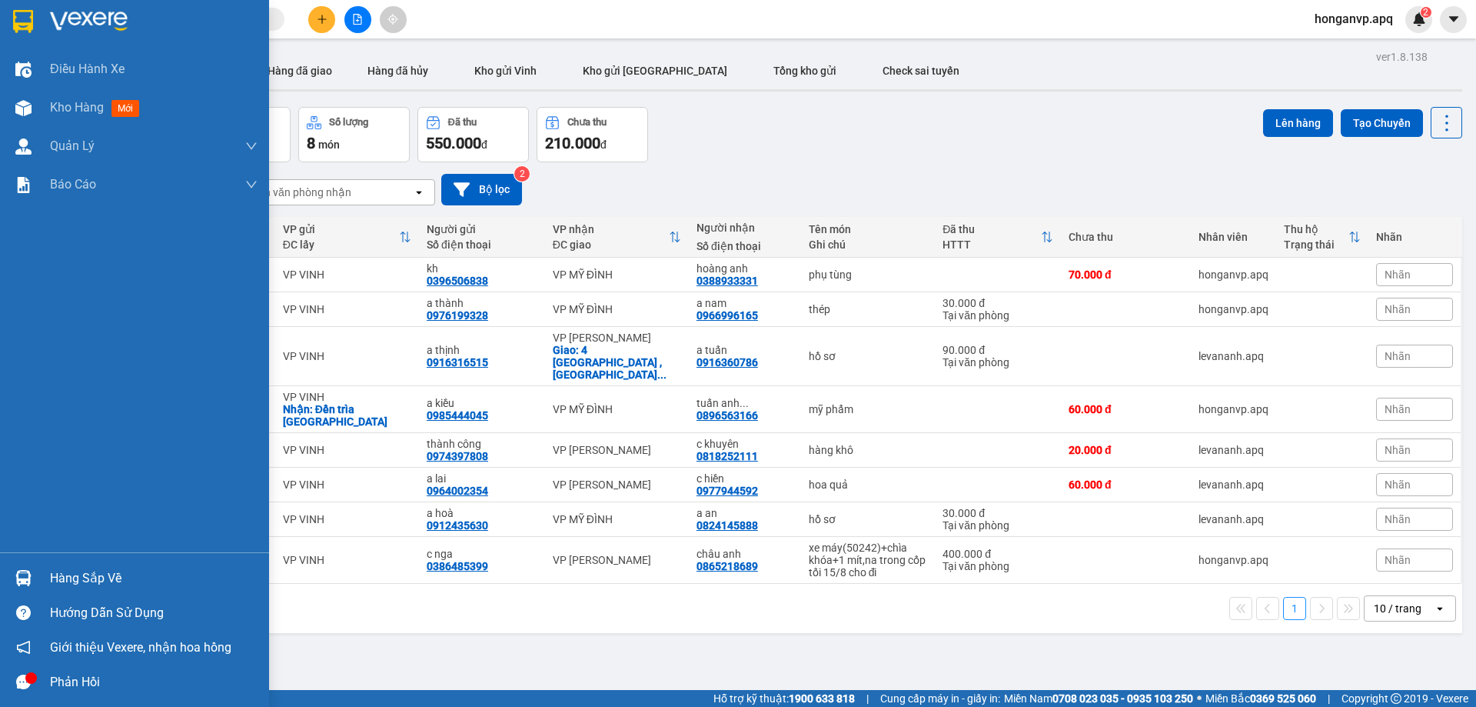
click at [76, 19] on img at bounding box center [89, 21] width 78 height 23
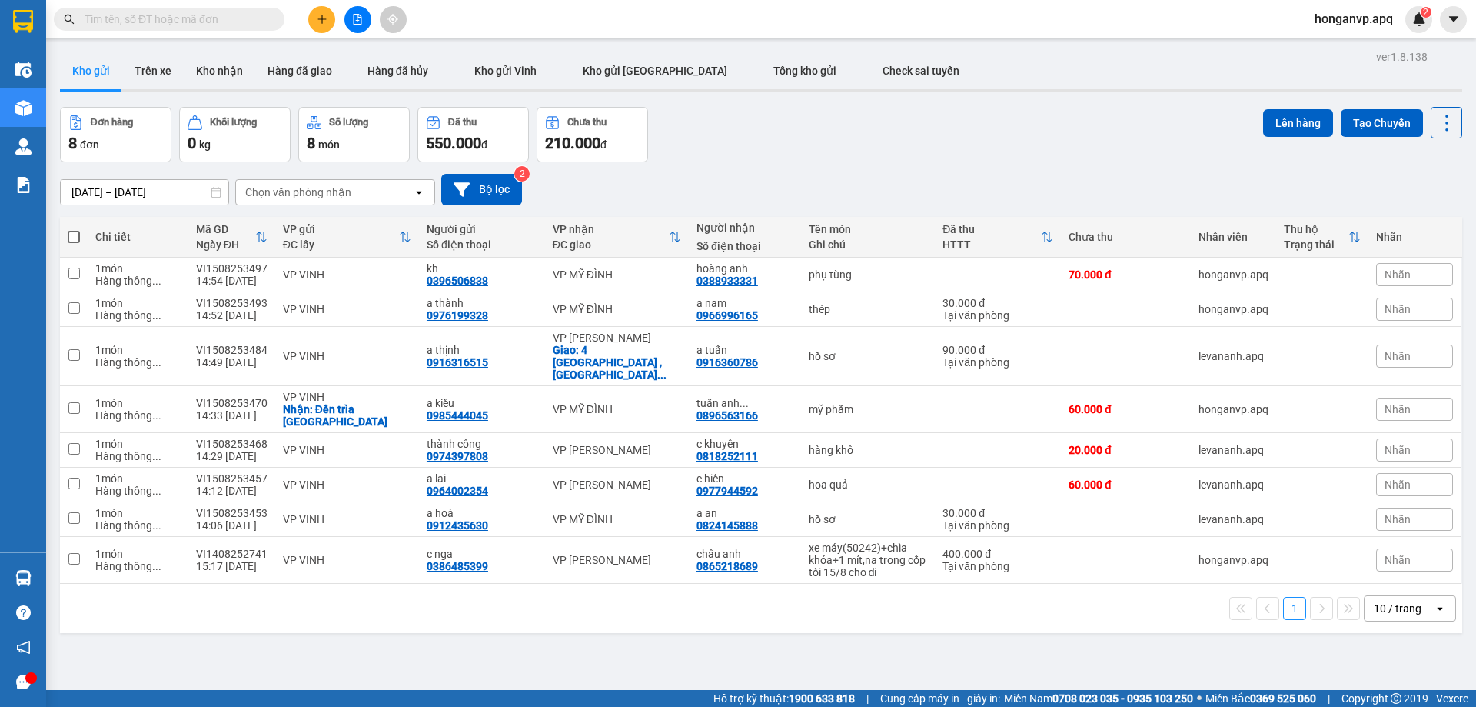
click at [820, 140] on div "Đơn hàng 8 đơn Khối lượng 0 kg Số lượng 8 món Đã thu 550.000 đ Chưa thu 210.000…" at bounding box center [761, 134] width 1402 height 55
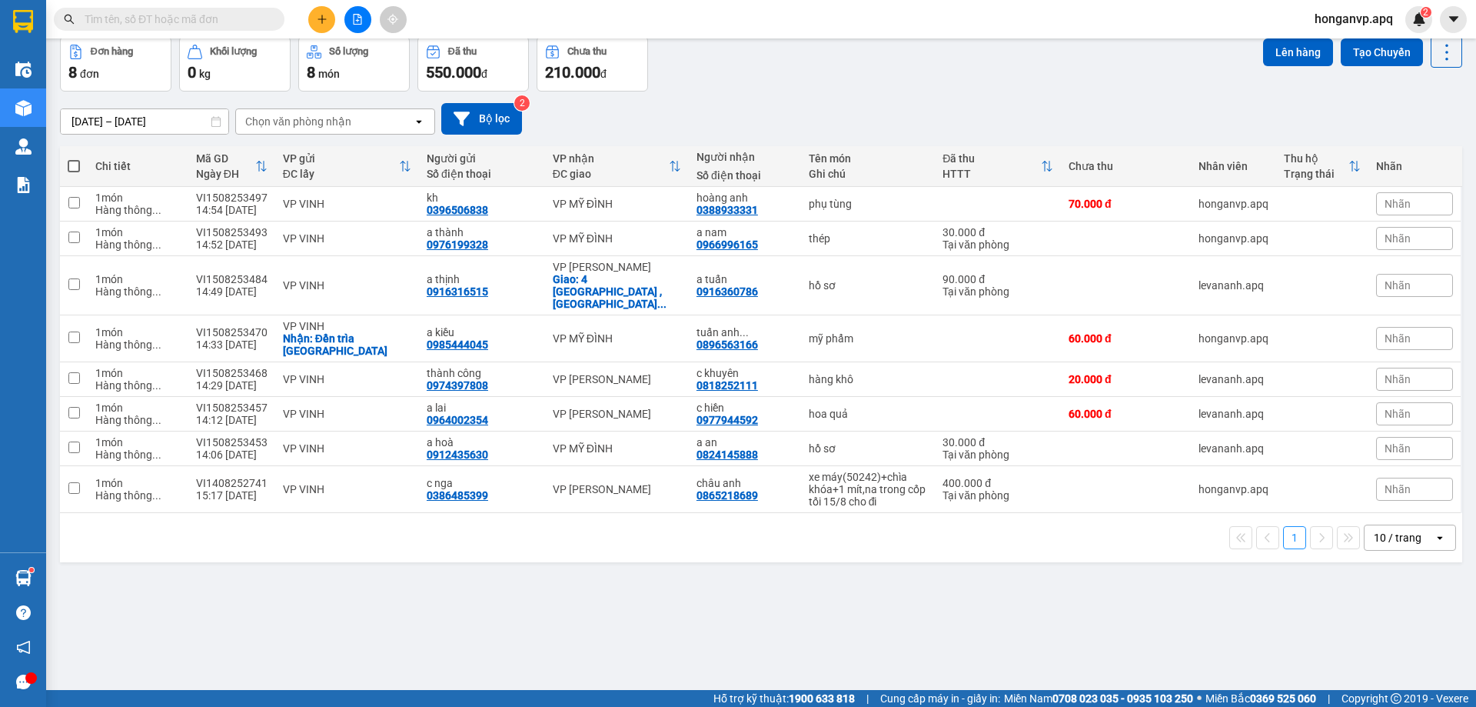
click at [167, 19] on input "text" at bounding box center [175, 19] width 181 height 17
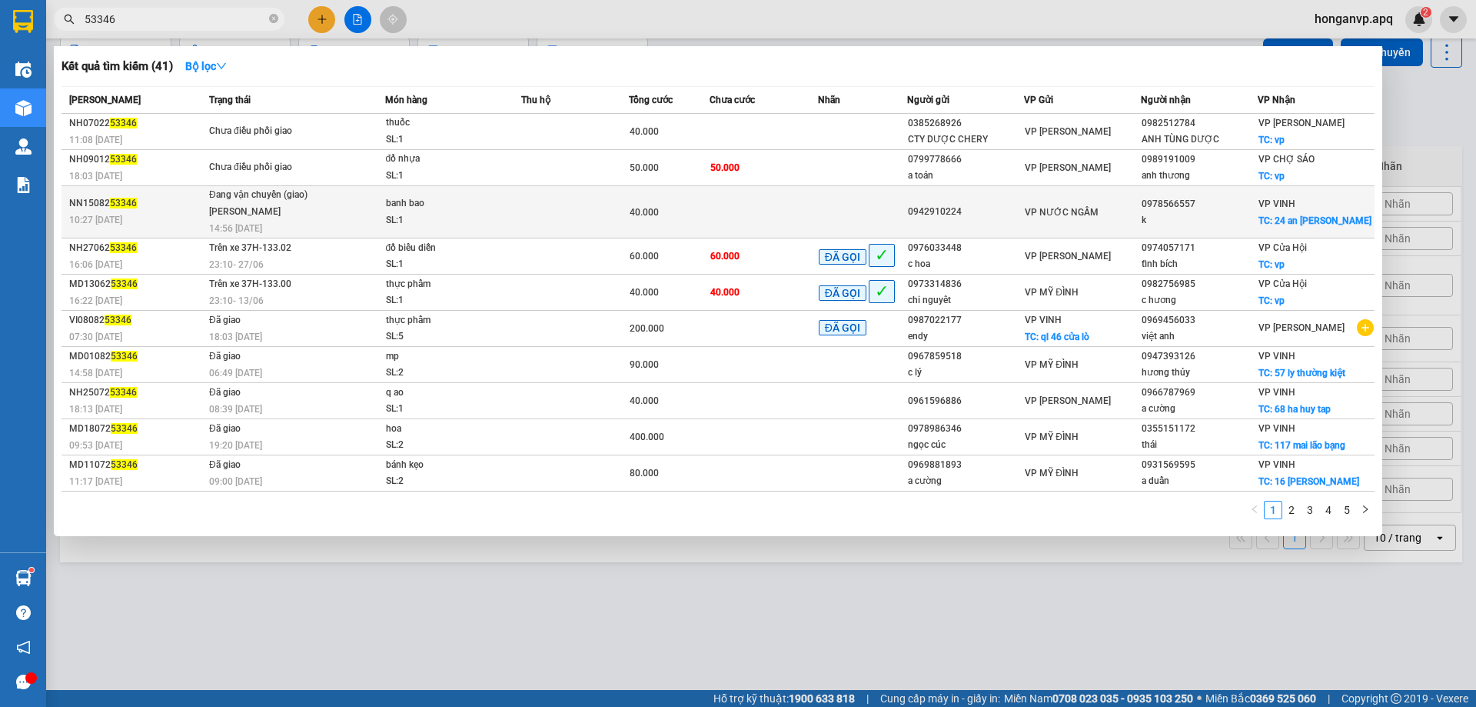
type input "53346"
click at [567, 212] on td at bounding box center [575, 212] width 108 height 52
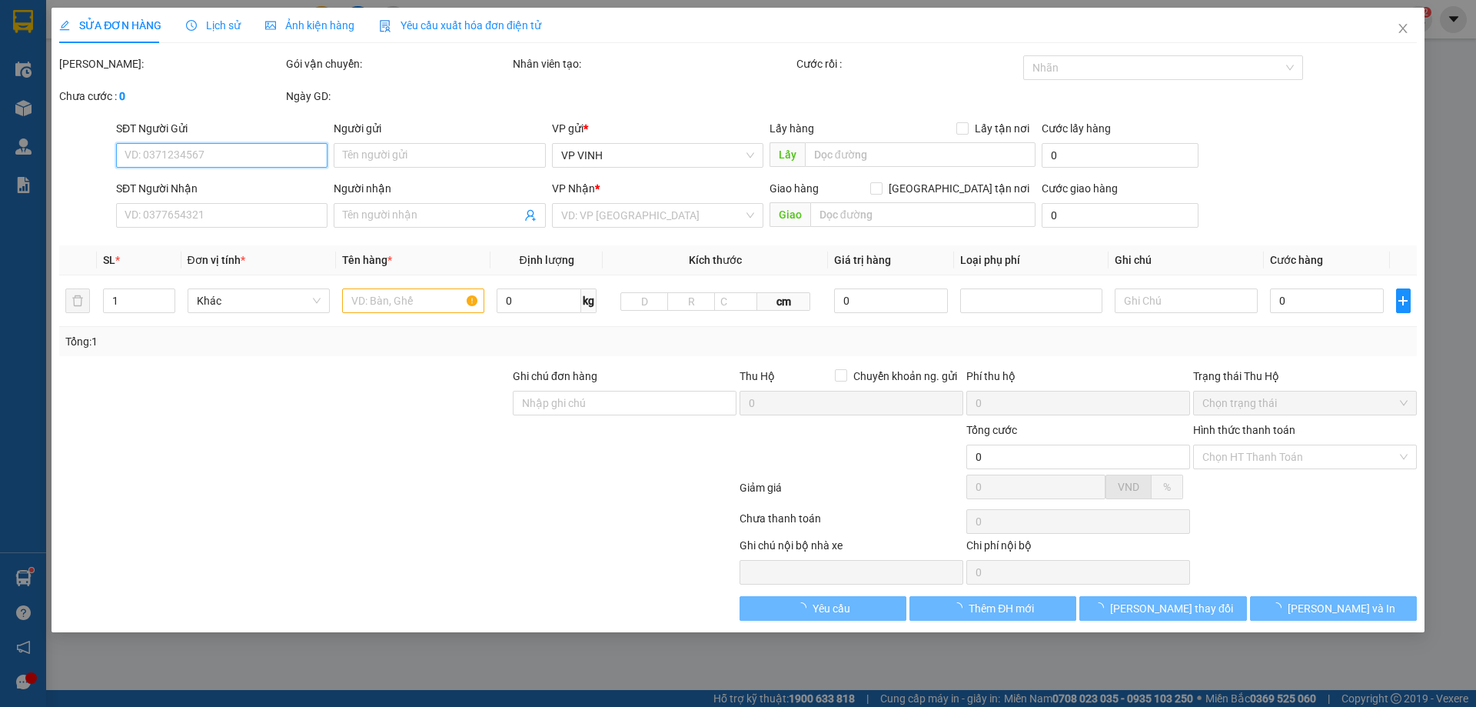
type input "0942910224"
type input "0978566557"
type input "k"
checkbox input "true"
type input "24 an dương vương"
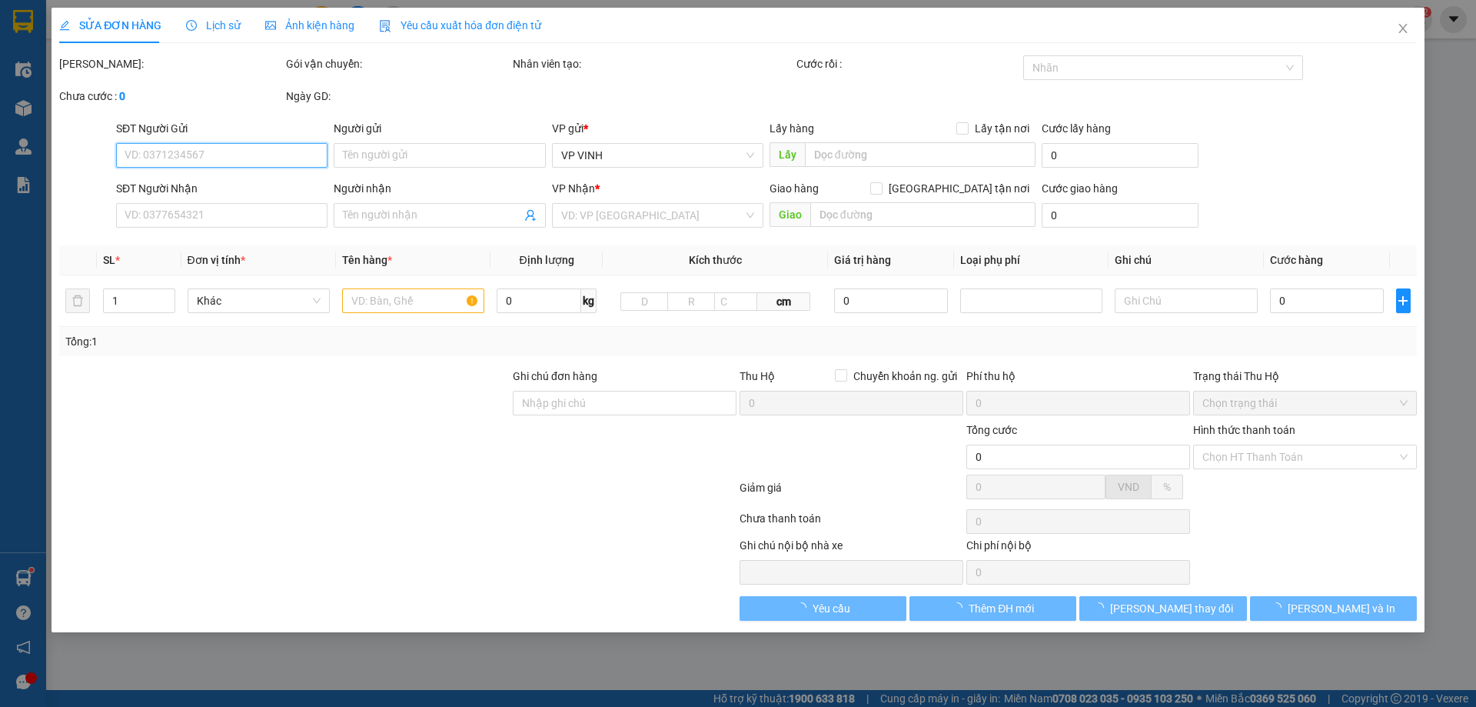
checkbox input "true"
type input "40.000"
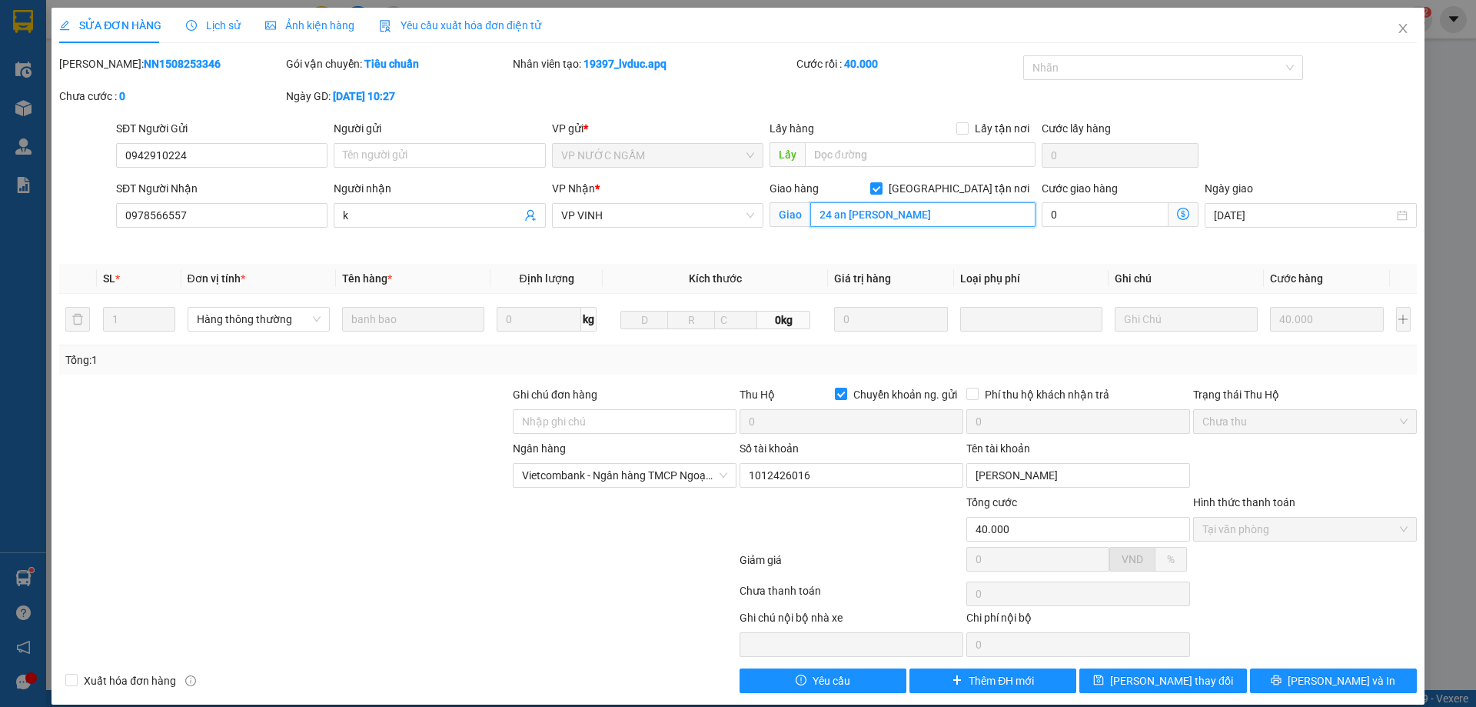
click at [951, 216] on input "24 an dương vương" at bounding box center [922, 214] width 225 height 25
click at [891, 215] on input "cc glody phongđinh" at bounding box center [922, 214] width 225 height 25
click at [923, 209] on input "cc glody phong đinh" at bounding box center [922, 214] width 225 height 25
type input "cc glody phong đình cảng(cố định)"
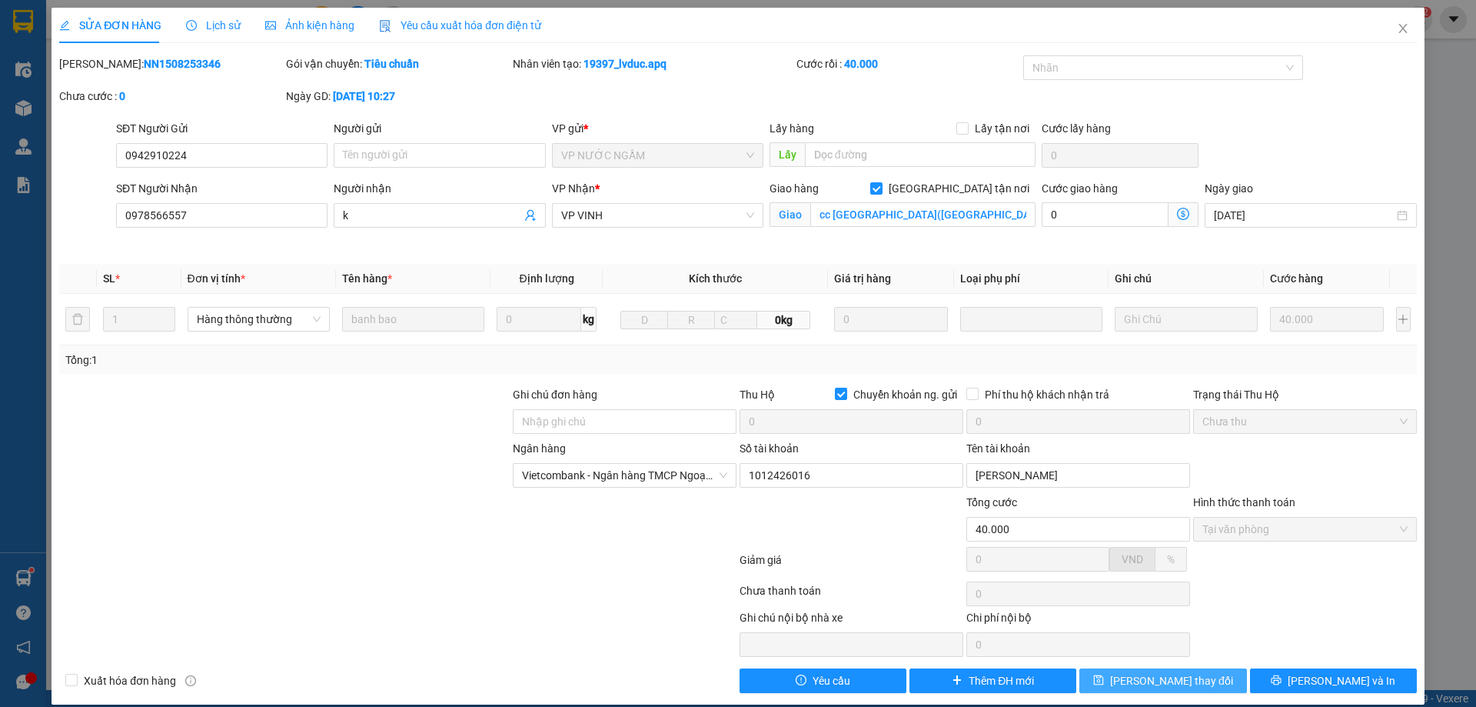
click at [1172, 676] on span "Lưu thay đổi" at bounding box center [1171, 680] width 123 height 17
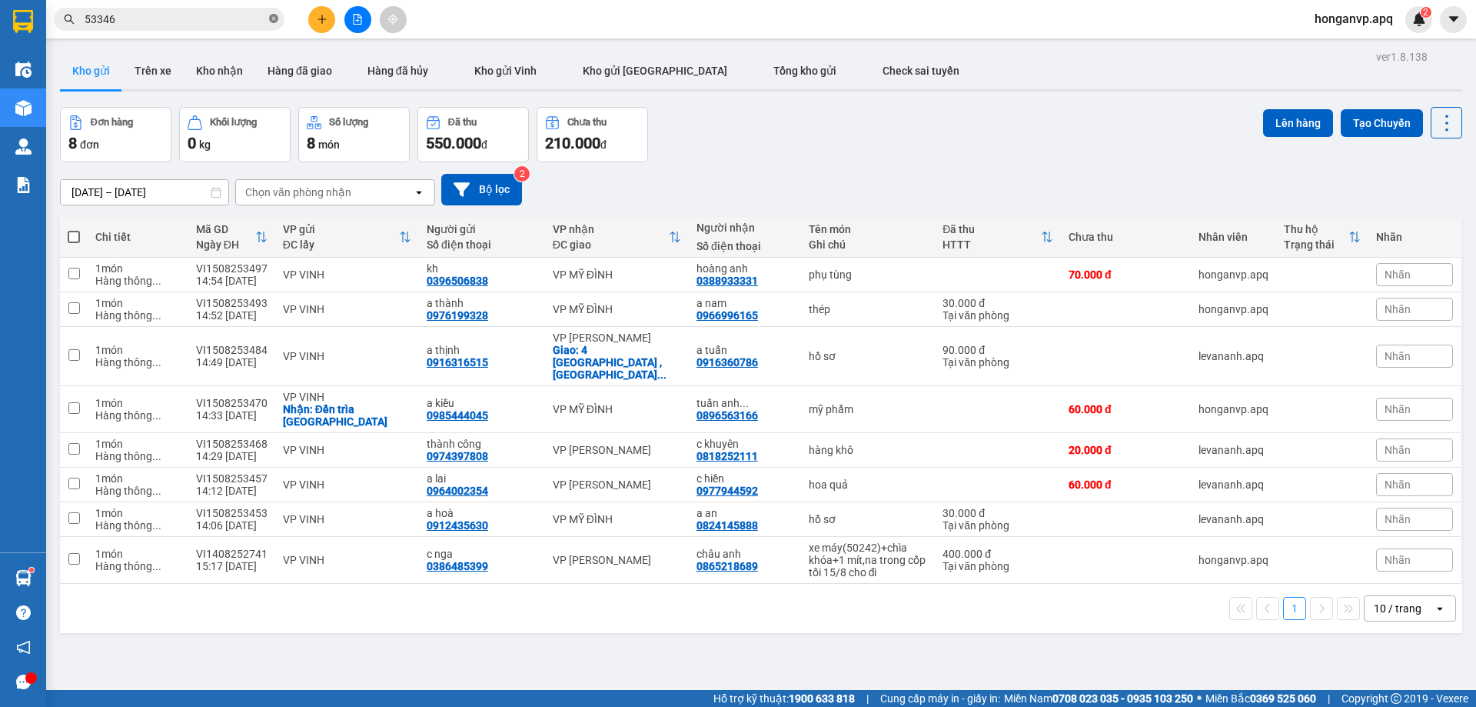
click at [270, 18] on icon "close-circle" at bounding box center [273, 18] width 9 height 9
click at [810, 163] on div "13/08/2025 – 15/08/2025 Press the down arrow key to interact with the calendar …" at bounding box center [761, 189] width 1402 height 55
click at [317, 22] on icon "plus" at bounding box center [322, 19] width 11 height 11
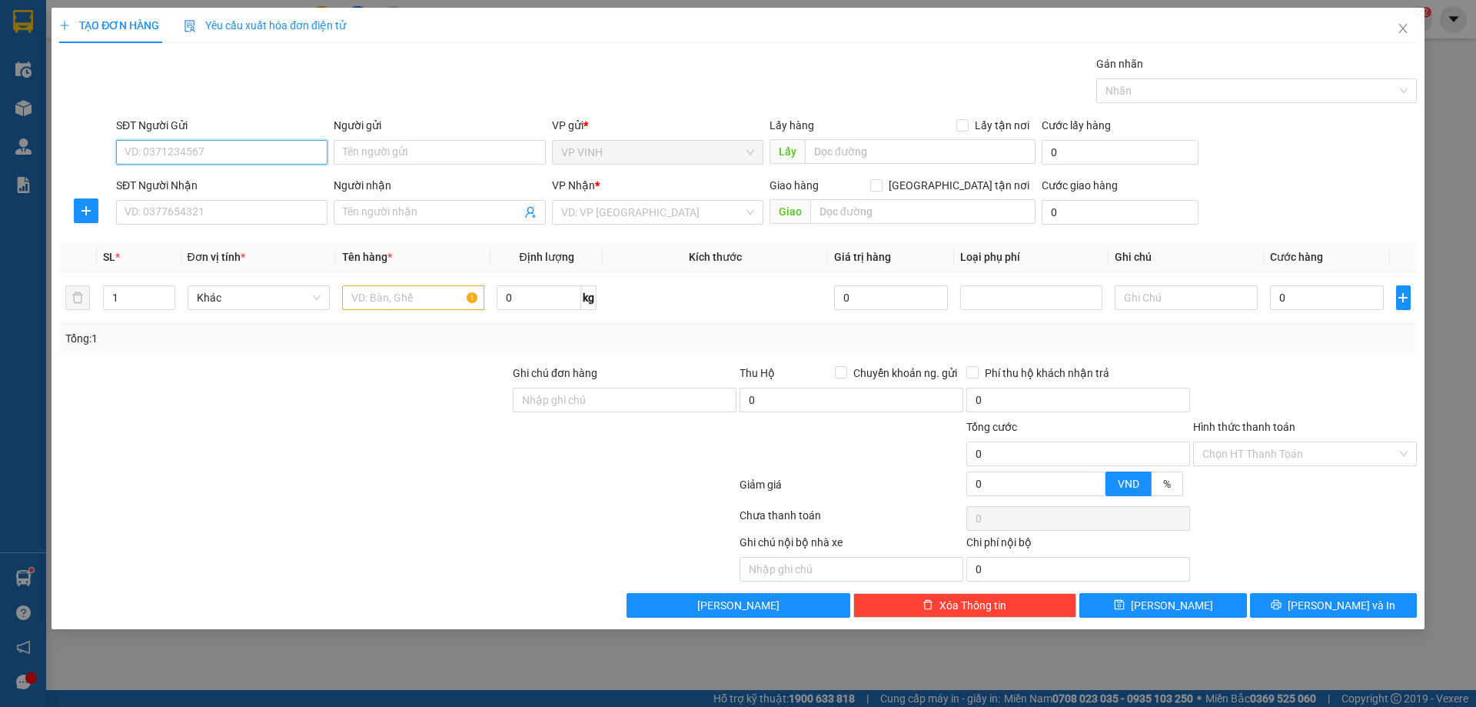
click at [178, 147] on input "SĐT Người Gửi" at bounding box center [221, 152] width 211 height 25
type input "0986627387"
click at [151, 185] on div "0986627387 - bác chiến" at bounding box center [221, 183] width 193 height 17
type input "bác chiến"
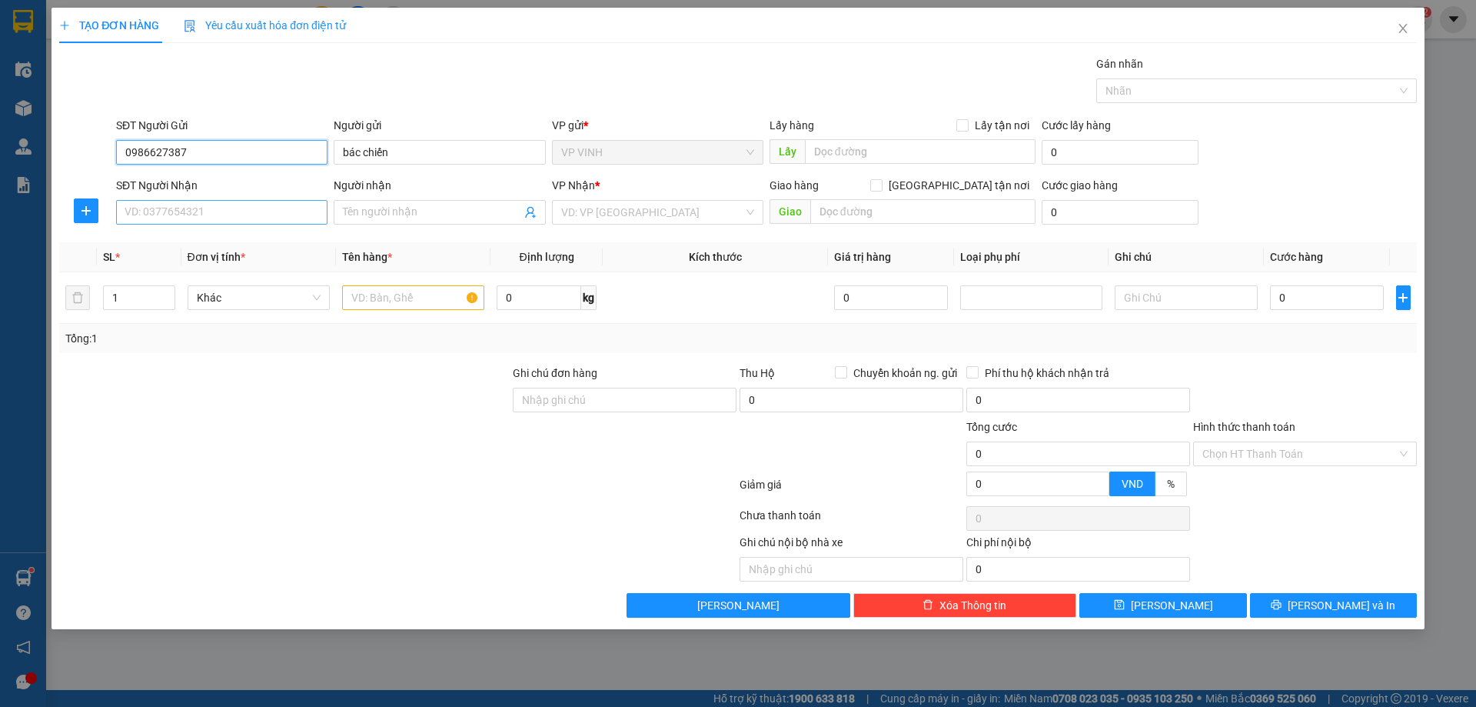
type input "0986627387"
click at [175, 216] on input "SĐT Người Nhận" at bounding box center [221, 212] width 211 height 25
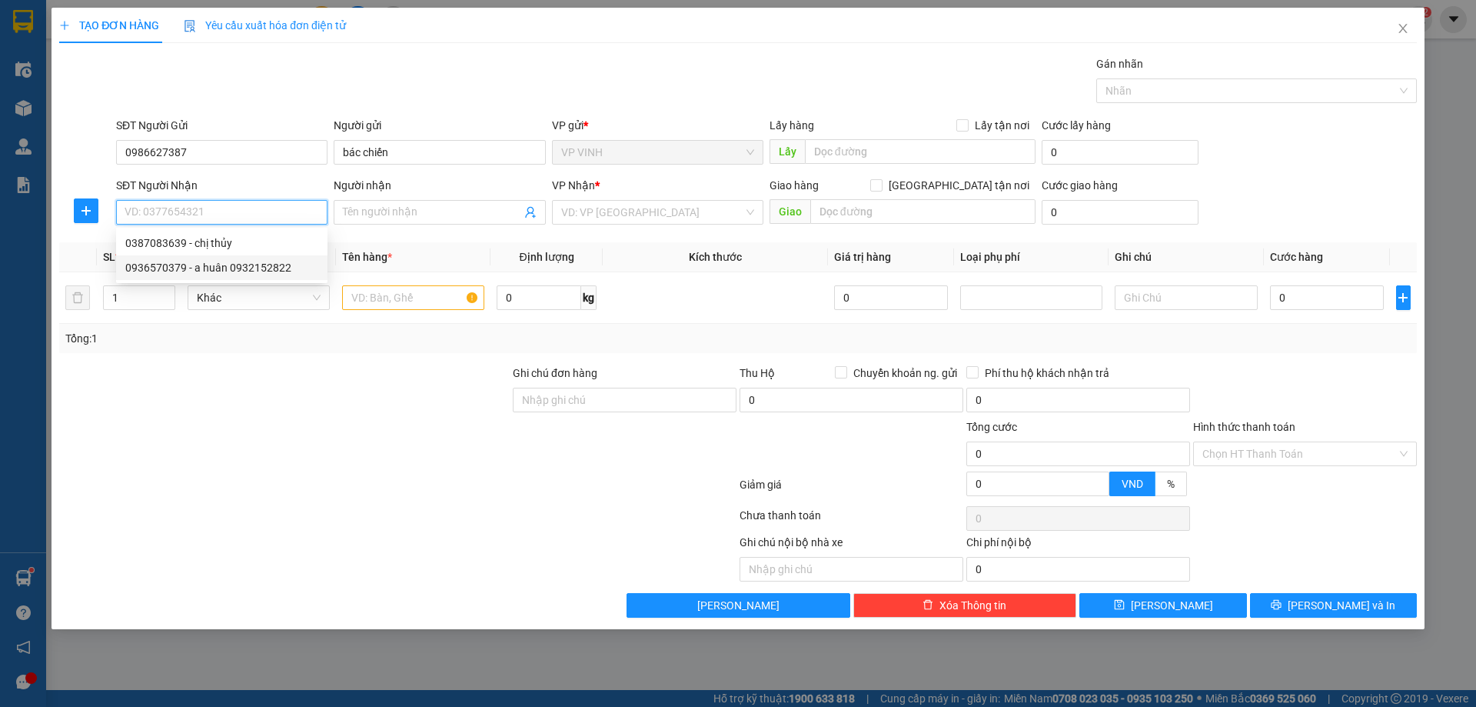
click at [212, 268] on div "0936570379 - a huân 0932152822" at bounding box center [221, 267] width 193 height 17
type input "0936570379"
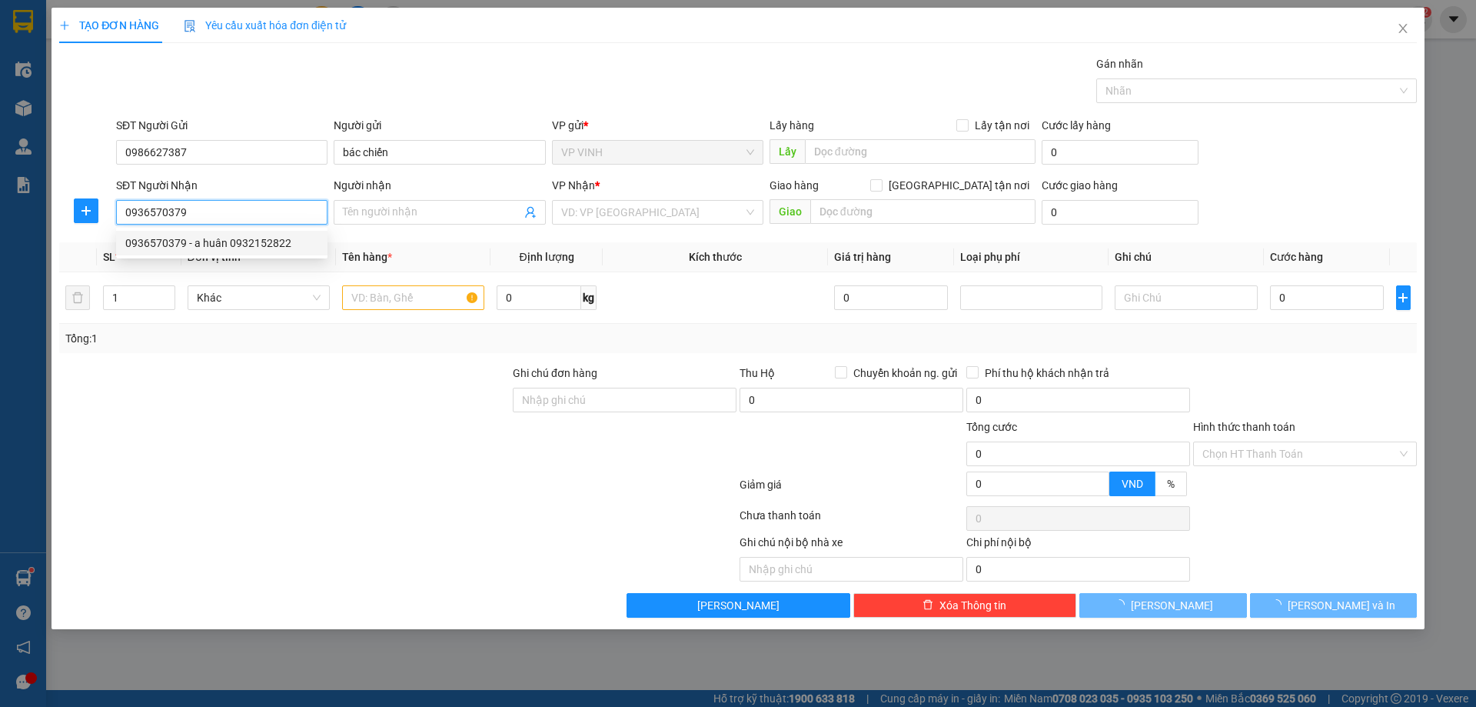
type input "a huân 0932152822"
checkbox input "true"
type input "kho việt hoa, 938 bạch đăng, hai bà trưng hà nội"
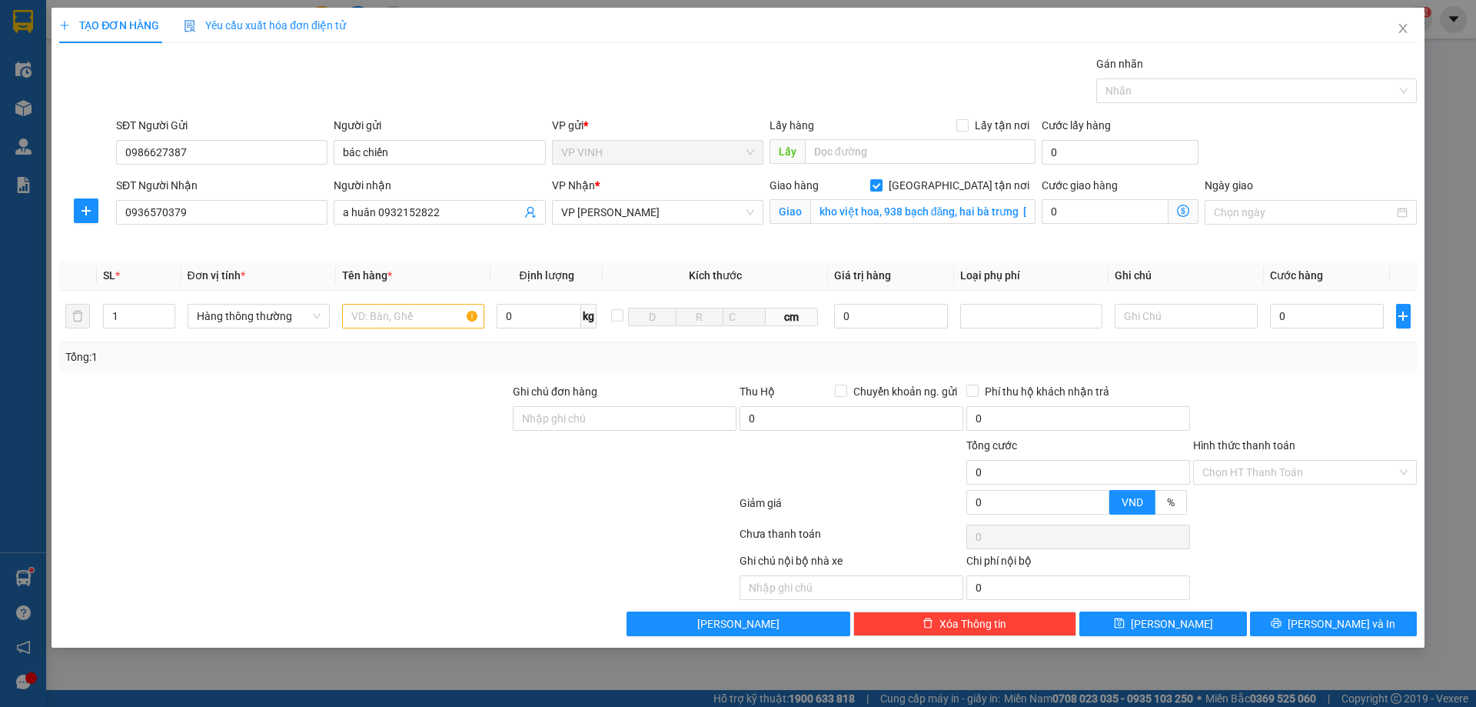
click at [1182, 214] on icon "dollar-circle" at bounding box center [1183, 210] width 12 height 12
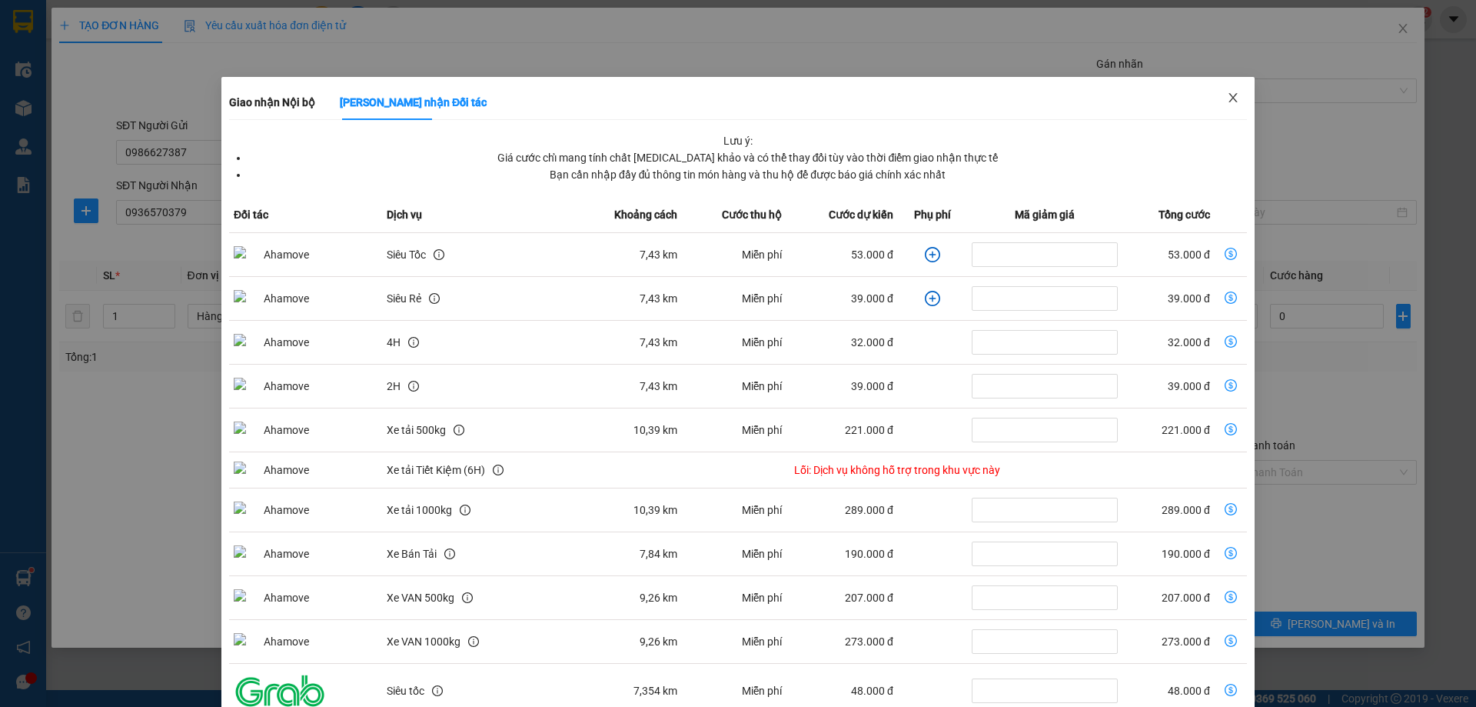
click at [1227, 95] on icon "close" at bounding box center [1233, 97] width 12 height 12
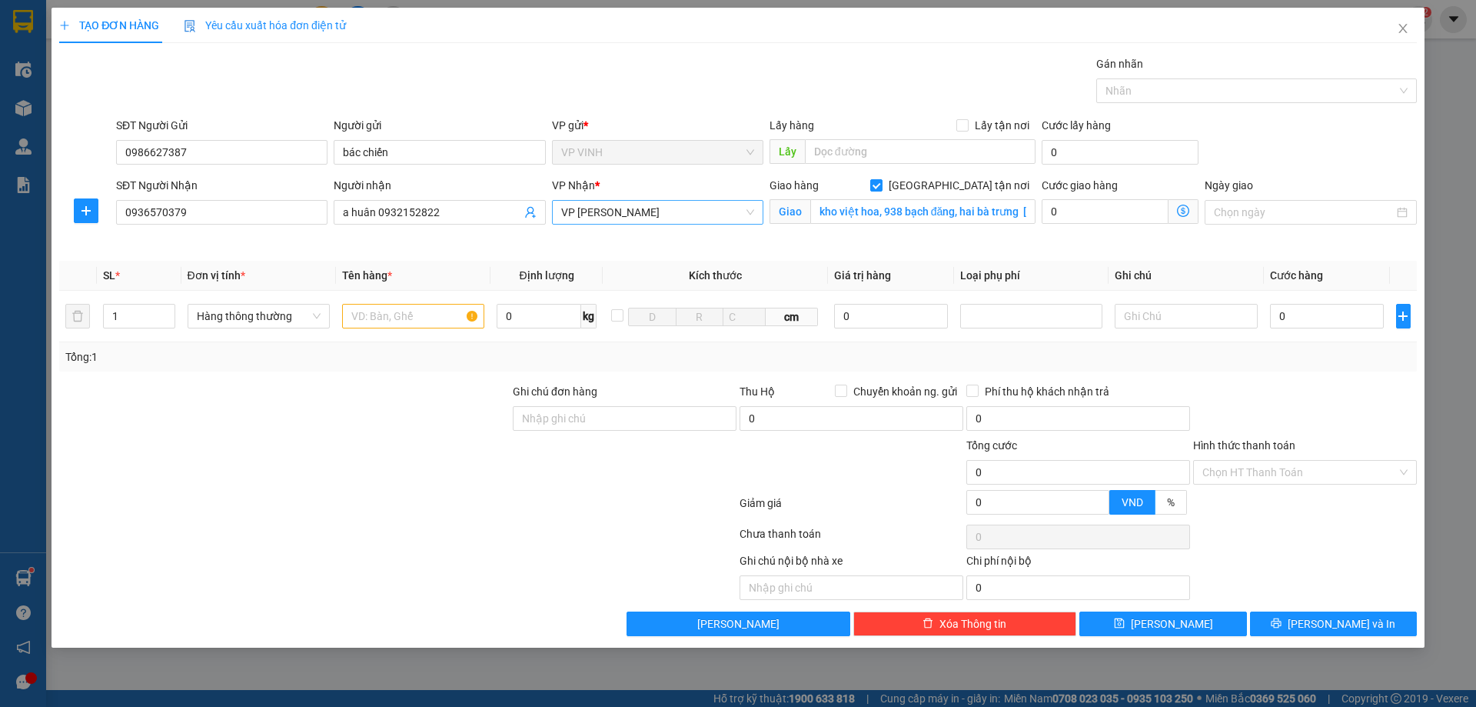
click at [653, 218] on span "VP GIA LÂM" at bounding box center [657, 212] width 193 height 23
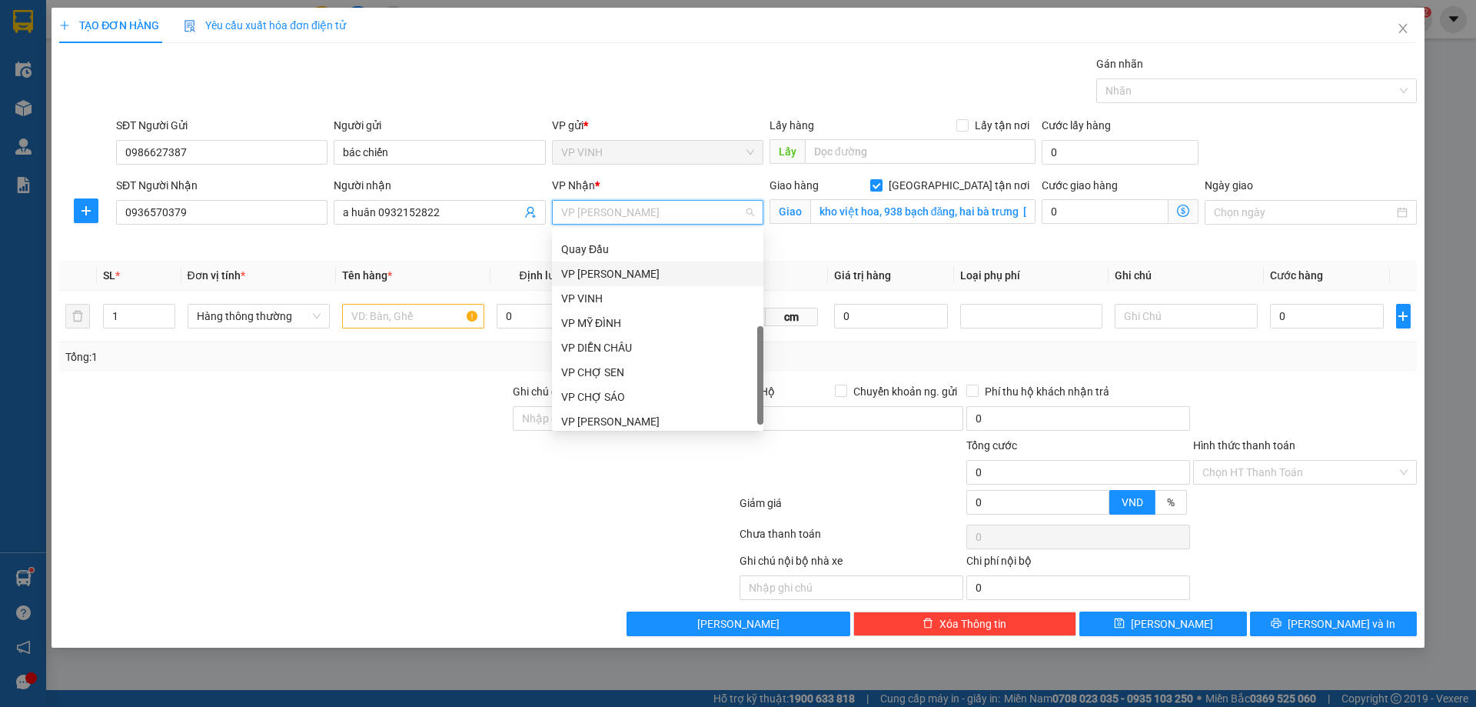
click at [605, 271] on div "VP NGỌC HỒI" at bounding box center [657, 273] width 193 height 17
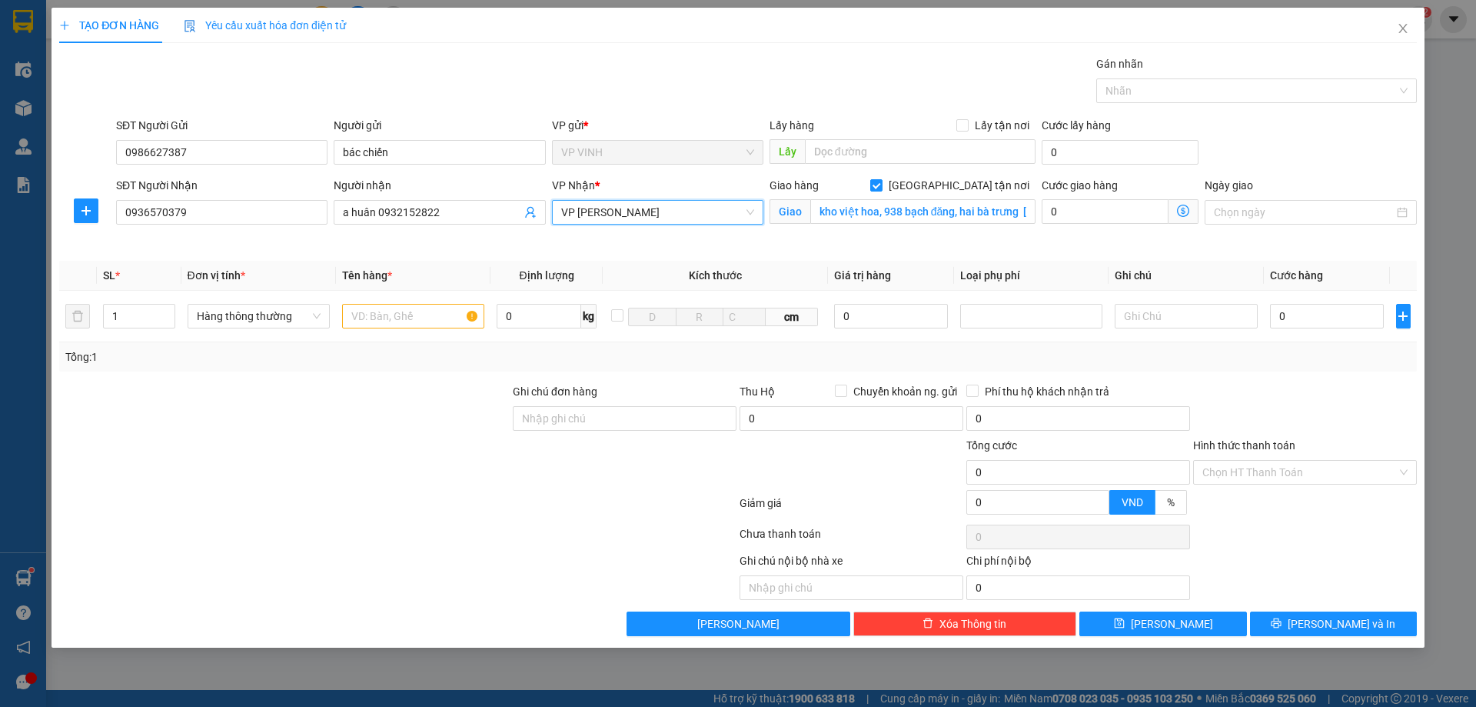
click at [1179, 209] on icon "dollar-circle" at bounding box center [1183, 210] width 12 height 12
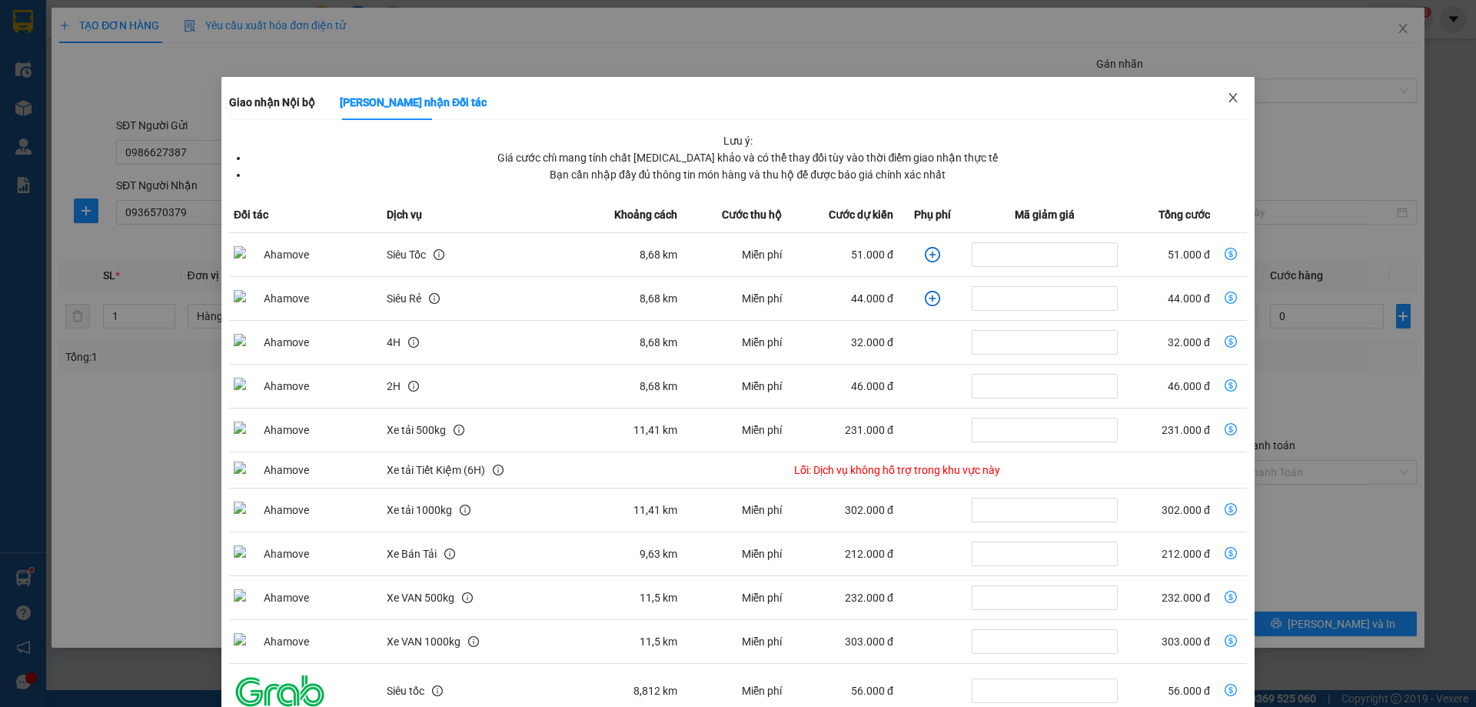
click at [1227, 100] on icon "close" at bounding box center [1233, 97] width 12 height 12
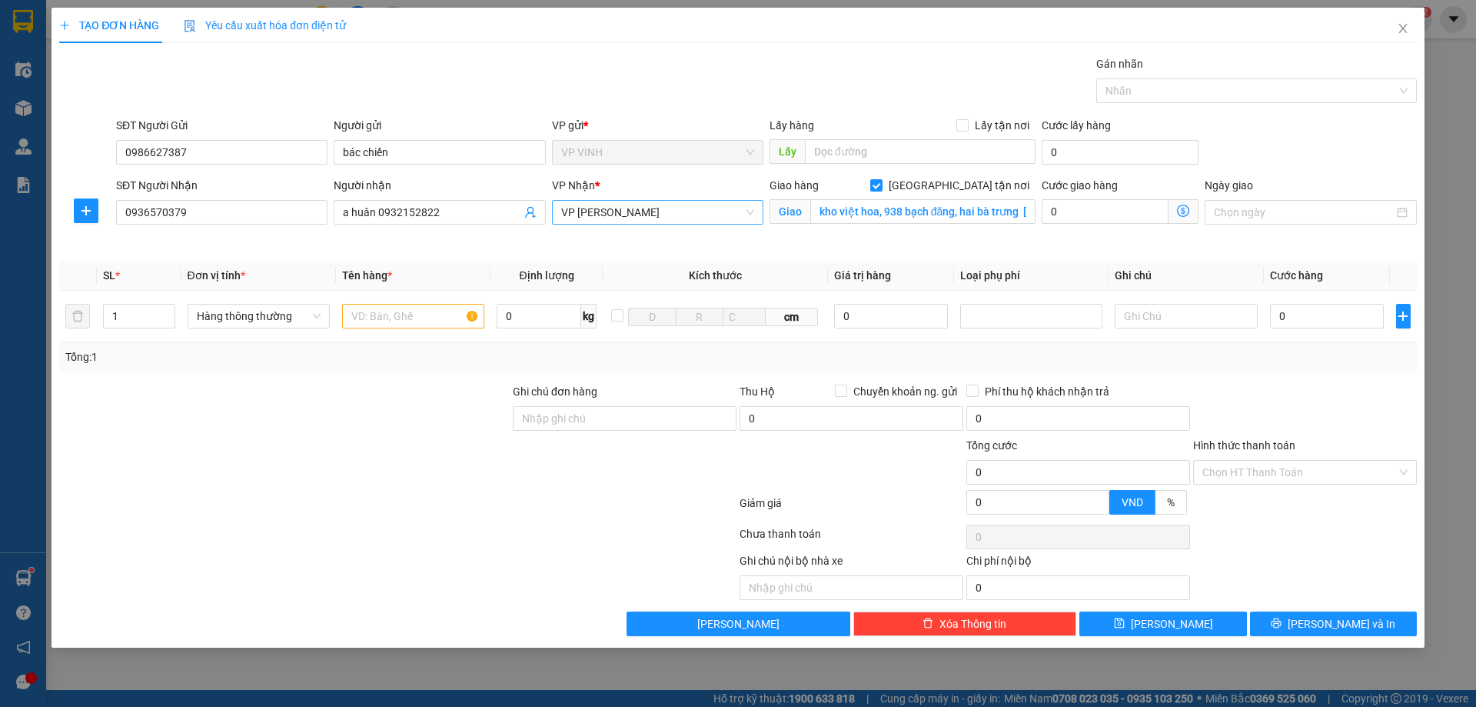
click at [619, 214] on span "VP NGỌC HỒI" at bounding box center [657, 212] width 193 height 23
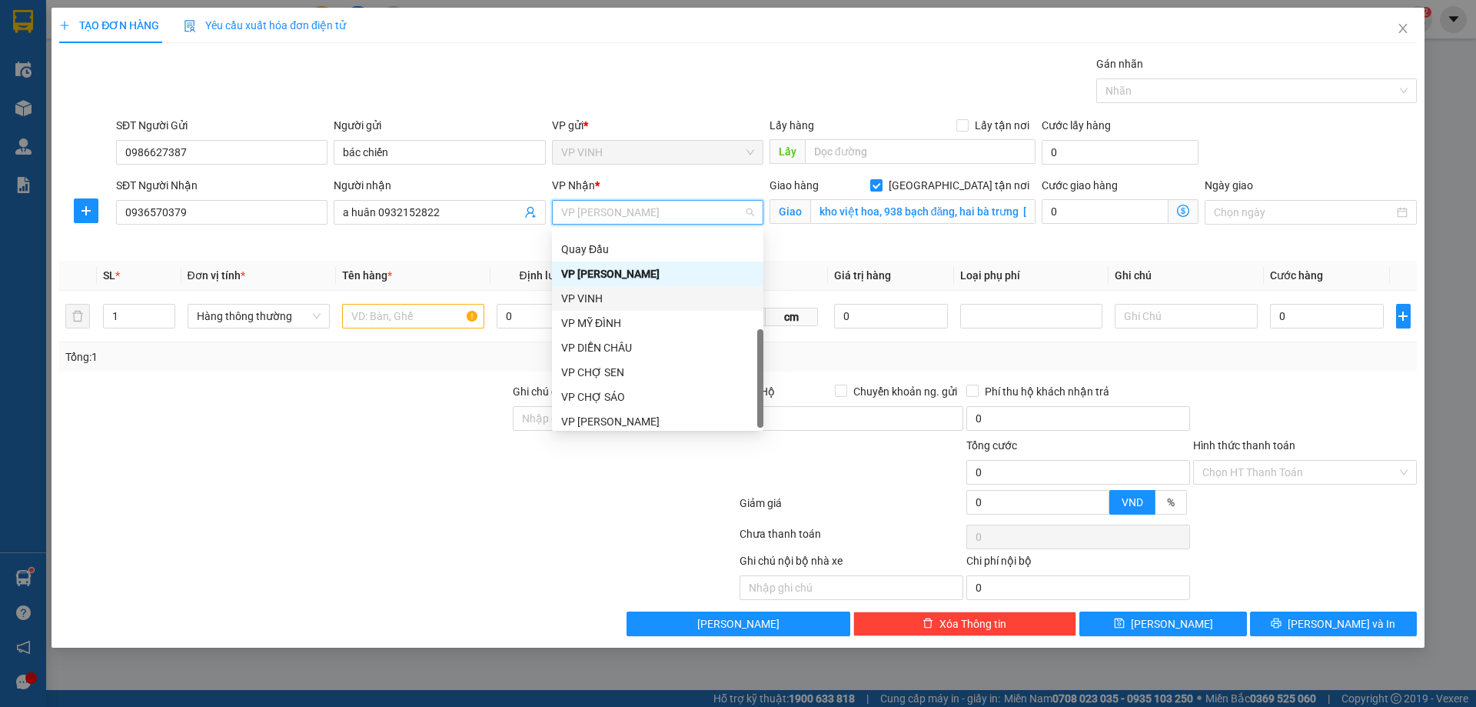
scroll to position [221, 0]
click at [590, 319] on div "VP MỸ ĐÌNH" at bounding box center [657, 316] width 193 height 17
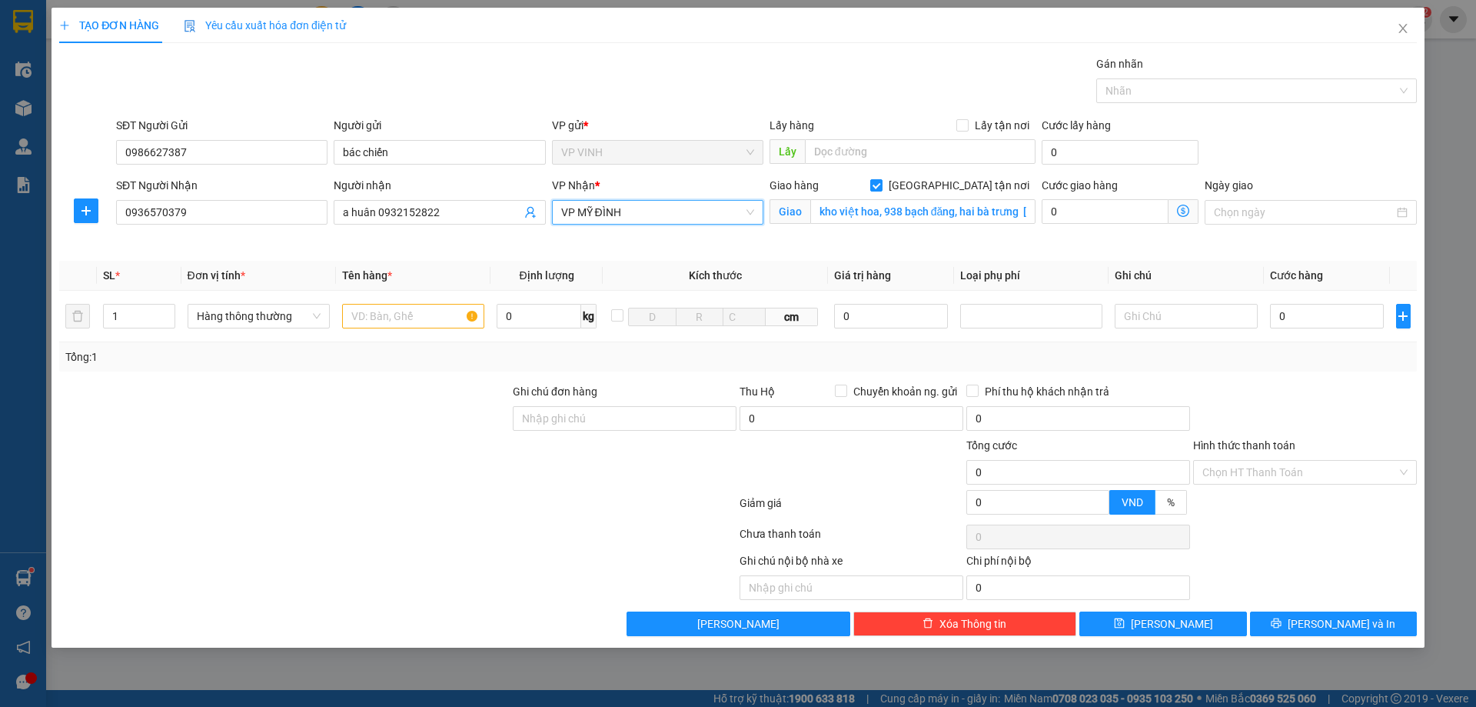
click at [1183, 209] on icon "dollar-circle" at bounding box center [1183, 210] width 12 height 12
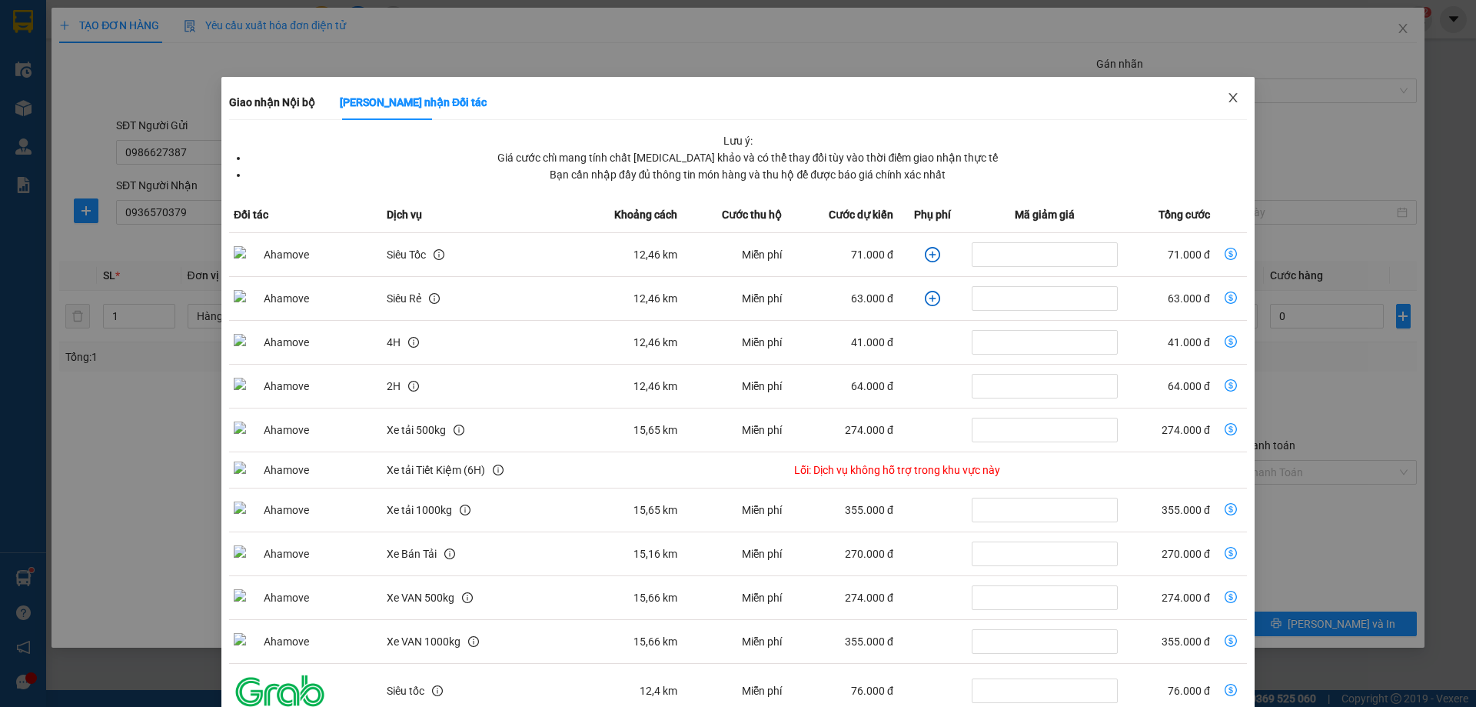
click at [1227, 99] on icon "close" at bounding box center [1233, 97] width 12 height 12
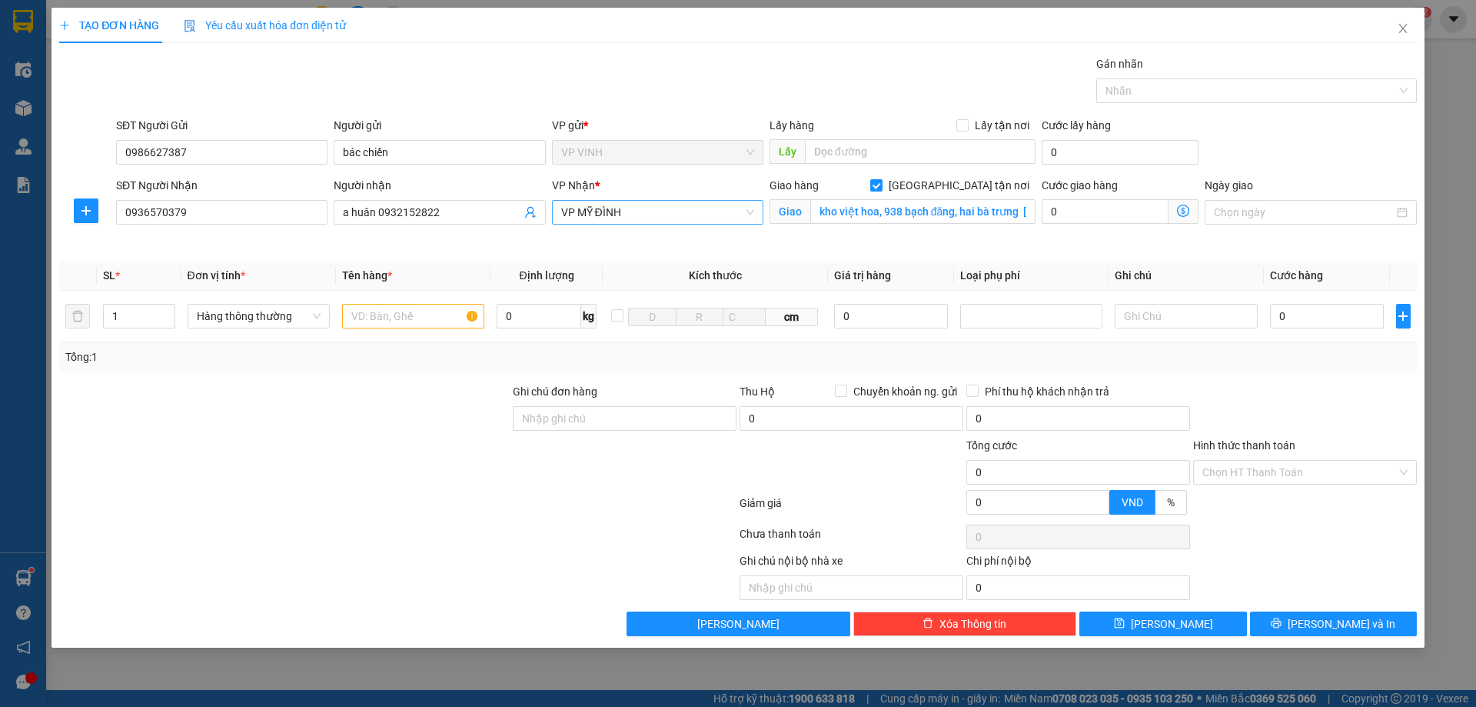
click at [641, 221] on span "VP MỸ ĐÌNH" at bounding box center [657, 212] width 193 height 23
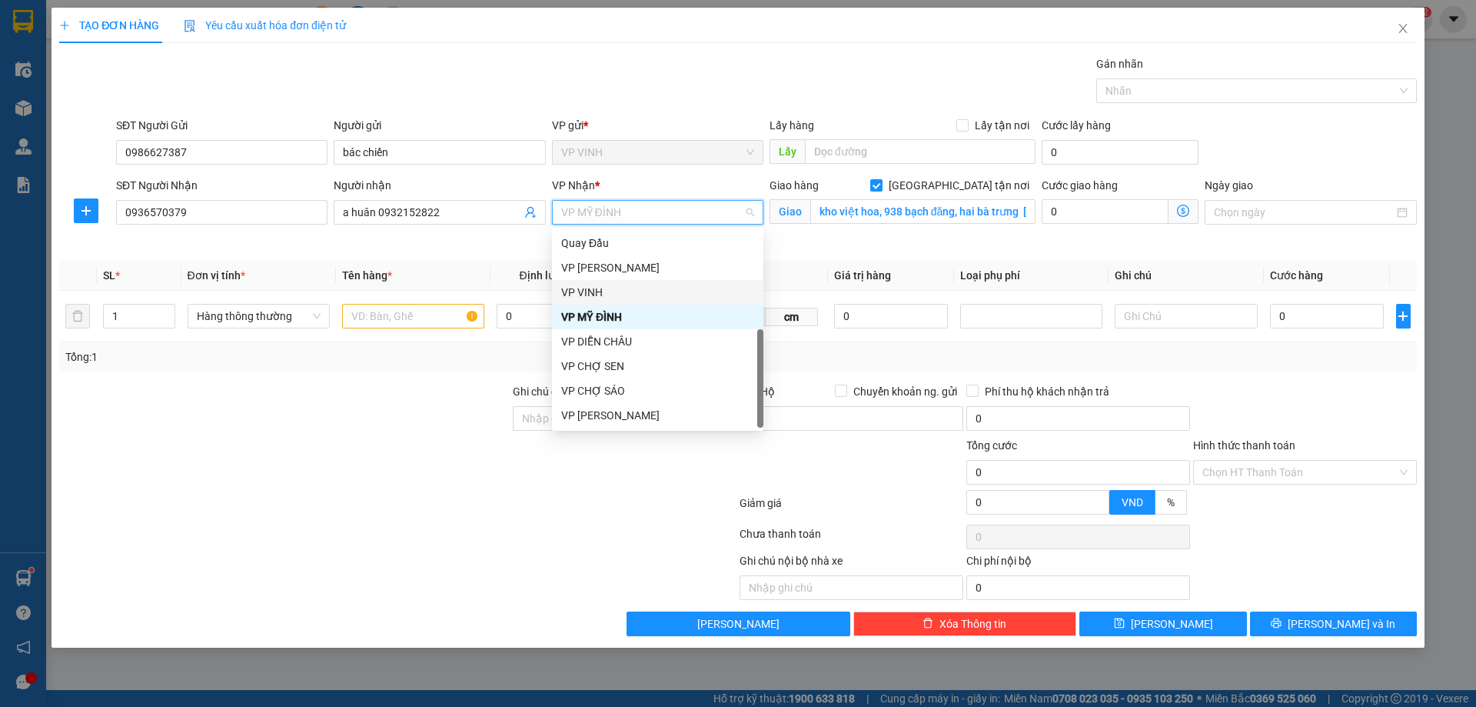
scroll to position [0, 0]
click at [610, 265] on div "VP GIA LÂM" at bounding box center [657, 267] width 193 height 17
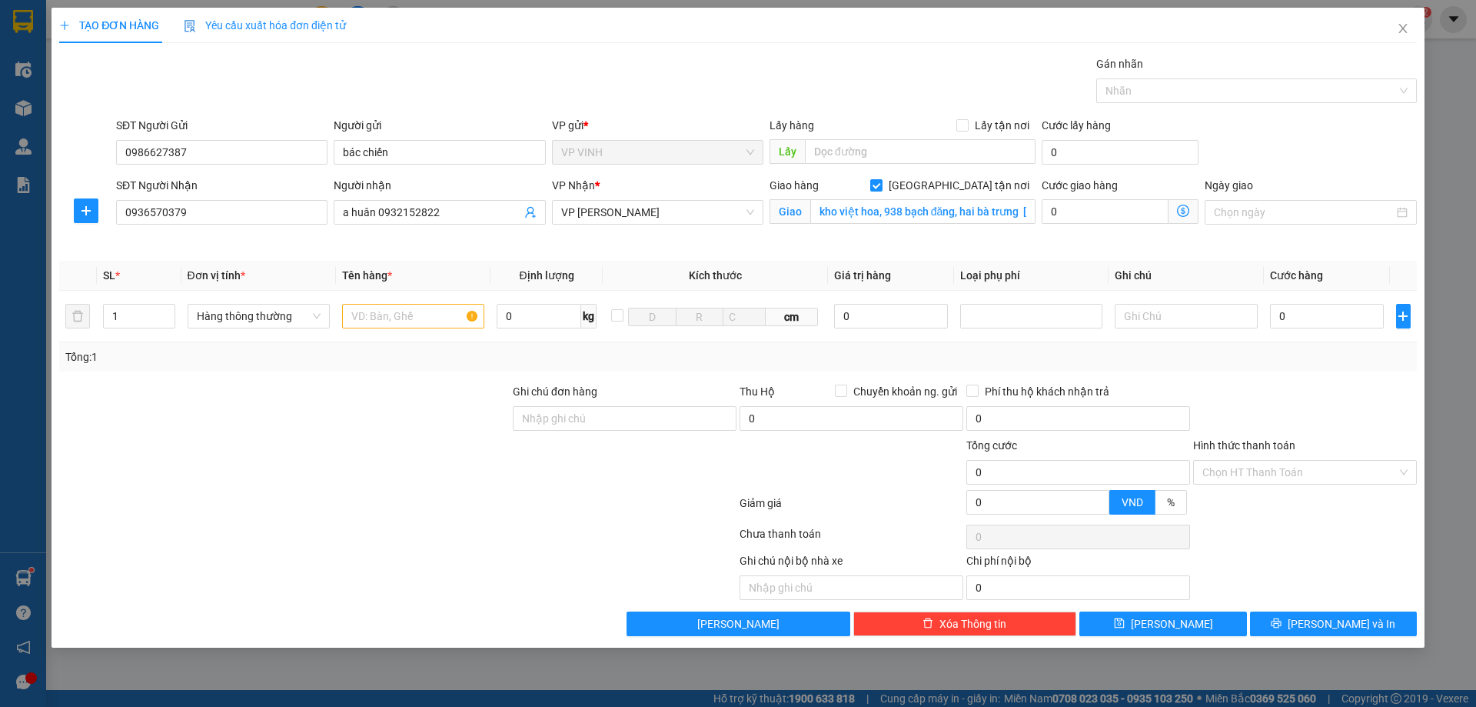
click at [1180, 208] on icon "dollar-circle" at bounding box center [1183, 210] width 12 height 12
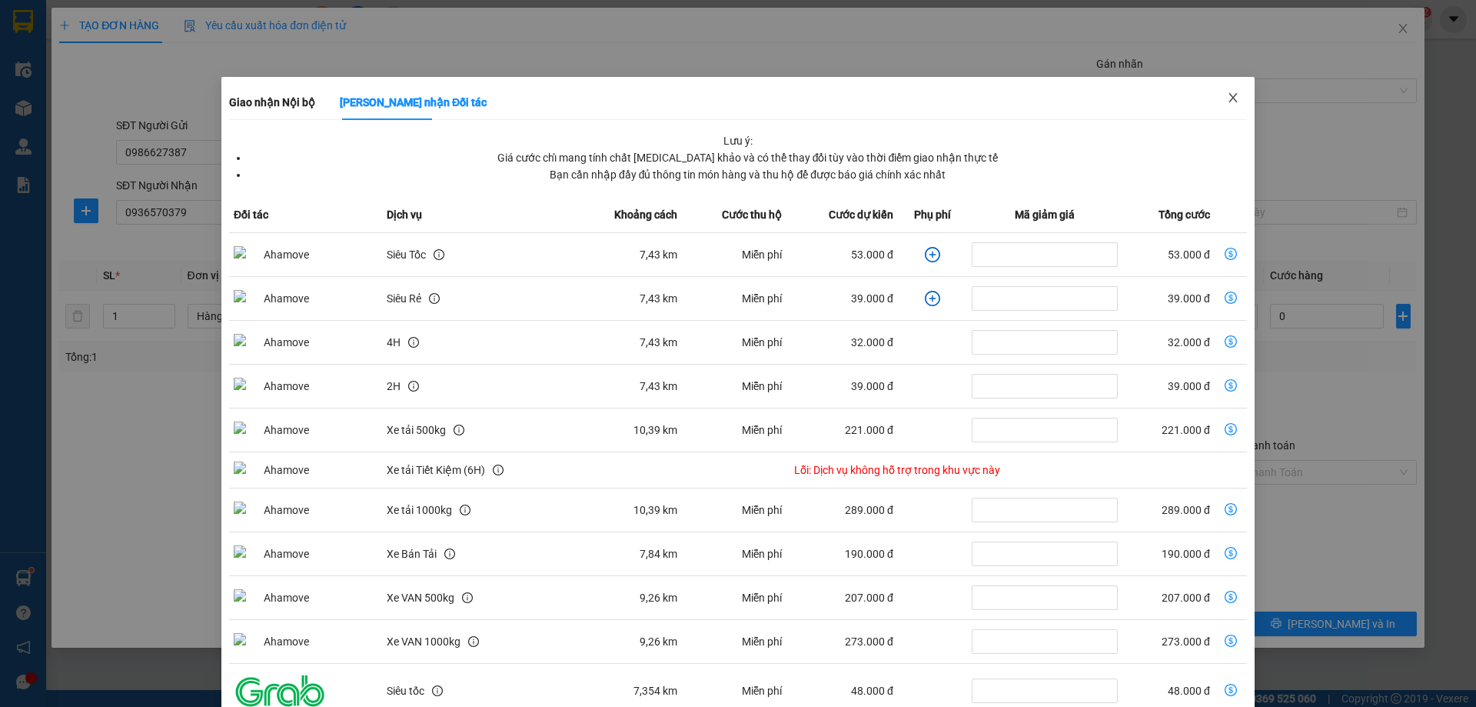
click at [1229, 96] on icon "close" at bounding box center [1233, 97] width 8 height 9
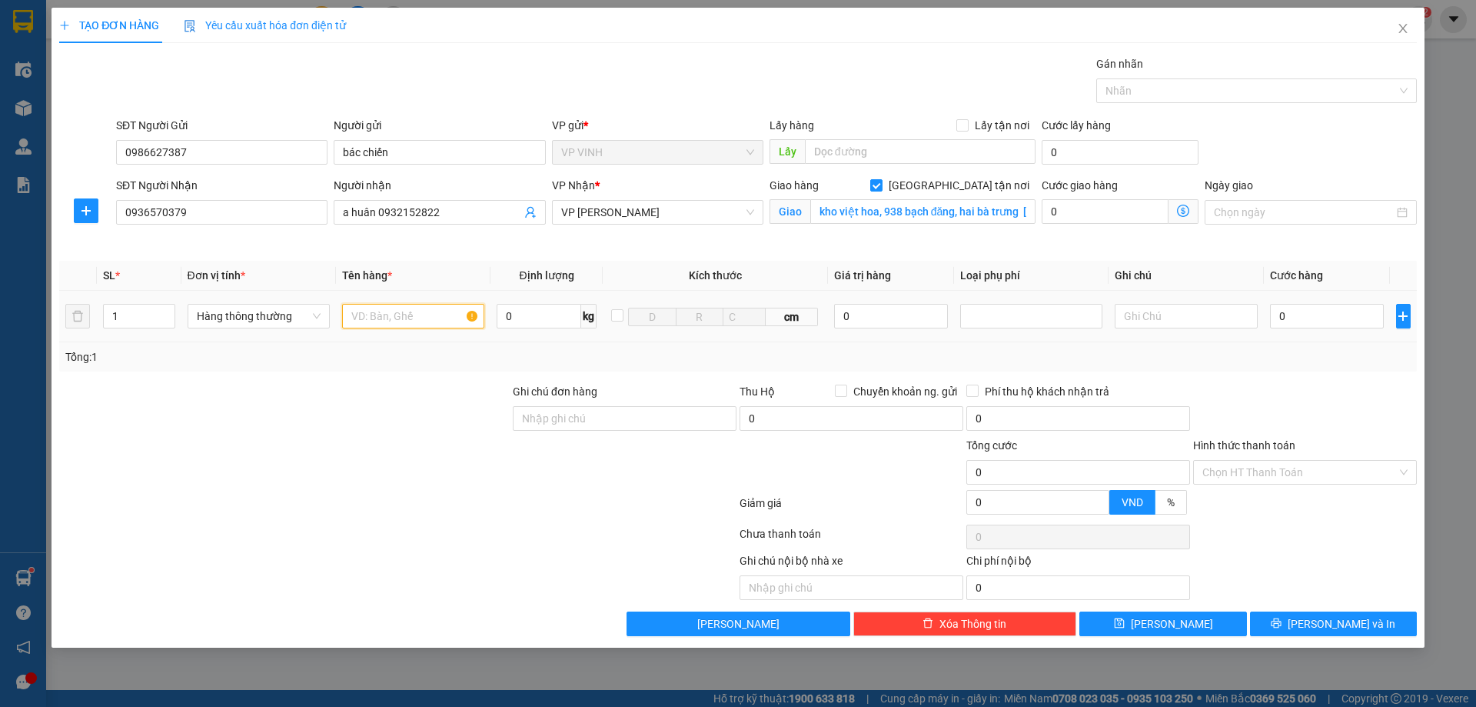
click at [387, 316] on input "text" at bounding box center [413, 316] width 142 height 25
type input "t"
type input "sữa"
click at [1349, 317] on input "0" at bounding box center [1327, 316] width 115 height 25
type input "4"
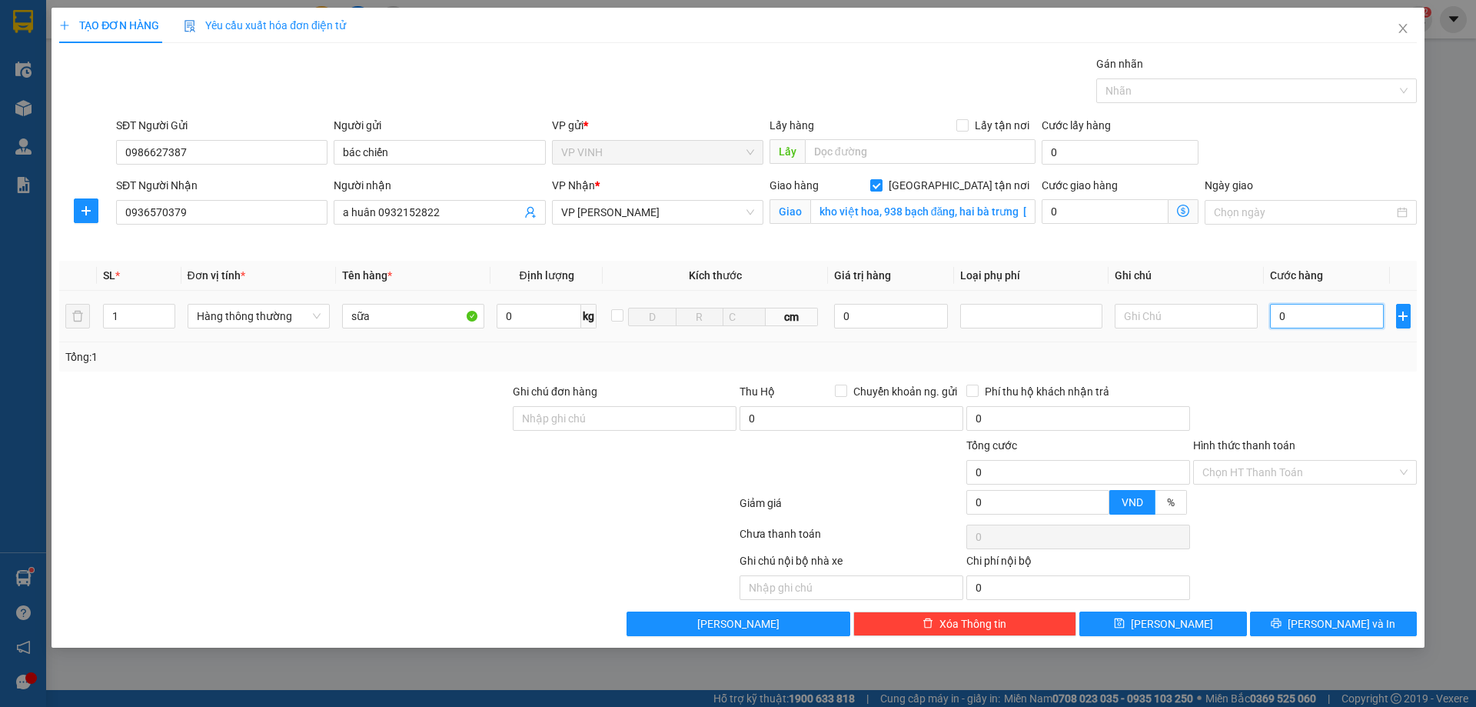
type input "4"
type input "40"
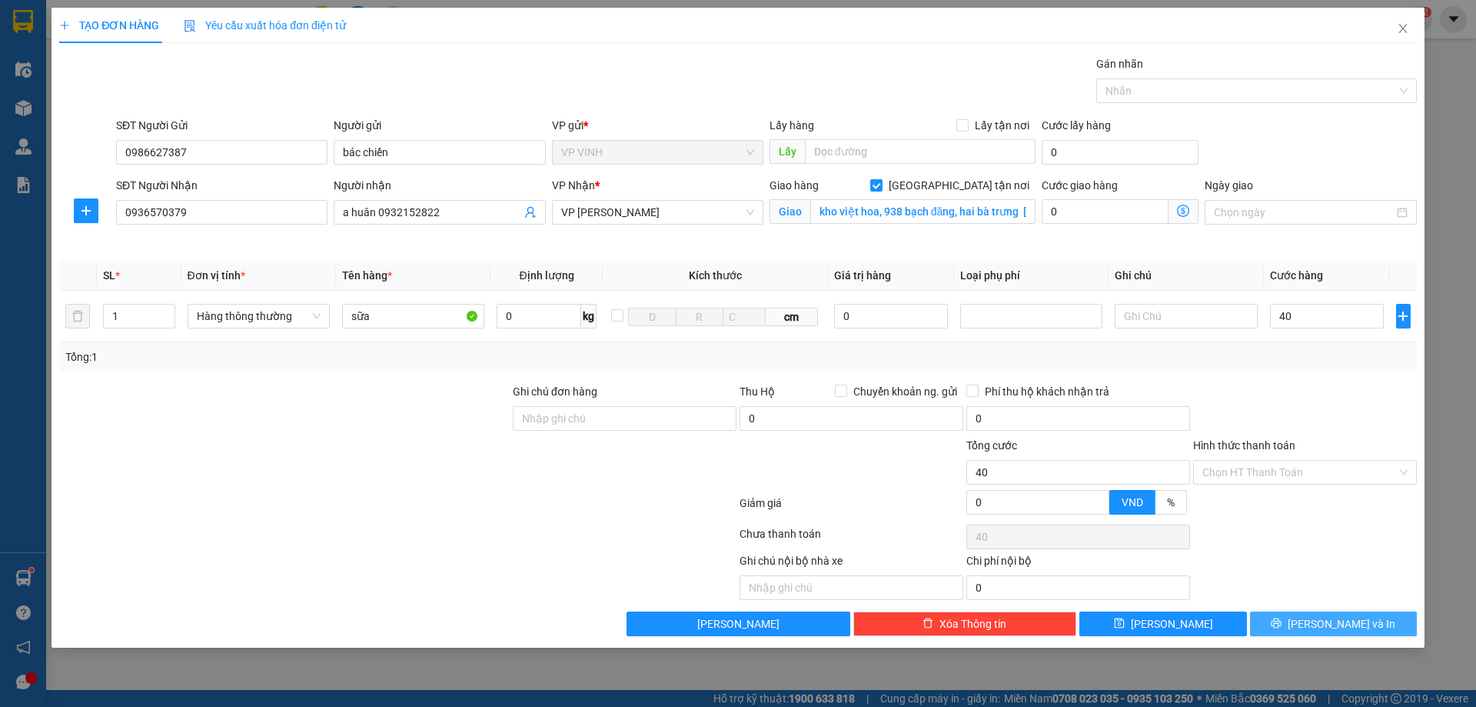
type input "40.000"
click at [1282, 622] on icon "printer" at bounding box center [1277, 623] width 10 height 10
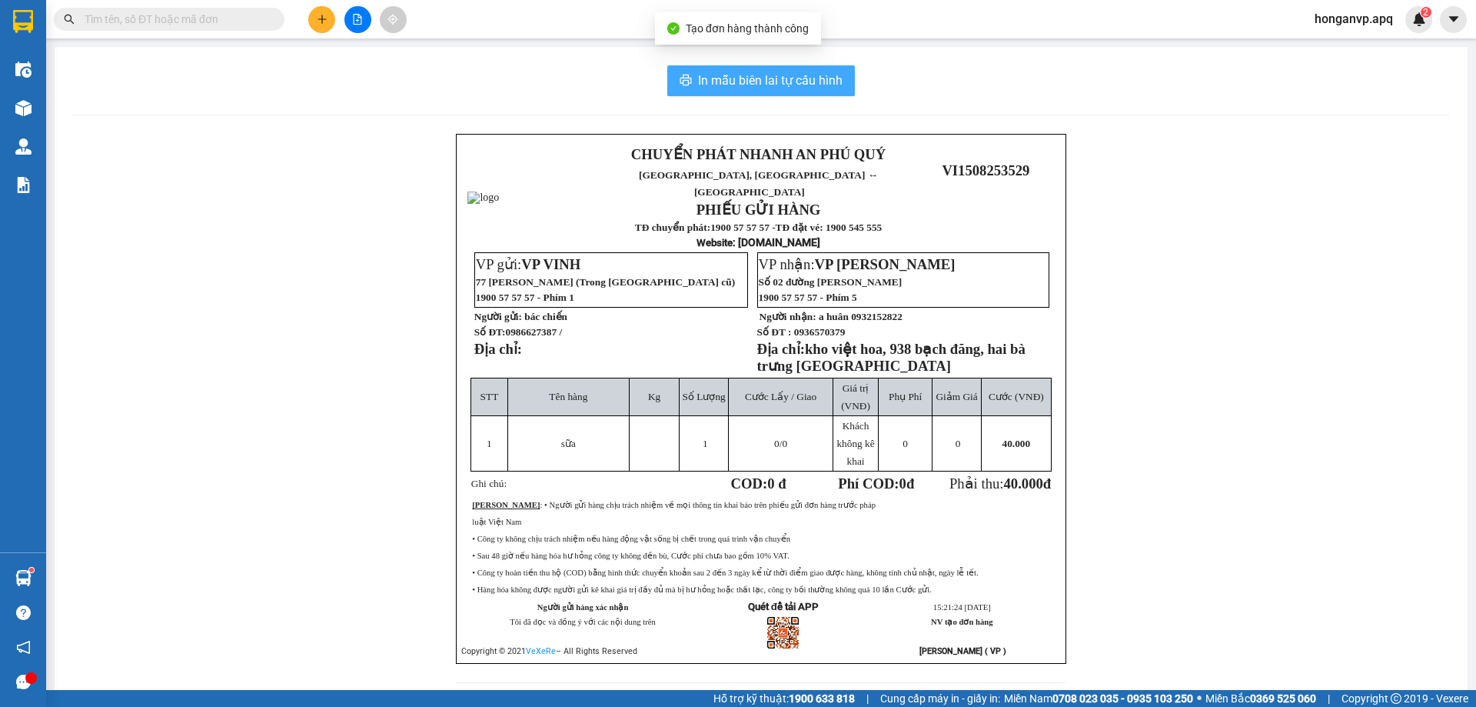
click at [806, 83] on span "In mẫu biên lai tự cấu hình" at bounding box center [770, 80] width 145 height 19
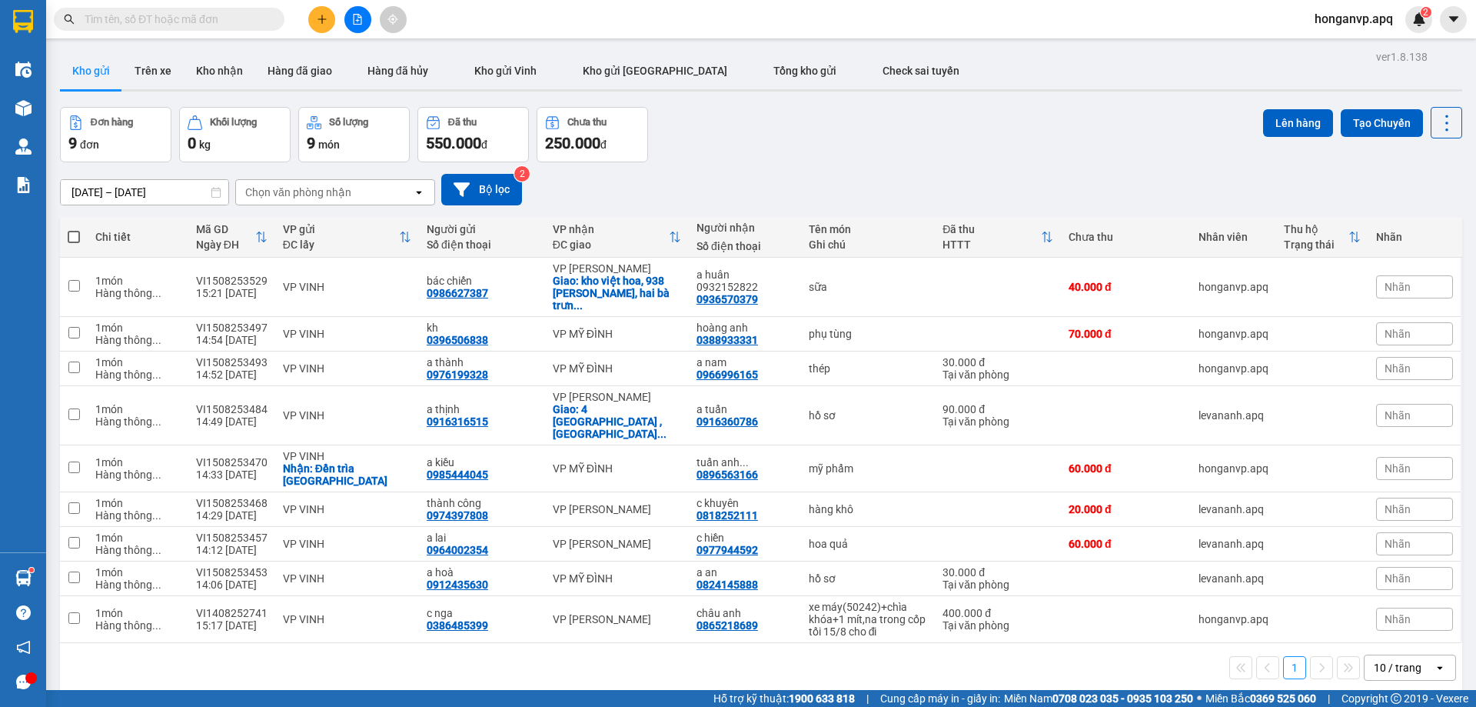
click at [191, 18] on input "text" at bounding box center [175, 19] width 181 height 17
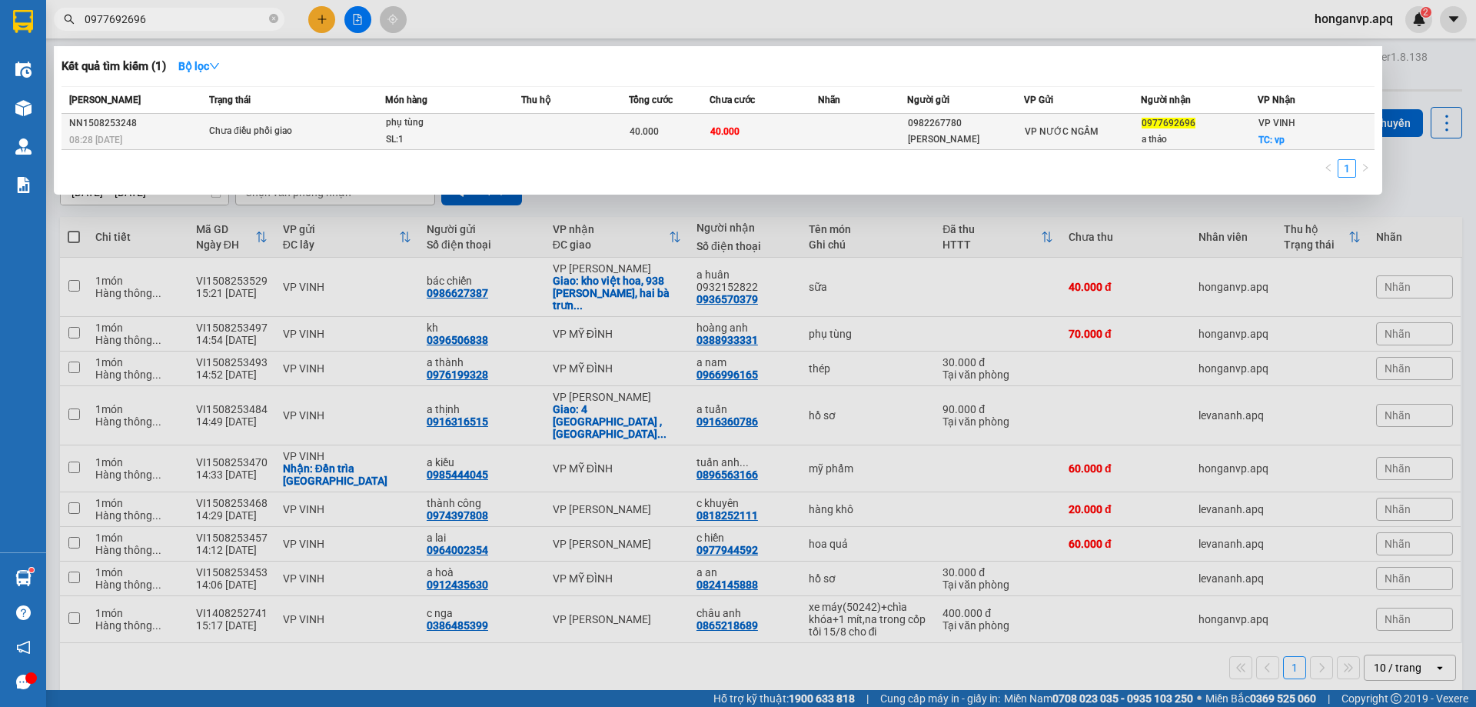
type input "0977692696"
click at [230, 133] on div "Chưa điều phối giao" at bounding box center [266, 131] width 115 height 17
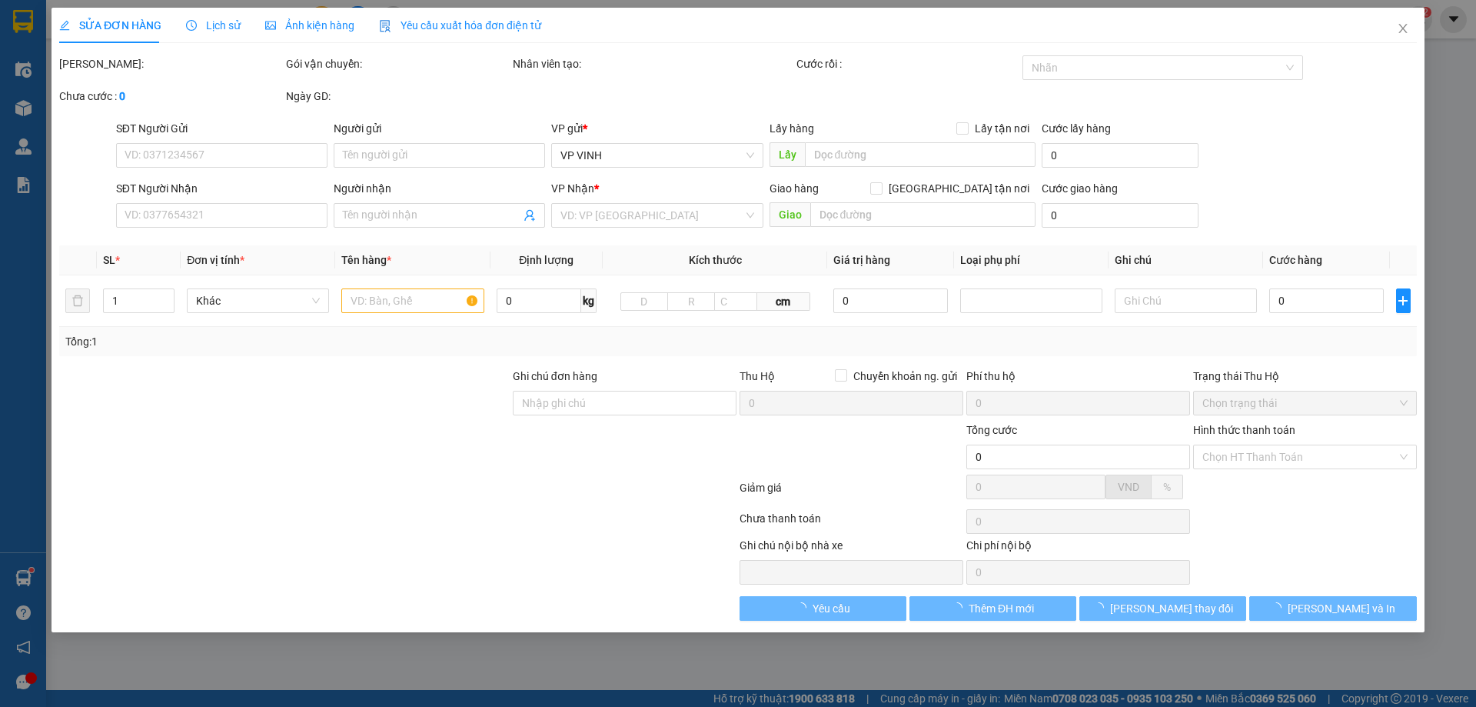
type input "0982267780"
type input "trân huy"
type input "0977692696"
type input "a thảo"
checkbox input "true"
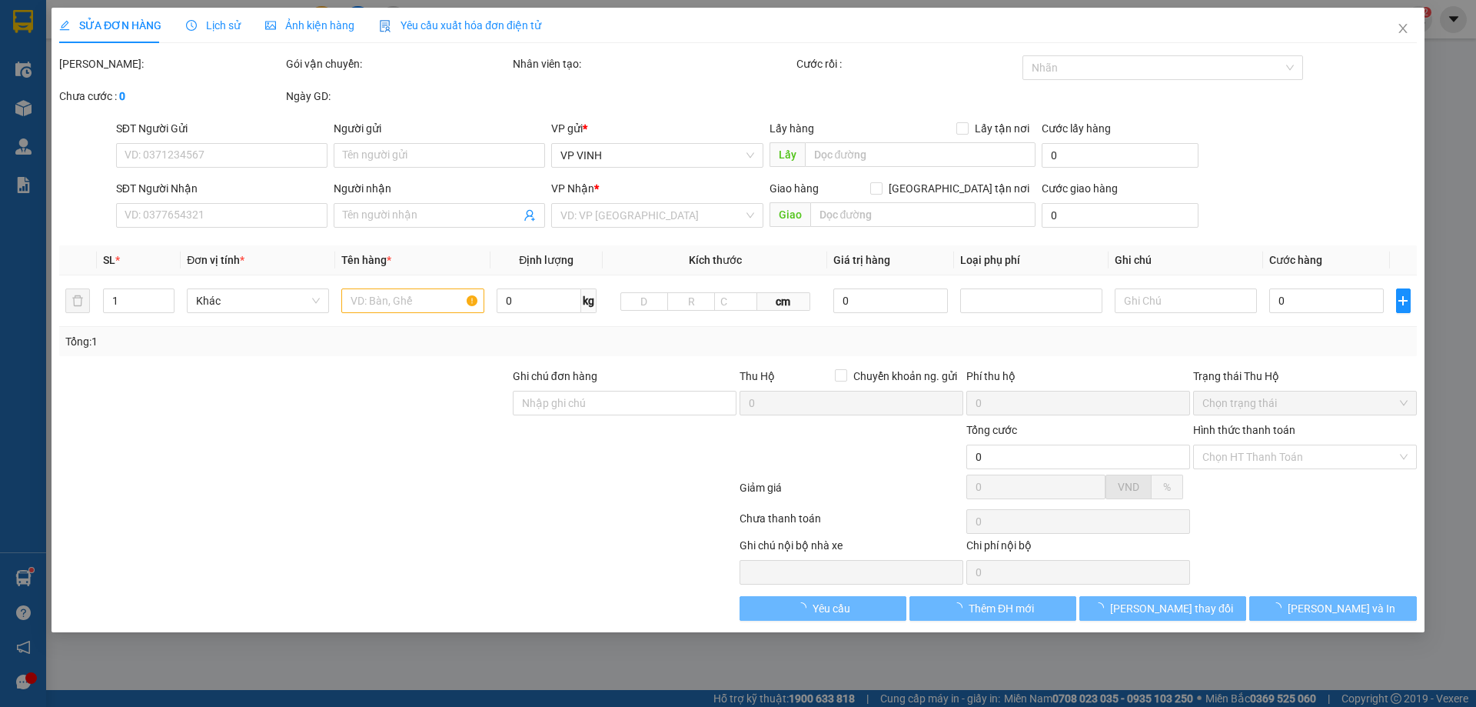
type input "vp"
type input "40.000"
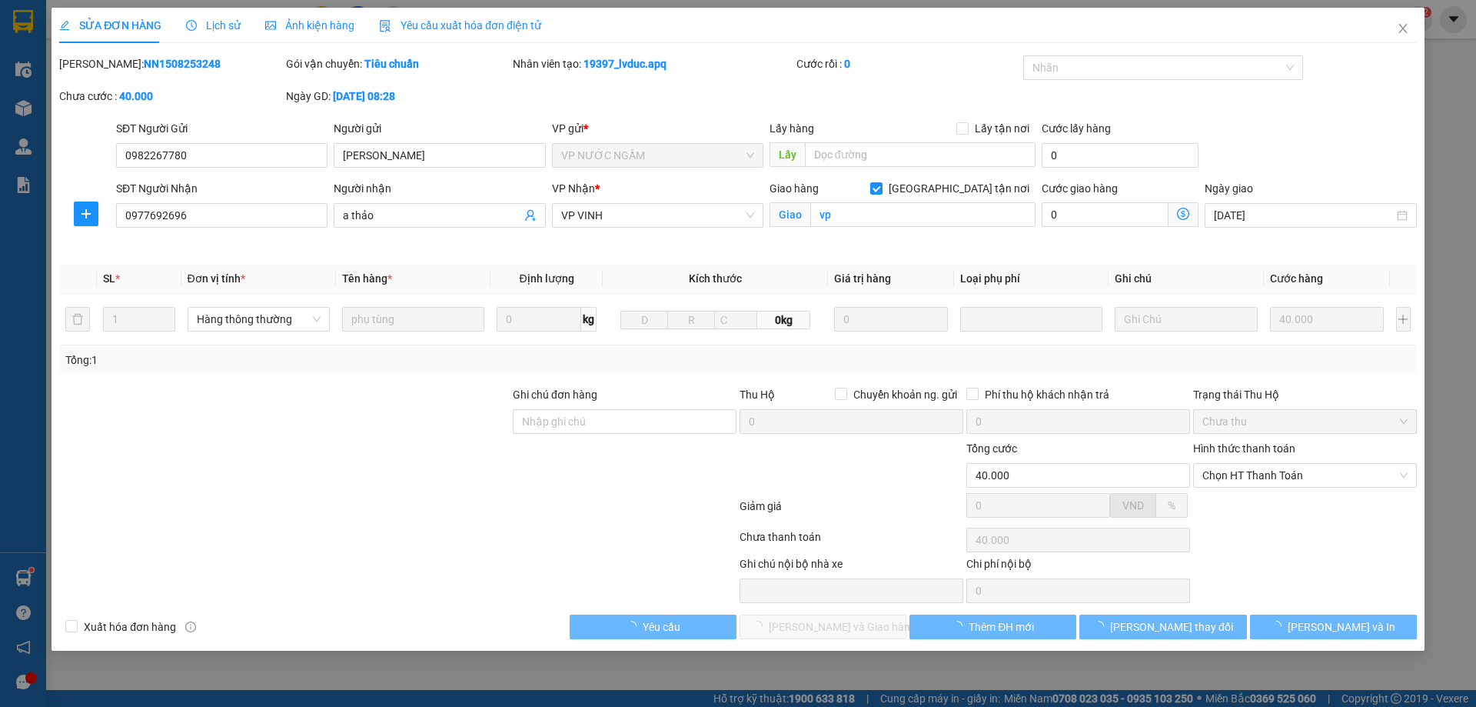
click at [208, 25] on span "Lịch sử" at bounding box center [213, 25] width 55 height 12
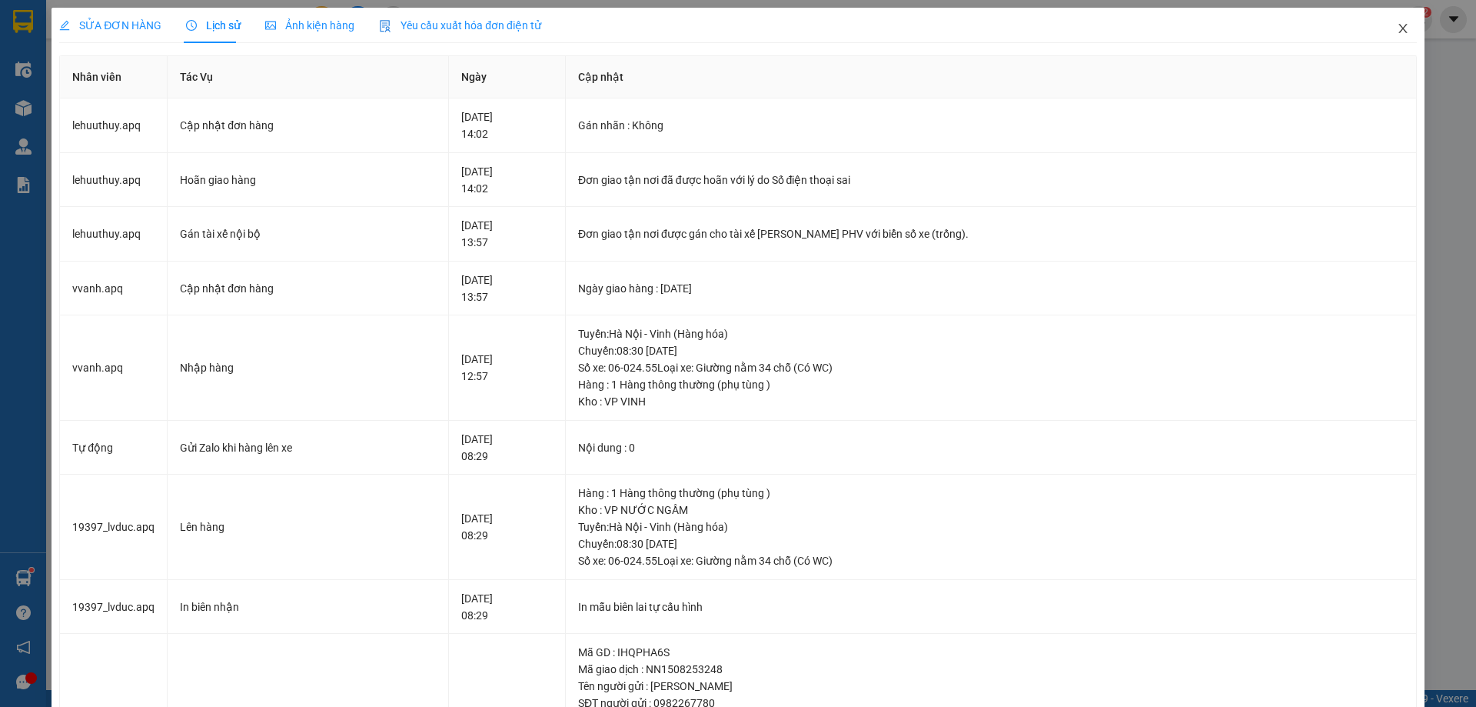
click at [1397, 30] on icon "close" at bounding box center [1403, 28] width 12 height 12
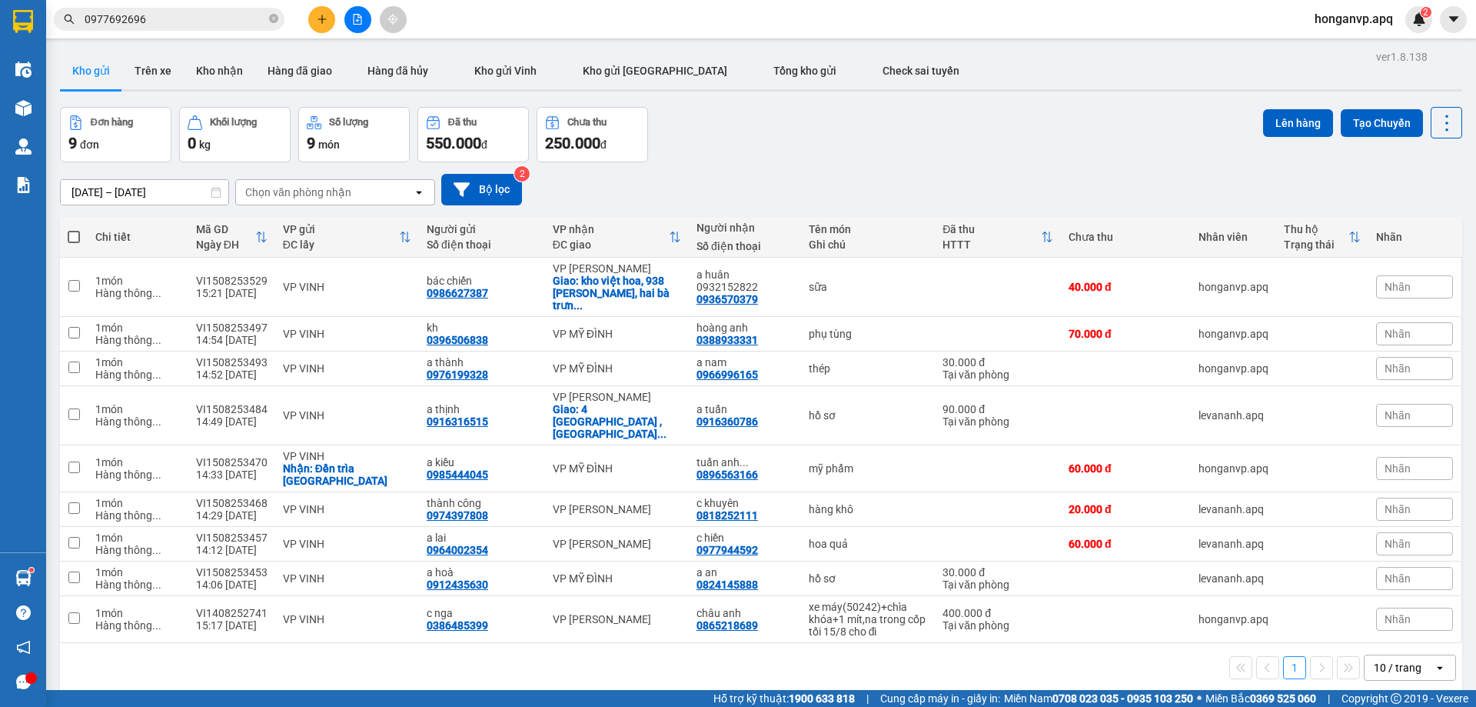
click at [191, 22] on input "0977692696" at bounding box center [175, 19] width 181 height 17
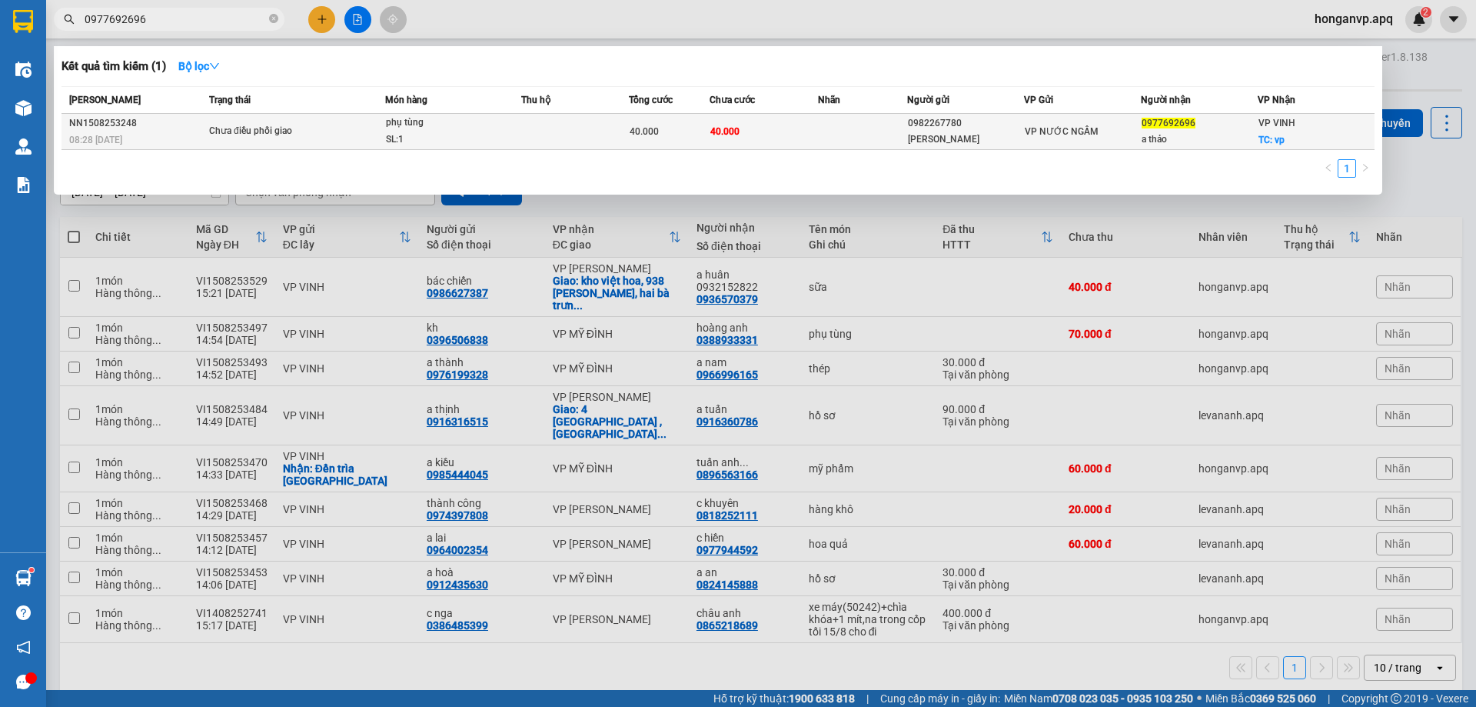
click at [310, 128] on div "Chưa điều phối giao" at bounding box center [266, 131] width 115 height 17
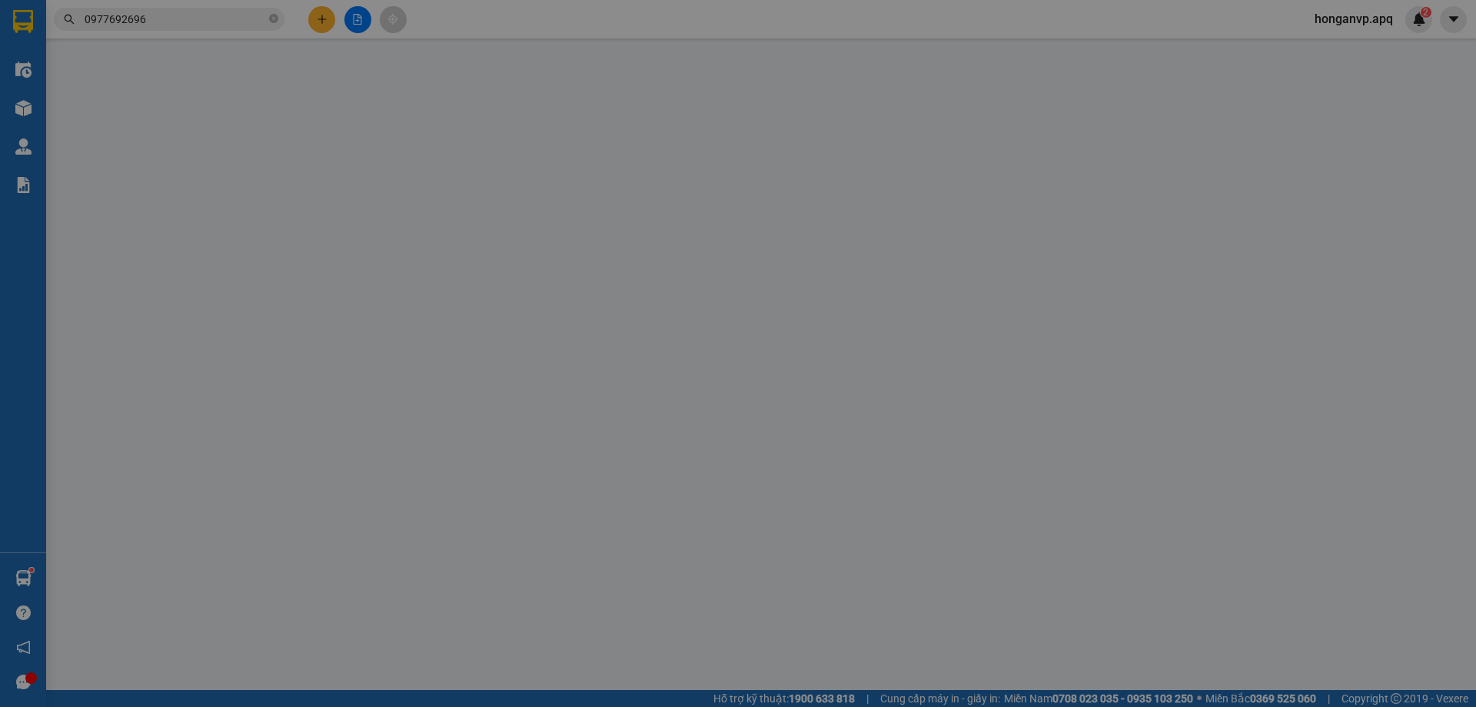
type input "0982267780"
type input "trân huy"
type input "0977692696"
type input "a thảo"
checkbox input "true"
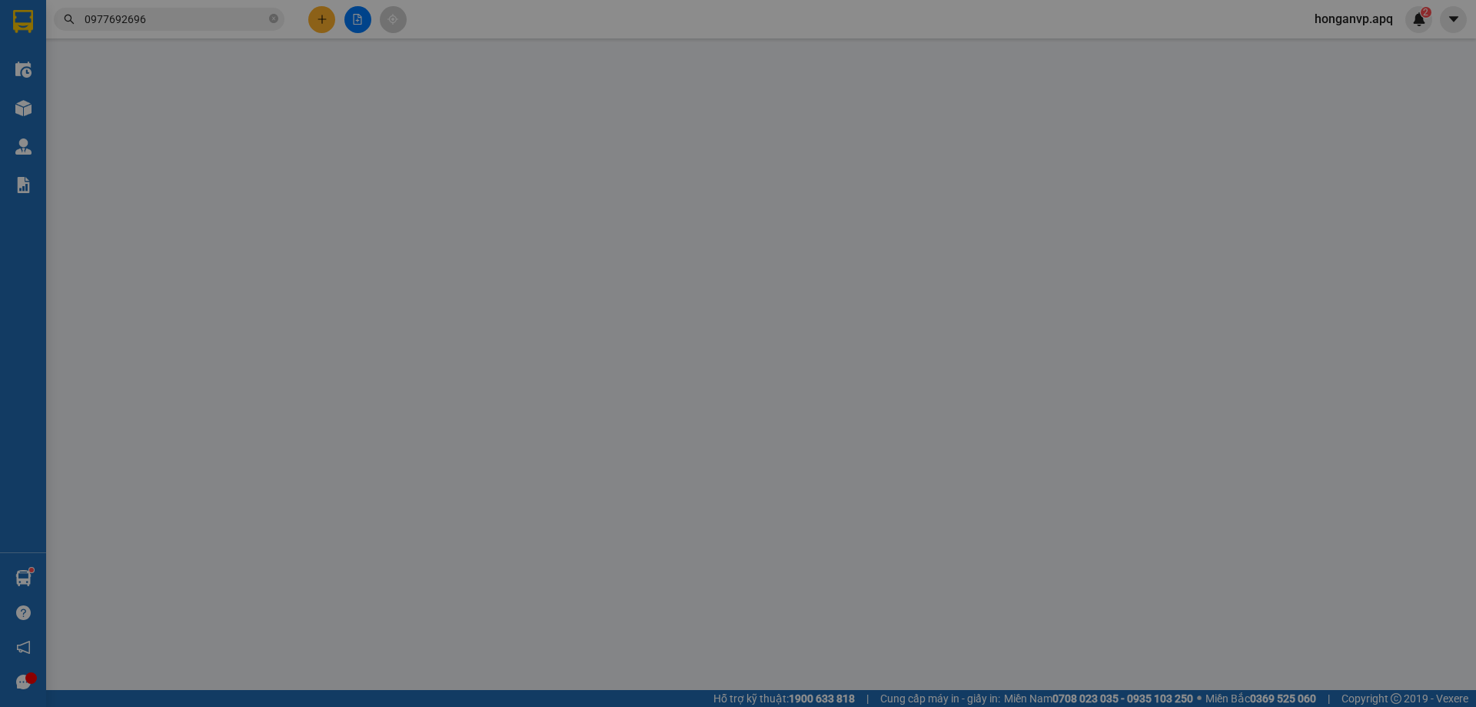
type input "vp"
type input "40.000"
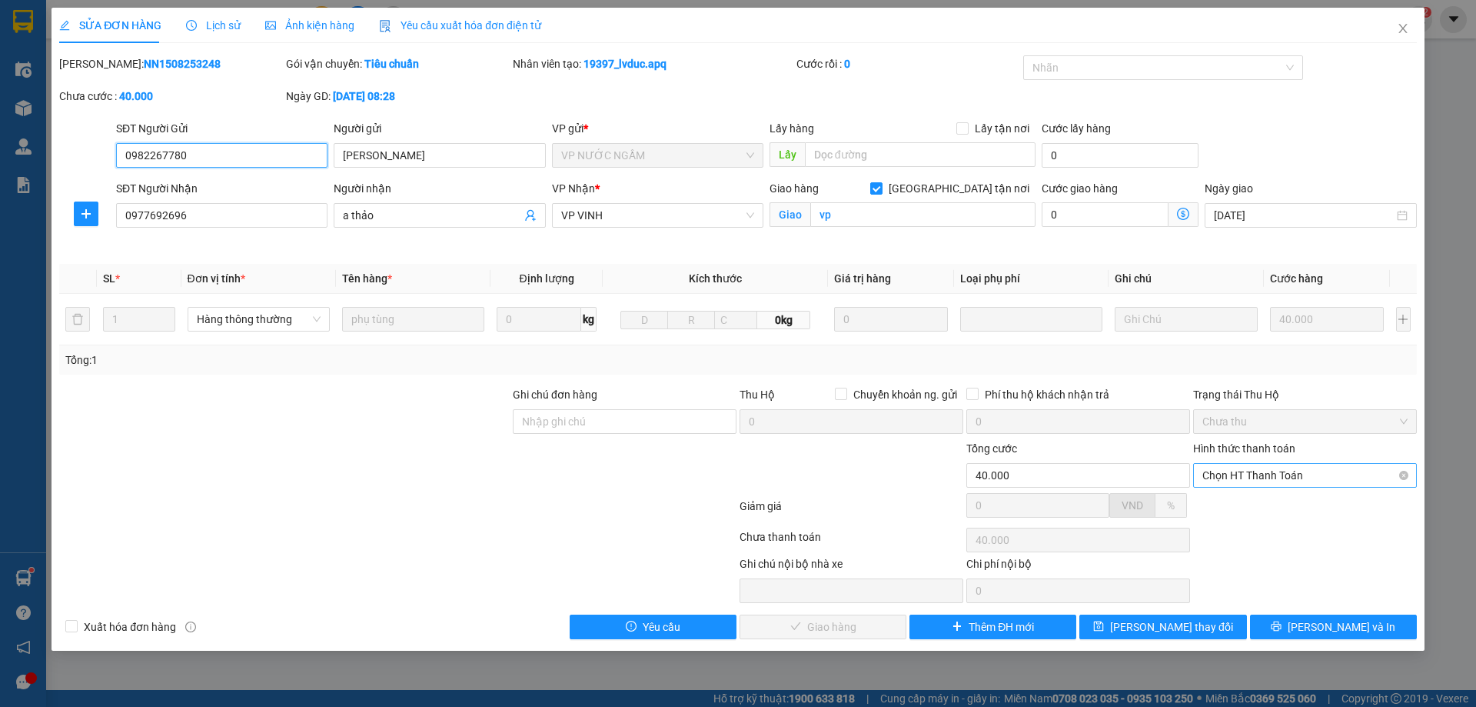
click at [1235, 470] on span "Chọn HT Thanh Toán" at bounding box center [1304, 475] width 205 height 23
click at [1248, 503] on div "Tại văn phòng" at bounding box center [1304, 505] width 205 height 17
type input "0"
click at [807, 624] on span "Lưu và Giao hàng" at bounding box center [843, 626] width 148 height 17
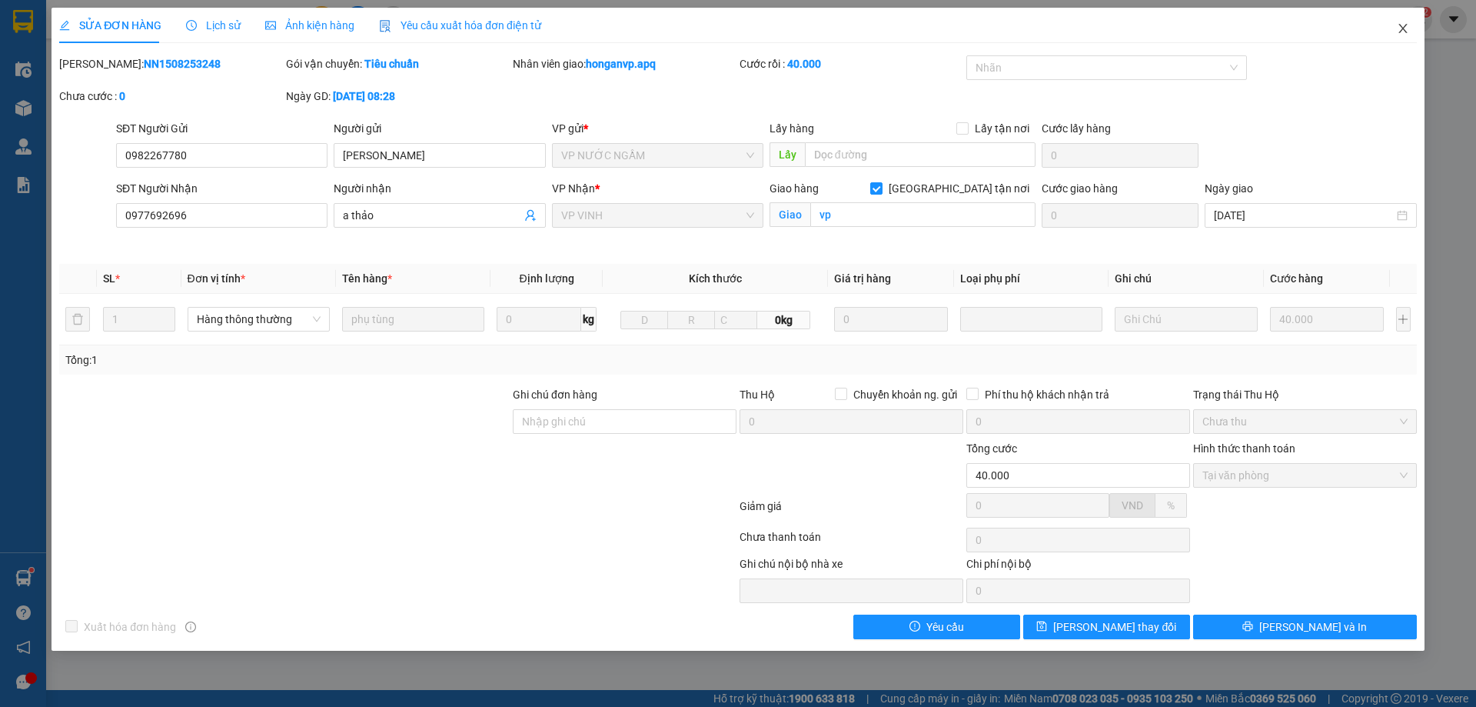
click at [1401, 25] on icon "close" at bounding box center [1403, 28] width 12 height 12
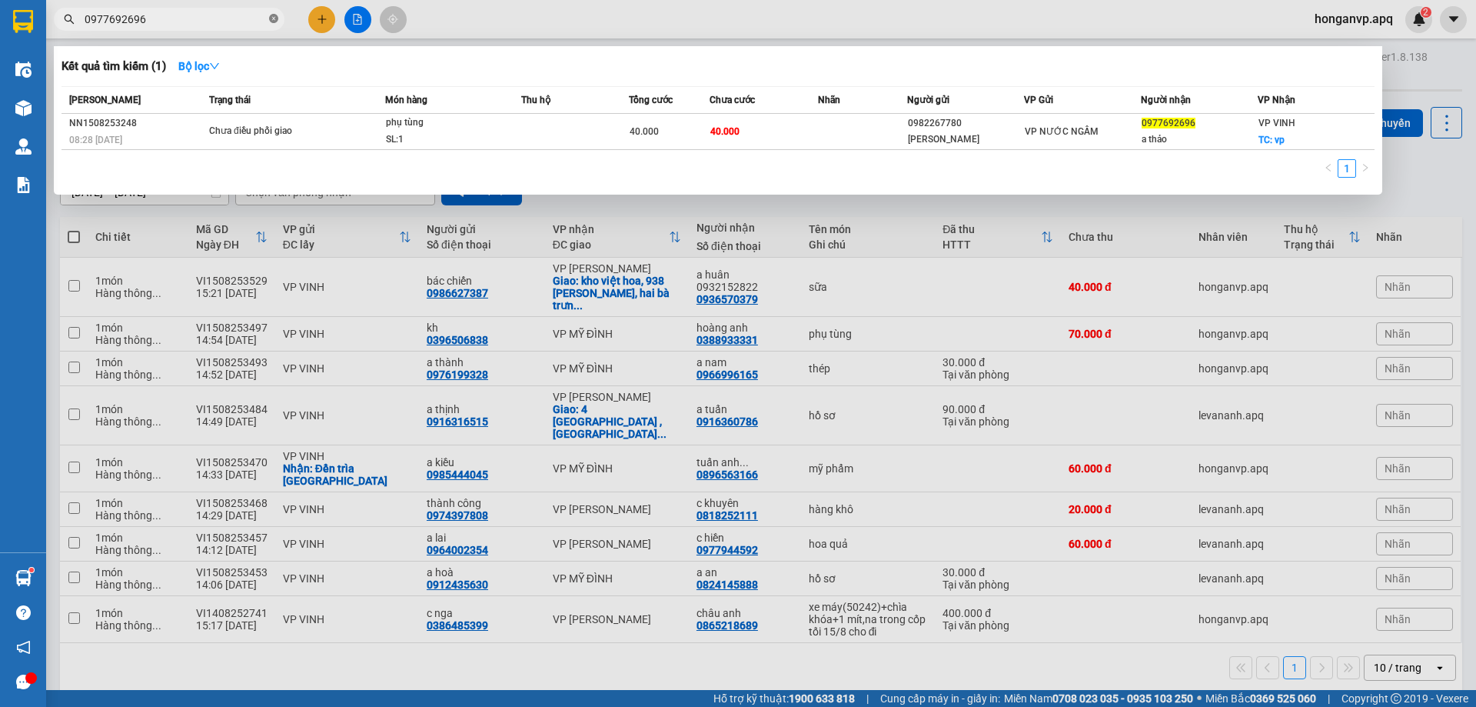
click at [273, 18] on icon "close-circle" at bounding box center [273, 18] width 9 height 9
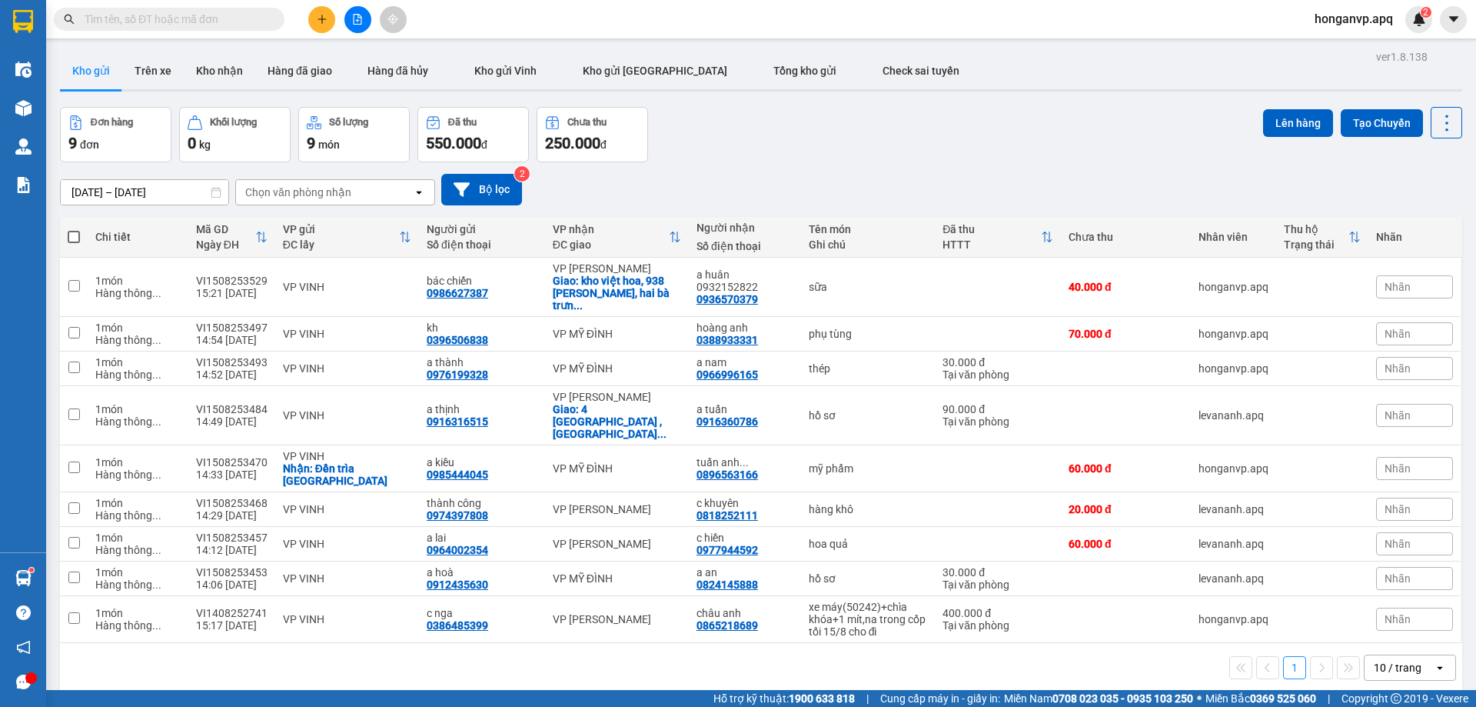
click at [824, 152] on div "Đơn hàng 9 đơn Khối lượng 0 kg Số lượng 9 món Đã thu 550.000 đ Chưa thu 250.000…" at bounding box center [761, 134] width 1402 height 55
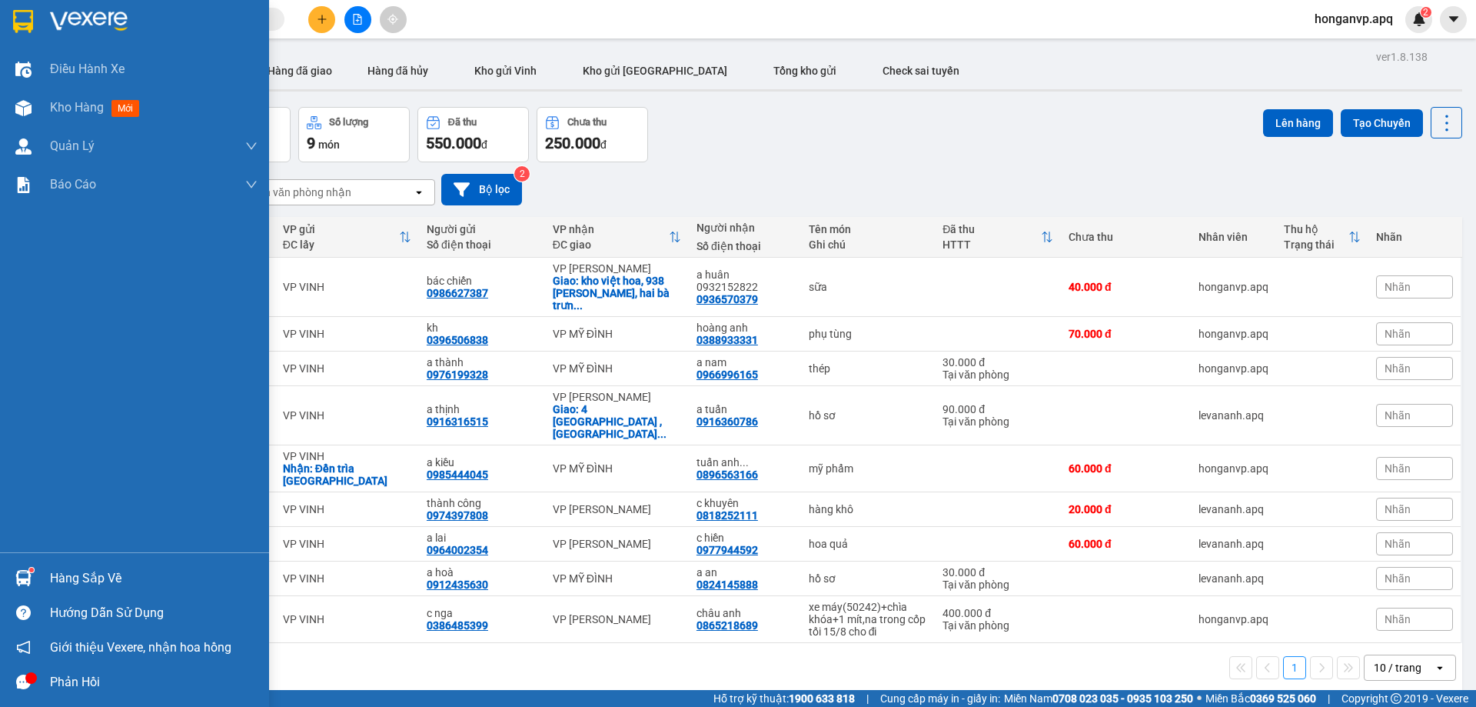
click at [56, 576] on div "Hàng sắp về" at bounding box center [154, 578] width 208 height 23
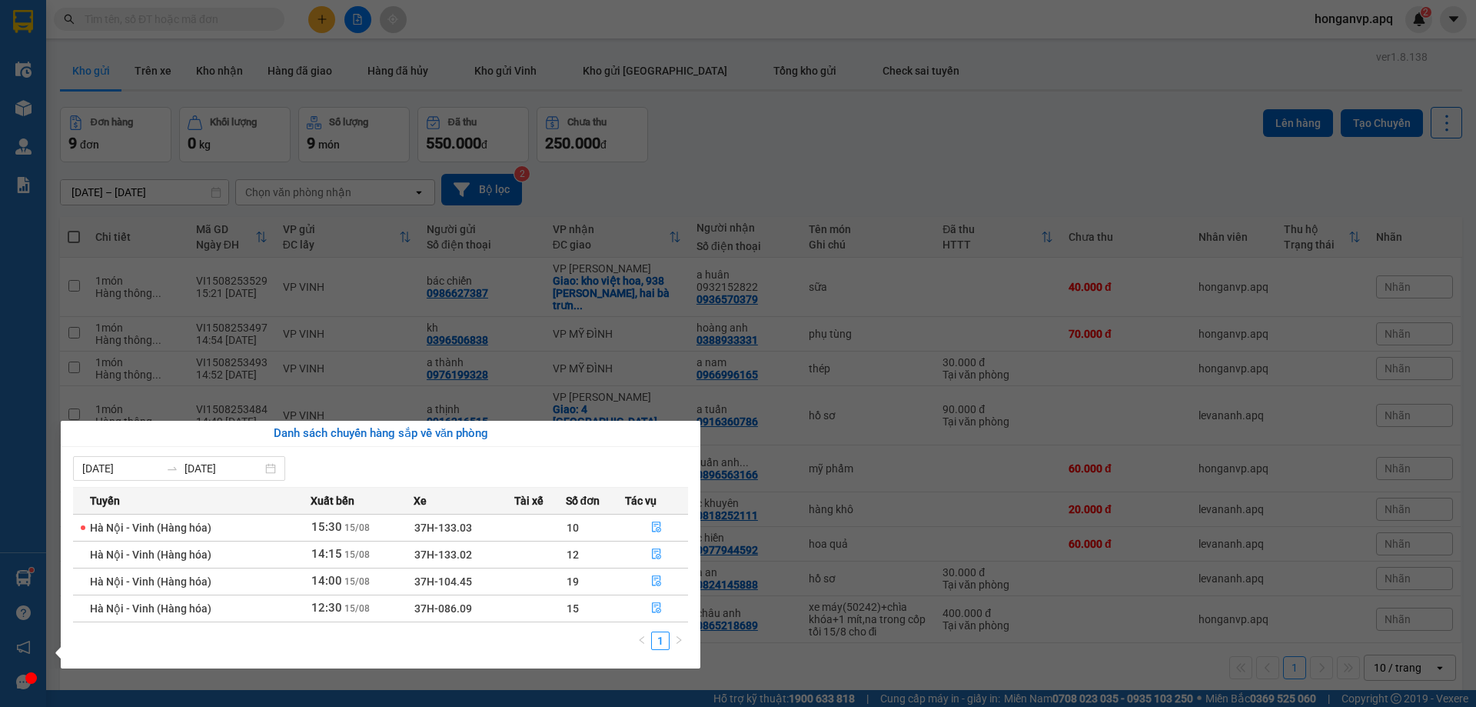
click at [946, 132] on section "Kết quả tìm kiếm ( 1 ) Bộ lọc Mã ĐH Trạng thái Món hàng Thu hộ Tổng cước Chưa c…" at bounding box center [738, 353] width 1476 height 707
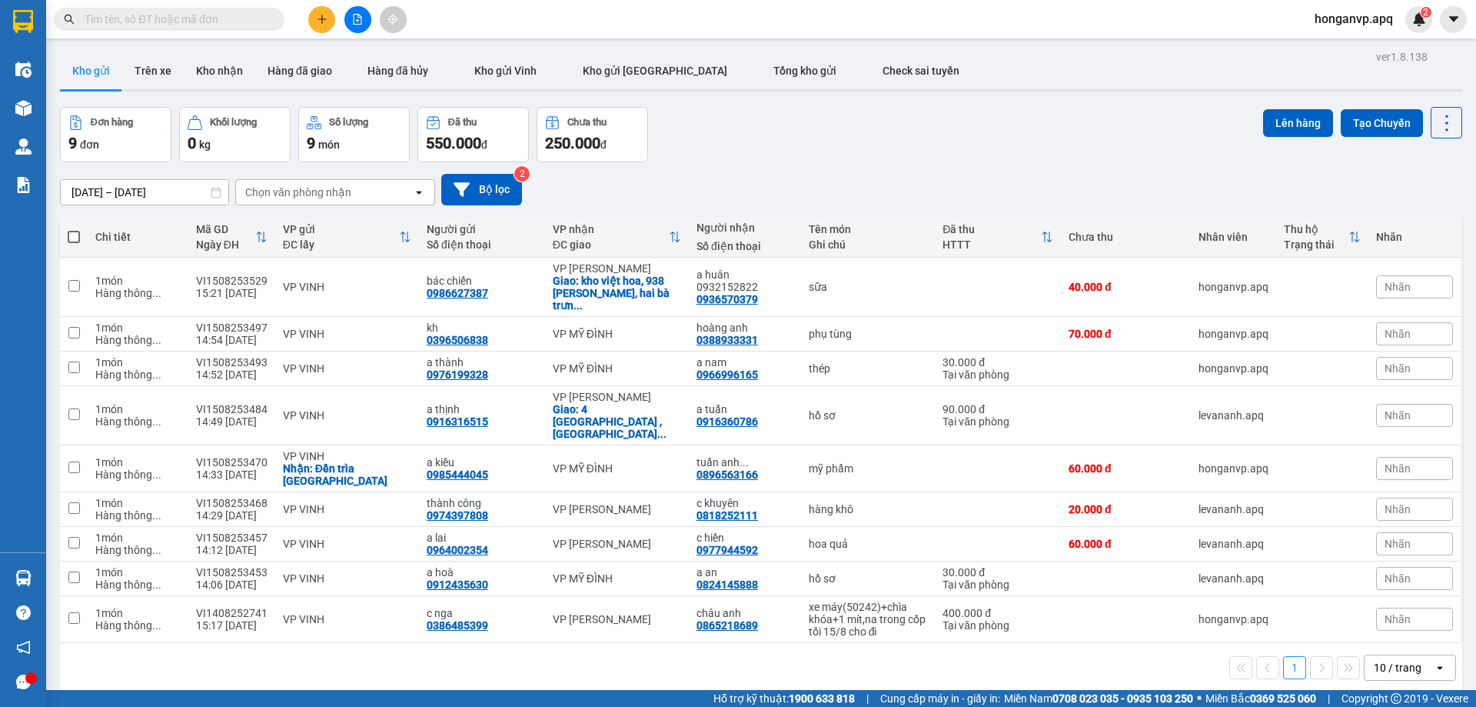
click at [830, 156] on div "Đơn hàng 9 đơn Khối lượng 0 kg Số lượng 9 món Đã thu 550.000 đ Chưa thu 250.000…" at bounding box center [761, 134] width 1402 height 55
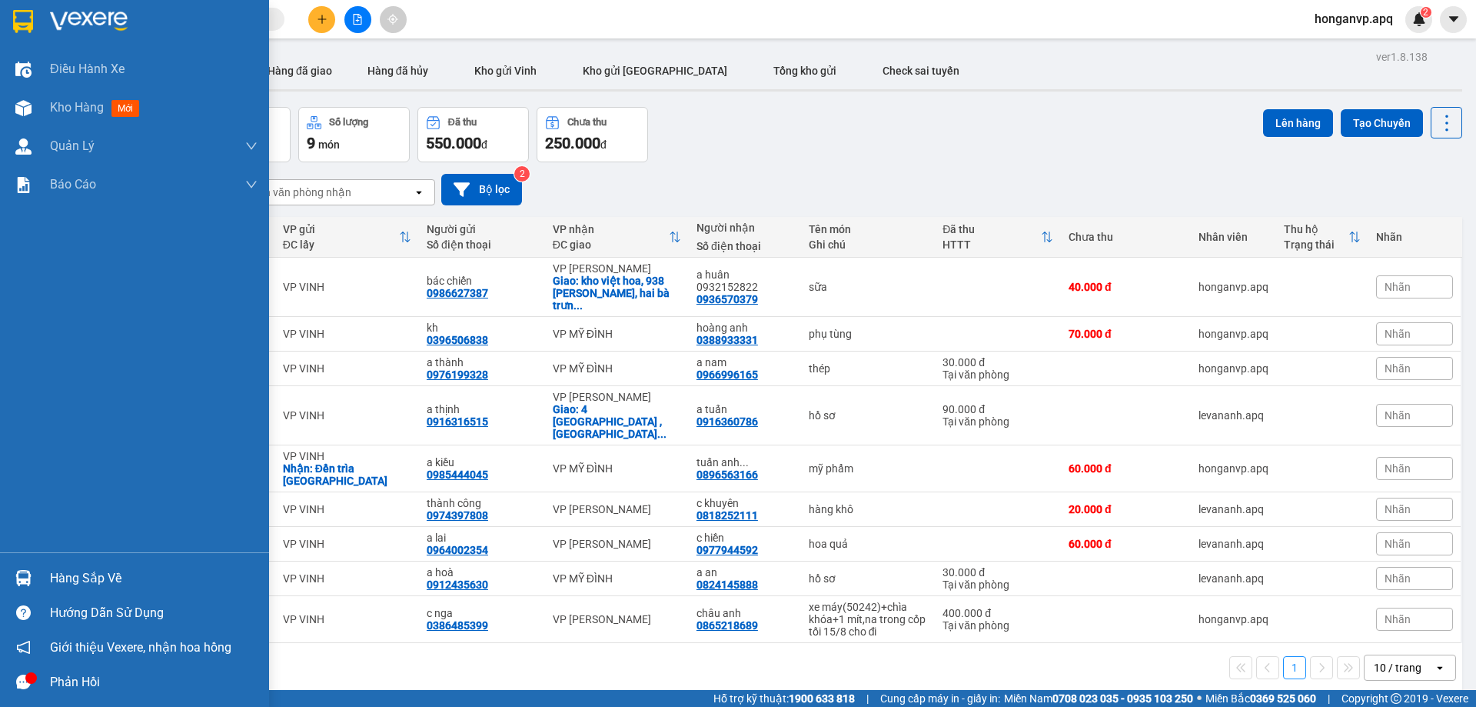
click at [94, 18] on img at bounding box center [89, 21] width 78 height 23
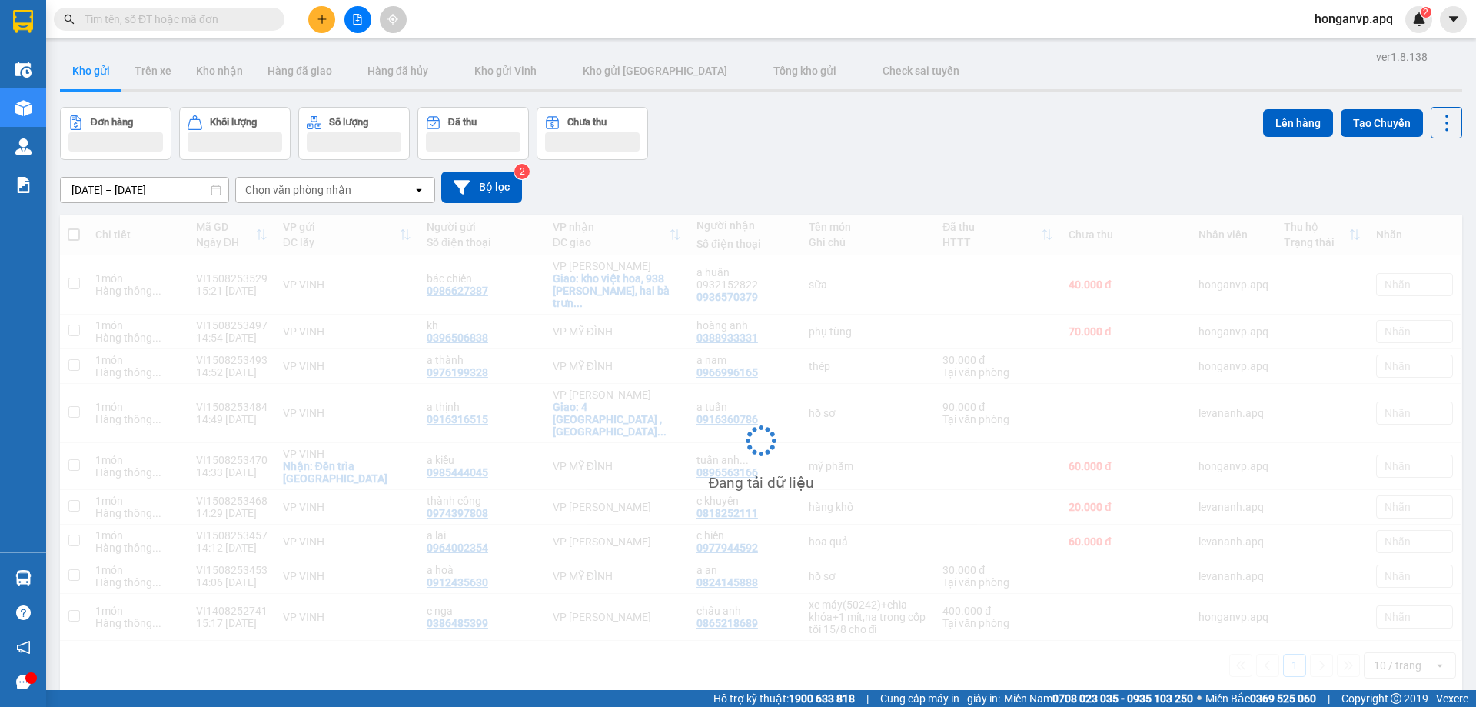
click at [812, 135] on div "Đơn hàng Khối lượng Số lượng Đã thu Chưa thu Lên hàng Tạo Chuyến" at bounding box center [761, 133] width 1402 height 53
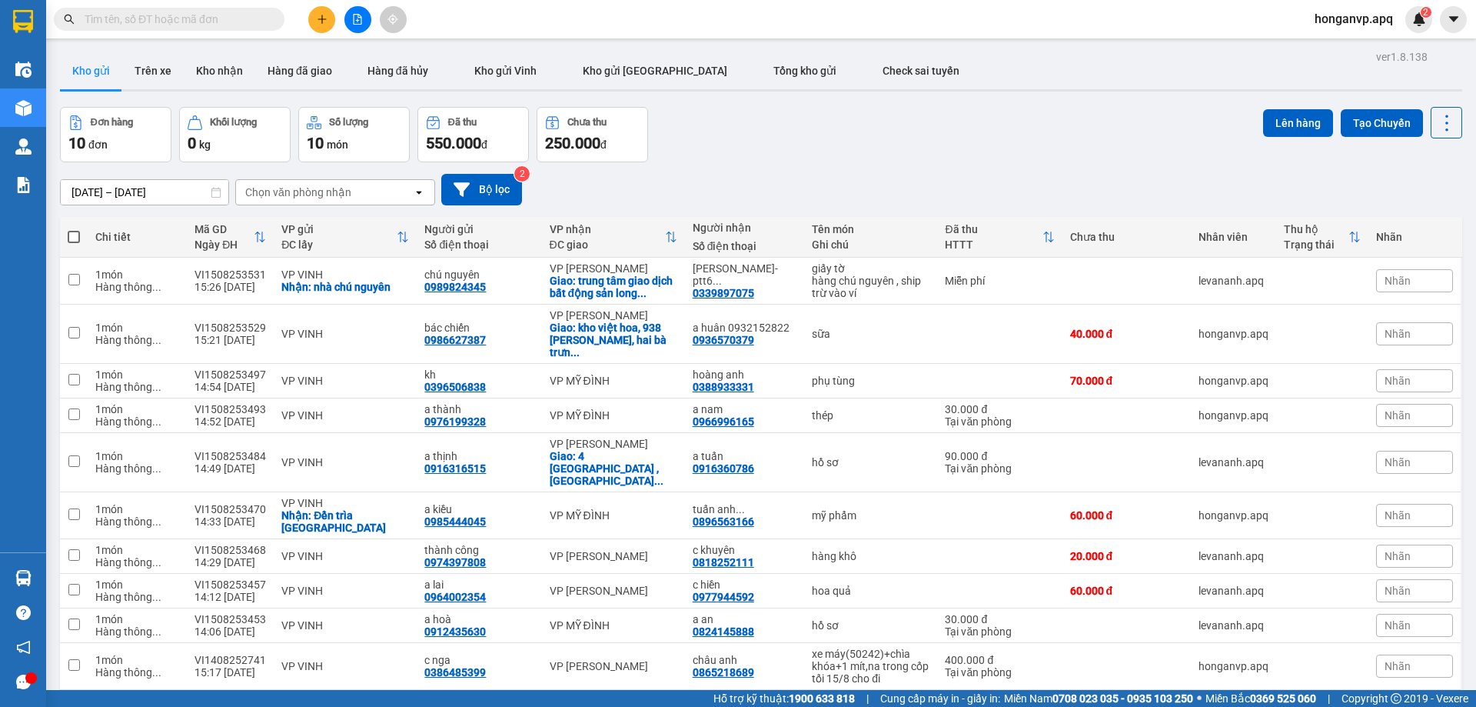
click at [72, 238] on span at bounding box center [74, 237] width 12 height 12
click at [74, 229] on input "checkbox" at bounding box center [74, 229] width 0 height 0
checkbox input "true"
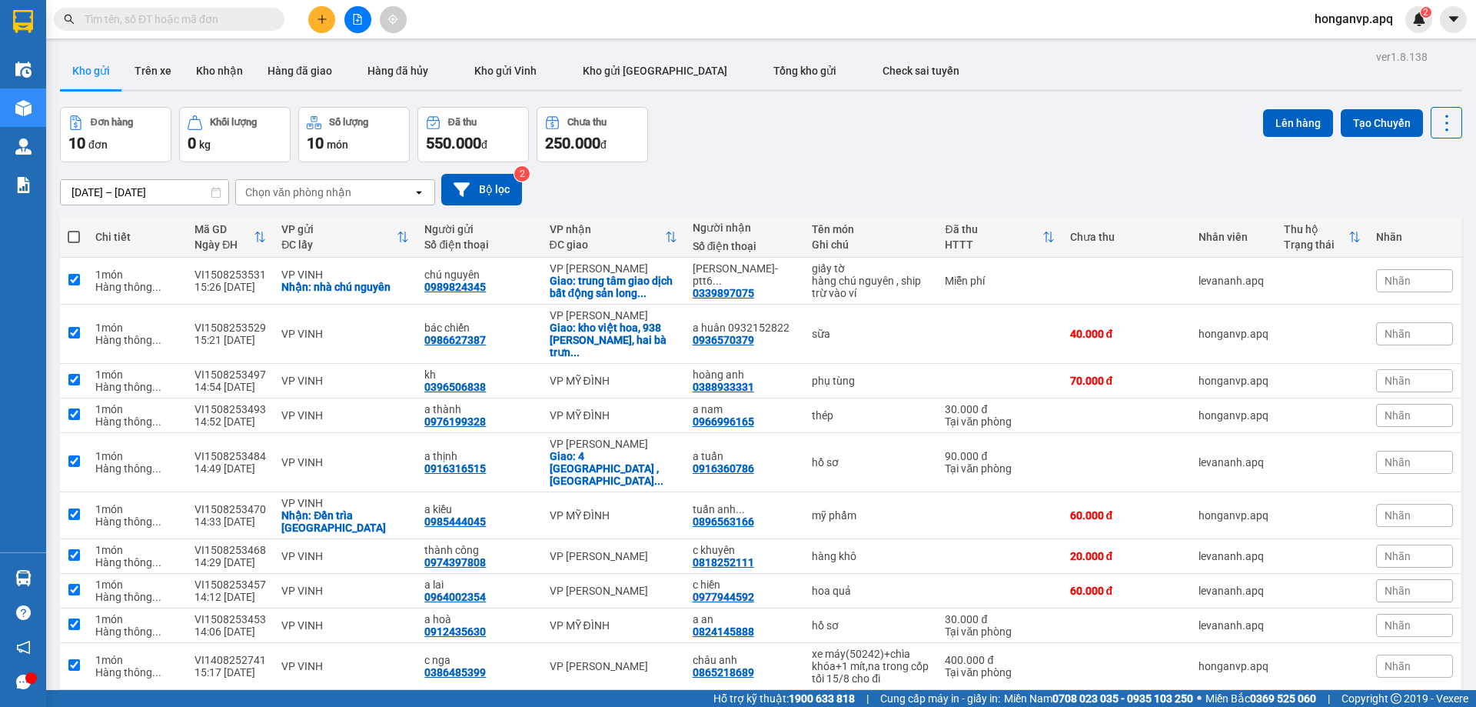
checkbox input "true"
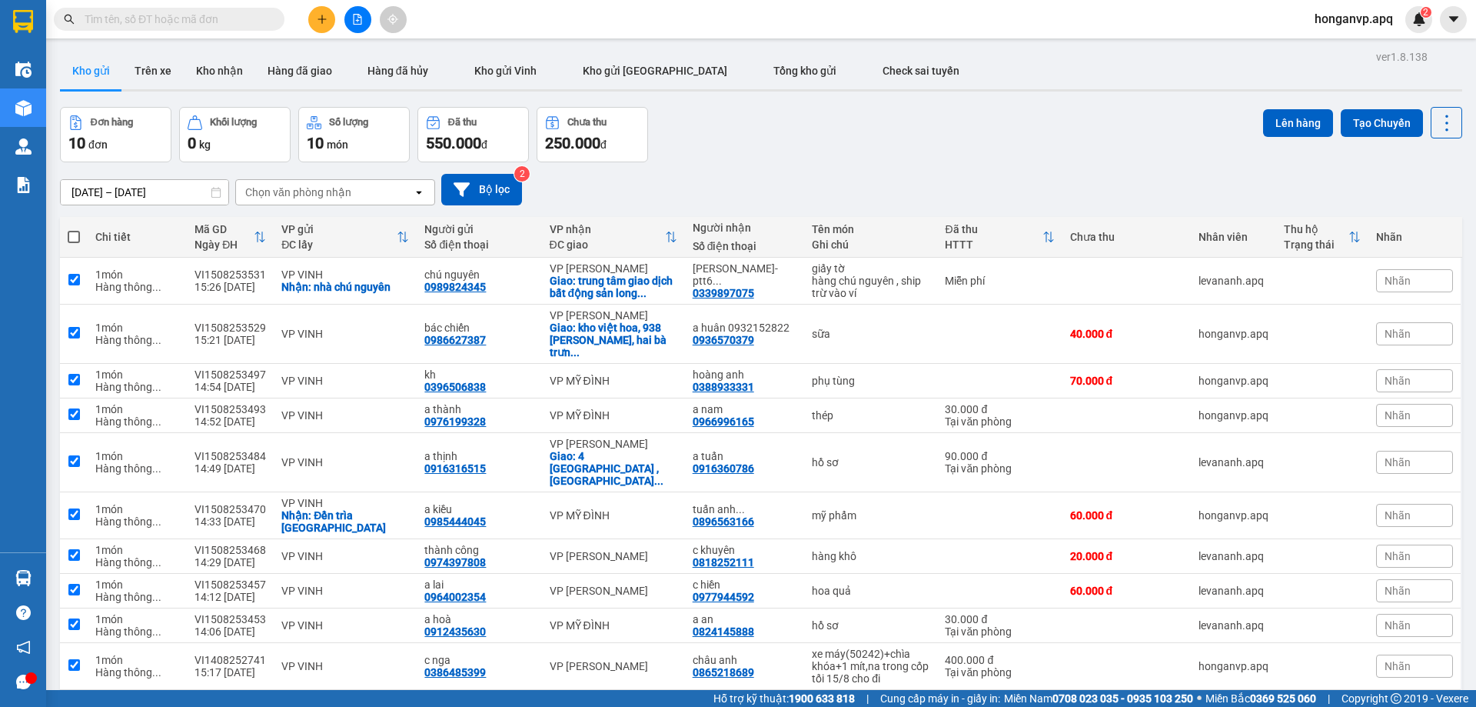
checkbox input "true"
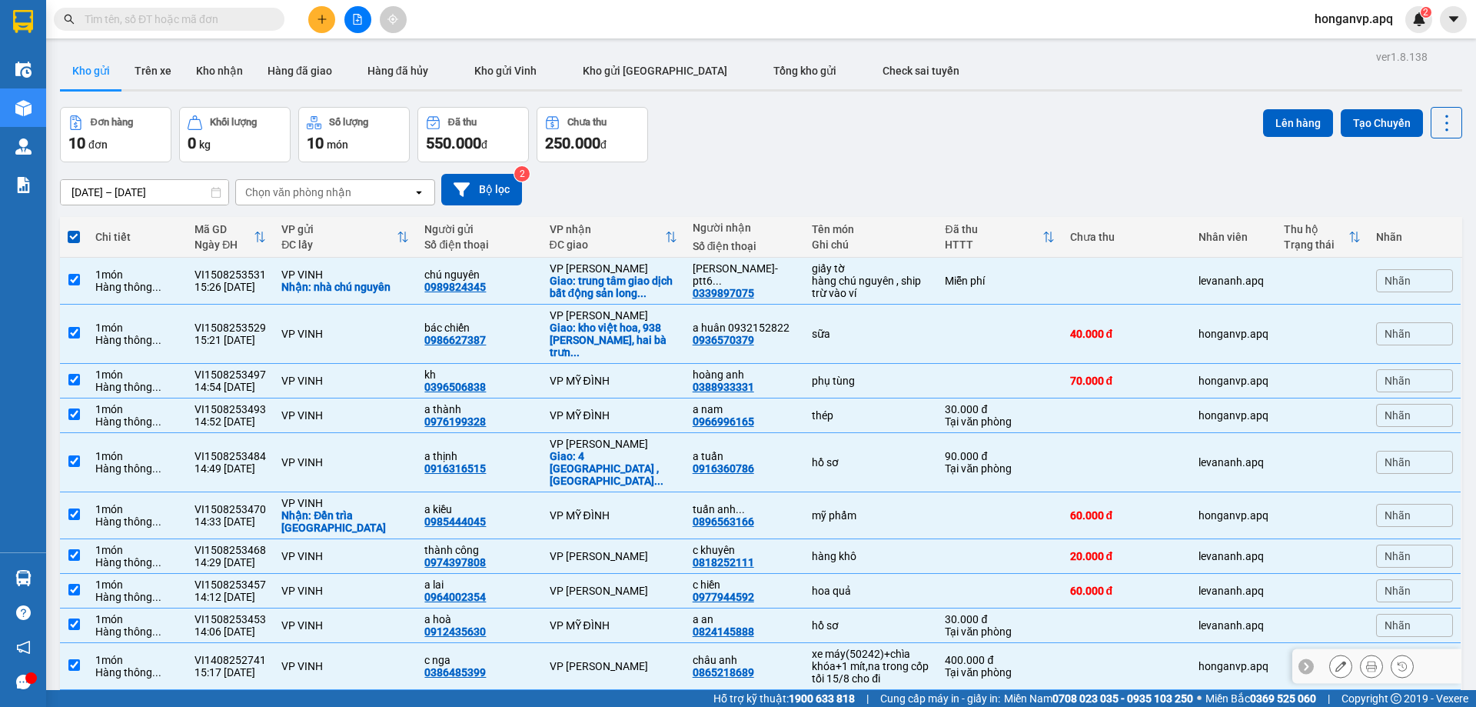
click at [74, 659] on input "checkbox" at bounding box center [74, 665] width 12 height 12
checkbox input "false"
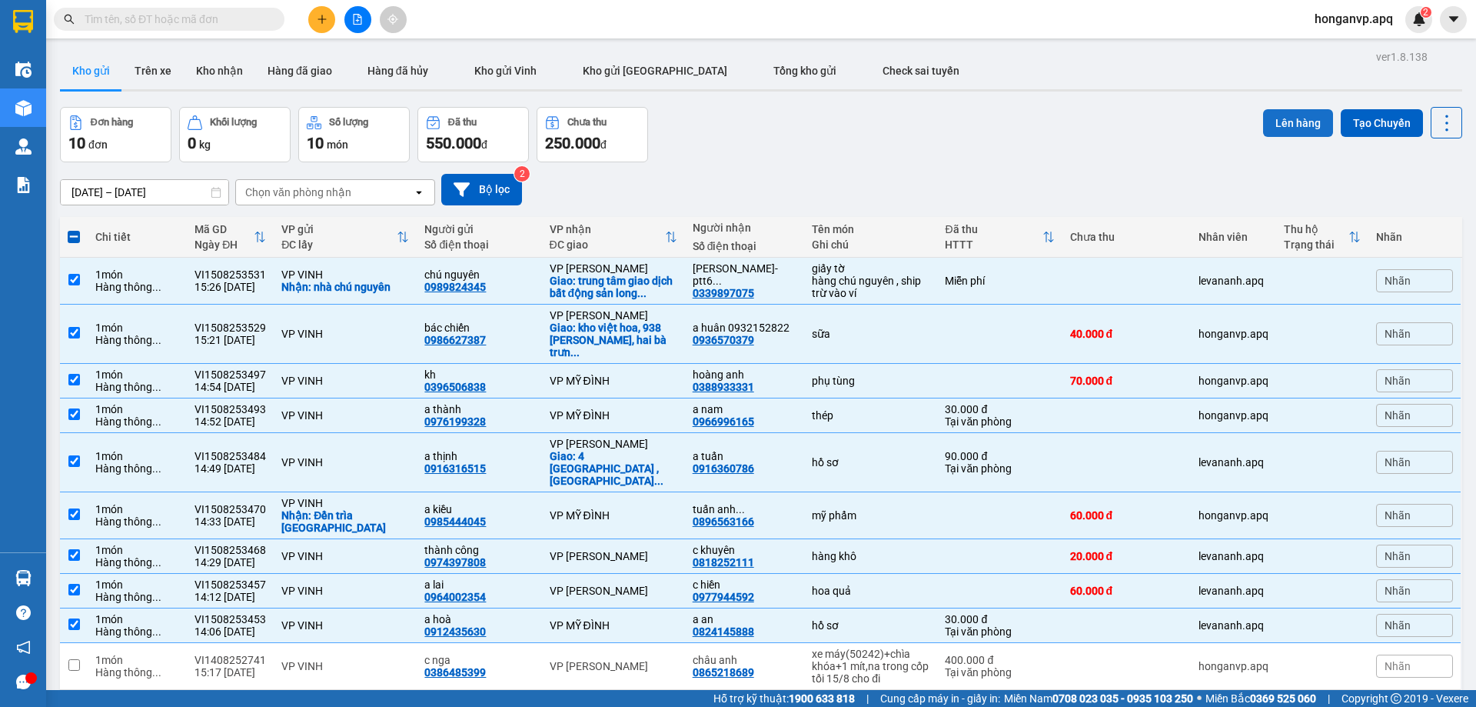
click at [1285, 126] on button "Lên hàng" at bounding box center [1298, 123] width 70 height 28
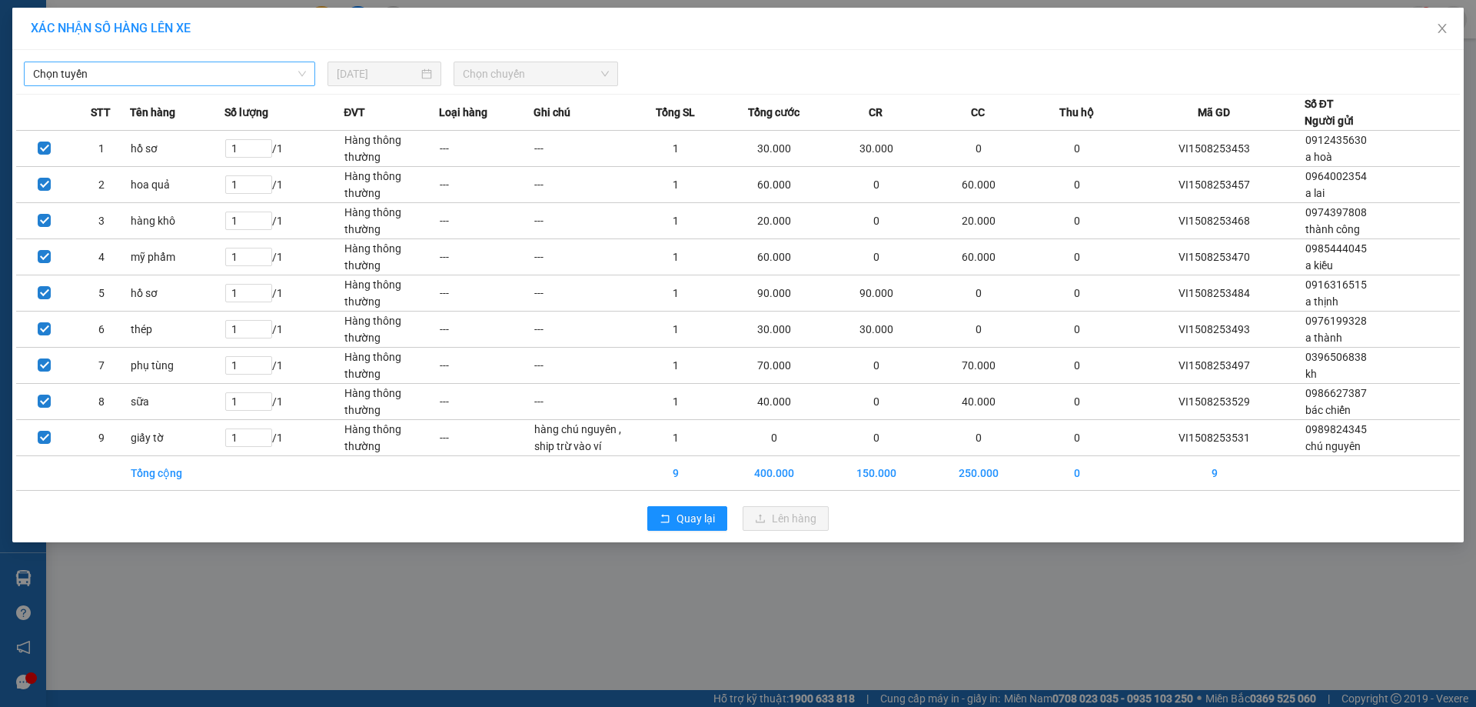
click at [165, 80] on span "Chọn tuyến" at bounding box center [169, 73] width 273 height 23
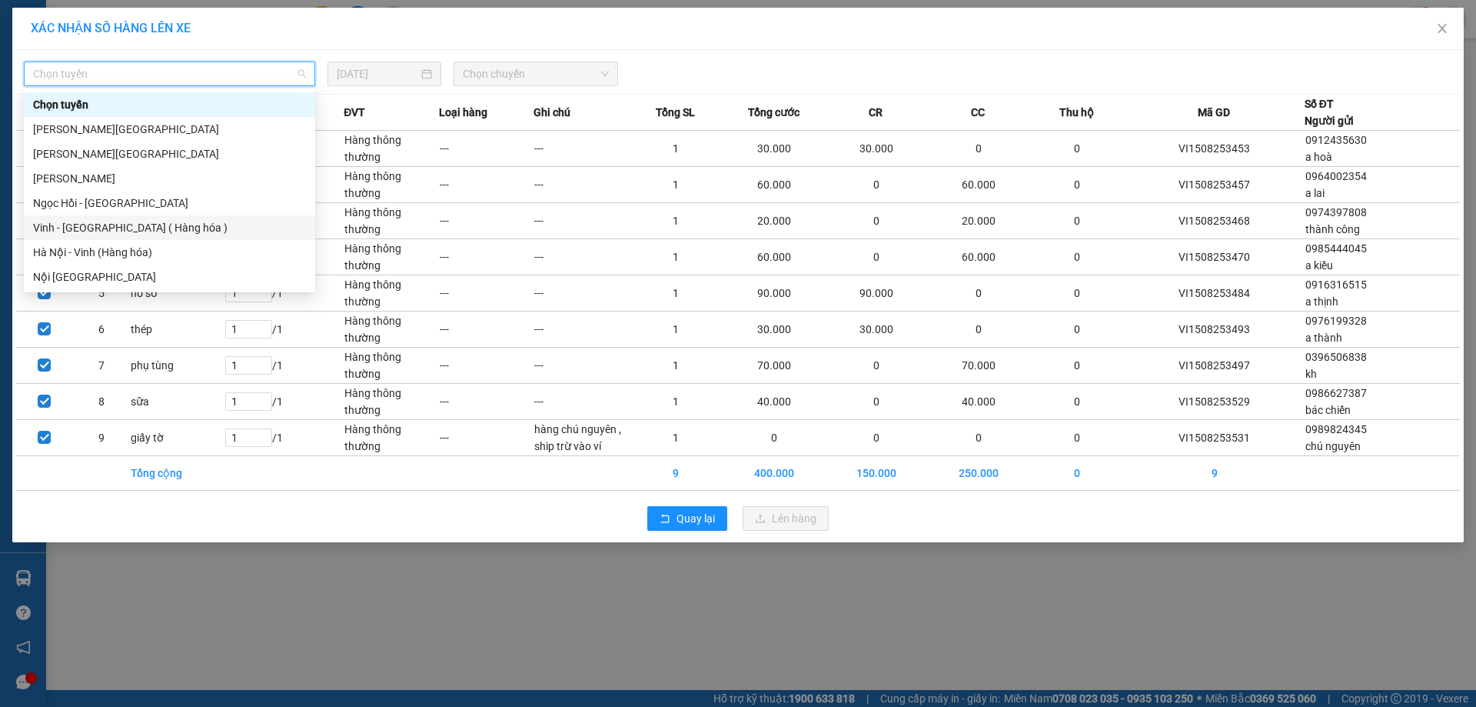
click at [63, 228] on div "Vinh - Hà Nội ( Hàng hóa )" at bounding box center [169, 227] width 273 height 17
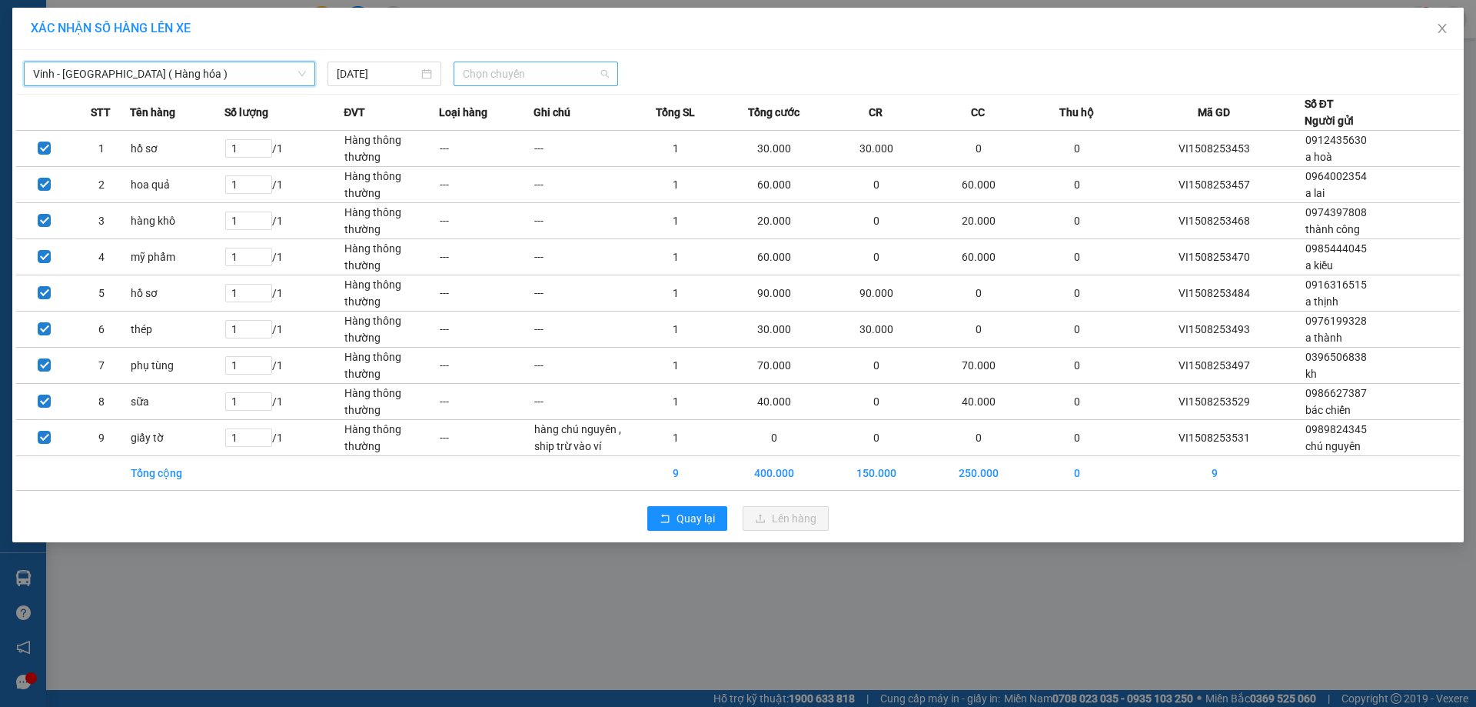
click at [508, 74] on span "Chọn chuyến" at bounding box center [536, 73] width 146 height 23
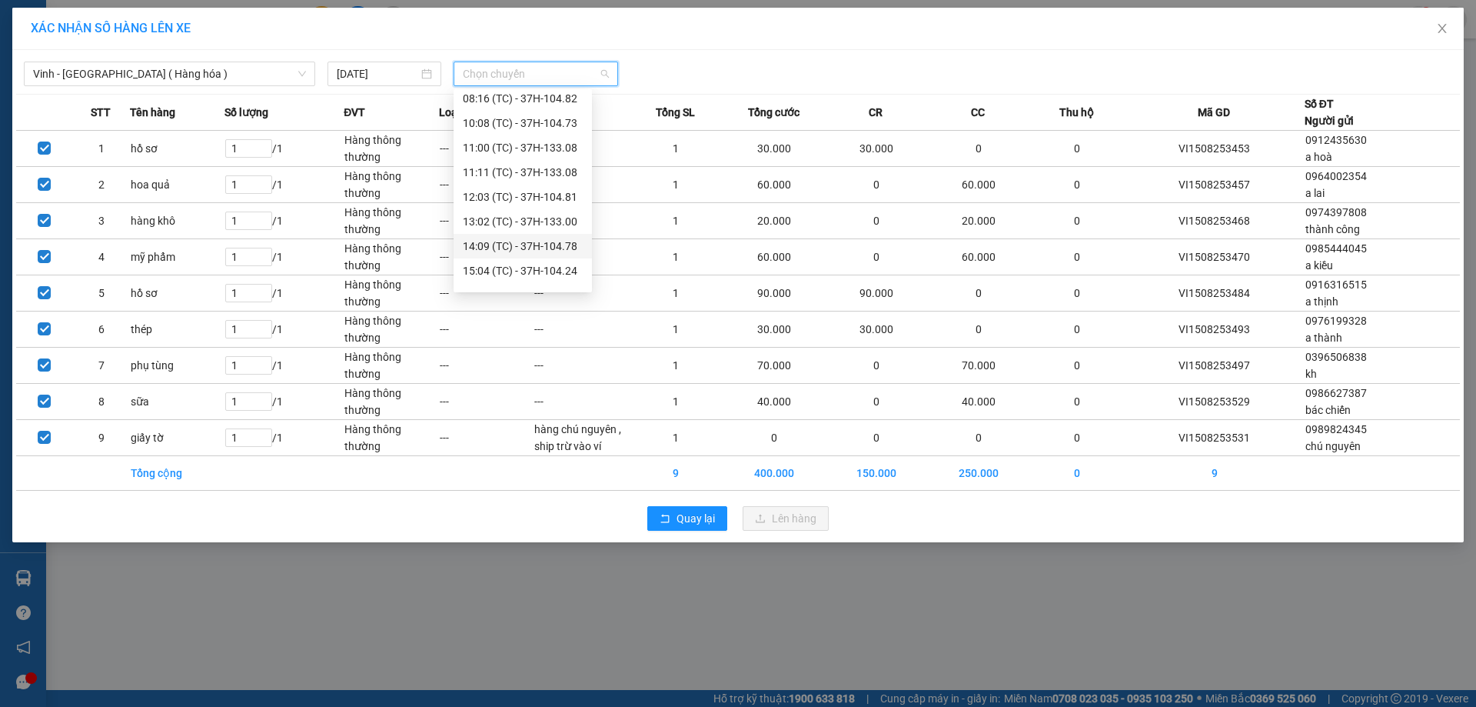
scroll to position [49, 0]
click at [507, 276] on div "17:07 (TC) - 37H-086.12" at bounding box center [523, 276] width 120 height 17
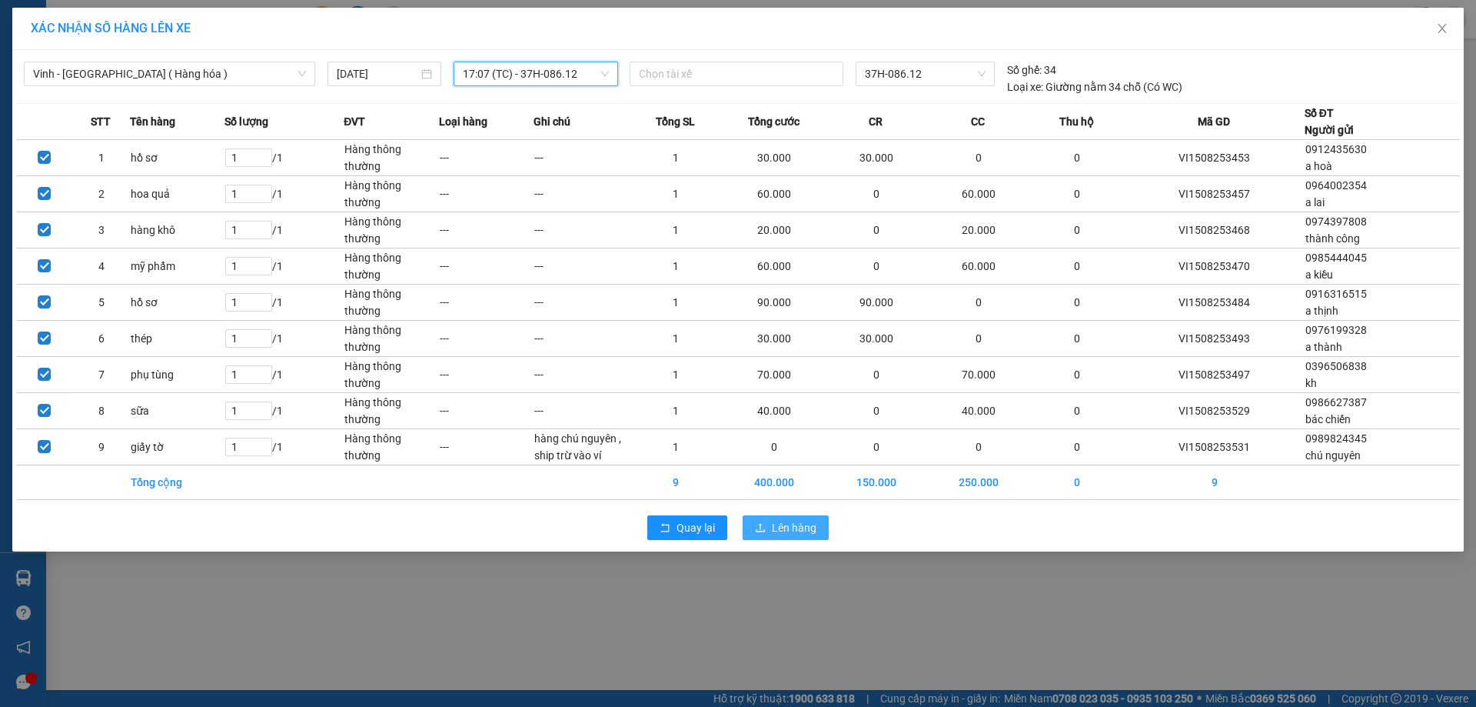
click at [796, 527] on span "Lên hàng" at bounding box center [794, 527] width 45 height 17
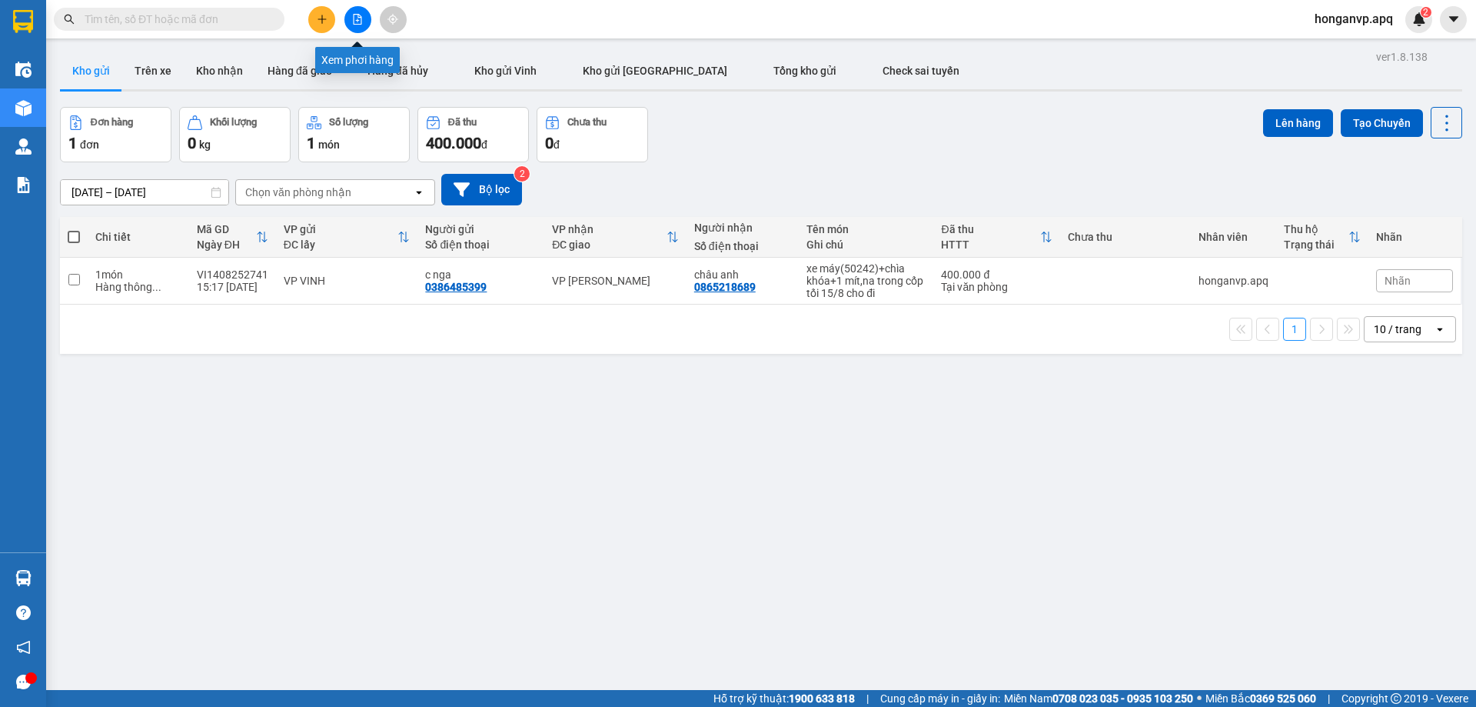
click at [353, 17] on icon "file-add" at bounding box center [357, 19] width 11 height 11
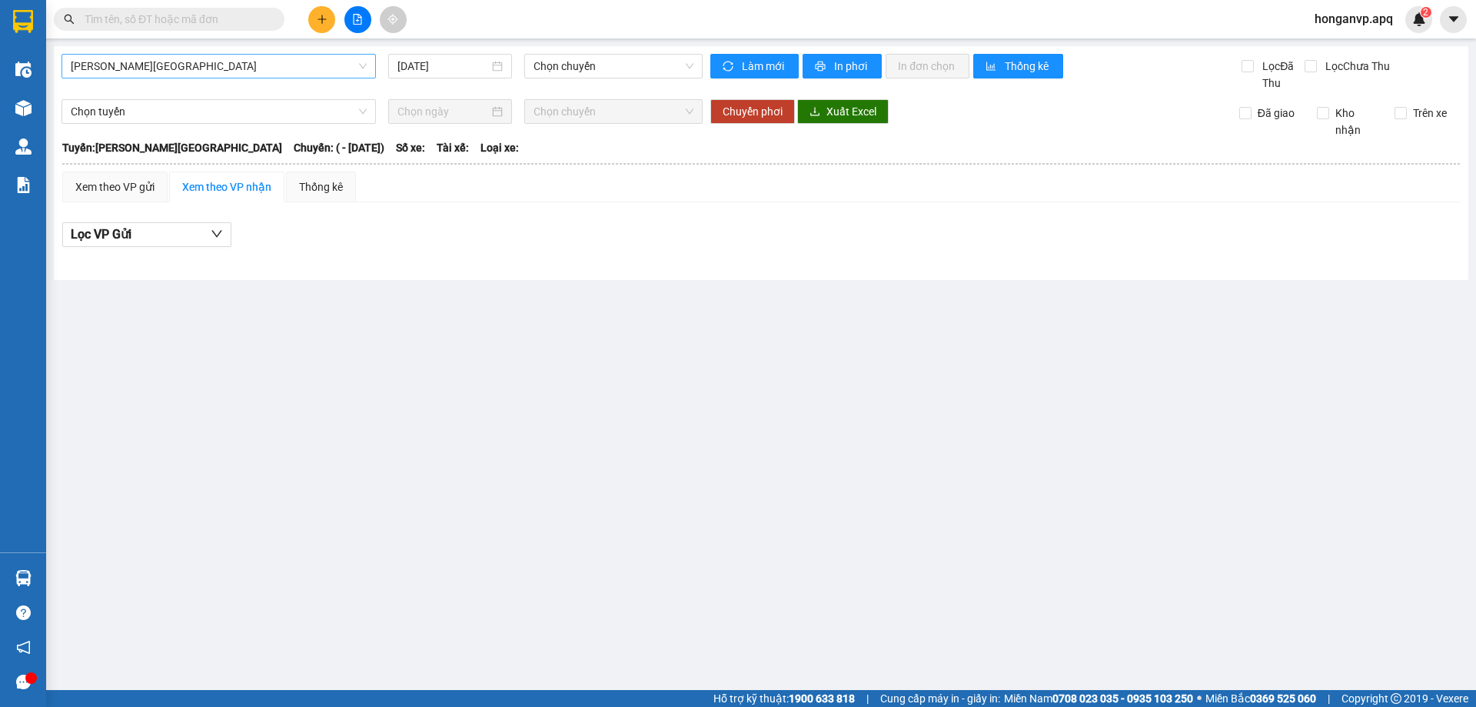
click at [248, 69] on span "Gia Lâm - Mỹ Đình" at bounding box center [219, 66] width 296 height 23
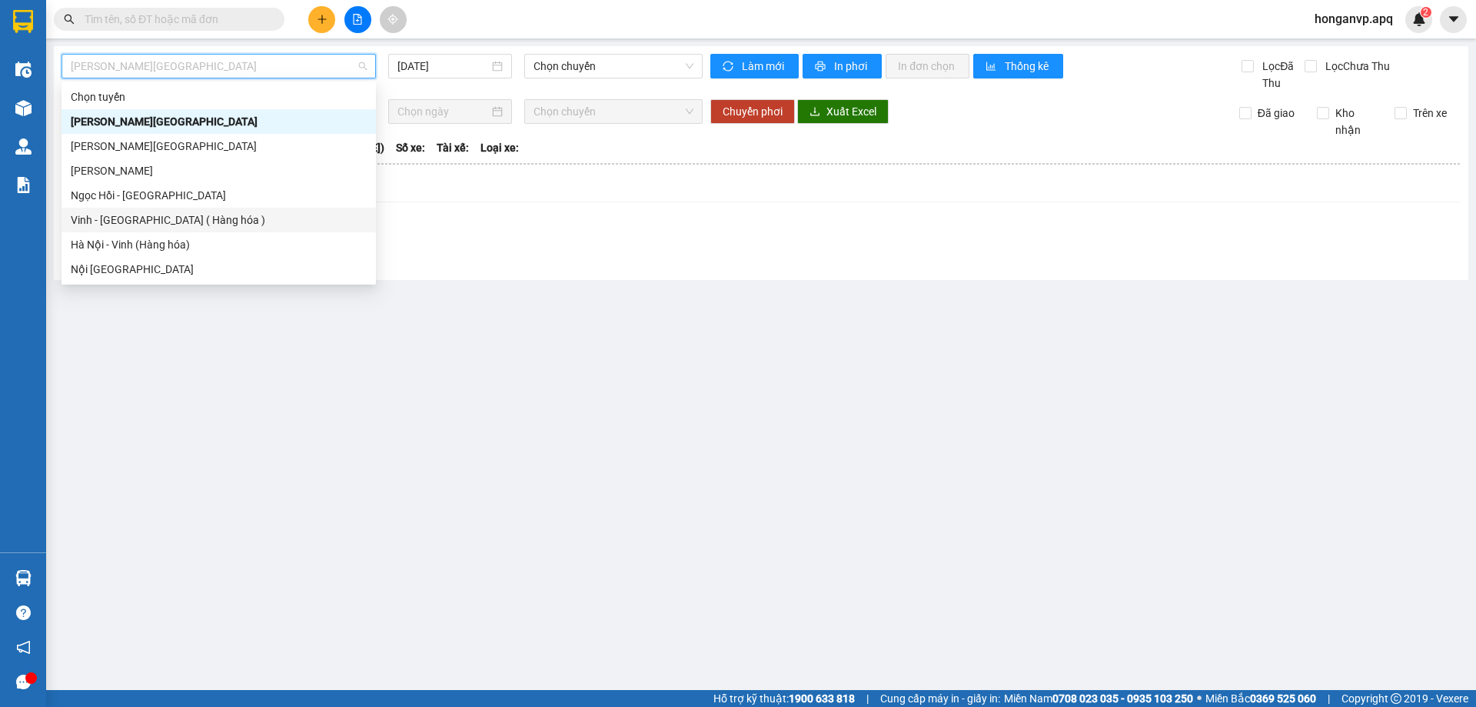
click at [108, 216] on div "Vinh - Hà Nội ( Hàng hóa )" at bounding box center [219, 219] width 296 height 17
type input "15/08/2025"
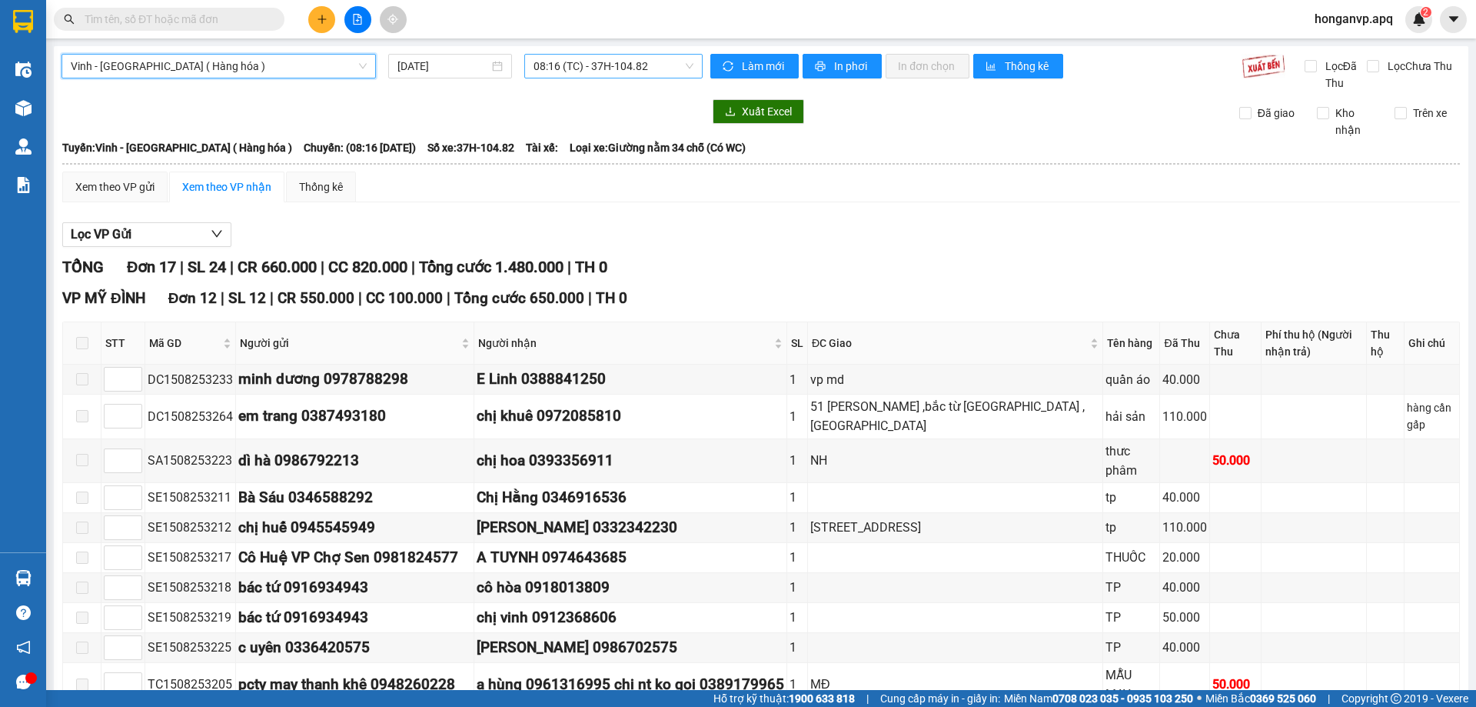
click at [617, 62] on span "08:16 (TC) - 37H-104.82" at bounding box center [614, 66] width 160 height 23
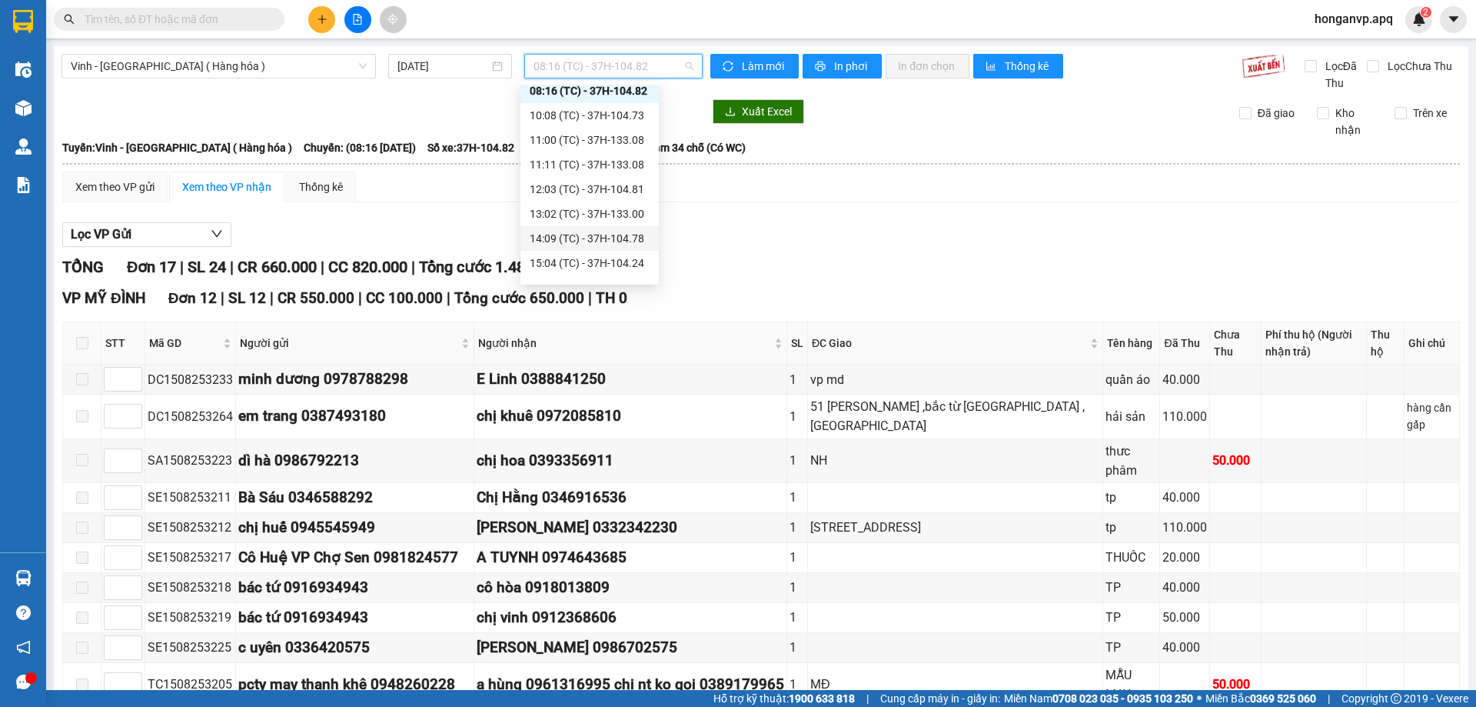
scroll to position [49, 0]
click at [587, 274] on div "17:07 (TC) - 37H-086.12" at bounding box center [590, 269] width 120 height 17
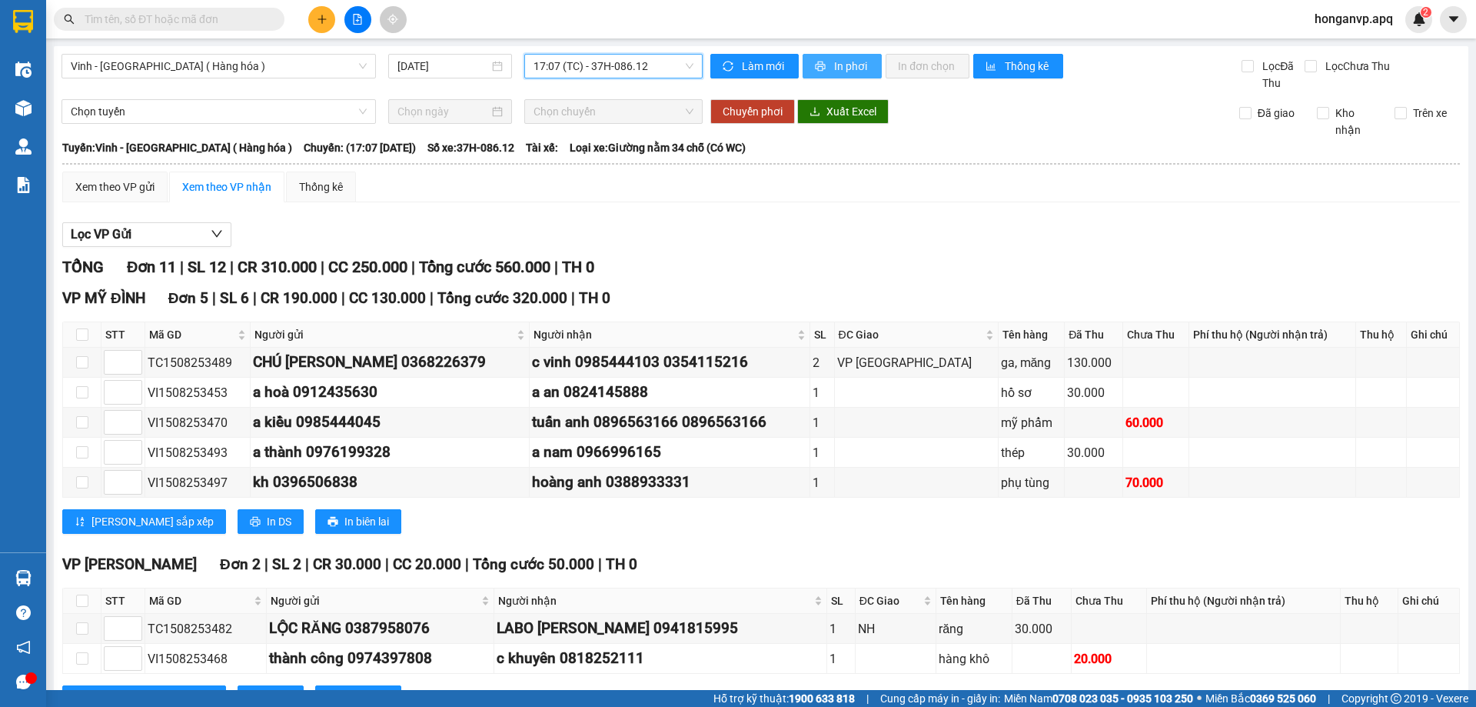
click at [834, 65] on span "In phơi" at bounding box center [851, 66] width 35 height 17
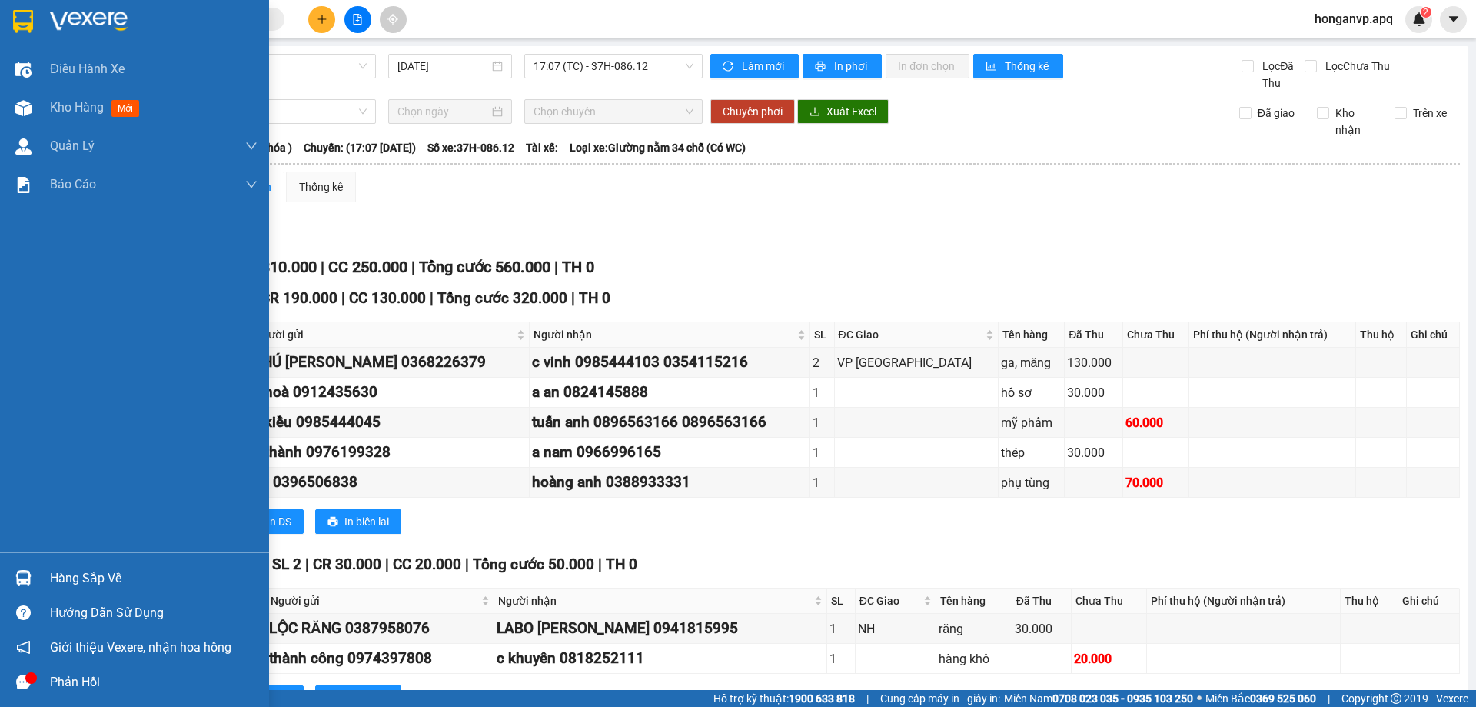
drag, startPoint x: 58, startPoint y: 13, endPoint x: 71, endPoint y: 13, distance: 13.1
click at [58, 13] on img at bounding box center [89, 21] width 78 height 23
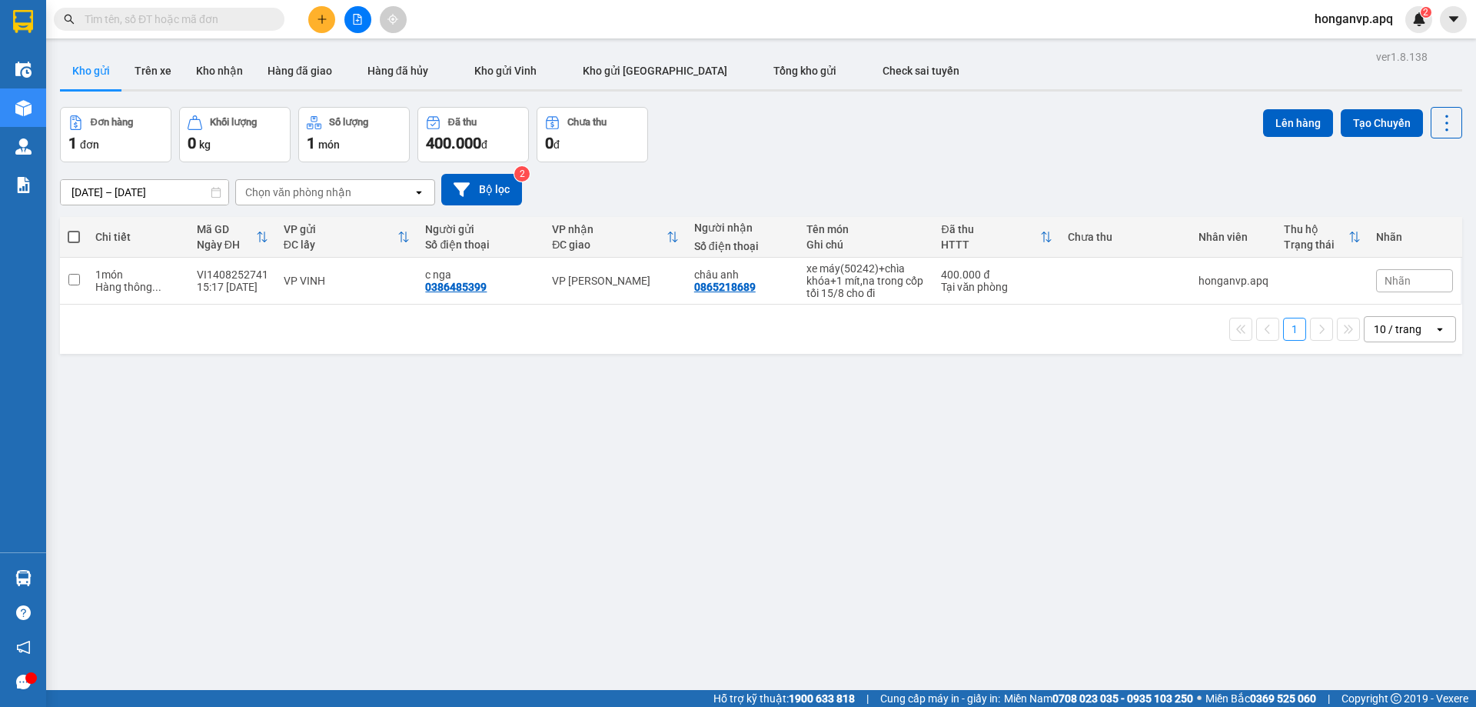
click at [887, 144] on div "Đơn hàng 1 đơn Khối lượng 0 kg Số lượng 1 món Đã thu 400.000 đ Chưa thu 0 đ Lên…" at bounding box center [761, 134] width 1402 height 55
click at [790, 186] on div "13/08/2025 – 15/08/2025 Press the down arrow key to interact with the calendar …" at bounding box center [761, 190] width 1402 height 32
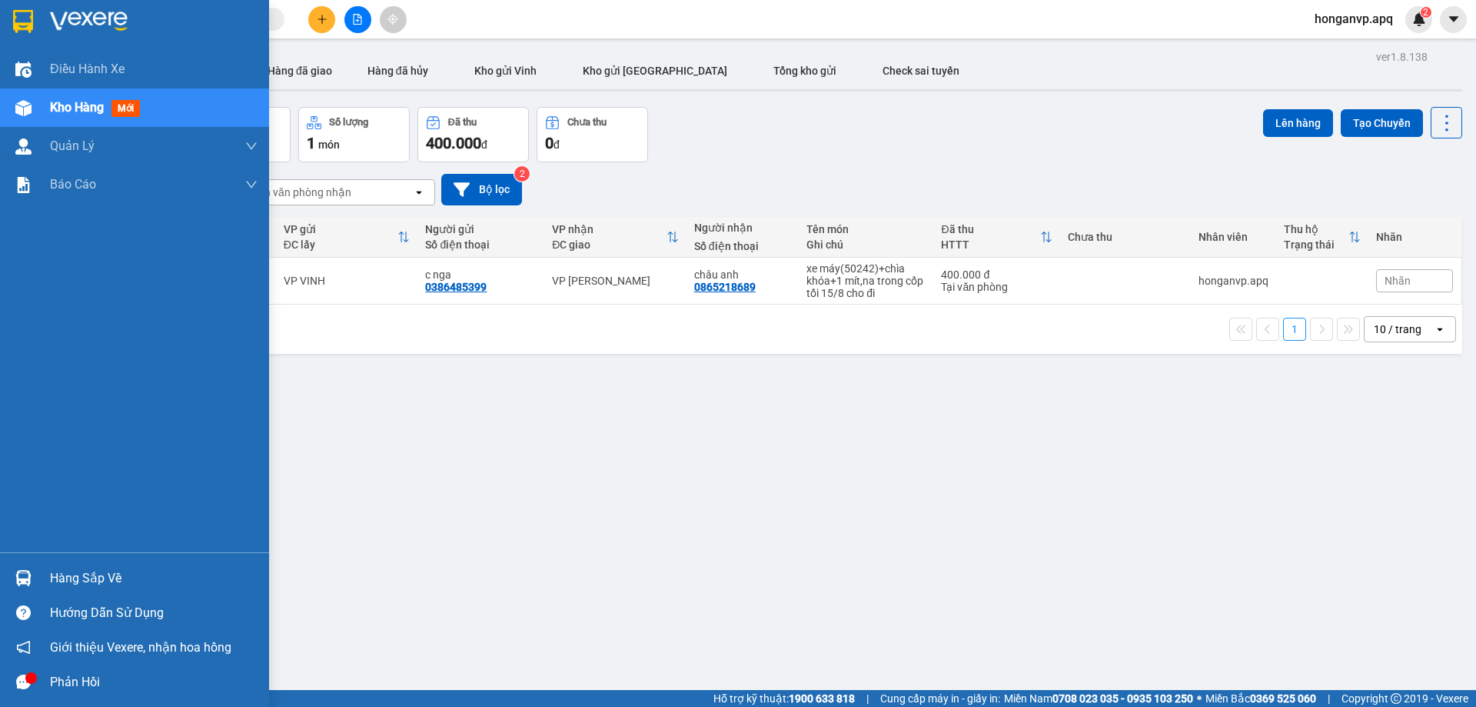
click at [81, 20] on img at bounding box center [89, 21] width 78 height 23
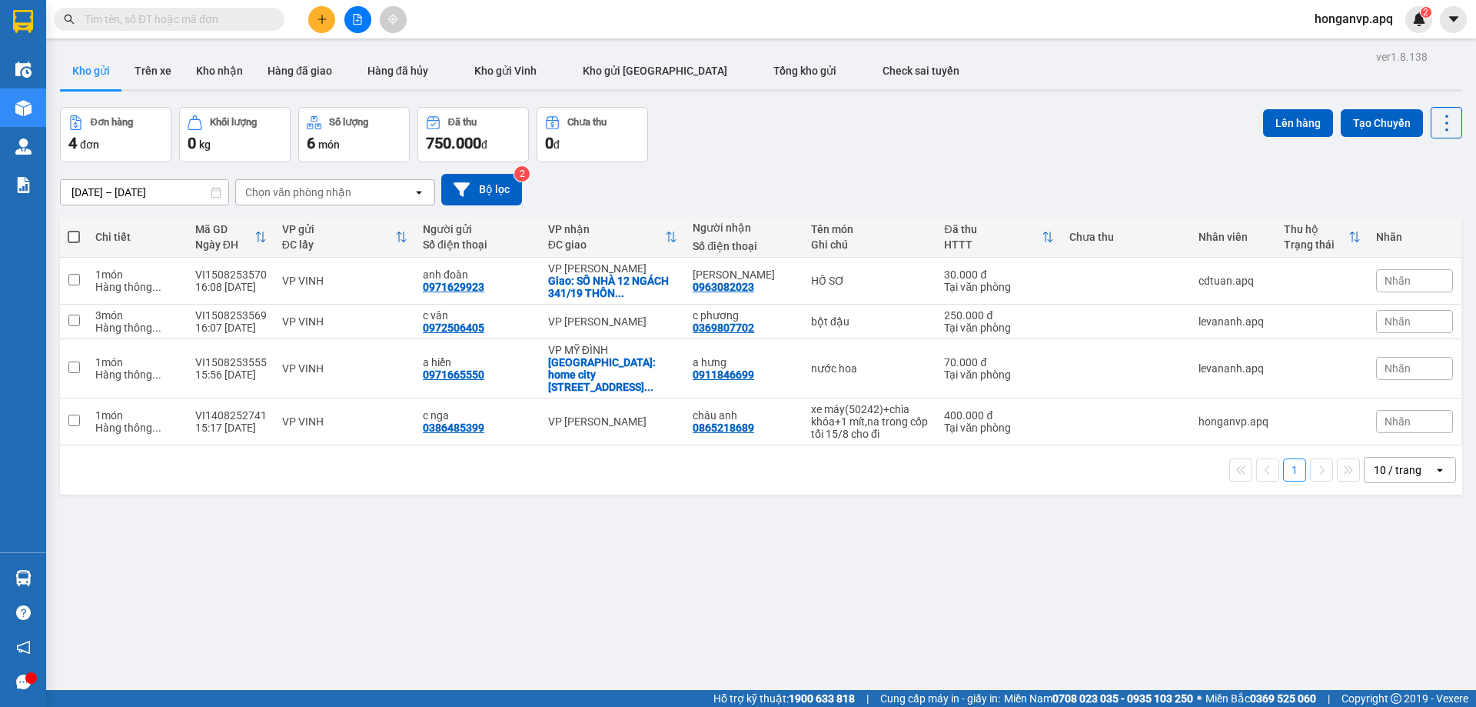
click at [841, 130] on div "Đơn hàng 4 đơn Khối lượng 0 kg Số lượng 6 món Đã thu 750.000 đ Chưa thu 0 đ Lên…" at bounding box center [761, 134] width 1402 height 55
click at [826, 176] on div "13/08/2025 – 15/08/2025 Press the down arrow key to interact with the calendar …" at bounding box center [761, 190] width 1402 height 32
click at [790, 162] on div "13/08/2025 – 15/08/2025 Press the down arrow key to interact with the calendar …" at bounding box center [761, 189] width 1402 height 55
click at [318, 15] on icon "plus" at bounding box center [322, 19] width 11 height 11
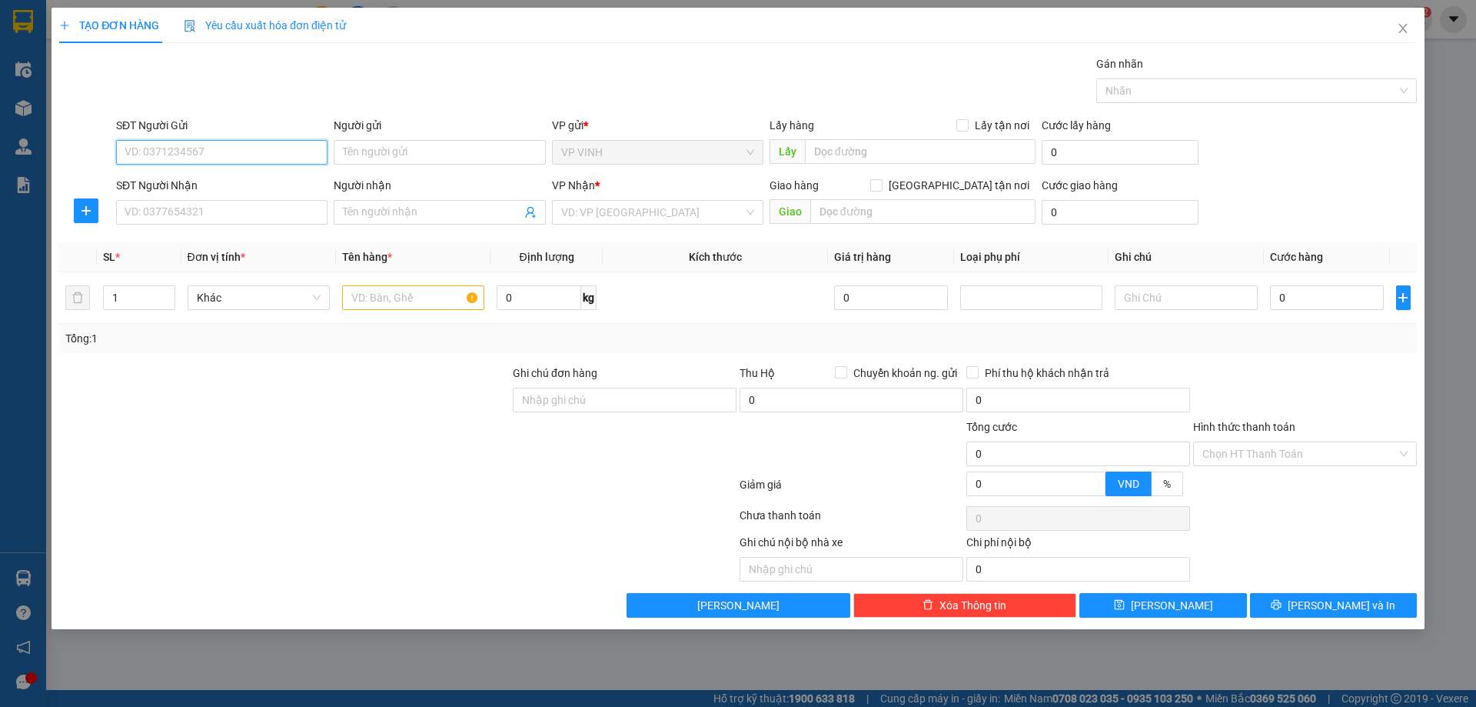
click at [195, 153] on input "SĐT Người Gửi" at bounding box center [221, 152] width 211 height 25
type input "0352396063"
click at [198, 183] on div "0352396063 - võ giang nam" at bounding box center [221, 183] width 193 height 17
type input "võ giang nam"
type input "0352396063"
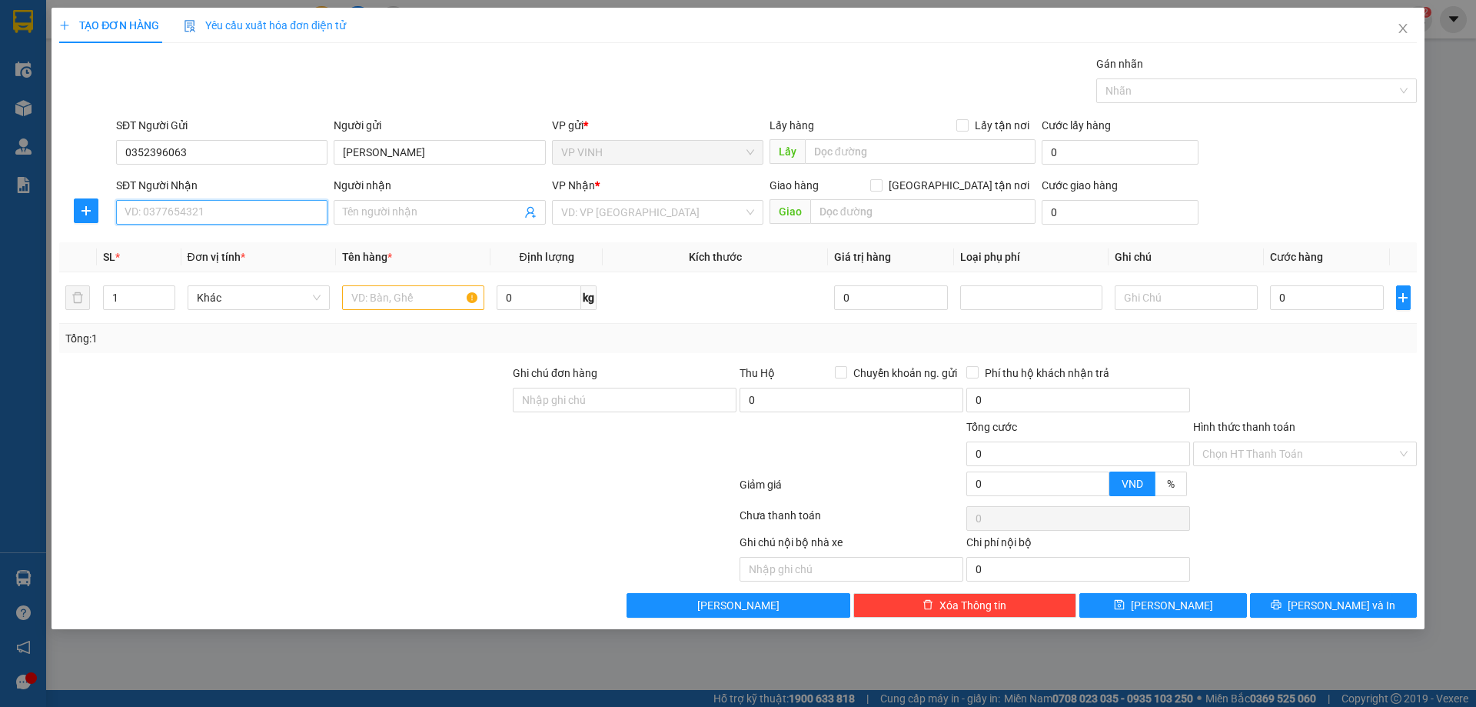
click at [205, 207] on input "SĐT Người Nhận" at bounding box center [221, 212] width 211 height 25
click at [203, 210] on input "SĐT Người Nhận" at bounding box center [221, 212] width 211 height 25
type input "0339480148"
click at [358, 211] on input "Người nhận" at bounding box center [432, 212] width 178 height 17
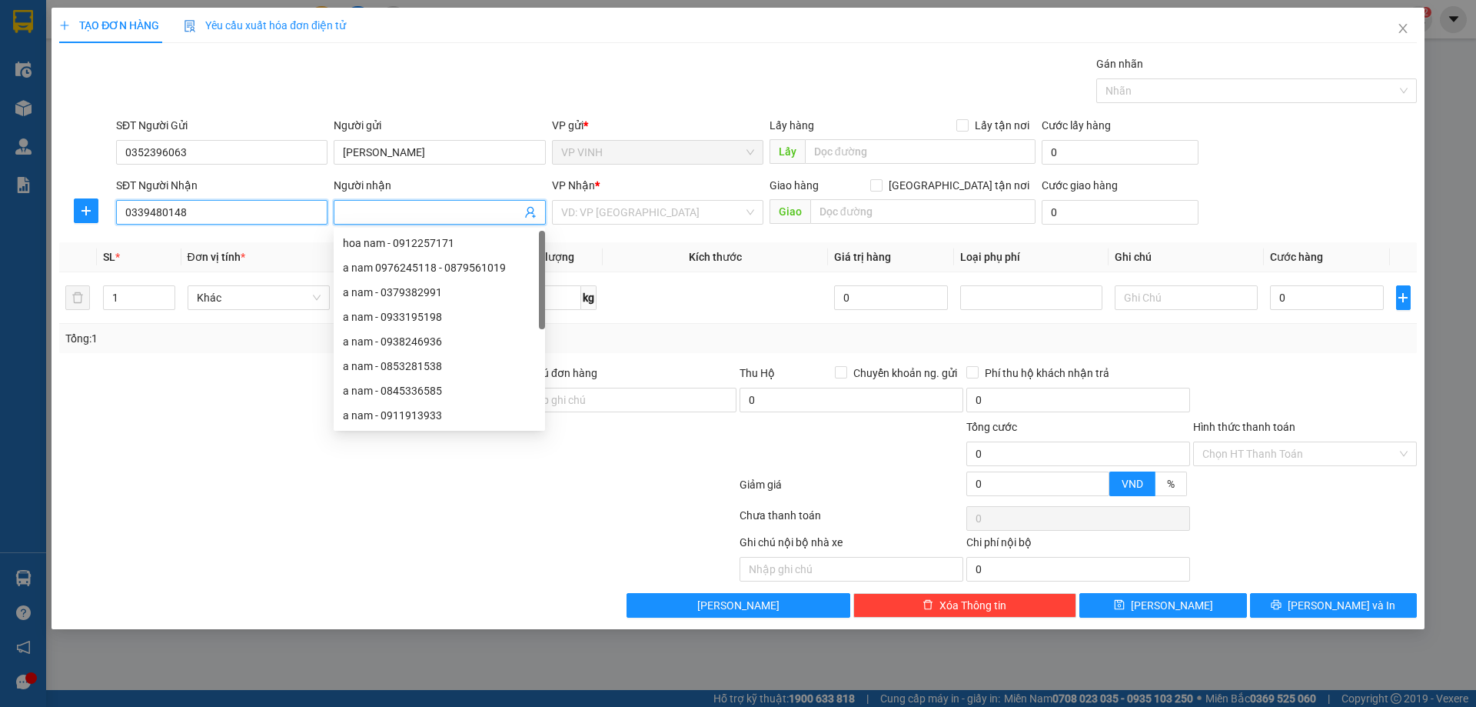
click at [254, 211] on input "0339480148" at bounding box center [221, 212] width 211 height 25
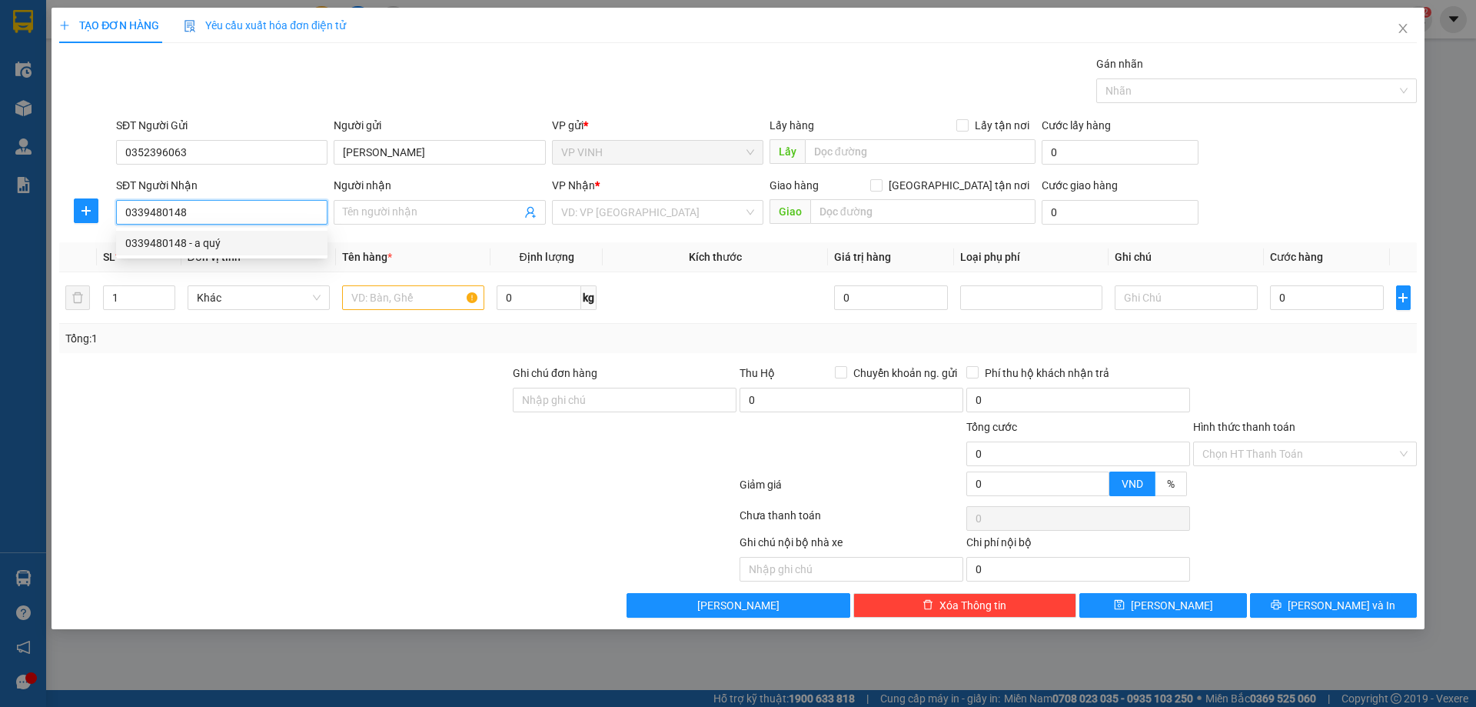
click at [184, 241] on div "0339480148 - a quý" at bounding box center [221, 242] width 193 height 17
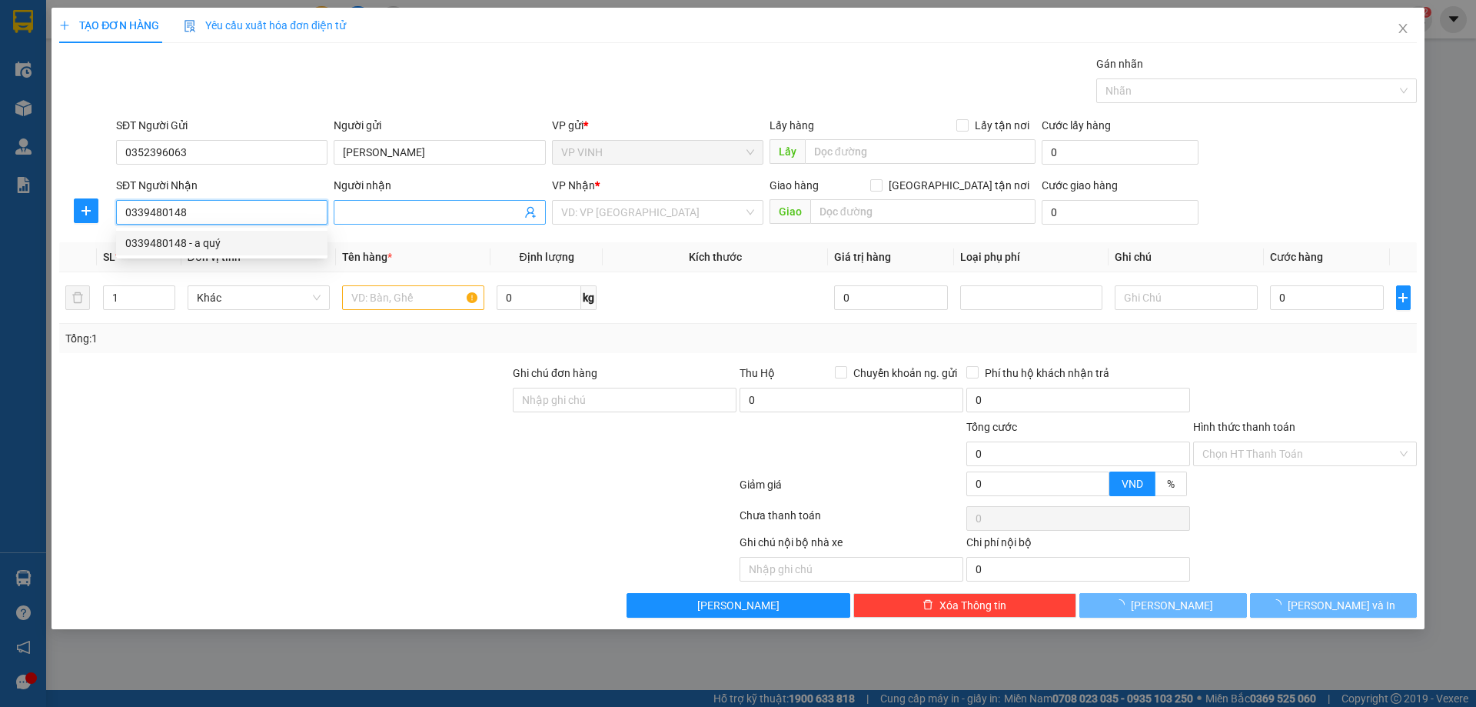
type input "a quý"
type input "VP Nước Ngầm"
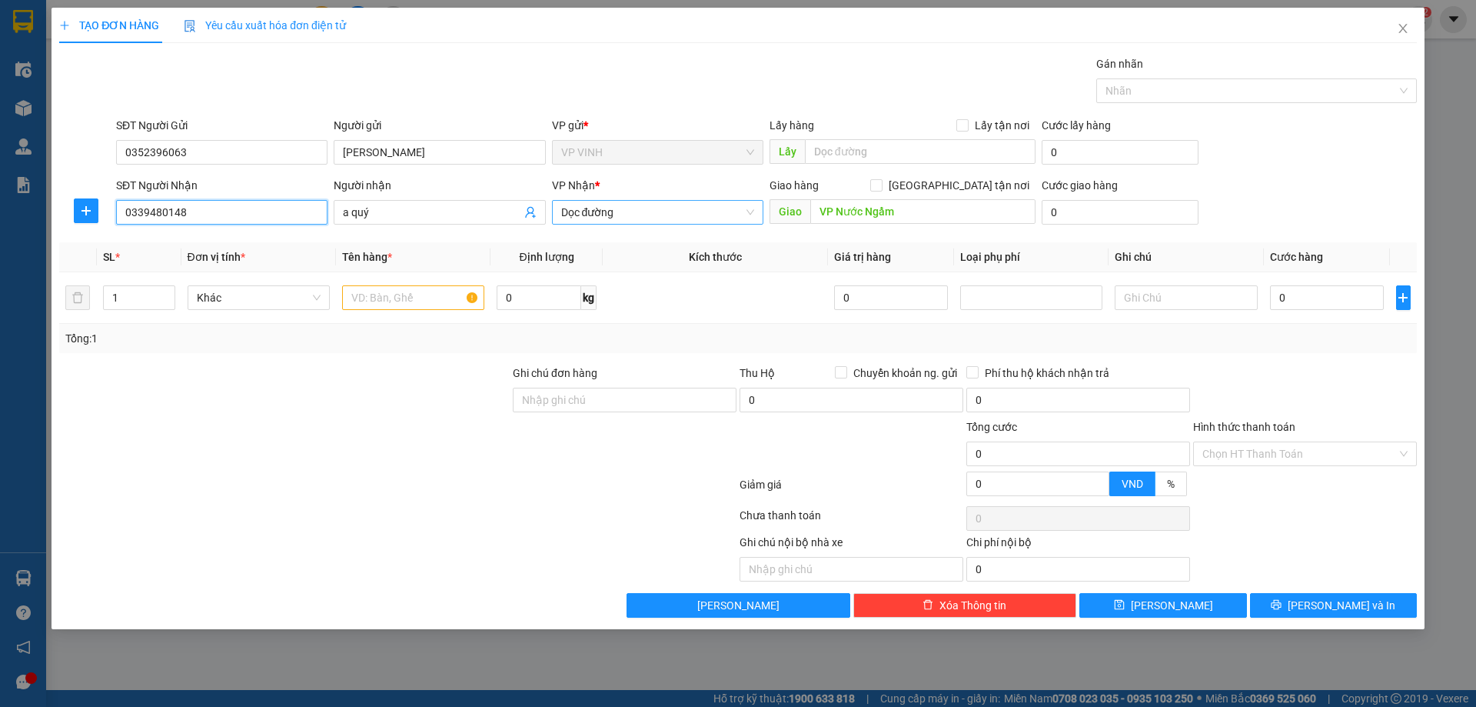
click at [699, 200] on div "Dọc đường" at bounding box center [657, 212] width 211 height 25
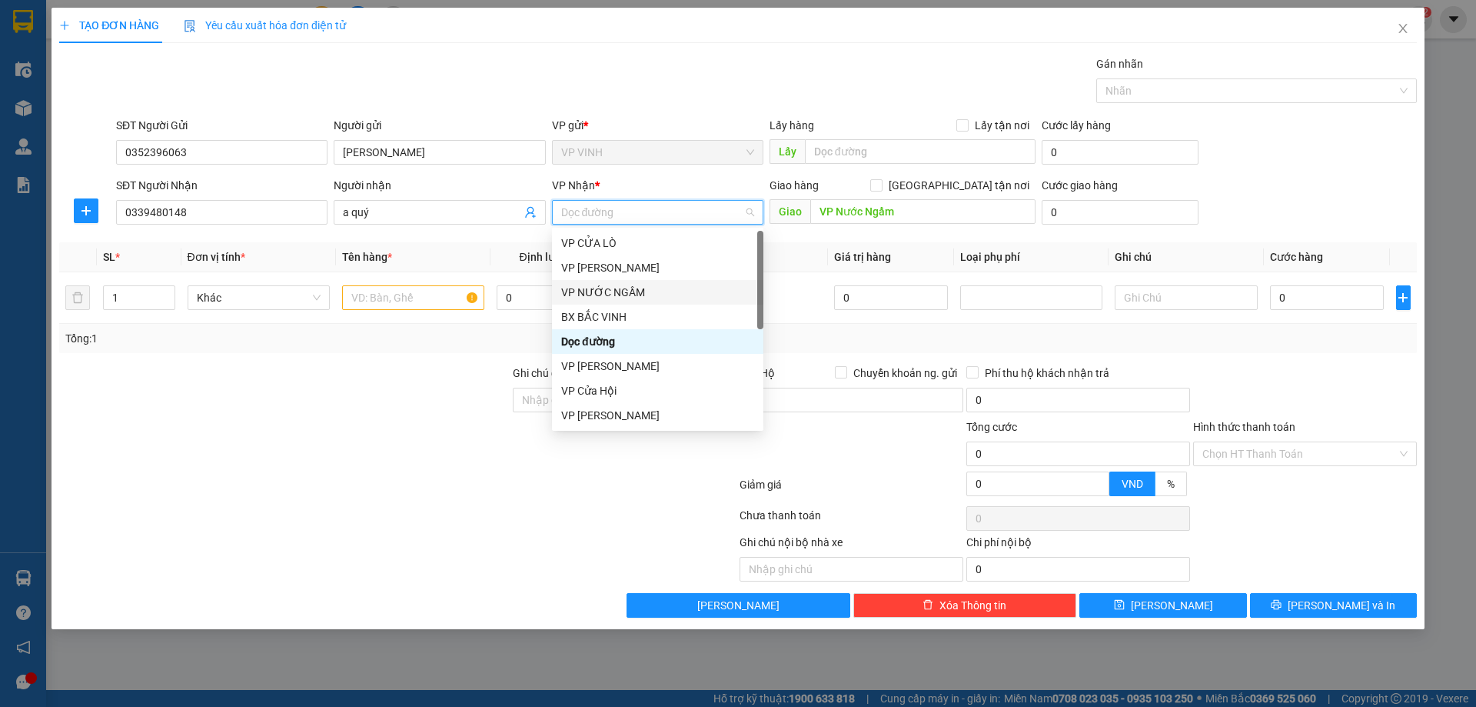
scroll to position [215, 0]
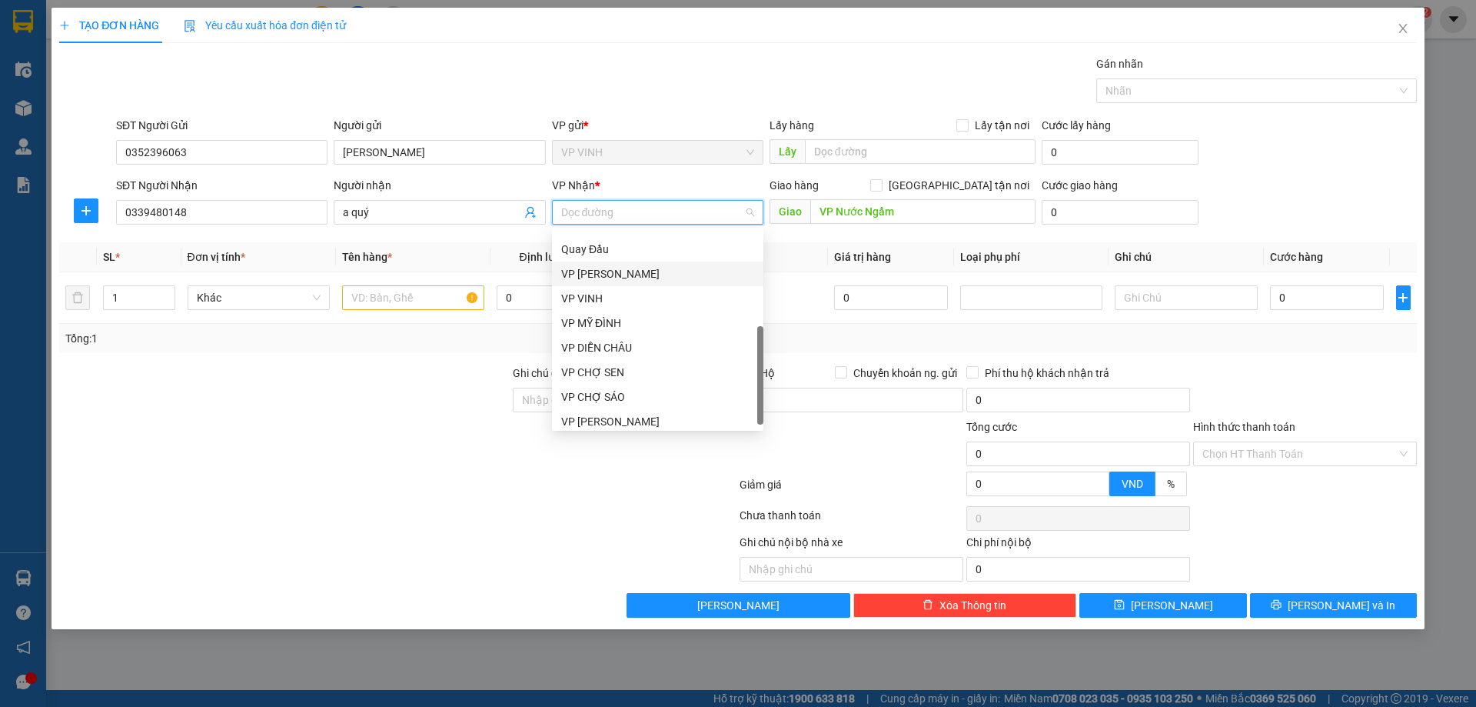
click at [615, 268] on div "VP NGỌC HỒI" at bounding box center [657, 273] width 193 height 17
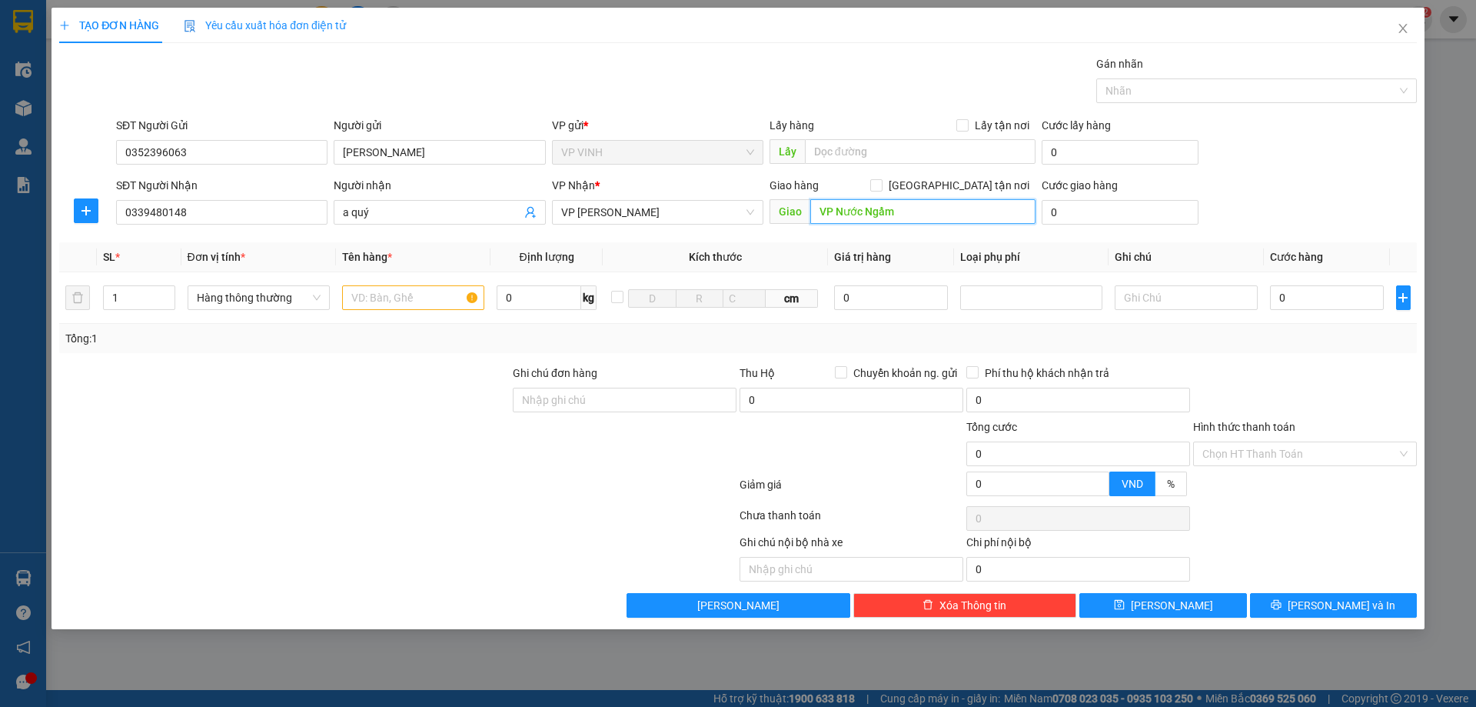
click at [926, 212] on input "VP Nước Ngầm" at bounding box center [922, 211] width 225 height 25
click at [401, 296] on input "text" at bounding box center [413, 297] width 142 height 25
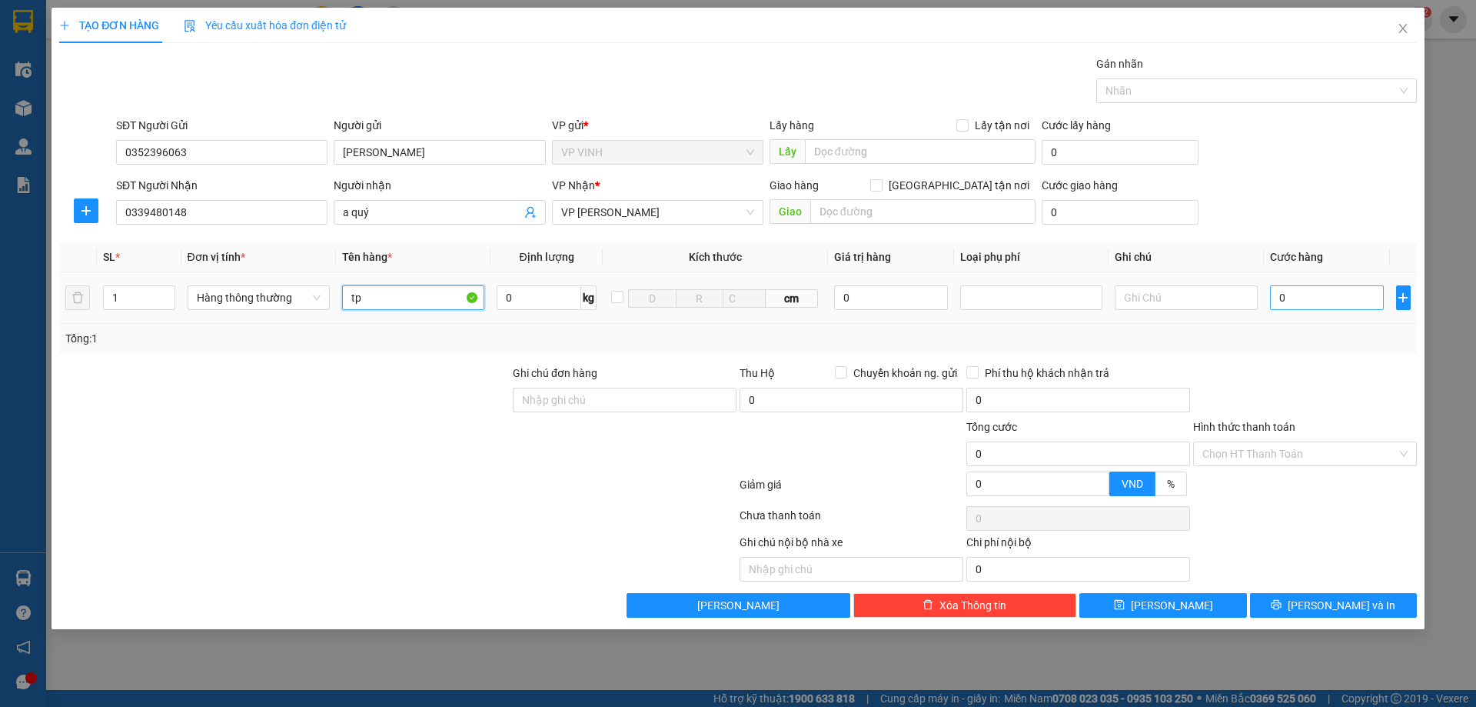
type input "tp"
click at [1307, 297] on input "0" at bounding box center [1327, 297] width 115 height 25
type input "5"
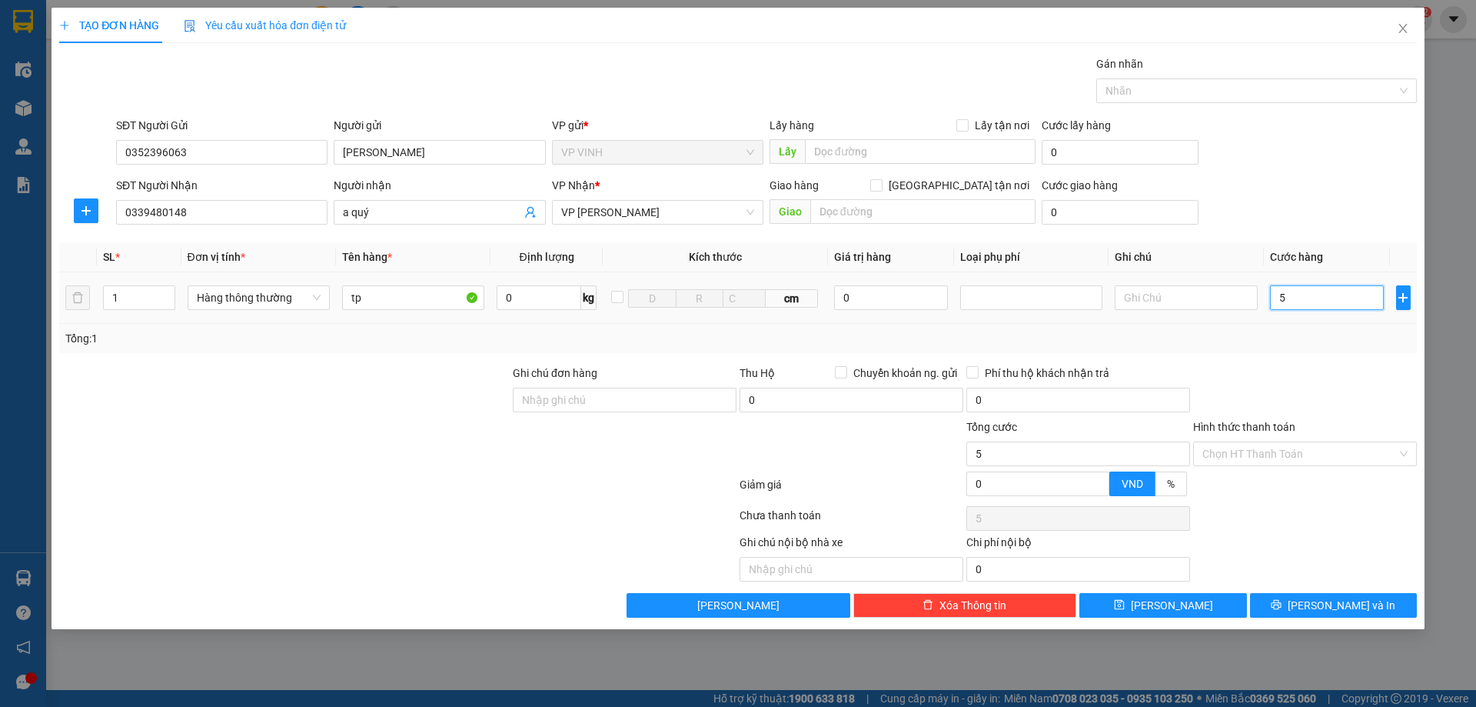
type input "50"
click at [1275, 451] on input "Hình thức thanh toán" at bounding box center [1299, 453] width 195 height 23
type input "50.000"
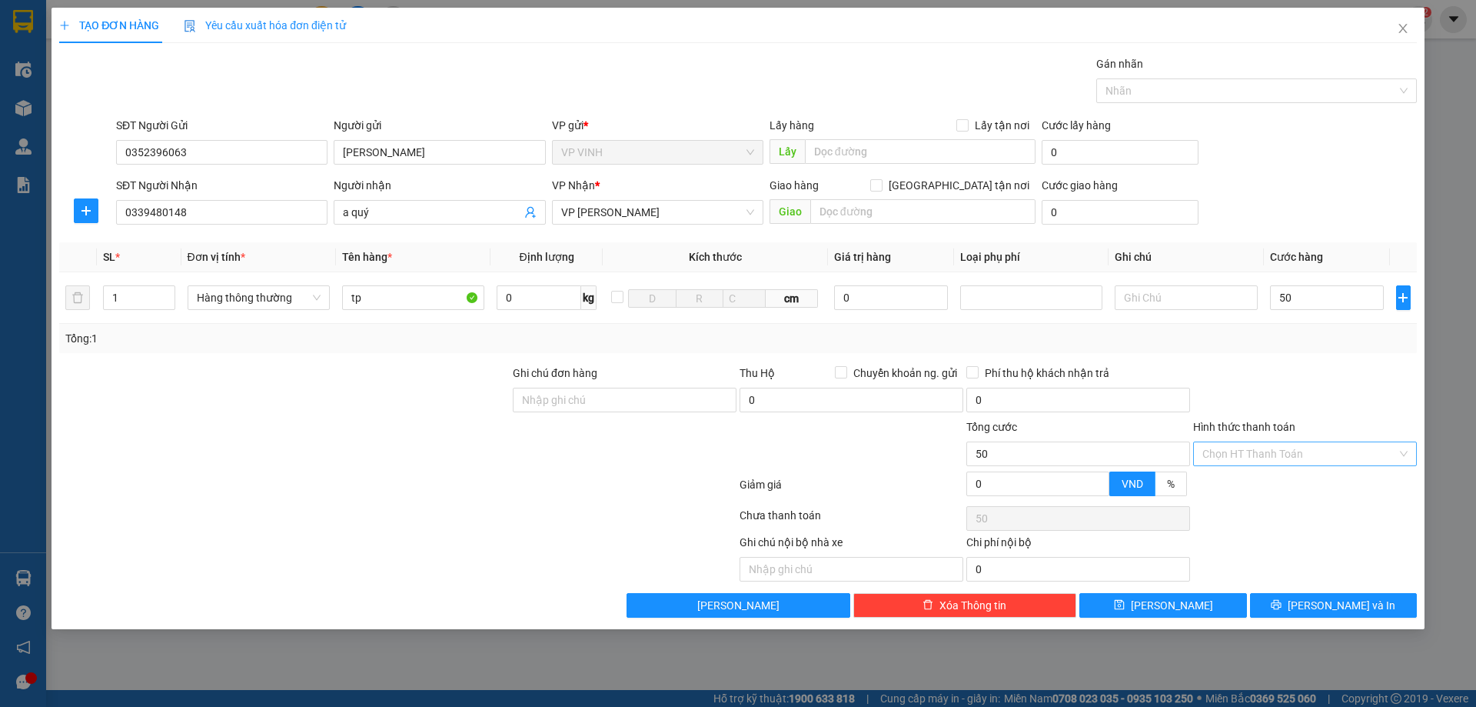
type input "50.000"
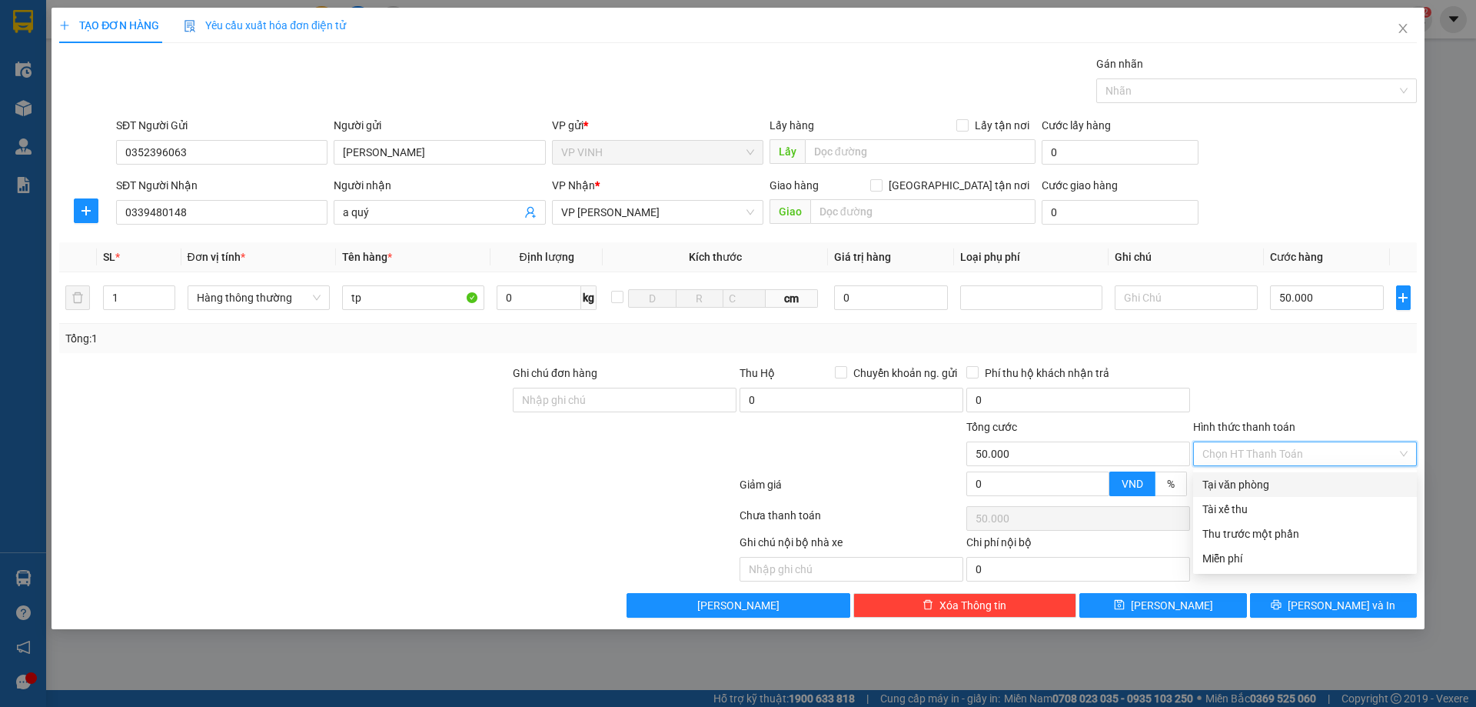
click at [1239, 481] on div "Tại văn phòng" at bounding box center [1304, 484] width 205 height 17
type input "0"
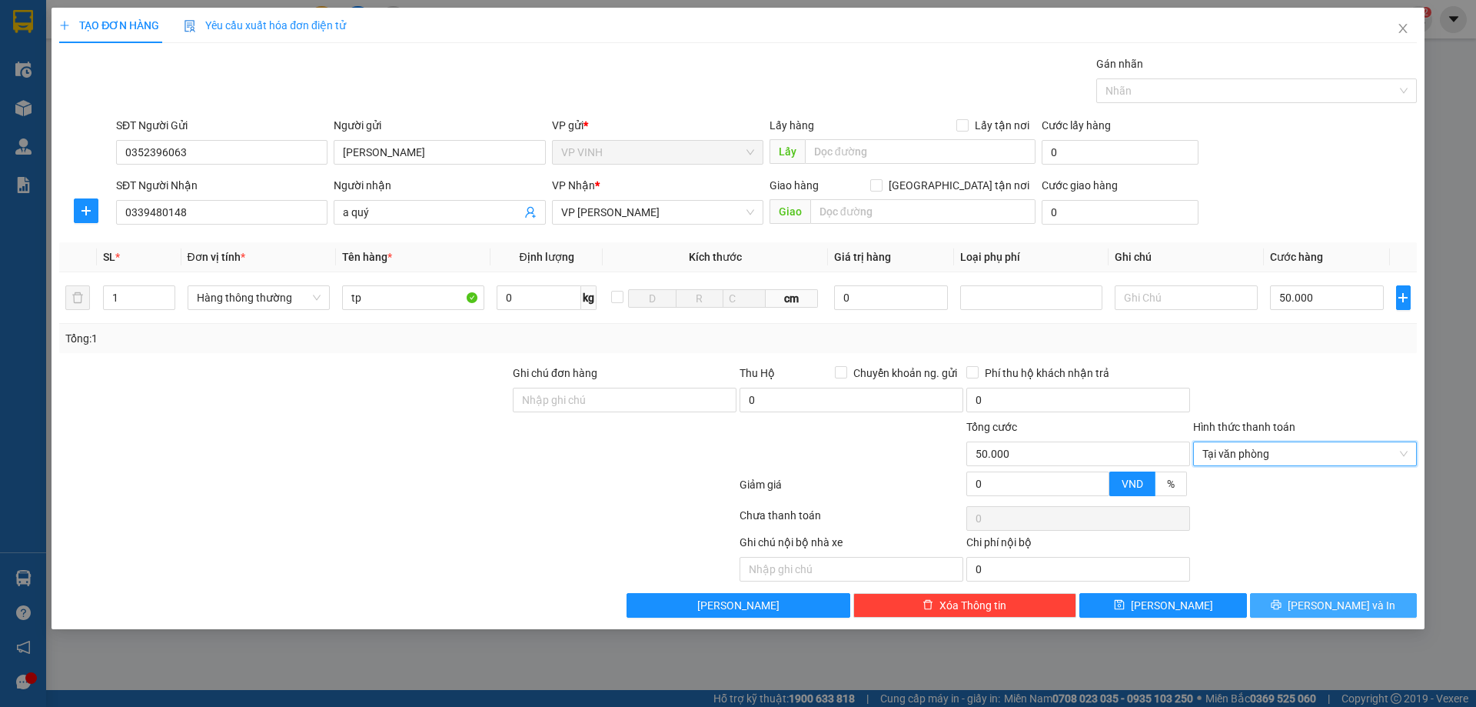
click at [1315, 607] on button "Lưu và In" at bounding box center [1333, 605] width 167 height 25
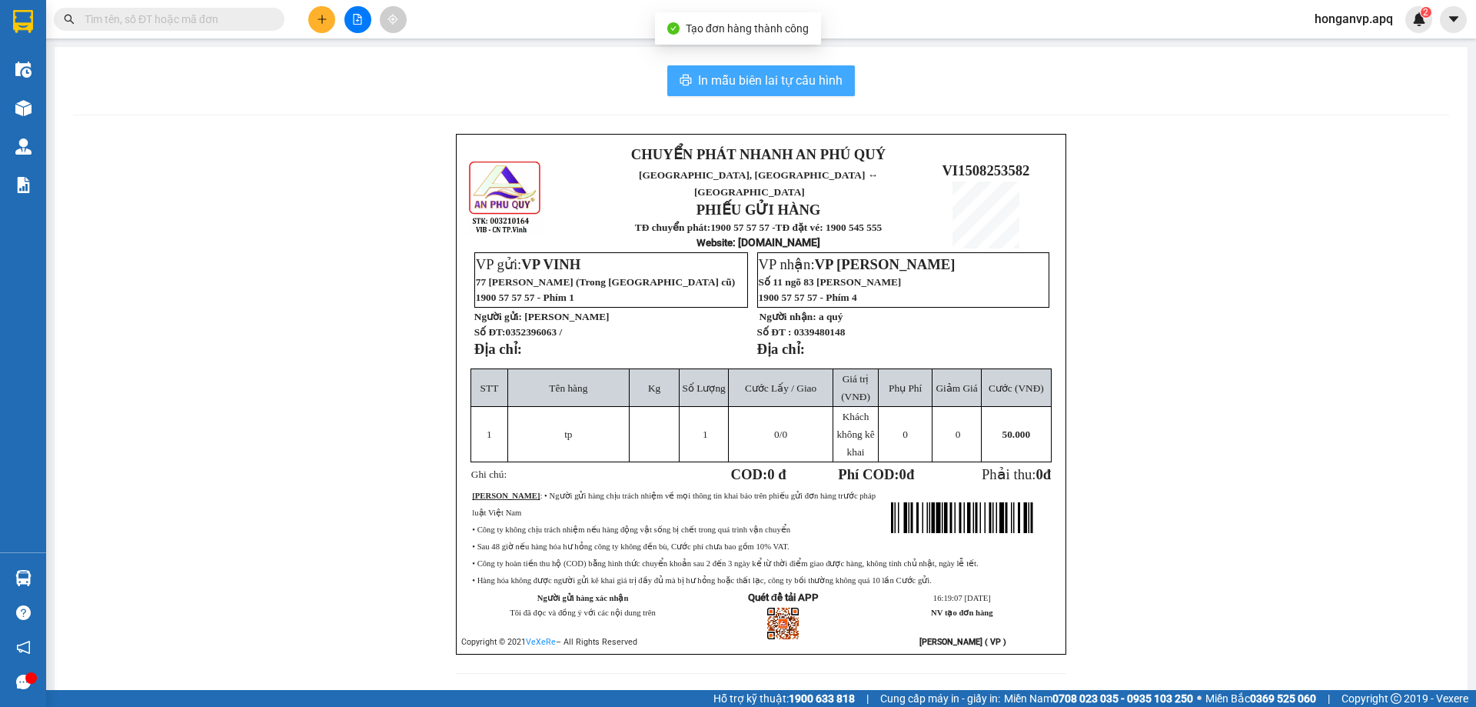
click at [716, 86] on span "In mẫu biên lai tự cấu hình" at bounding box center [770, 80] width 145 height 19
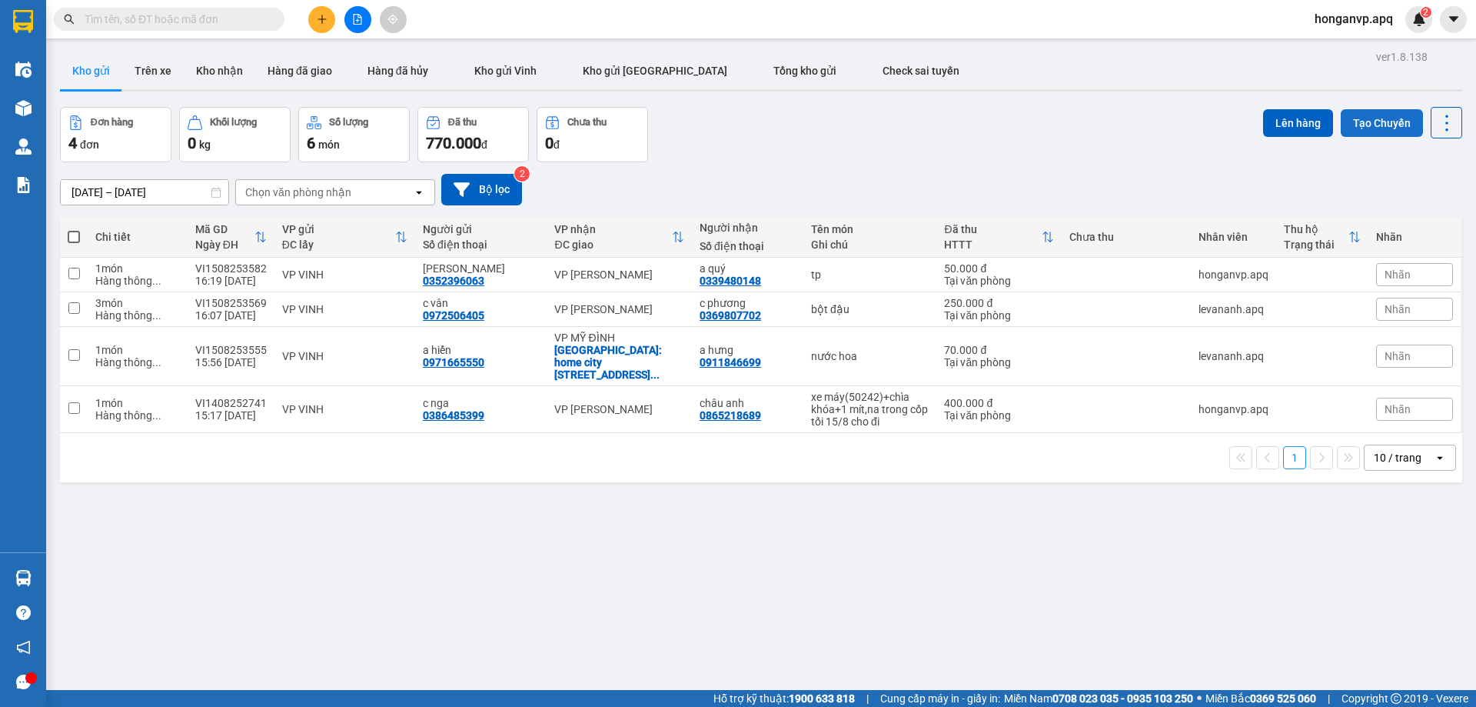
click at [1355, 128] on button "Tạo Chuyến" at bounding box center [1382, 123] width 82 height 28
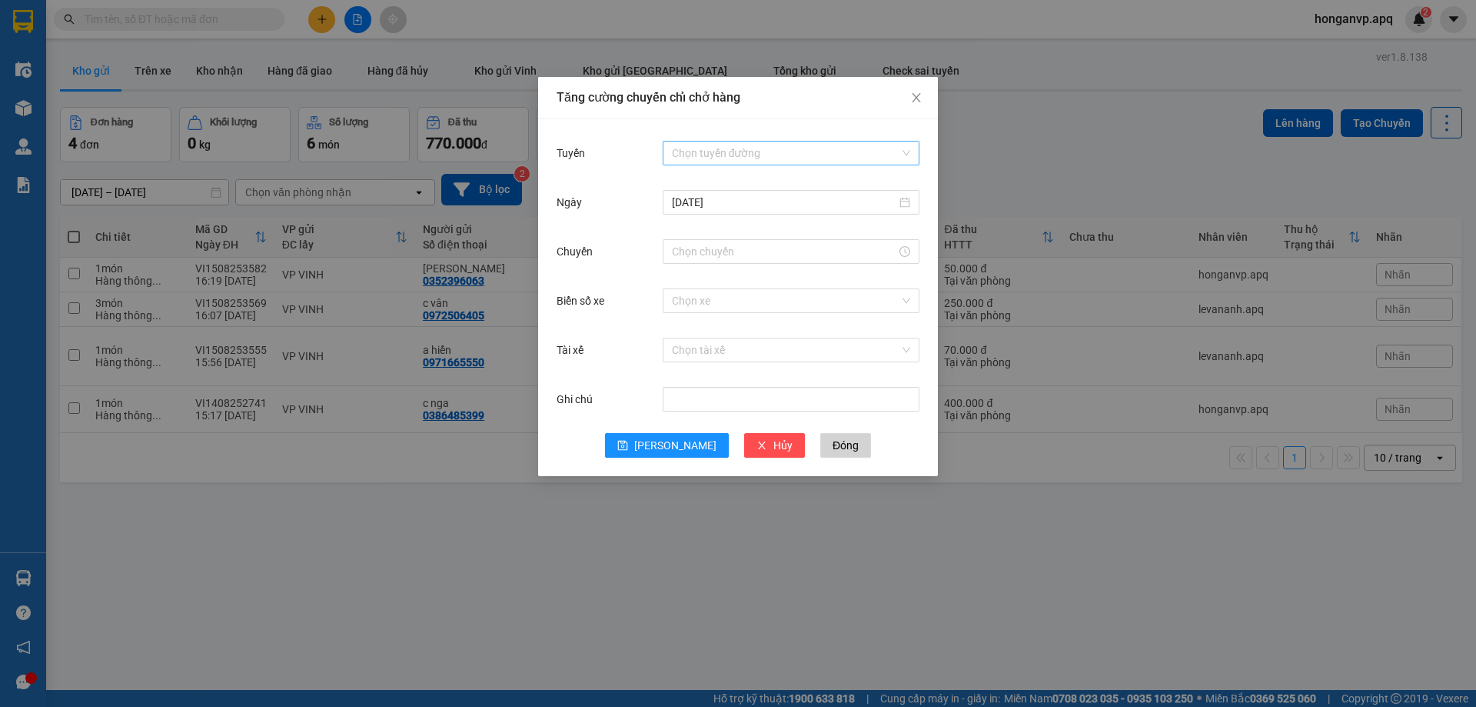
click at [715, 151] on input "Tuyến" at bounding box center [786, 152] width 228 height 23
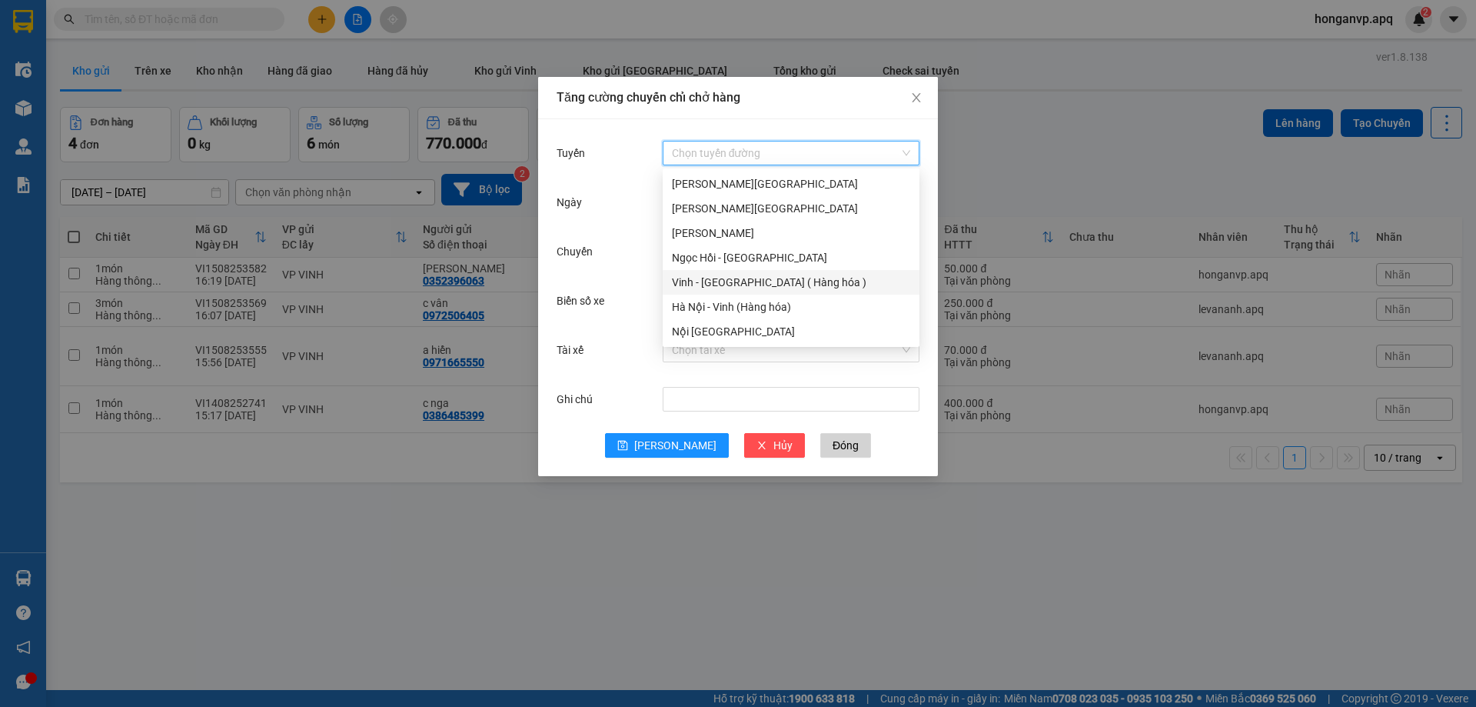
click at [692, 283] on div "Vinh - Hà Nội ( Hàng hóa )" at bounding box center [791, 282] width 238 height 17
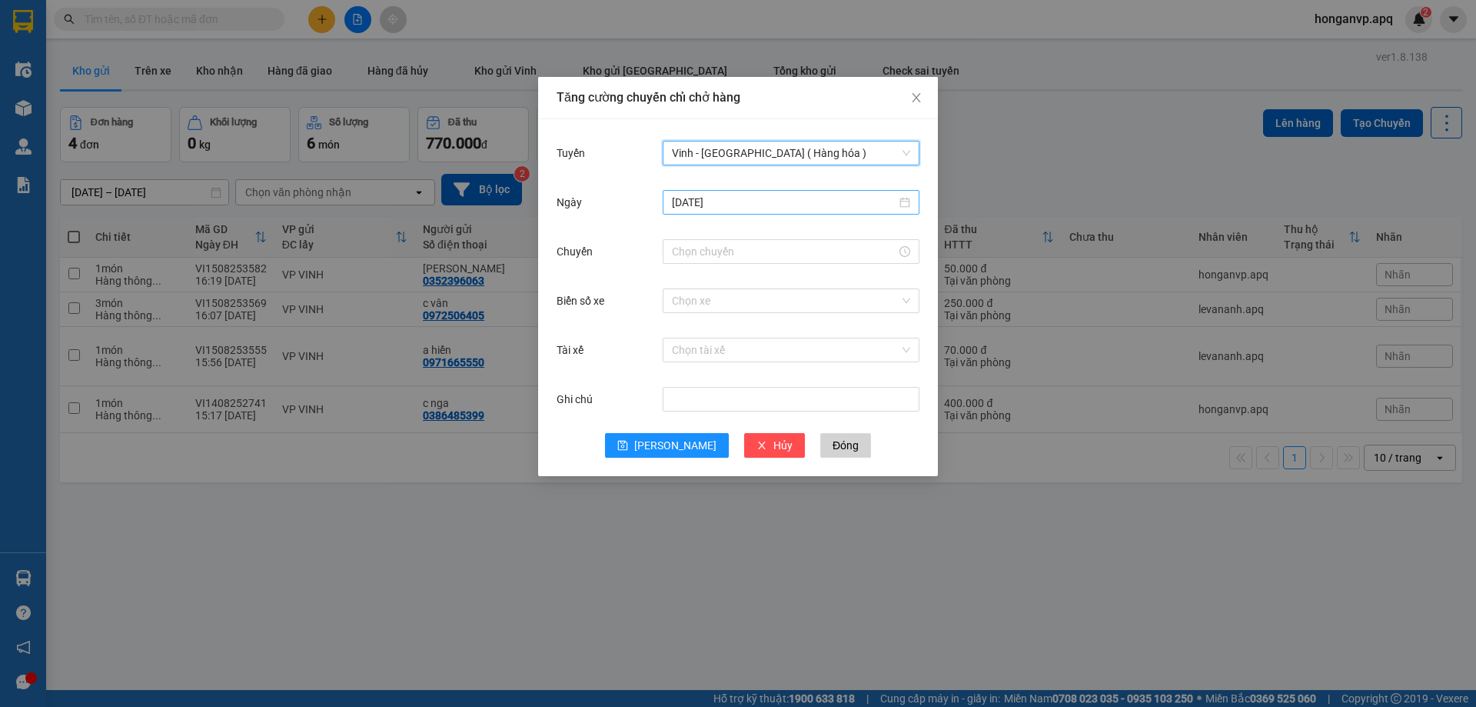
click at [741, 203] on input "15/08/2025" at bounding box center [784, 202] width 224 height 17
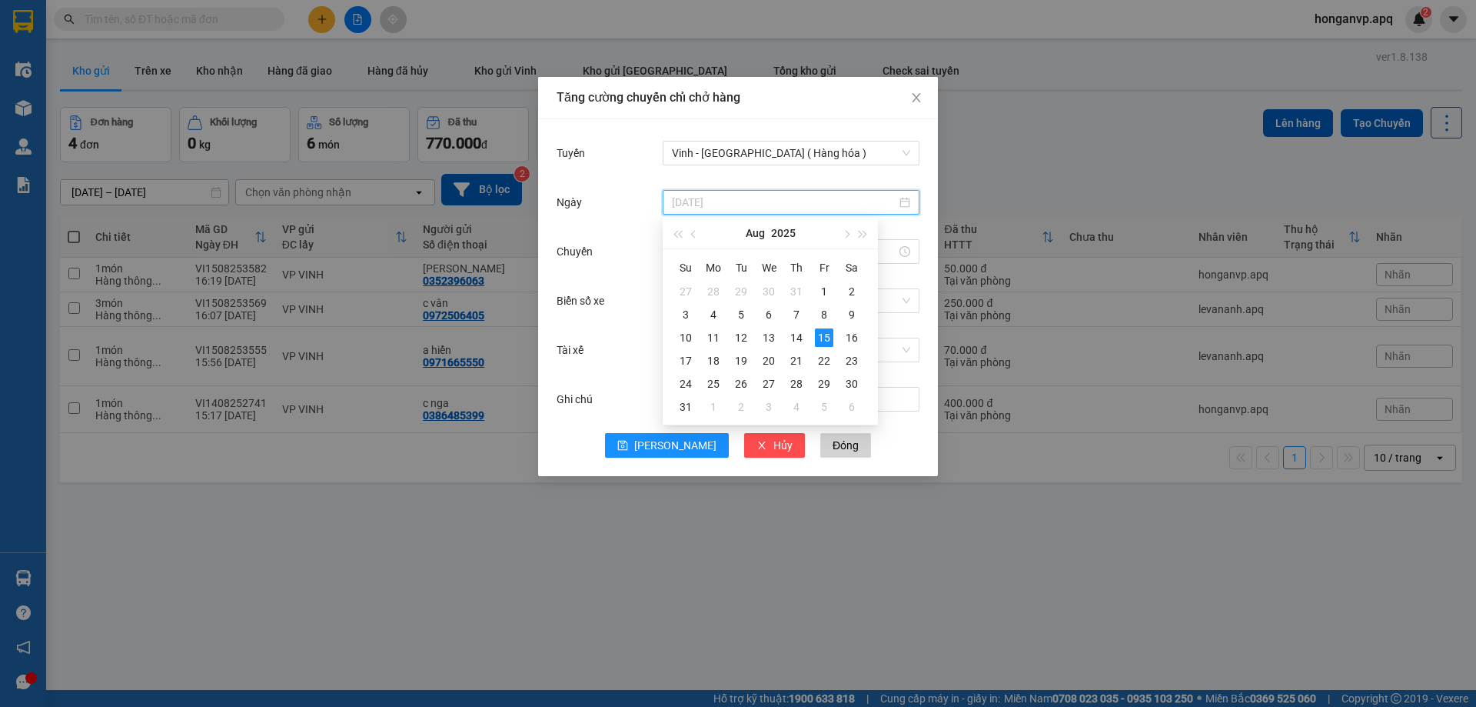
type input "15/08/2025"
click at [823, 337] on div "15" at bounding box center [824, 337] width 18 height 18
click at [722, 253] on input "Chuyến" at bounding box center [784, 251] width 224 height 17
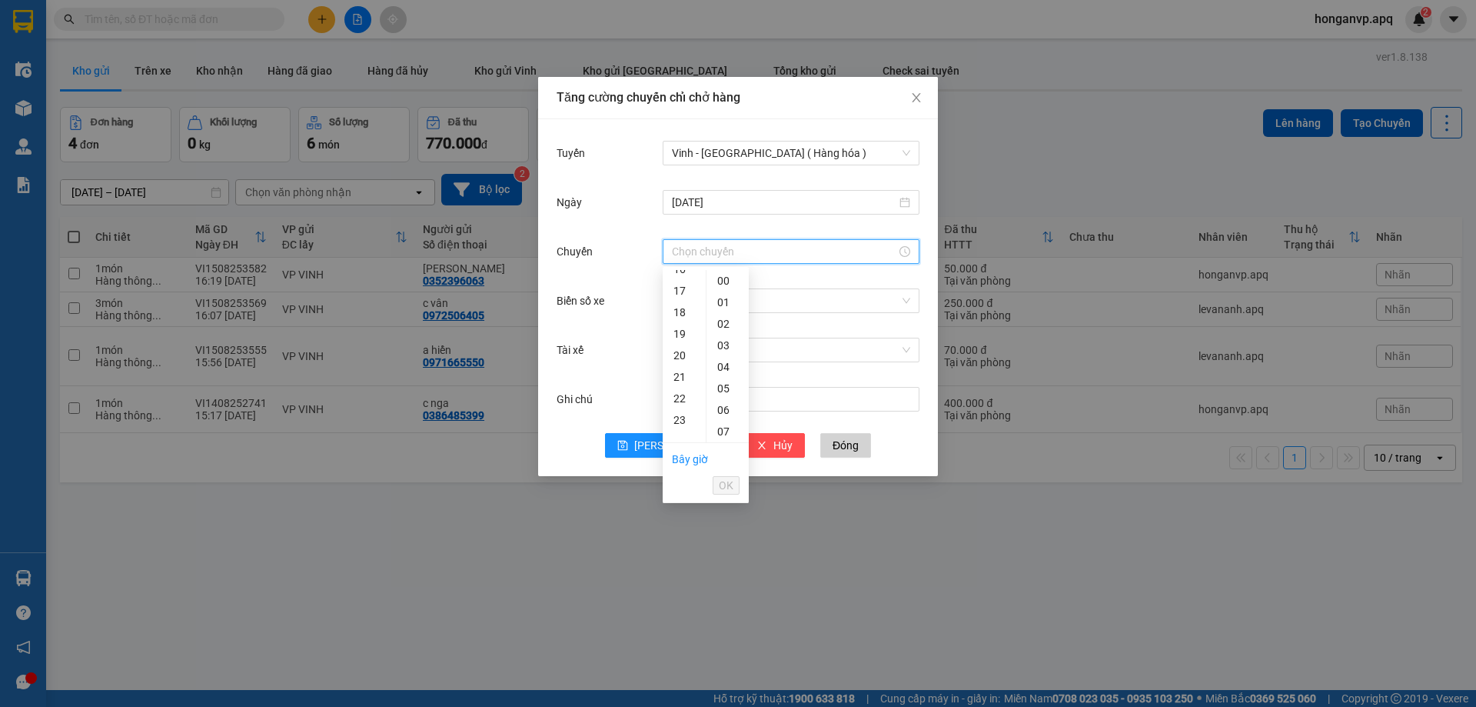
scroll to position [403, 0]
click at [677, 354] on div "22" at bounding box center [684, 352] width 43 height 22
type input "22:00"
click at [726, 491] on span "OK" at bounding box center [726, 485] width 15 height 17
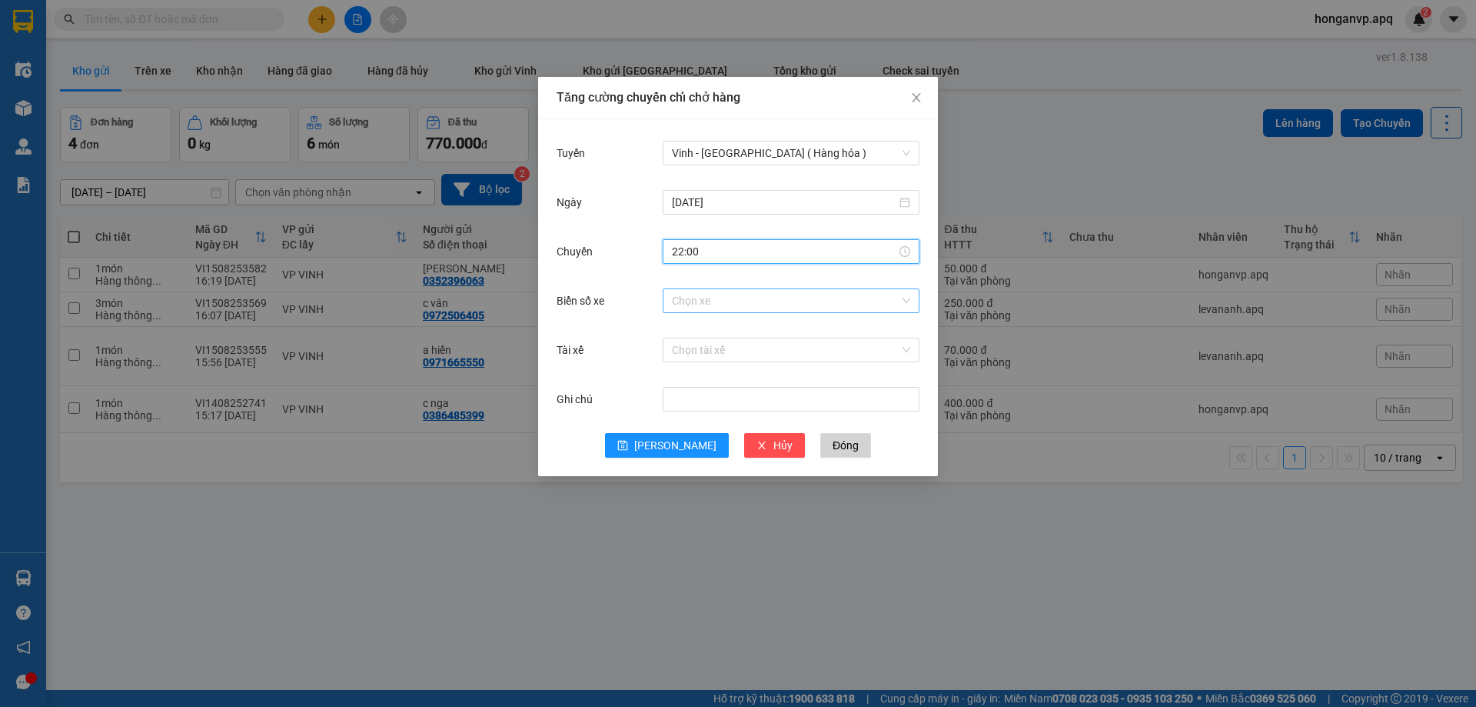
click at [726, 299] on input "Biển số xe" at bounding box center [786, 300] width 228 height 23
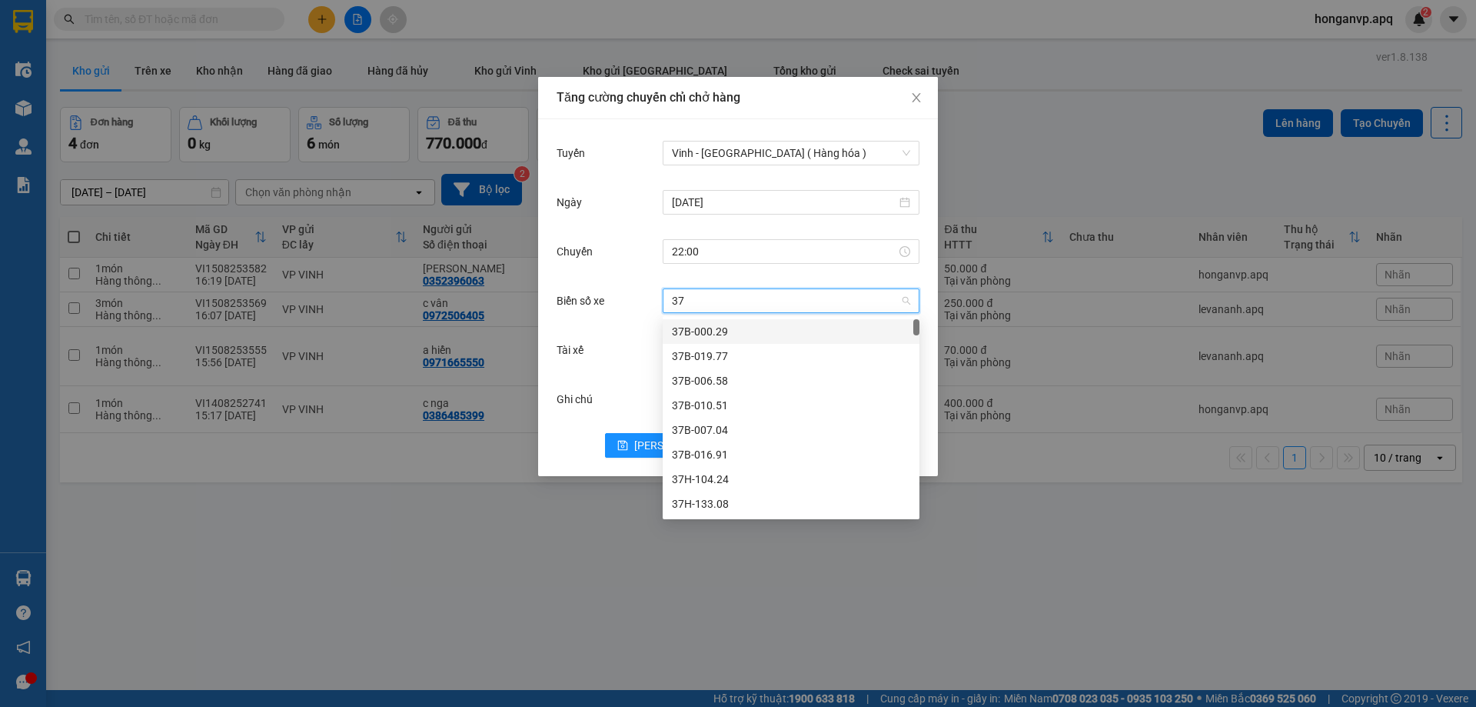
type input "37h"
click at [715, 493] on div "37H-086.09" at bounding box center [791, 494] width 238 height 17
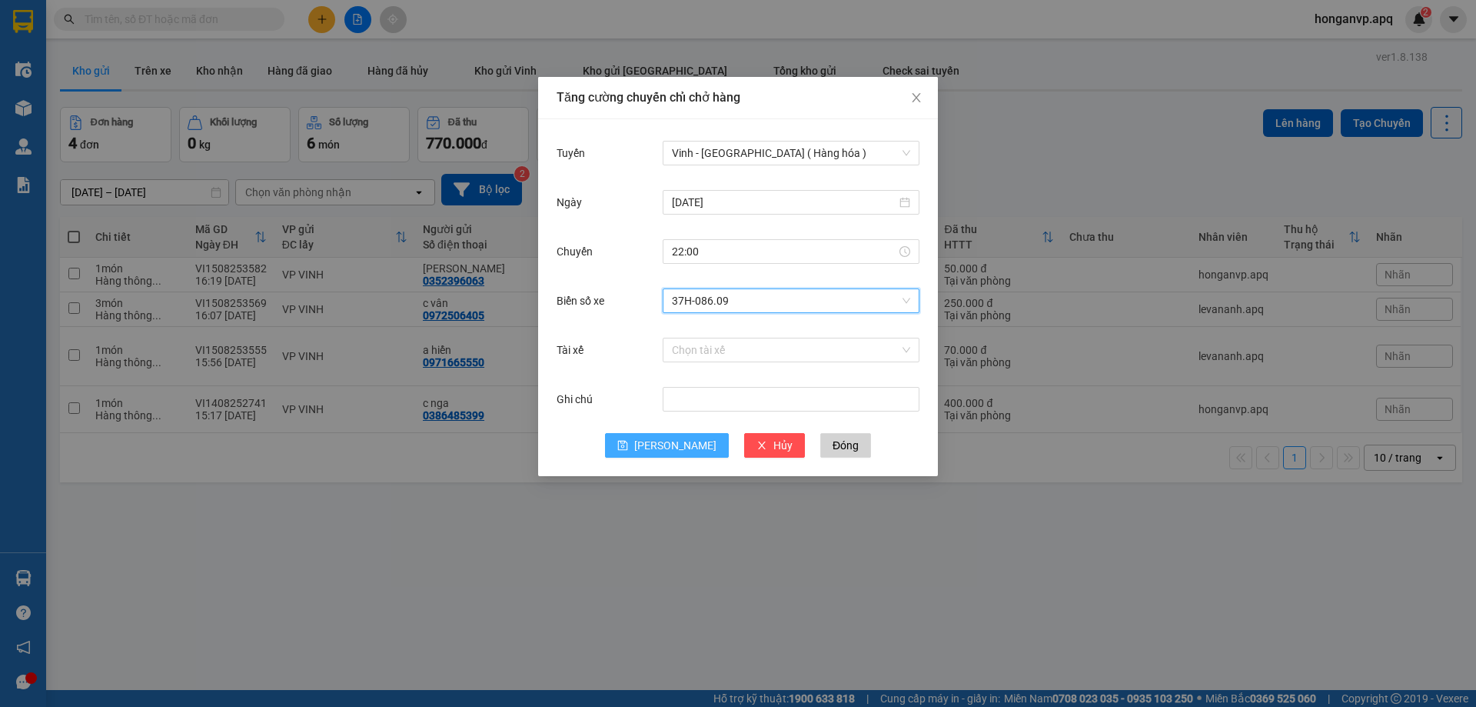
click at [676, 444] on span "Lưu" at bounding box center [675, 445] width 82 height 17
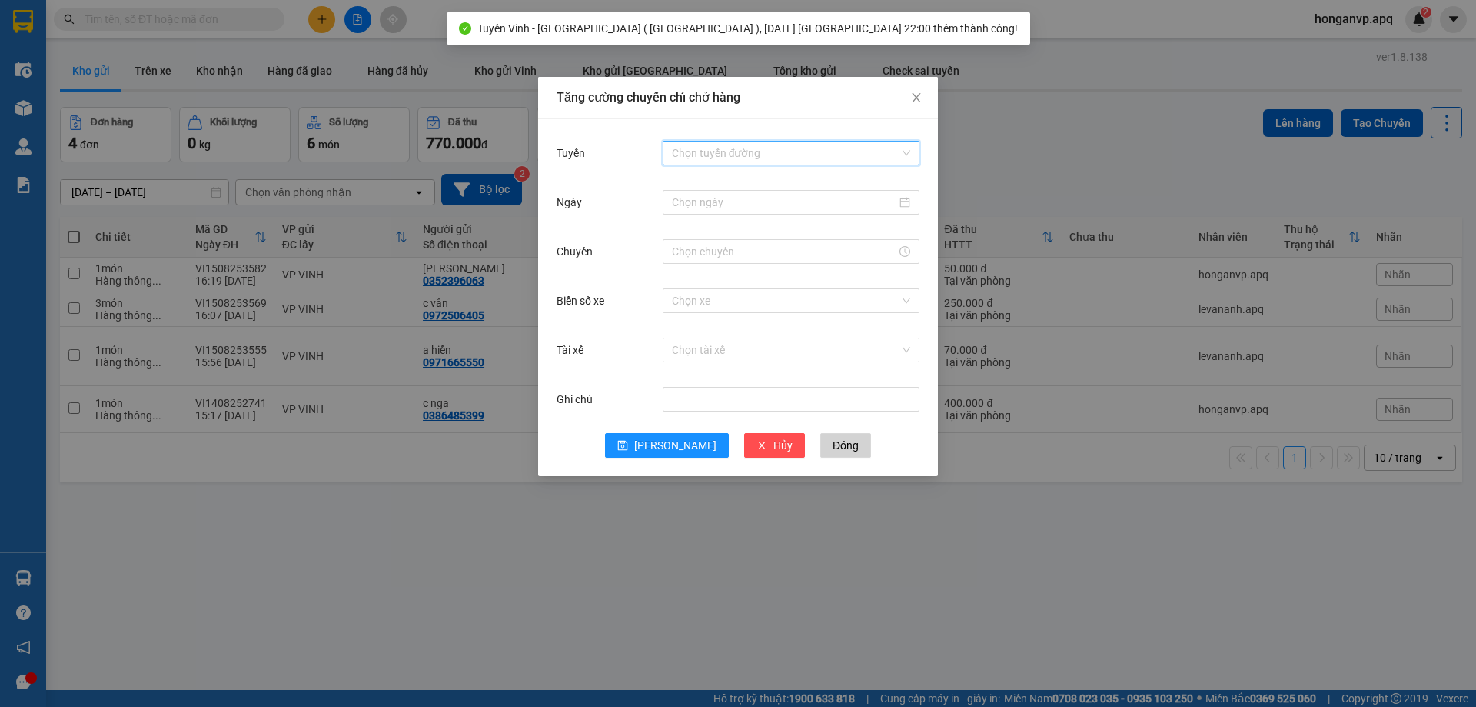
click at [734, 155] on input "Tuyến" at bounding box center [786, 152] width 228 height 23
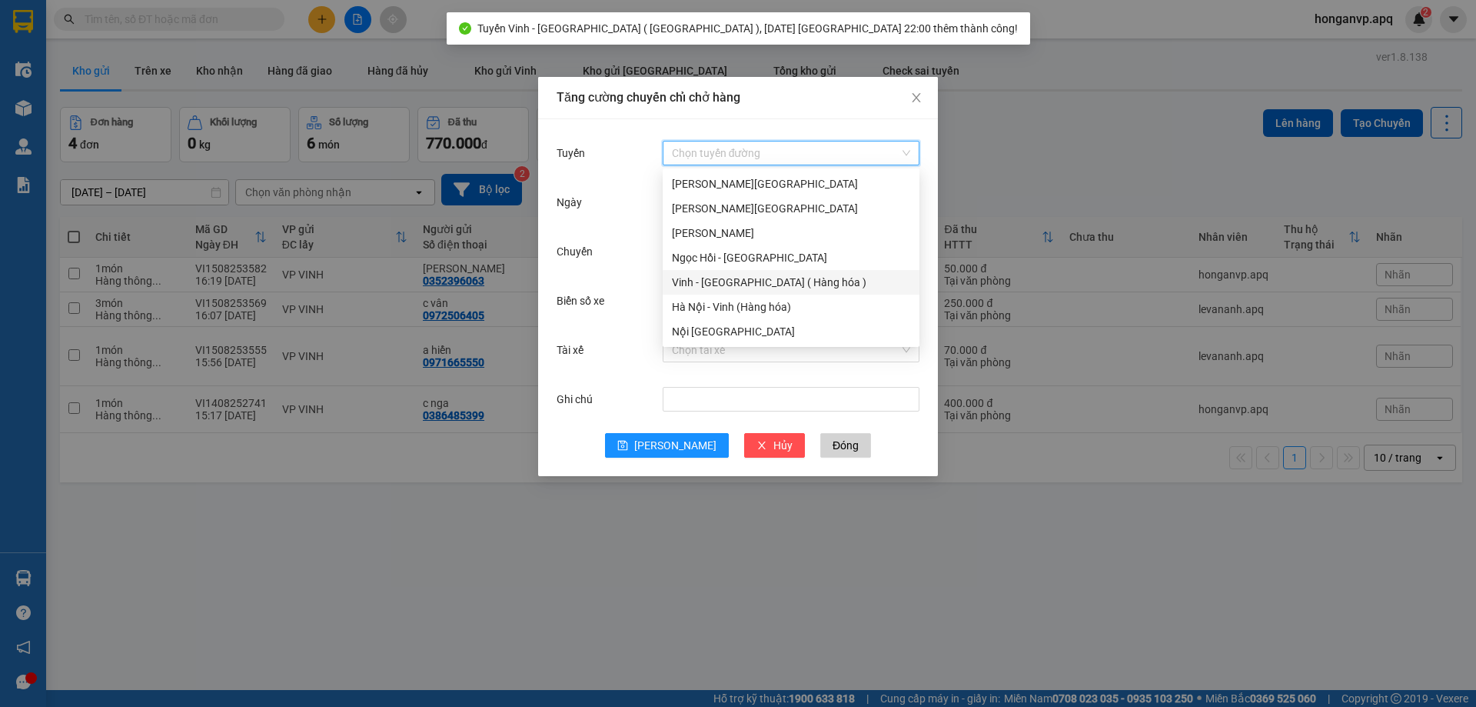
click at [700, 281] on div "Vinh - Hà Nội ( Hàng hóa )" at bounding box center [791, 282] width 238 height 17
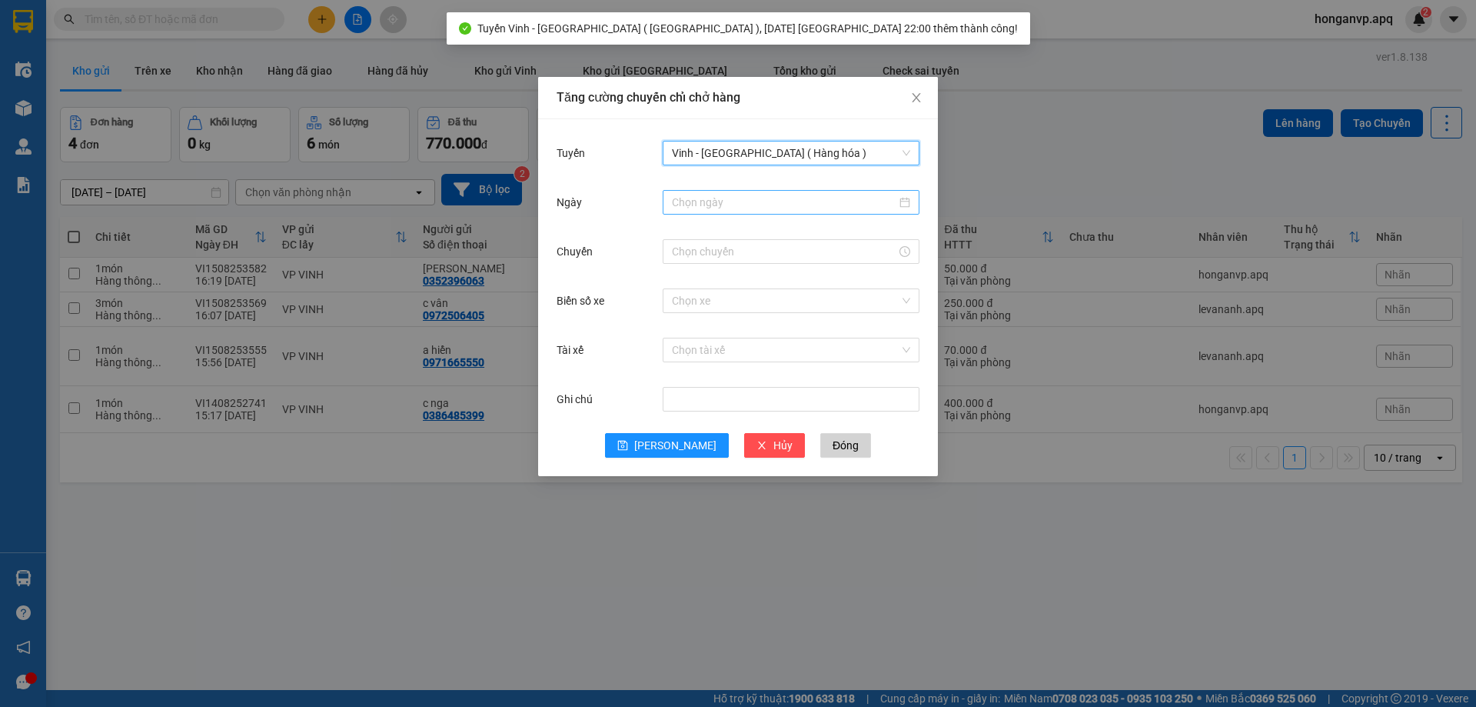
click at [726, 198] on input "Ngày" at bounding box center [784, 202] width 224 height 17
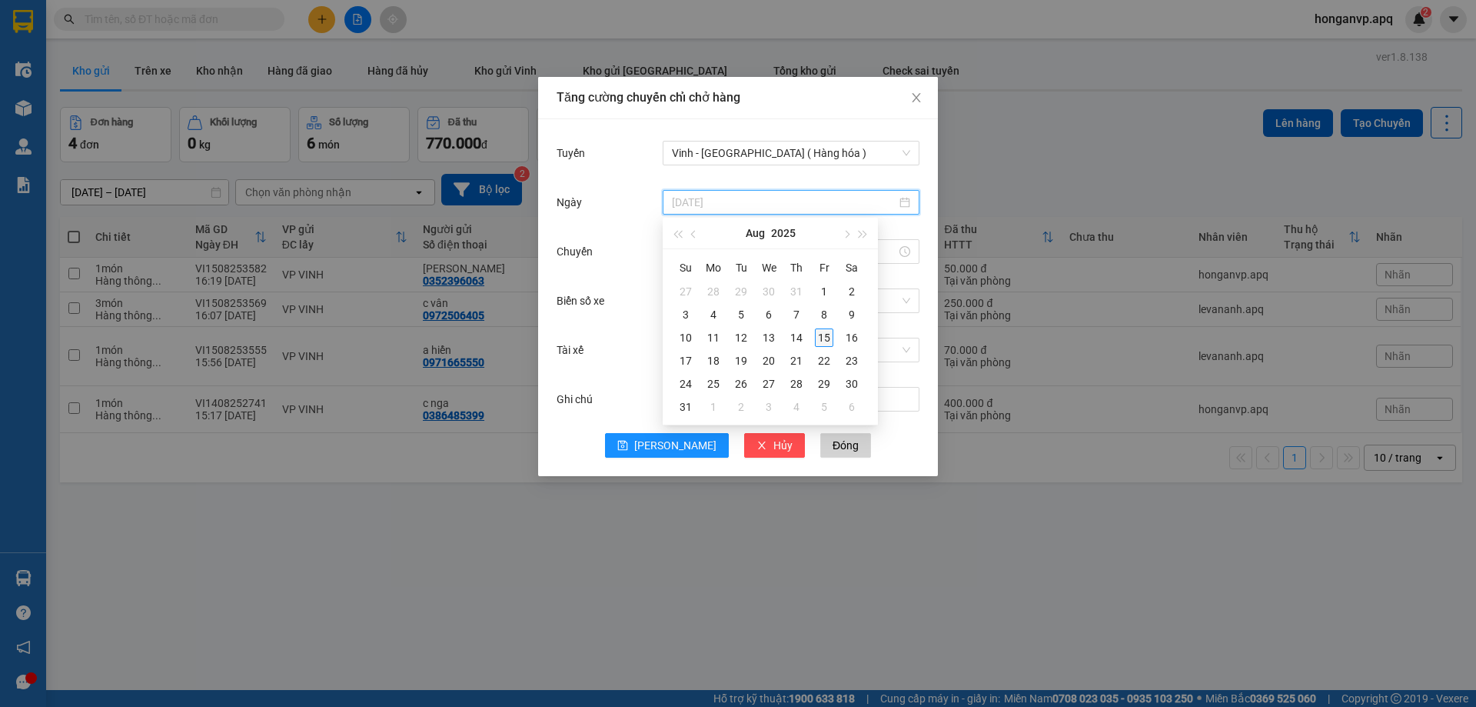
type input "15/08/2025"
click at [824, 337] on div "15" at bounding box center [824, 337] width 18 height 18
click at [706, 252] on input "Chuyến" at bounding box center [784, 251] width 224 height 17
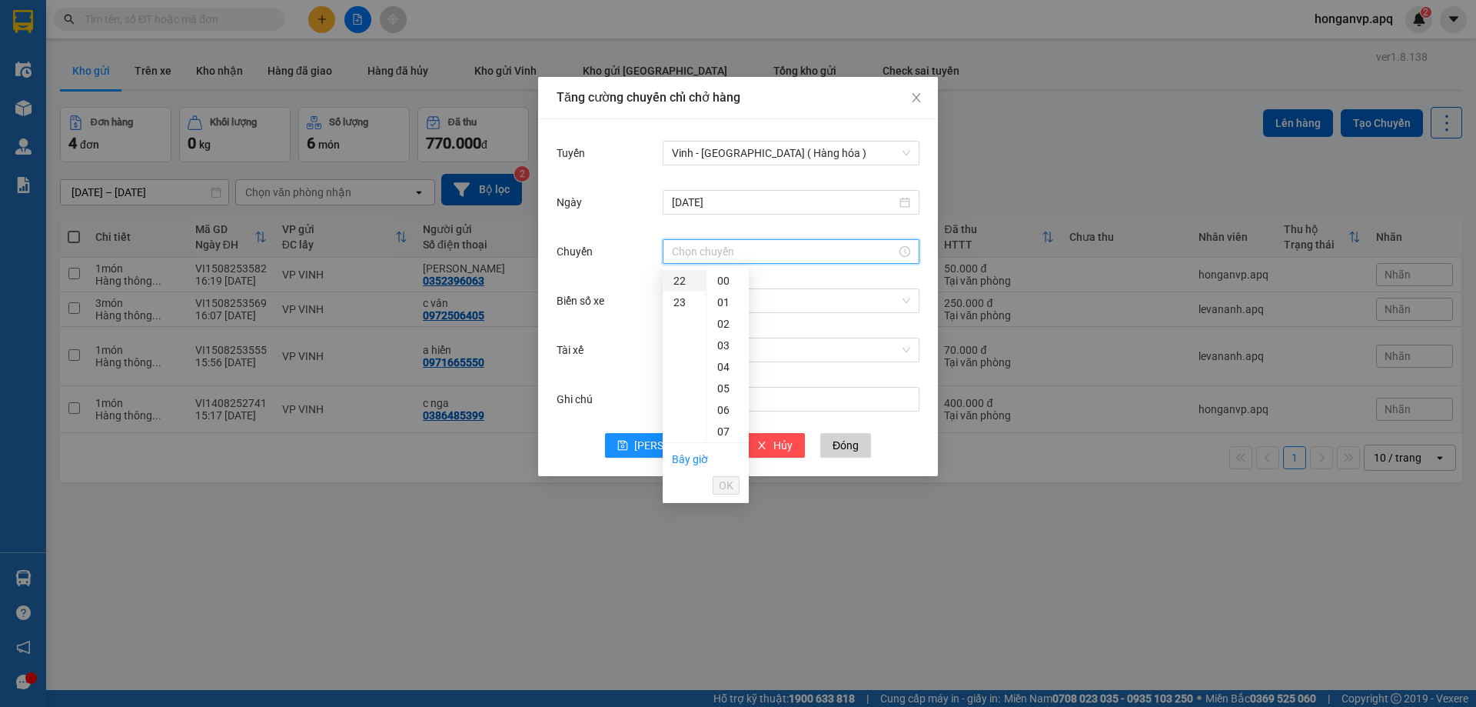
click at [682, 283] on div "22" at bounding box center [684, 281] width 43 height 22
click at [717, 381] on div "05" at bounding box center [728, 388] width 42 height 22
type input "22:05"
click at [723, 487] on span "OK" at bounding box center [726, 485] width 15 height 17
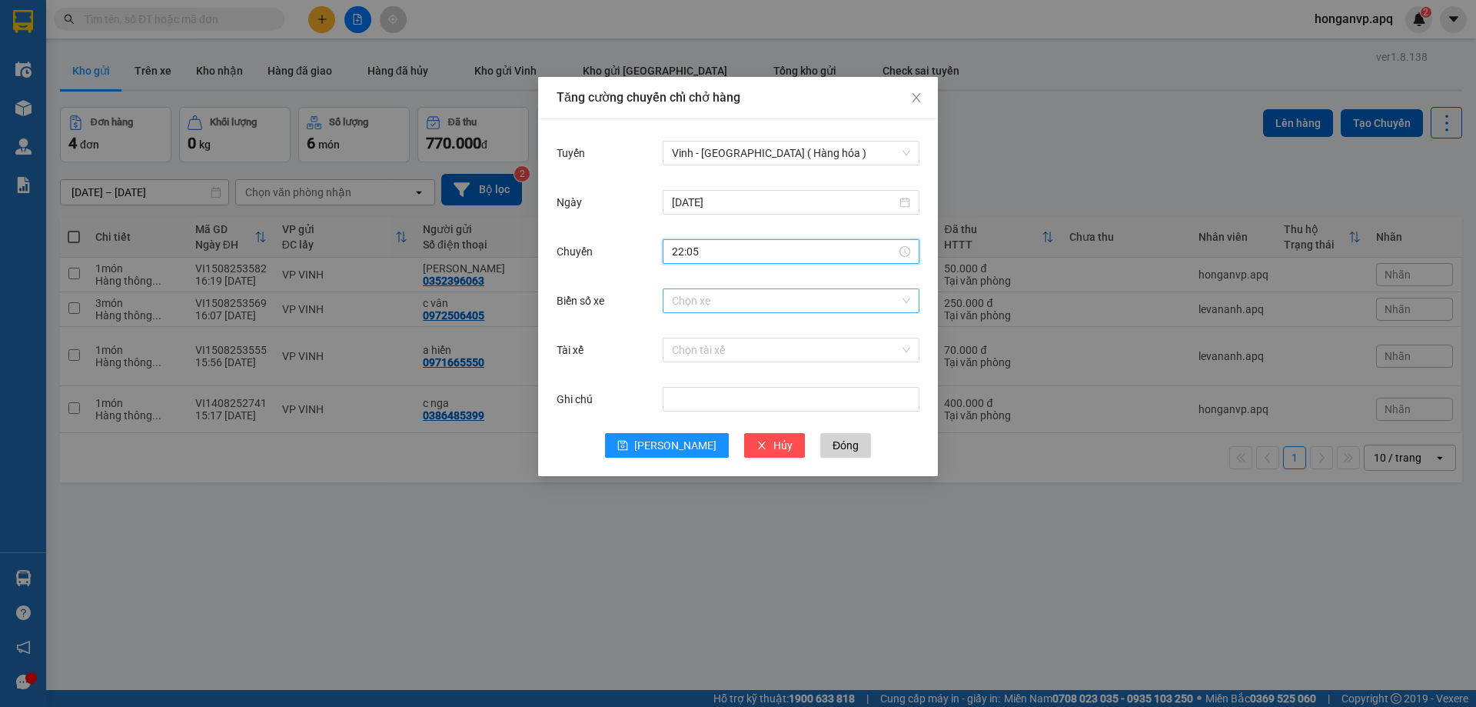
click at [706, 301] on input "Biển số xe" at bounding box center [786, 300] width 228 height 23
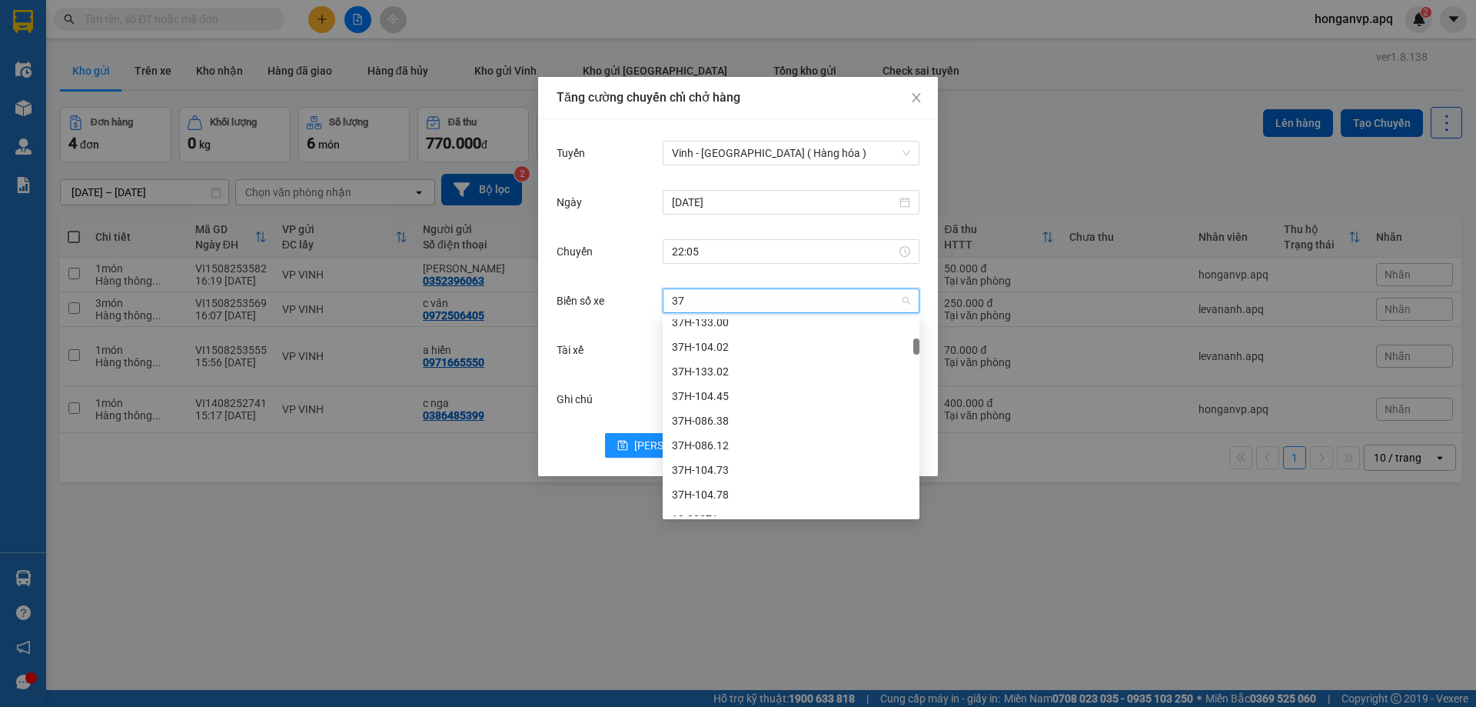
type input "37h"
click at [722, 377] on div "37H-104.94" at bounding box center [791, 380] width 238 height 17
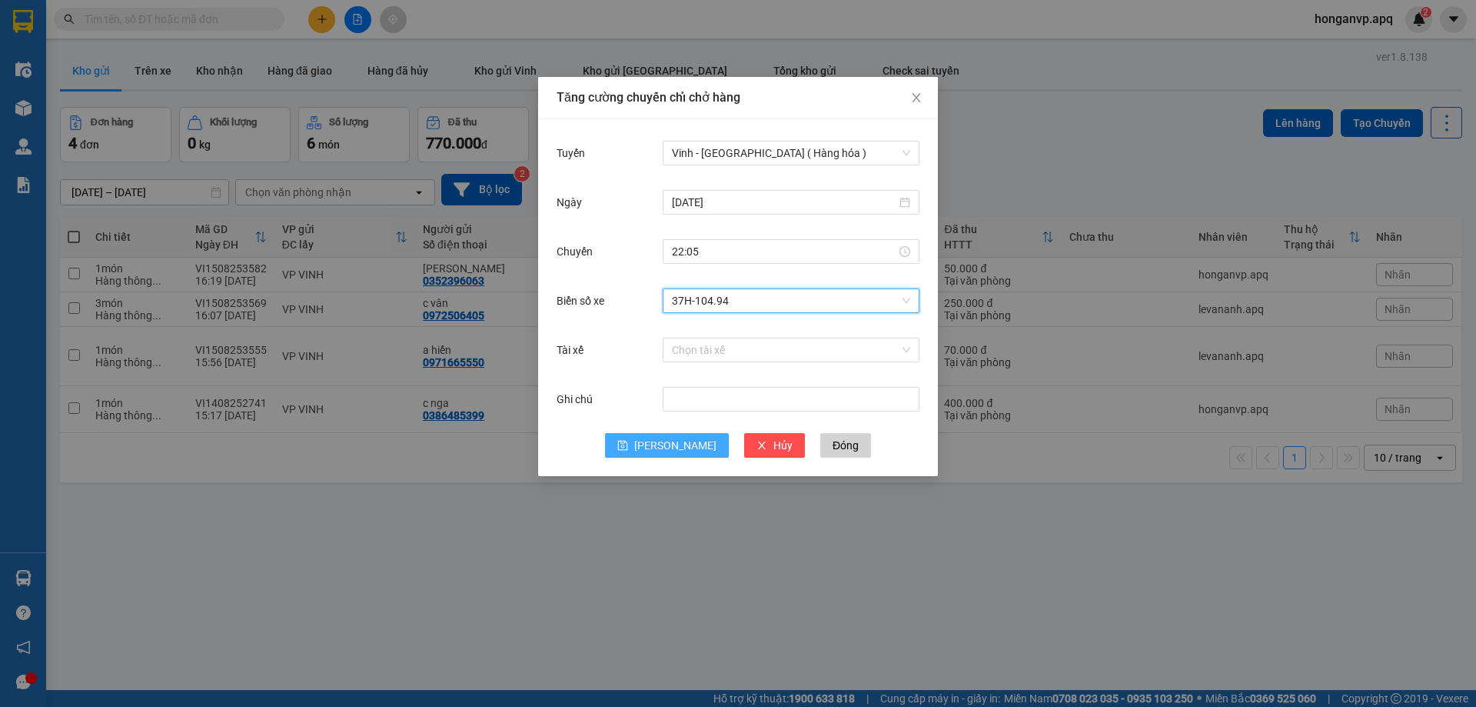
click at [676, 447] on span "Lưu" at bounding box center [675, 445] width 82 height 17
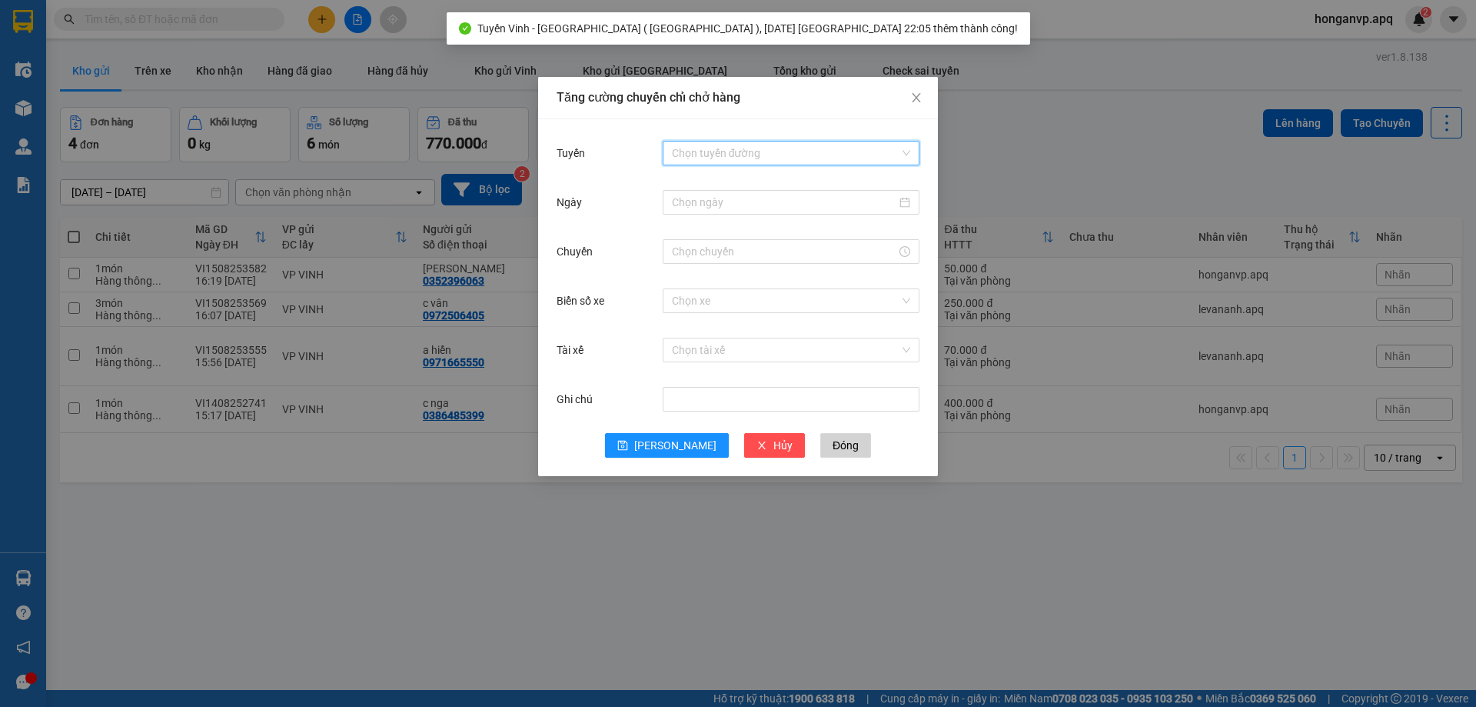
click at [718, 151] on input "Tuyến" at bounding box center [786, 152] width 228 height 23
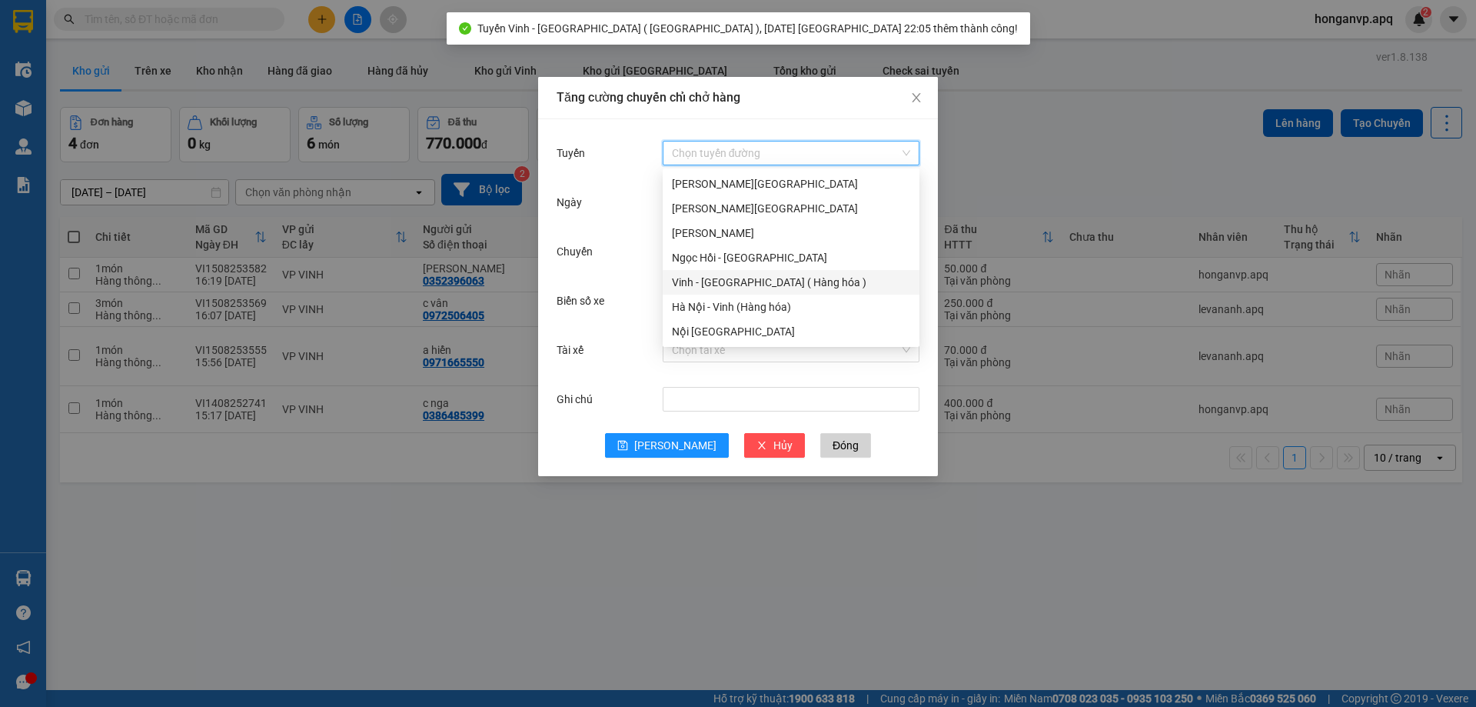
click at [703, 288] on div "Vinh - Hà Nội ( Hàng hóa )" at bounding box center [791, 282] width 238 height 17
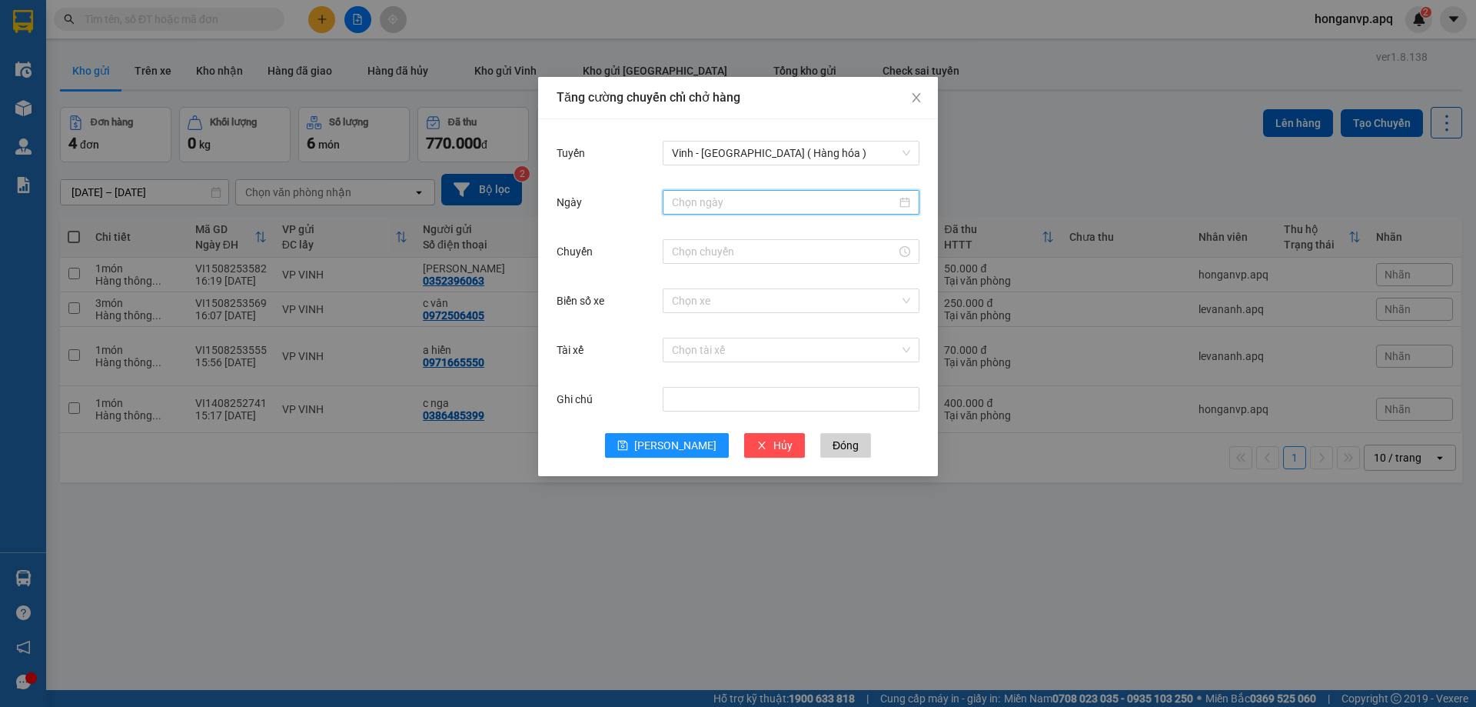
click at [707, 205] on input "Ngày" at bounding box center [784, 202] width 224 height 17
type input "15/08/2025"
click at [826, 339] on div "15" at bounding box center [824, 337] width 18 height 18
click at [709, 254] on input "Chuyến" at bounding box center [784, 251] width 224 height 17
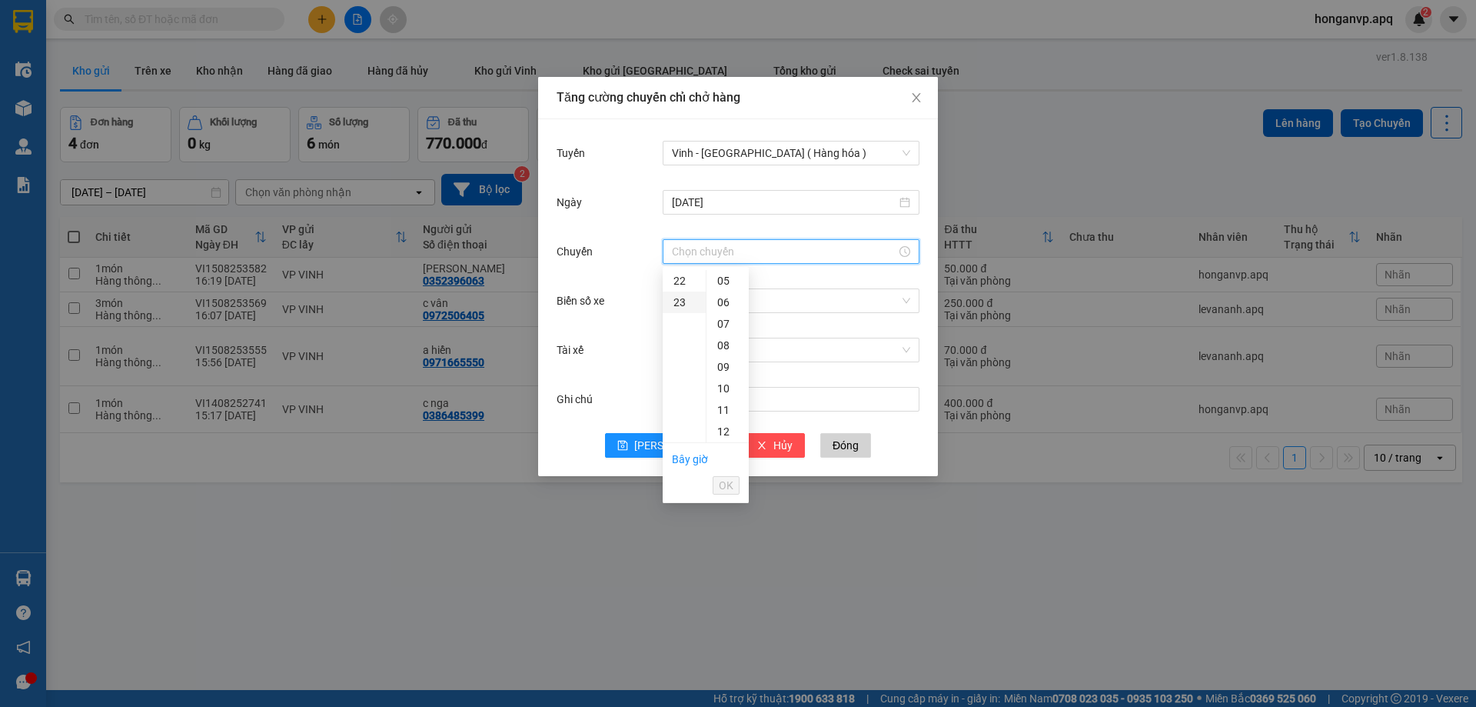
click at [680, 300] on div "23" at bounding box center [684, 302] width 43 height 22
click at [727, 341] on div "03" at bounding box center [728, 345] width 42 height 22
type input "23:03"
click at [727, 482] on span "OK" at bounding box center [726, 485] width 15 height 17
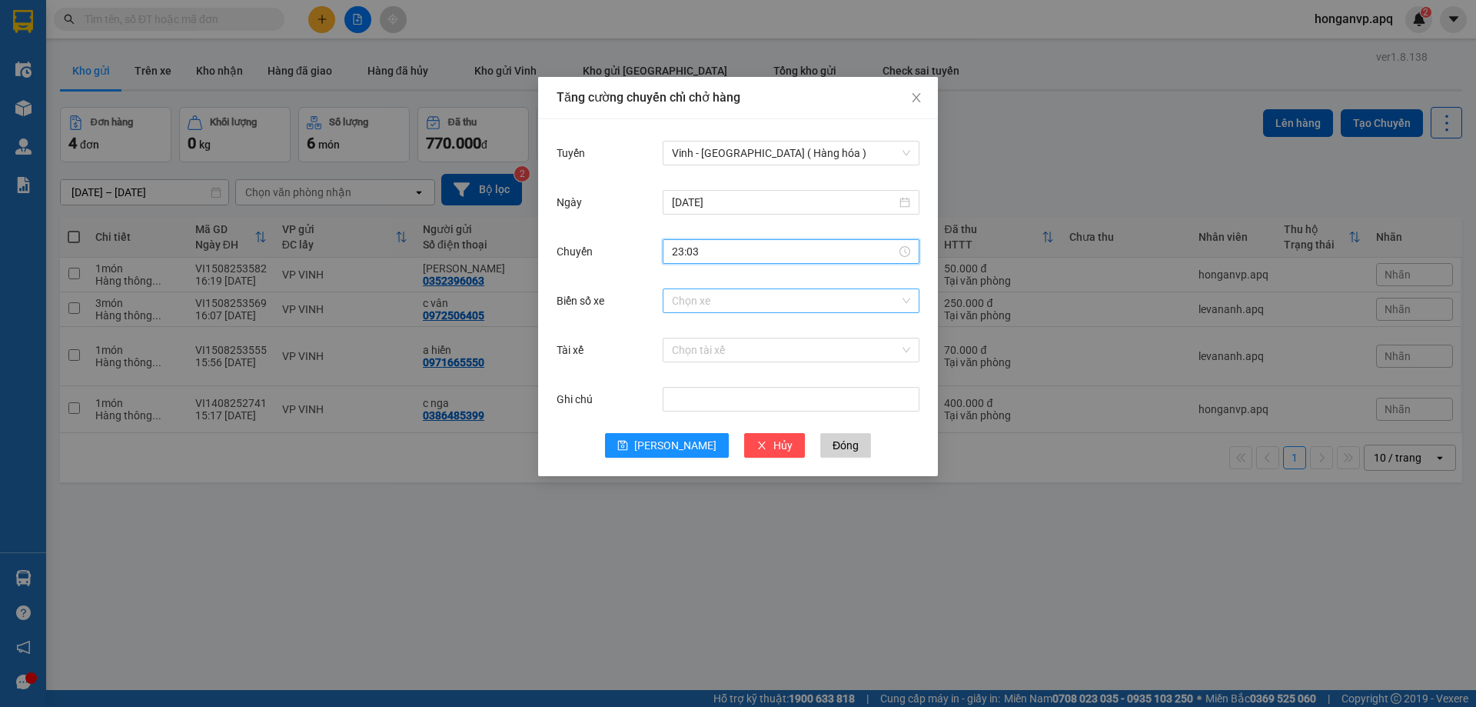
click at [713, 298] on input "Biển số xe" at bounding box center [786, 300] width 228 height 23
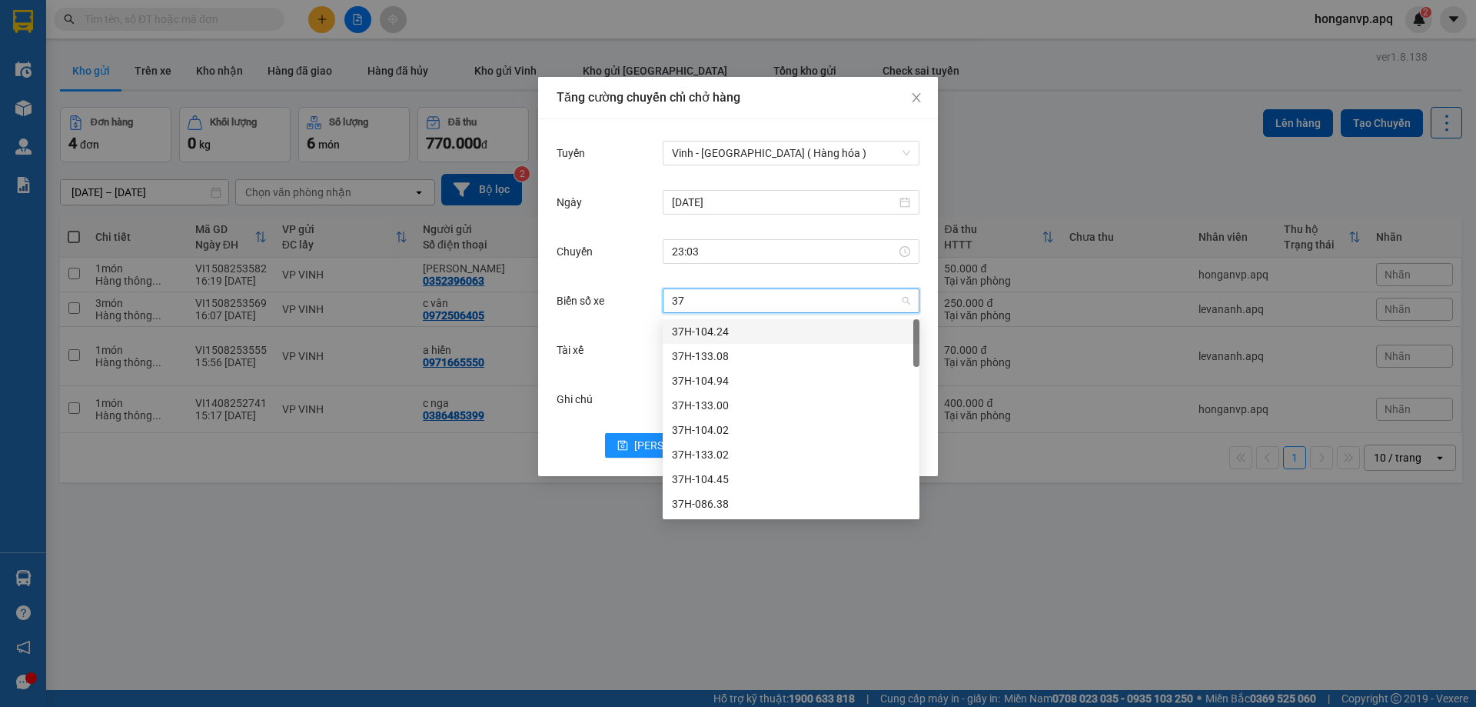
type input "37h"
click at [717, 447] on div "37H-133.02" at bounding box center [791, 454] width 238 height 17
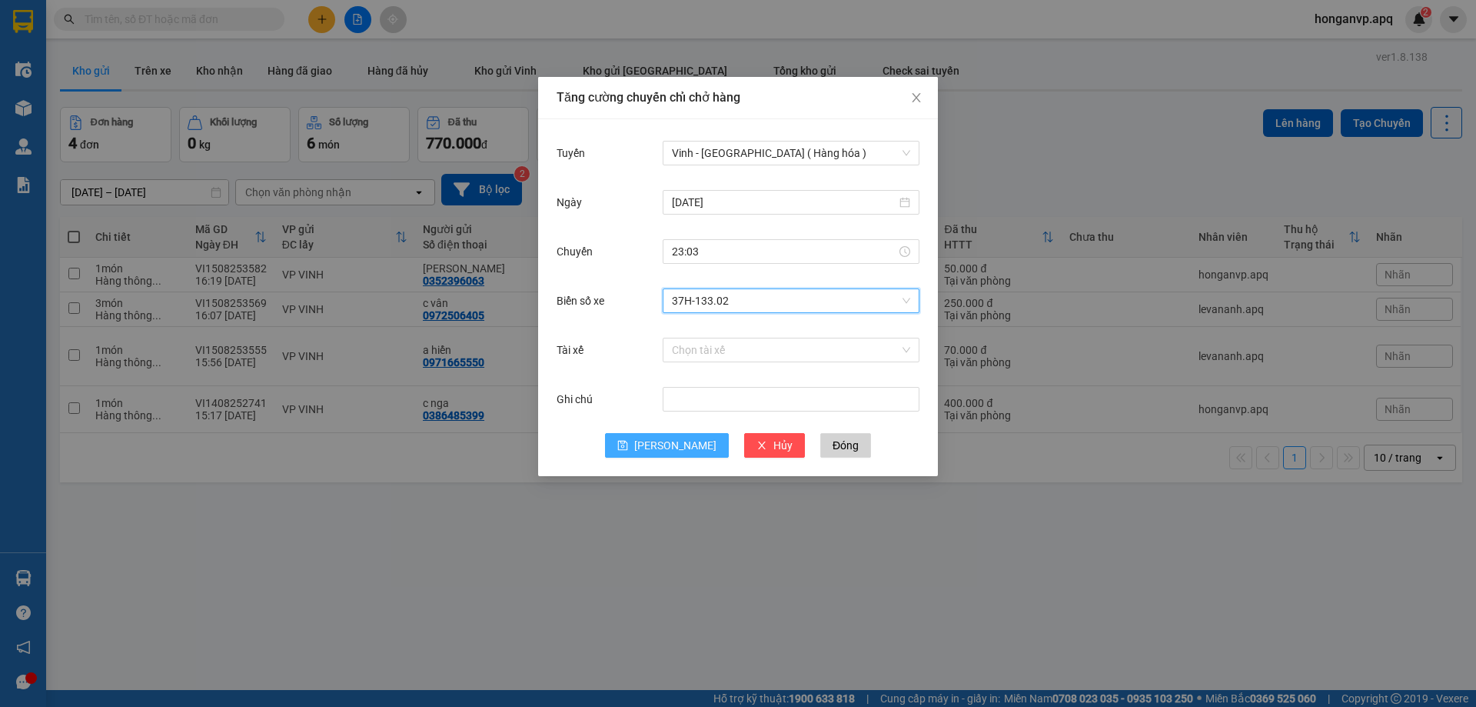
click at [664, 445] on button "Lưu" at bounding box center [667, 445] width 124 height 25
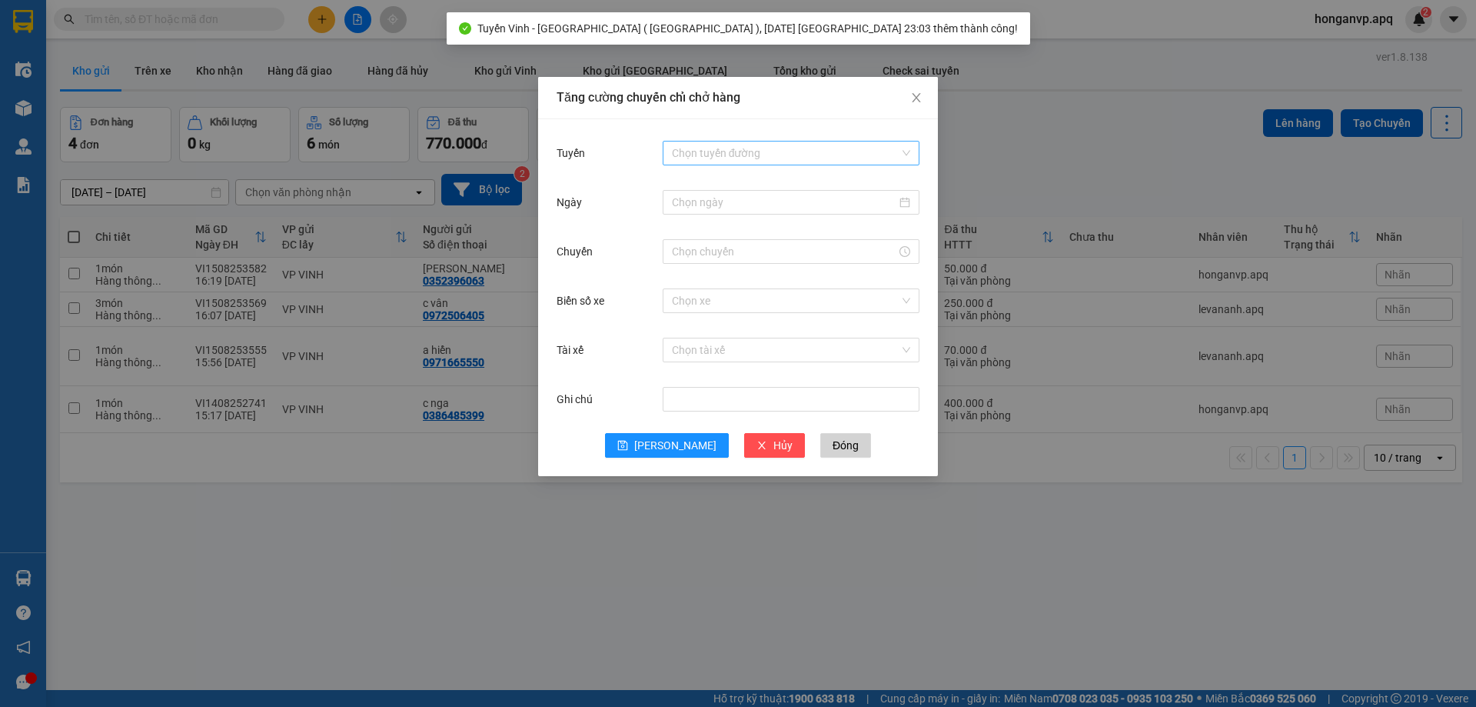
click at [703, 154] on input "Tuyến" at bounding box center [786, 152] width 228 height 23
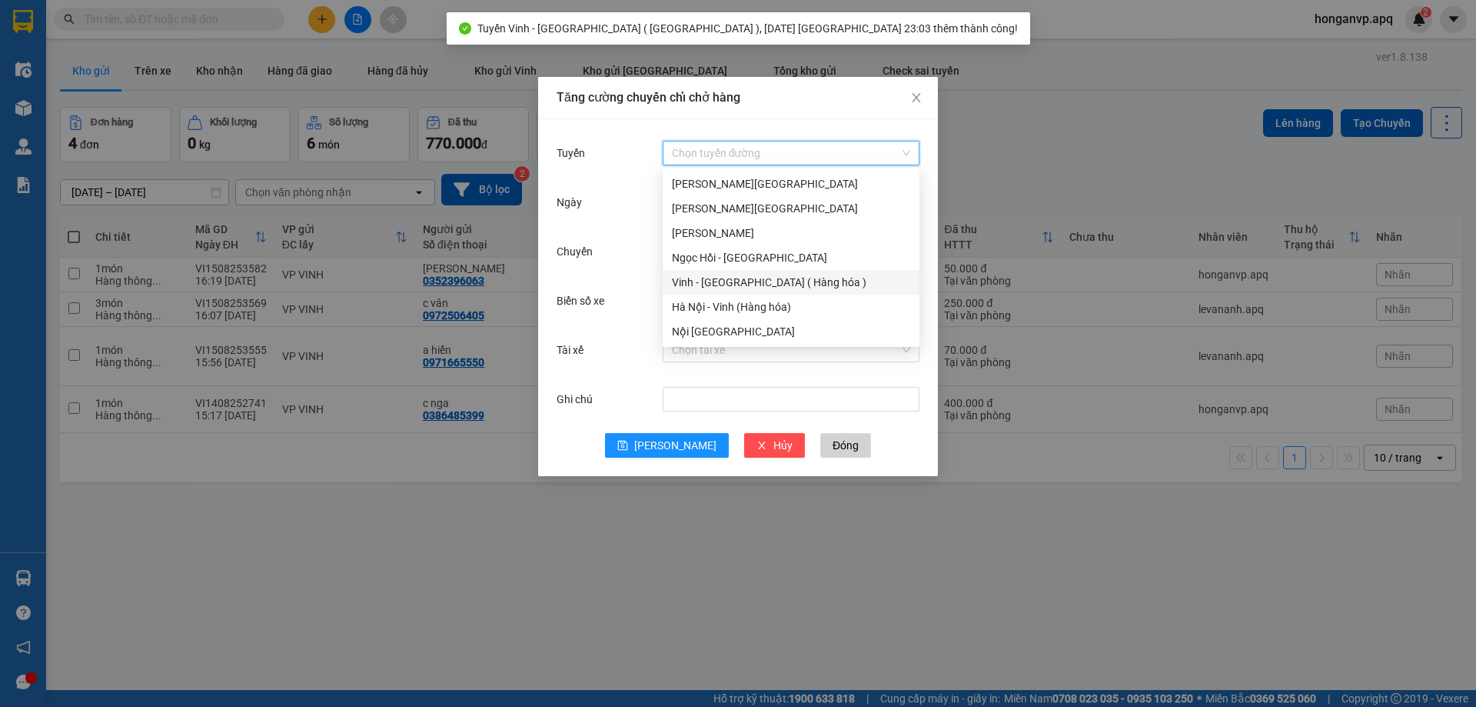
click at [703, 279] on div "Vinh - Hà Nội ( Hàng hóa )" at bounding box center [791, 282] width 238 height 17
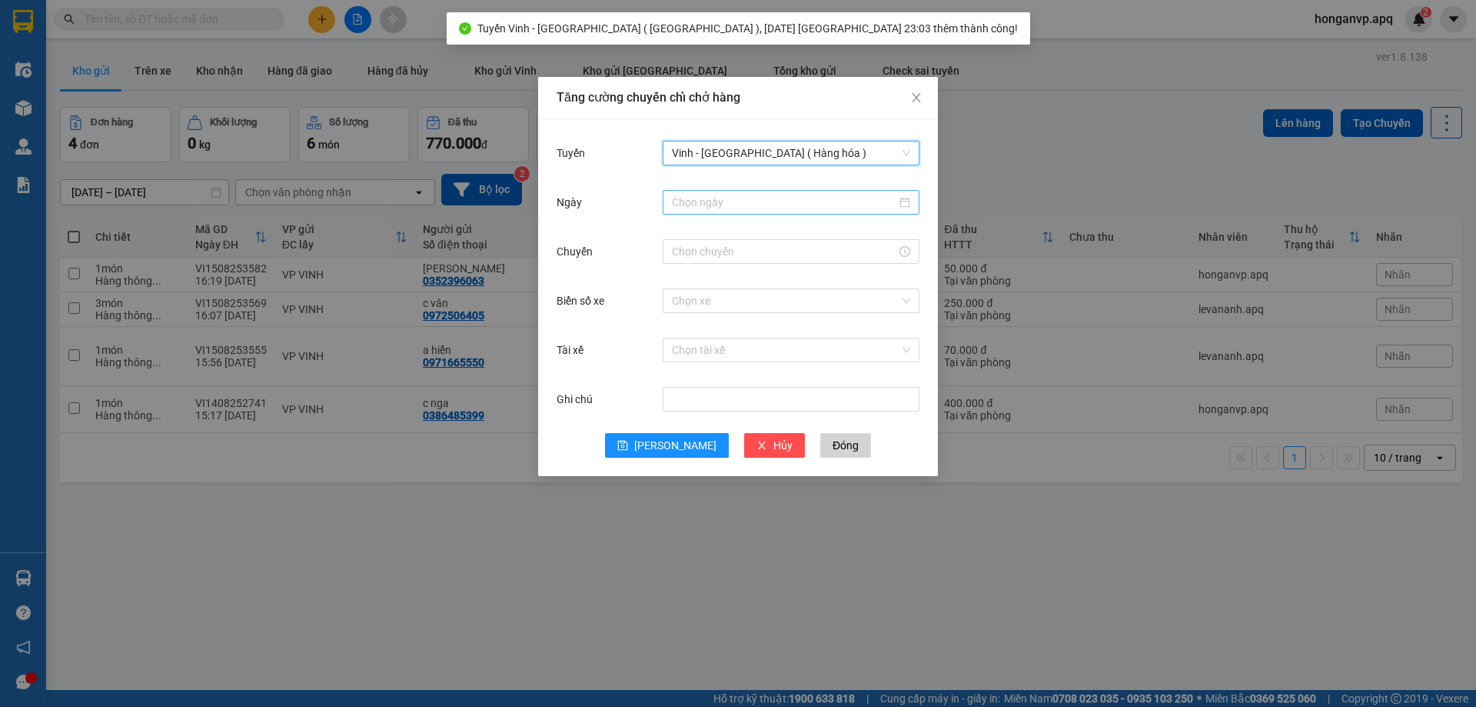
click at [733, 201] on input "Ngày" at bounding box center [784, 202] width 224 height 17
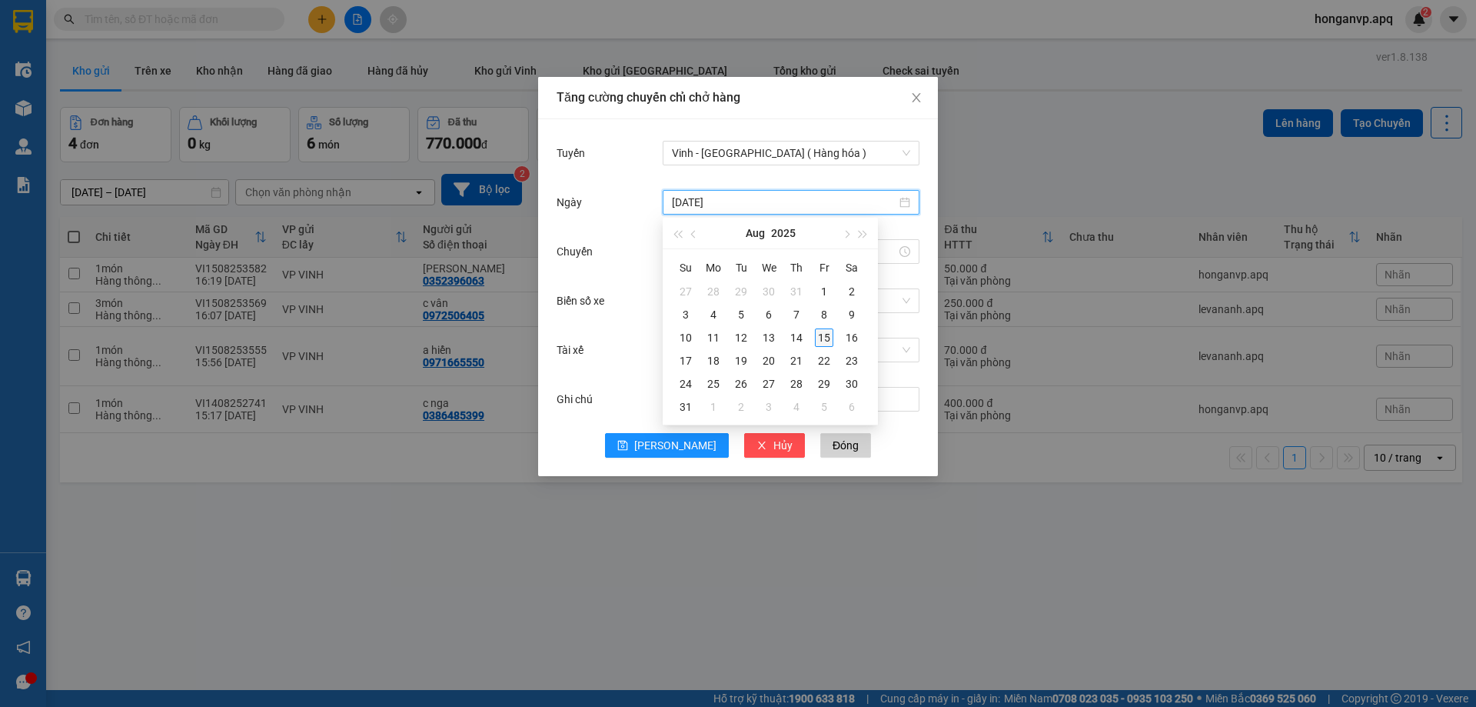
type input "15/08/2025"
click at [824, 336] on div "15" at bounding box center [824, 337] width 18 height 18
click at [711, 256] on input "Chuyến" at bounding box center [784, 251] width 224 height 17
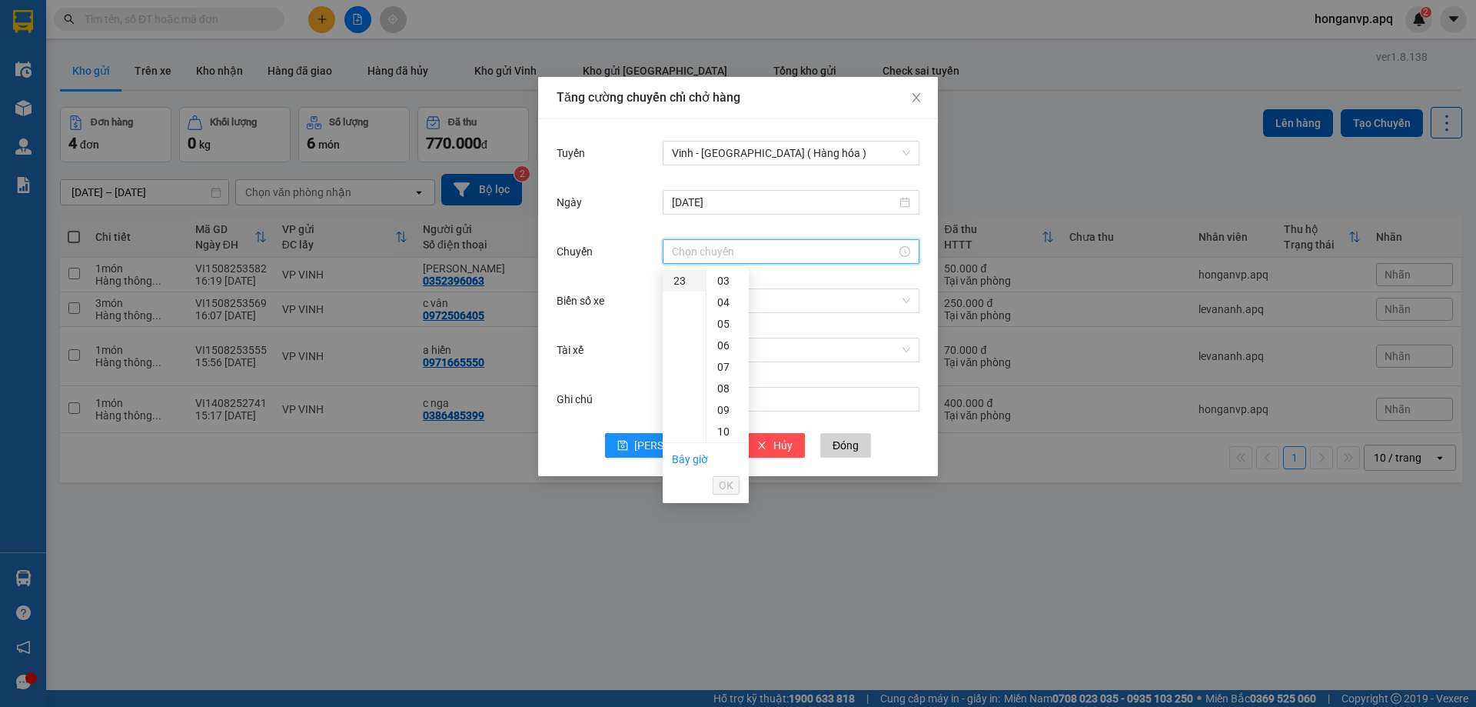
click at [679, 277] on div "23" at bounding box center [684, 281] width 43 height 22
click at [723, 431] on div "07" at bounding box center [728, 432] width 42 height 22
type input "23:07"
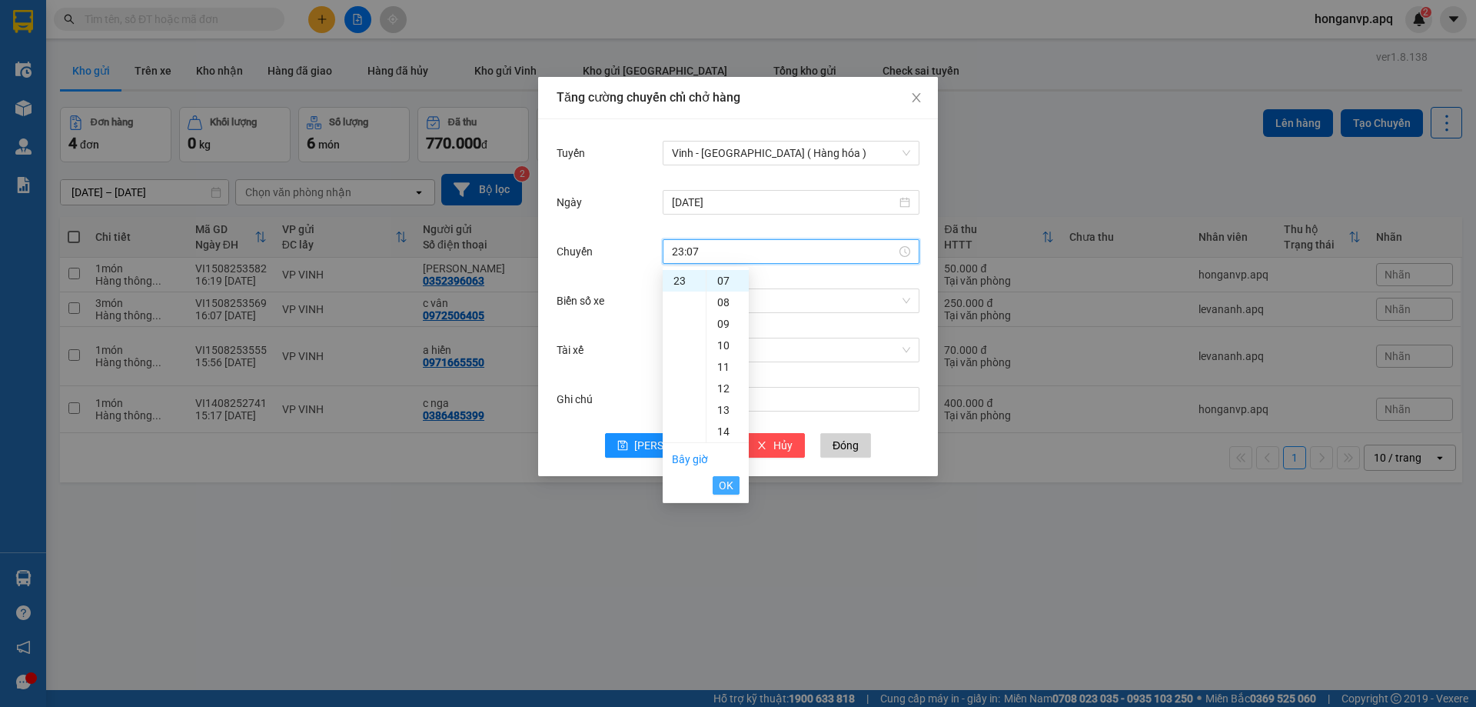
click at [729, 484] on span "OK" at bounding box center [726, 485] width 15 height 17
click at [708, 295] on input "Biển số xe" at bounding box center [786, 300] width 228 height 23
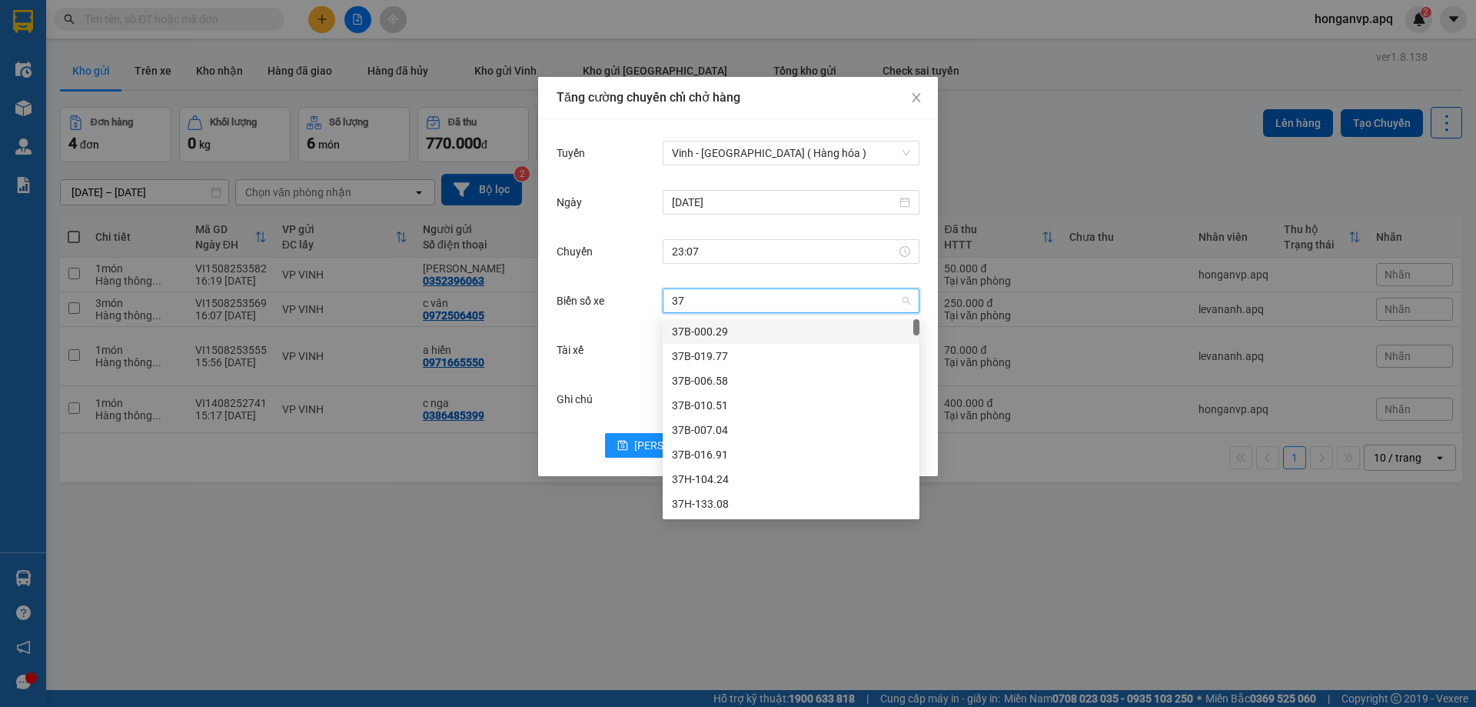
type input "37h"
click at [717, 503] on div "37H-086.38" at bounding box center [791, 503] width 238 height 17
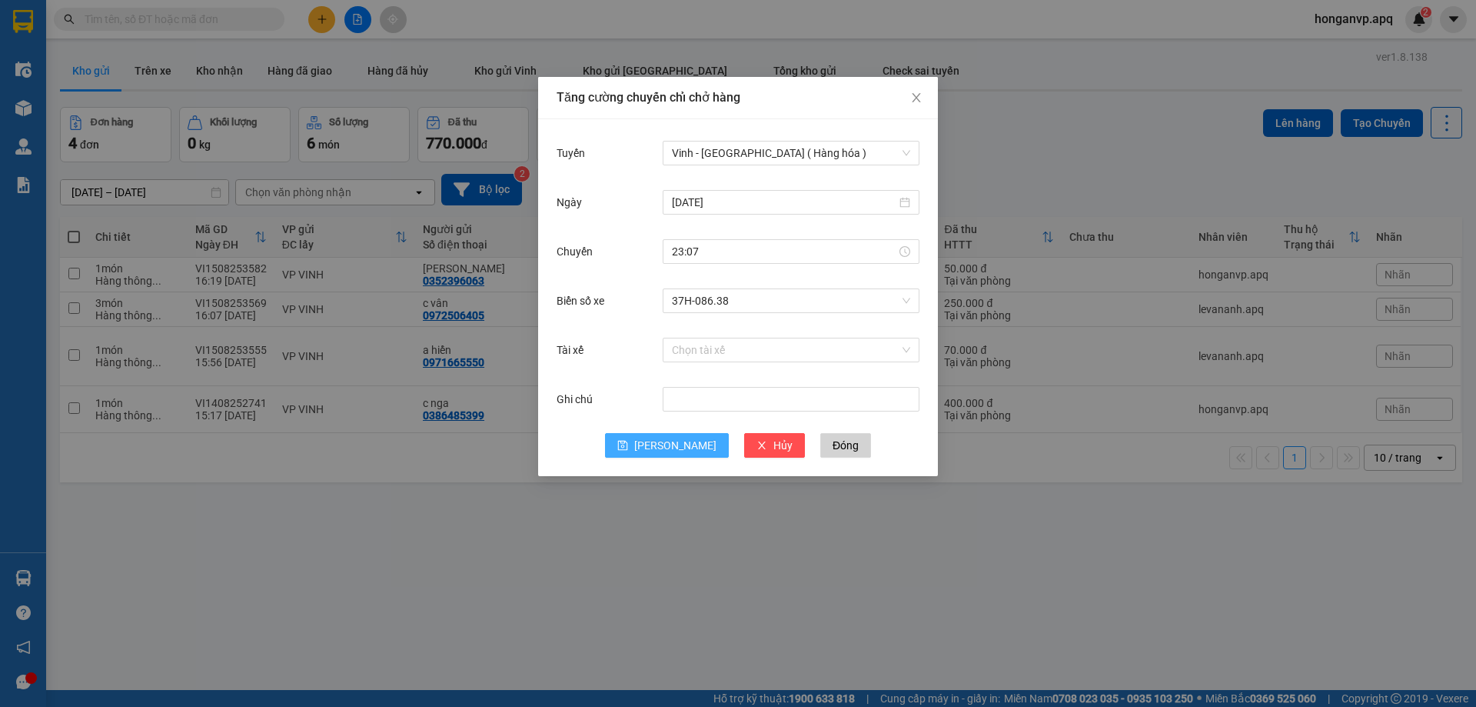
click at [679, 441] on span "Lưu" at bounding box center [675, 445] width 82 height 17
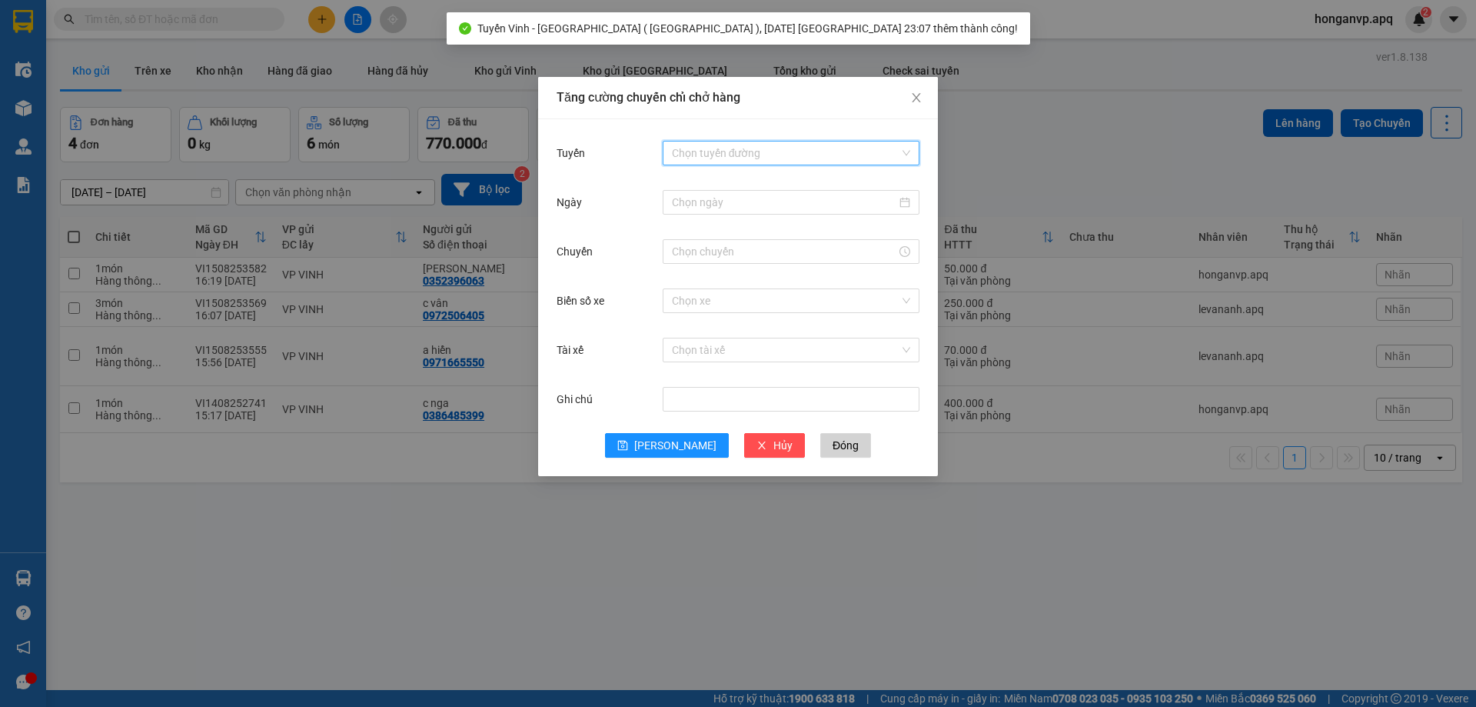
click at [717, 150] on input "Tuyến" at bounding box center [786, 152] width 228 height 23
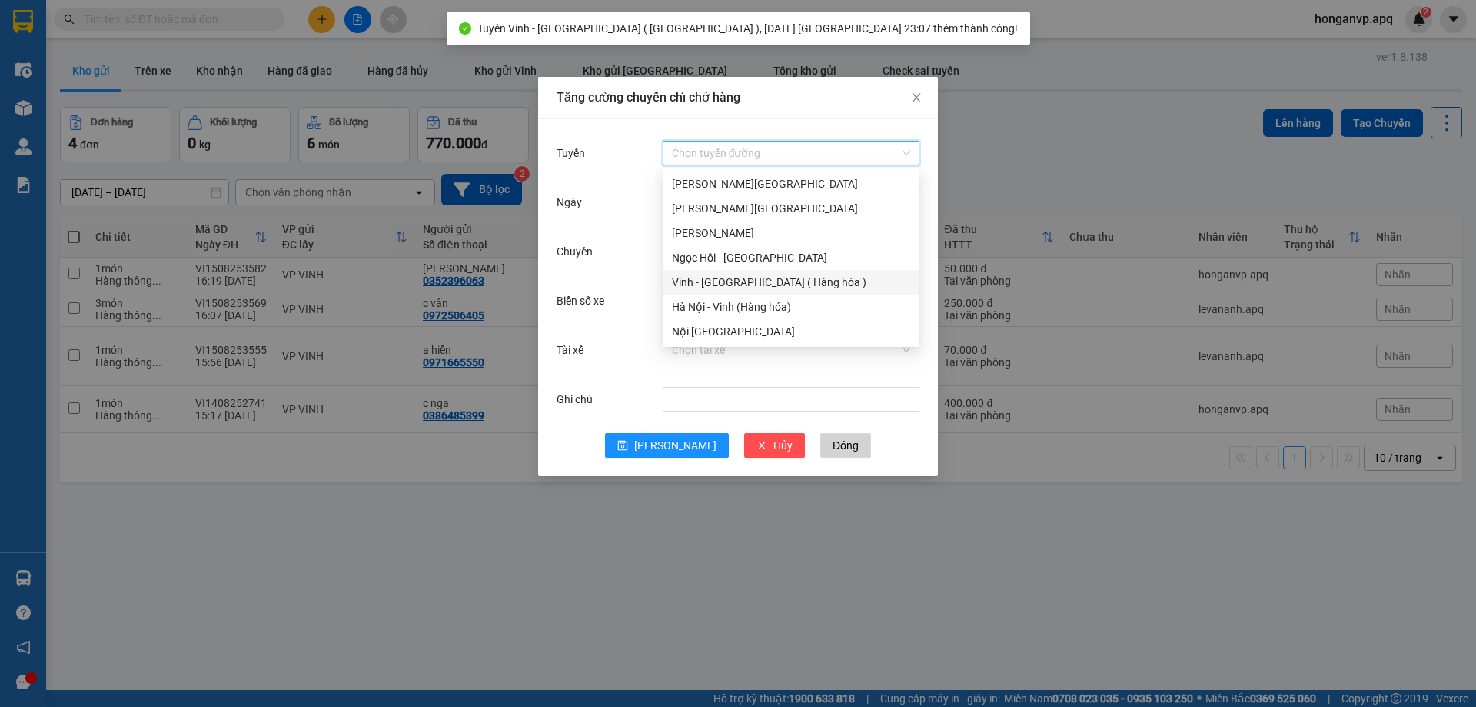
click at [707, 288] on div "Vinh - Hà Nội ( Hàng hóa )" at bounding box center [791, 282] width 238 height 17
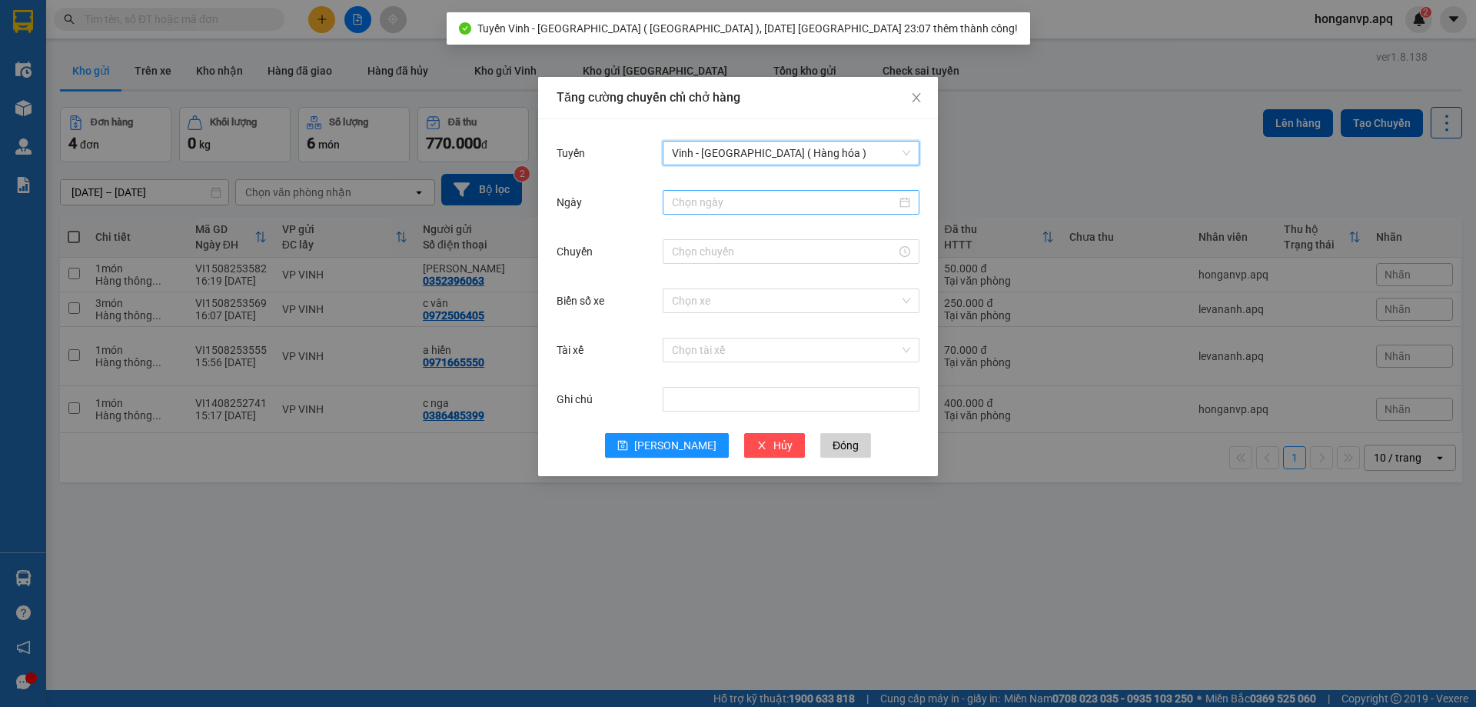
click at [704, 198] on input "Ngày" at bounding box center [784, 202] width 224 height 17
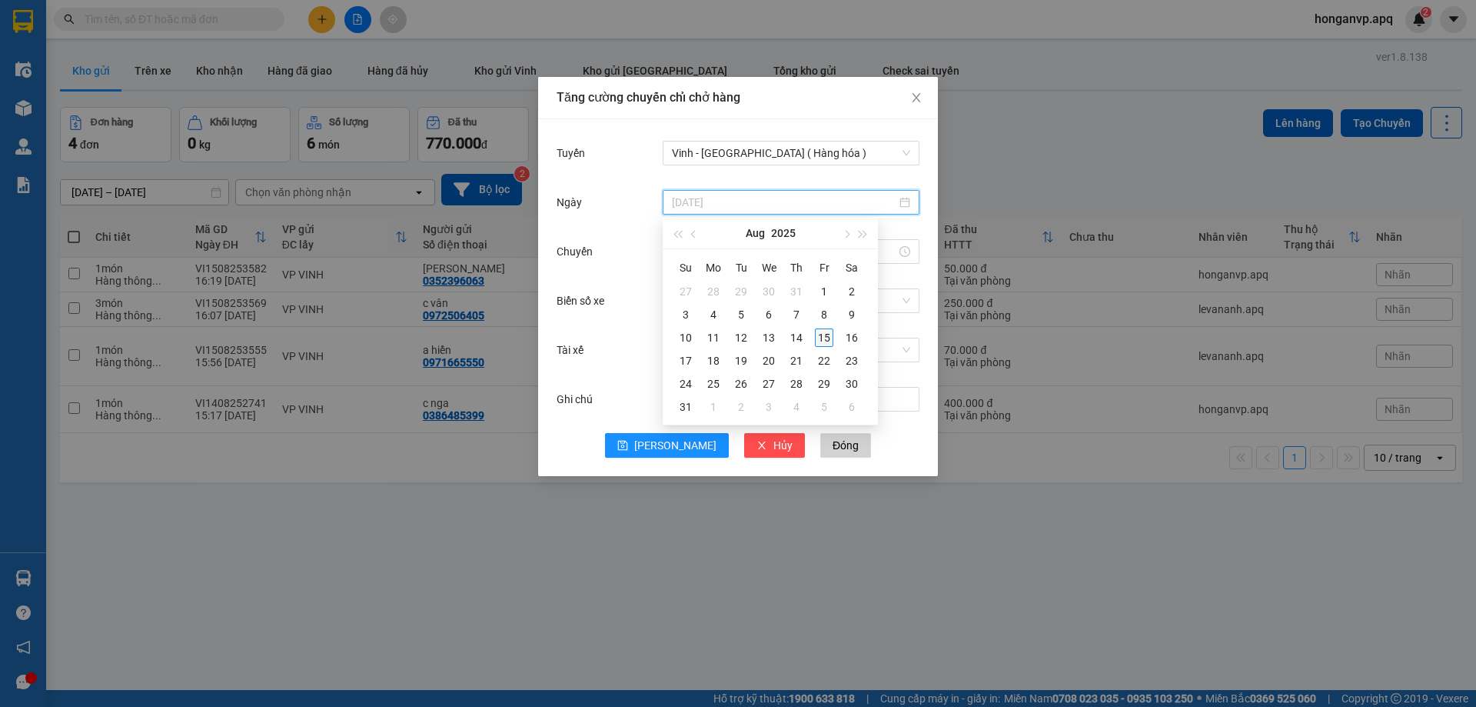
type input "15/08/2025"
click at [823, 340] on div "15" at bounding box center [824, 337] width 18 height 18
click at [706, 253] on input "Chuyến" at bounding box center [784, 251] width 224 height 17
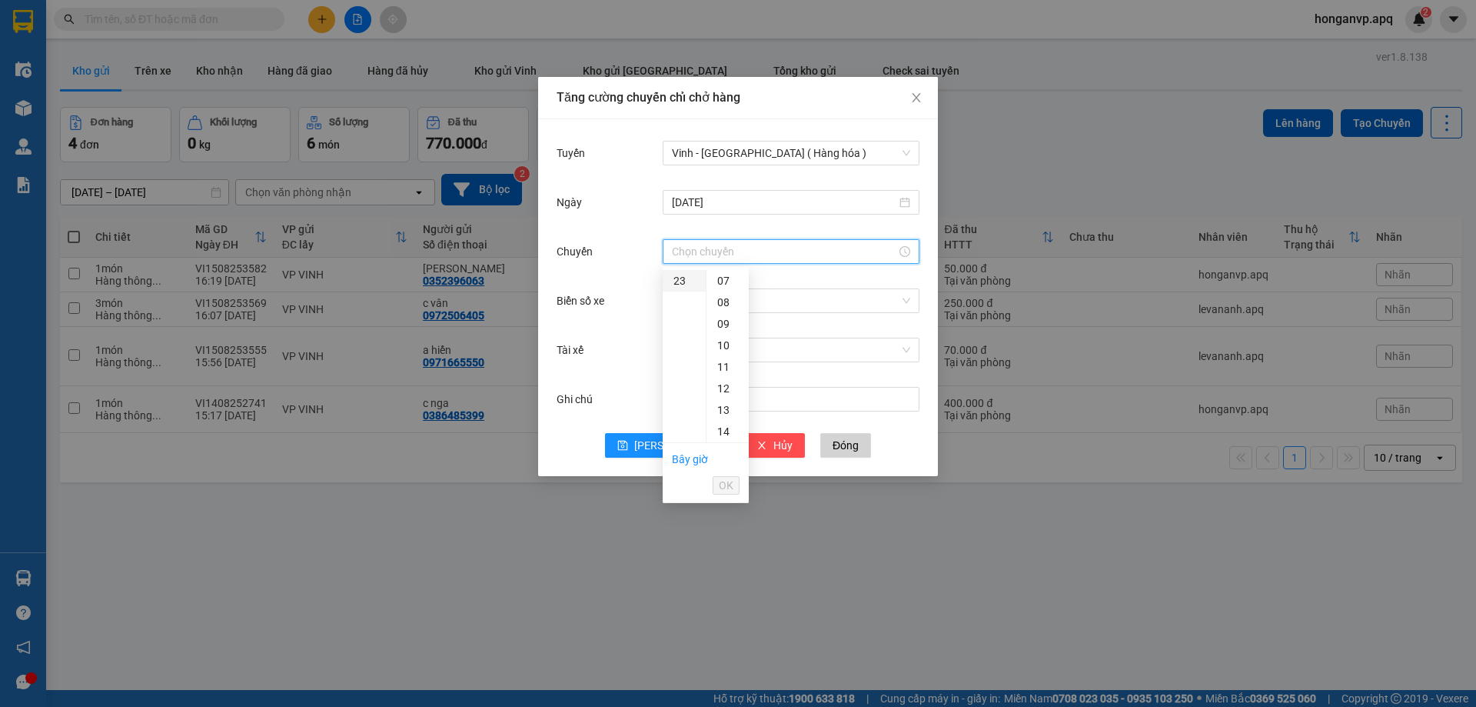
click at [679, 280] on div "23" at bounding box center [684, 281] width 43 height 22
click at [725, 387] on div "05" at bounding box center [728, 388] width 42 height 22
type input "23:05"
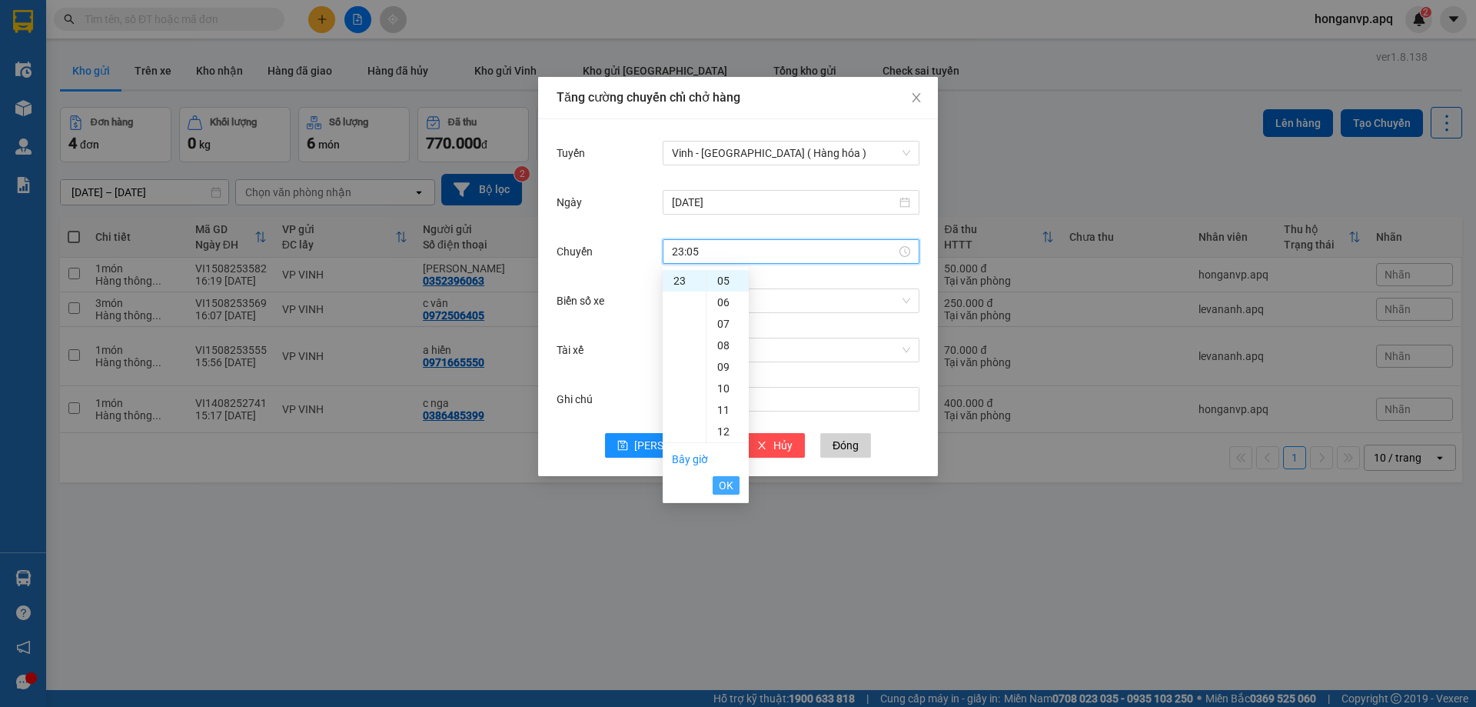
click at [724, 485] on span "OK" at bounding box center [726, 485] width 15 height 17
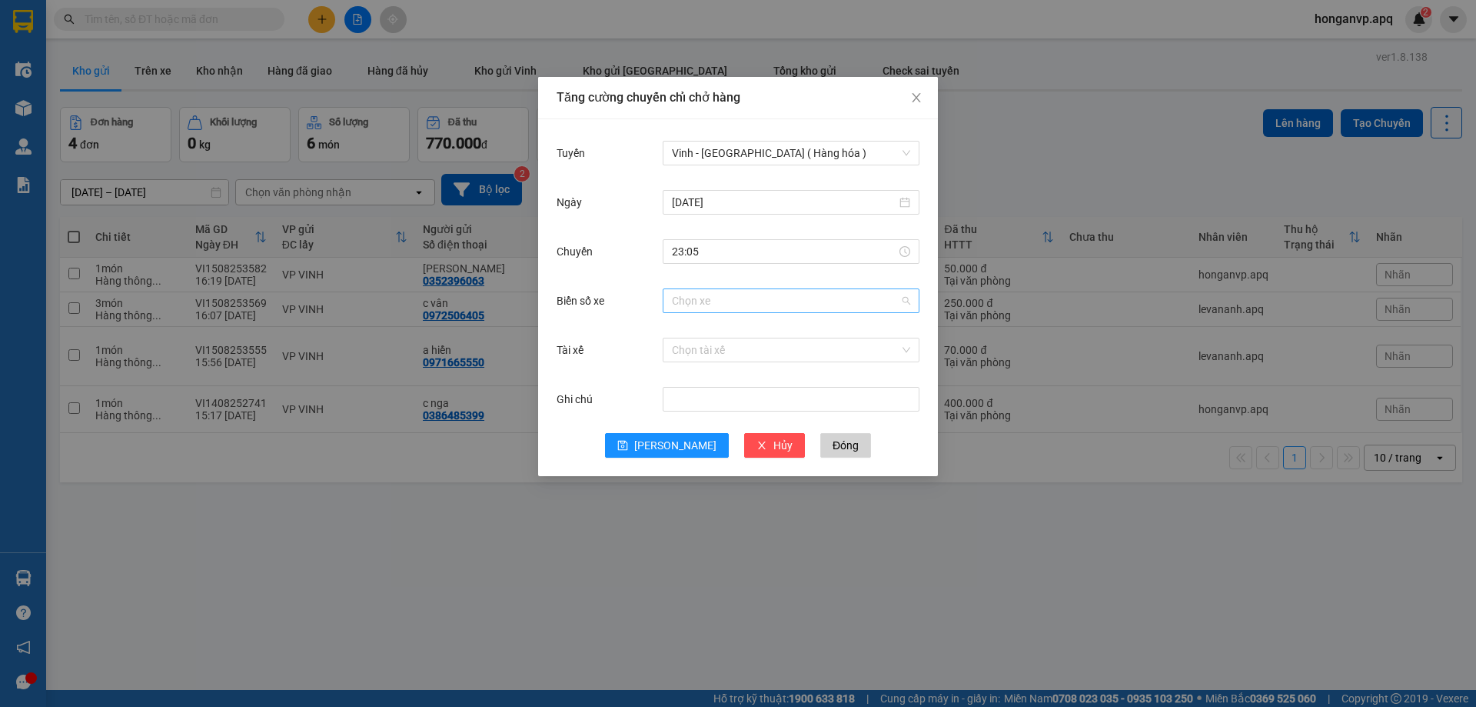
click at [717, 300] on input "Biển số xe" at bounding box center [786, 300] width 228 height 23
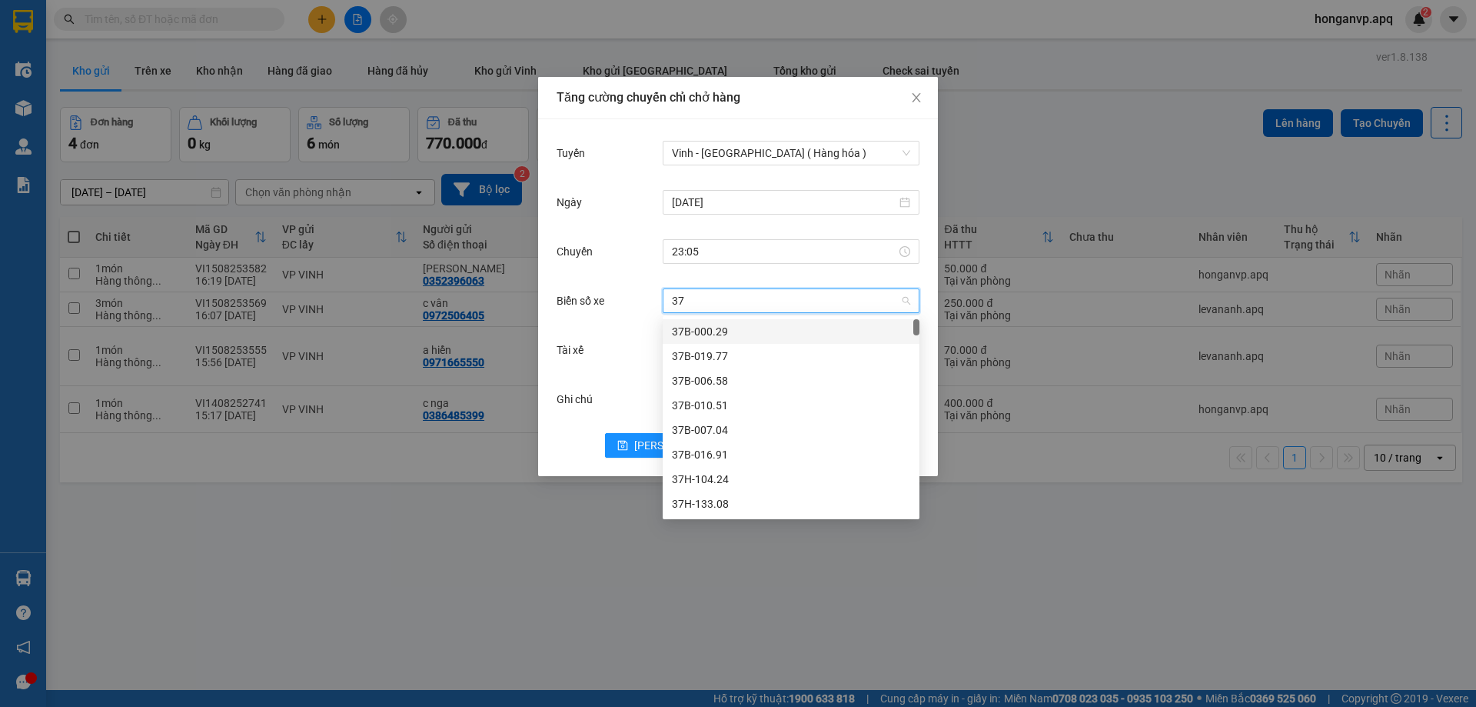
type input "37h"
click at [718, 435] on div "37H-104.02" at bounding box center [791, 429] width 238 height 17
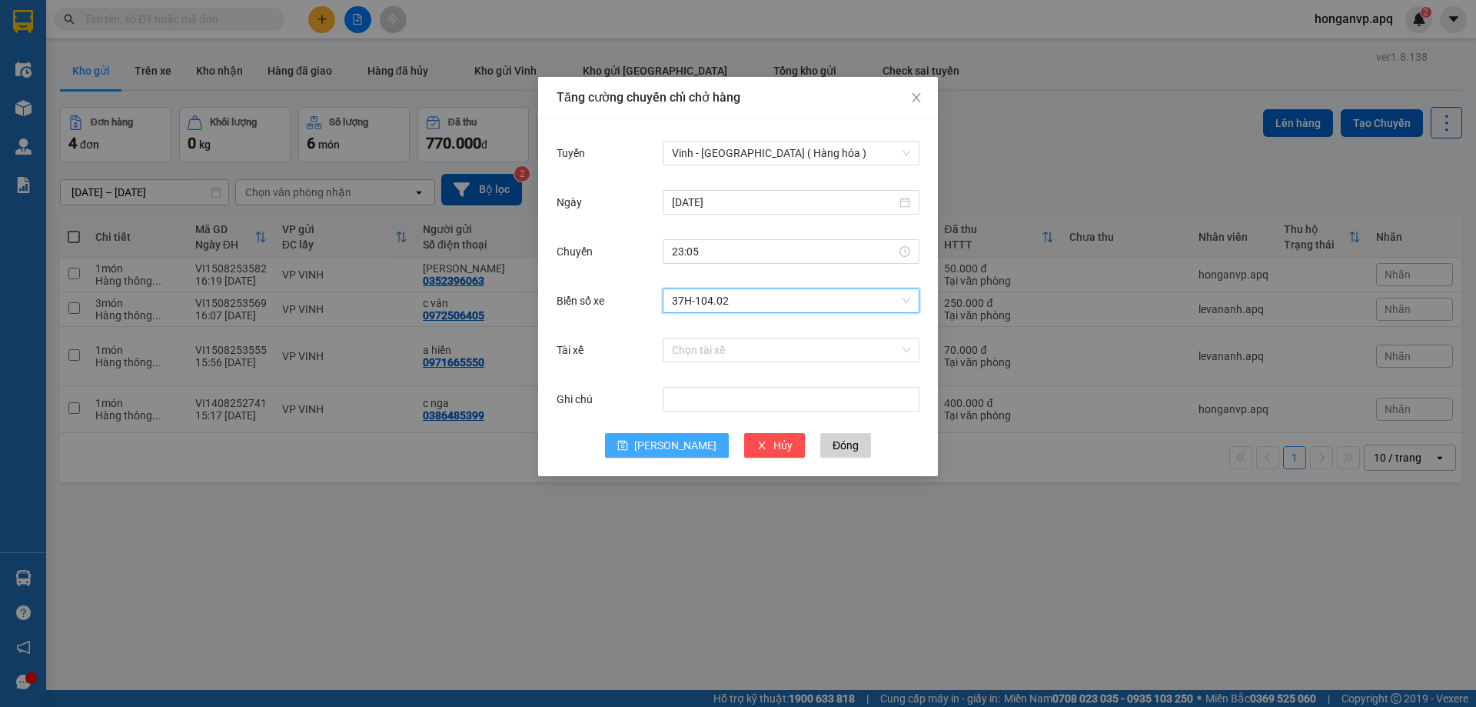
click at [671, 448] on span "Lưu" at bounding box center [675, 445] width 82 height 17
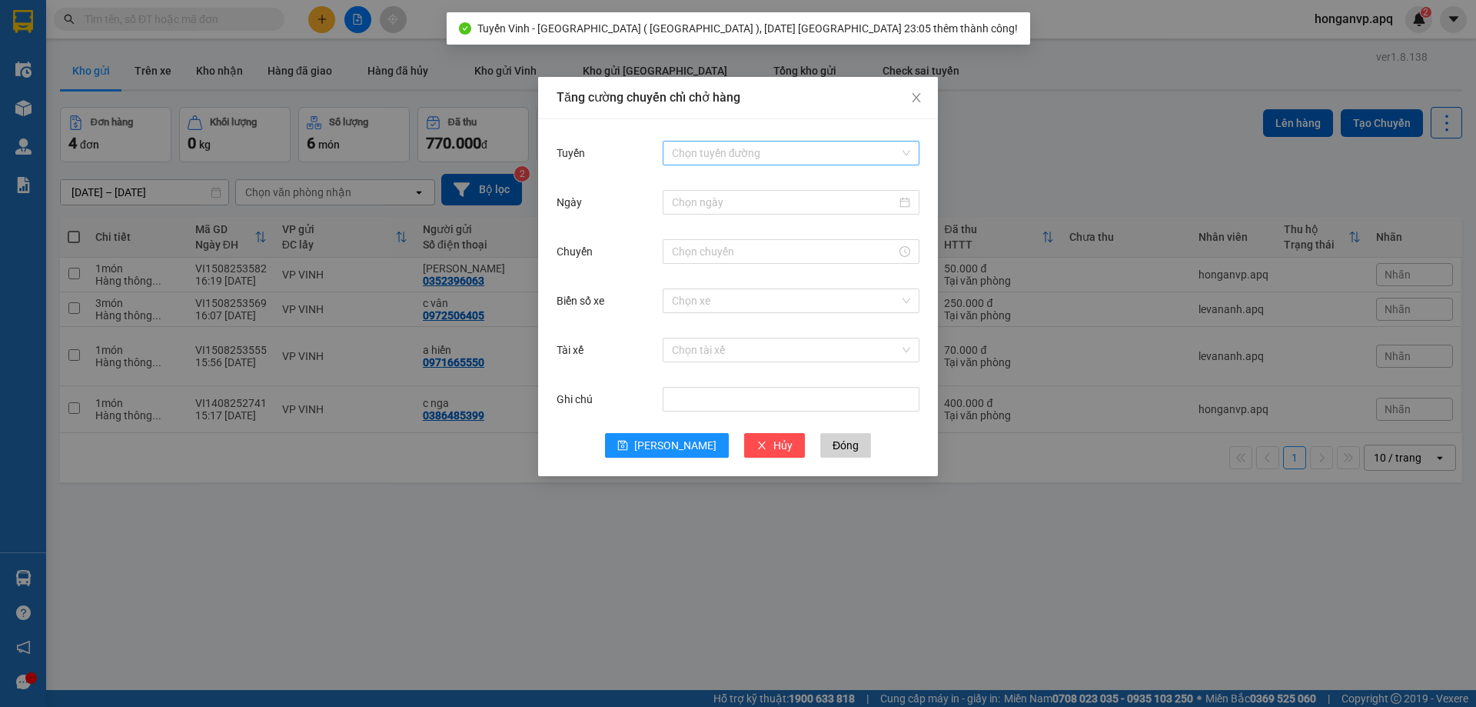
click at [738, 154] on input "Tuyến" at bounding box center [786, 152] width 228 height 23
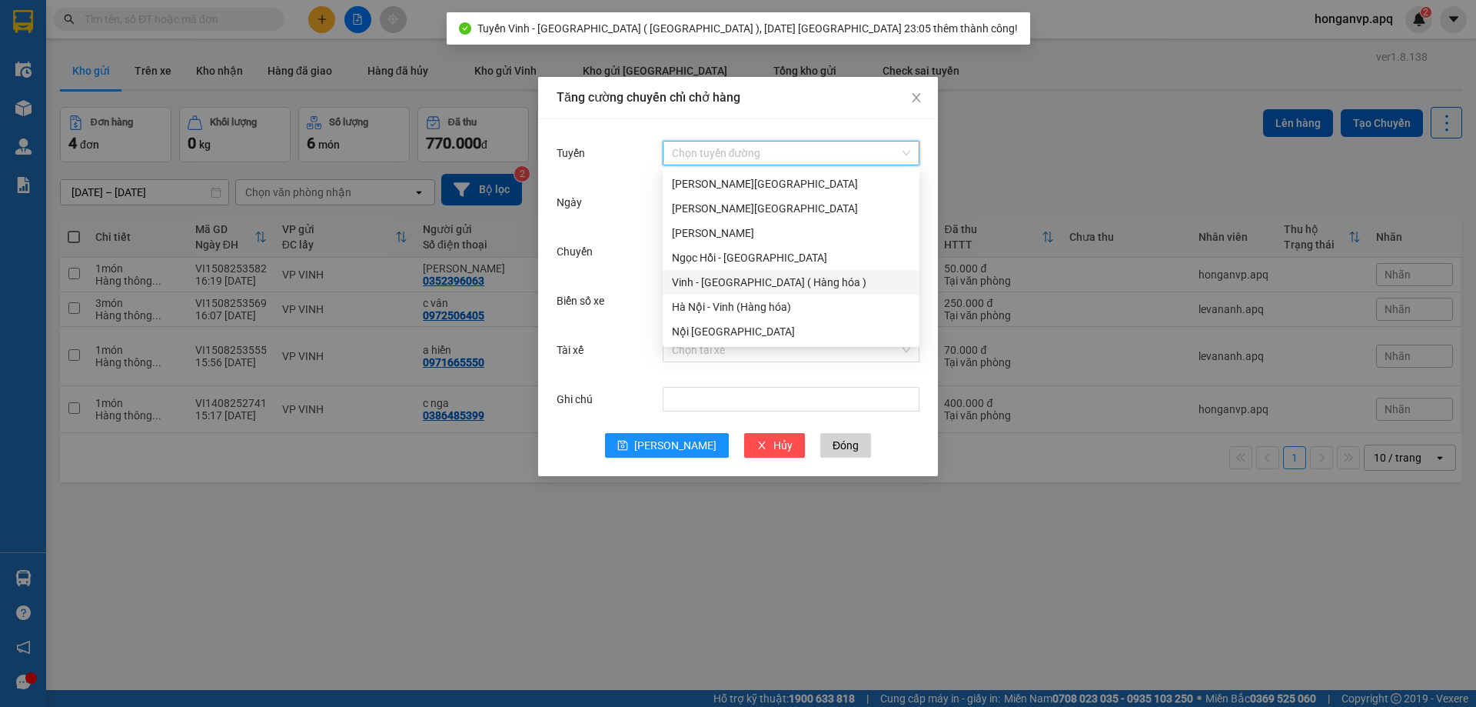
click at [710, 282] on div "Vinh - Hà Nội ( Hàng hóa )" at bounding box center [791, 282] width 238 height 17
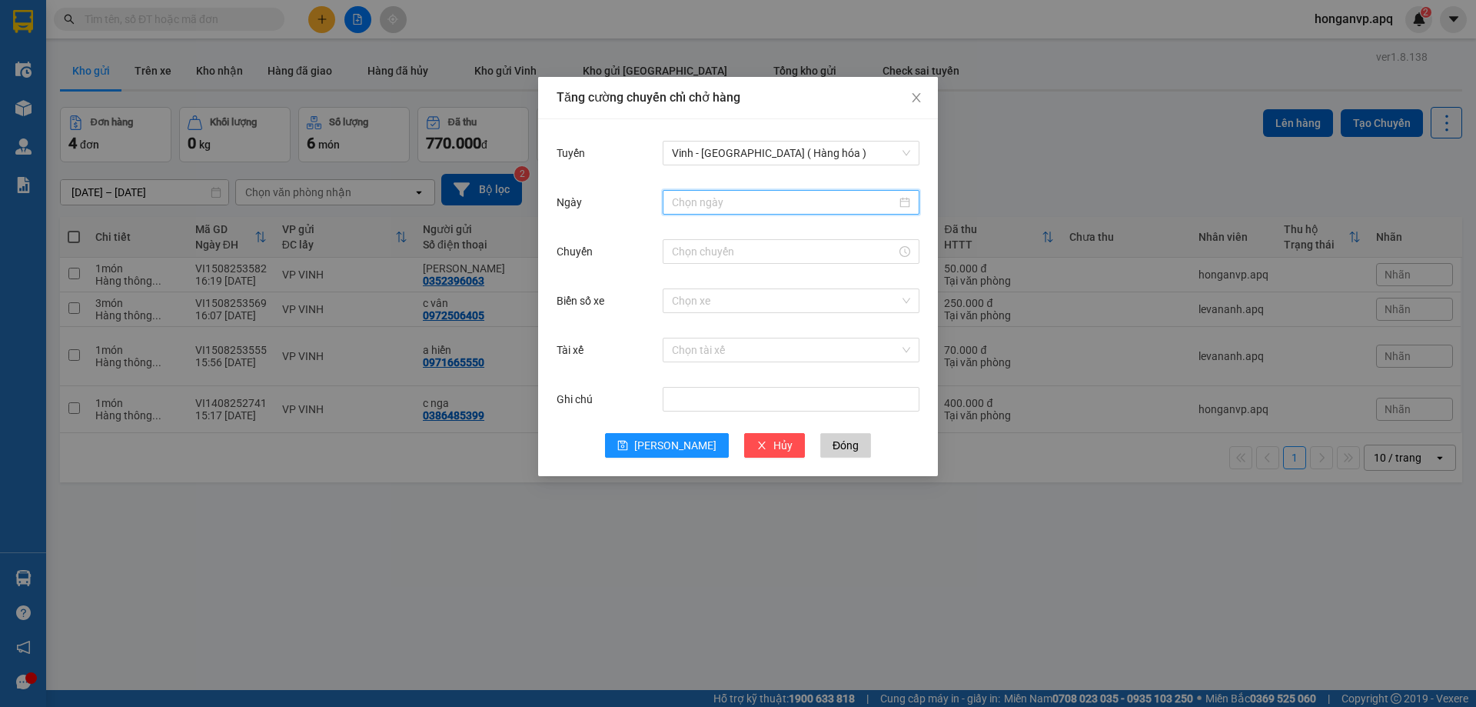
click at [736, 198] on input "Ngày" at bounding box center [784, 202] width 224 height 17
type input "15/08/2025"
click at [823, 338] on div "15" at bounding box center [824, 337] width 18 height 18
click at [735, 247] on input "Chuyến" at bounding box center [784, 251] width 224 height 17
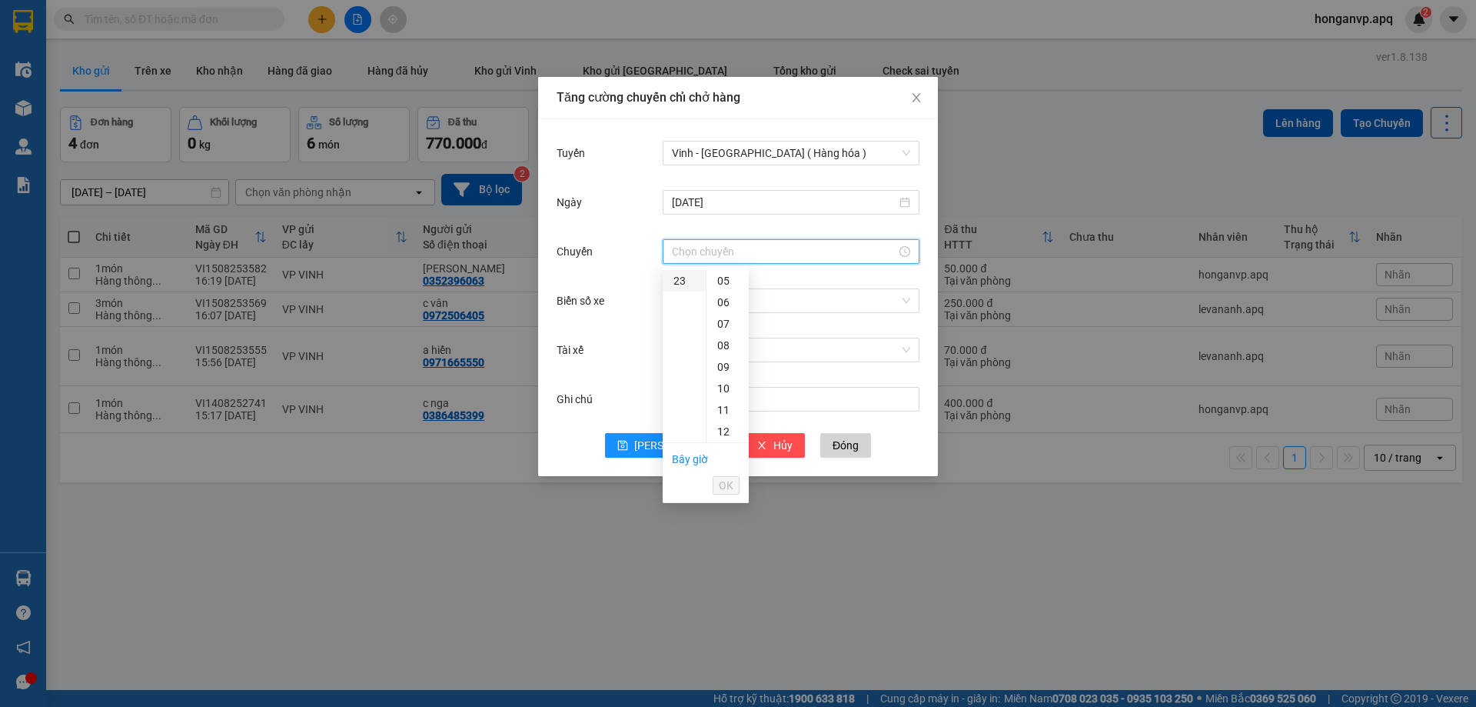
click at [673, 281] on div "23" at bounding box center [684, 281] width 43 height 22
click at [721, 324] on div "02" at bounding box center [728, 324] width 42 height 22
type input "23:02"
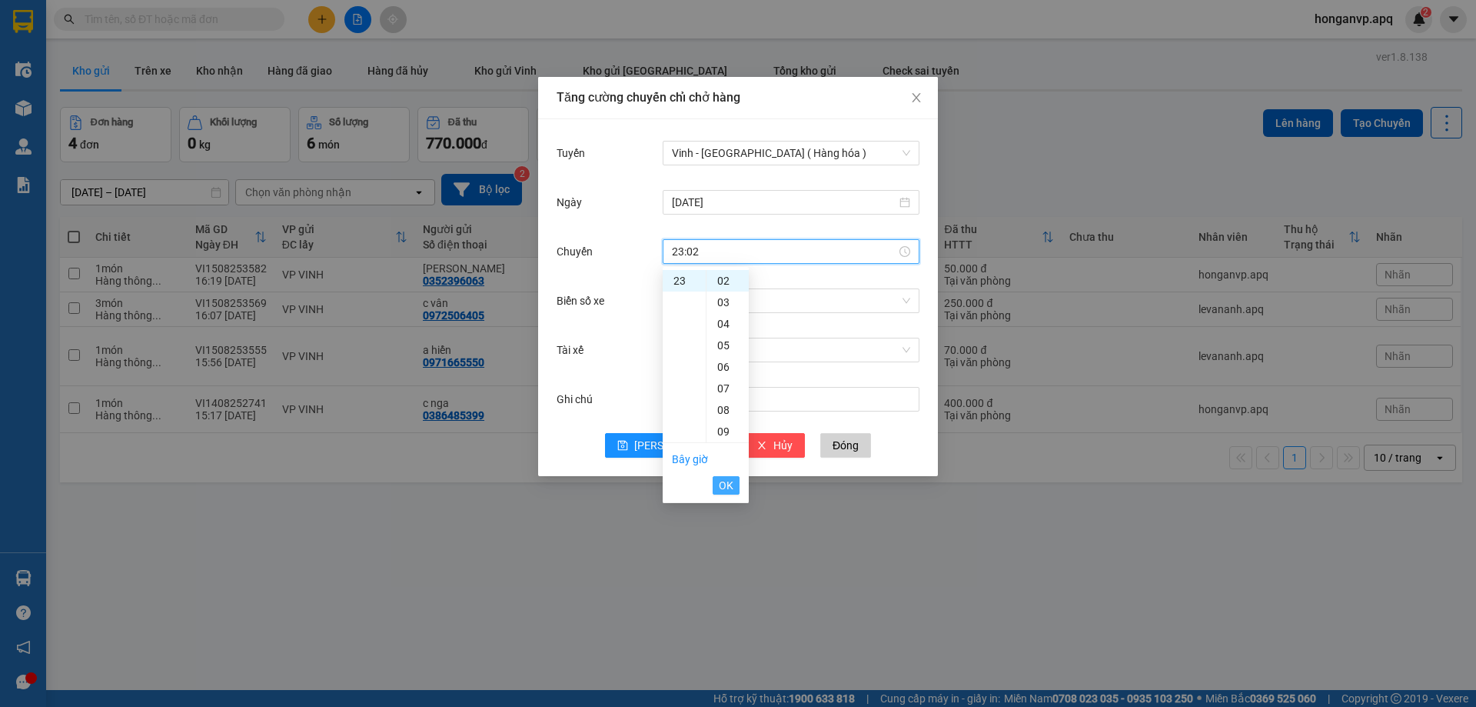
click at [730, 484] on span "OK" at bounding box center [726, 485] width 15 height 17
click at [727, 296] on input "Biển số xe" at bounding box center [786, 300] width 228 height 23
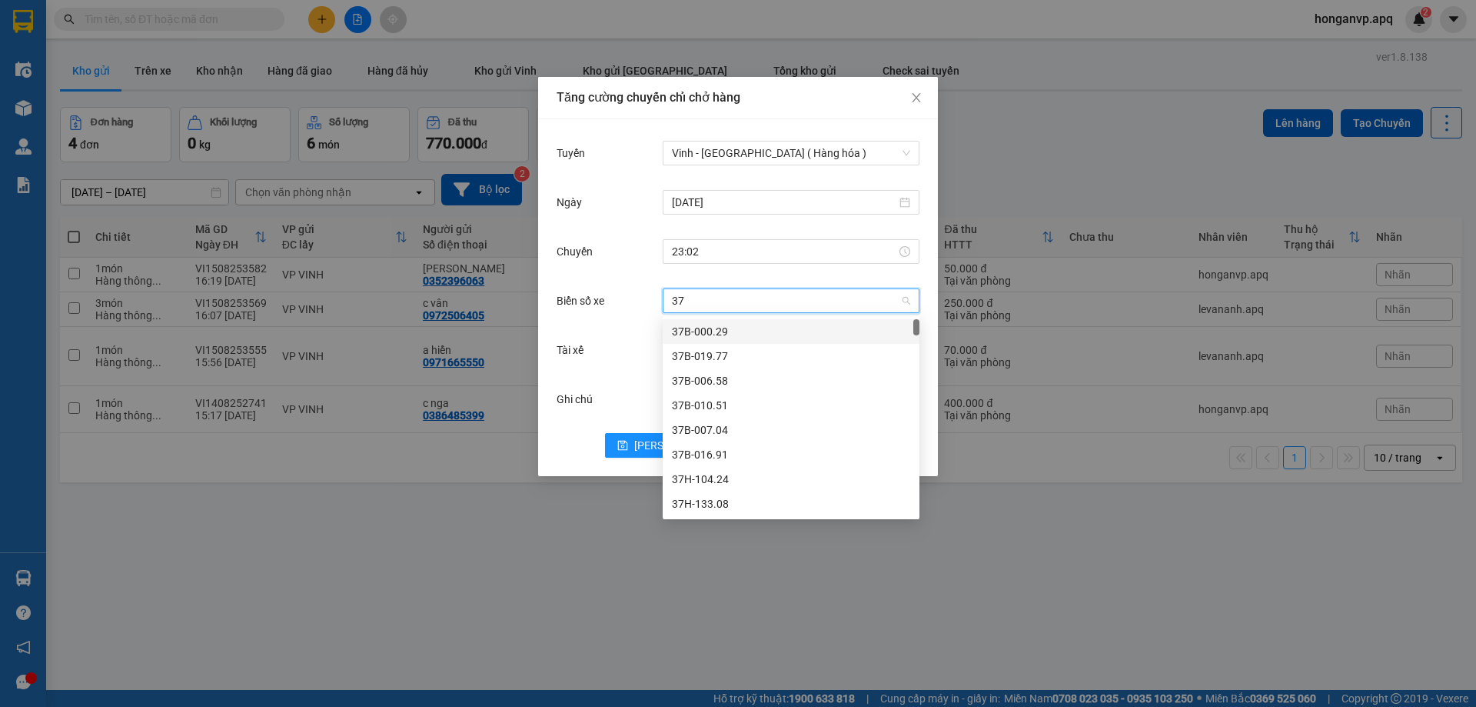
type input "37h"
click at [716, 480] on div "37H-104.45" at bounding box center [791, 478] width 238 height 17
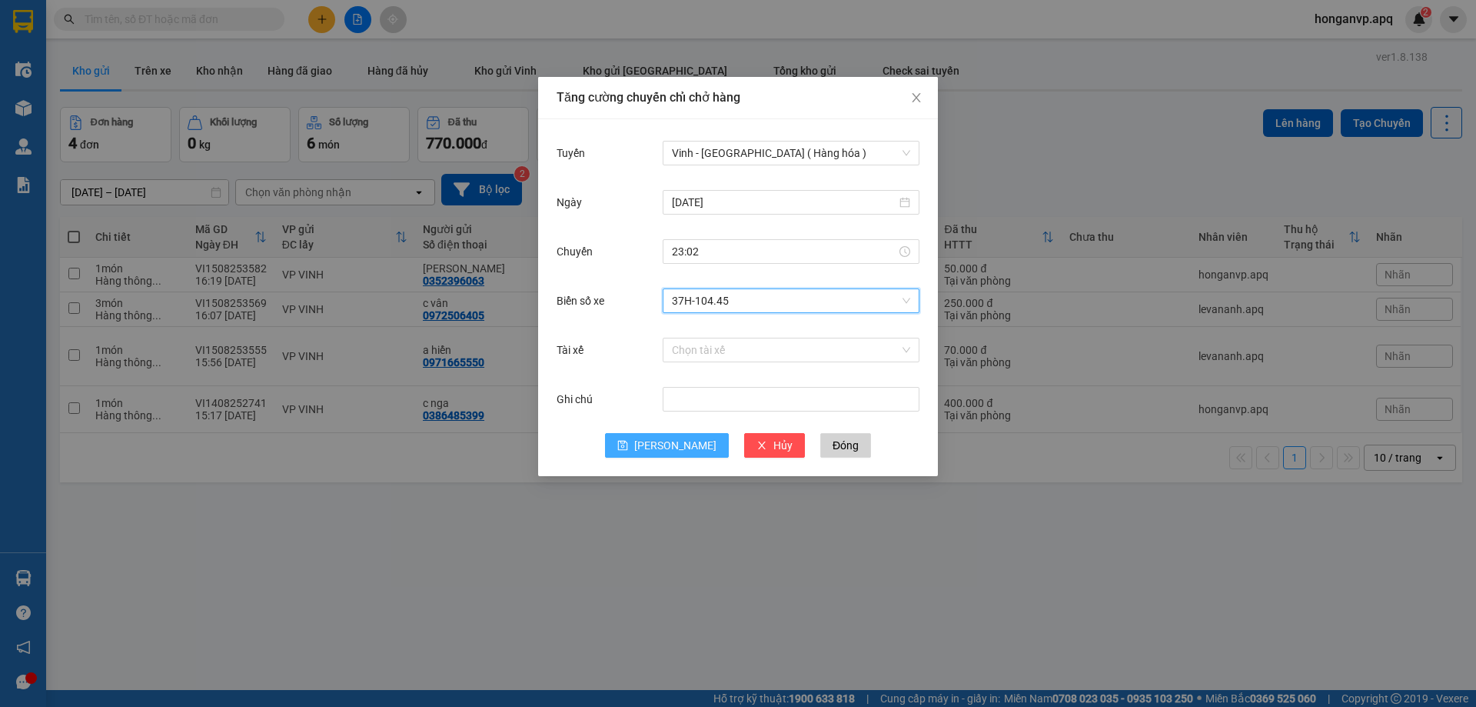
click at [671, 447] on span "Lưu" at bounding box center [675, 445] width 82 height 17
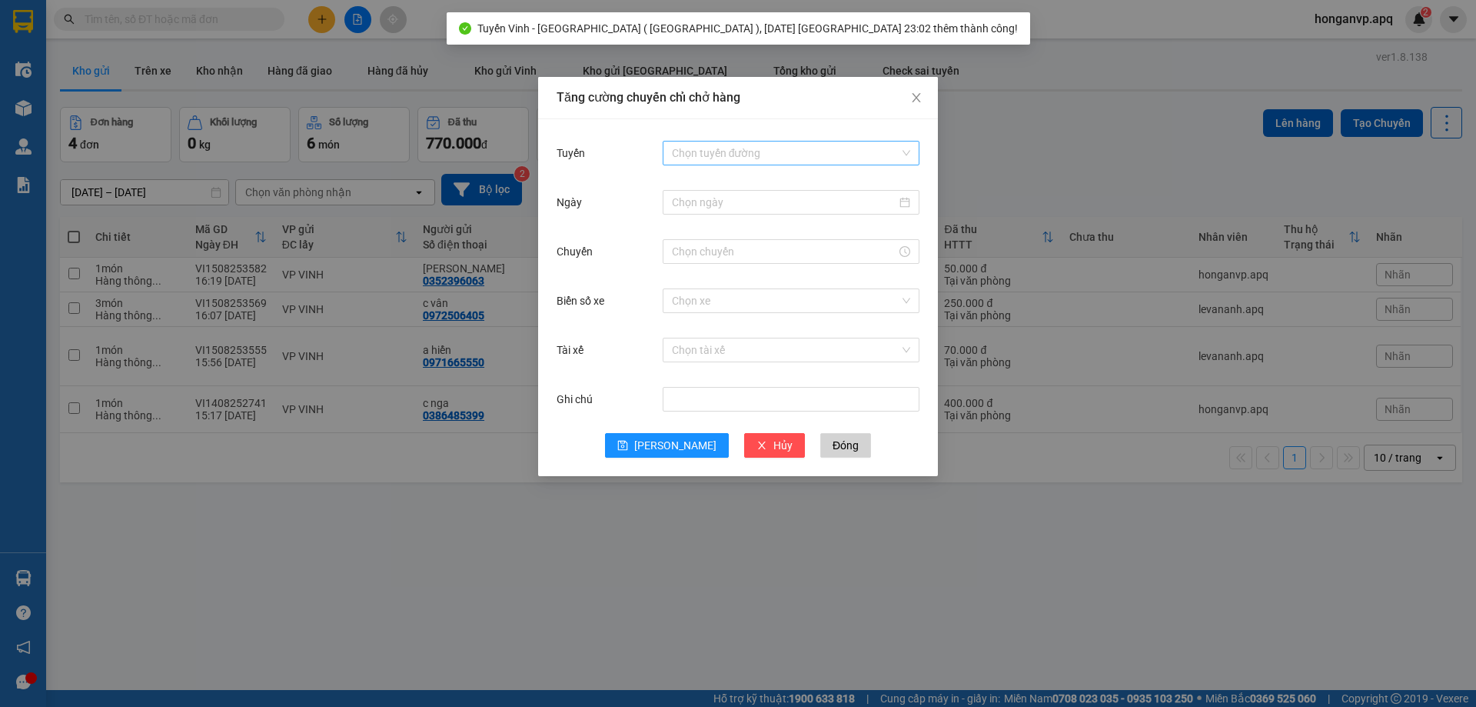
click at [711, 155] on input "Tuyến" at bounding box center [786, 152] width 228 height 23
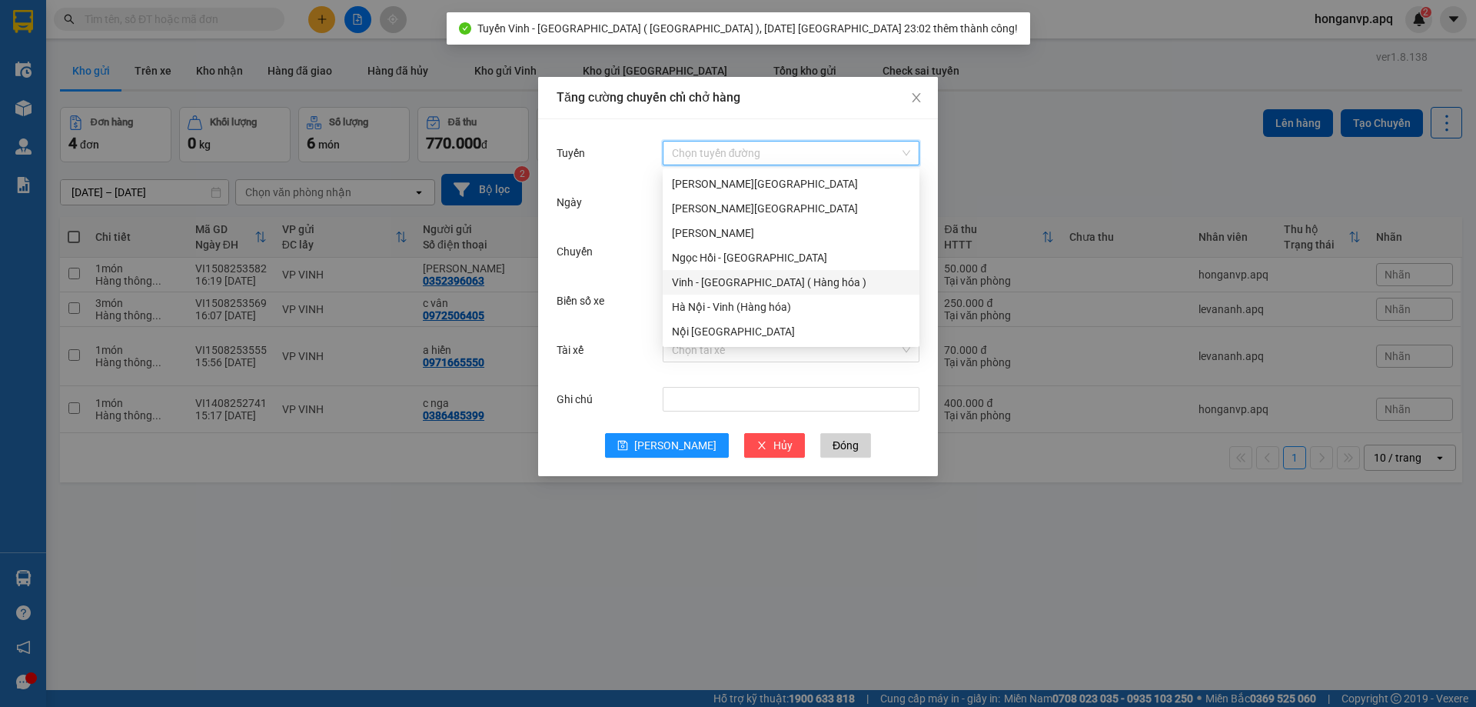
click at [704, 281] on div "Vinh - Hà Nội ( Hàng hóa )" at bounding box center [791, 282] width 238 height 17
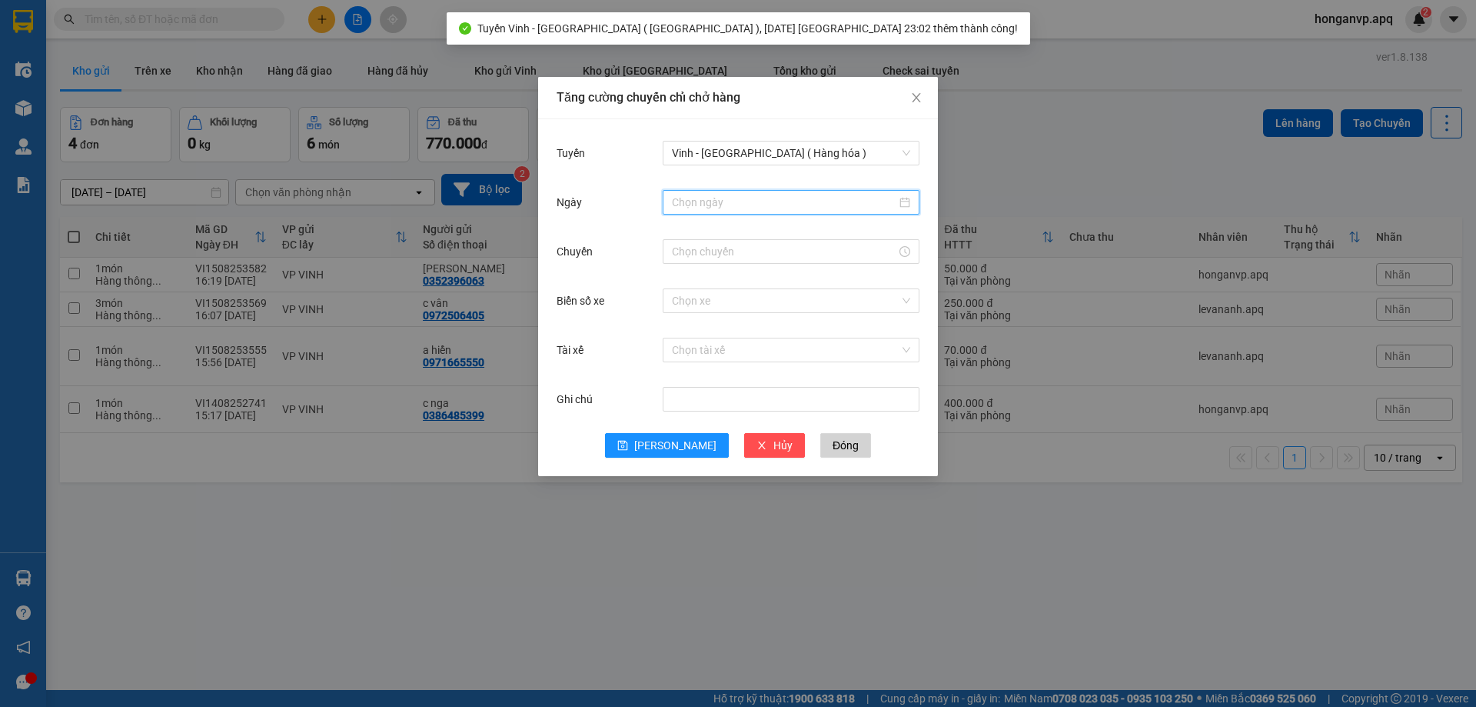
click at [733, 207] on input "Ngày" at bounding box center [784, 202] width 224 height 17
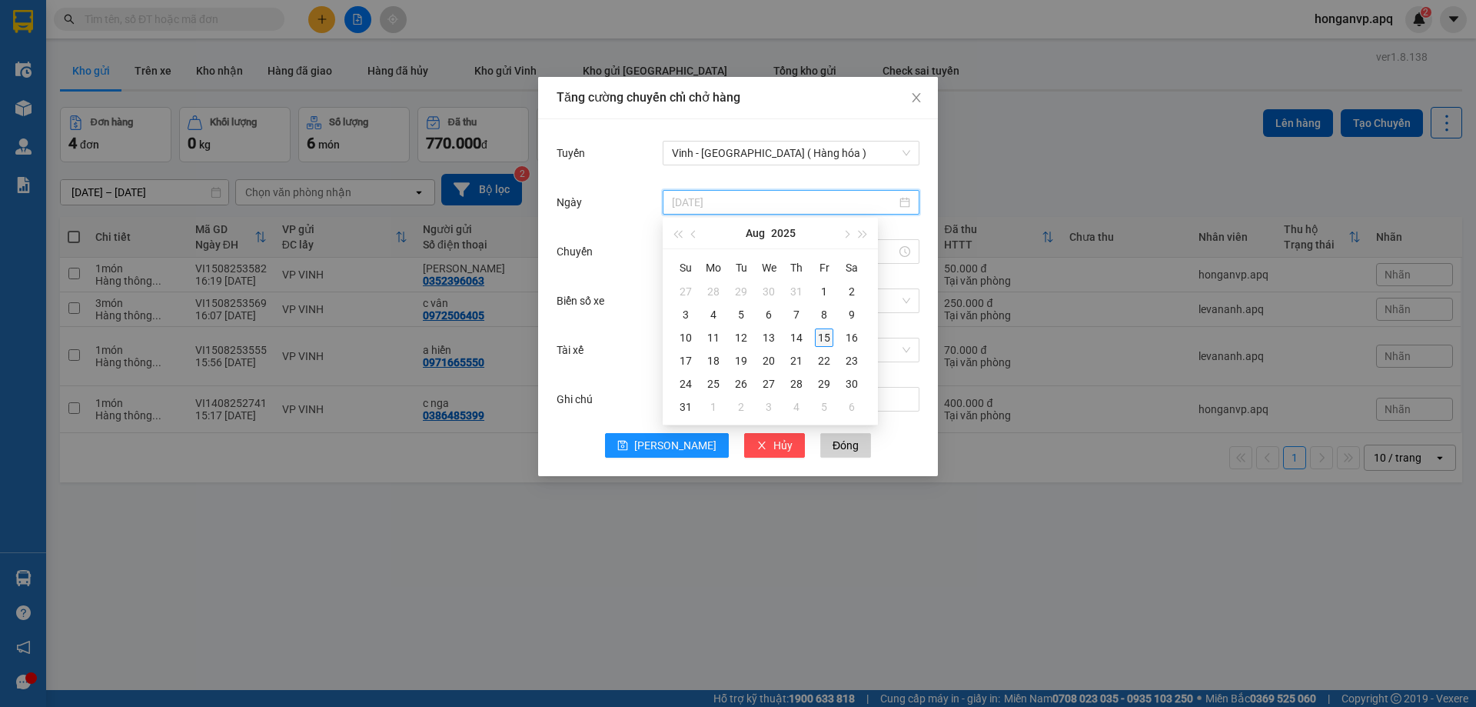
type input "15/08/2025"
click at [828, 337] on div "15" at bounding box center [824, 337] width 18 height 18
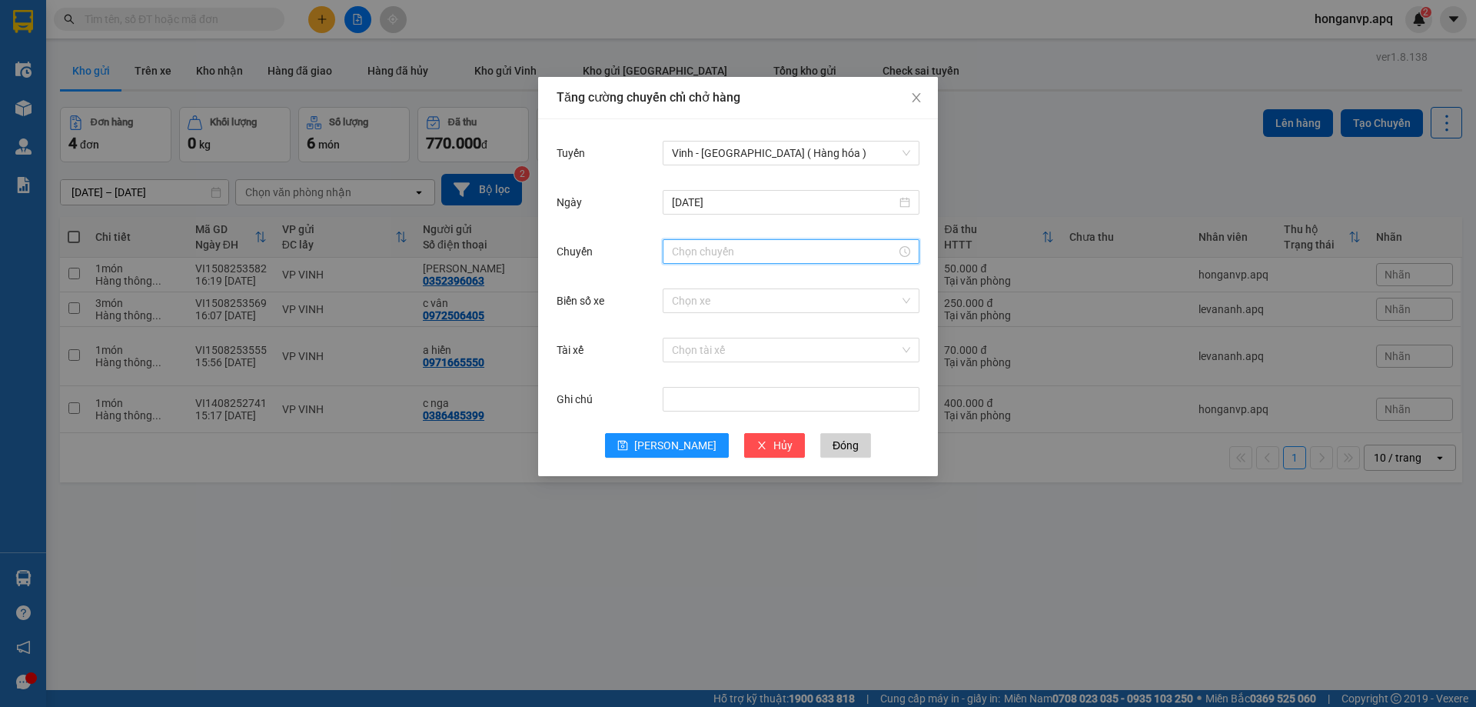
click at [726, 251] on input "Chuyến" at bounding box center [784, 251] width 224 height 17
click at [681, 280] on div "23" at bounding box center [684, 281] width 43 height 22
type input "23:00"
click at [726, 481] on span "OK" at bounding box center [726, 485] width 15 height 17
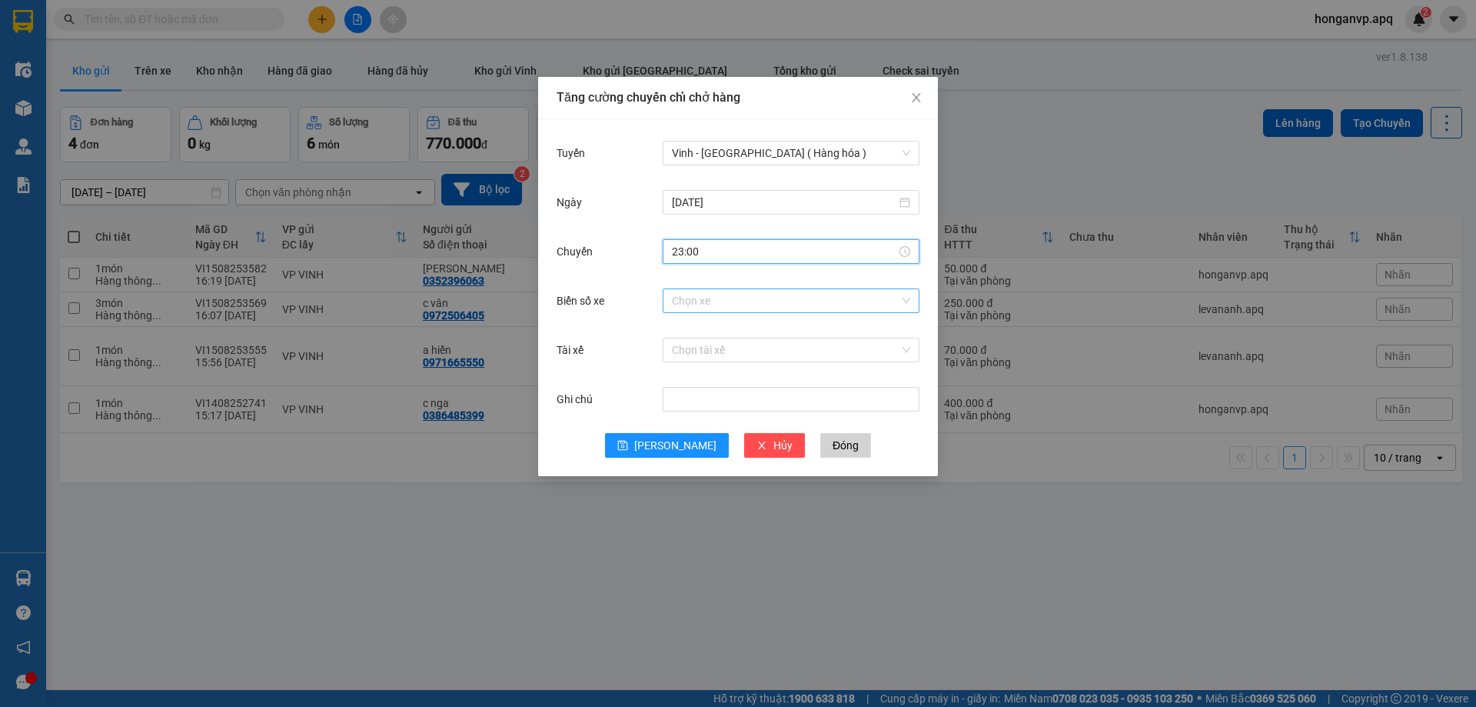
click at [701, 296] on input "Biển số xe" at bounding box center [786, 300] width 228 height 23
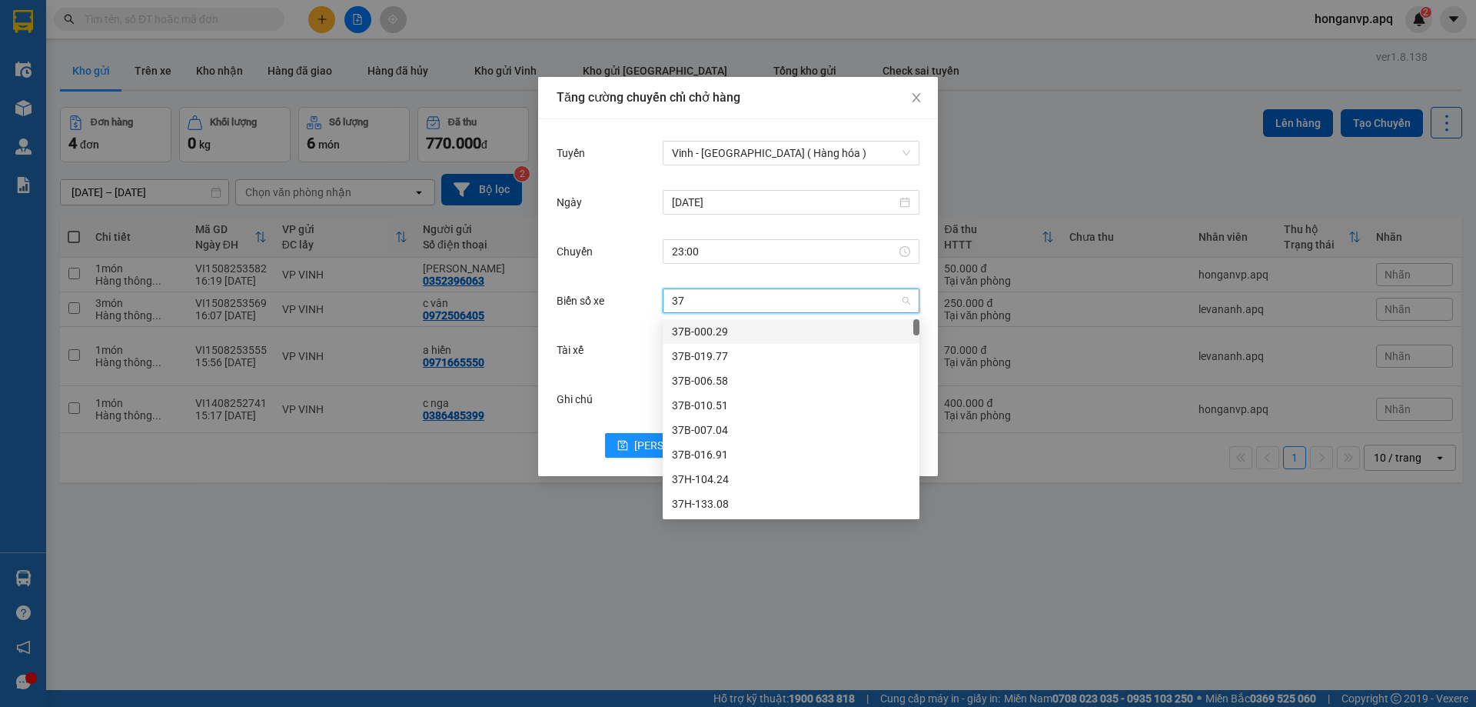
type input "37h"
click at [717, 340] on div "37H-096.13" at bounding box center [791, 343] width 238 height 17
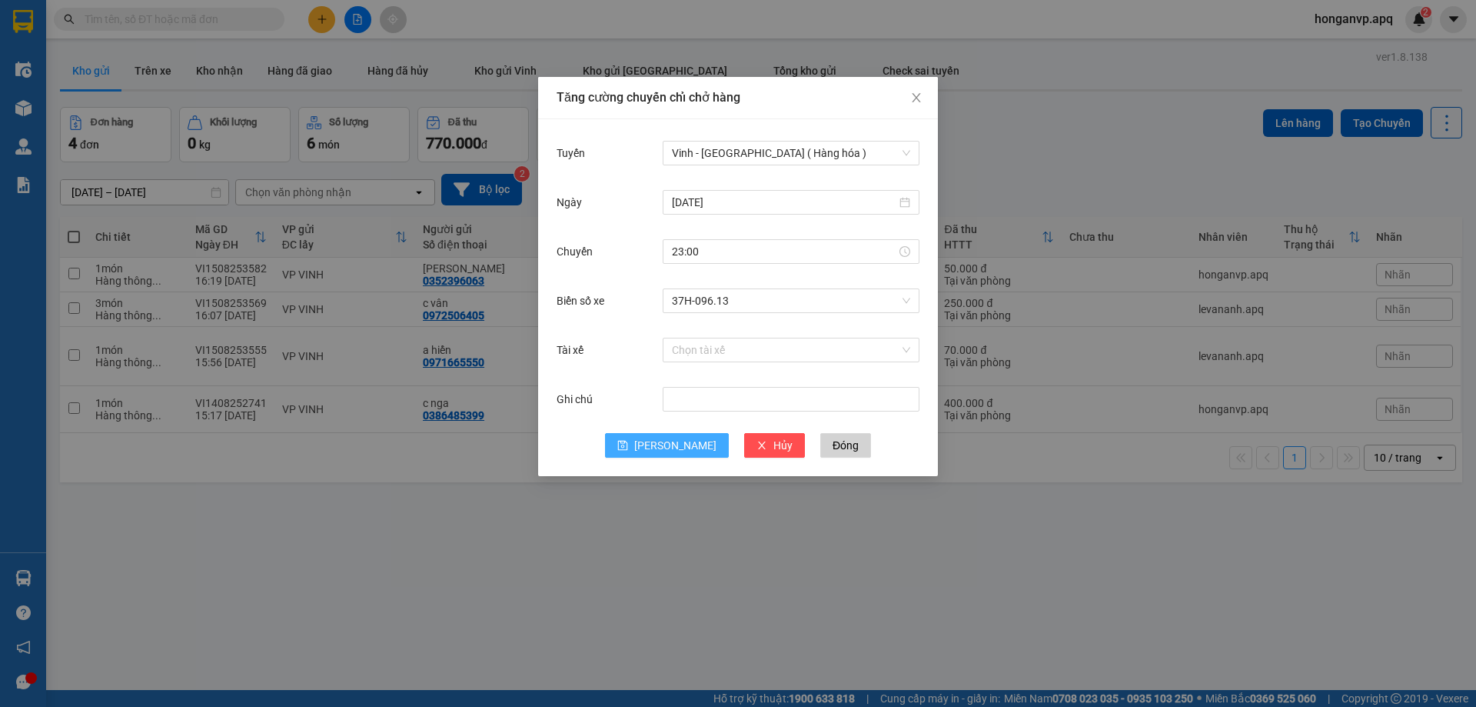
click at [675, 442] on span "Lưu" at bounding box center [675, 445] width 82 height 17
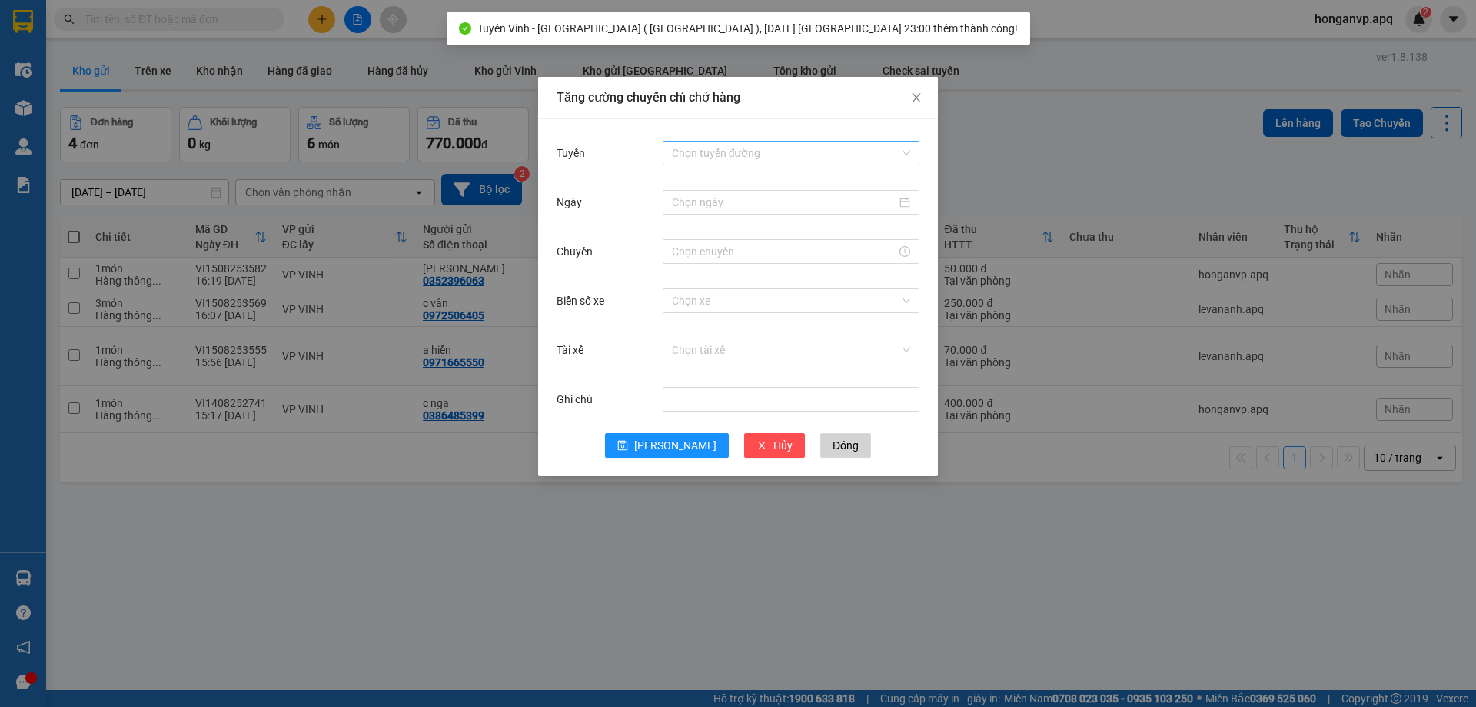
click at [707, 150] on input "Tuyến" at bounding box center [786, 152] width 228 height 23
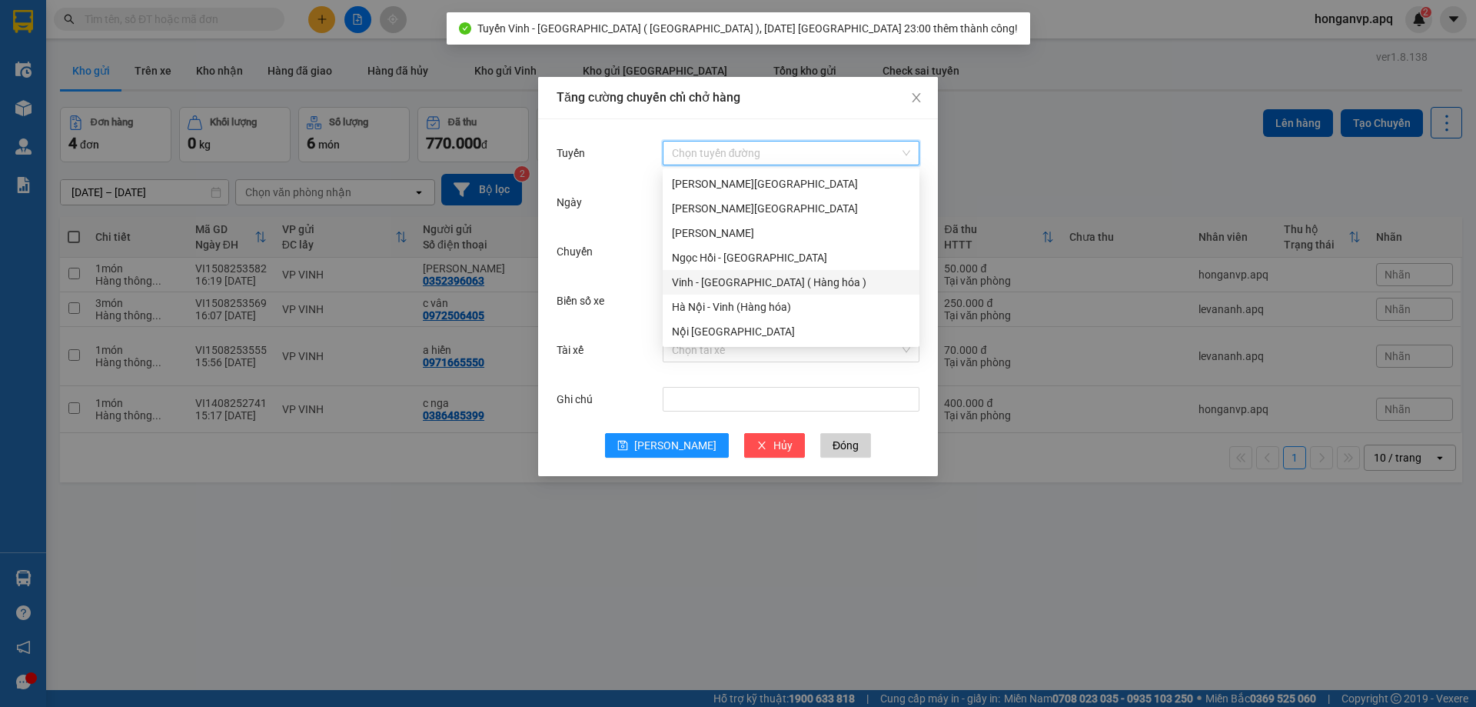
click at [725, 284] on div "Vinh - Hà Nội ( Hàng hóa )" at bounding box center [791, 282] width 238 height 17
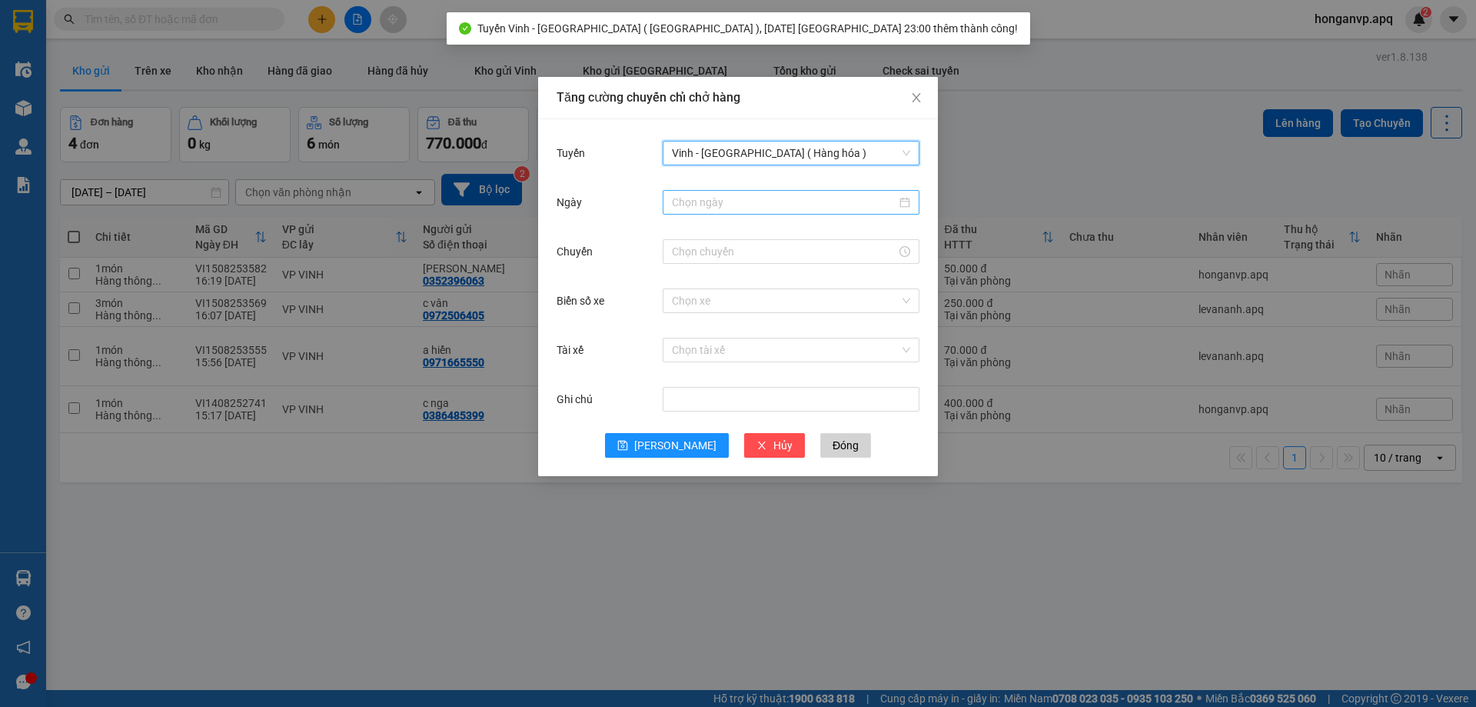
click at [726, 197] on input "Ngày" at bounding box center [784, 202] width 224 height 17
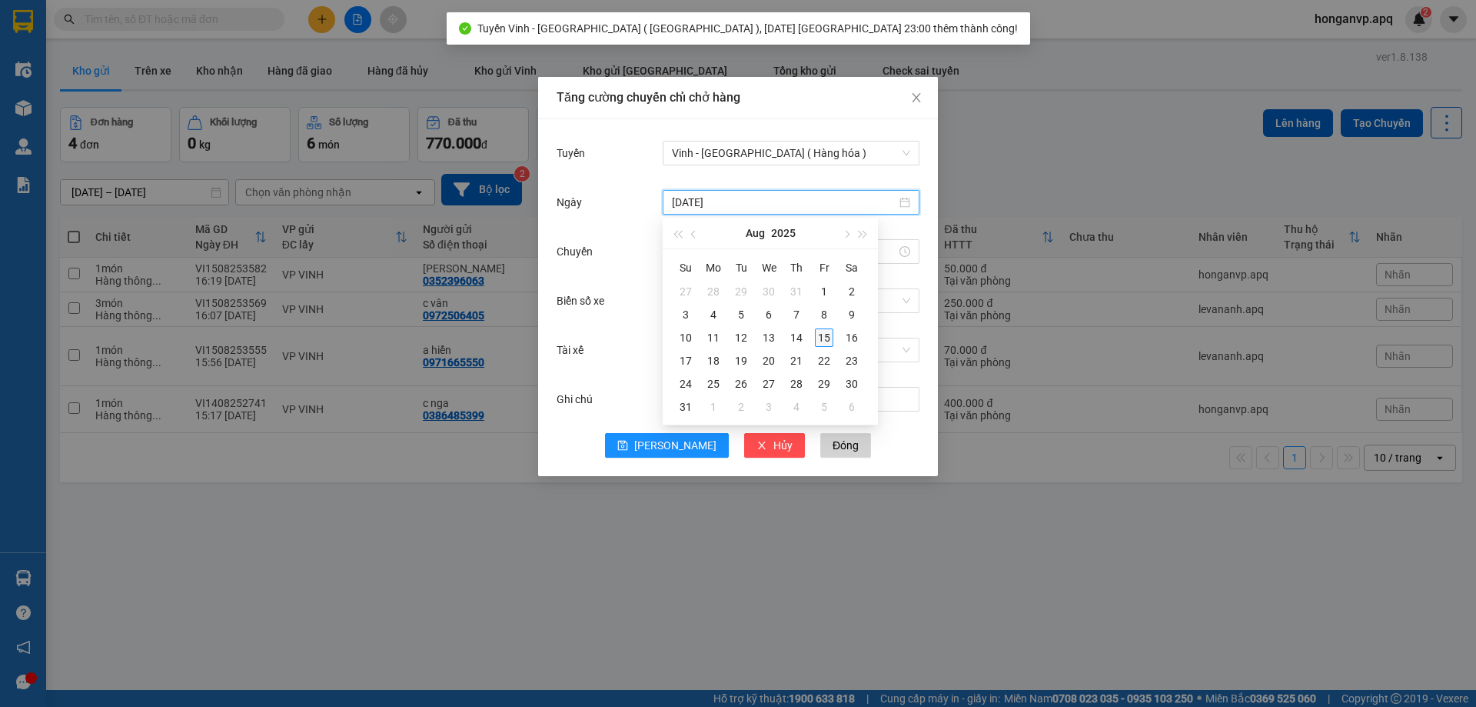
type input "15/08/2025"
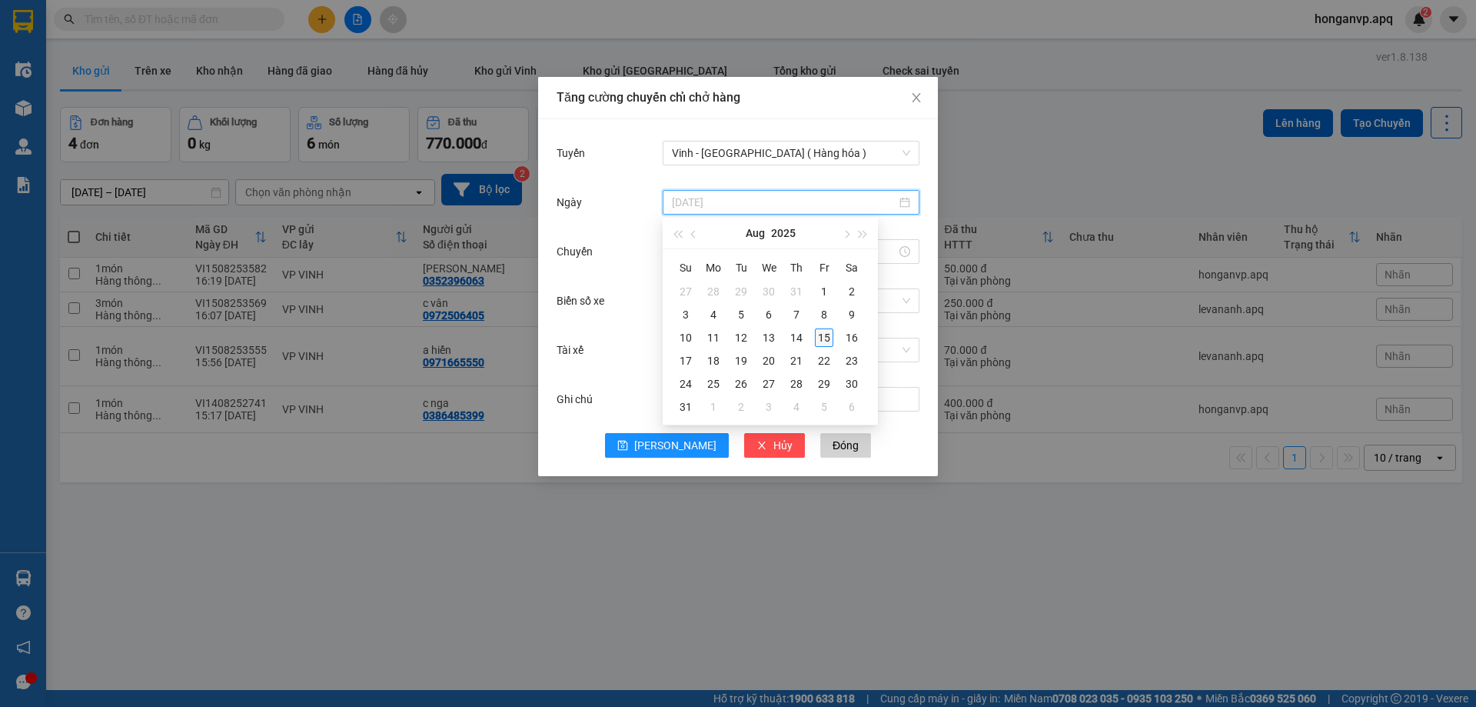
click at [822, 340] on div "15" at bounding box center [824, 337] width 18 height 18
click at [722, 259] on input "Chuyến" at bounding box center [784, 251] width 224 height 17
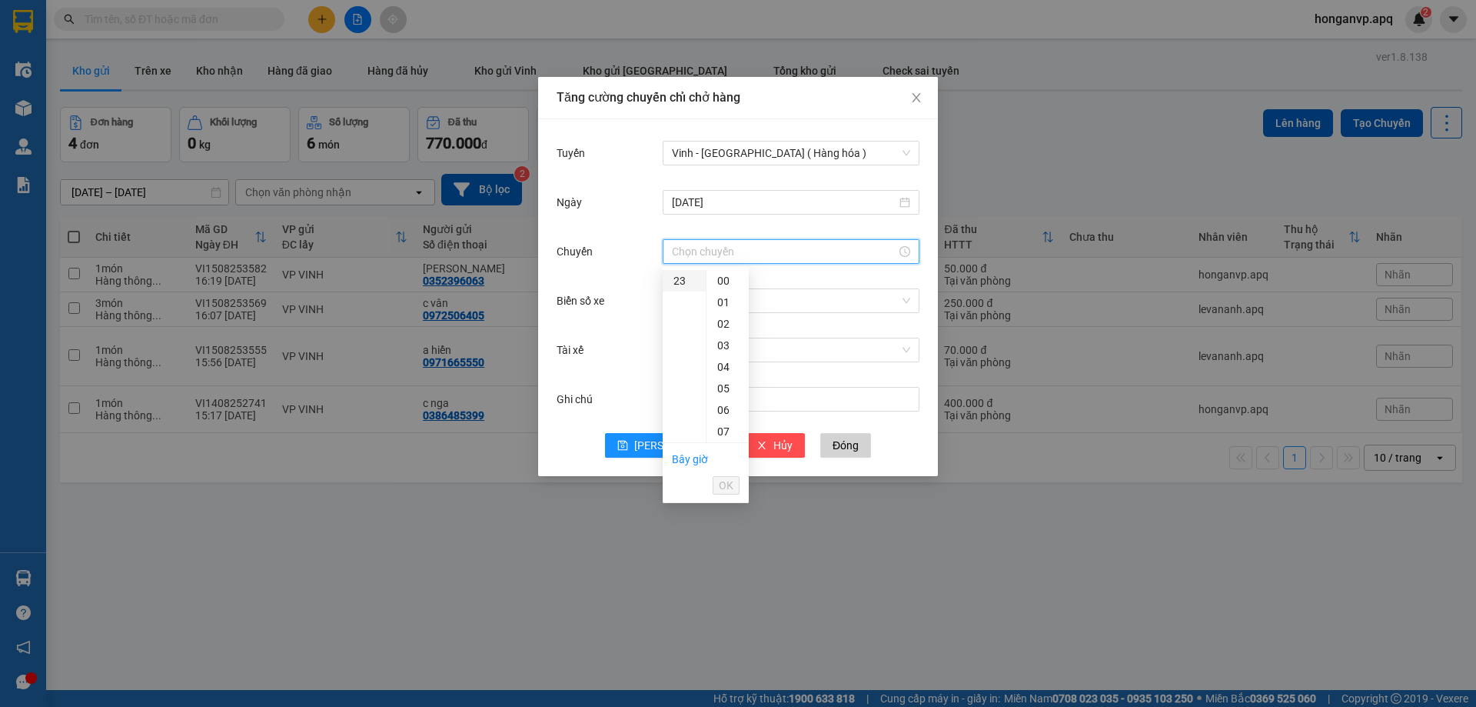
click at [684, 278] on div "23" at bounding box center [684, 281] width 43 height 22
click at [725, 306] on div "01" at bounding box center [728, 302] width 42 height 22
type input "23:01"
click at [731, 485] on span "OK" at bounding box center [726, 485] width 15 height 17
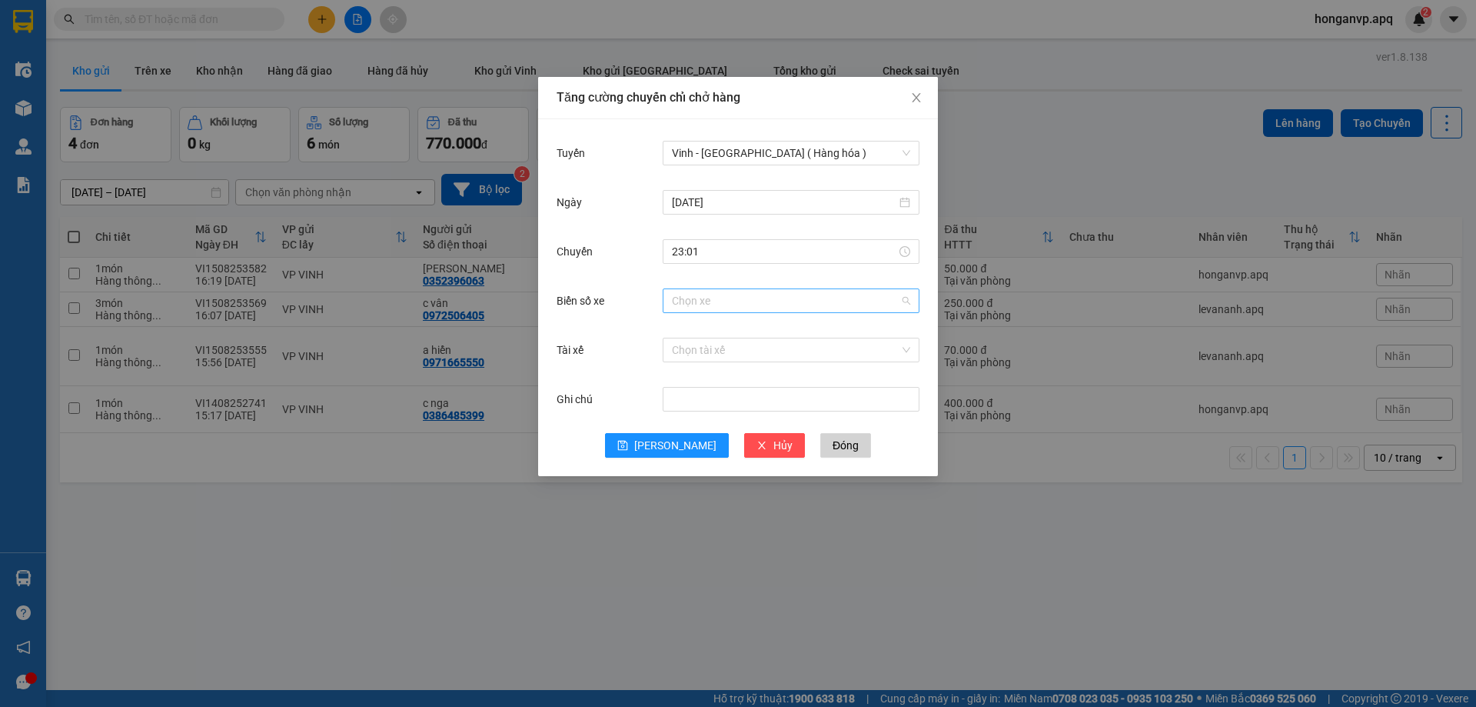
click at [700, 303] on input "Biển số xe" at bounding box center [786, 300] width 228 height 23
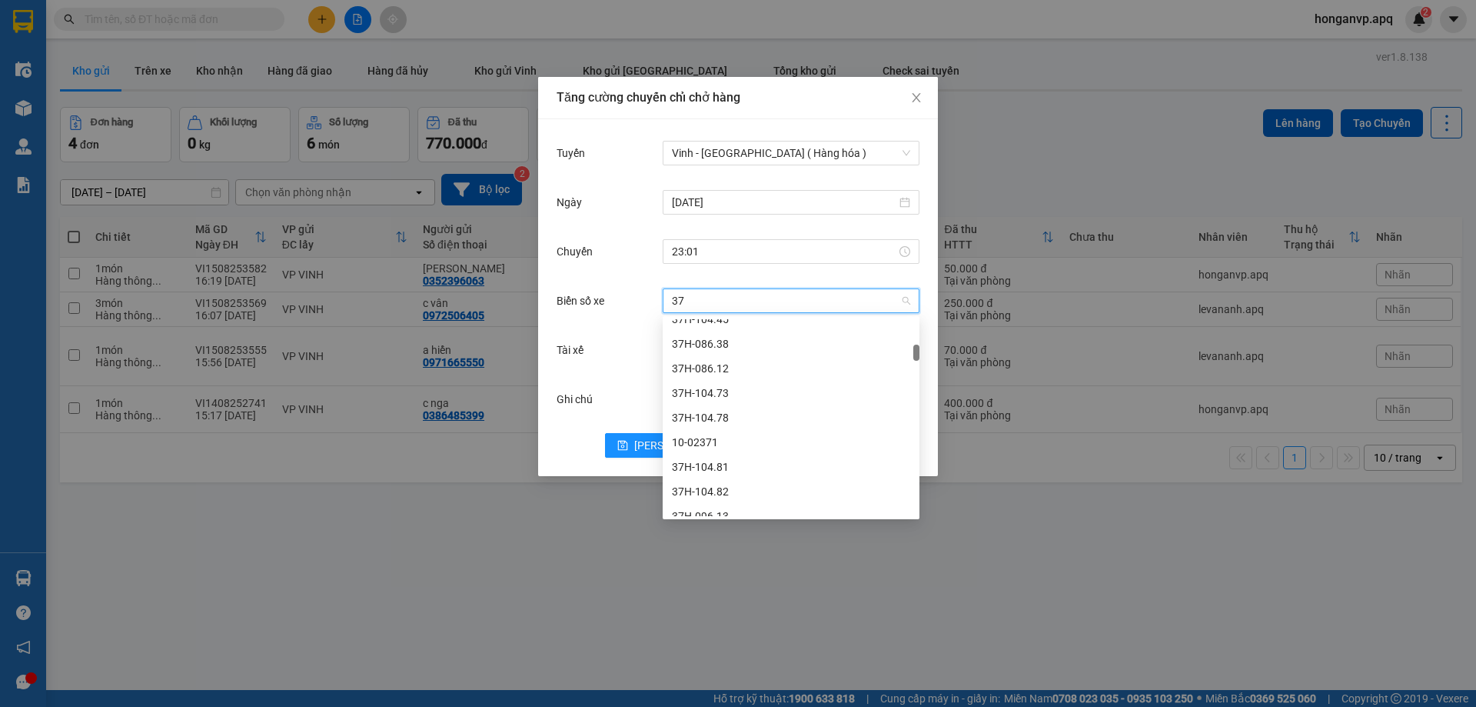
type input "37h"
click at [725, 370] on div "37H-104.41" at bounding box center [791, 368] width 238 height 17
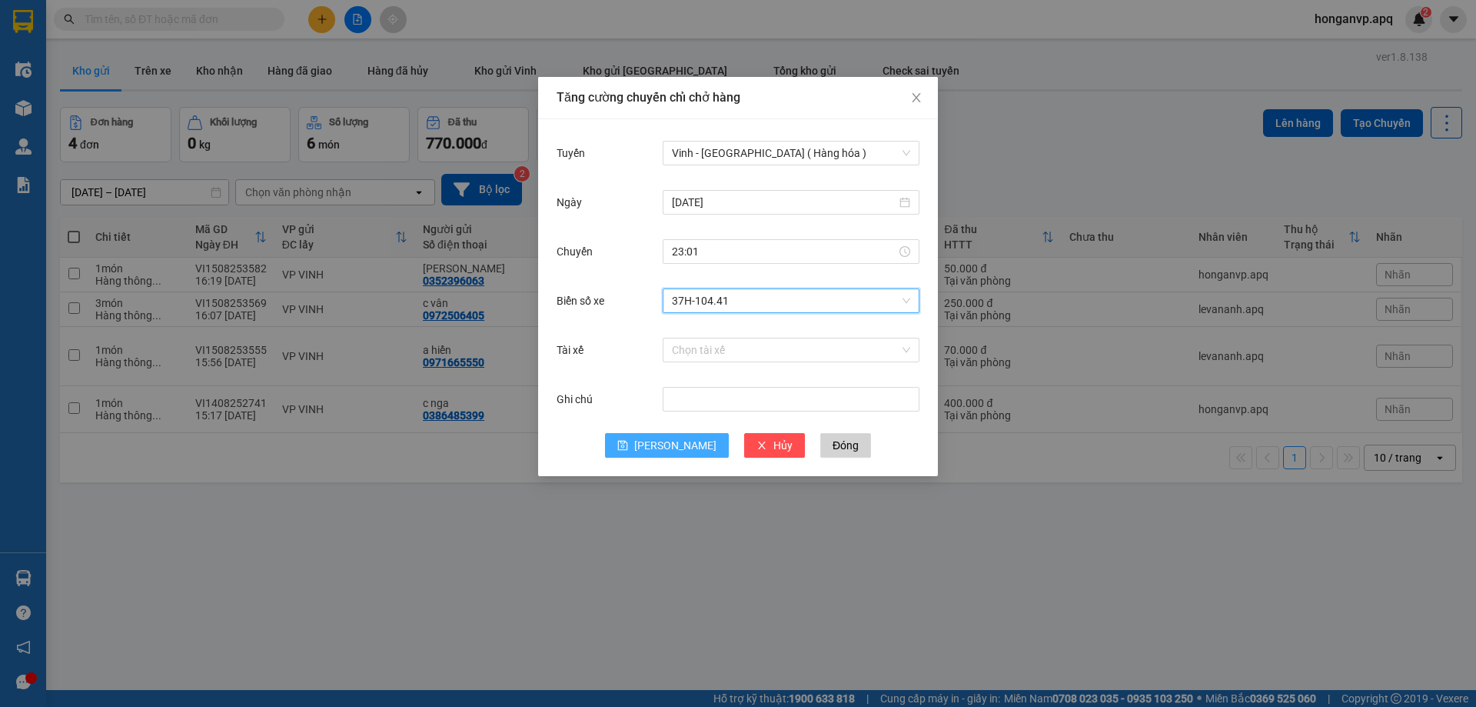
click at [663, 441] on button "Lưu" at bounding box center [667, 445] width 124 height 25
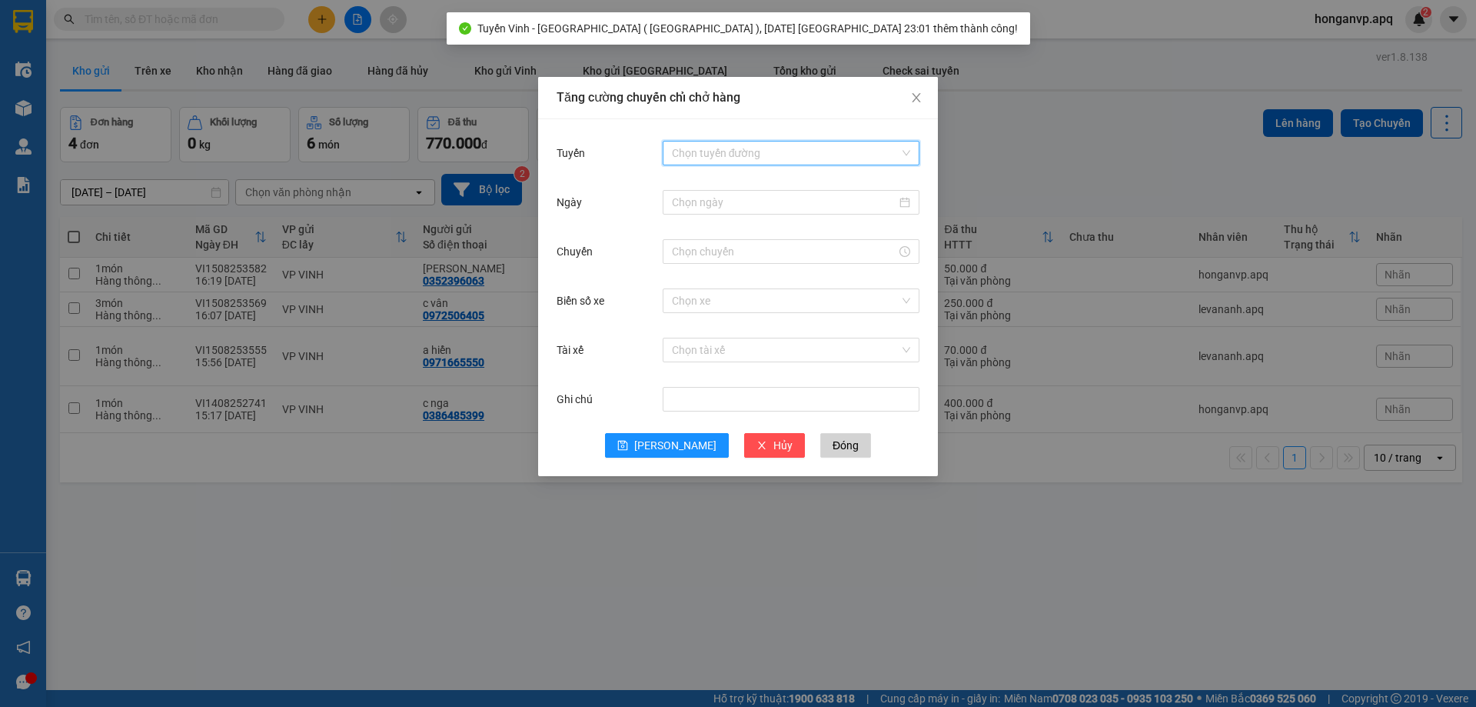
click at [712, 157] on input "Tuyến" at bounding box center [786, 152] width 228 height 23
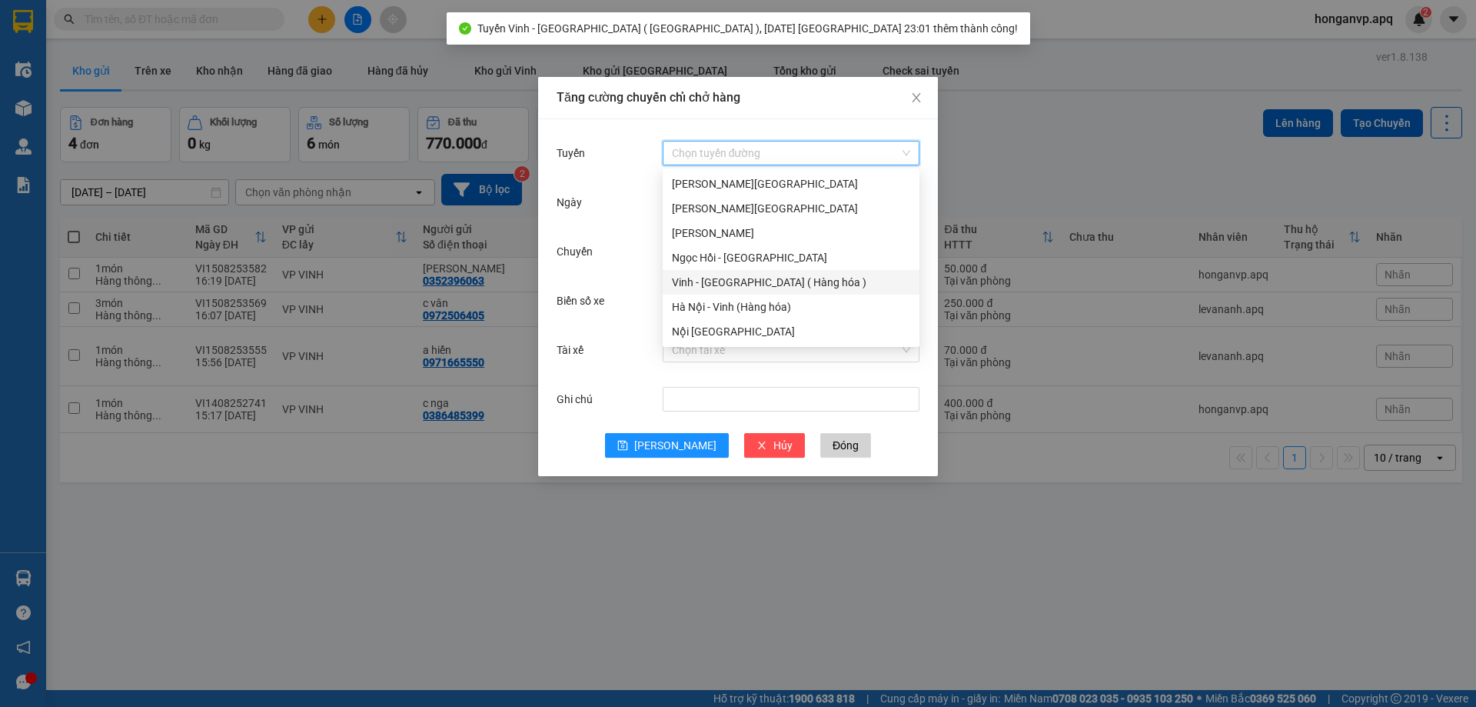
click at [703, 279] on div "Vinh - Hà Nội ( Hàng hóa )" at bounding box center [791, 282] width 238 height 17
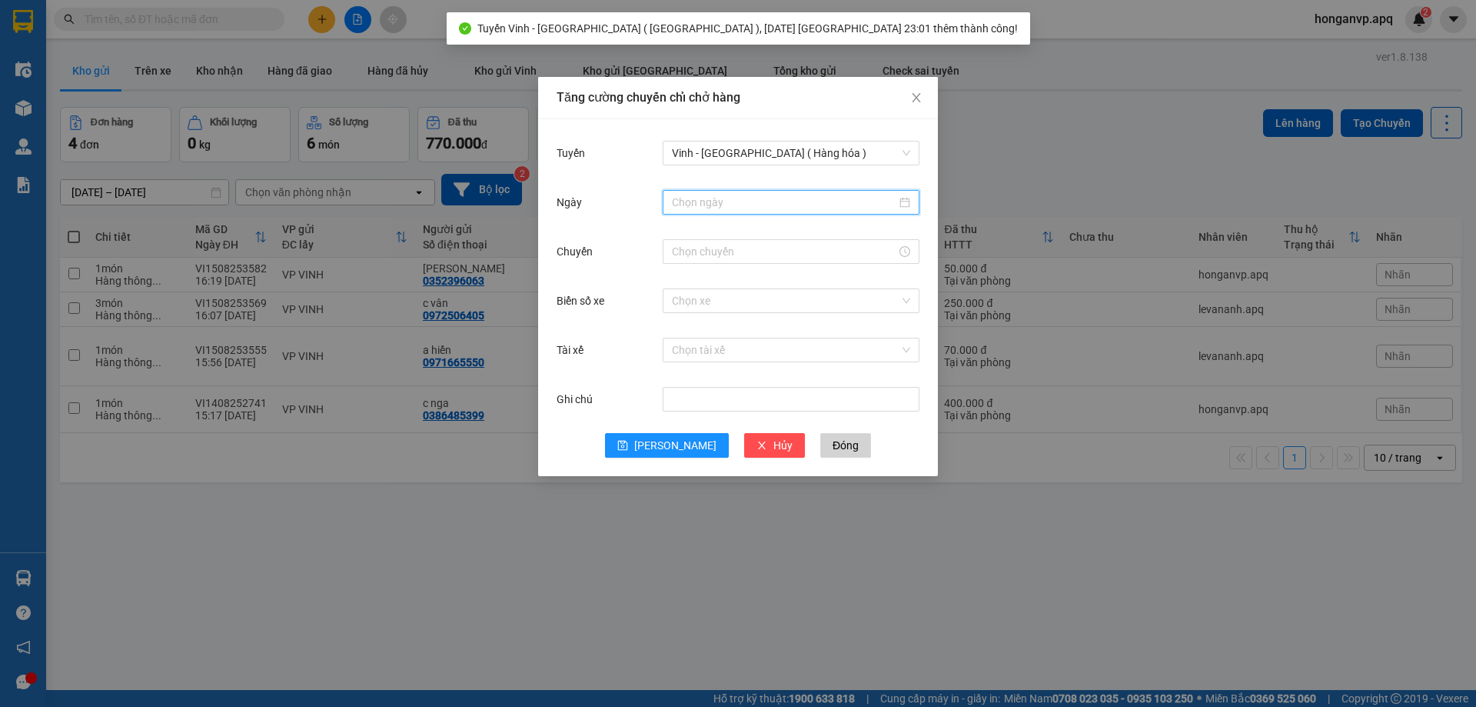
click at [722, 197] on input "Ngày" at bounding box center [784, 202] width 224 height 17
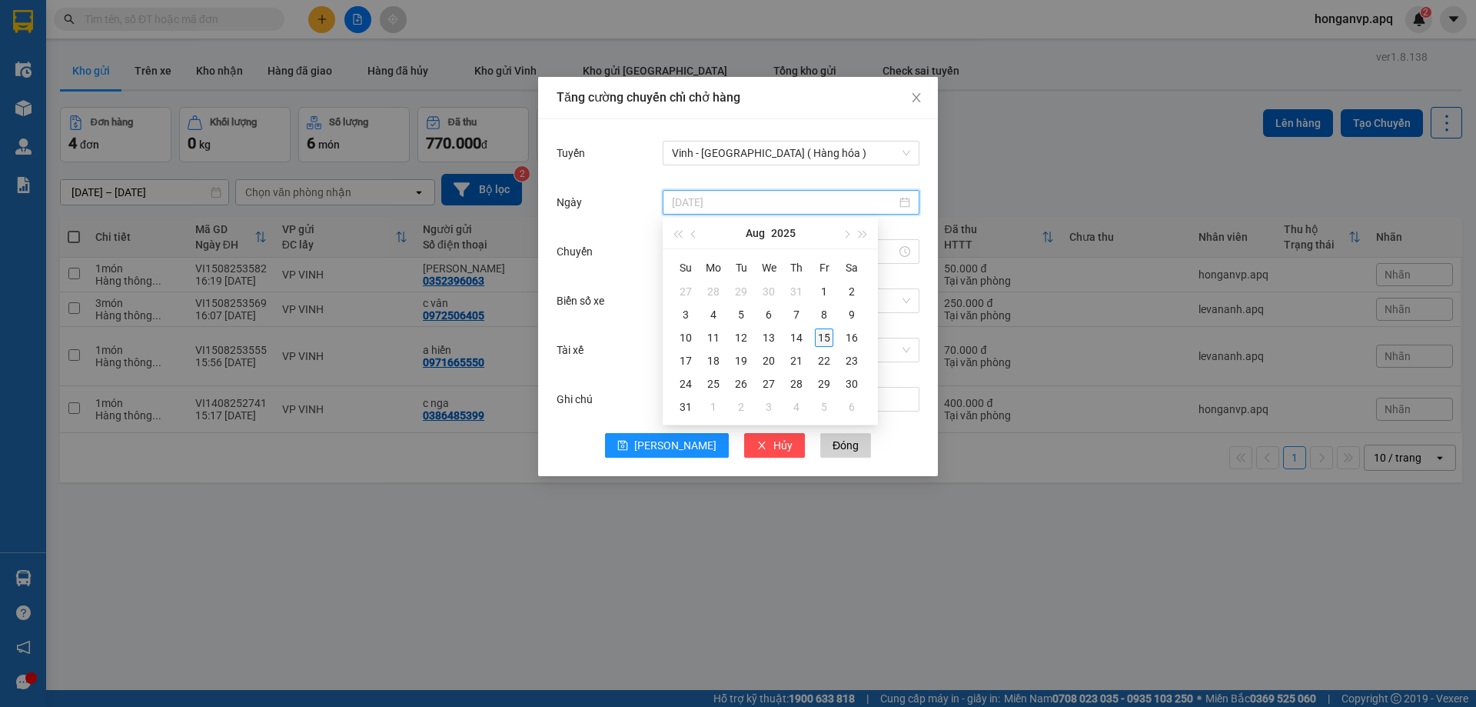
type input "15/08/2025"
click at [824, 337] on div "15" at bounding box center [824, 337] width 18 height 18
click at [714, 244] on input "Chuyến" at bounding box center [784, 251] width 224 height 17
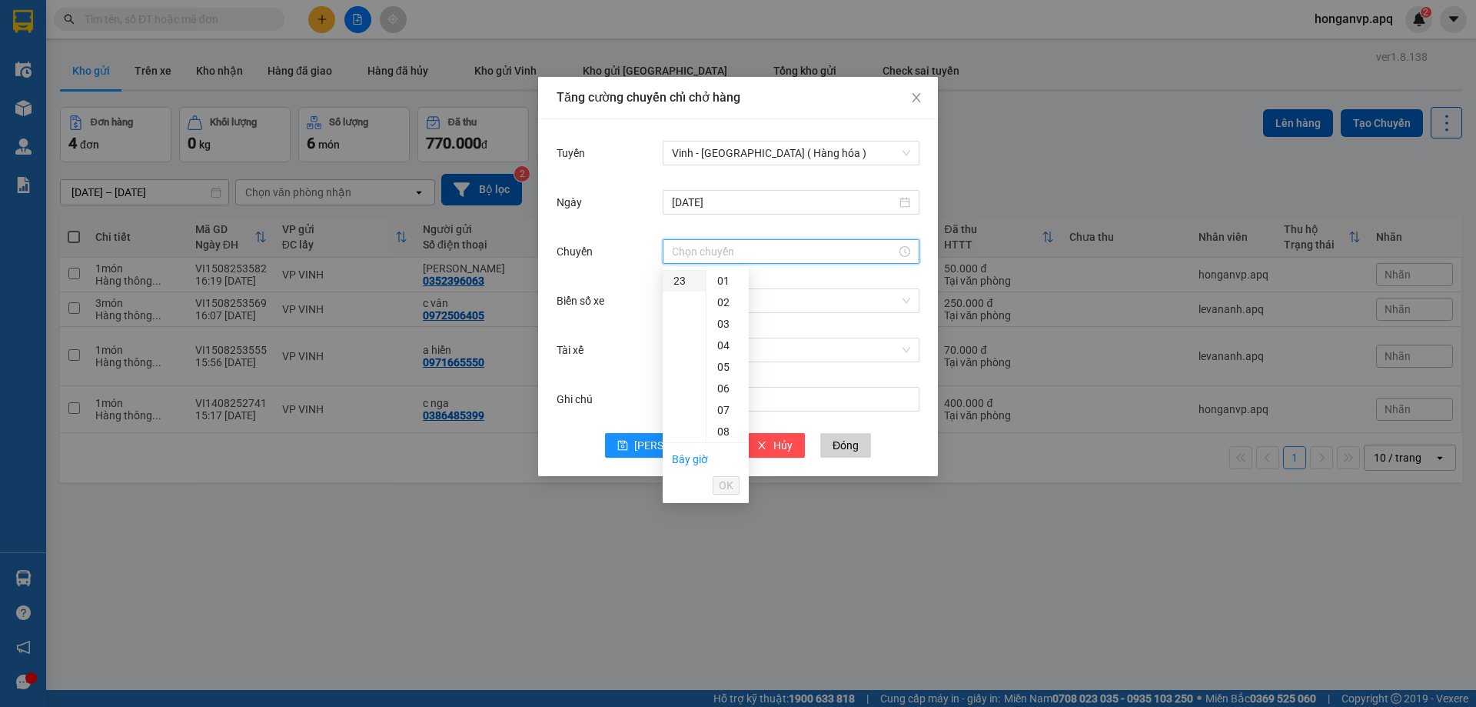
click at [678, 281] on div "23" at bounding box center [684, 281] width 43 height 22
click at [726, 417] on div "08" at bounding box center [728, 422] width 42 height 22
type input "23:08"
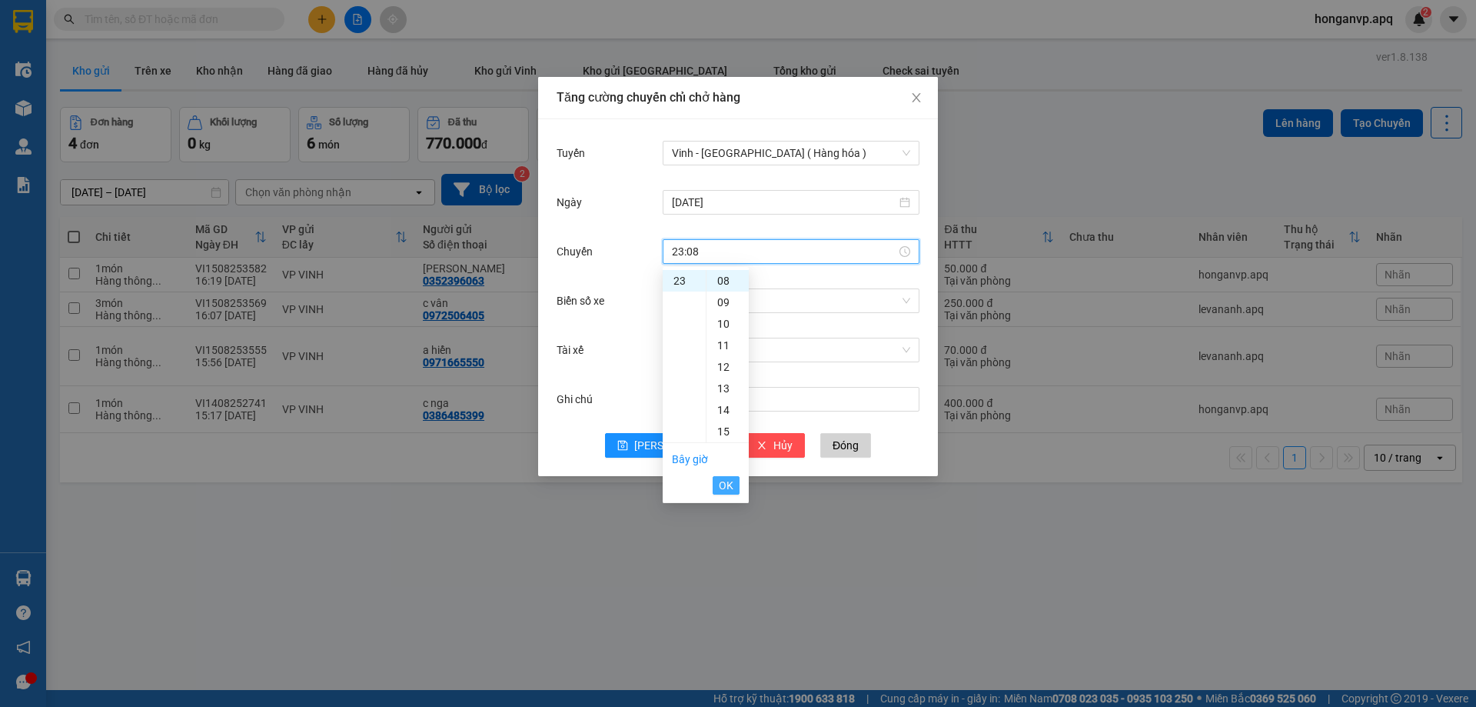
click at [728, 484] on span "OK" at bounding box center [726, 485] width 15 height 17
click at [685, 300] on input "Biển số xe" at bounding box center [786, 300] width 228 height 23
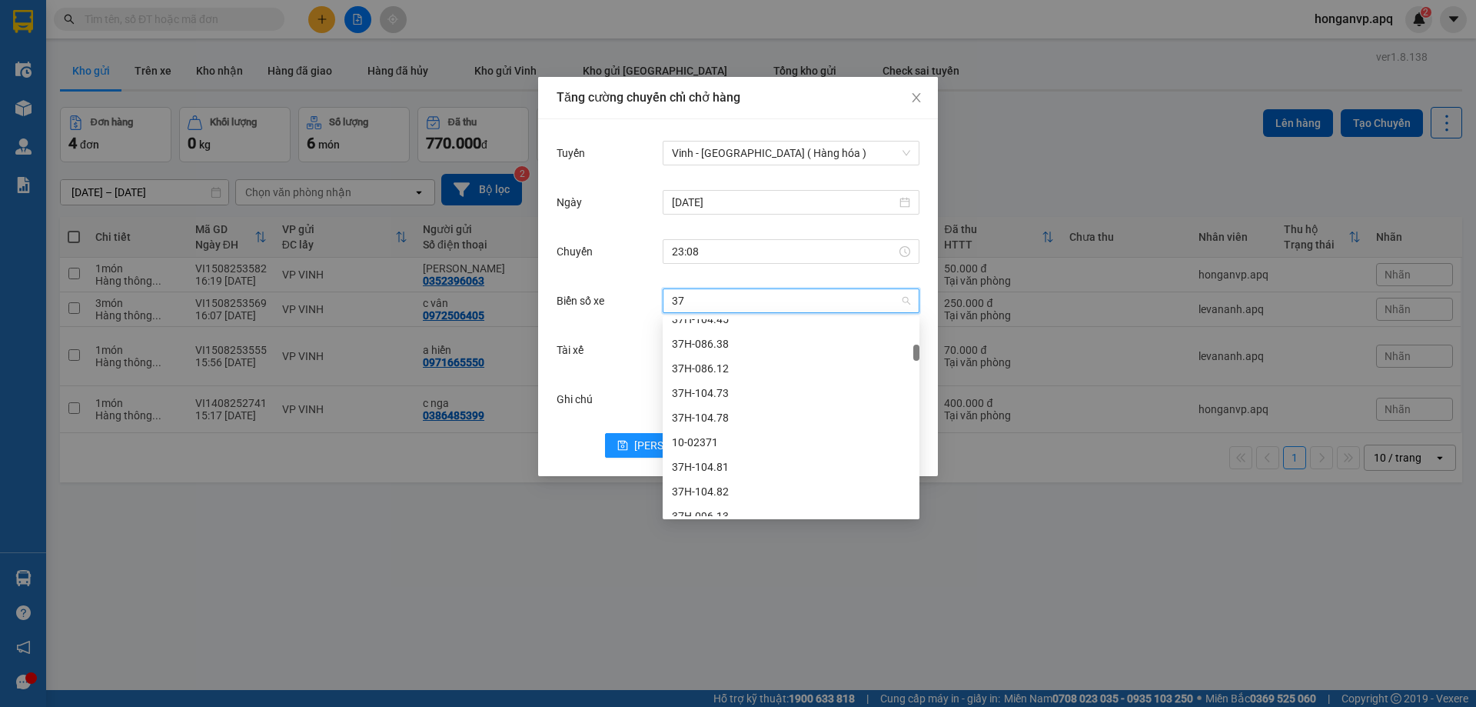
type input "37h"
click at [713, 467] on div "37H-133.03" at bounding box center [791, 469] width 238 height 17
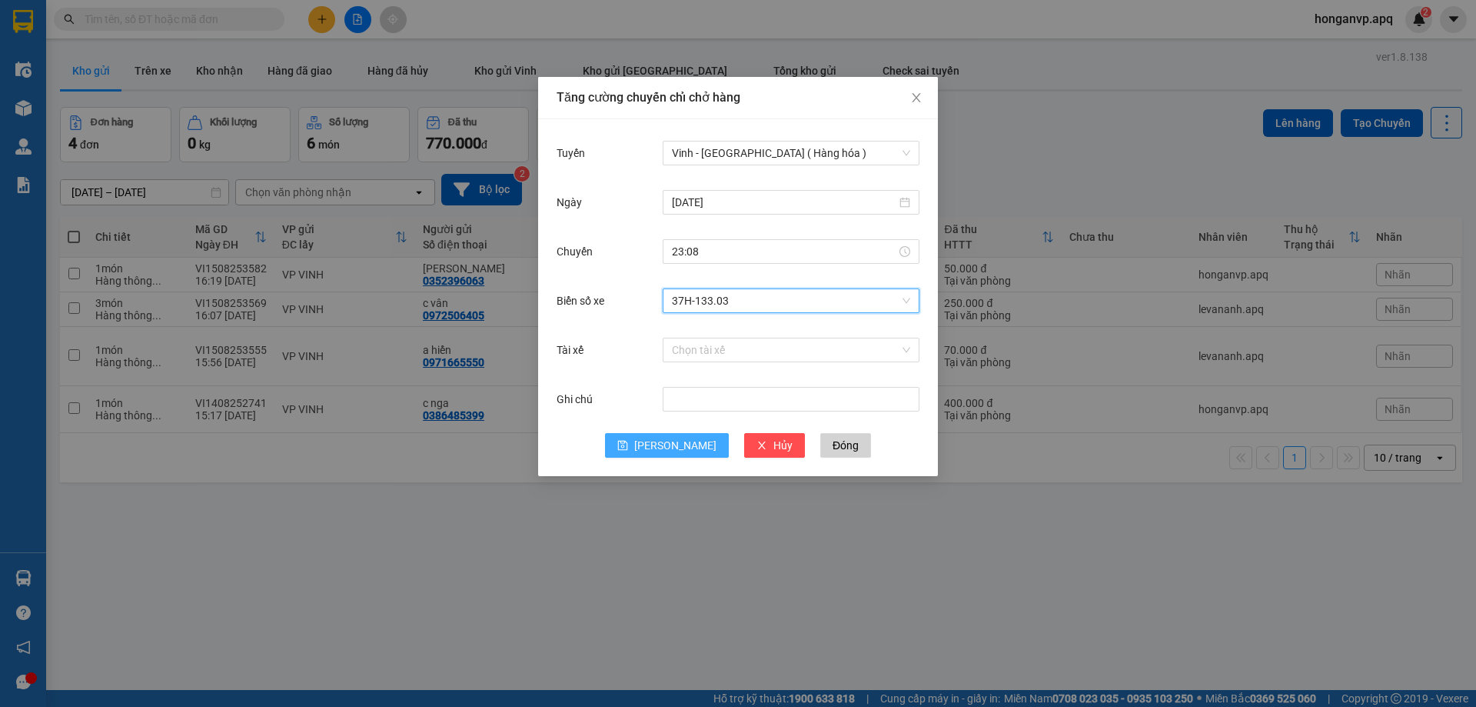
click at [679, 451] on span "Lưu" at bounding box center [675, 445] width 82 height 17
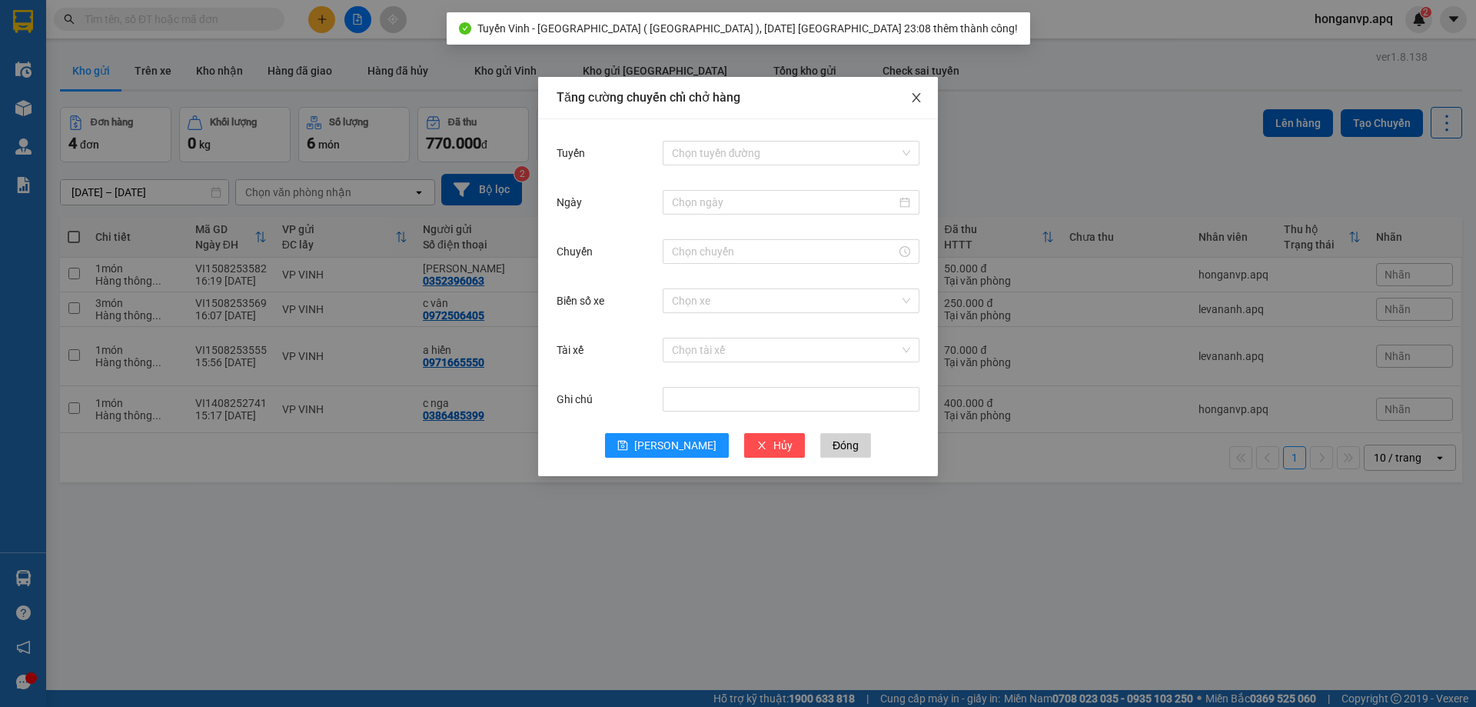
click at [915, 101] on icon "close" at bounding box center [916, 97] width 8 height 9
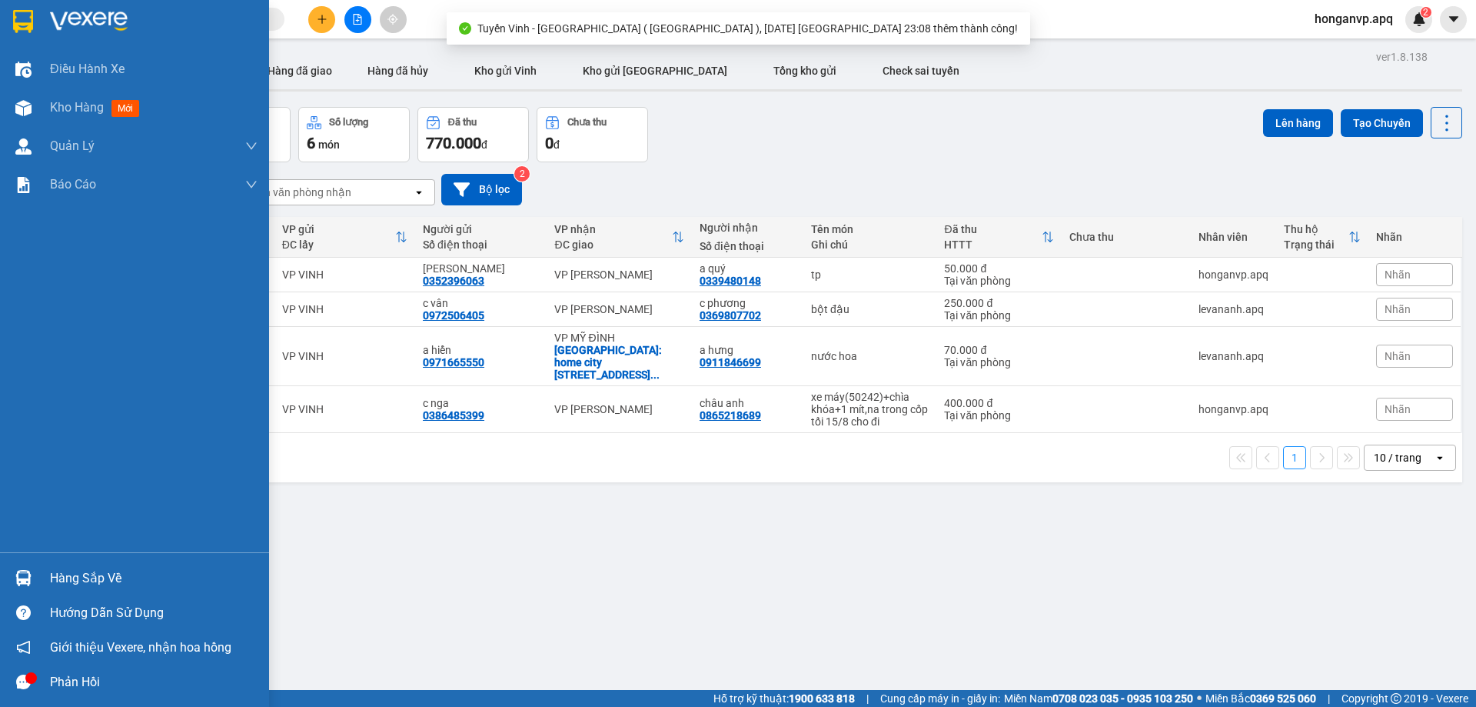
click at [68, 16] on img at bounding box center [89, 21] width 78 height 23
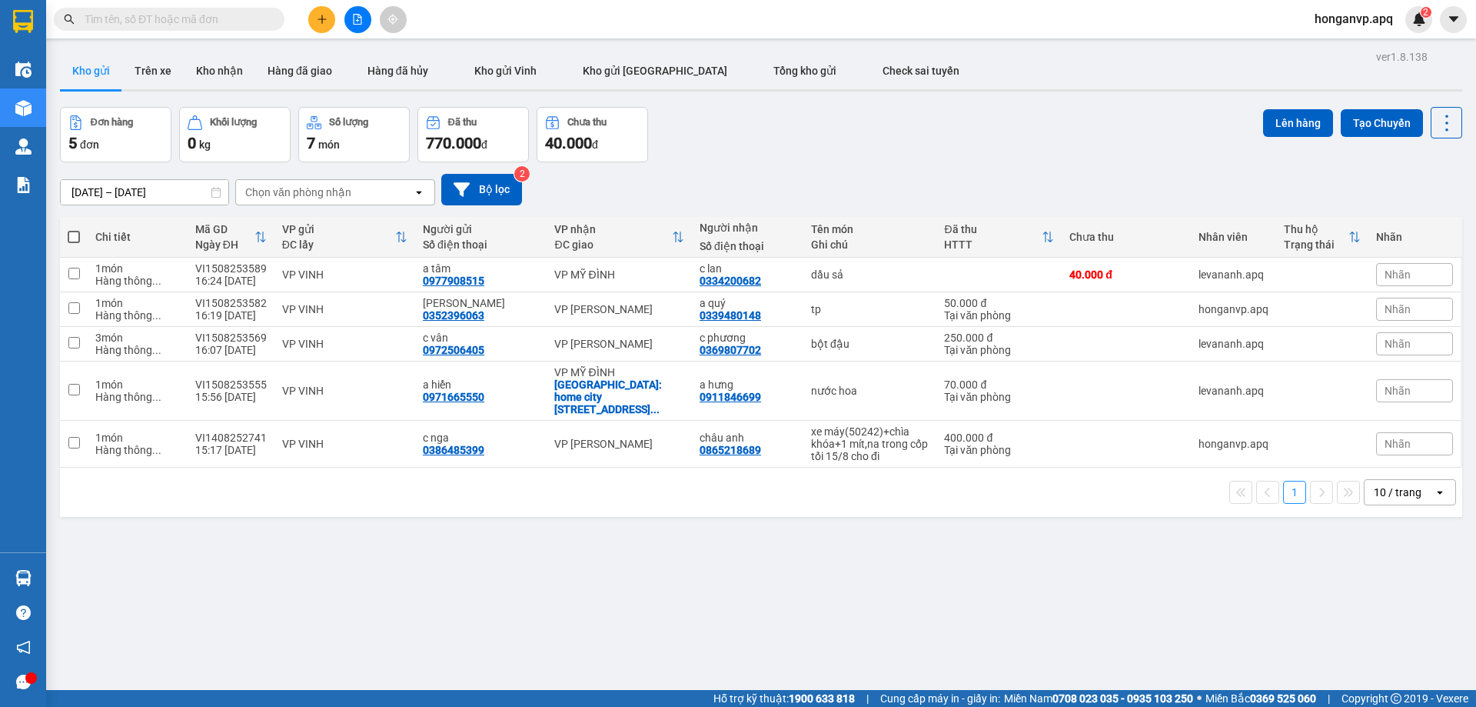
click at [811, 159] on div "Đơn hàng 5 đơn Khối lượng 0 kg Số lượng 7 món Đã thu 770.000 đ Chưa thu 40.000 …" at bounding box center [761, 134] width 1402 height 55
click at [470, 577] on div "ver 1.8.138 Kho gửi Trên xe Kho nhận Hàng đã giao Hàng đã hủy Kho gửi Vinh Kho …" at bounding box center [761, 399] width 1415 height 707
